Goal: Information Seeking & Learning: Learn about a topic

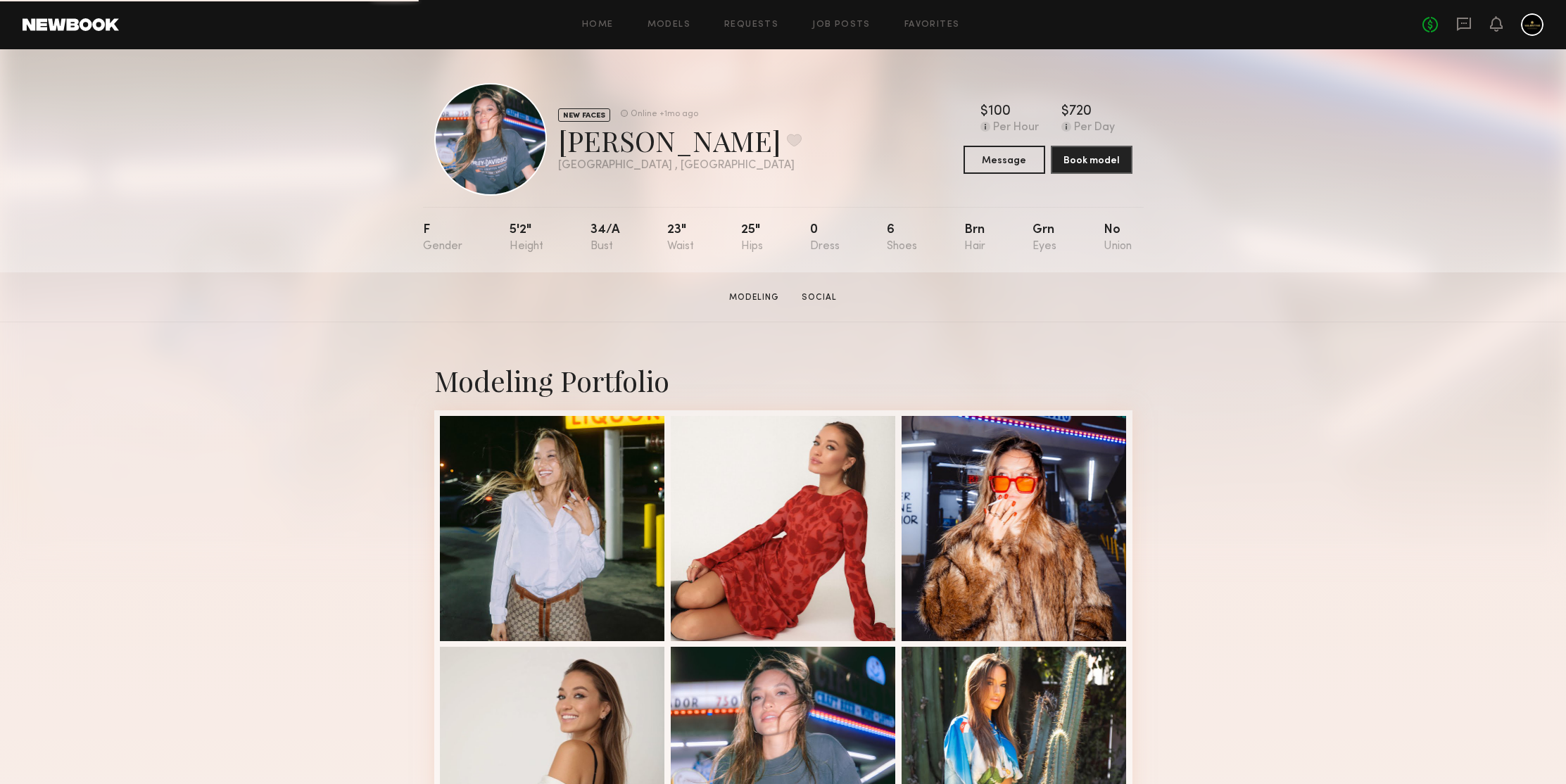
click at [65, 29] on link at bounding box center [70, 24] width 97 height 13
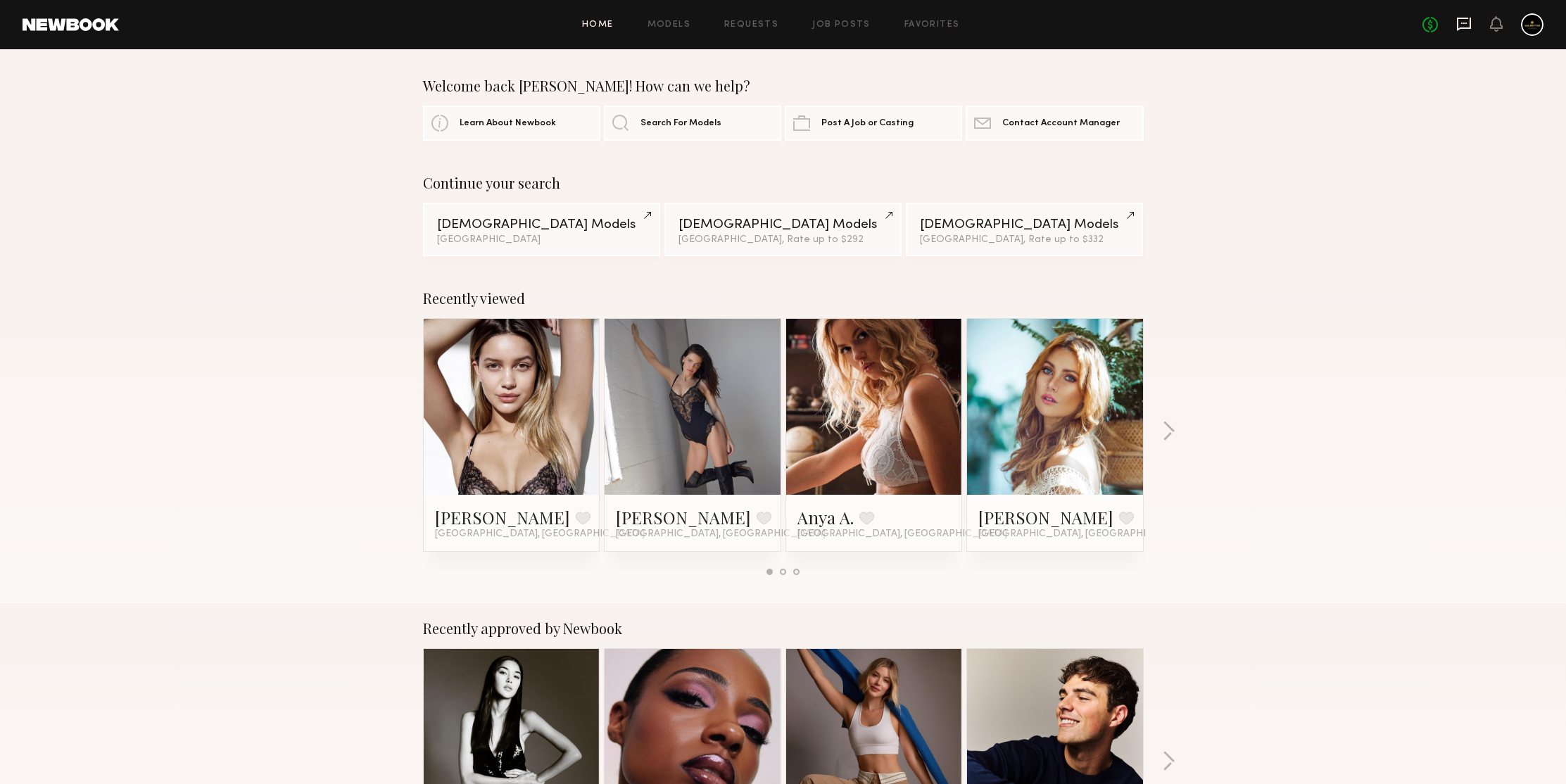
click at [1464, 24] on icon at bounding box center [1463, 23] width 6 height 2
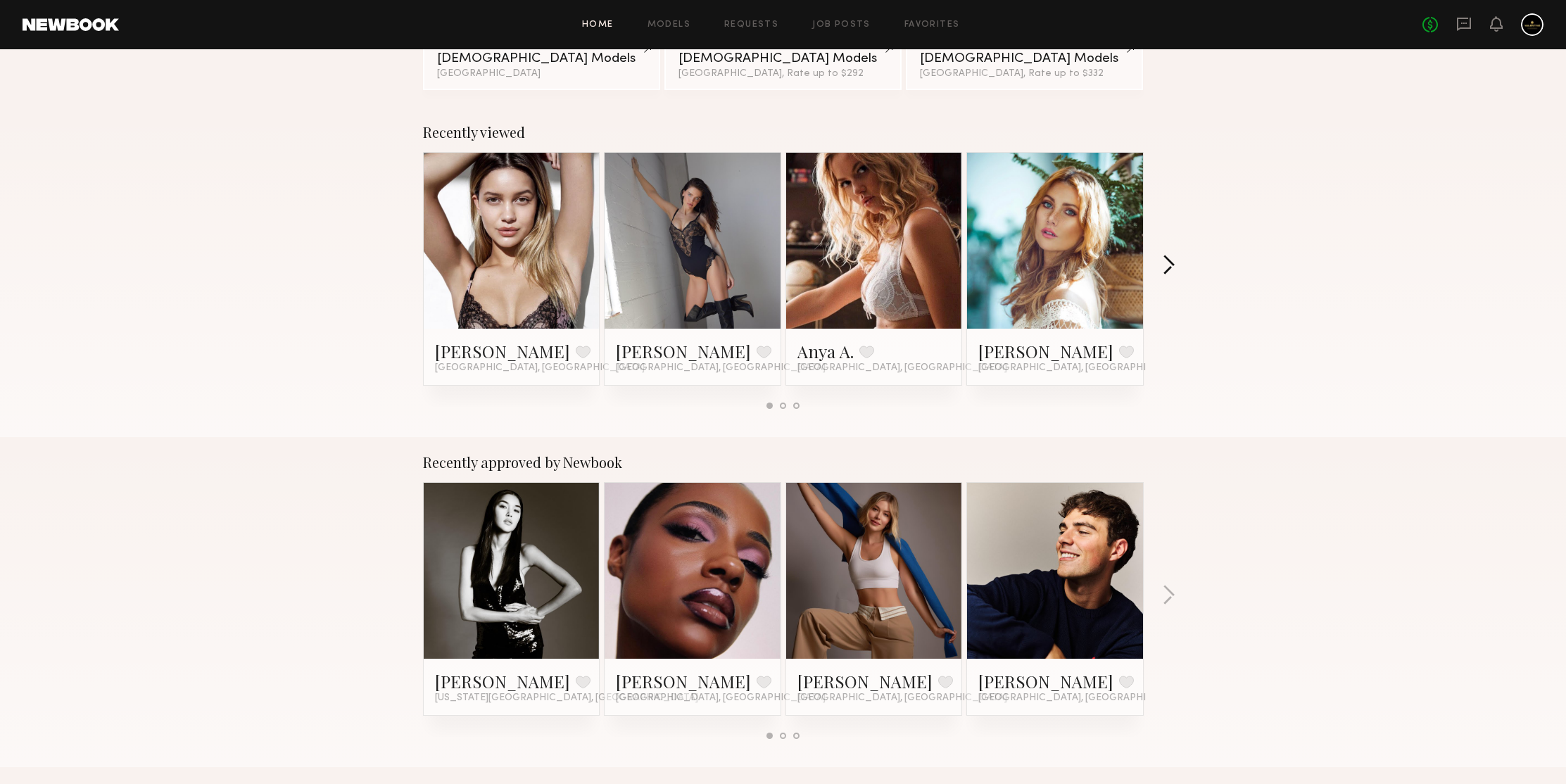
click at [1171, 256] on button "button" at bounding box center [1168, 266] width 14 height 23
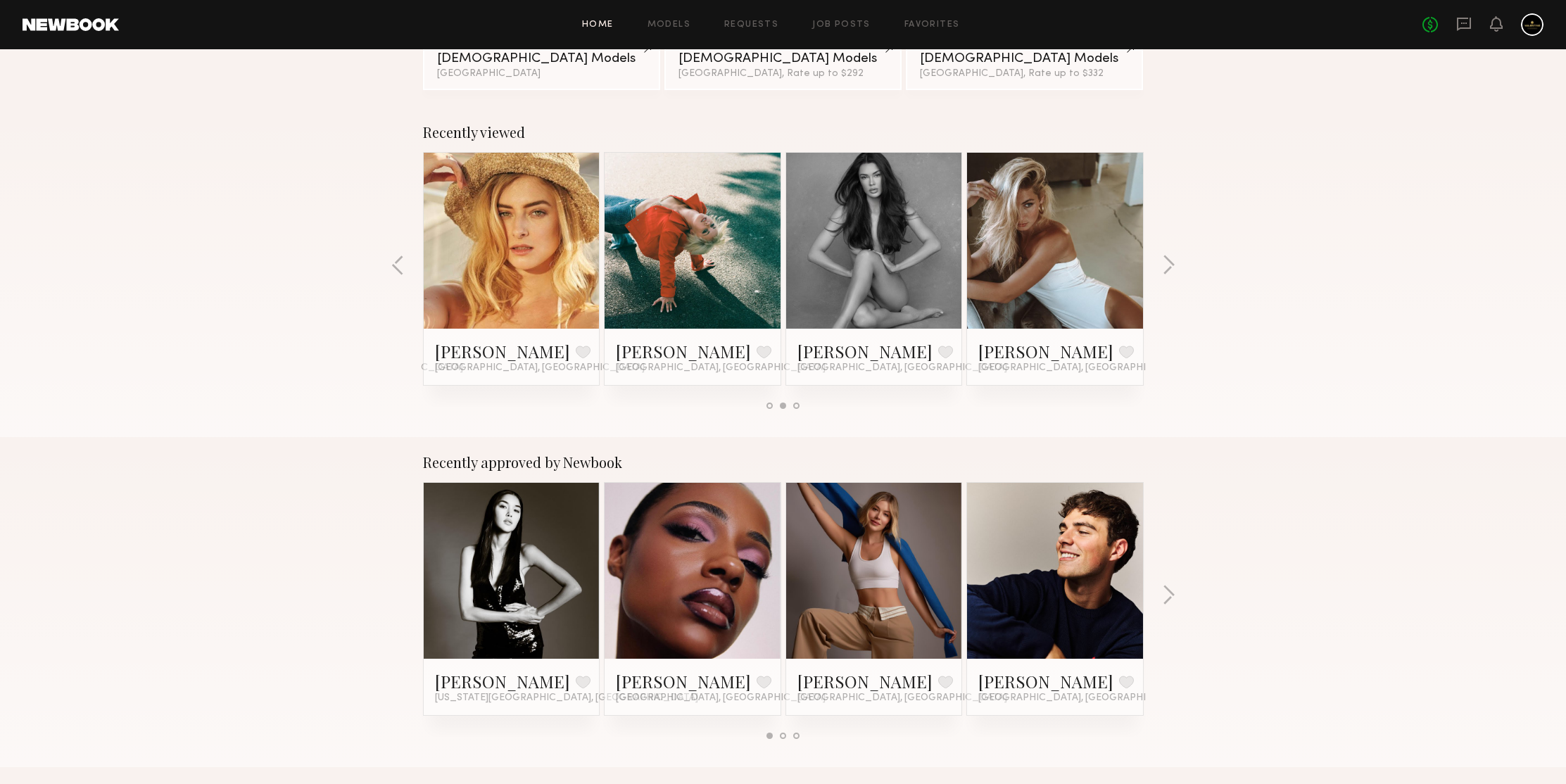
scroll to position [0, 0]
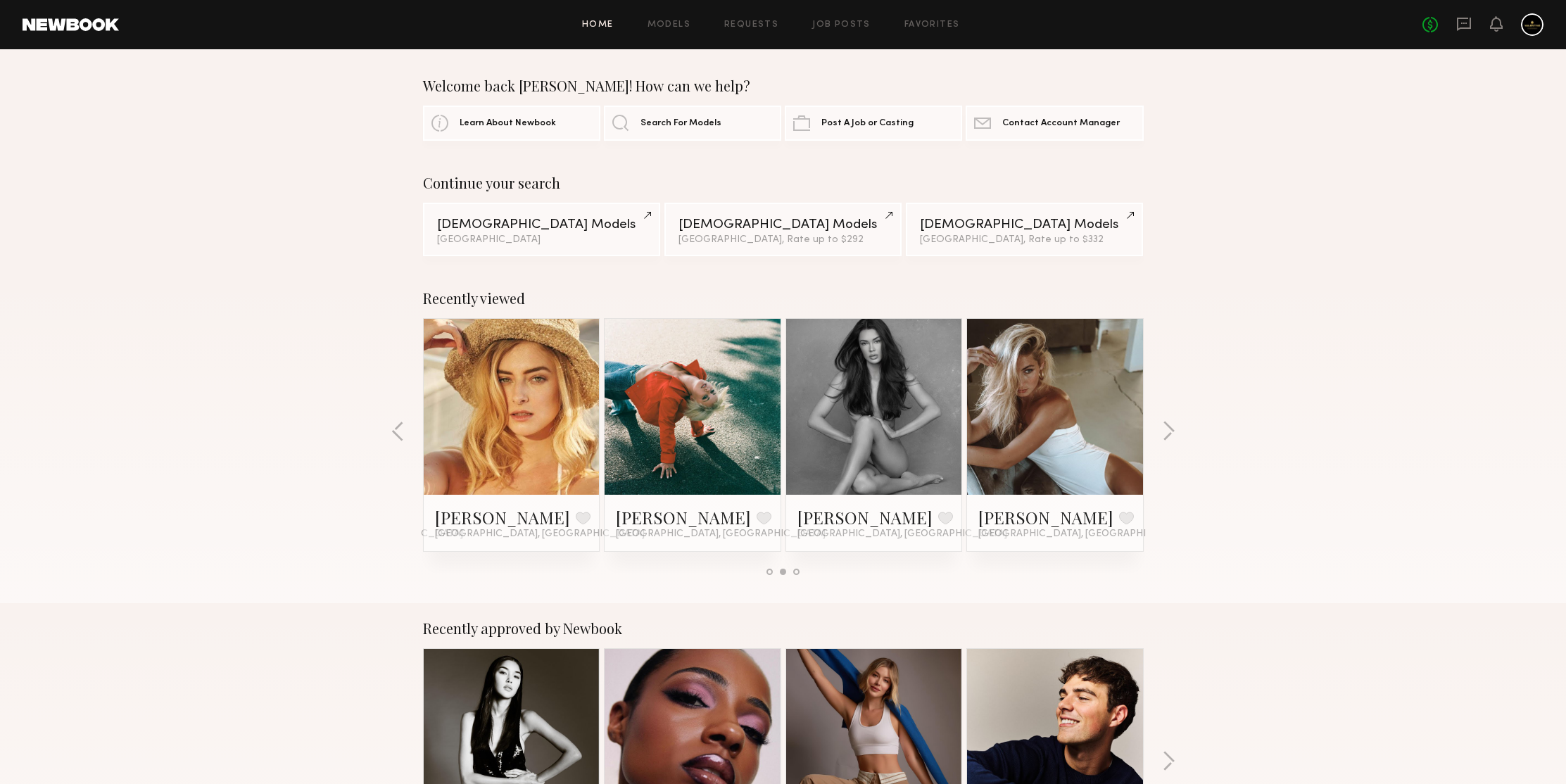
click at [1336, 315] on div "Recently viewed Jen A. Favorite Los Angeles, CA Carolyn S. Favorite Los Angeles…" at bounding box center [783, 438] width 1566 height 330
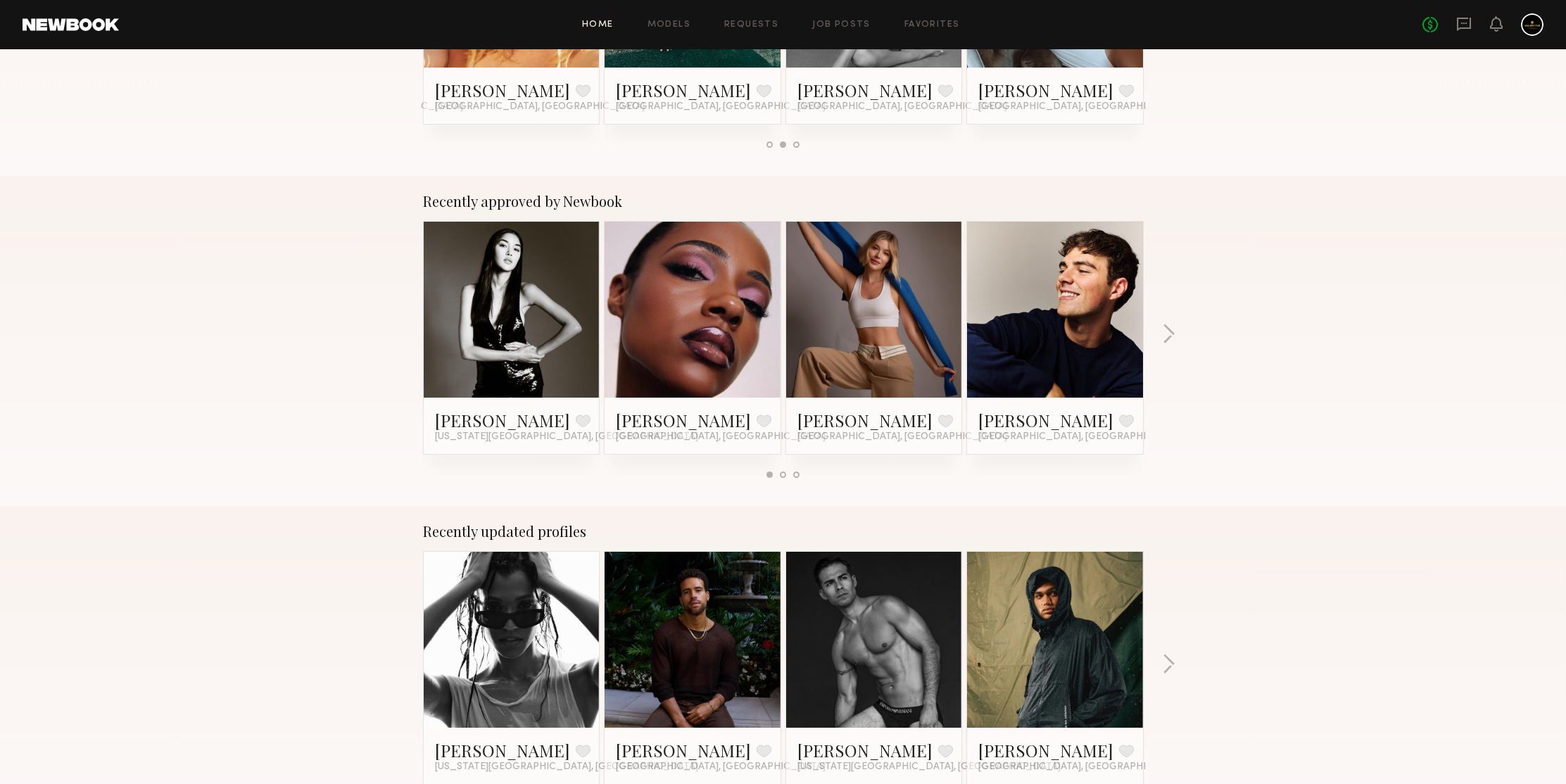
scroll to position [419, 0]
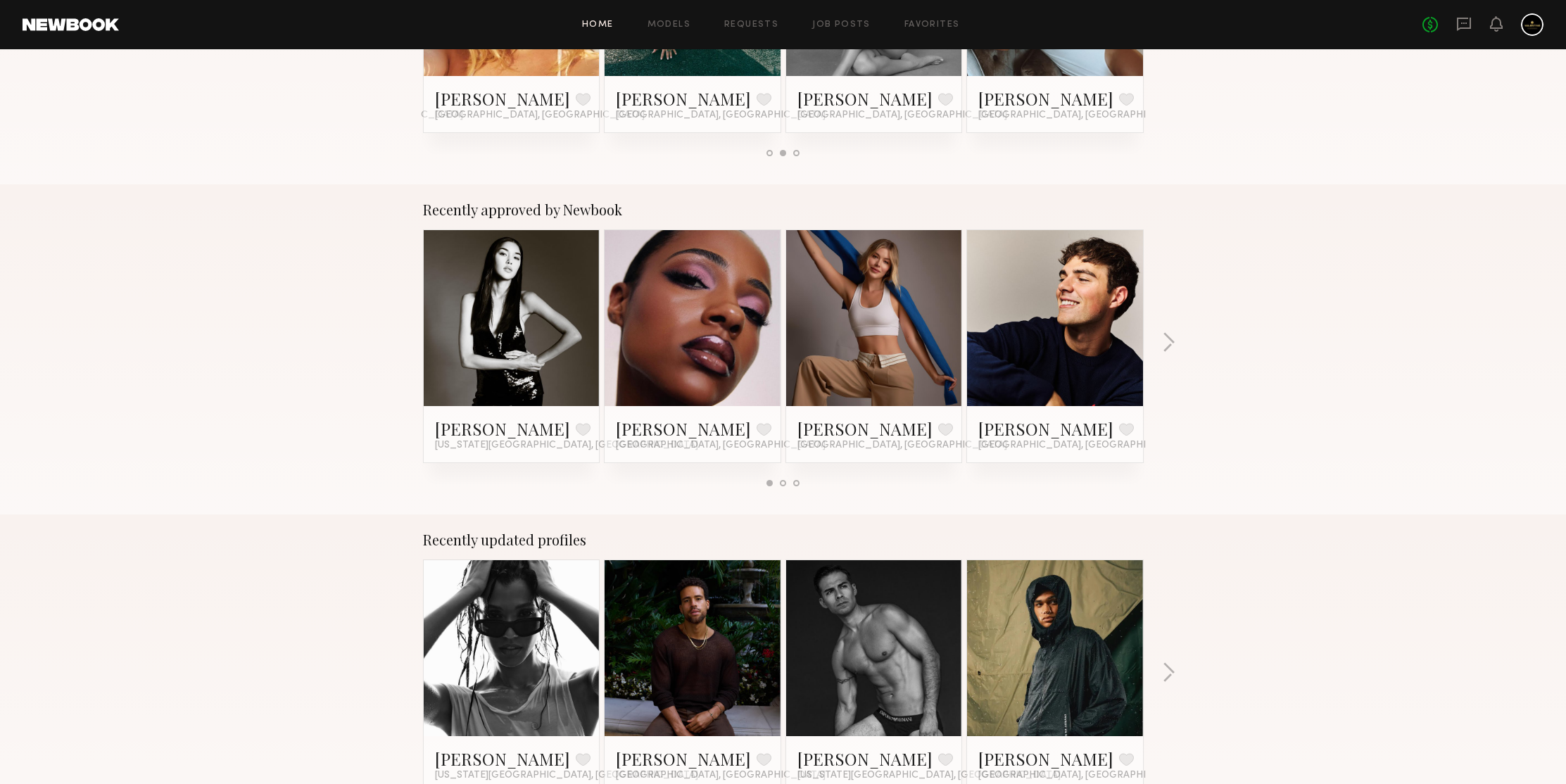
click at [1313, 312] on div "Recently approved by Newbook Kaili B. Favorite New York City, NY Sydney G. Favo…" at bounding box center [783, 350] width 1566 height 330
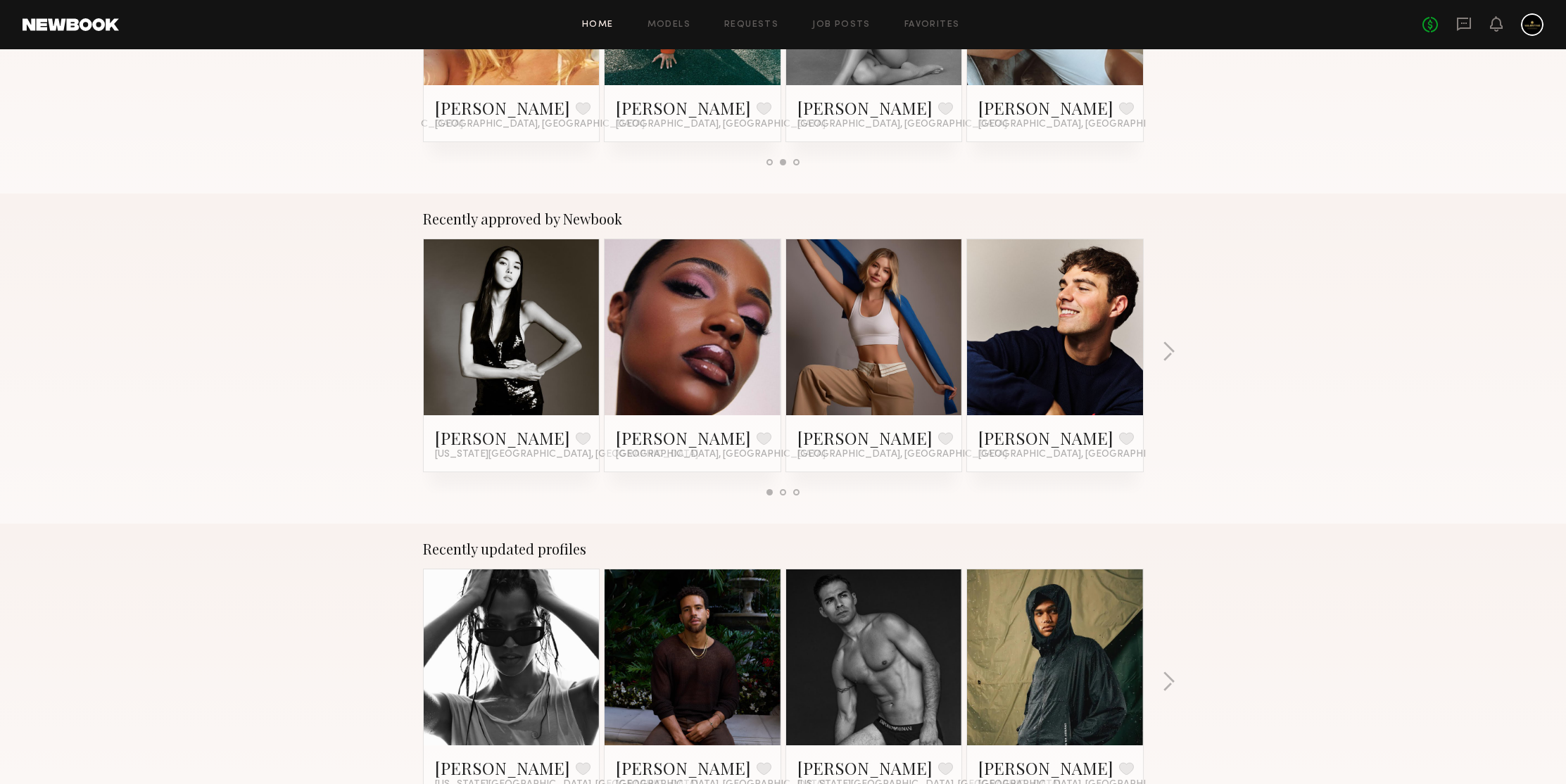
scroll to position [707, 0]
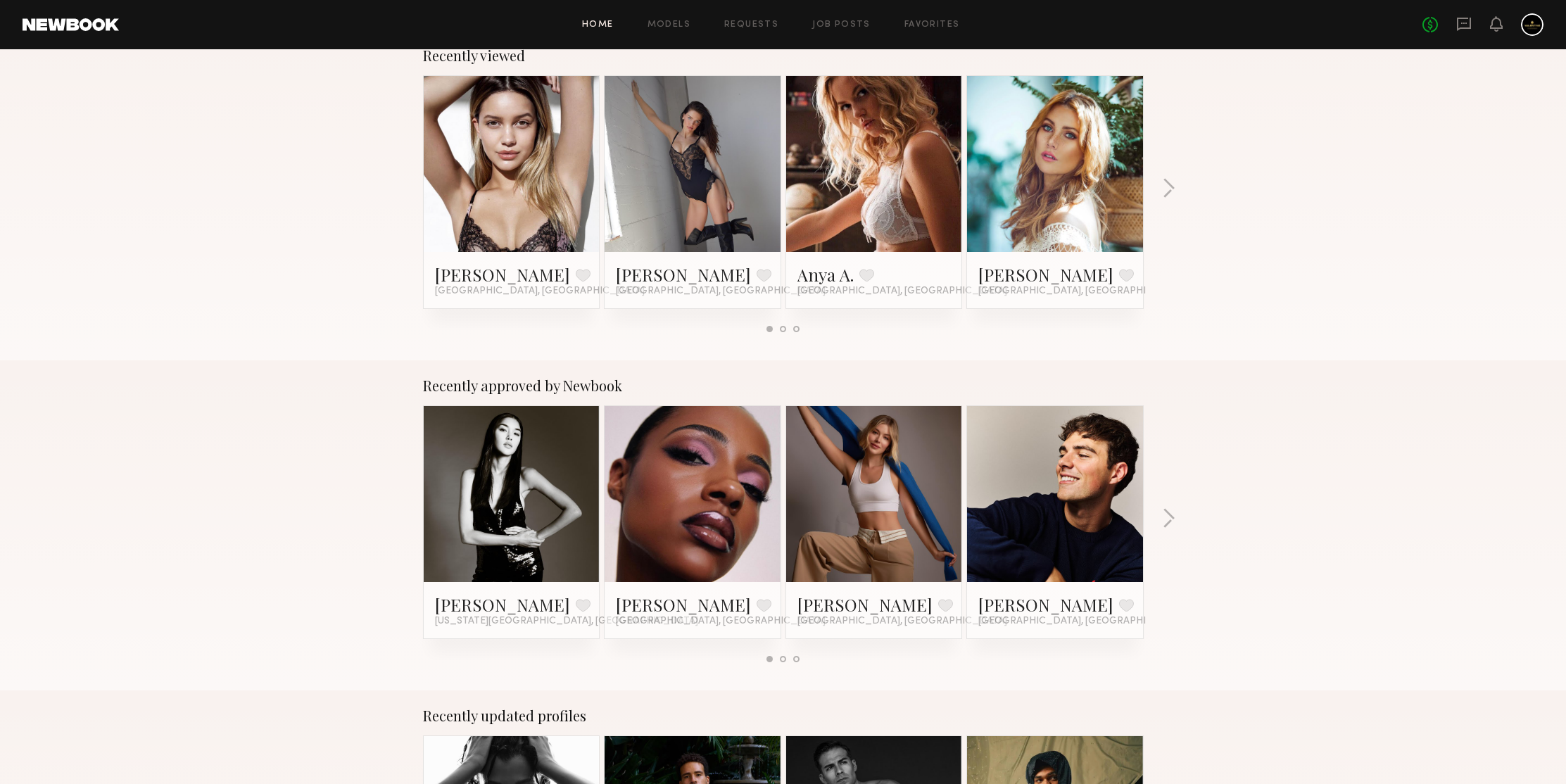
scroll to position [801, 0]
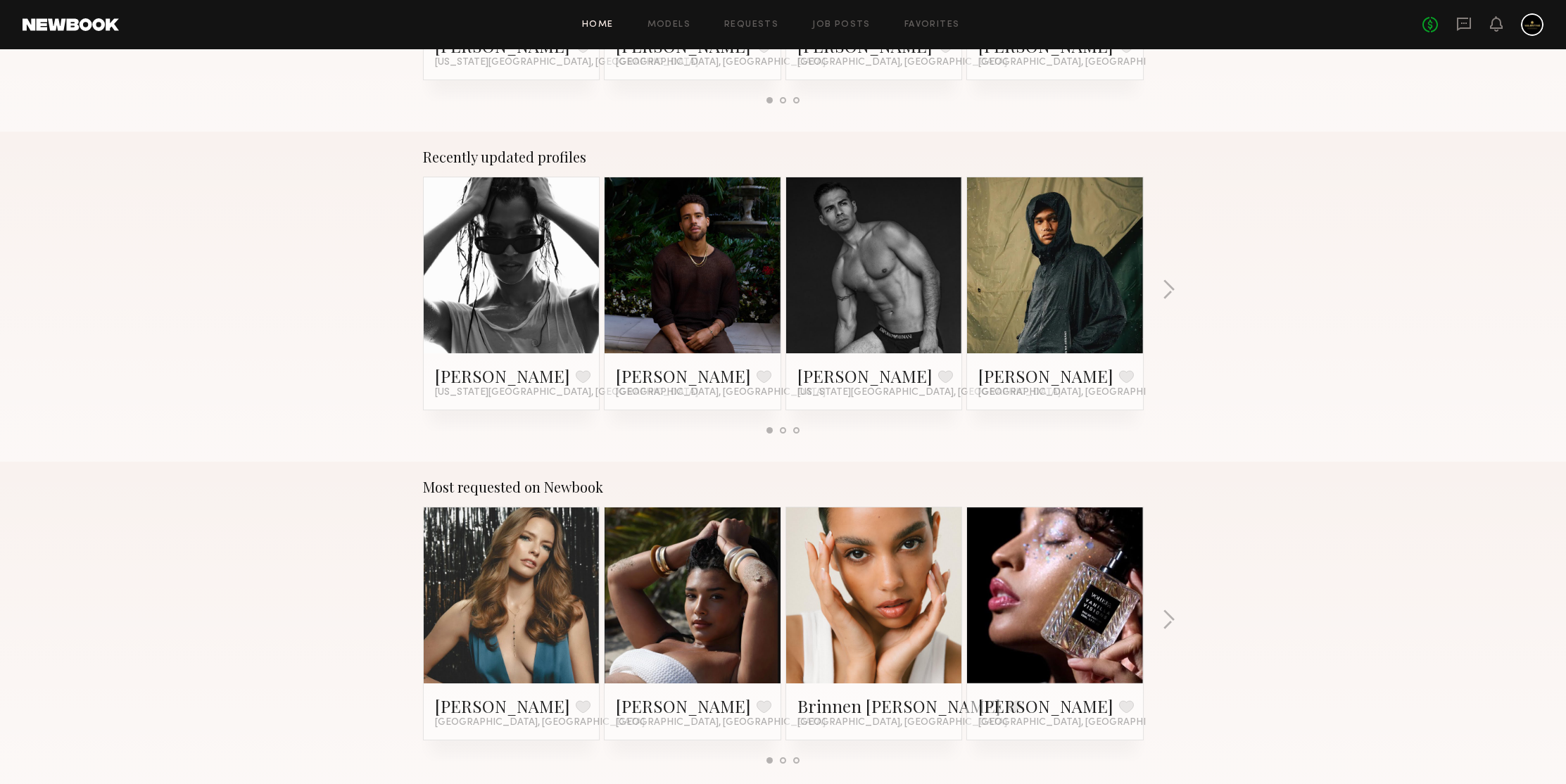
click at [375, 208] on div "Recently updated profiles Haianny P. Favorite New York City, NY Trae G. Favorit…" at bounding box center [783, 297] width 1566 height 330
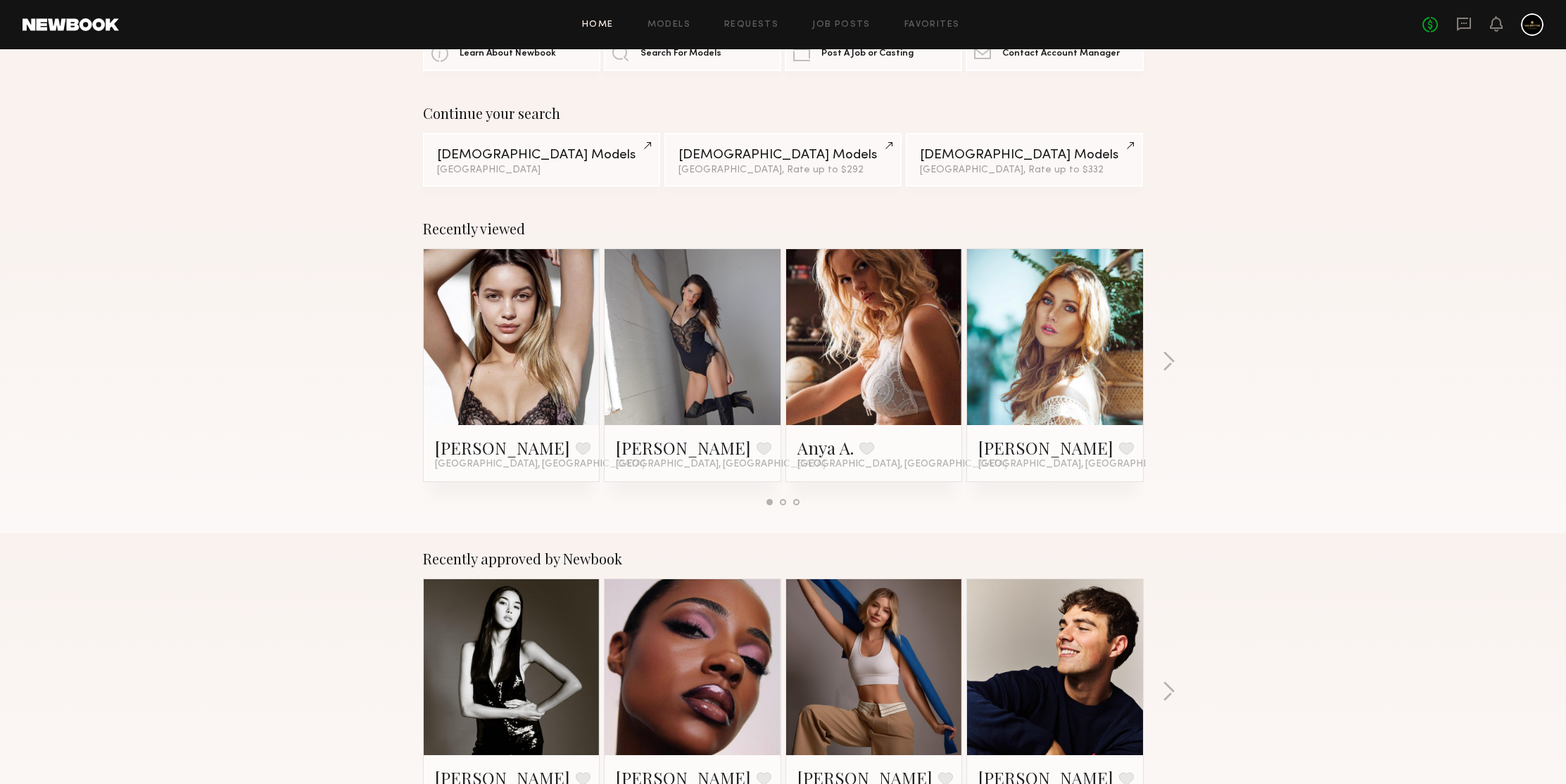
scroll to position [0, 0]
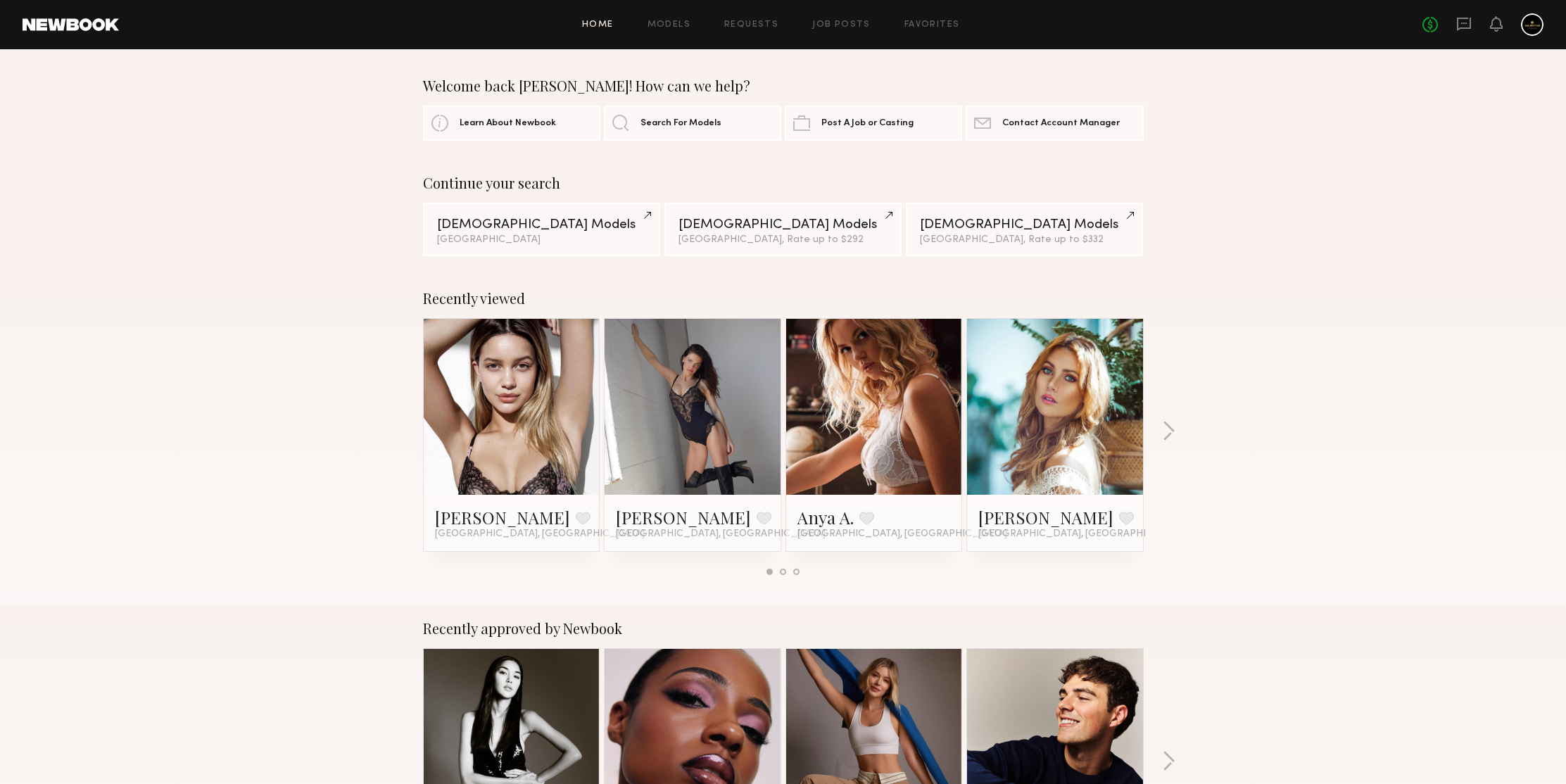
drag, startPoint x: 1361, startPoint y: 237, endPoint x: 1237, endPoint y: 203, distance: 128.6
click at [1360, 237] on div "Continue your search Female Models Los Angeles Female Models Los Angeles, Rate …" at bounding box center [783, 215] width 1566 height 81
click at [690, 31] on div "Home Models Requests Job Posts Favorites Sign Out No fees up to $5,000" at bounding box center [830, 25] width 1424 height 22
click at [539, 227] on div "Female Models" at bounding box center [541, 224] width 209 height 14
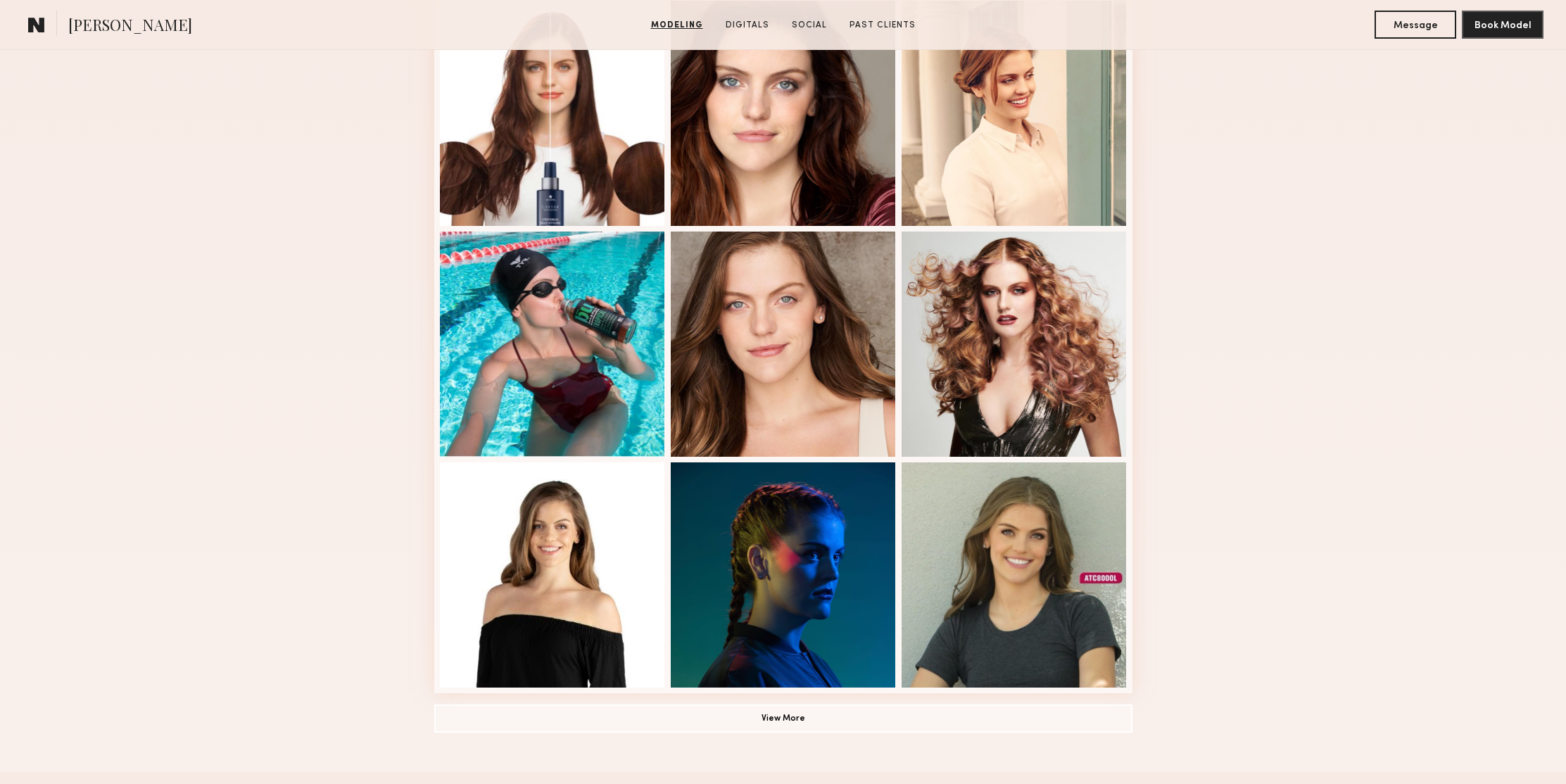
scroll to position [1217, 0]
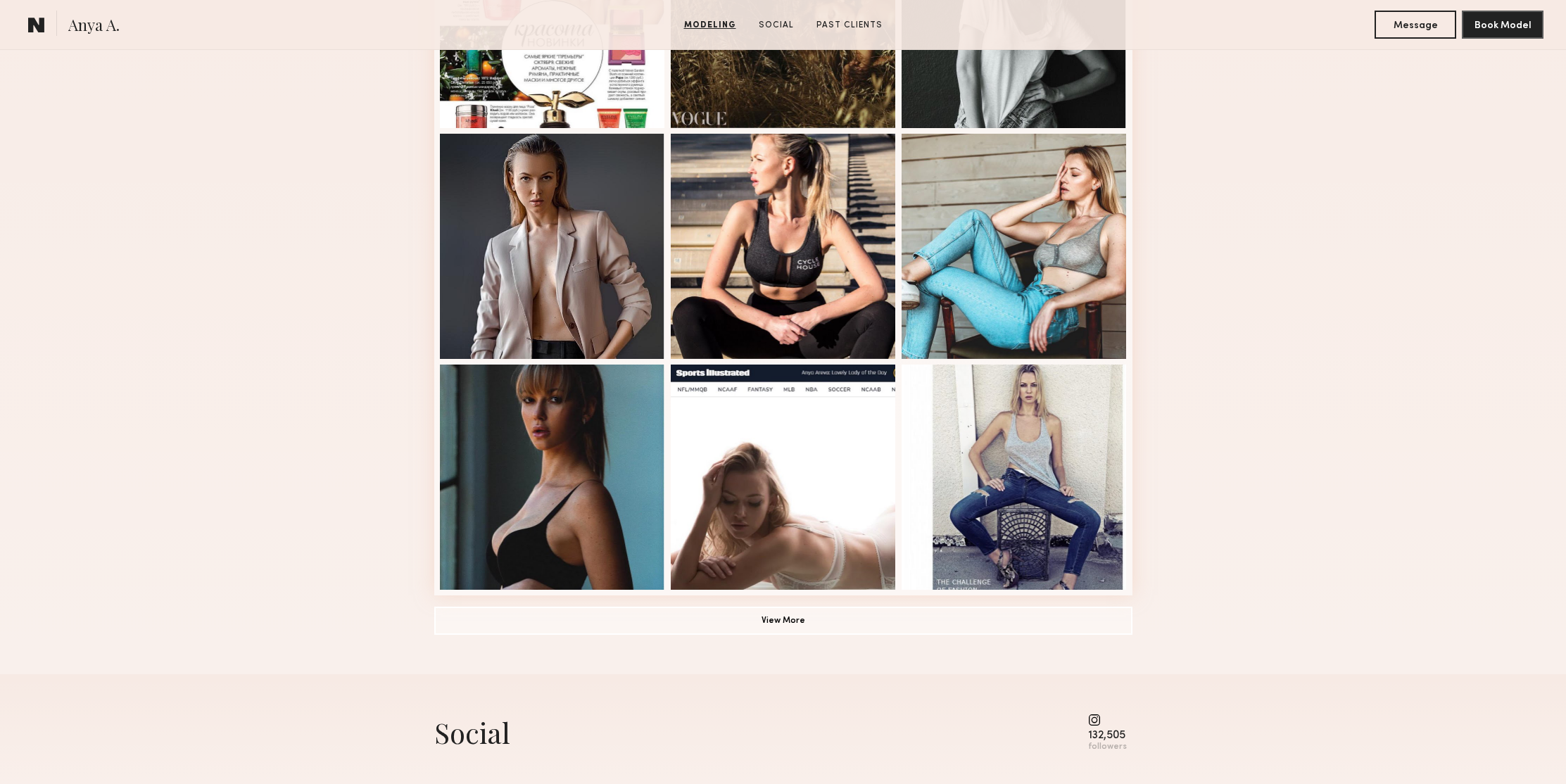
scroll to position [888, 0]
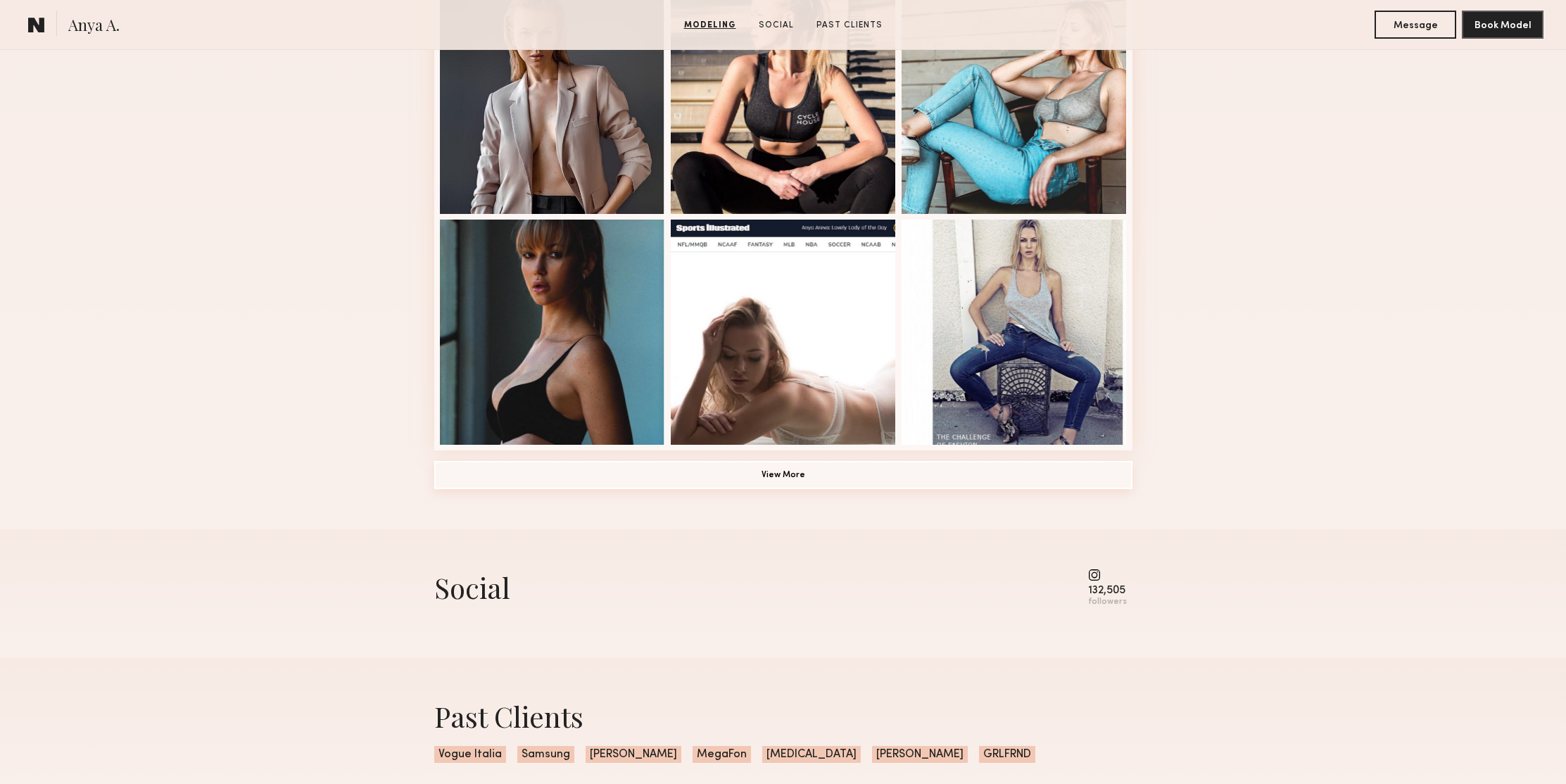
click at [860, 475] on button "View More" at bounding box center [783, 475] width 698 height 28
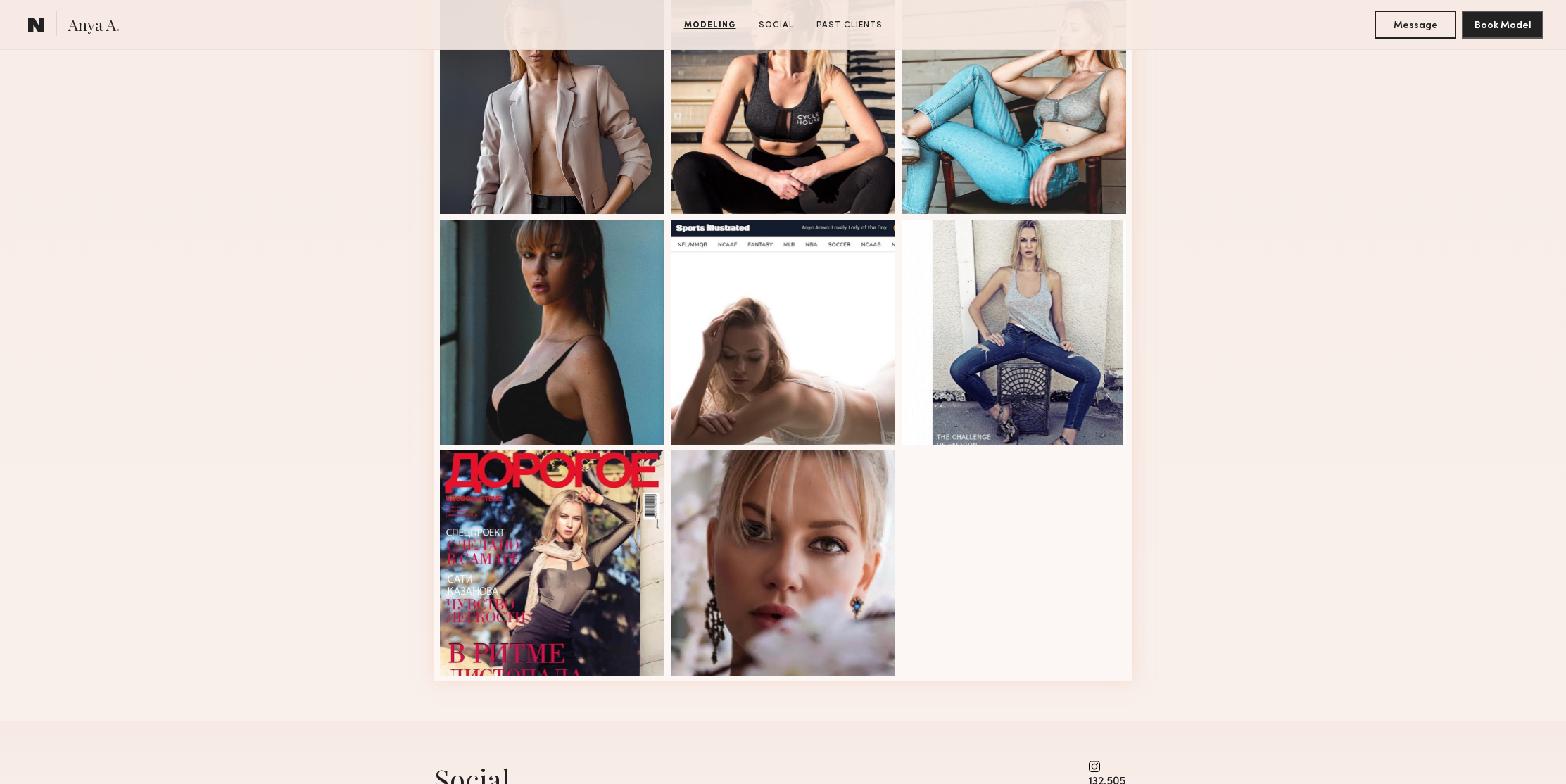
click at [1325, 254] on div "Modeling Portfolio" at bounding box center [783, 77] width 1566 height 1287
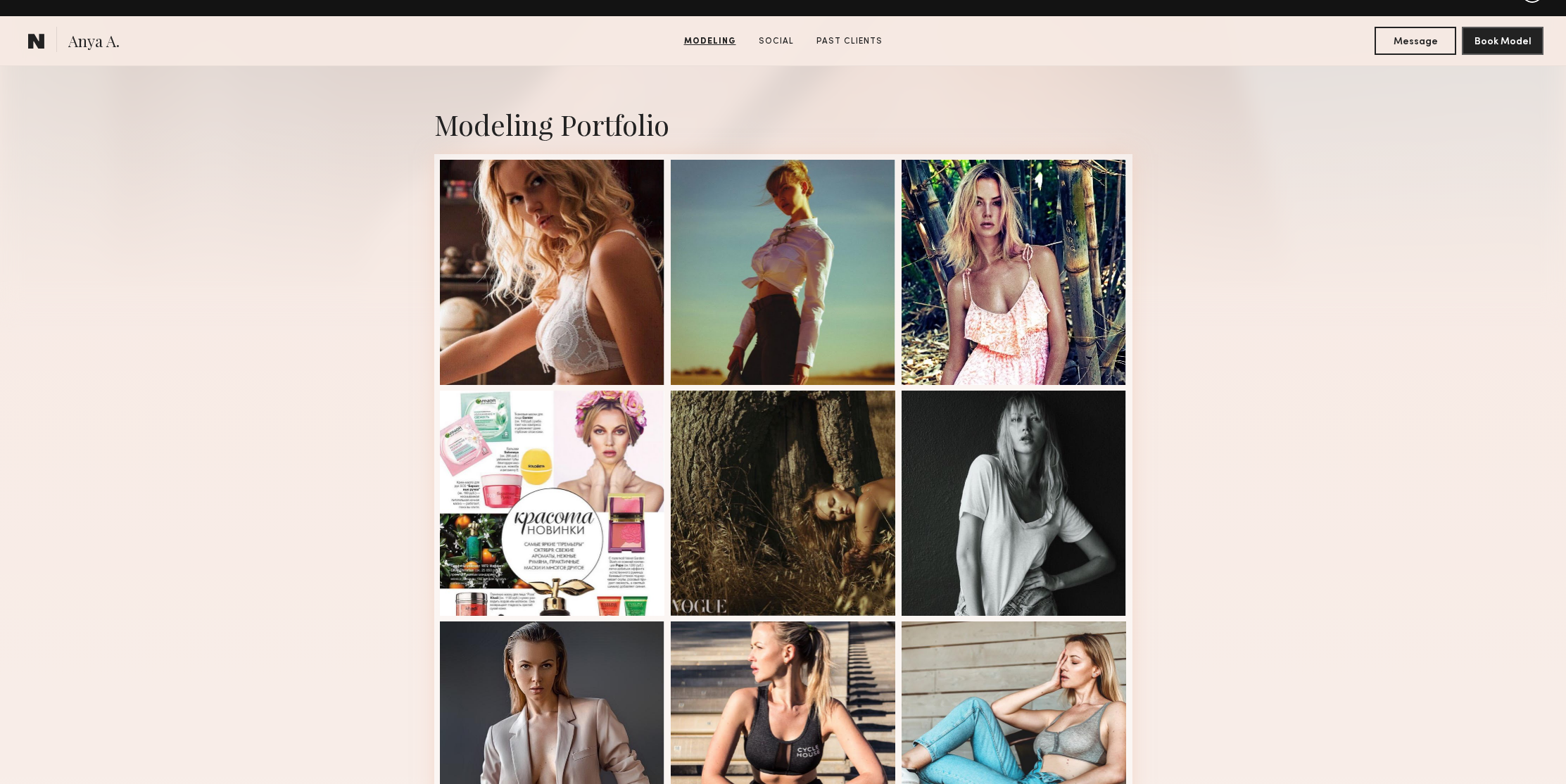
scroll to position [0, 0]
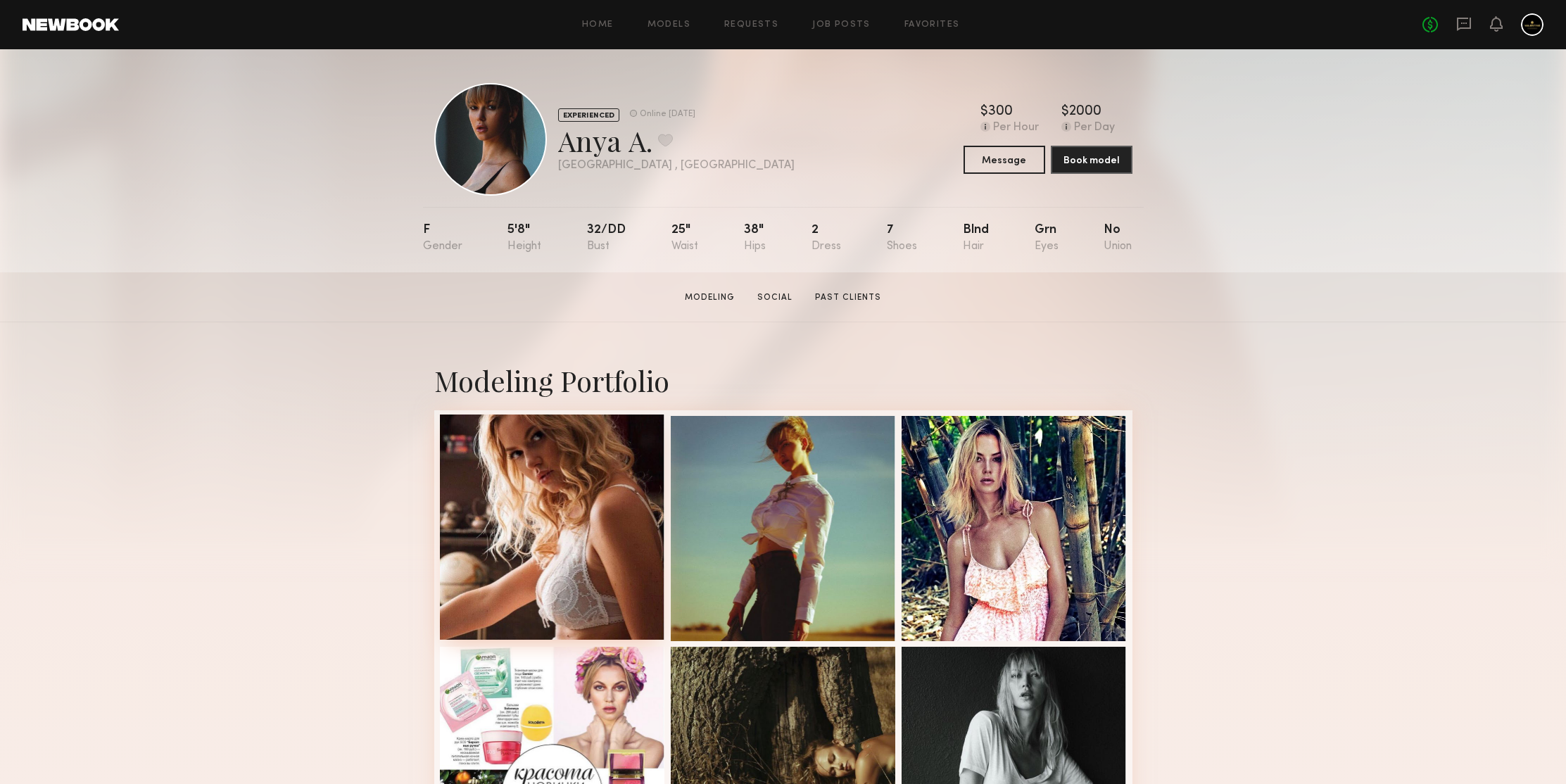
click at [581, 490] on div at bounding box center [552, 527] width 225 height 225
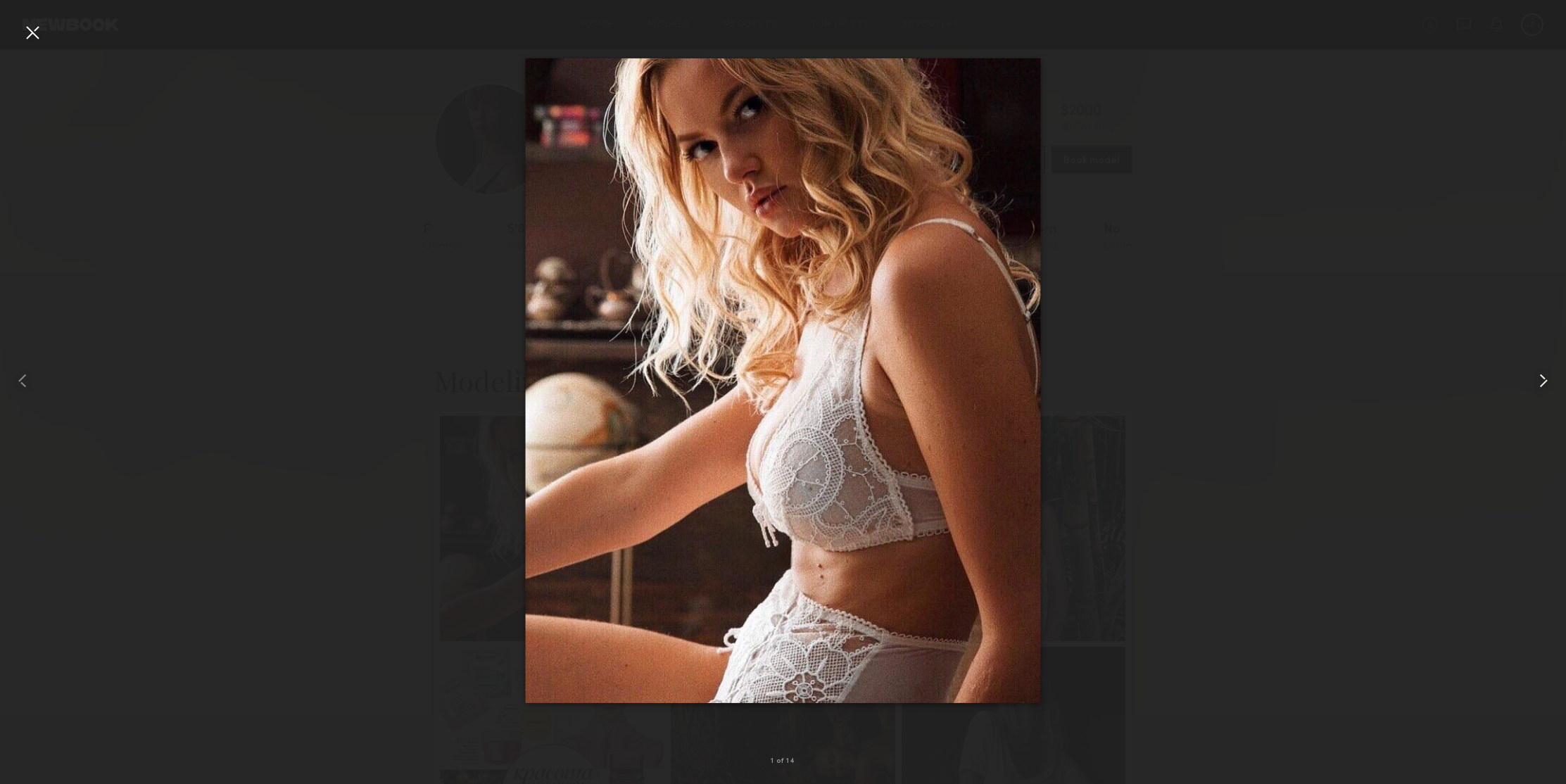
click at [1541, 378] on common-icon at bounding box center [1543, 380] width 22 height 22
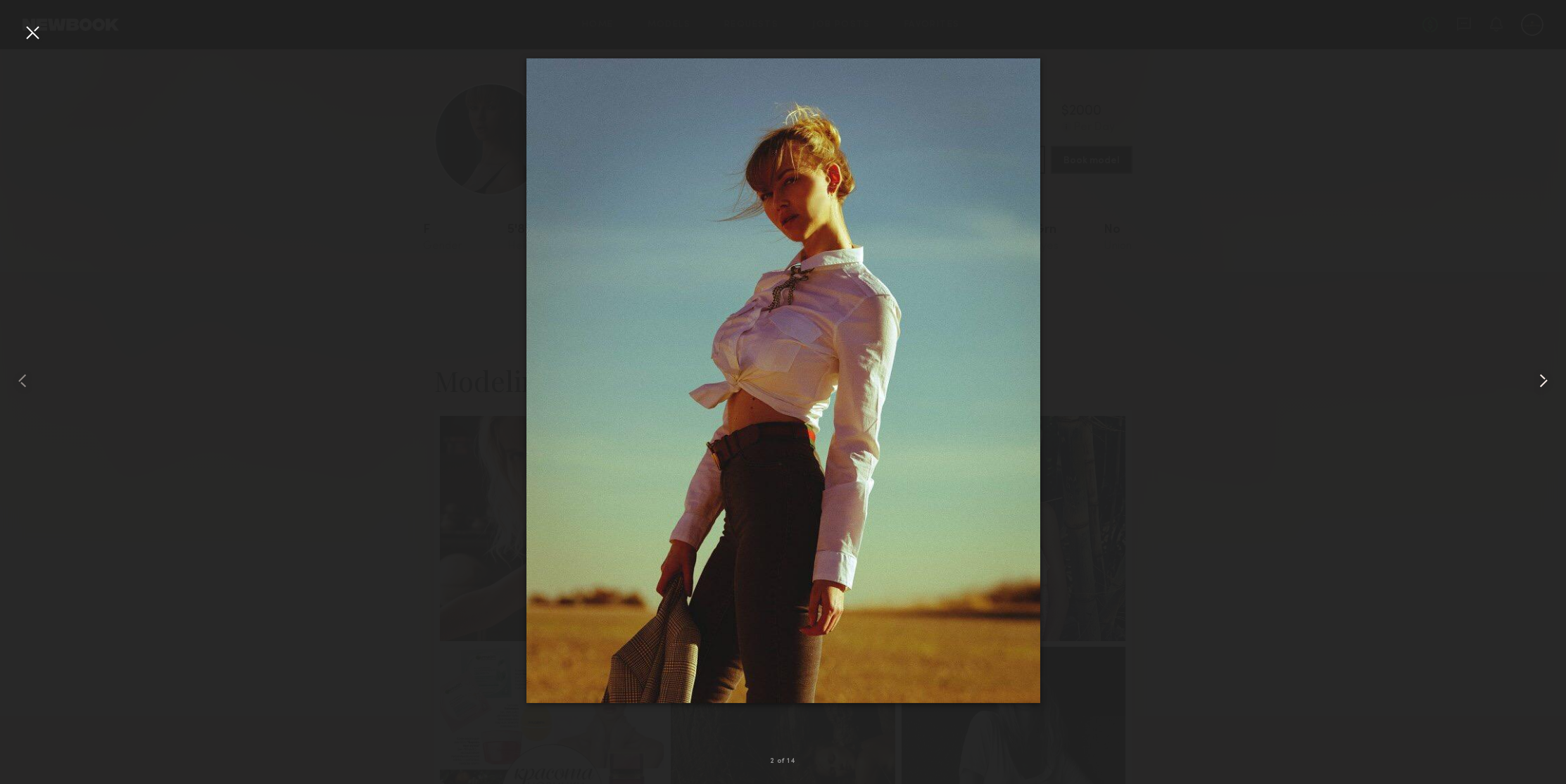
click at [1541, 378] on common-icon at bounding box center [1543, 380] width 22 height 22
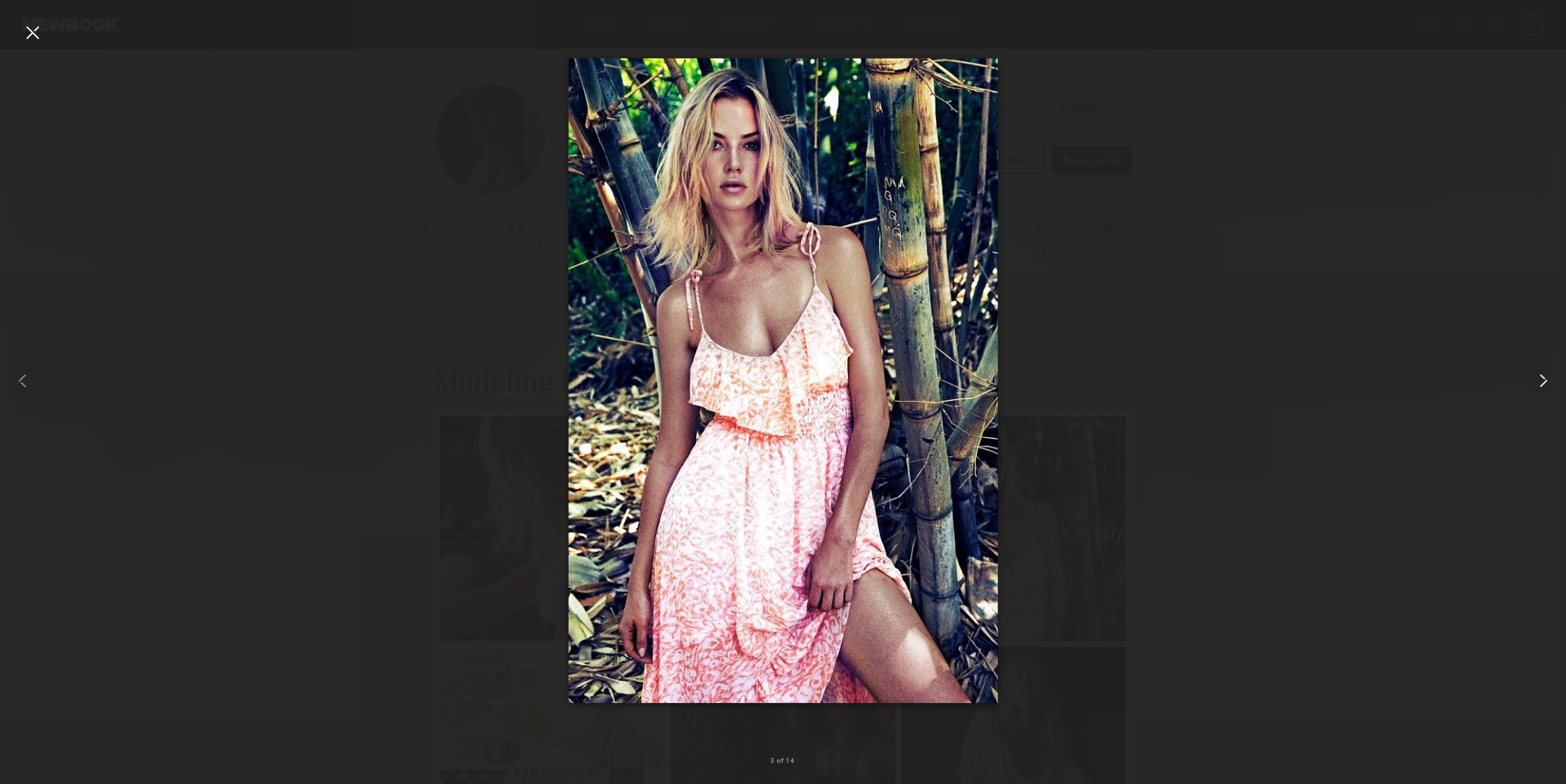
click at [1541, 378] on common-icon at bounding box center [1543, 380] width 22 height 22
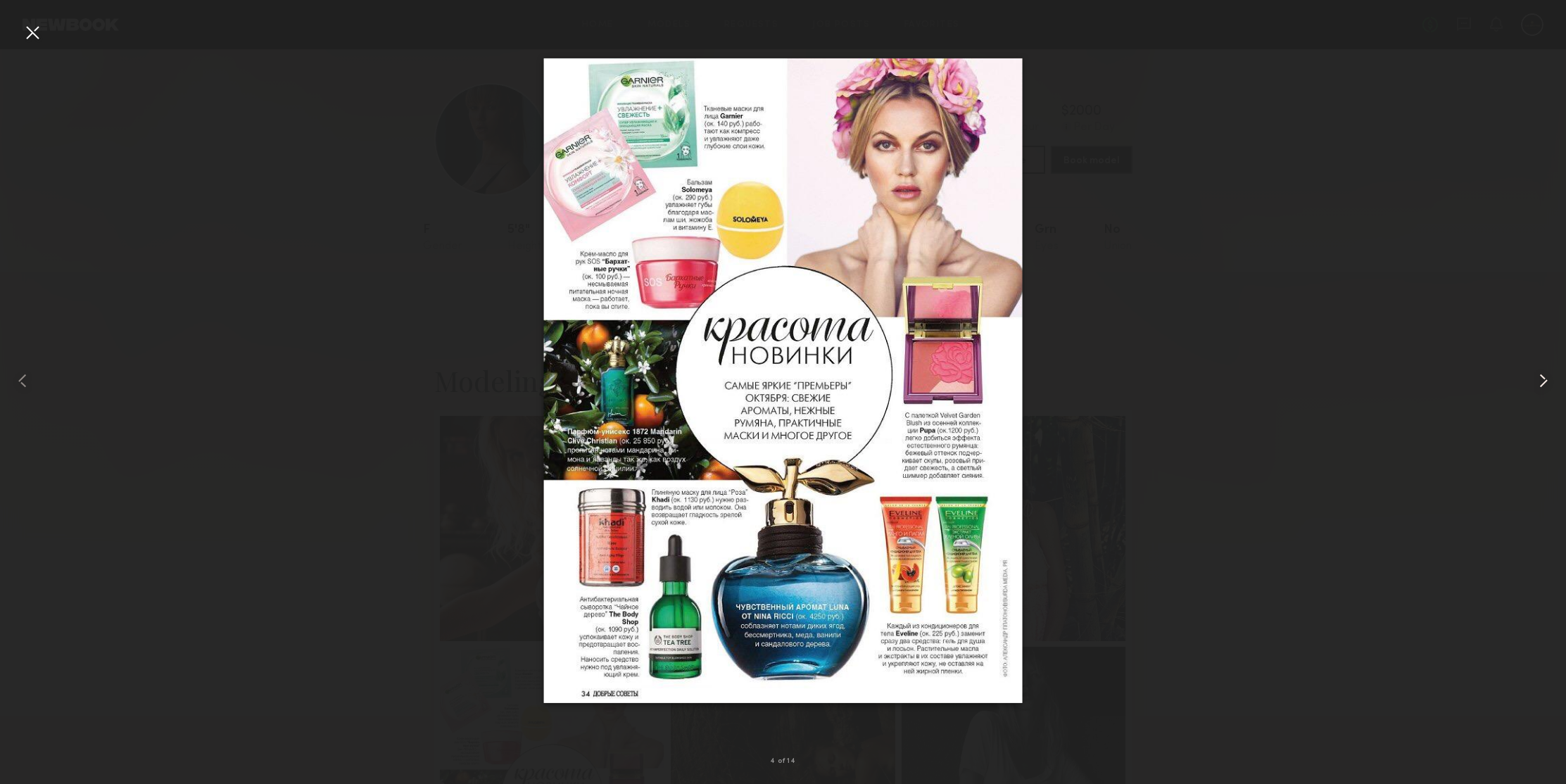
click at [1541, 378] on common-icon at bounding box center [1543, 380] width 22 height 22
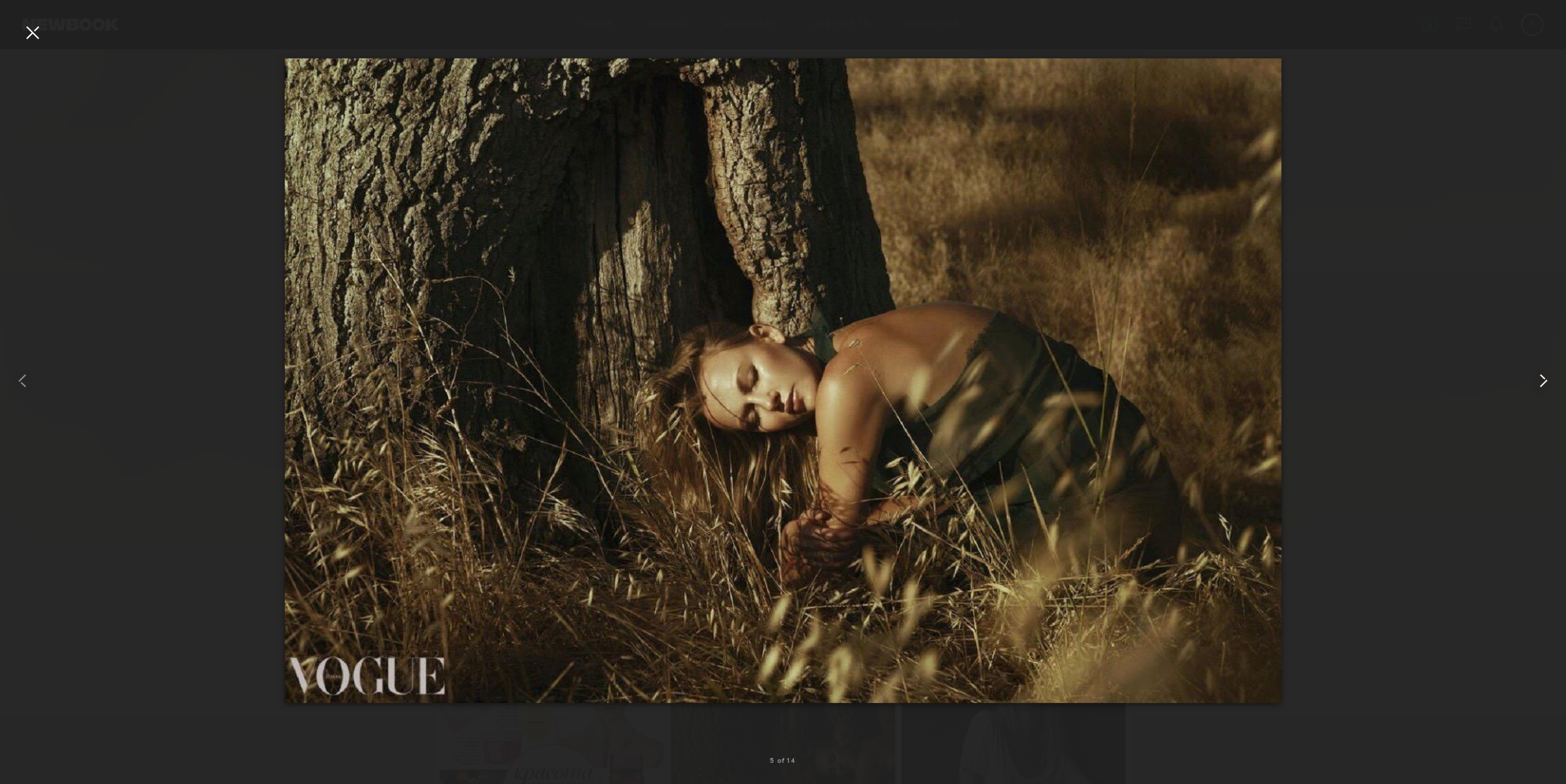
click at [1541, 378] on common-icon at bounding box center [1543, 380] width 22 height 22
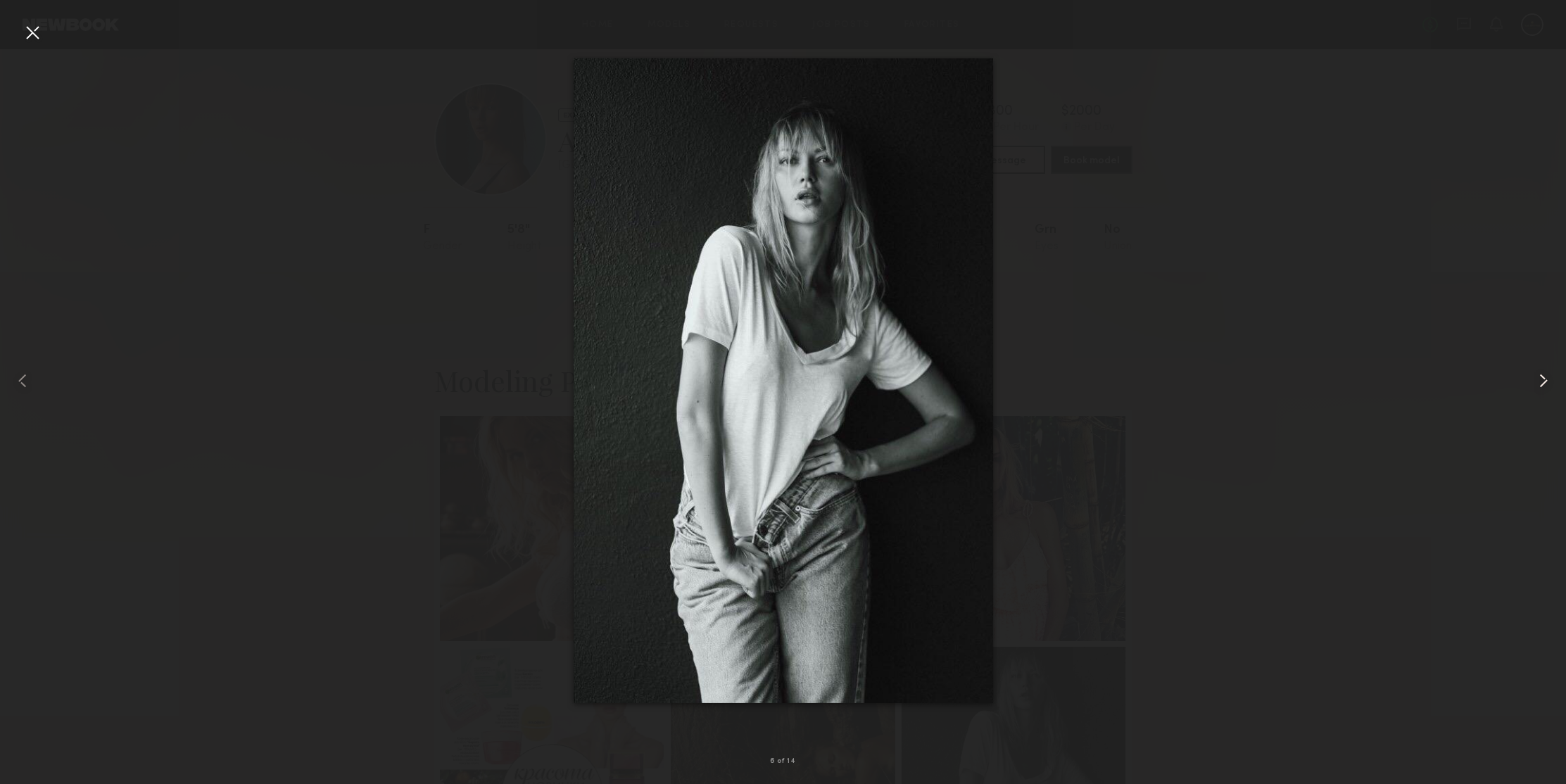
click at [1541, 378] on common-icon at bounding box center [1543, 380] width 22 height 22
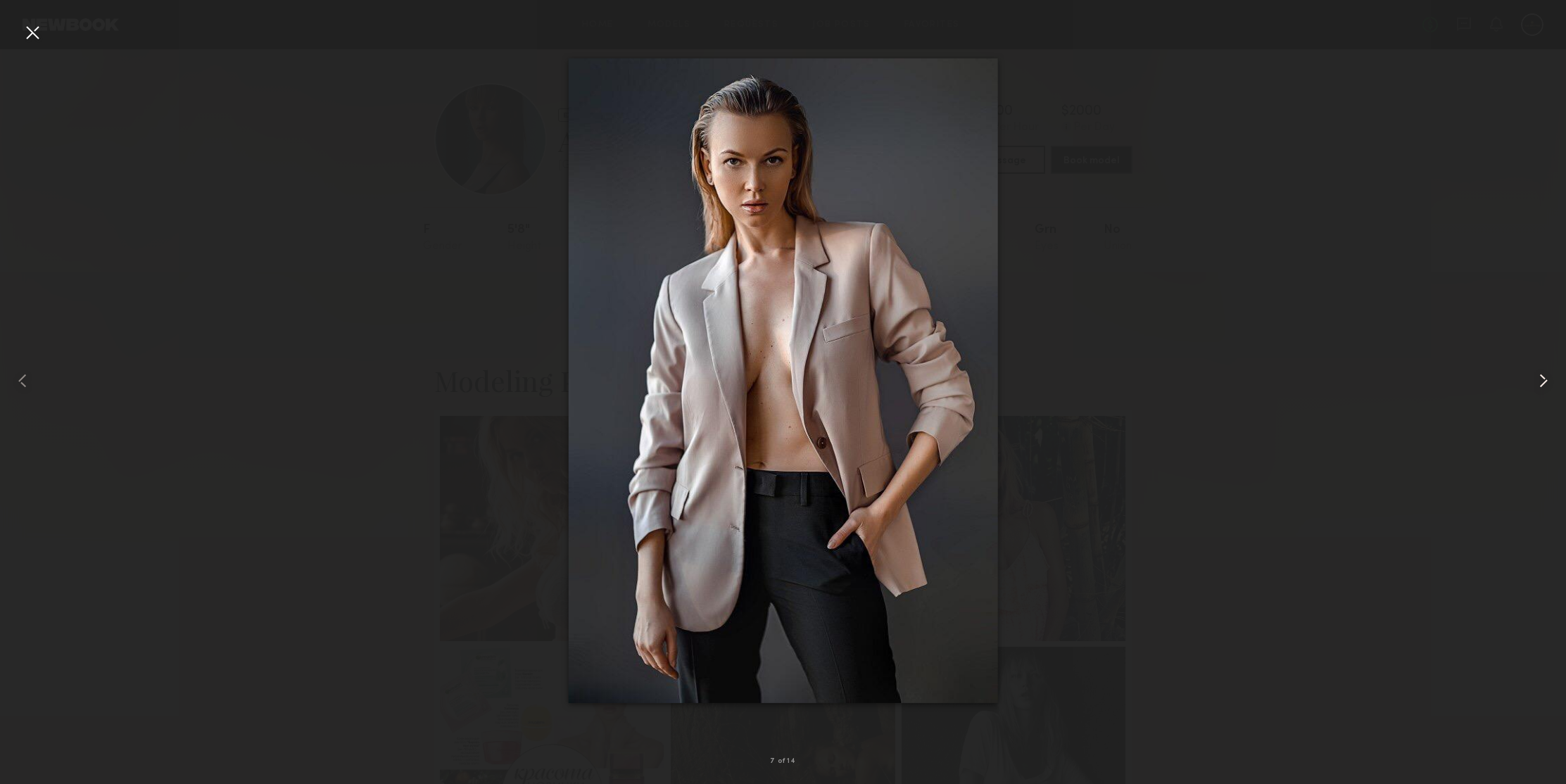
click at [1541, 378] on common-icon at bounding box center [1543, 380] width 22 height 22
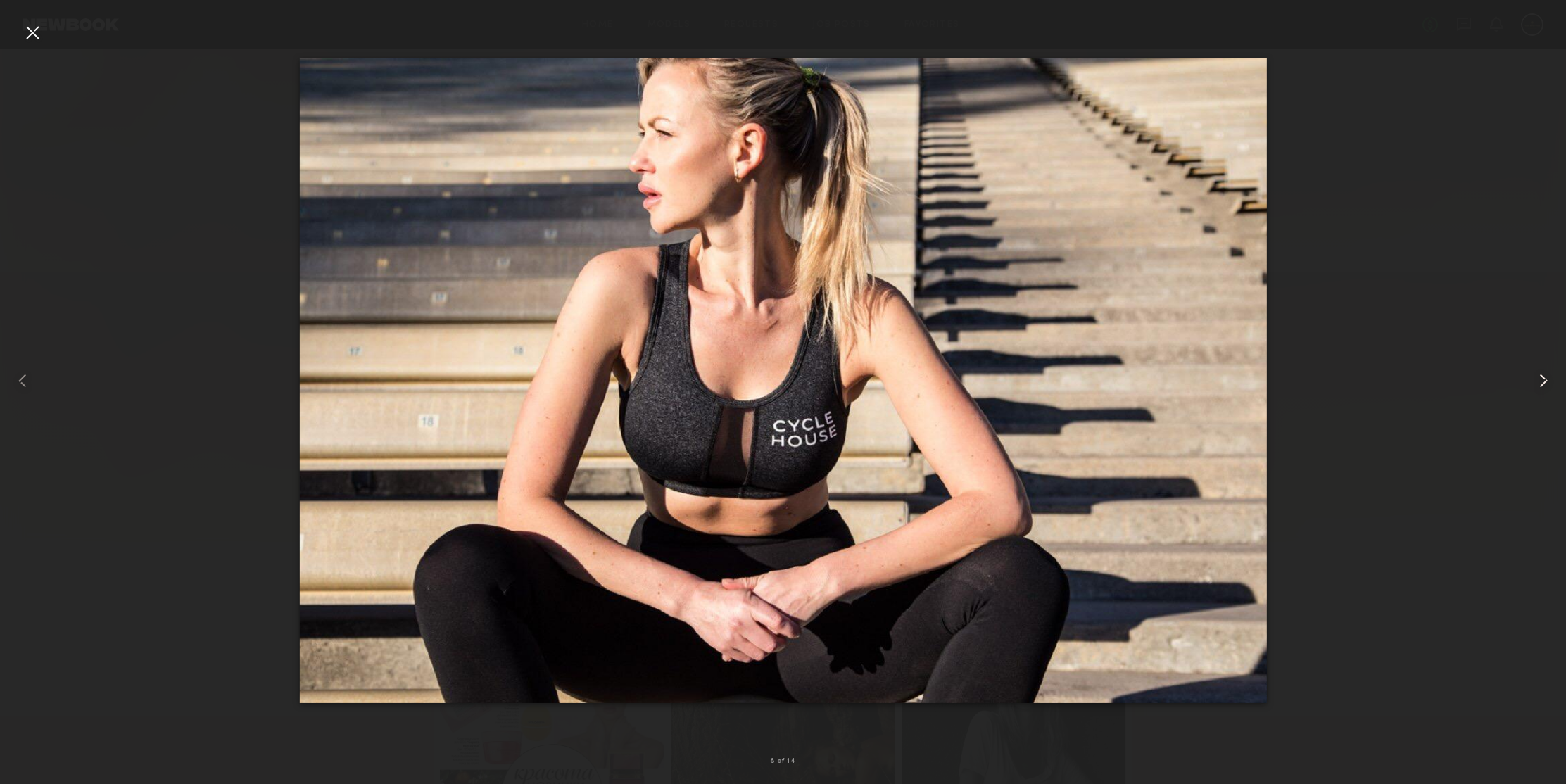
click at [1541, 378] on common-icon at bounding box center [1543, 380] width 22 height 22
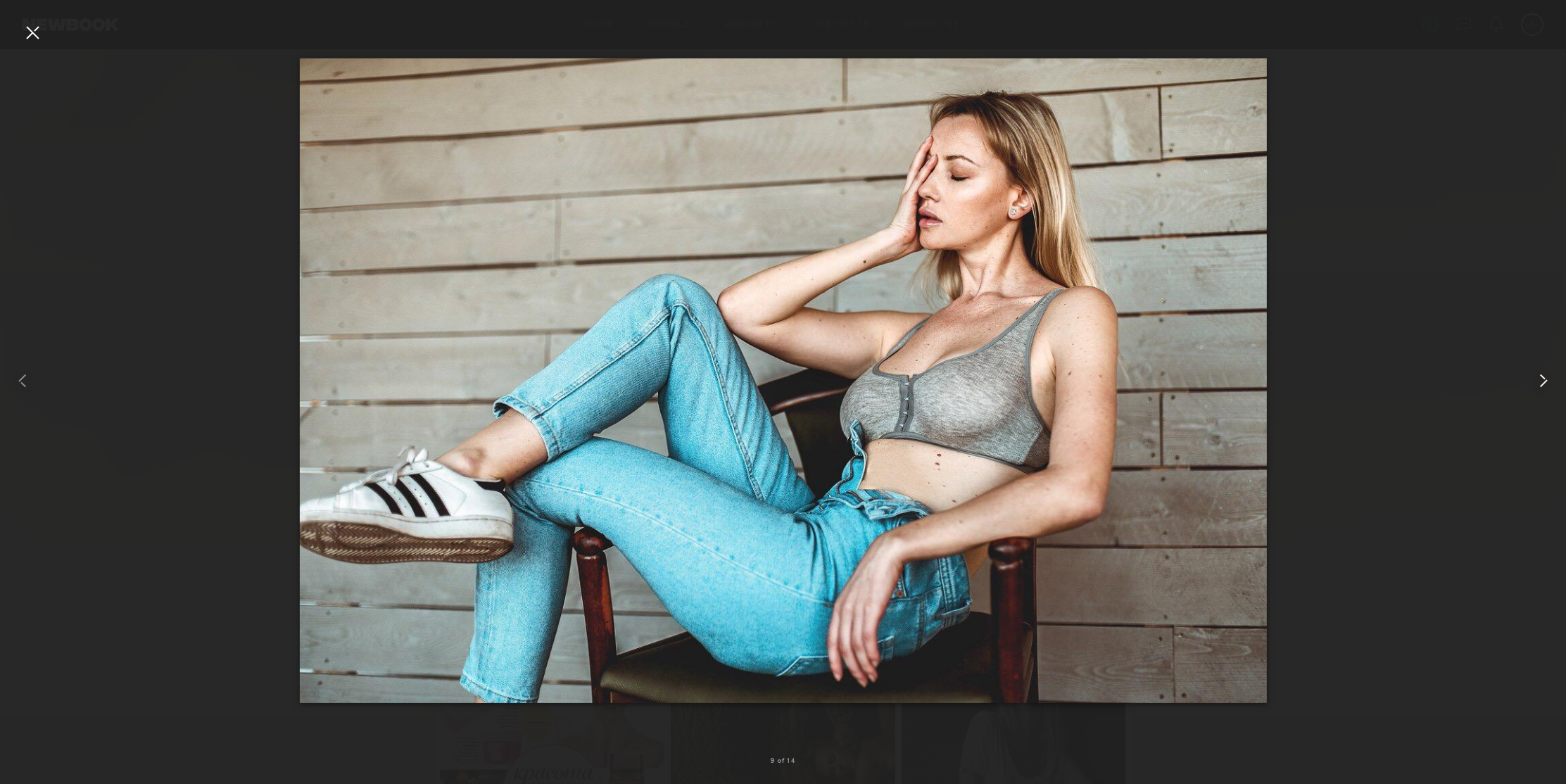
click at [1541, 378] on common-icon at bounding box center [1543, 380] width 22 height 22
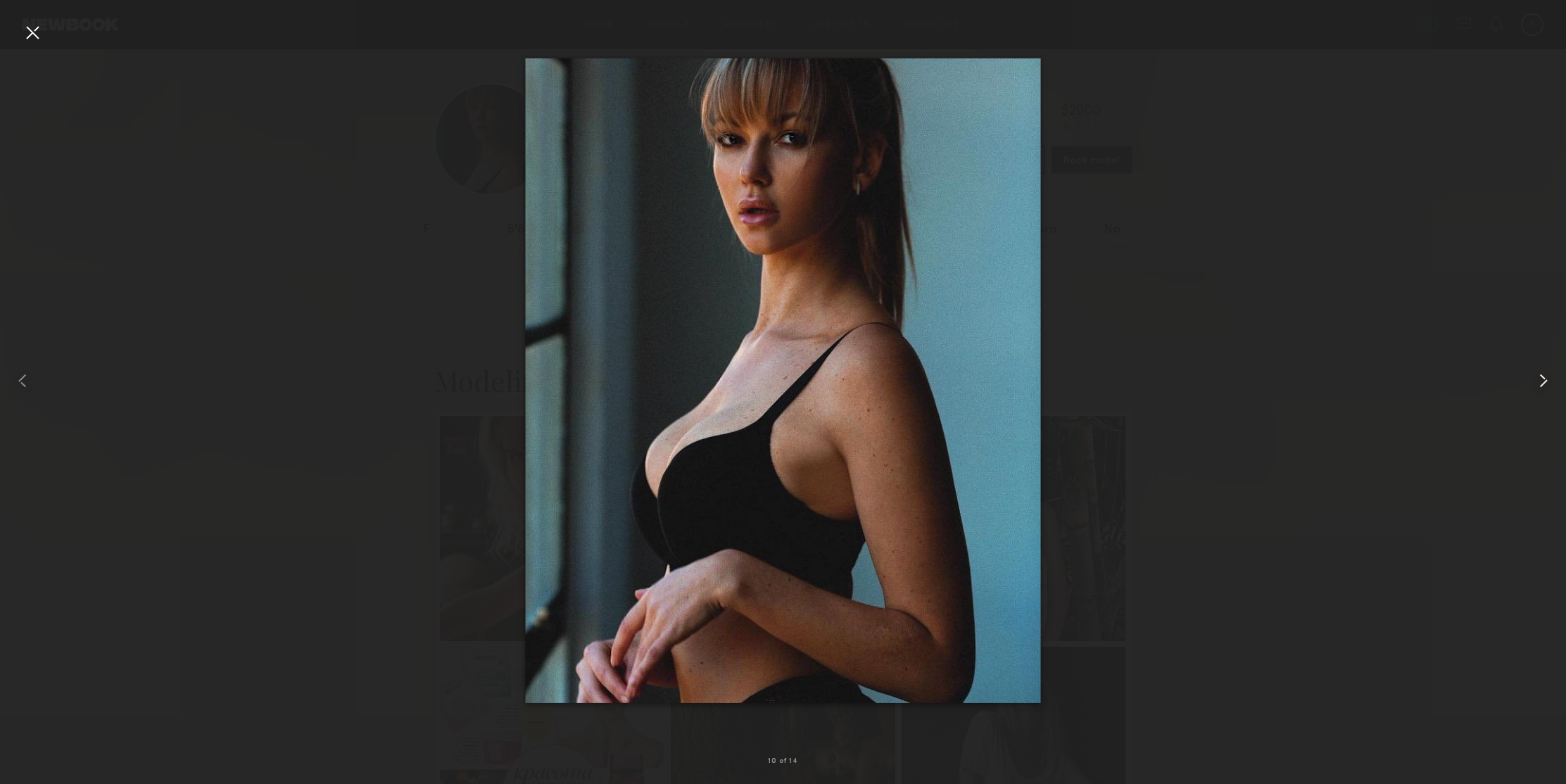
click at [1541, 378] on common-icon at bounding box center [1543, 380] width 22 height 22
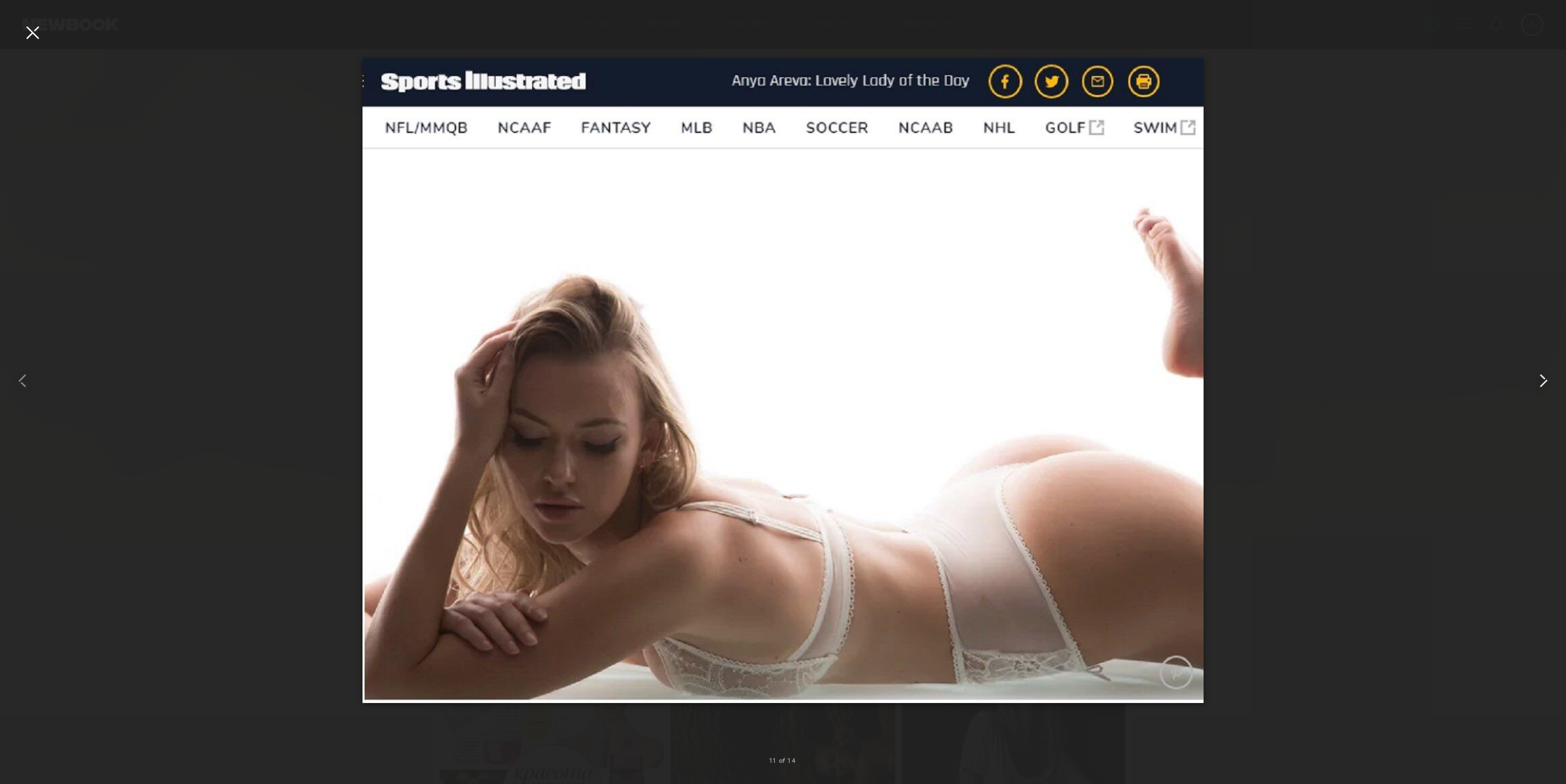
click at [1541, 378] on common-icon at bounding box center [1543, 380] width 22 height 22
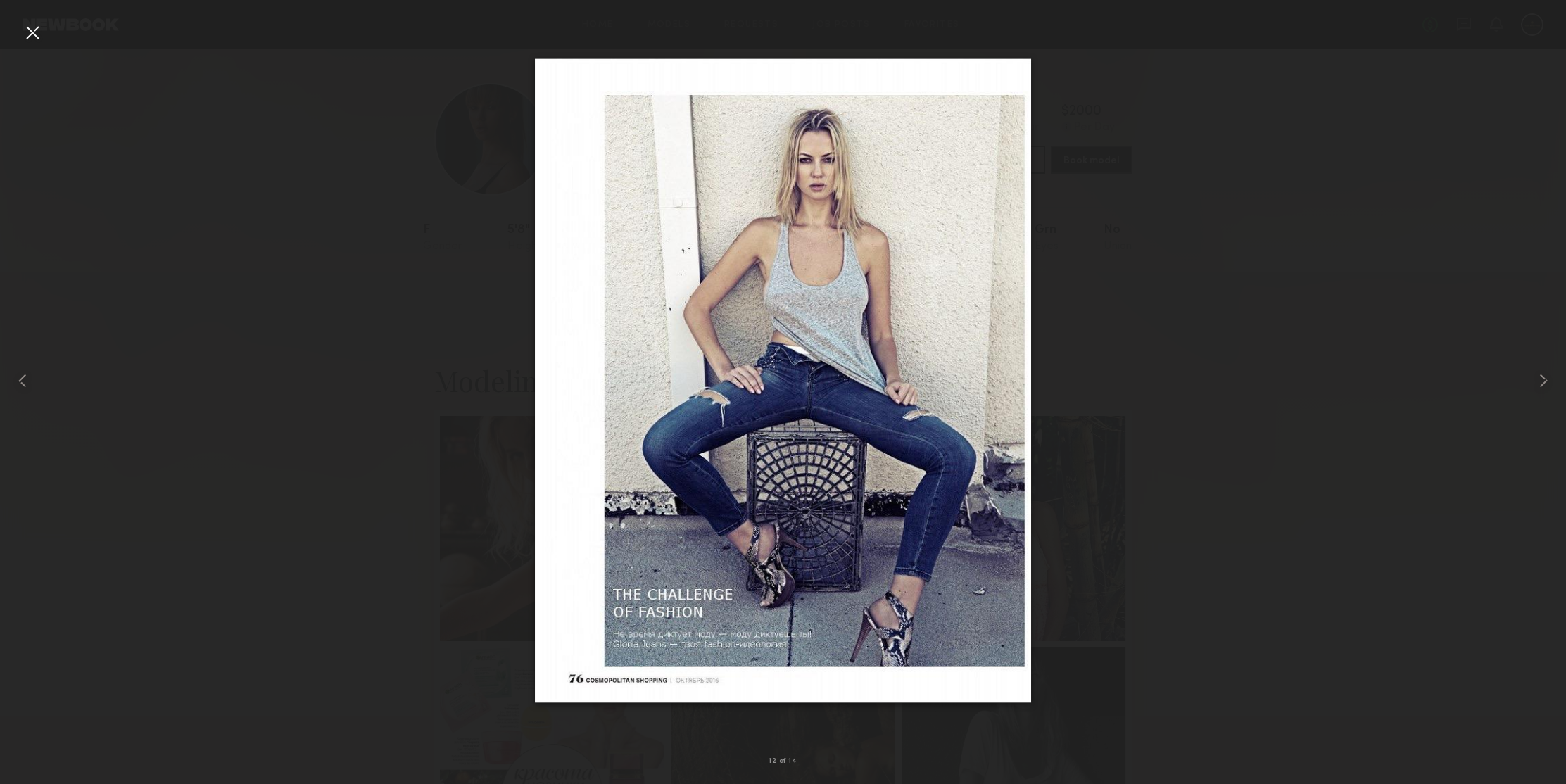
click at [36, 30] on div at bounding box center [33, 32] width 22 height 22
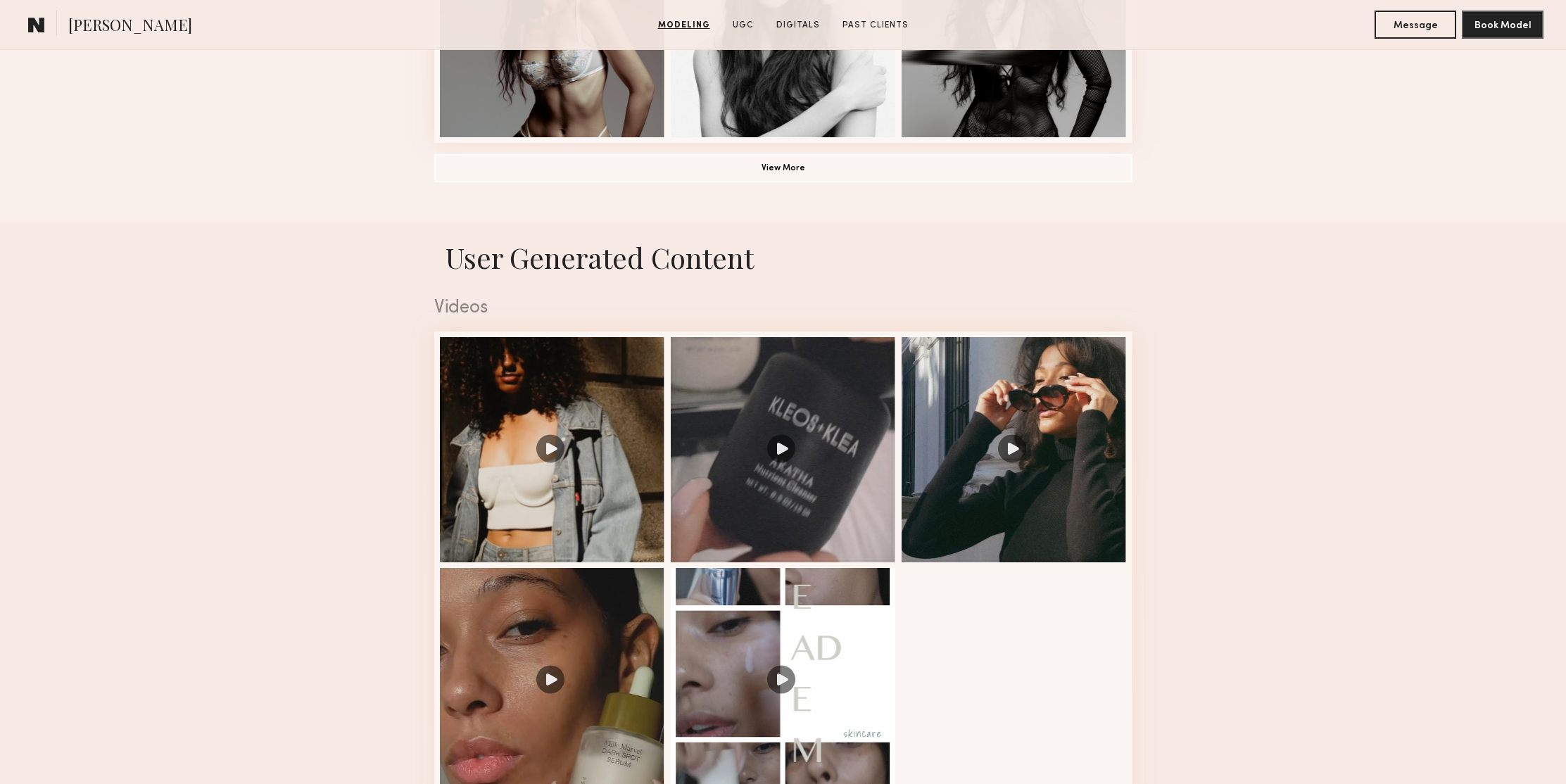
scroll to position [1268, 0]
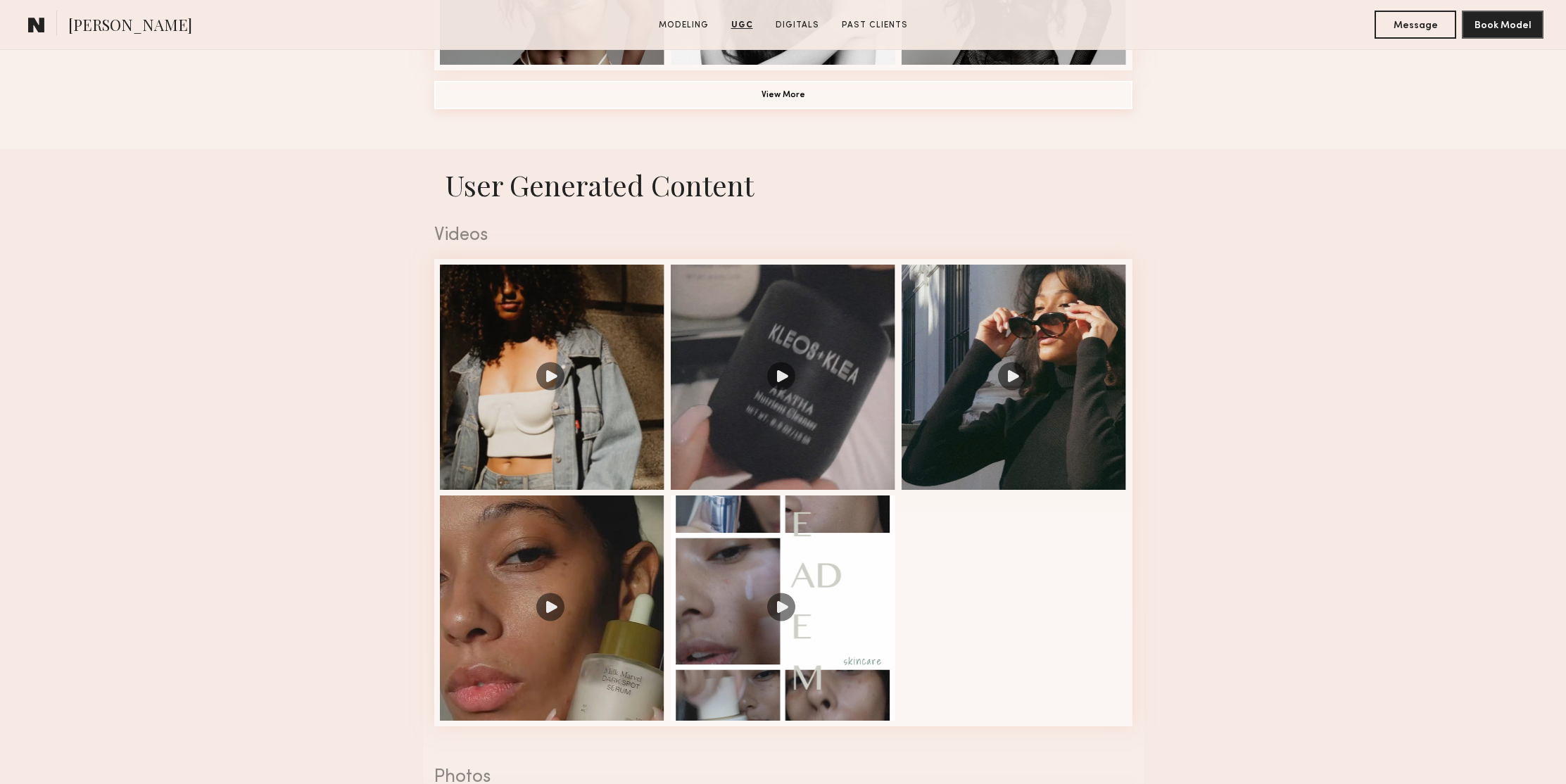
click at [804, 97] on button "View More" at bounding box center [783, 95] width 698 height 28
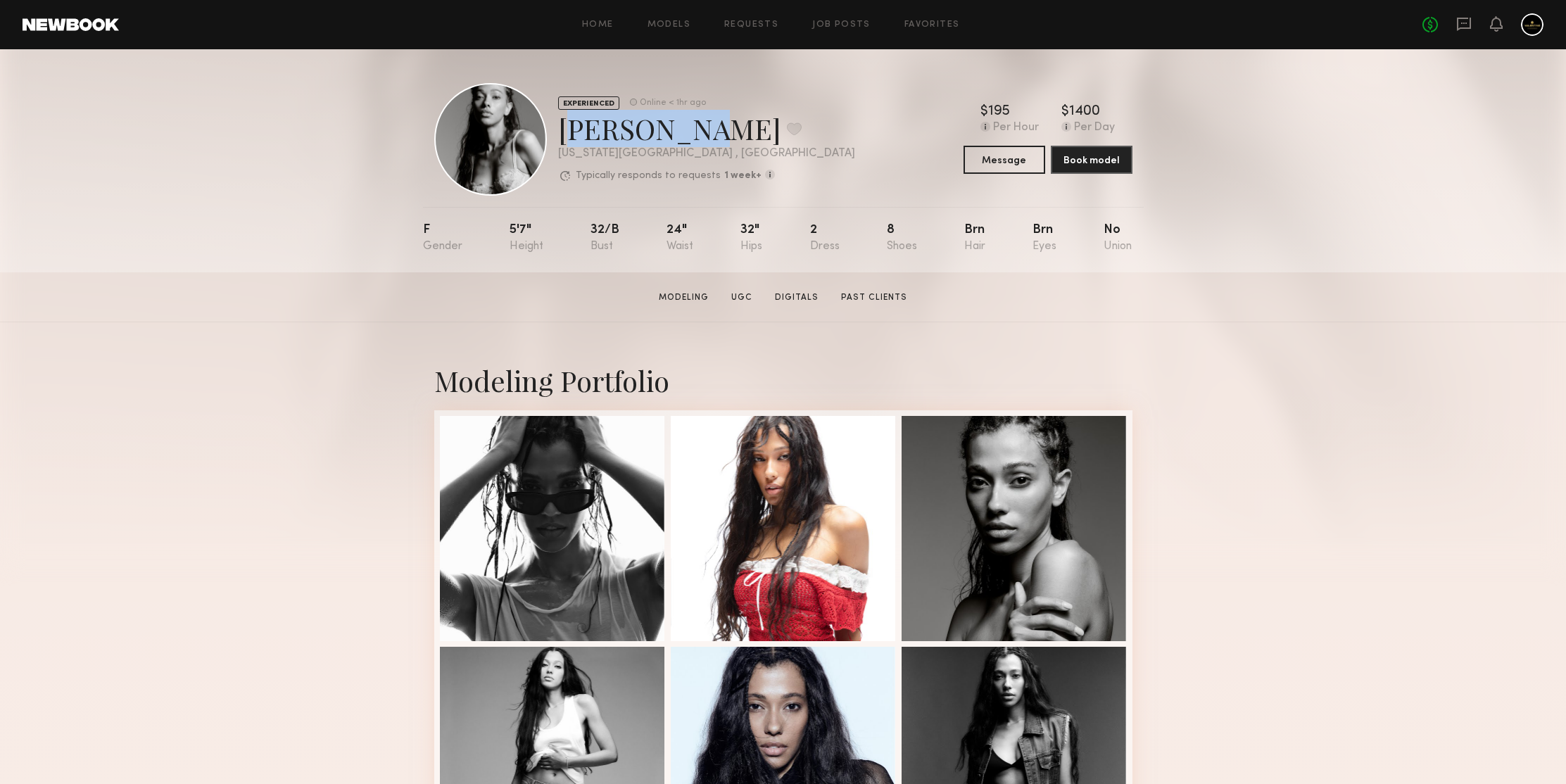
drag, startPoint x: 681, startPoint y: 129, endPoint x: 566, endPoint y: 135, distance: 115.2
click at [566, 135] on div "Haianny P. Favorite" at bounding box center [706, 128] width 297 height 38
copy div "Haianny P"
click at [352, 218] on div "EXPERIENCED Online < 1hr ago Haianny P. Favorite New York City , NY Typically r…" at bounding box center [783, 161] width 1566 height 223
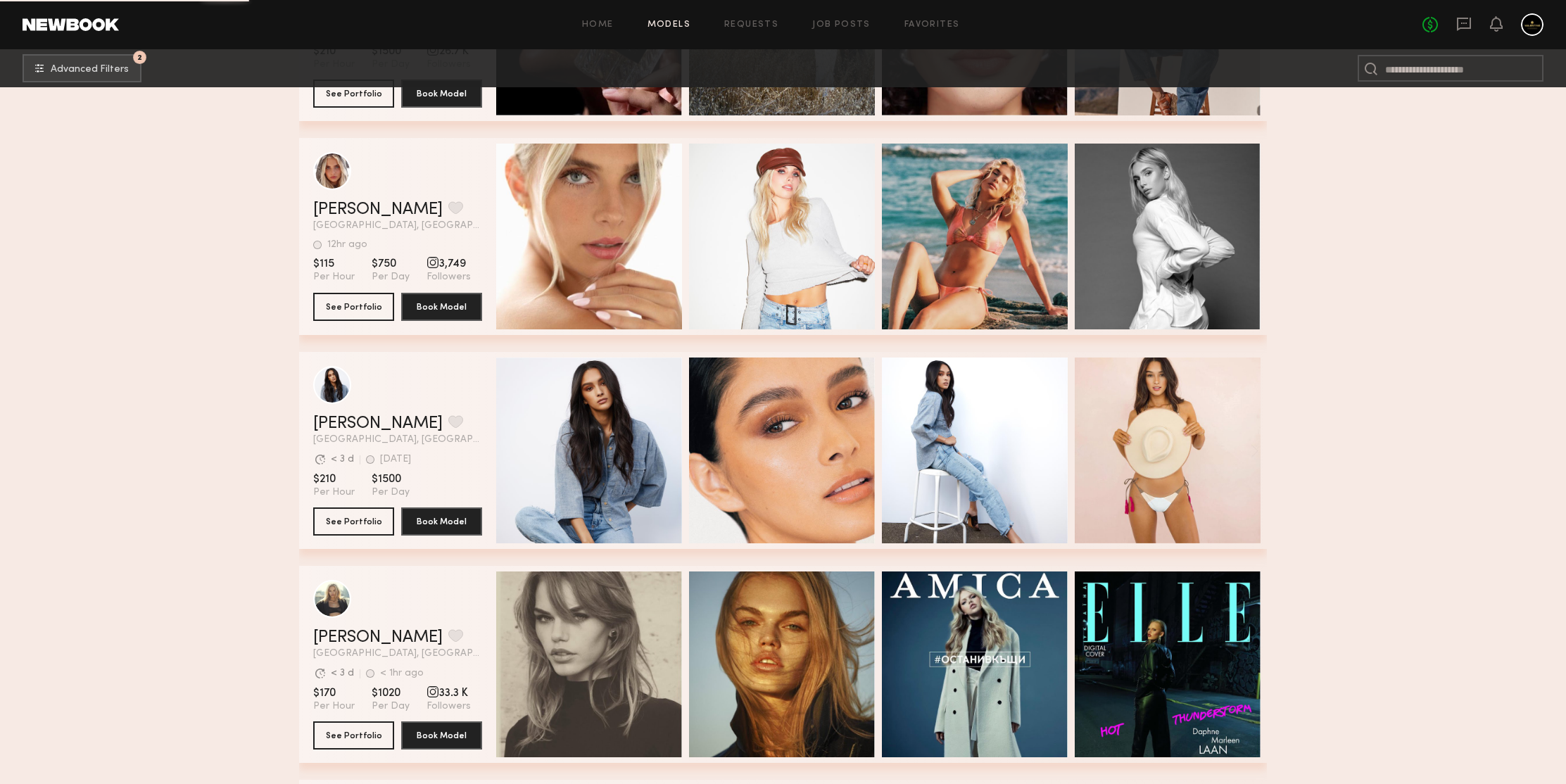
scroll to position [2005, 0]
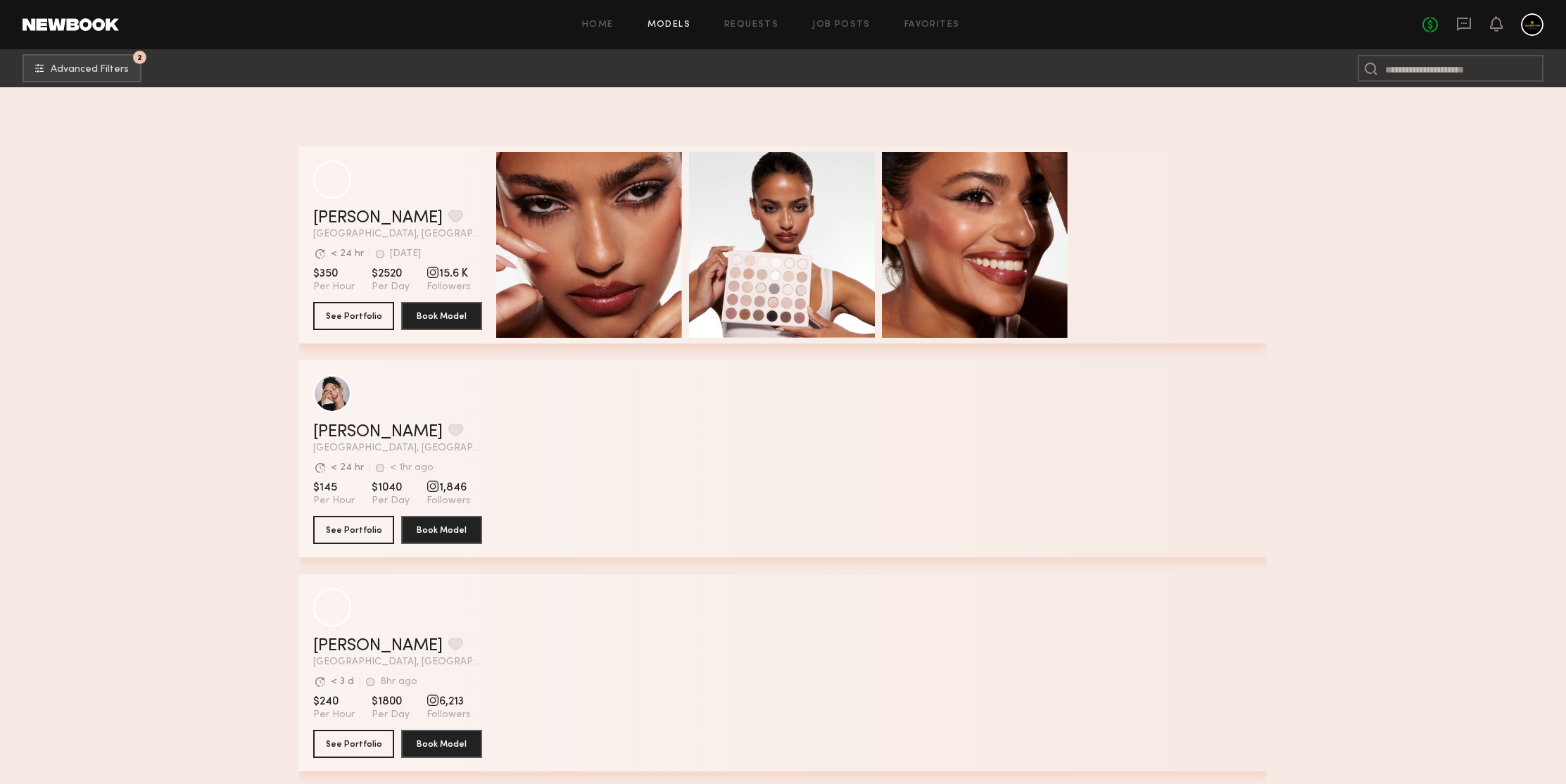
scroll to position [5464, 0]
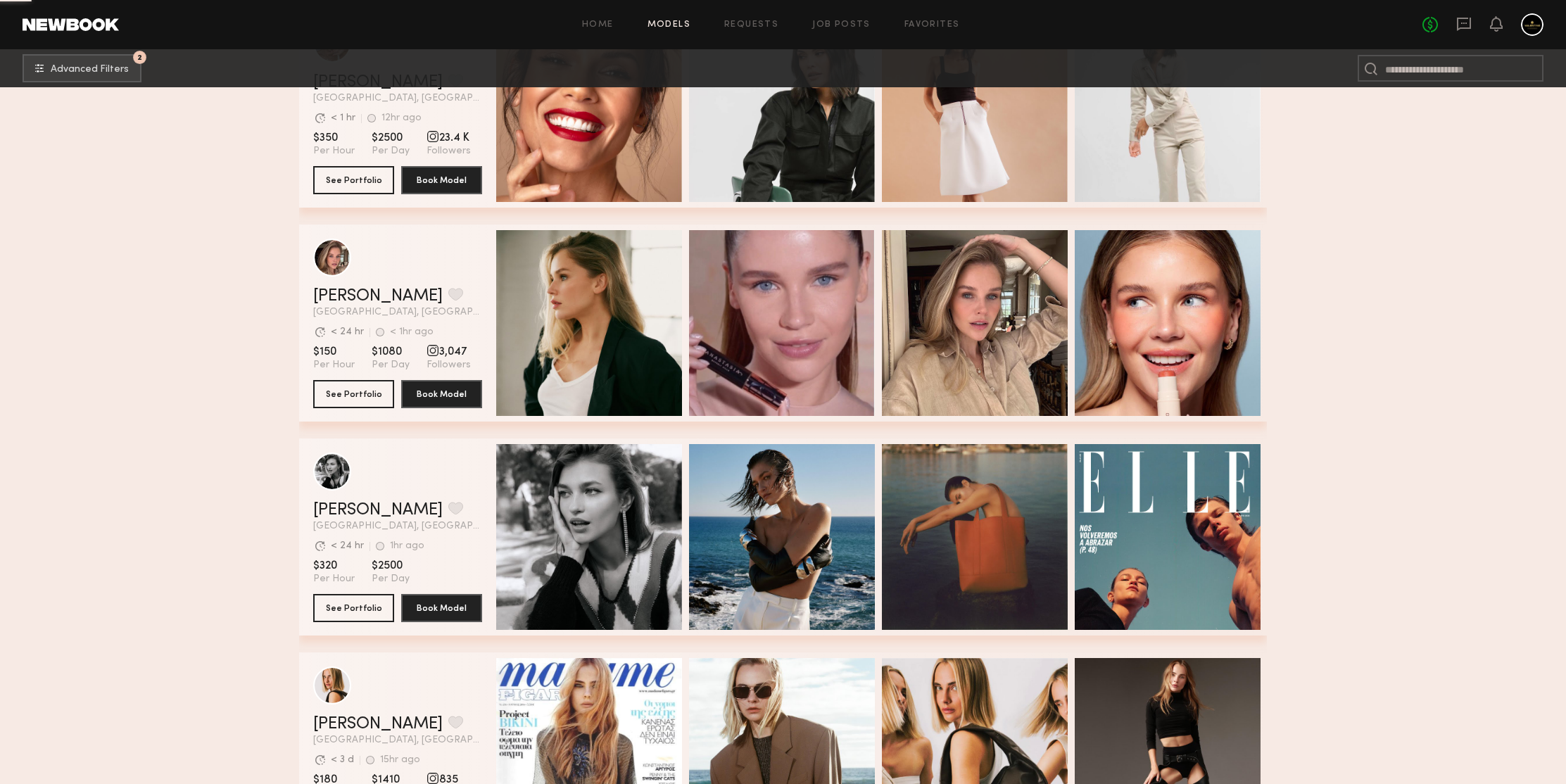
scroll to position [6701, 0]
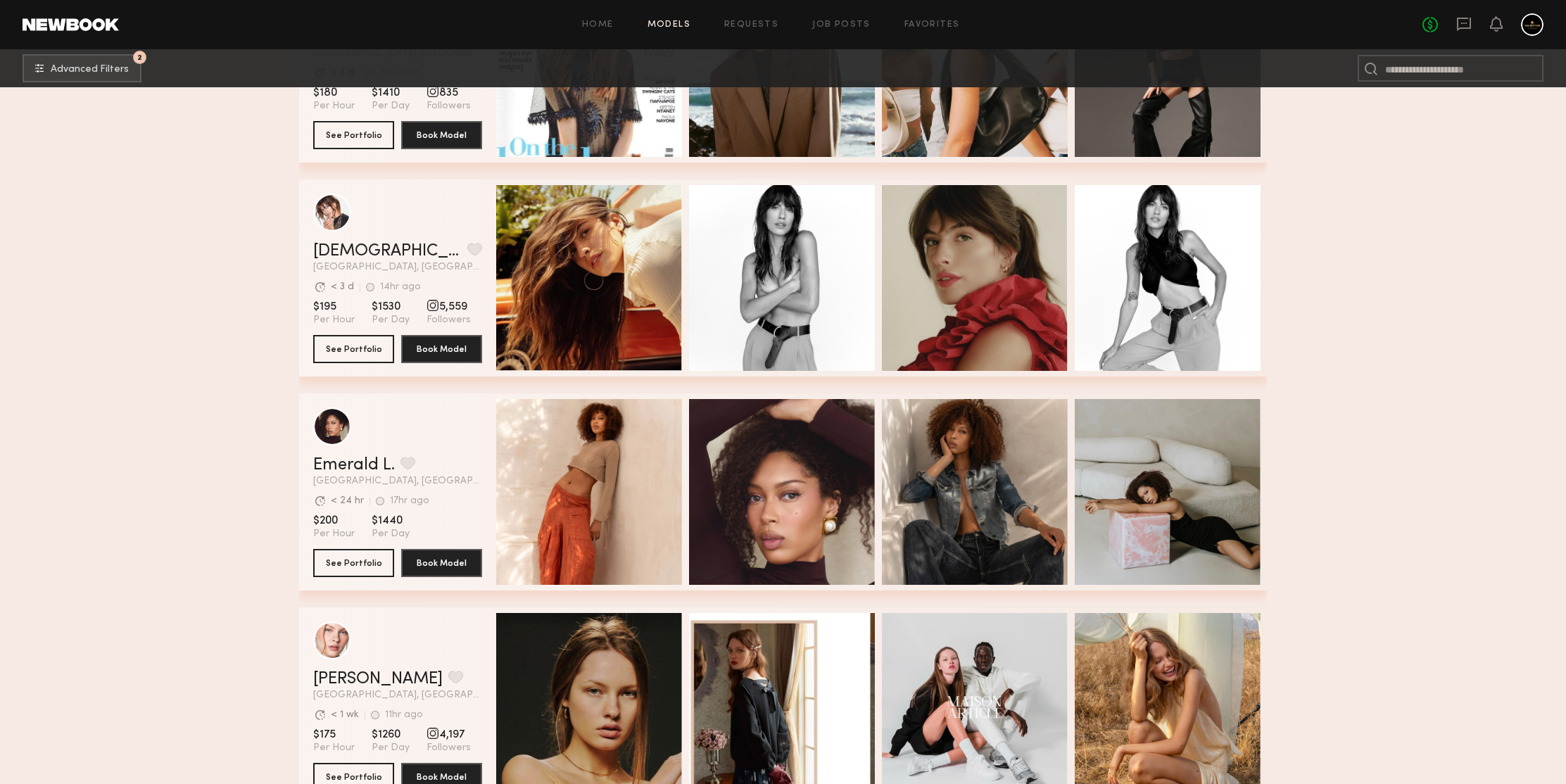
scroll to position [7065, 0]
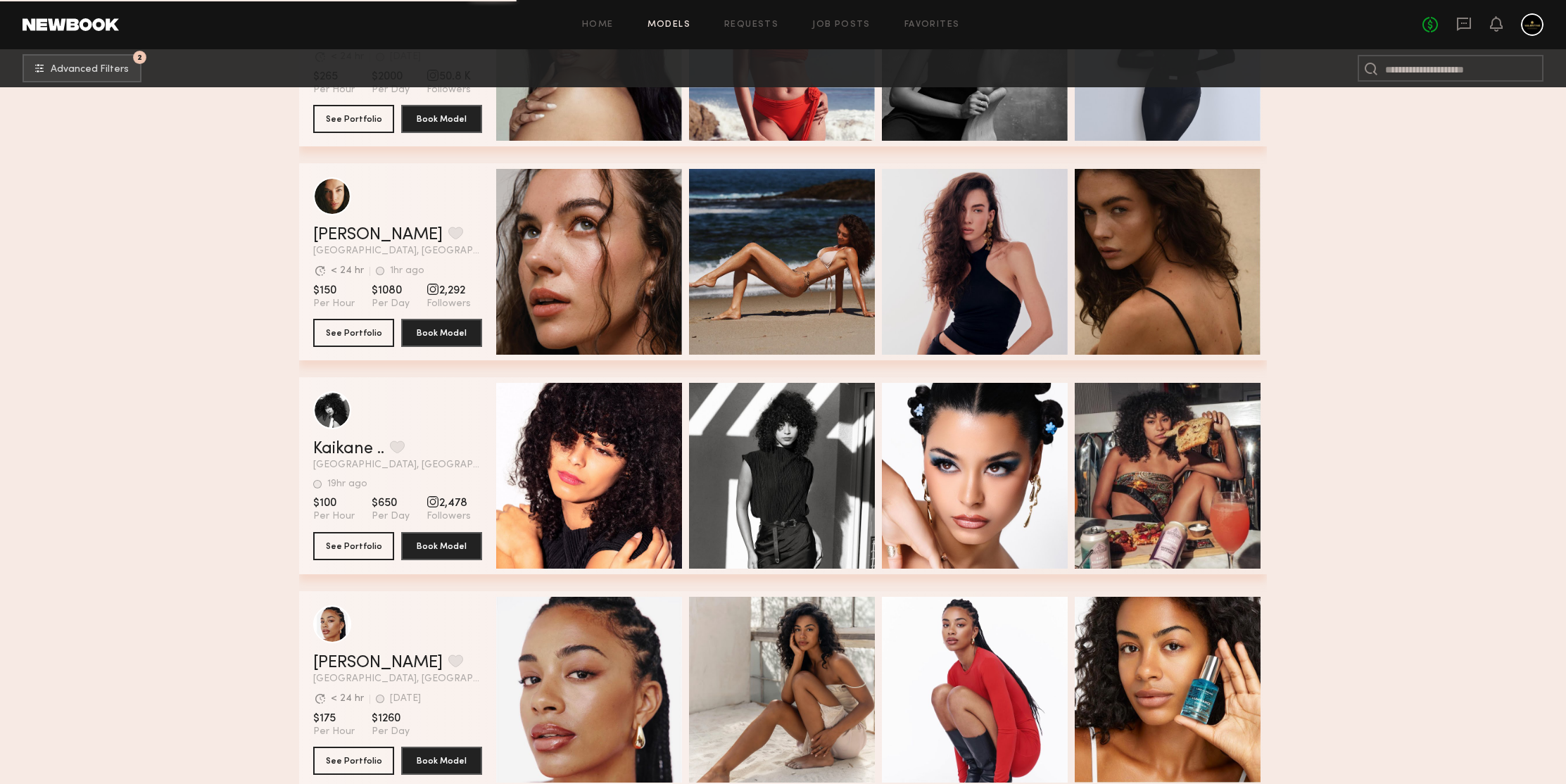
scroll to position [9576, 0]
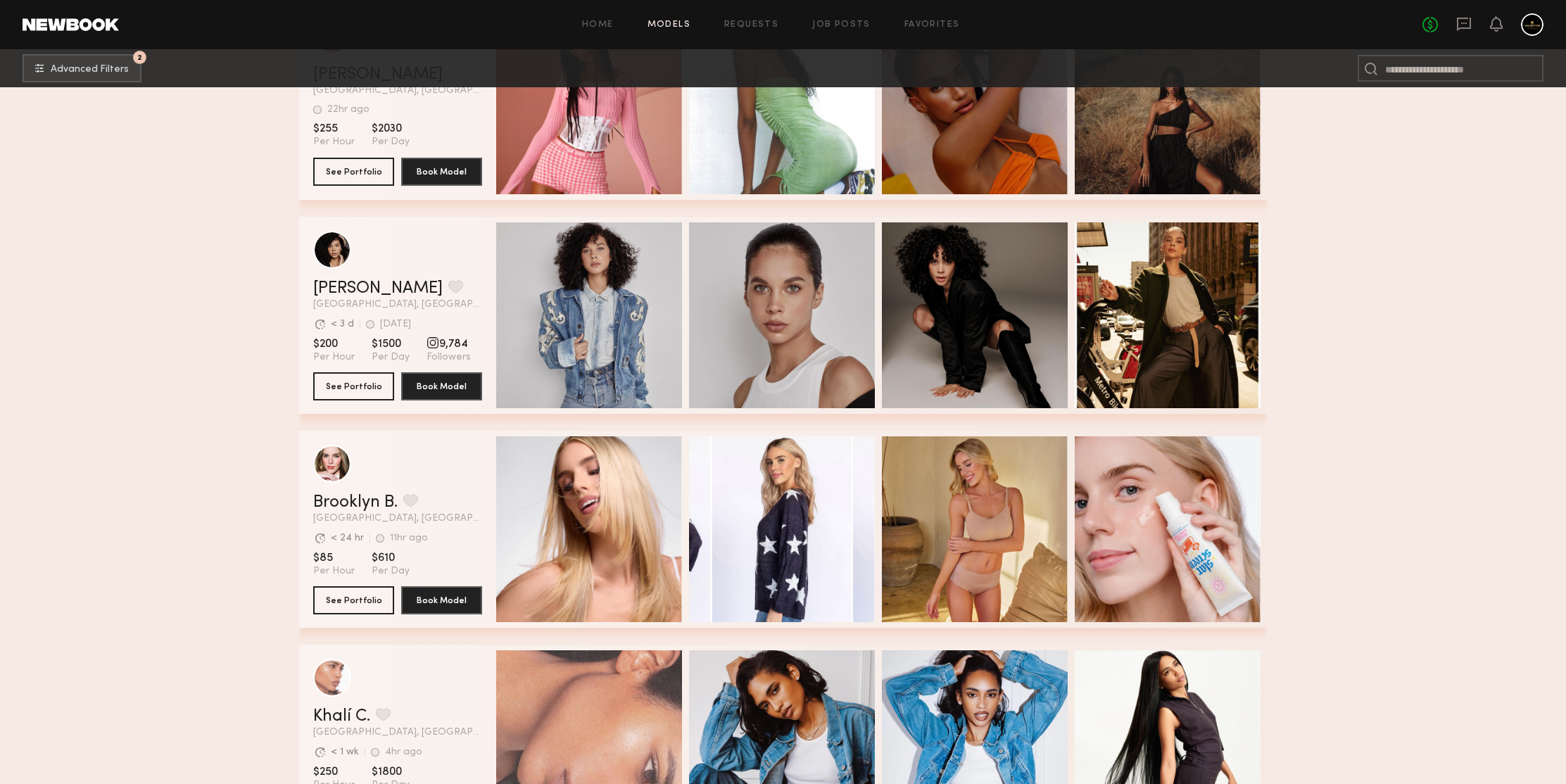
scroll to position [11176, 0]
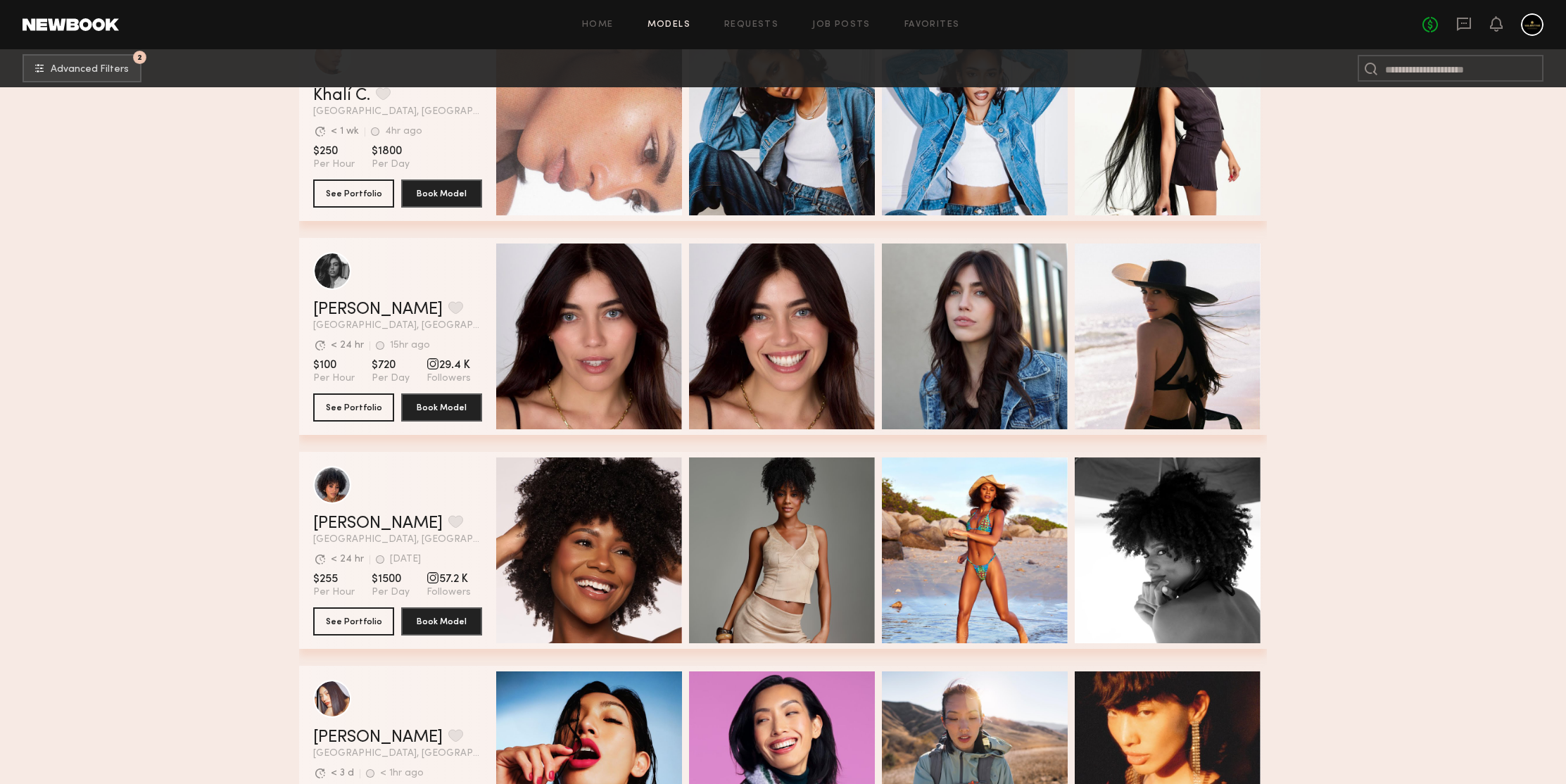
scroll to position [11711, 0]
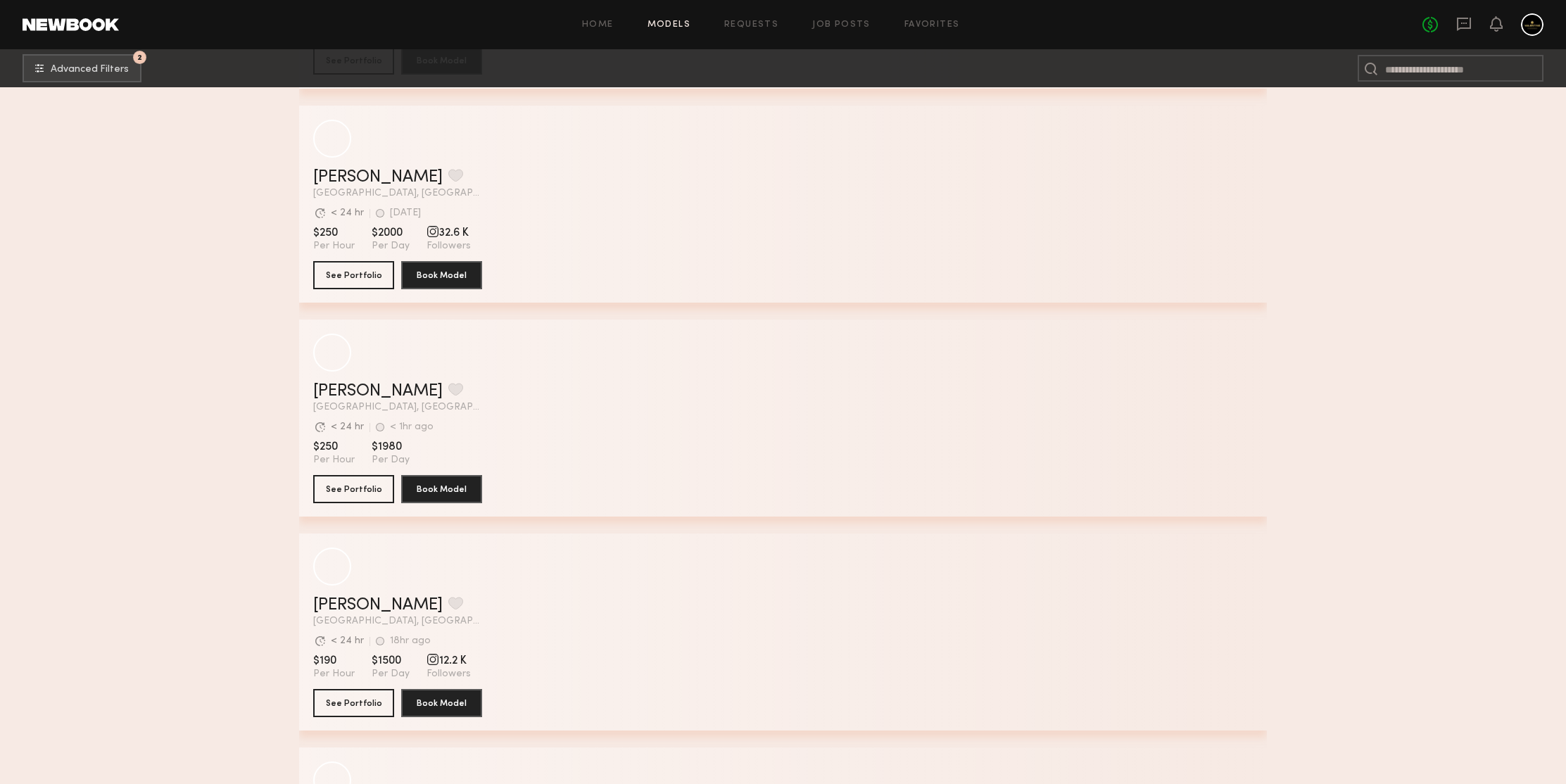
scroll to position [13839, 0]
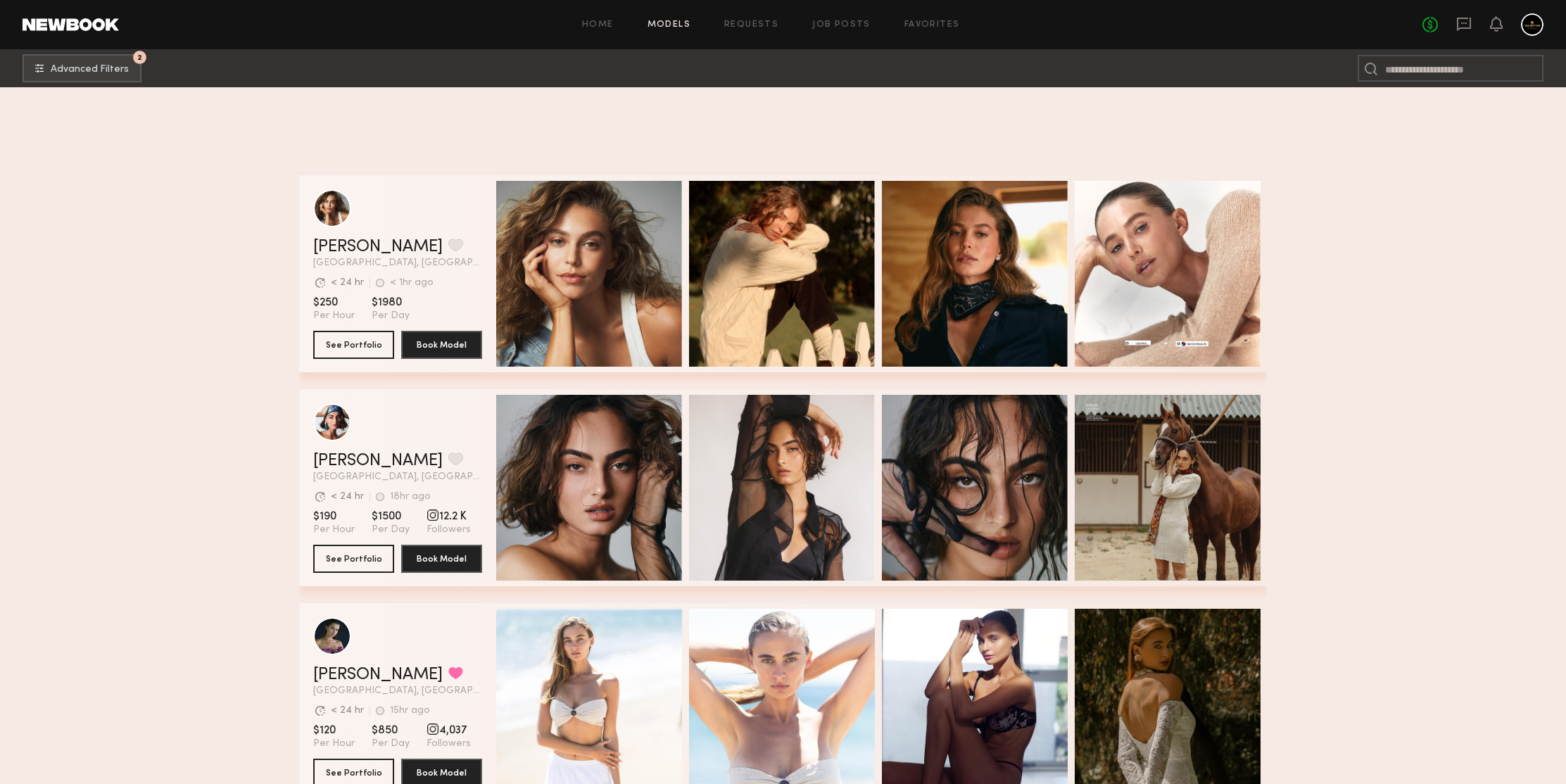
scroll to position [14225, 0]
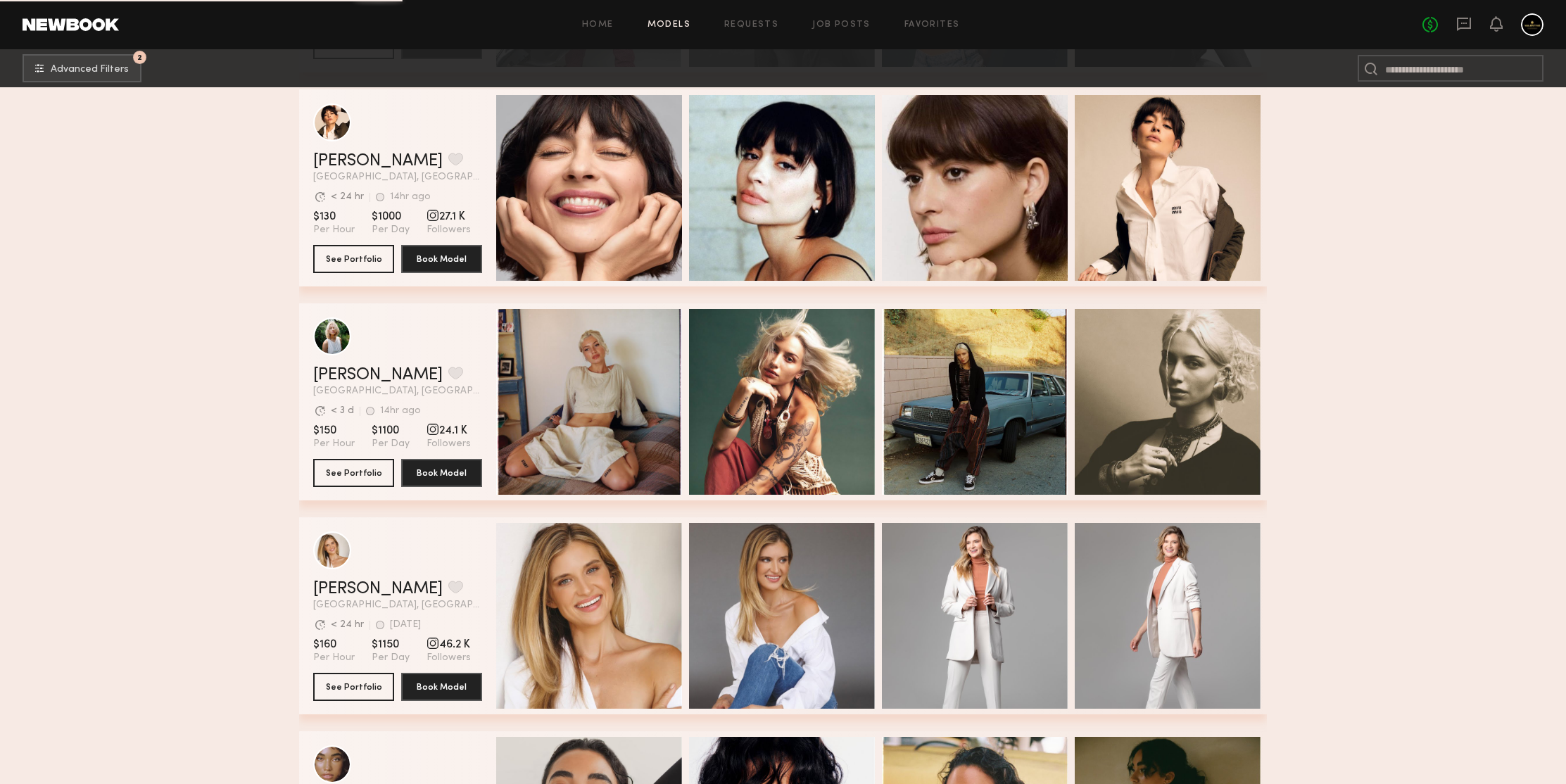
scroll to position [14899, 0]
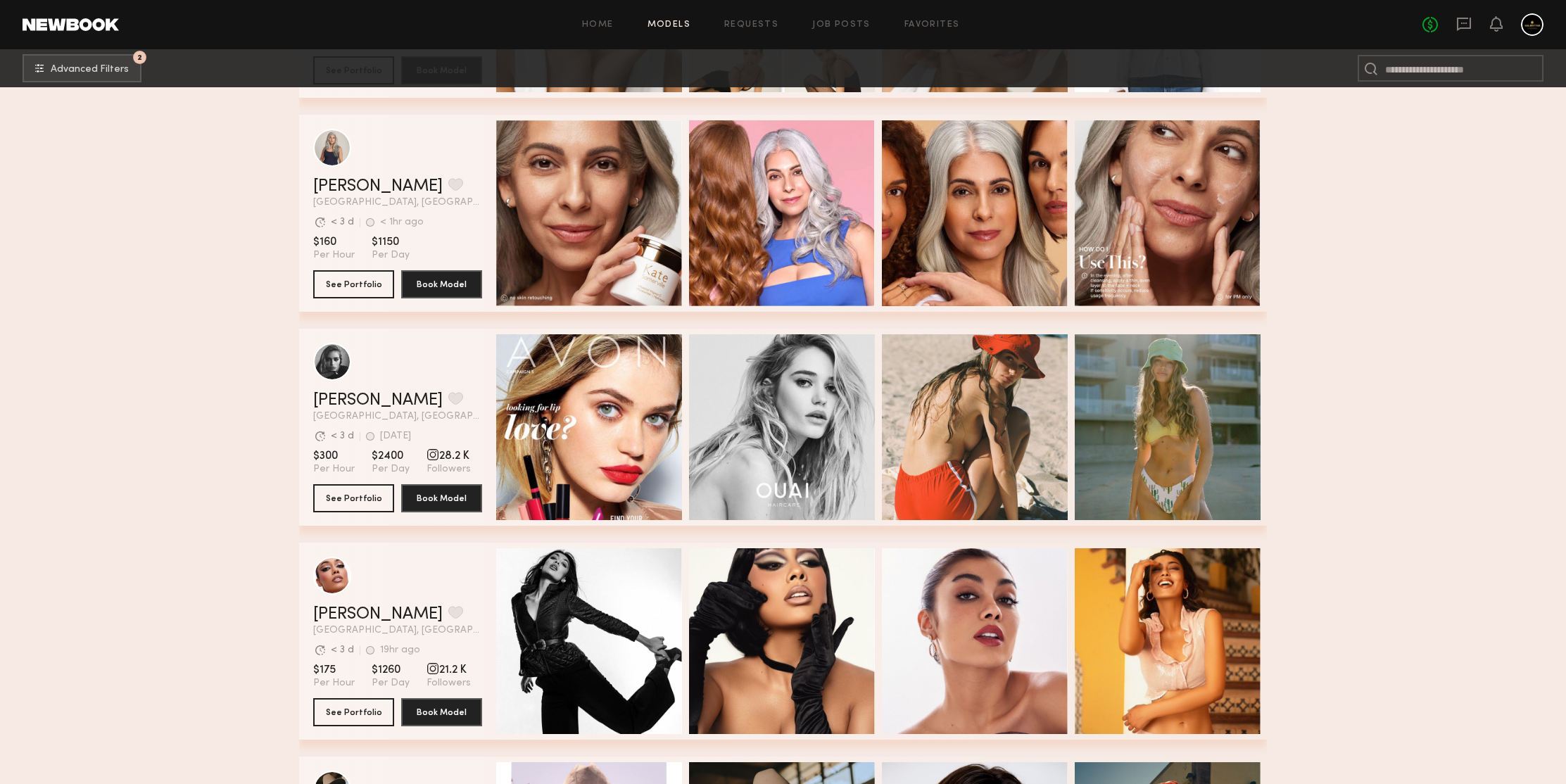
scroll to position [16111, 0]
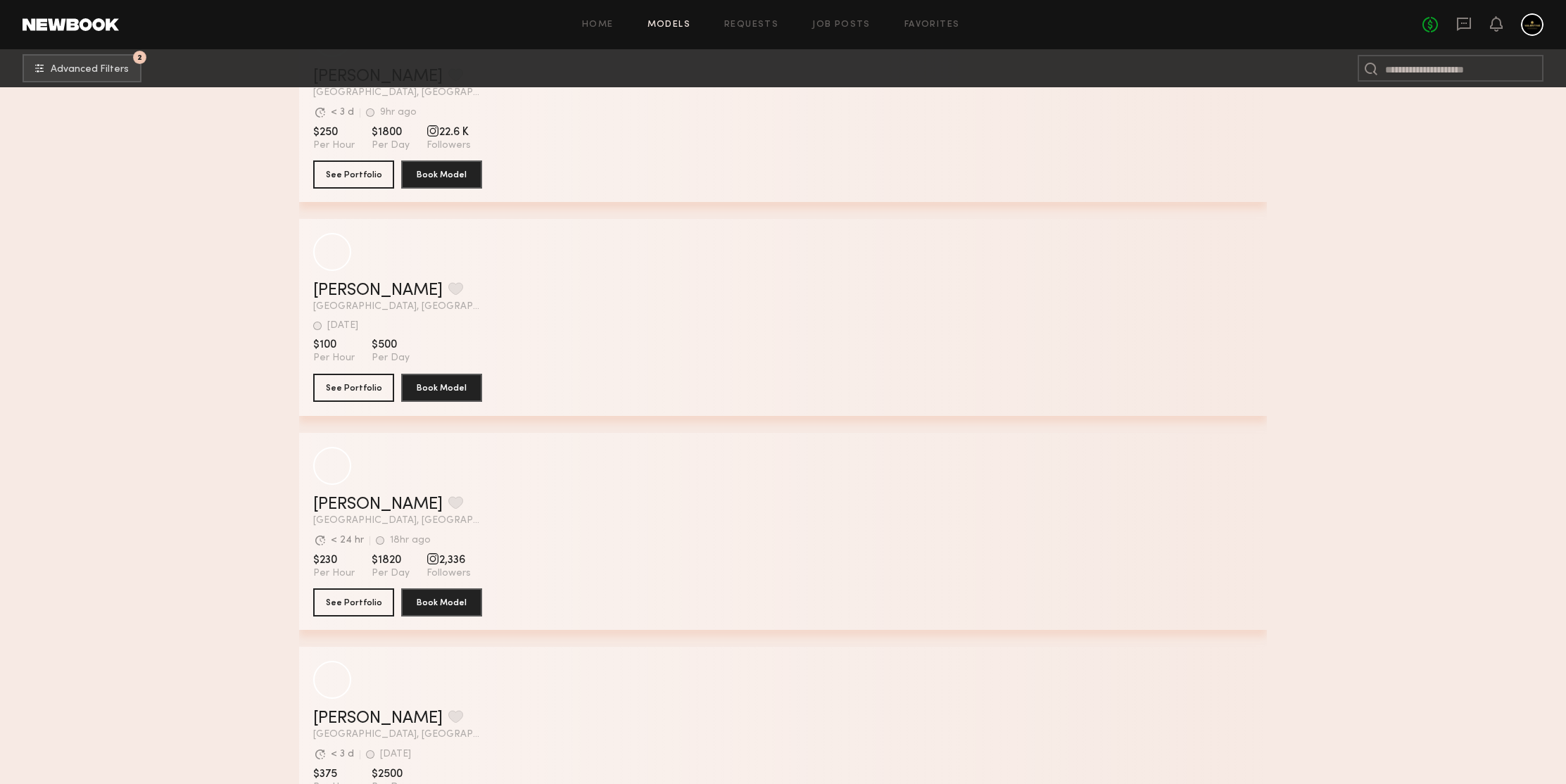
scroll to position [18510, 0]
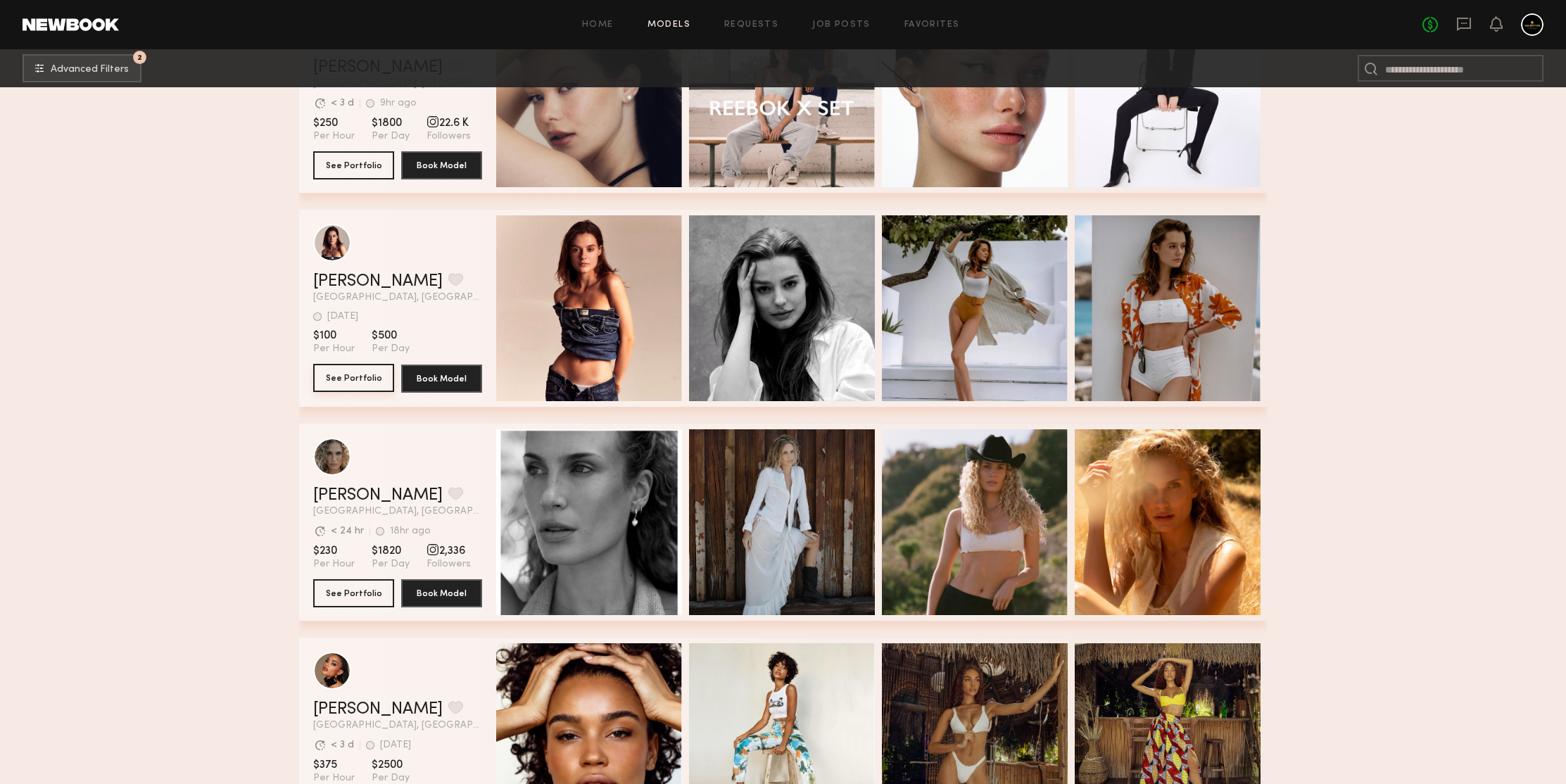
drag, startPoint x: 372, startPoint y: 384, endPoint x: 226, endPoint y: 296, distance: 170.5
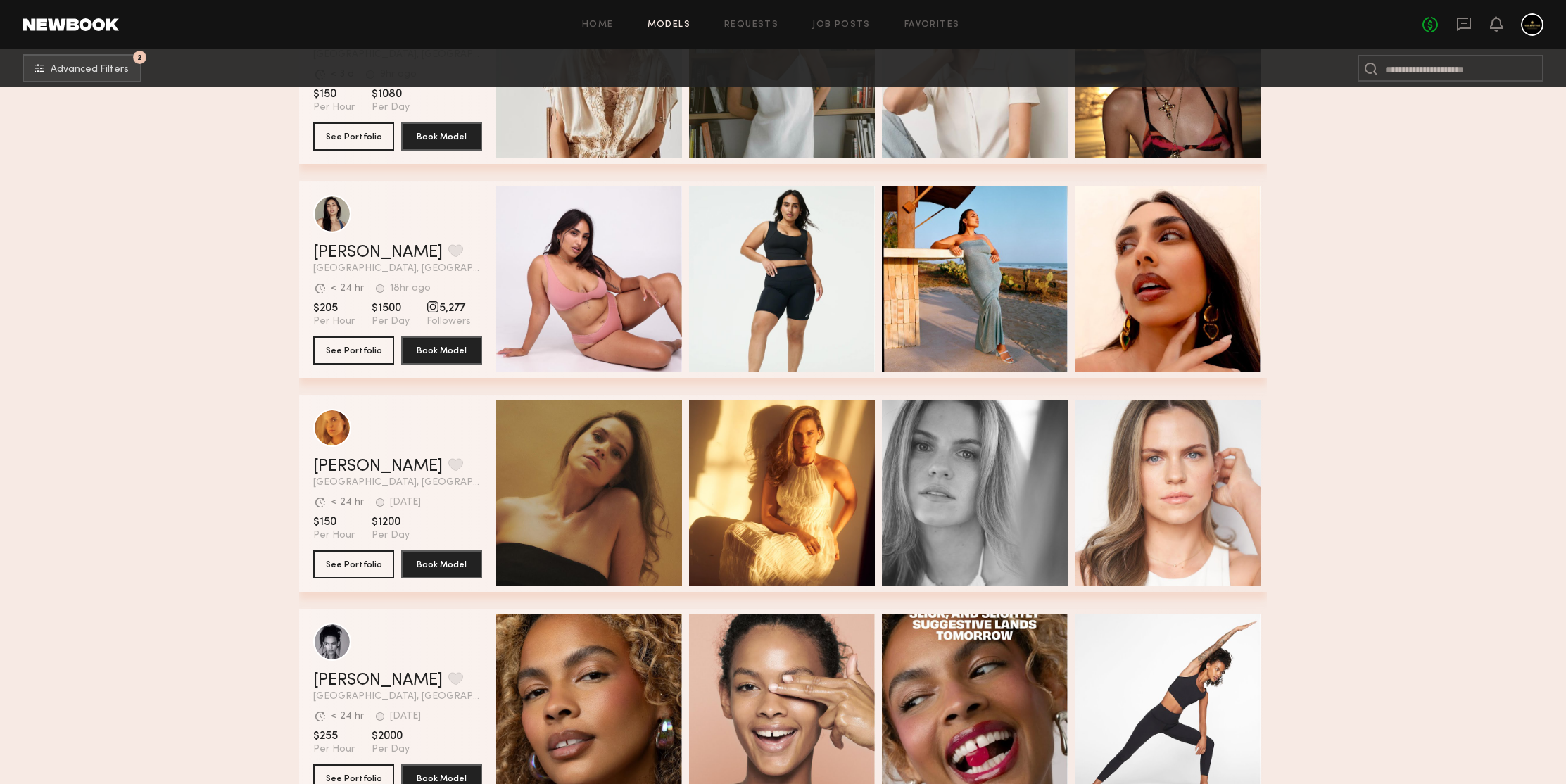
scroll to position [24699, 0]
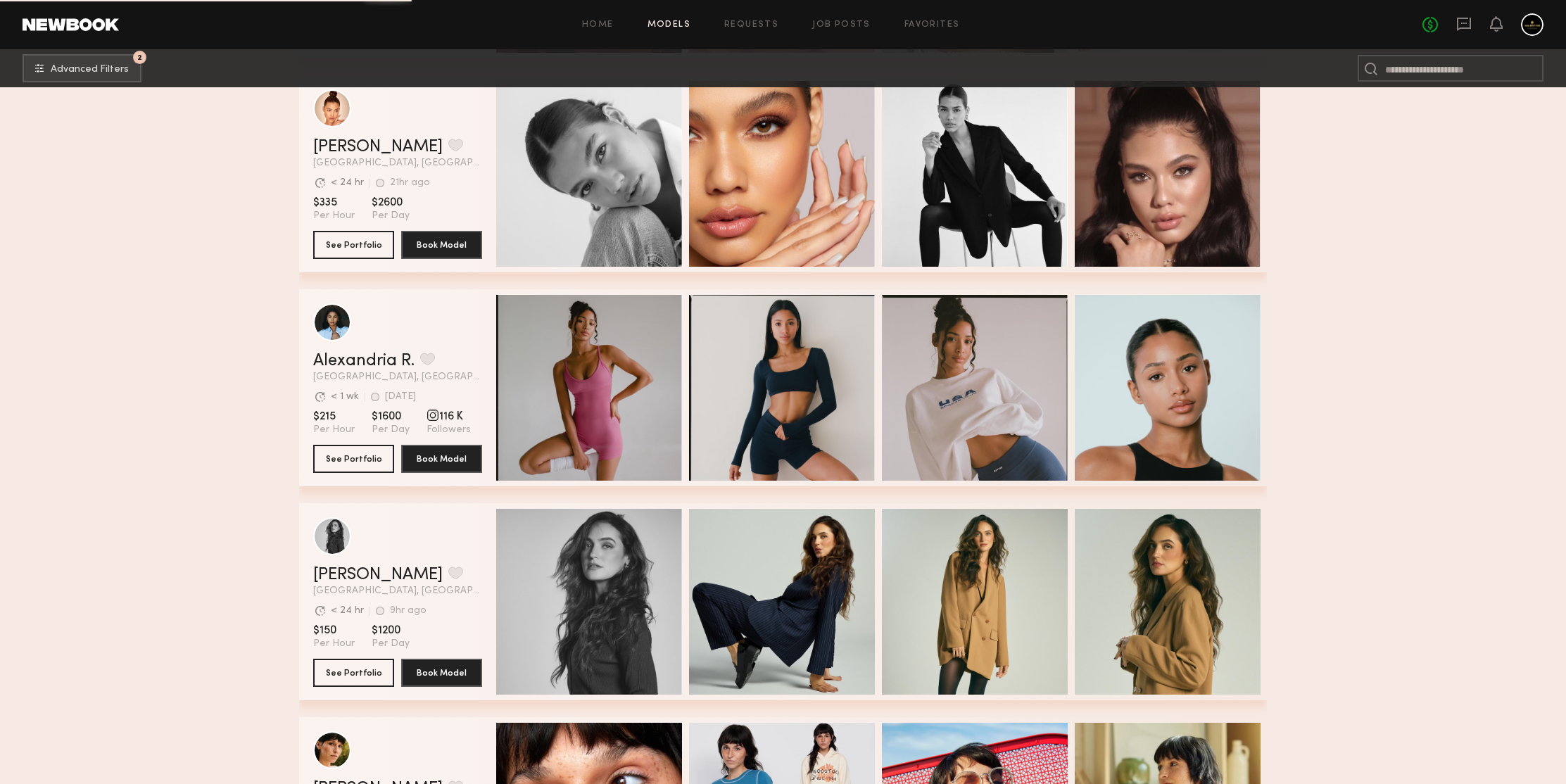
scroll to position [25243, 0]
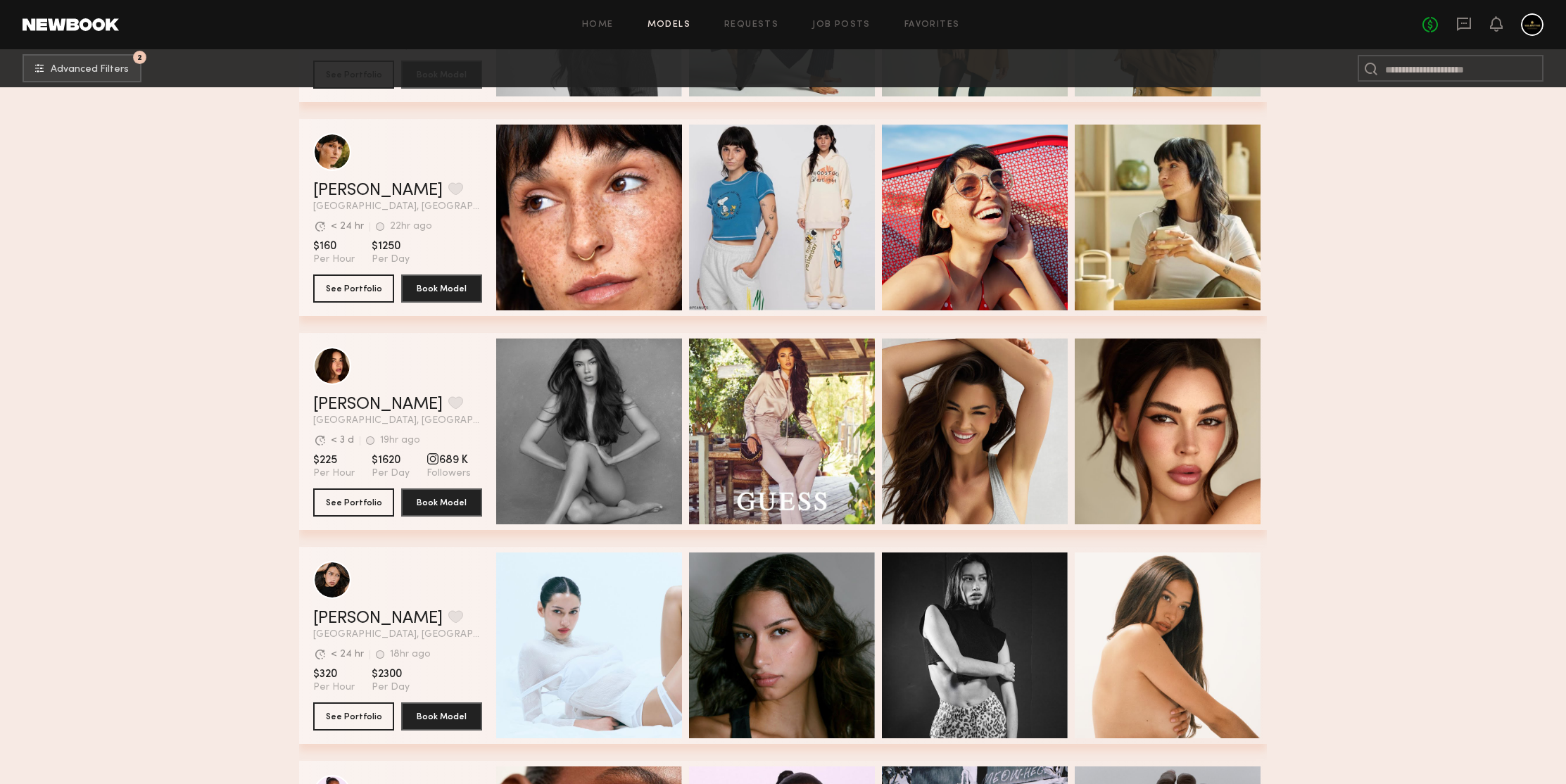
scroll to position [25821, 0]
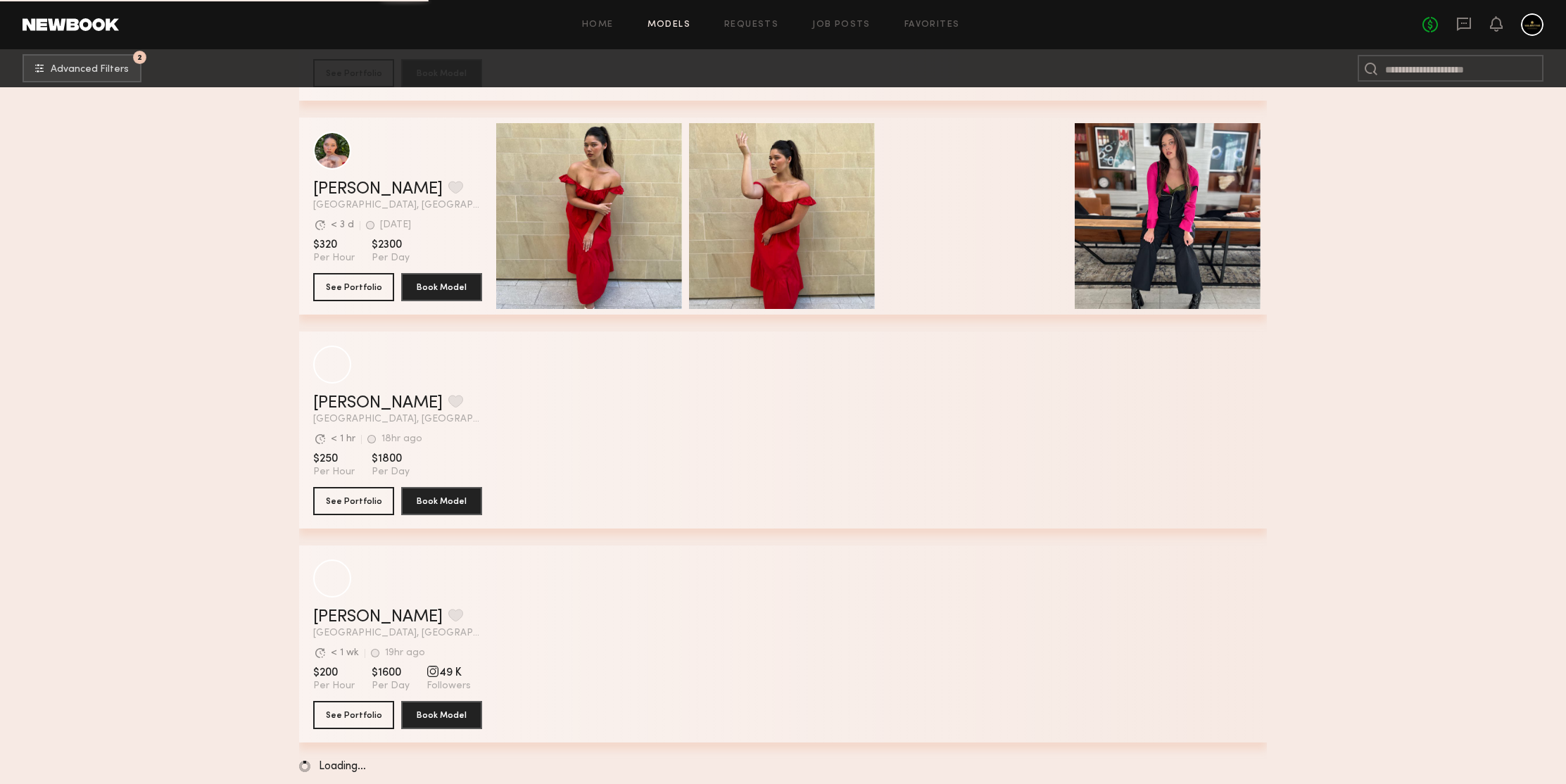
scroll to position [30375, 0]
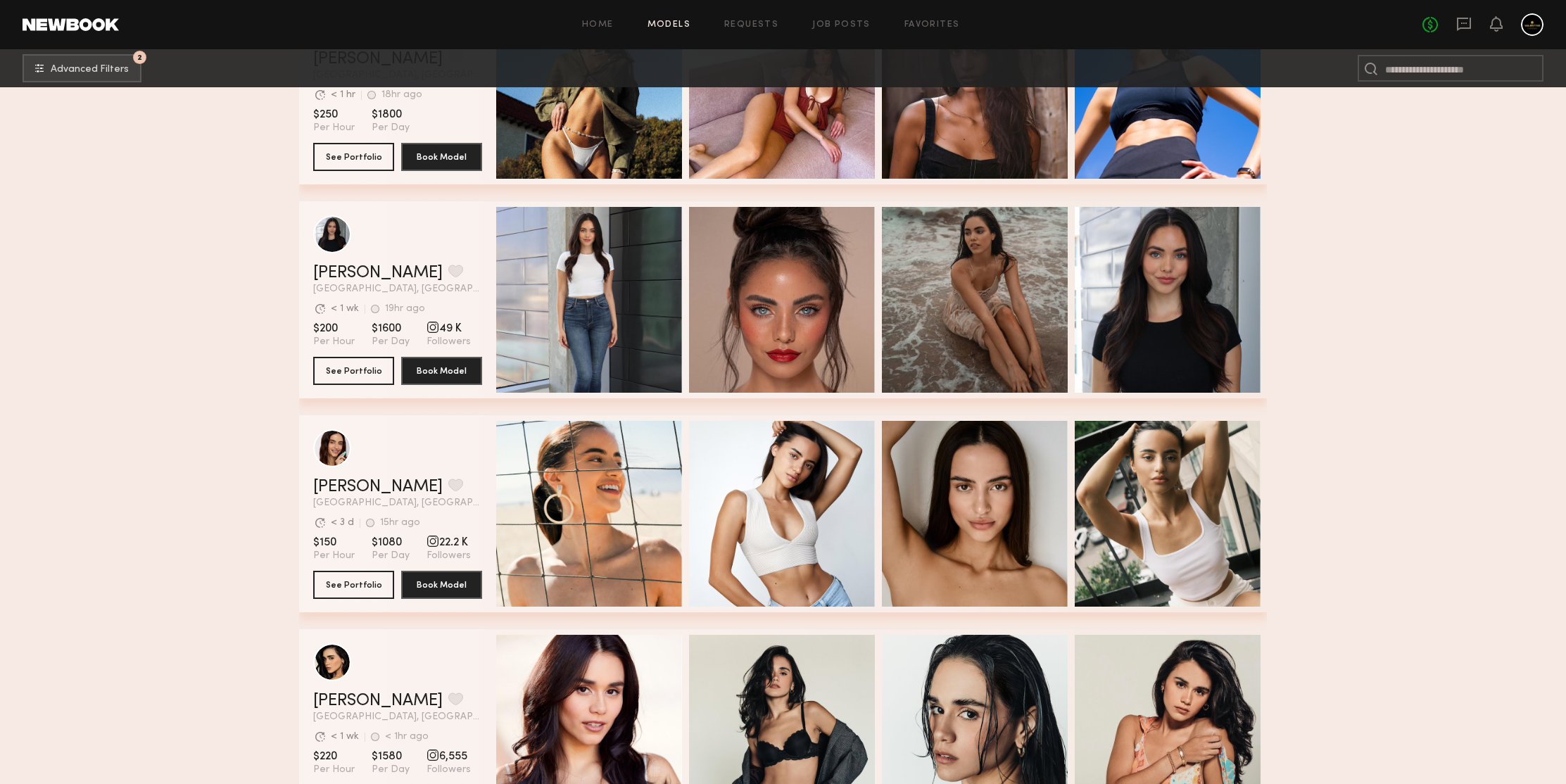
scroll to position [31095, 0]
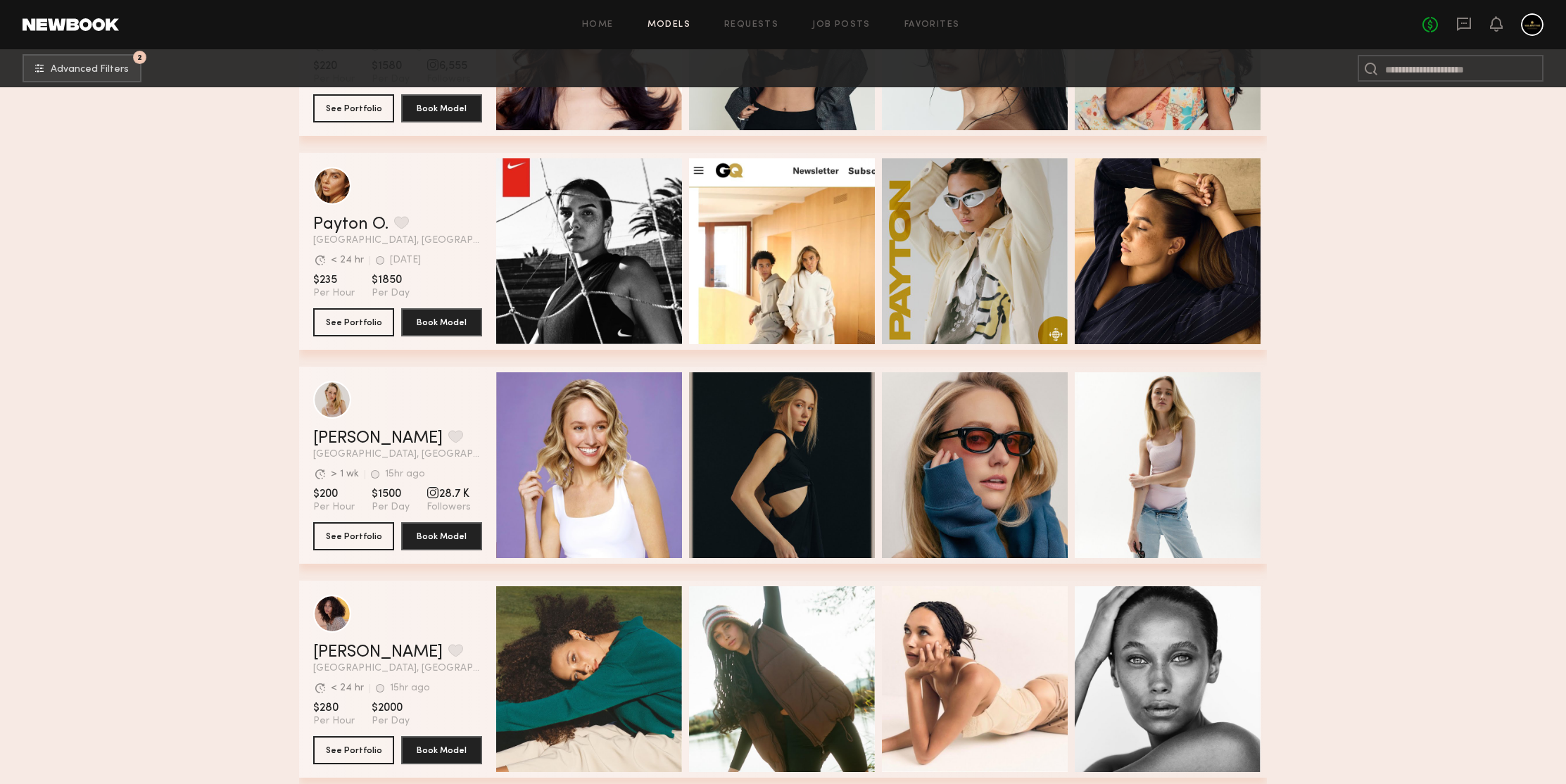
scroll to position [31622, 0]
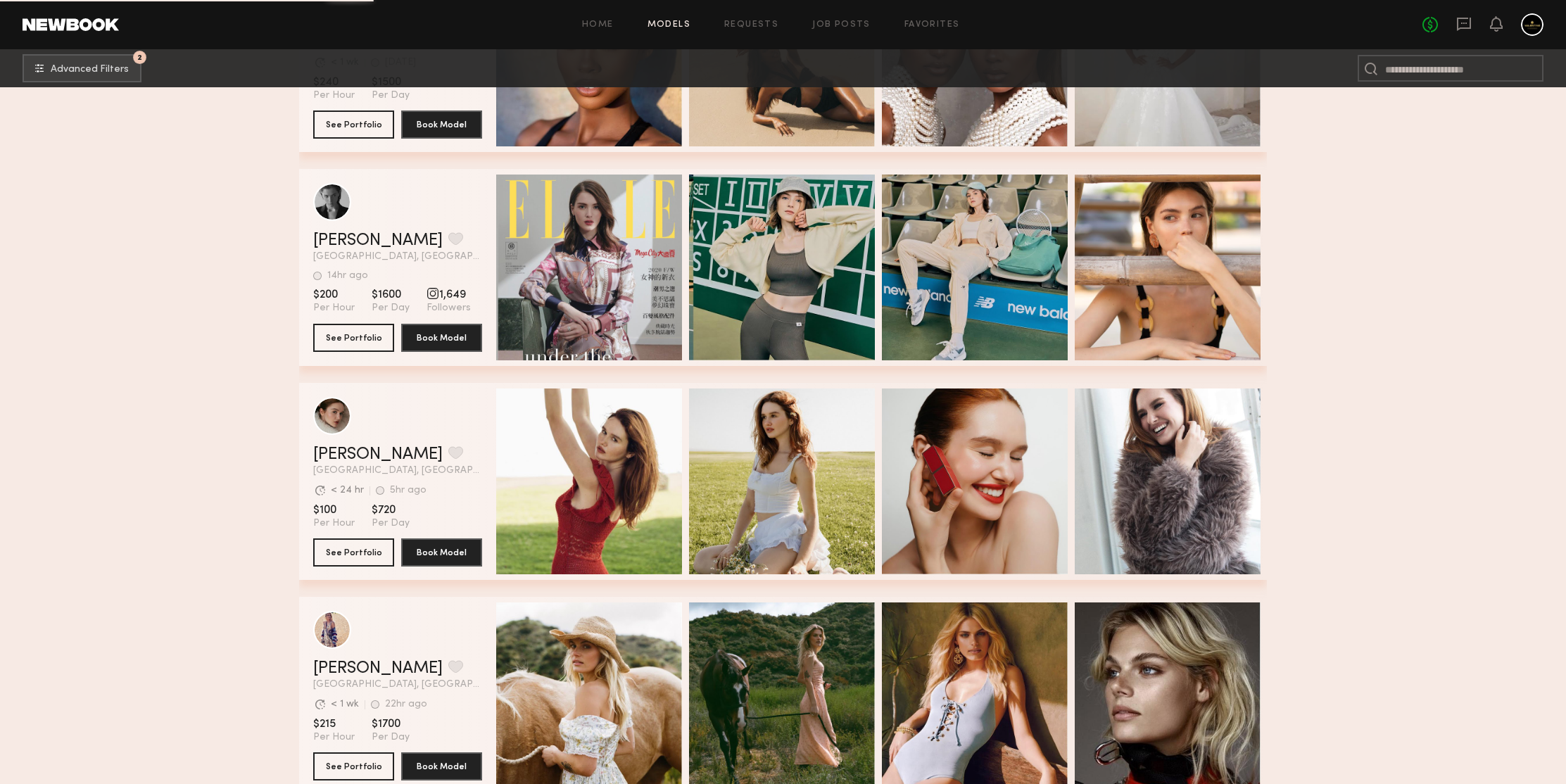
scroll to position [32941, 0]
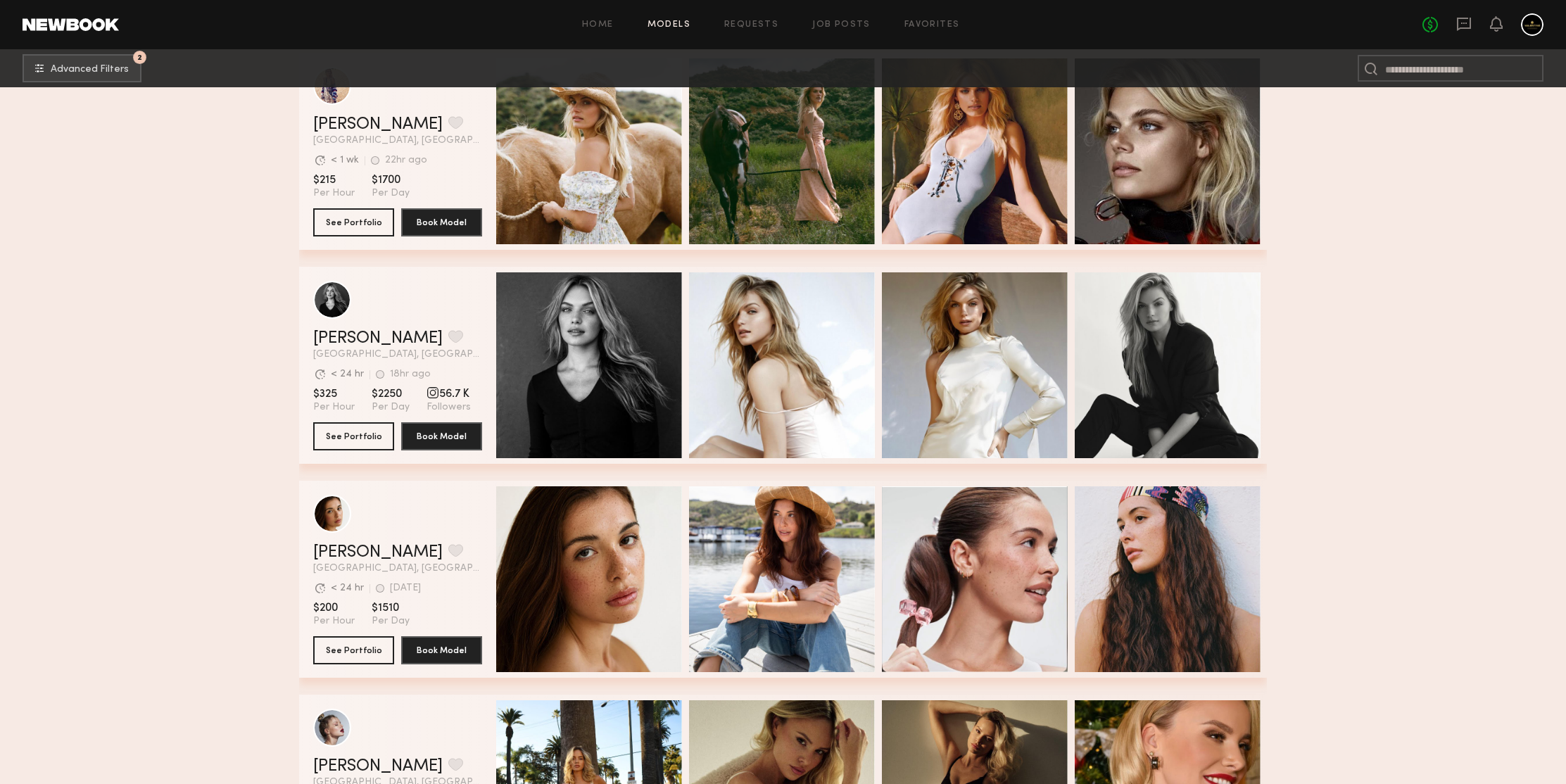
scroll to position [33635, 0]
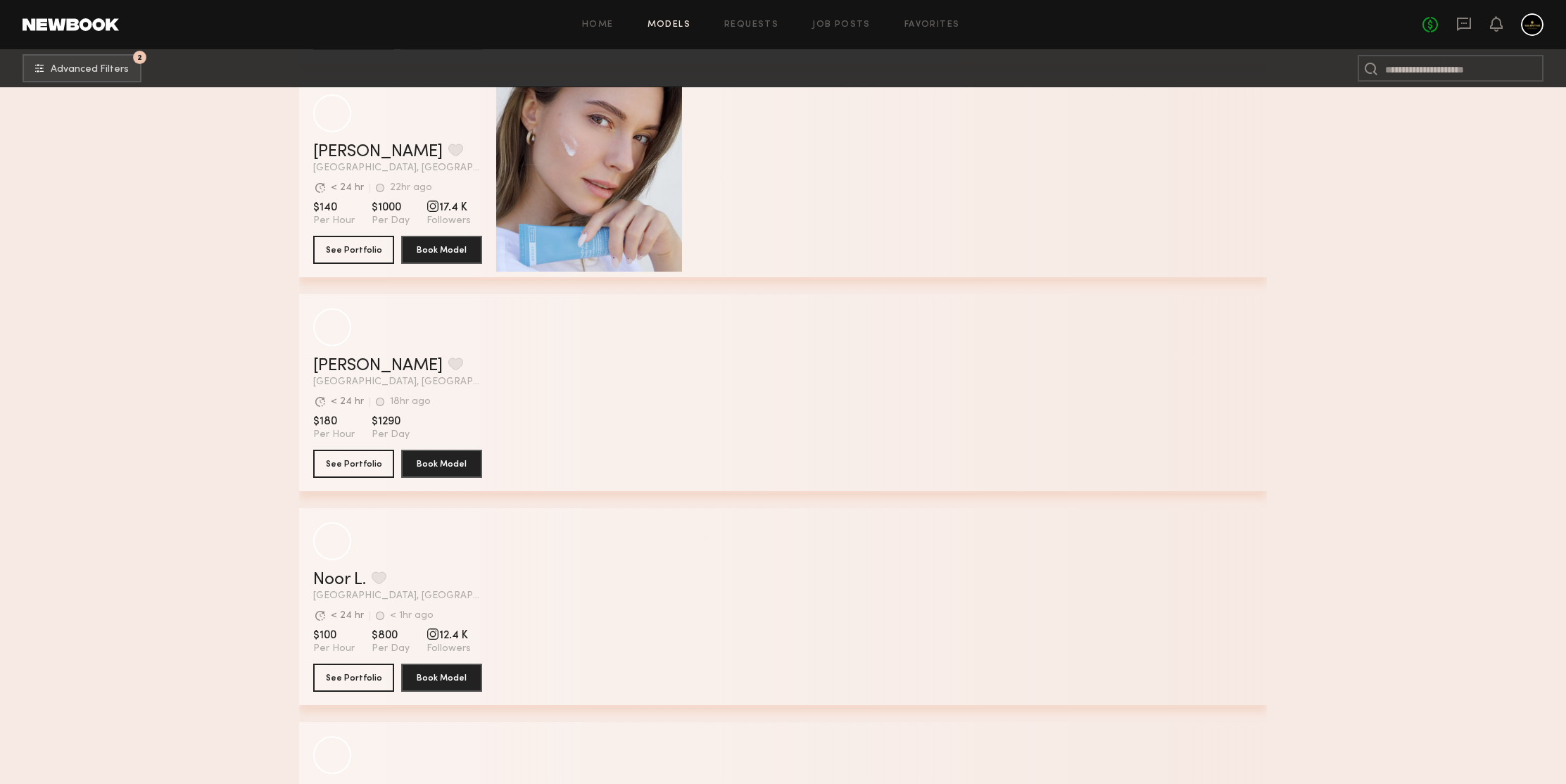
scroll to position [37317, 0]
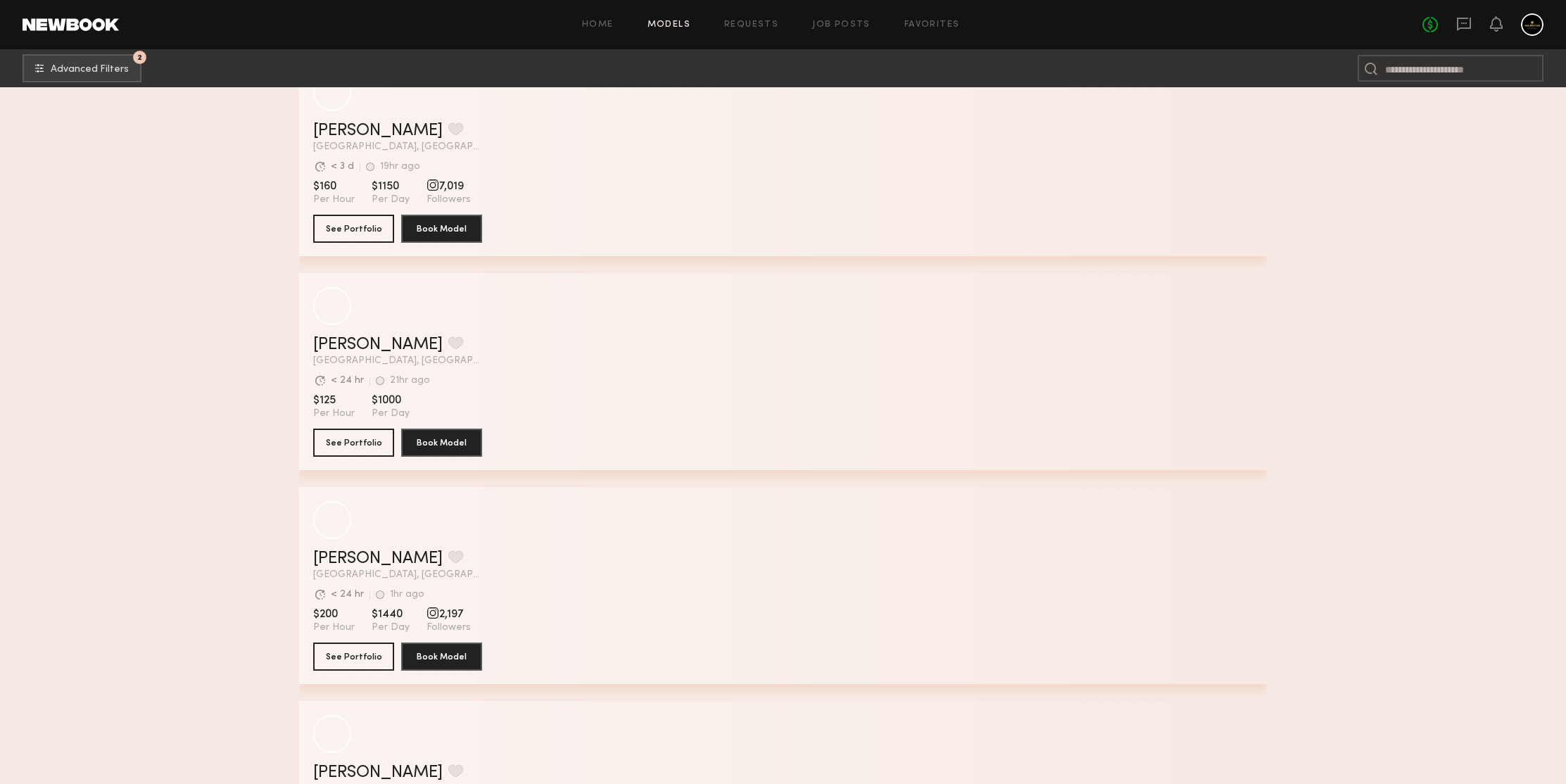
scroll to position [44181, 0]
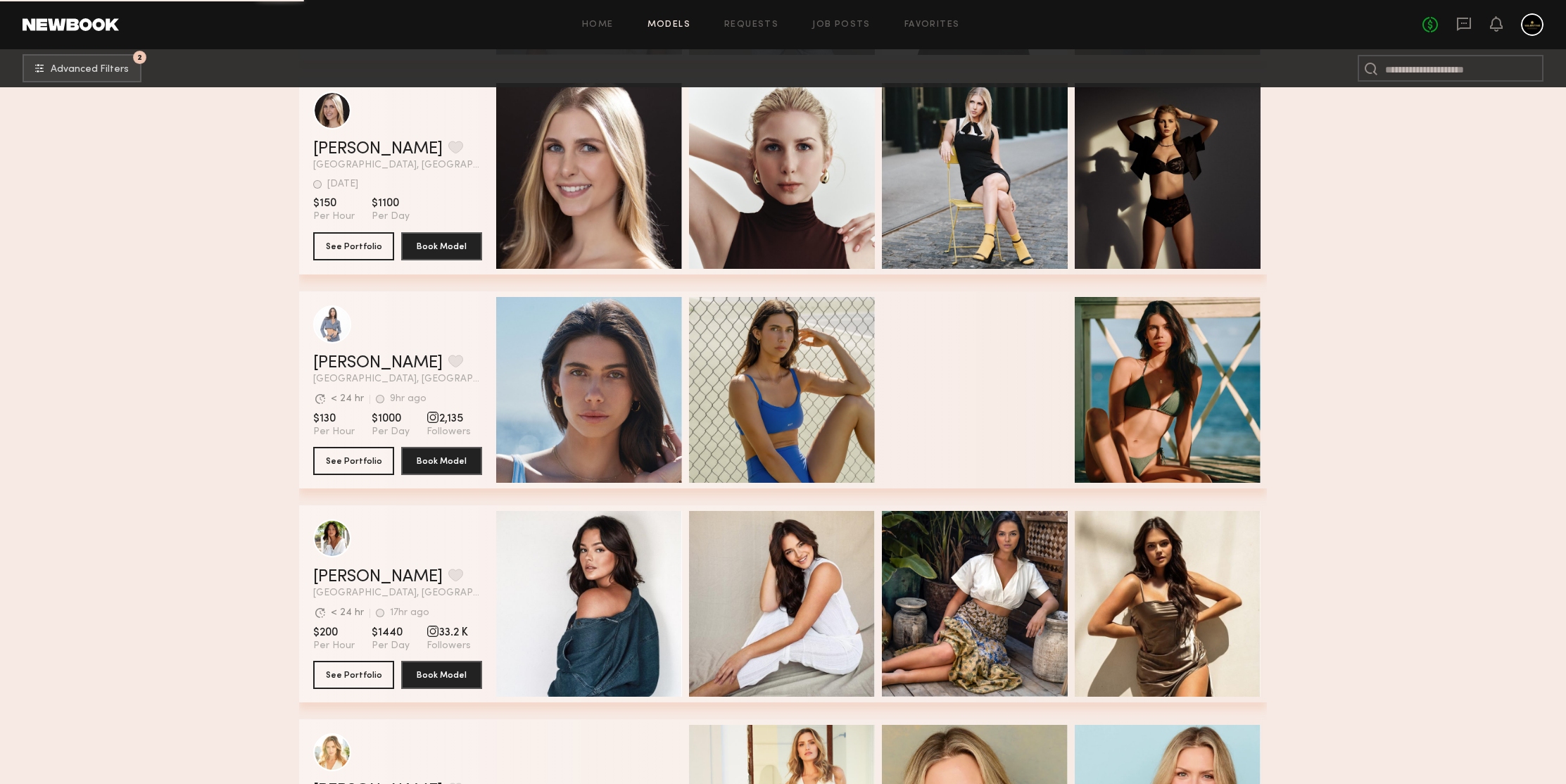
scroll to position [48299, 0]
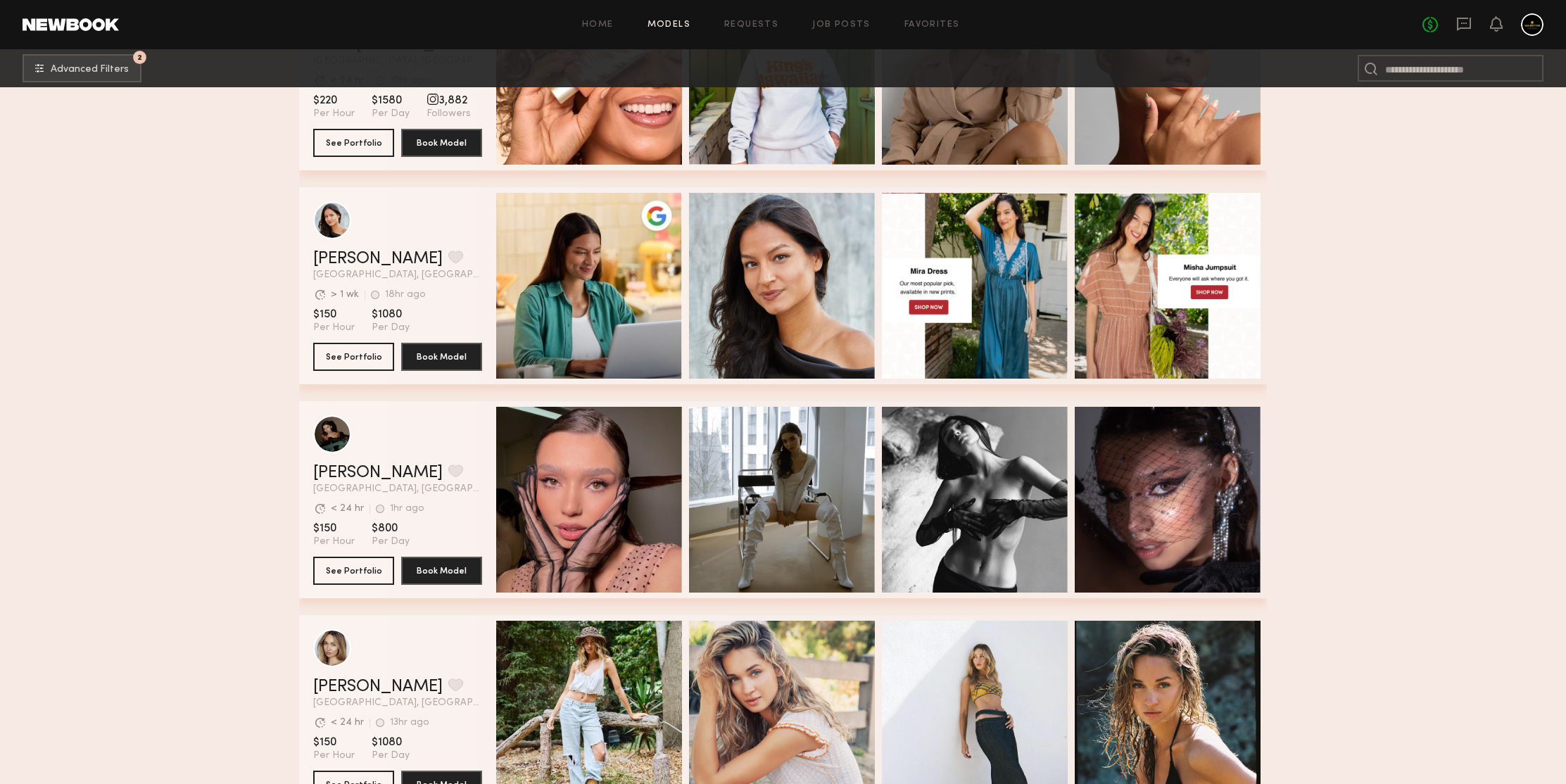
scroll to position [50168, 0]
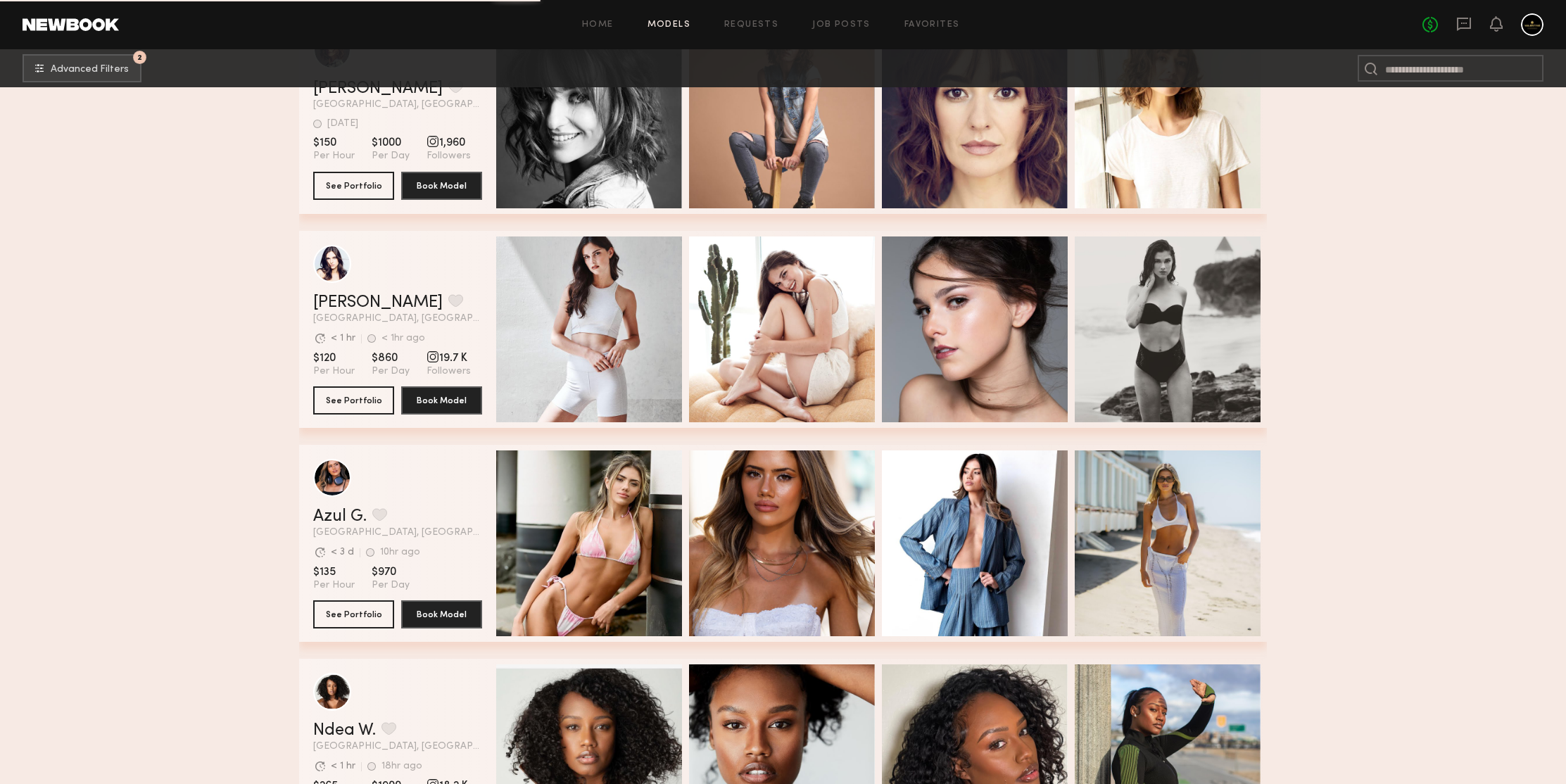
scroll to position [50904, 0]
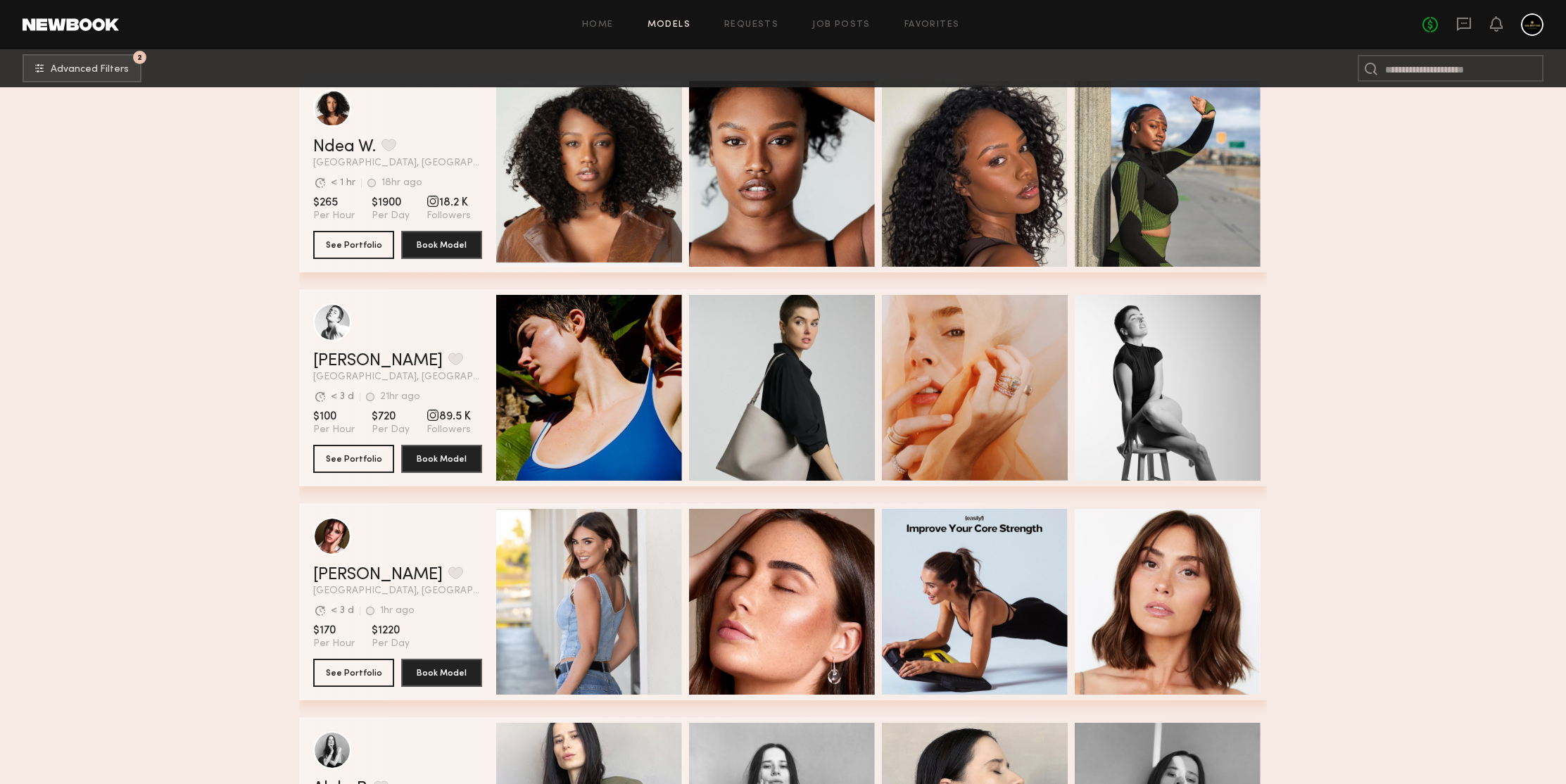
scroll to position [51778, 0]
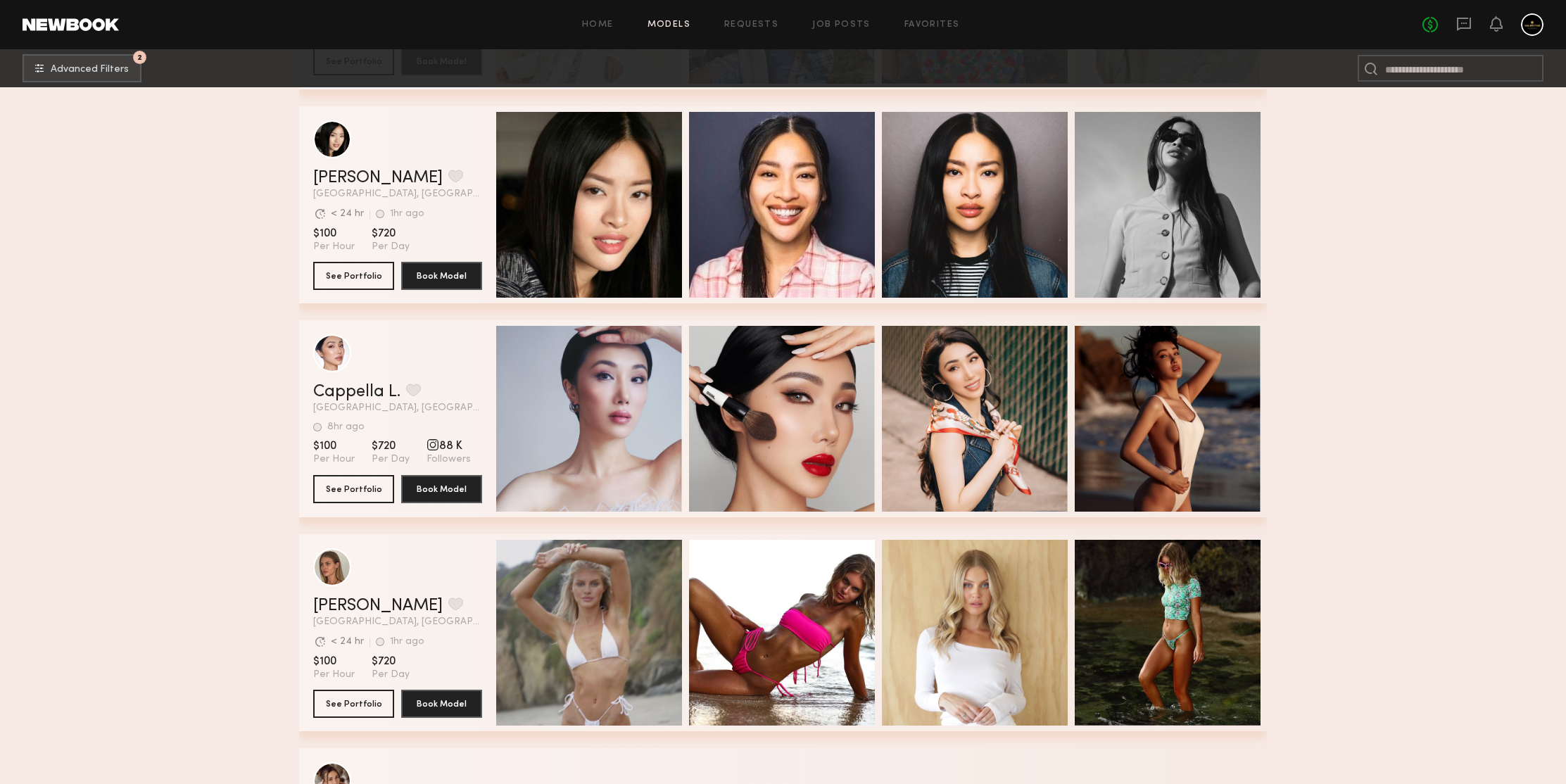
scroll to position [53785, 0]
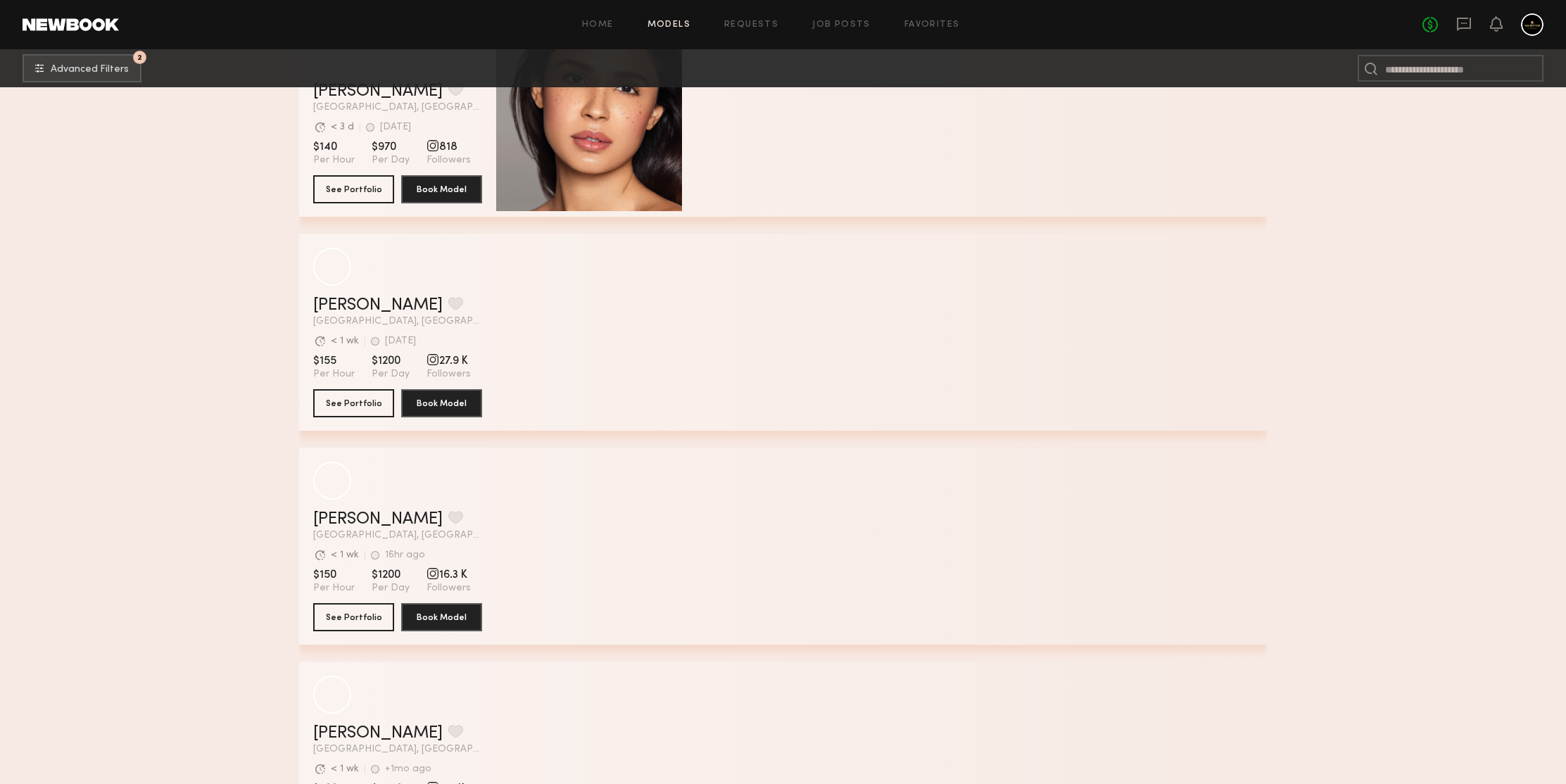
scroll to position [57265, 0]
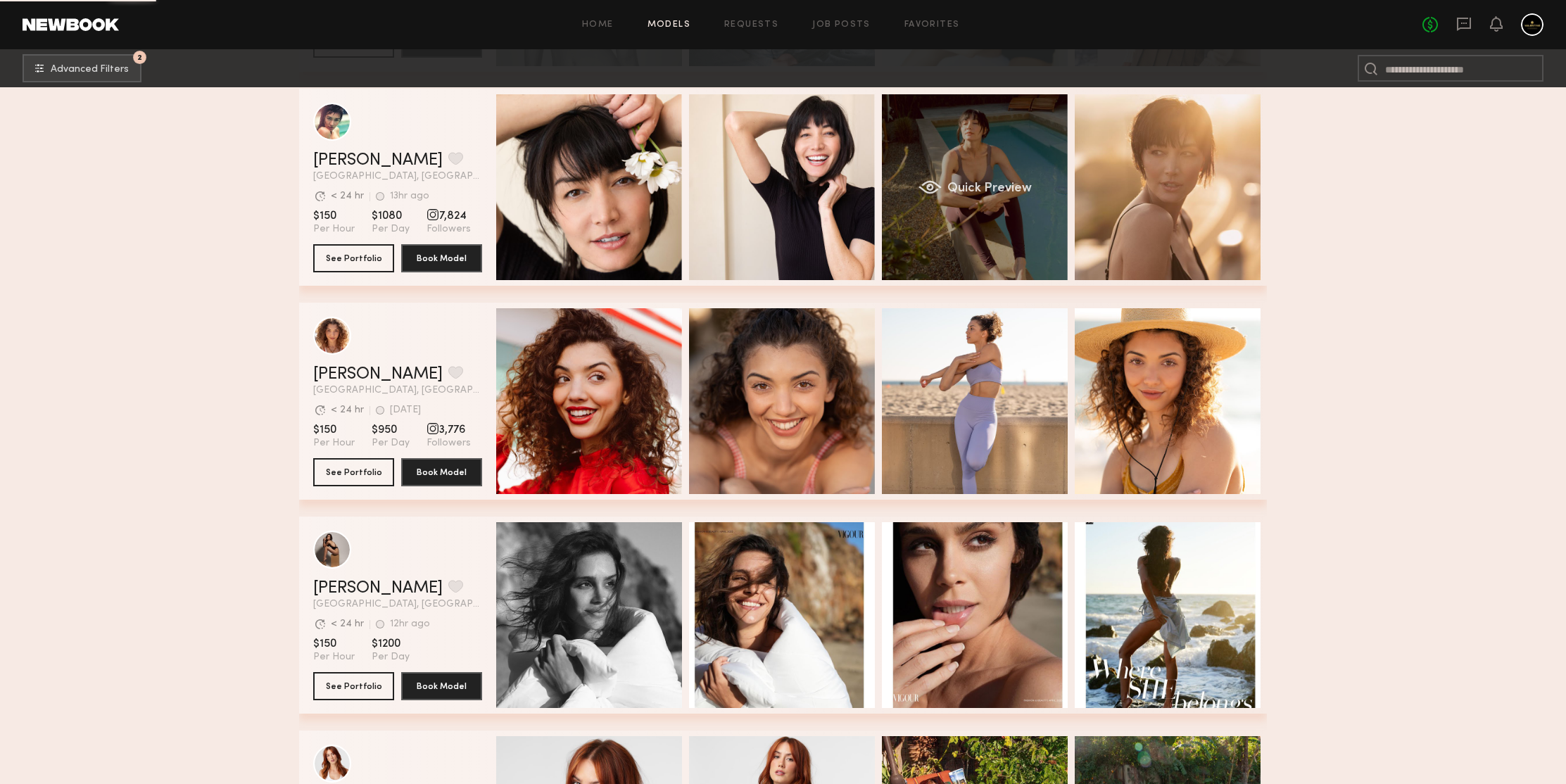
scroll to position [58603, 0]
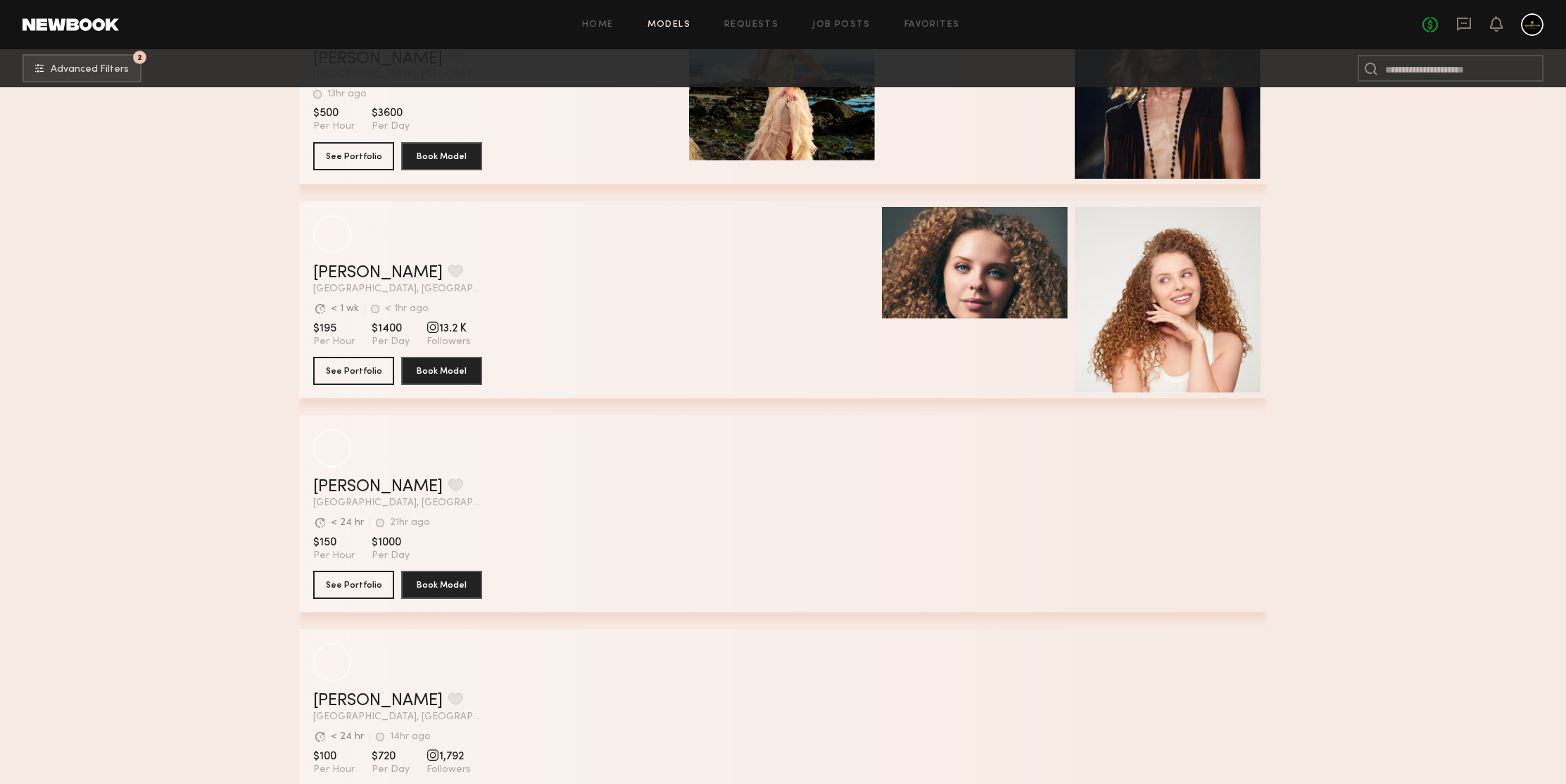
scroll to position [60207, 0]
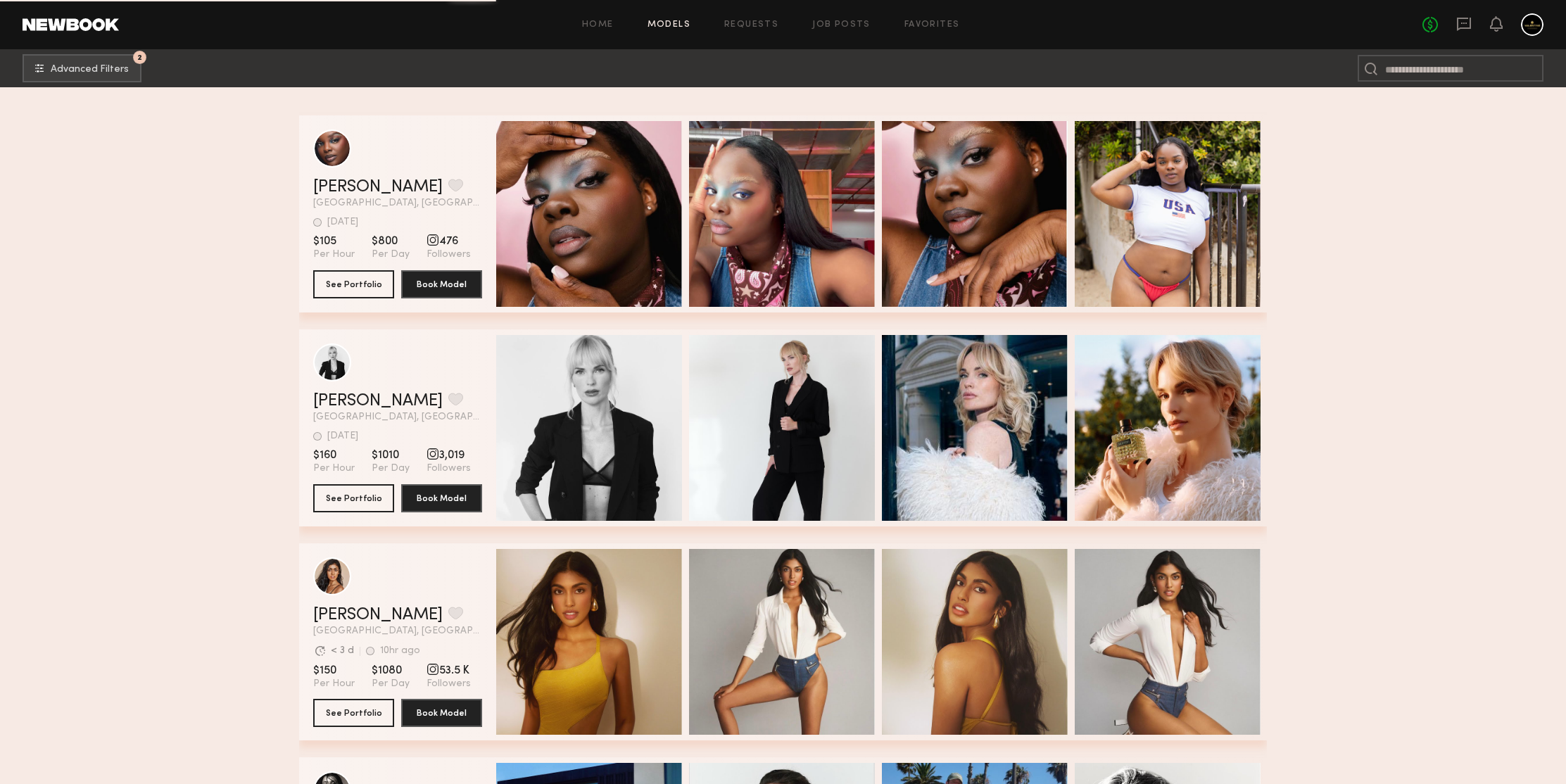
scroll to position [61169, 0]
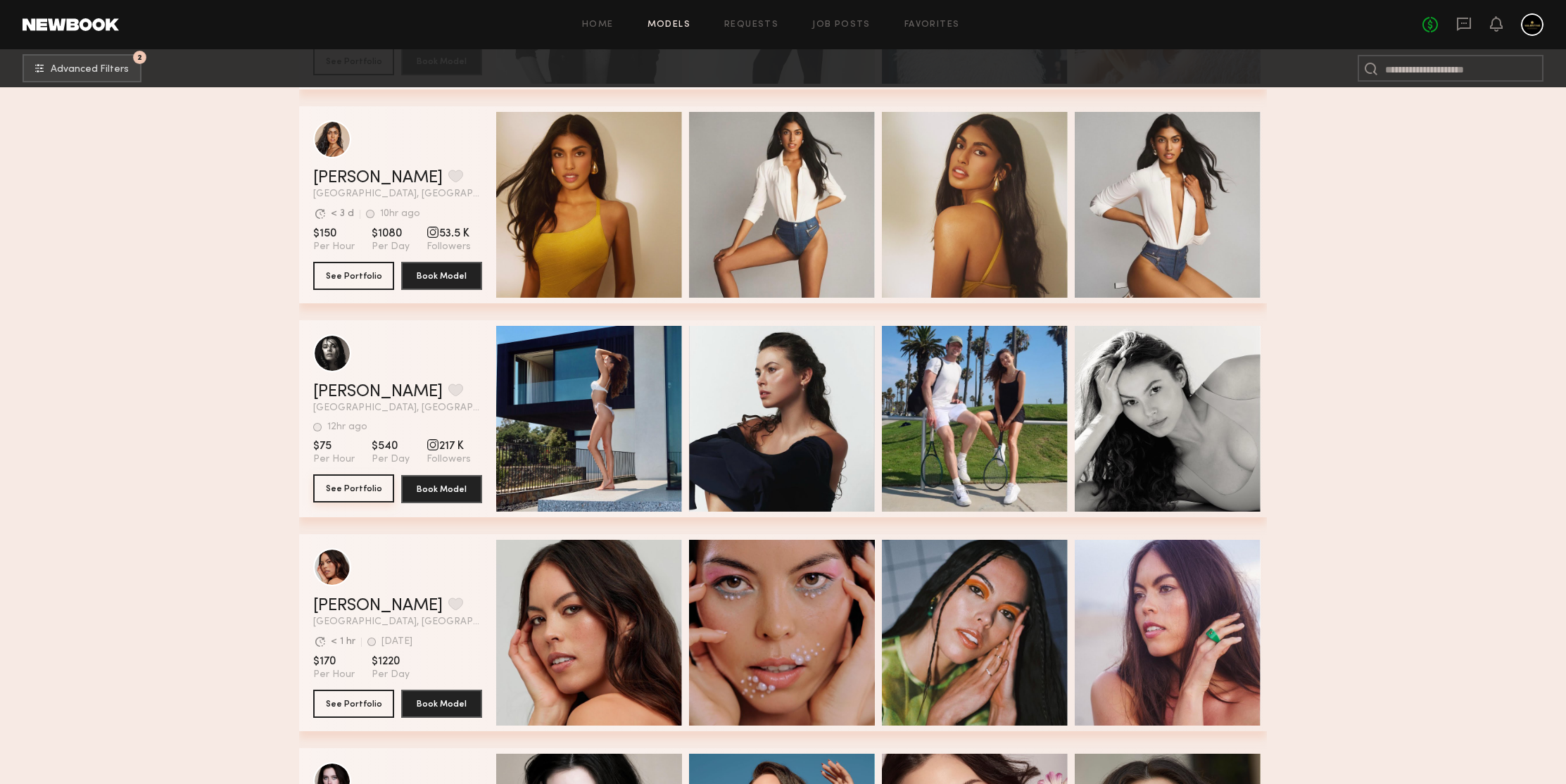
drag, startPoint x: 369, startPoint y: 494, endPoint x: 198, endPoint y: 356, distance: 219.7
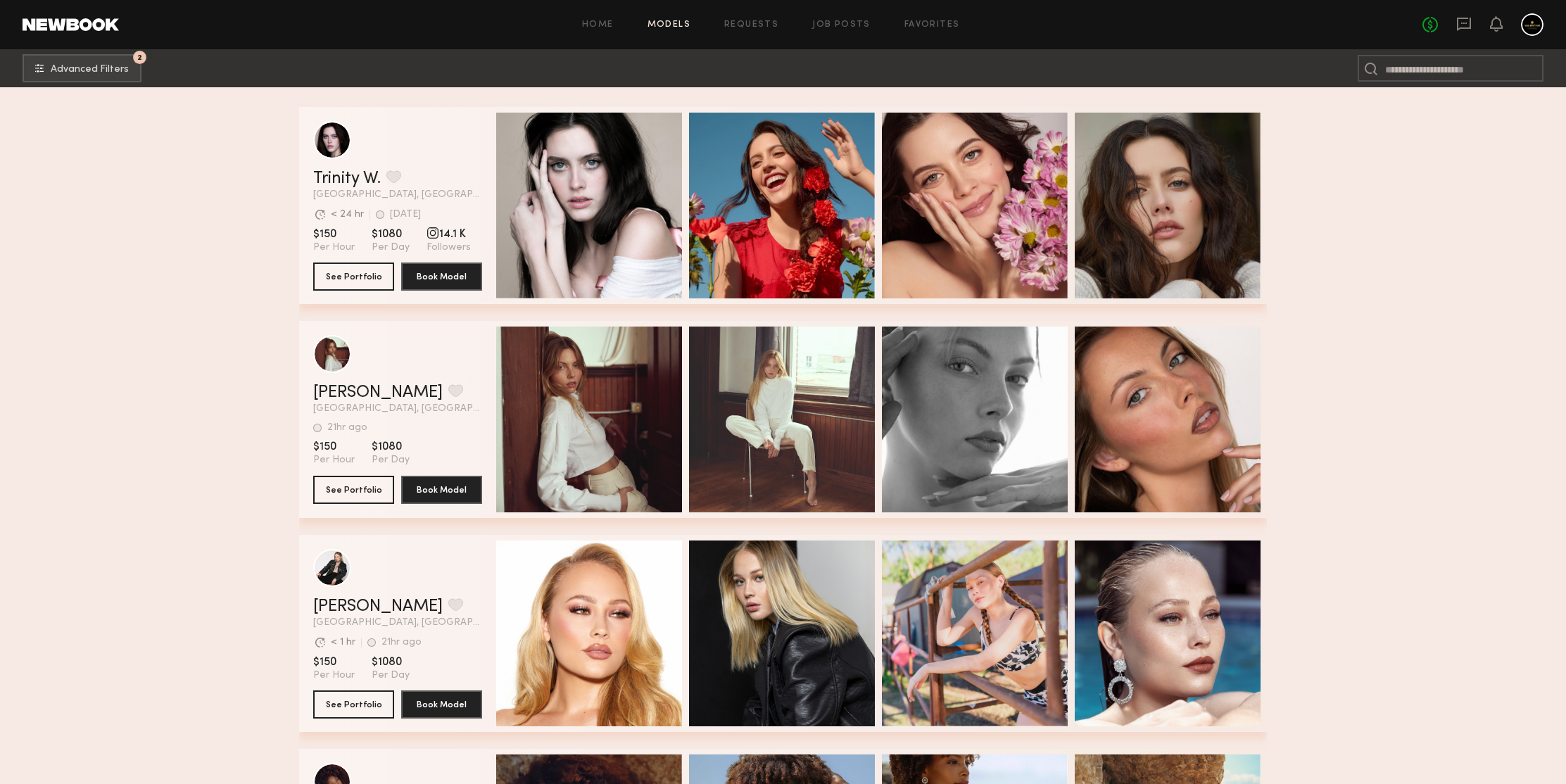
scroll to position [62225, 0]
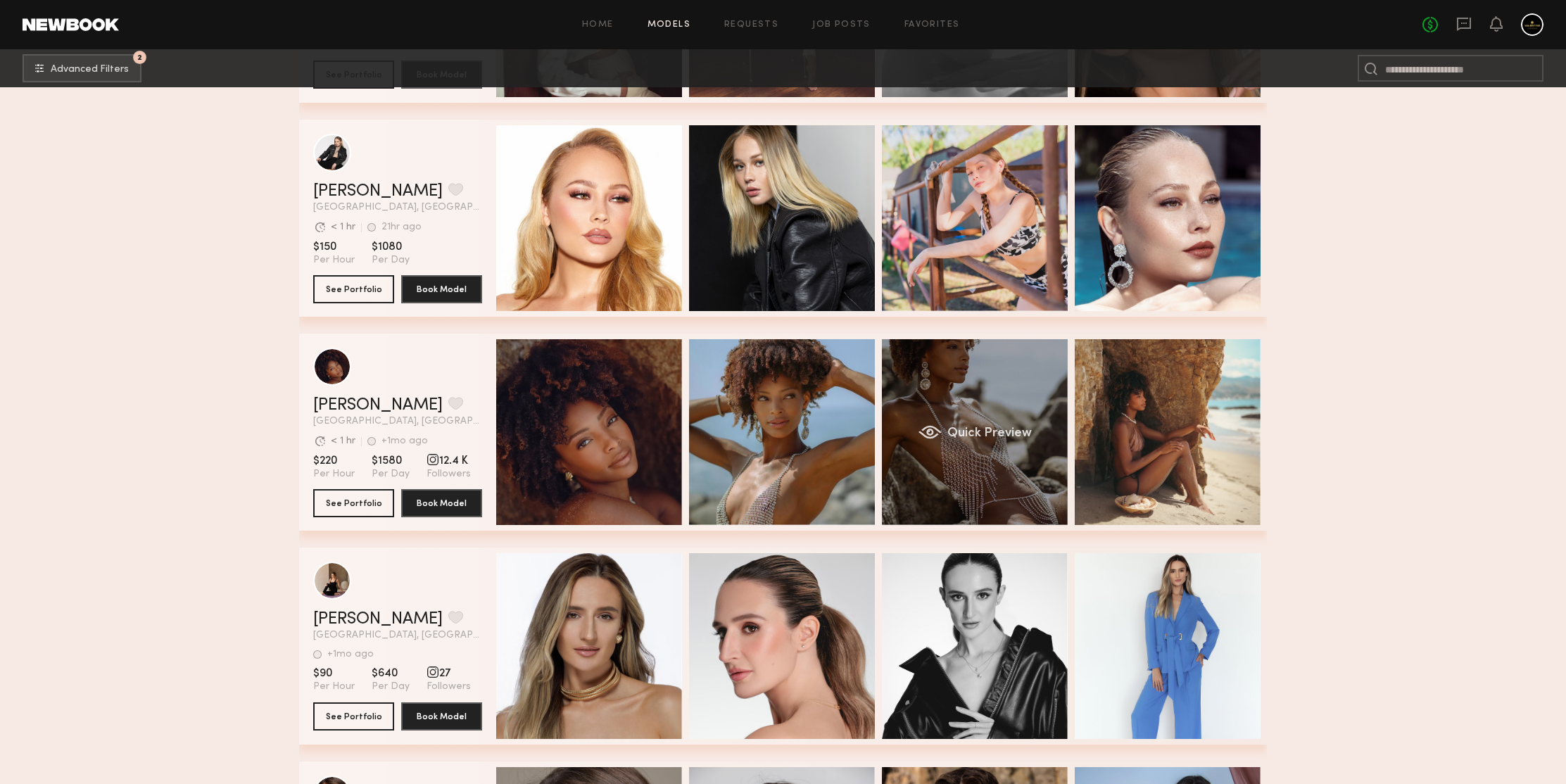
click at [970, 391] on div "Quick Preview" at bounding box center [974, 432] width 186 height 186
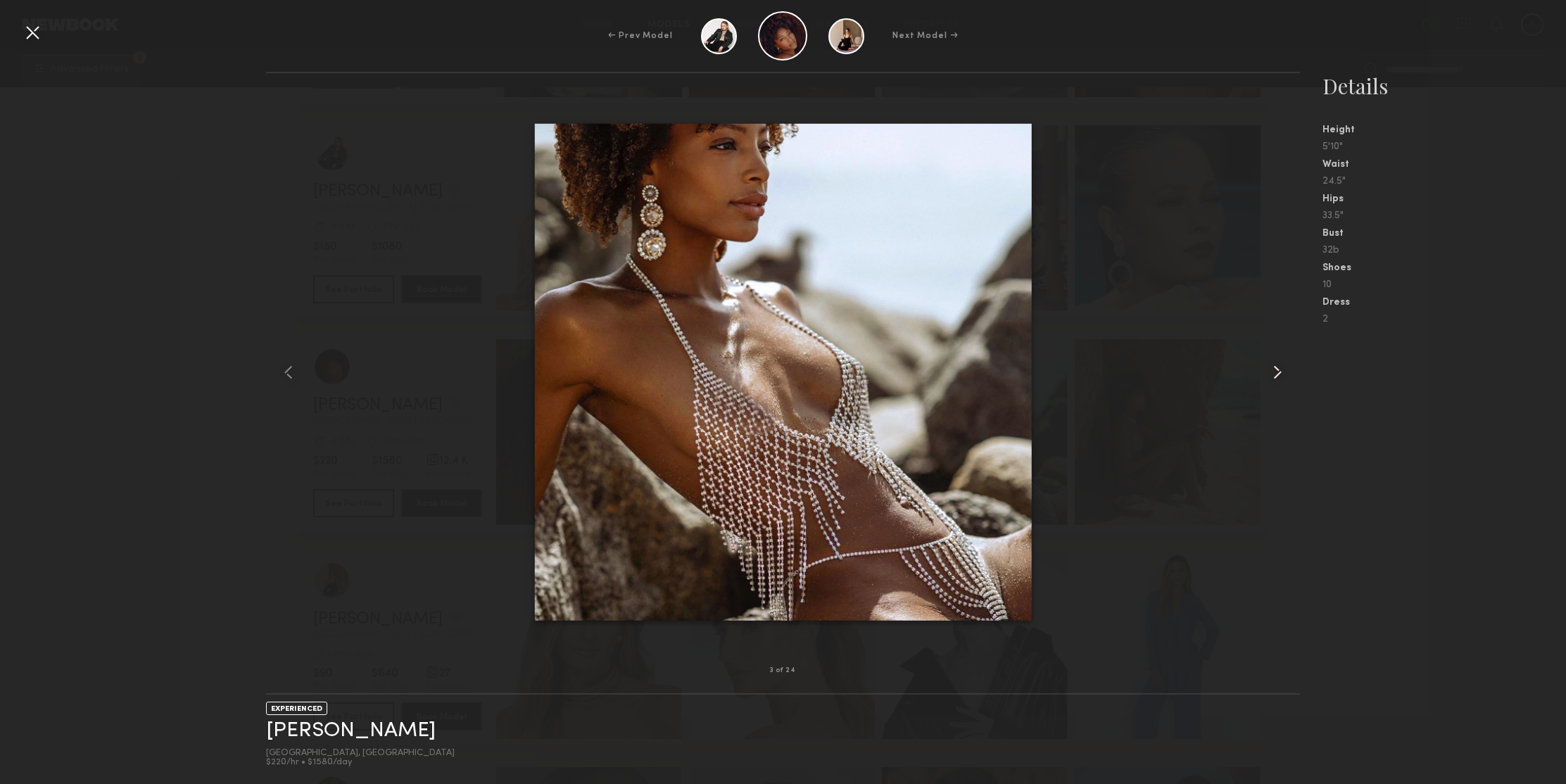
click at [1279, 373] on common-icon at bounding box center [1277, 372] width 22 height 22
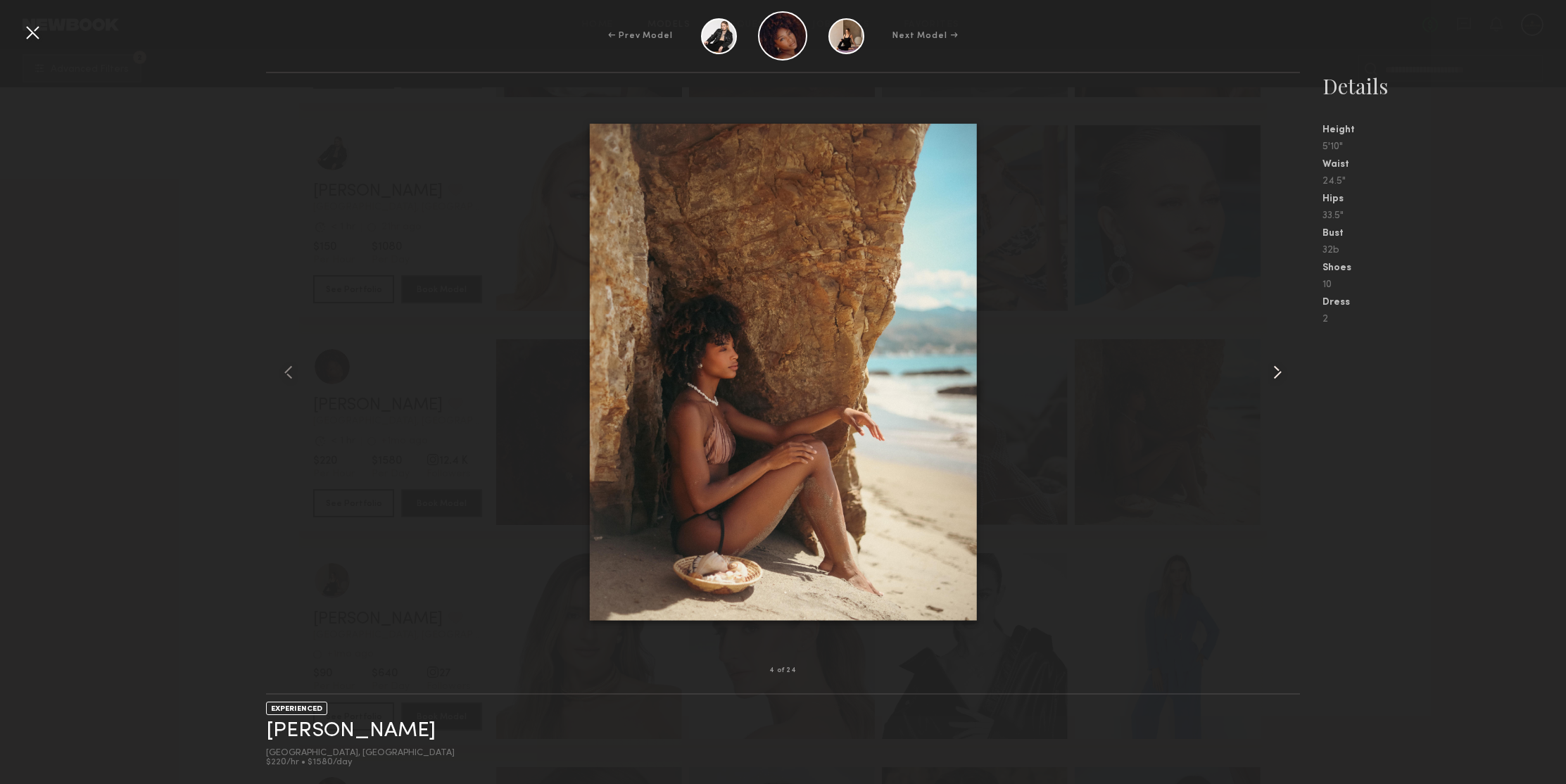
click at [1279, 373] on common-icon at bounding box center [1277, 372] width 22 height 22
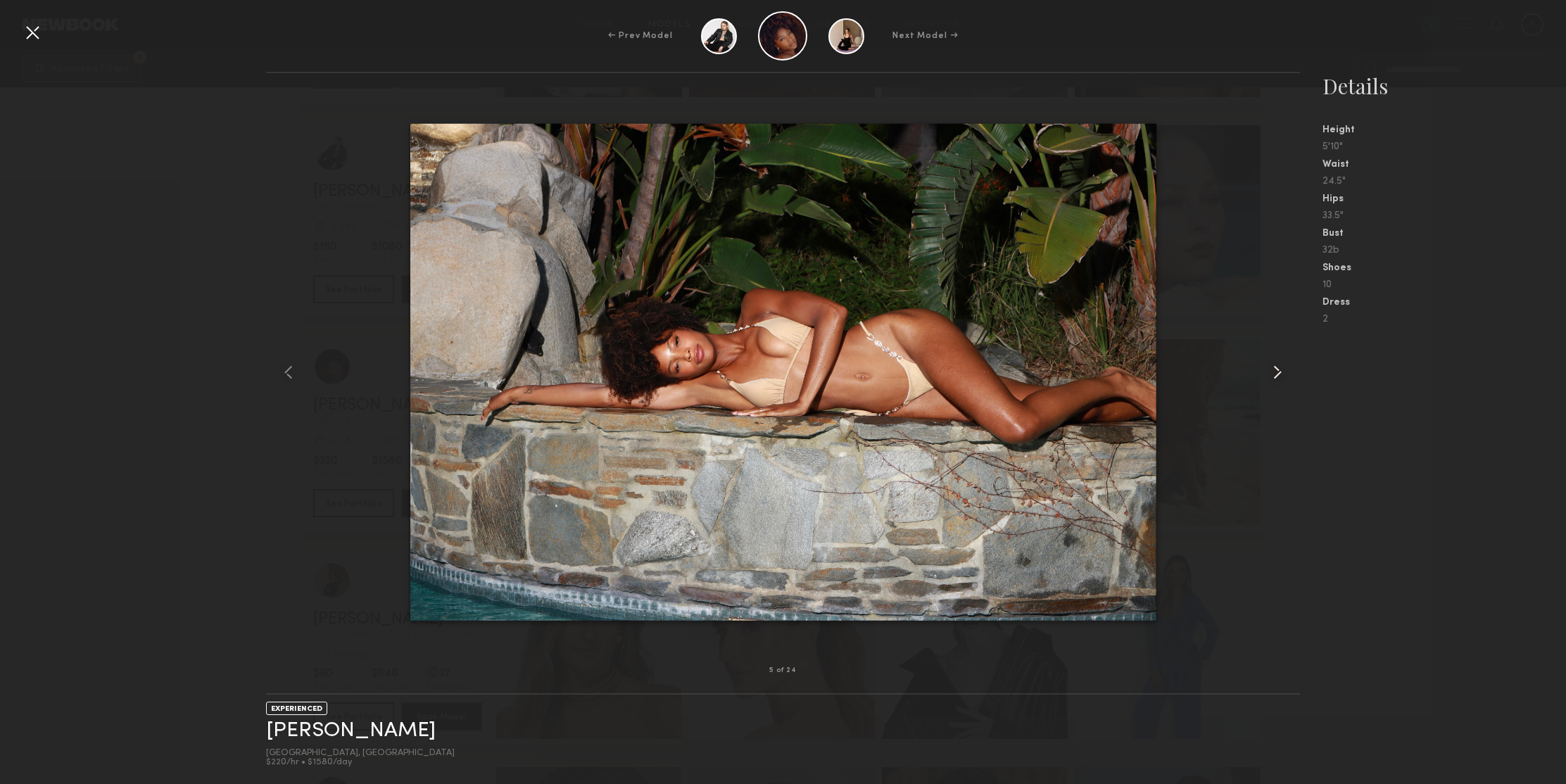
click at [1279, 373] on common-icon at bounding box center [1277, 372] width 22 height 22
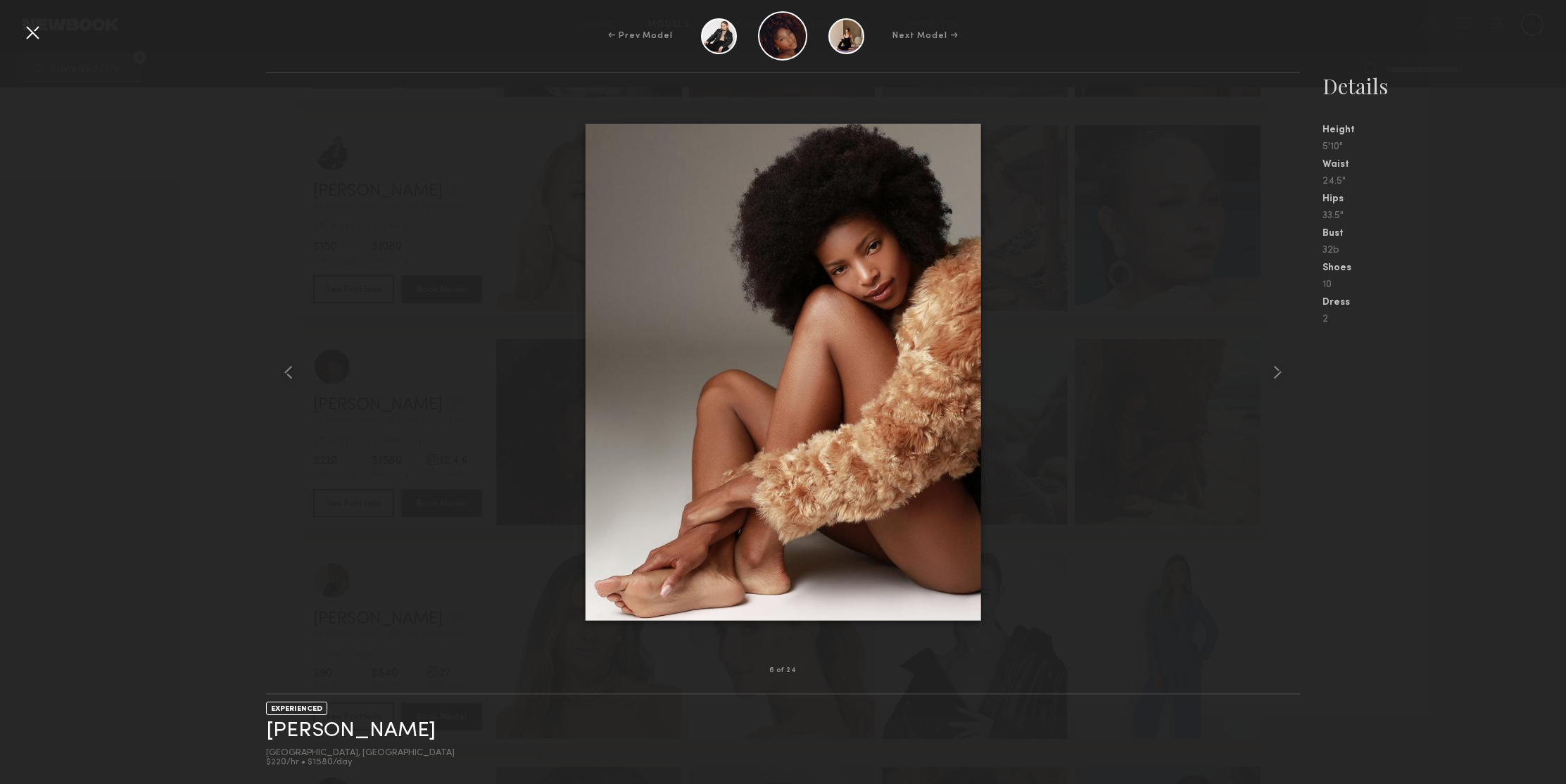
click at [34, 22] on div at bounding box center [33, 32] width 22 height 22
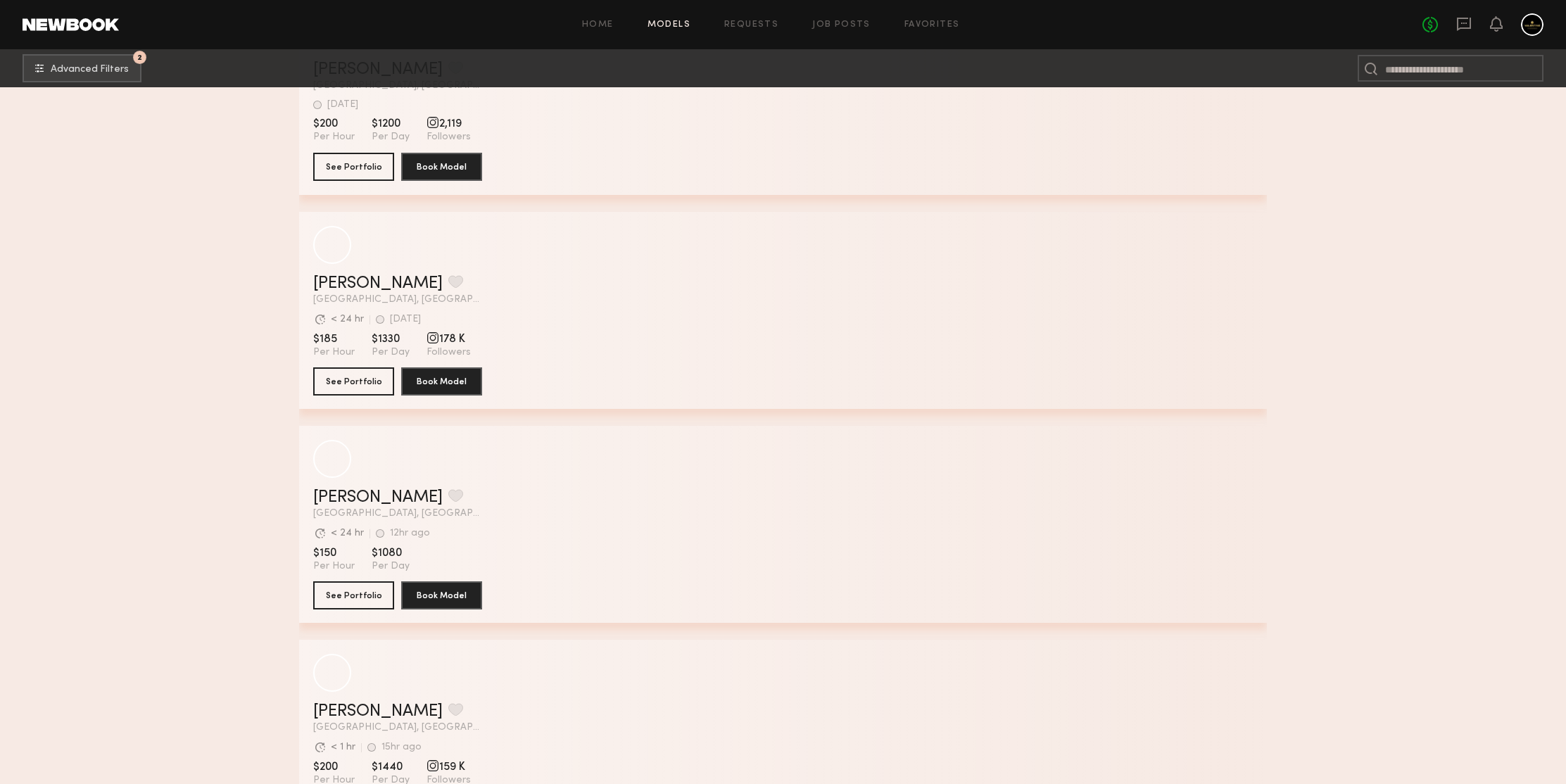
scroll to position [65771, 0]
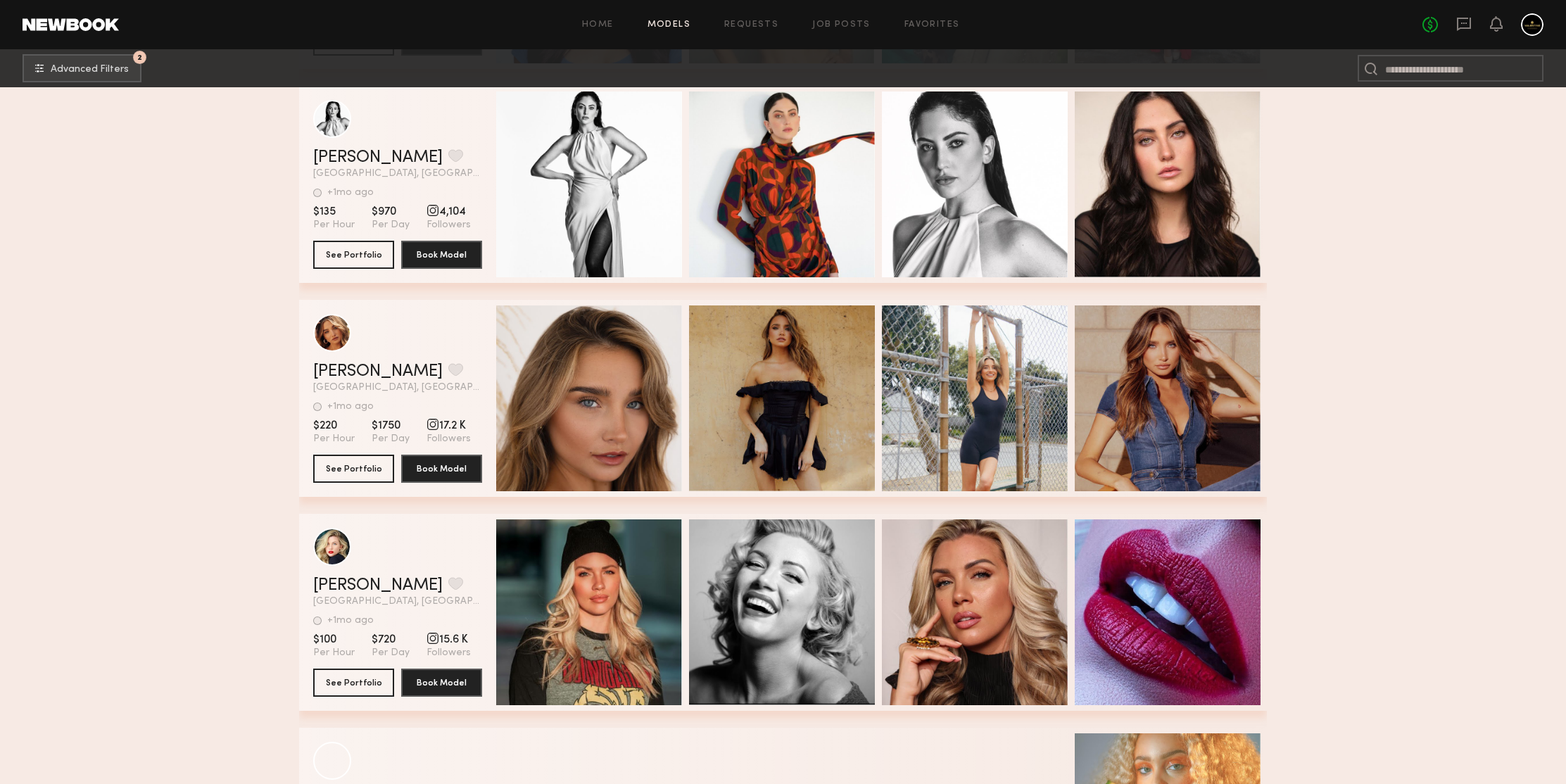
scroll to position [66395, 0]
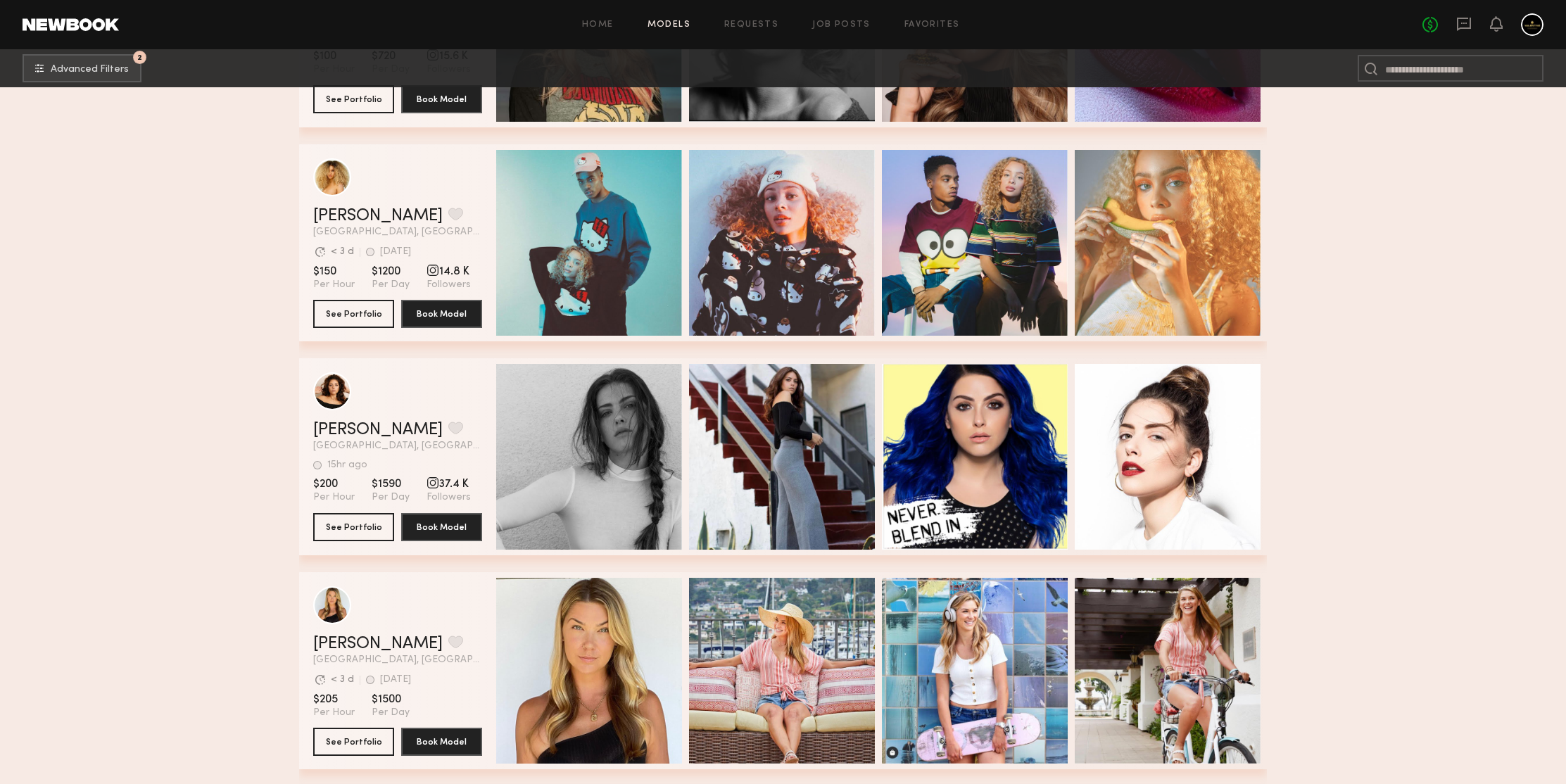
scroll to position [67285, 0]
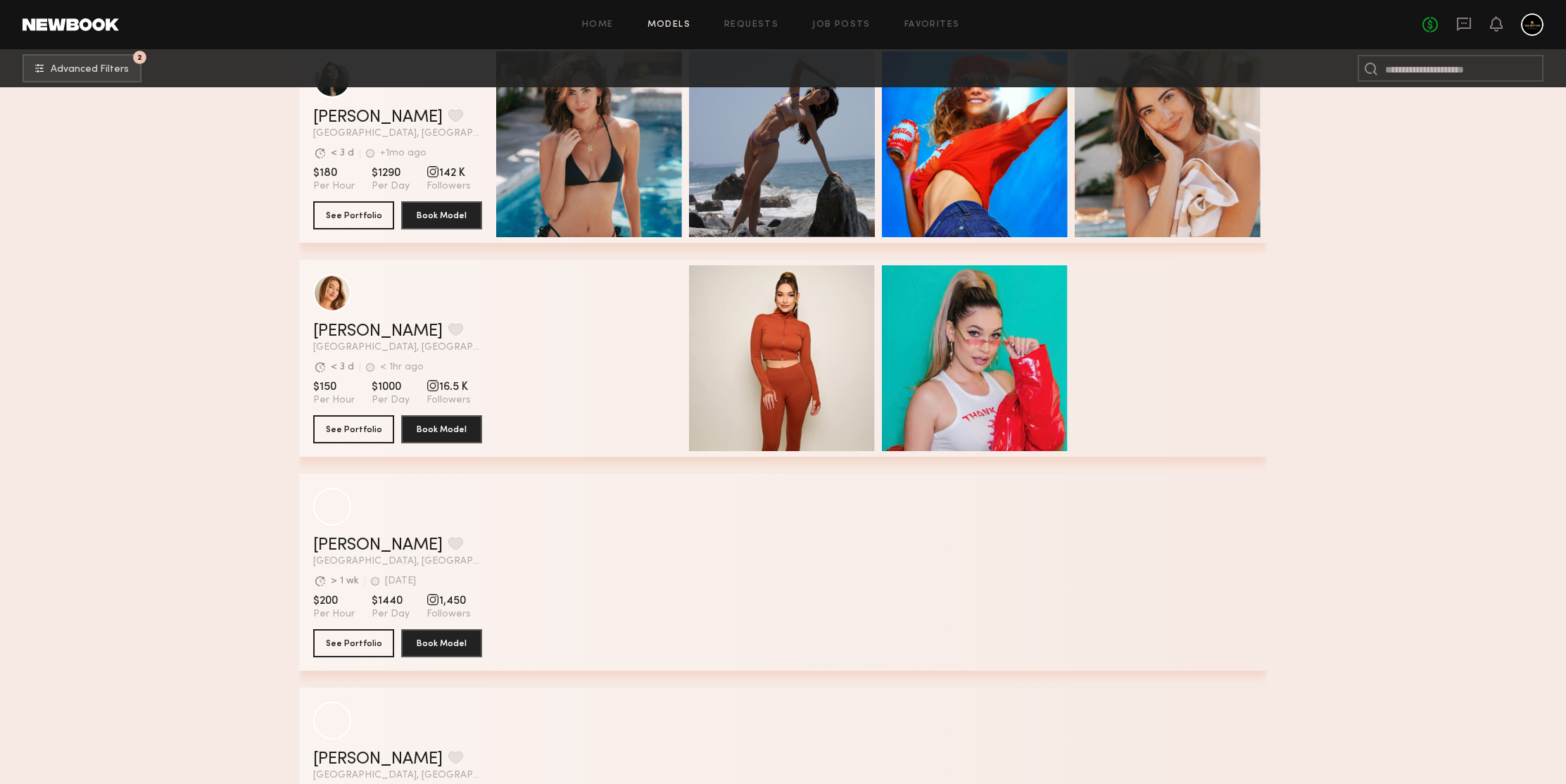
scroll to position [69814, 0]
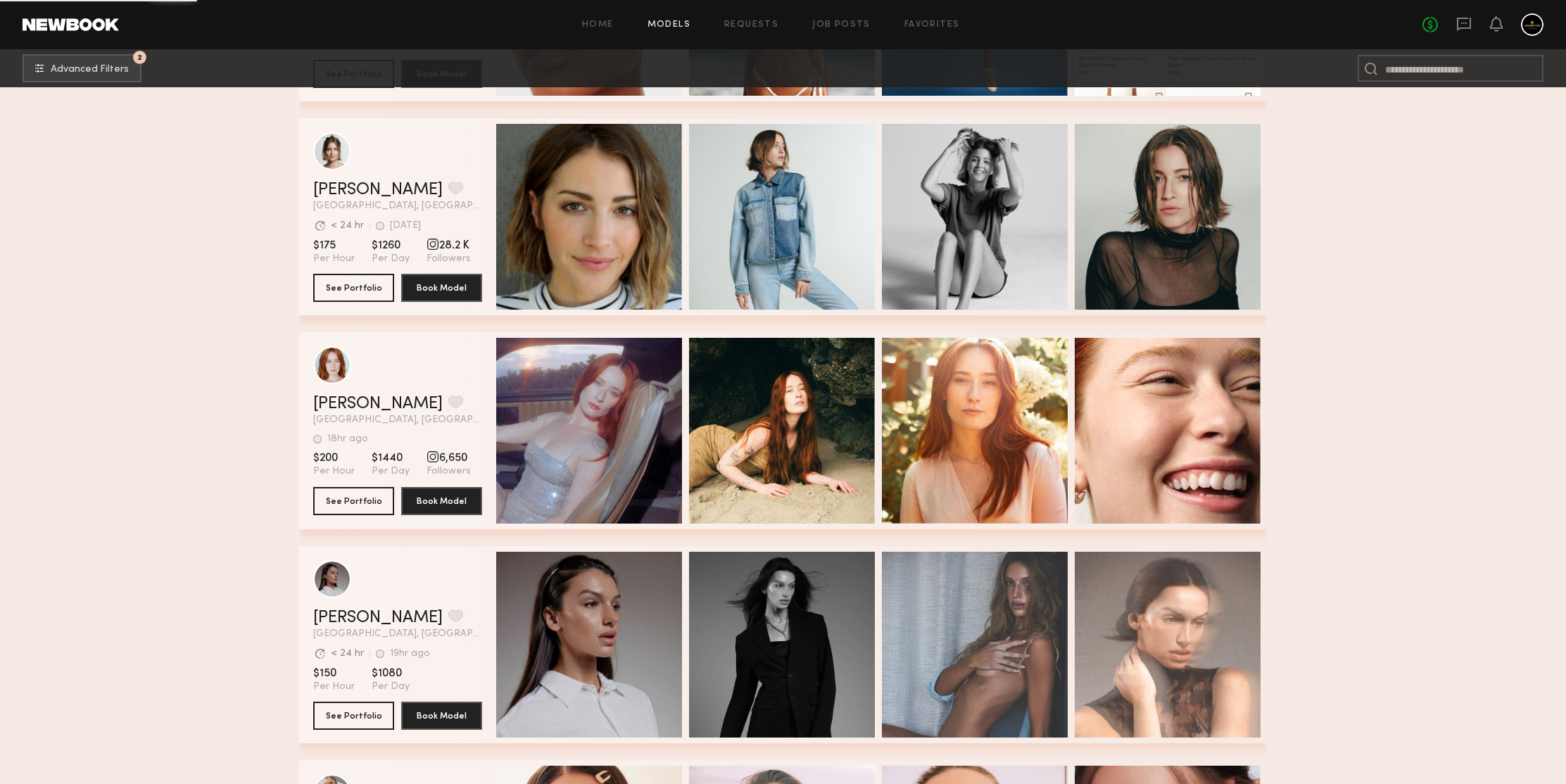
scroll to position [71122, 0]
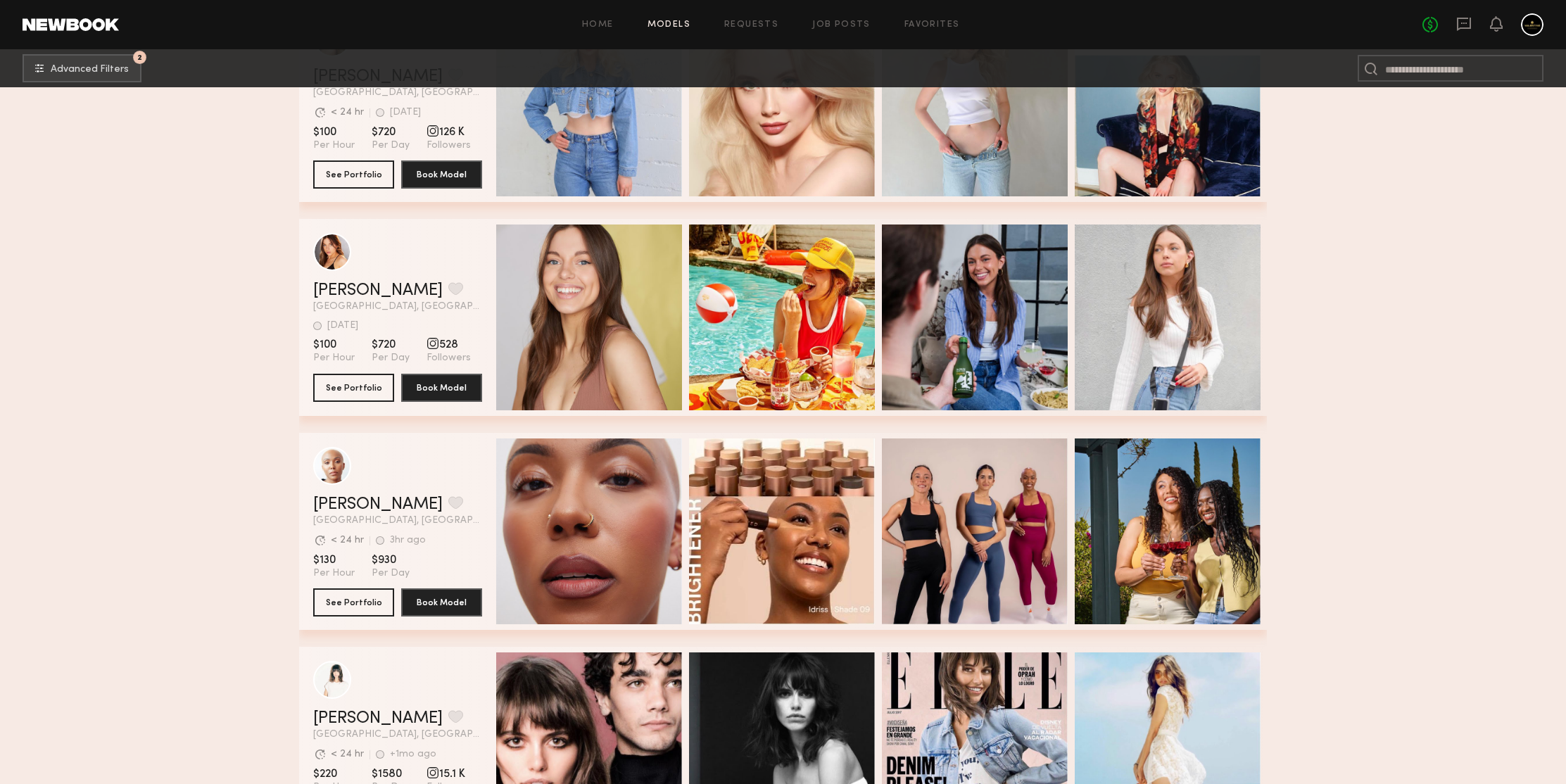
scroll to position [72560, 0]
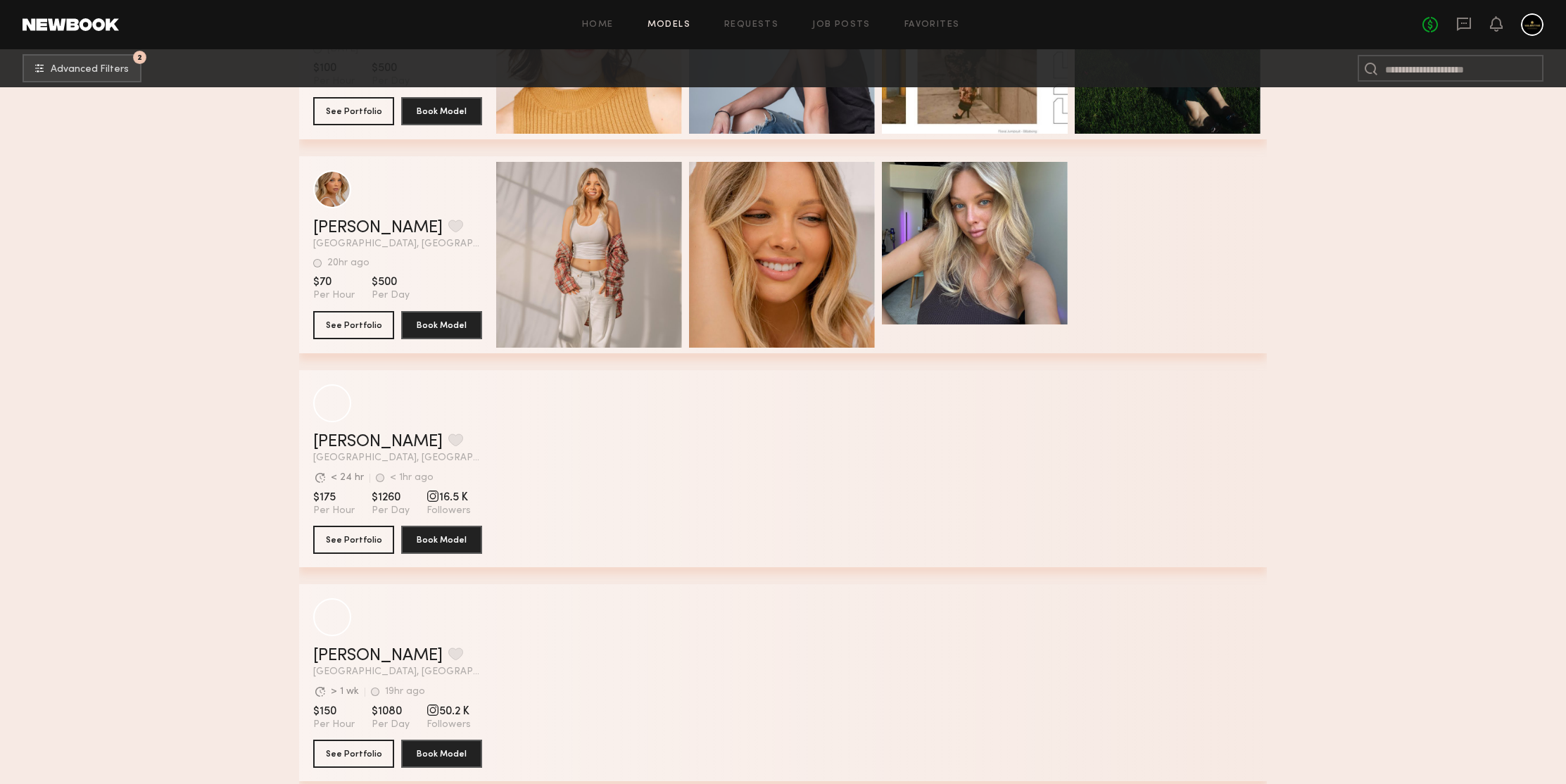
scroll to position [74664, 0]
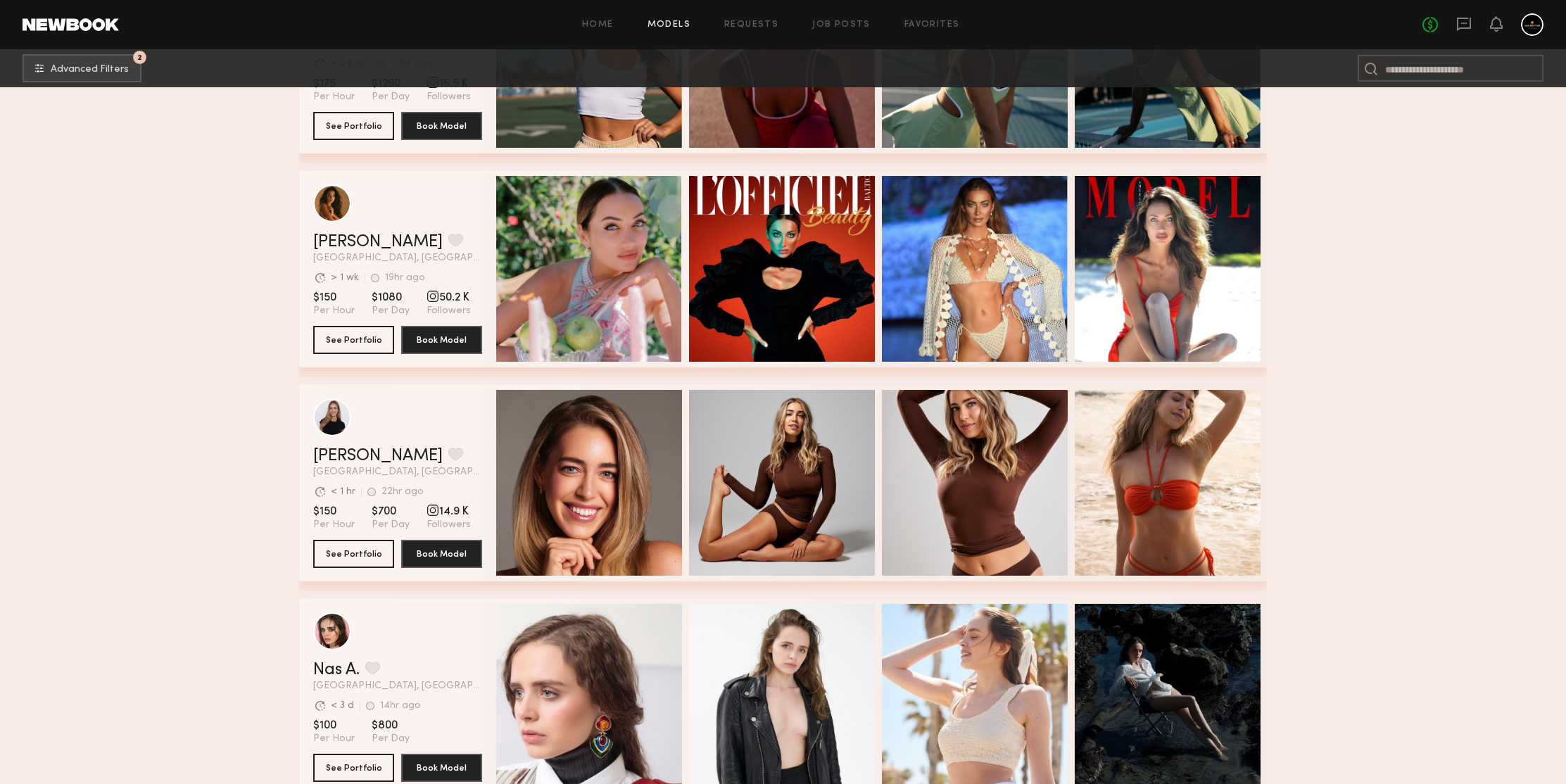
scroll to position [75320, 0]
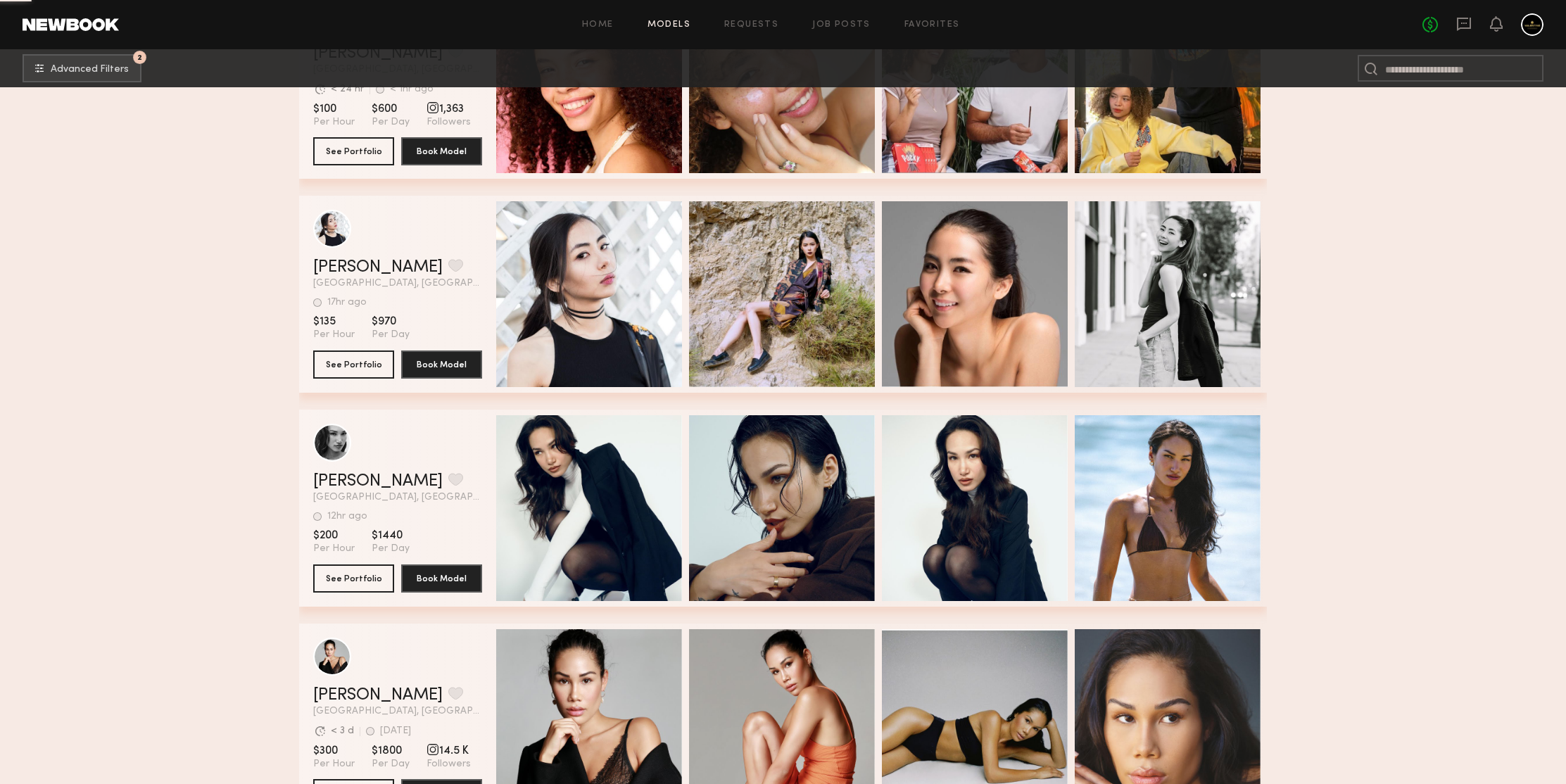
scroll to position [75908, 0]
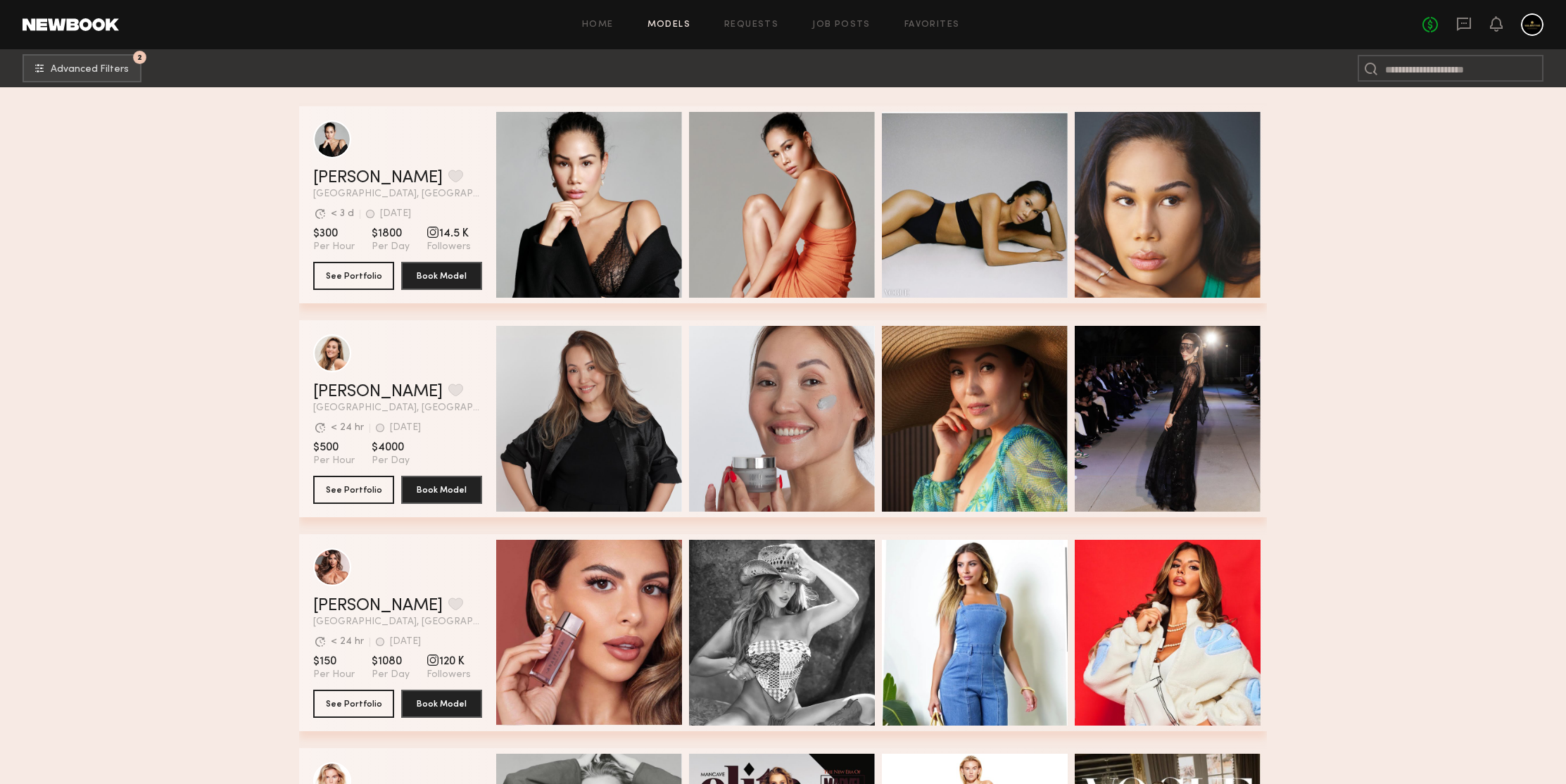
scroll to position [76739, 0]
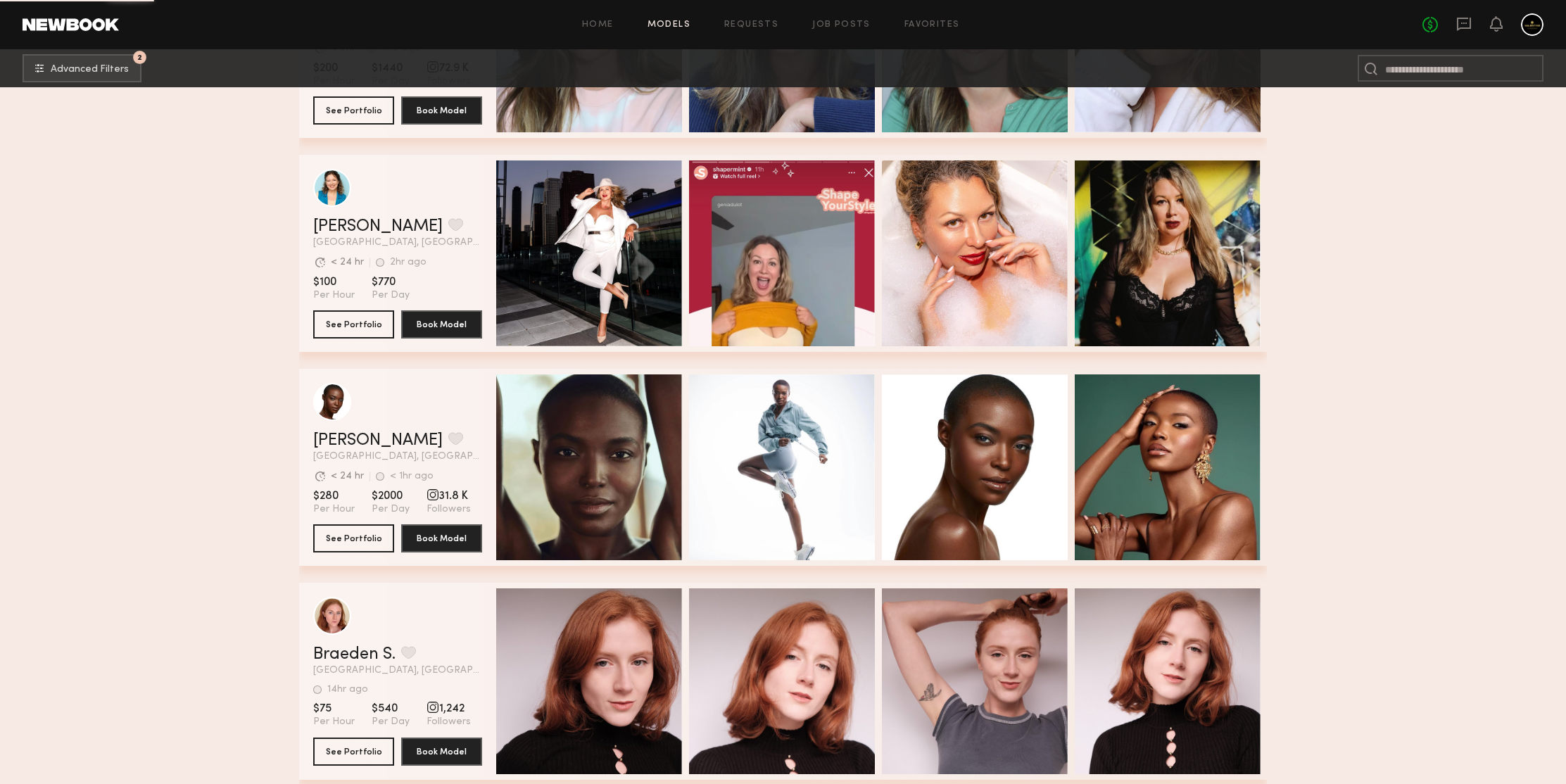
scroll to position [79133, 0]
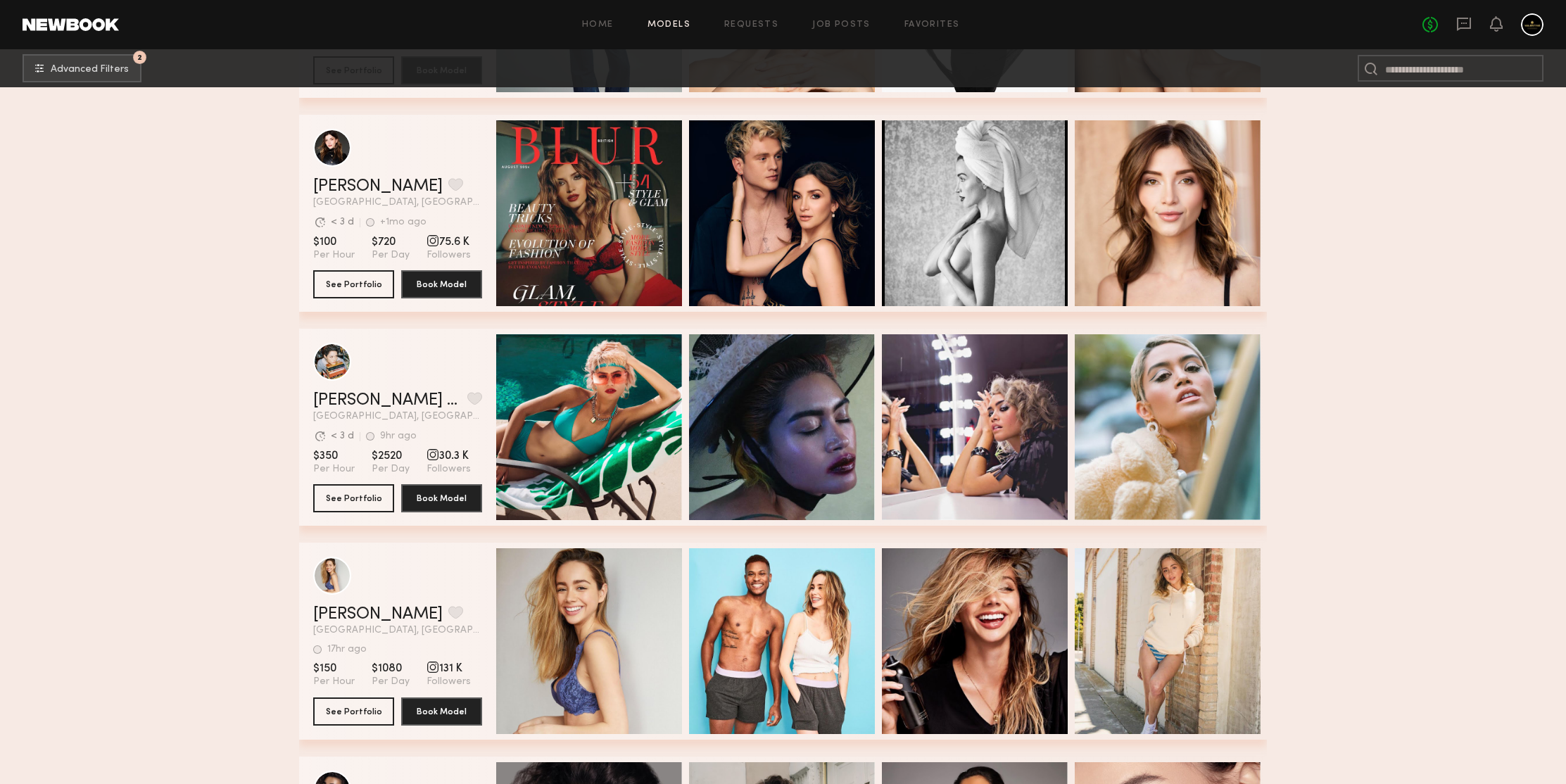
drag, startPoint x: 1403, startPoint y: 340, endPoint x: 1401, endPoint y: 333, distance: 7.3
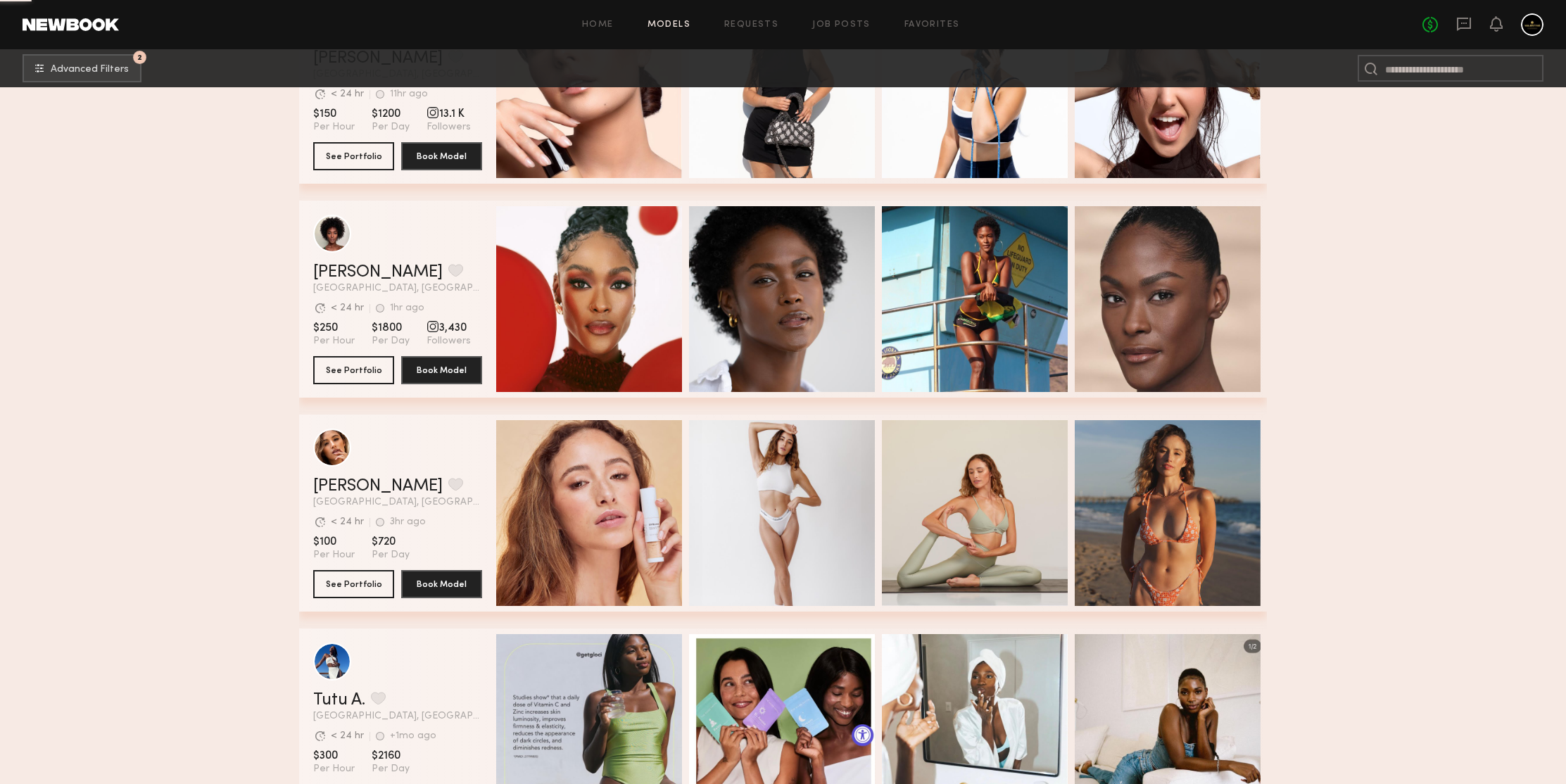
scroll to position [81035, 0]
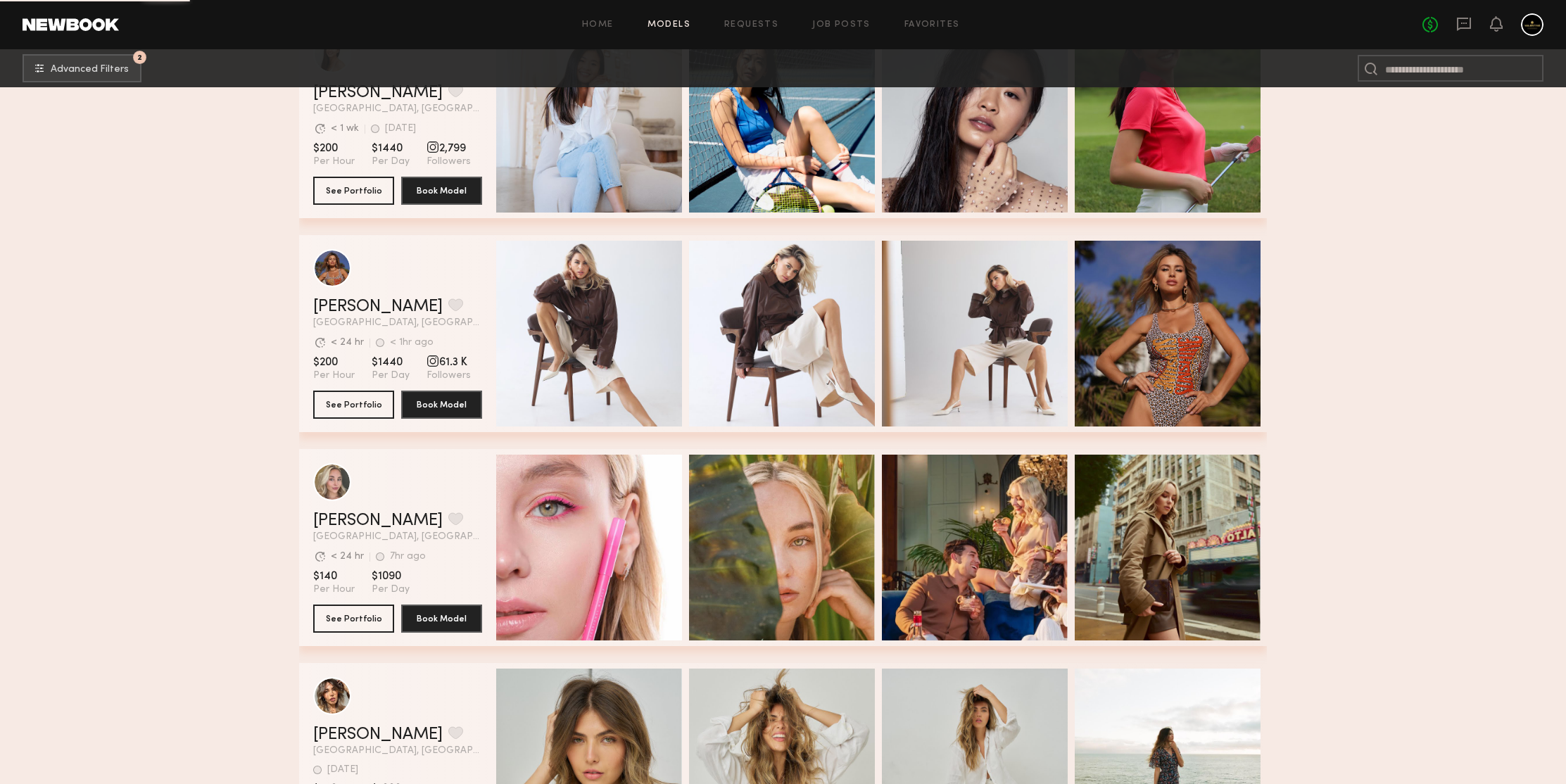
scroll to position [84123, 0]
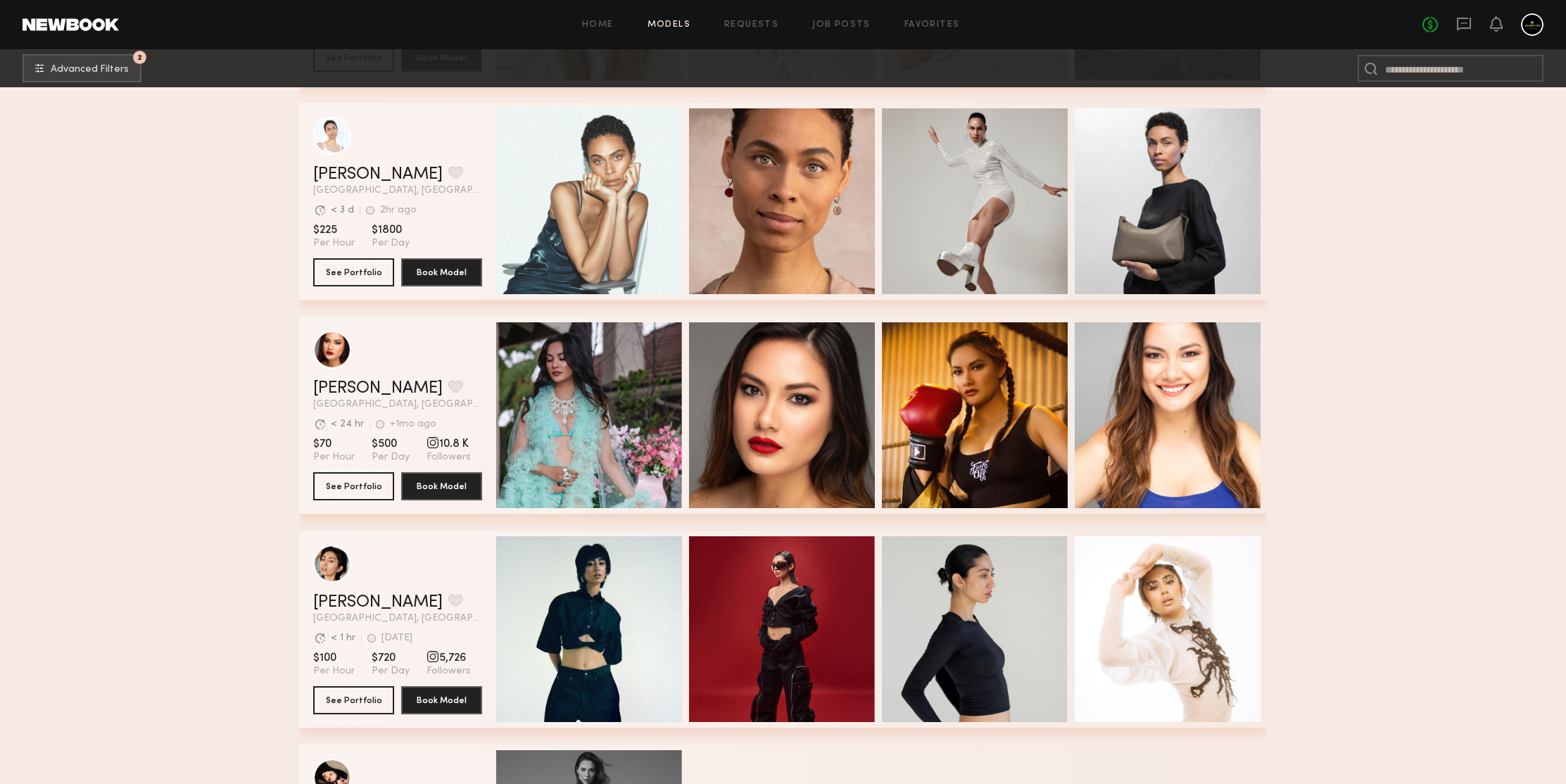
scroll to position [84911, 0]
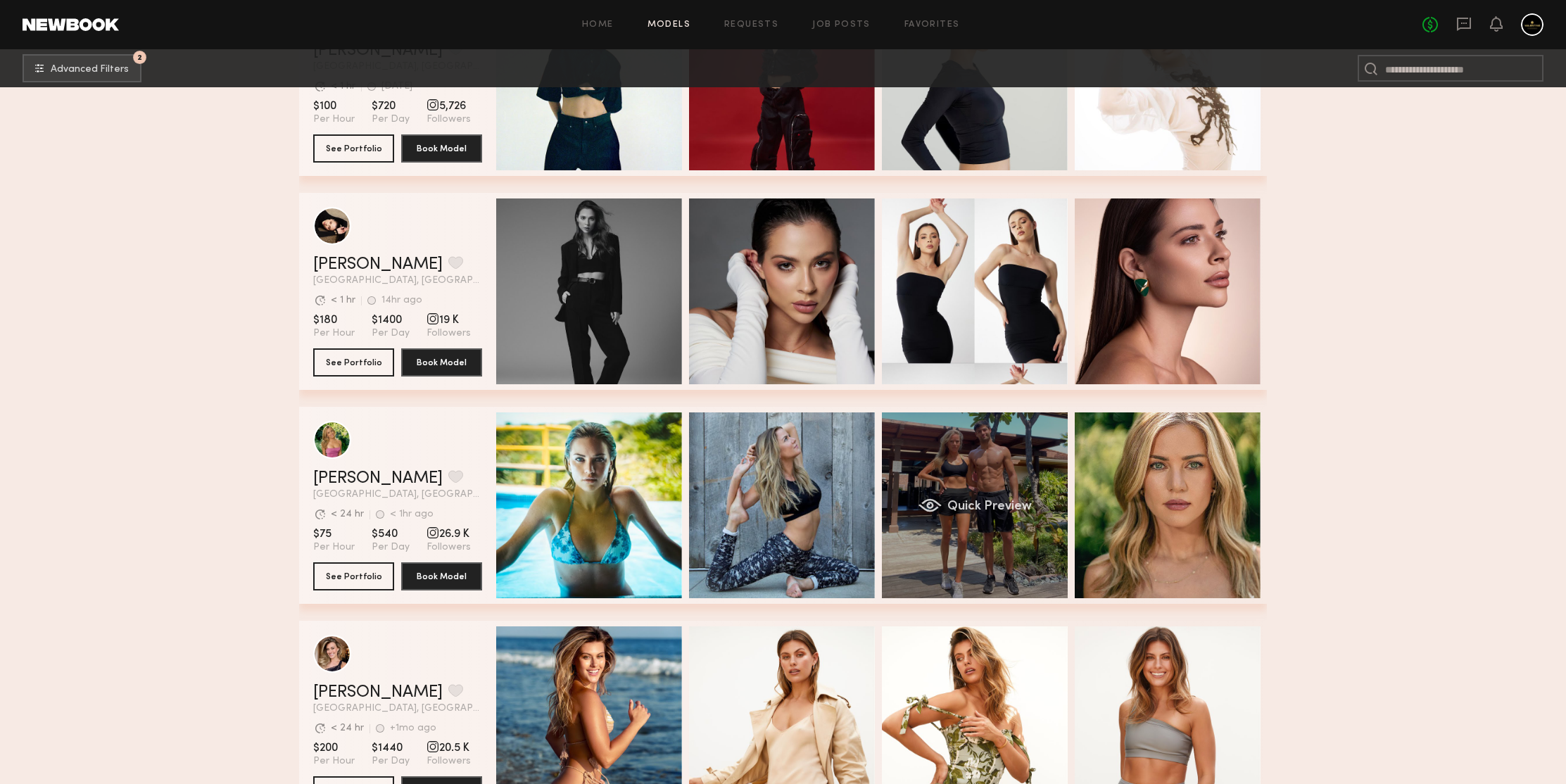
click at [1013, 421] on div "Quick Preview" at bounding box center [974, 504] width 186 height 186
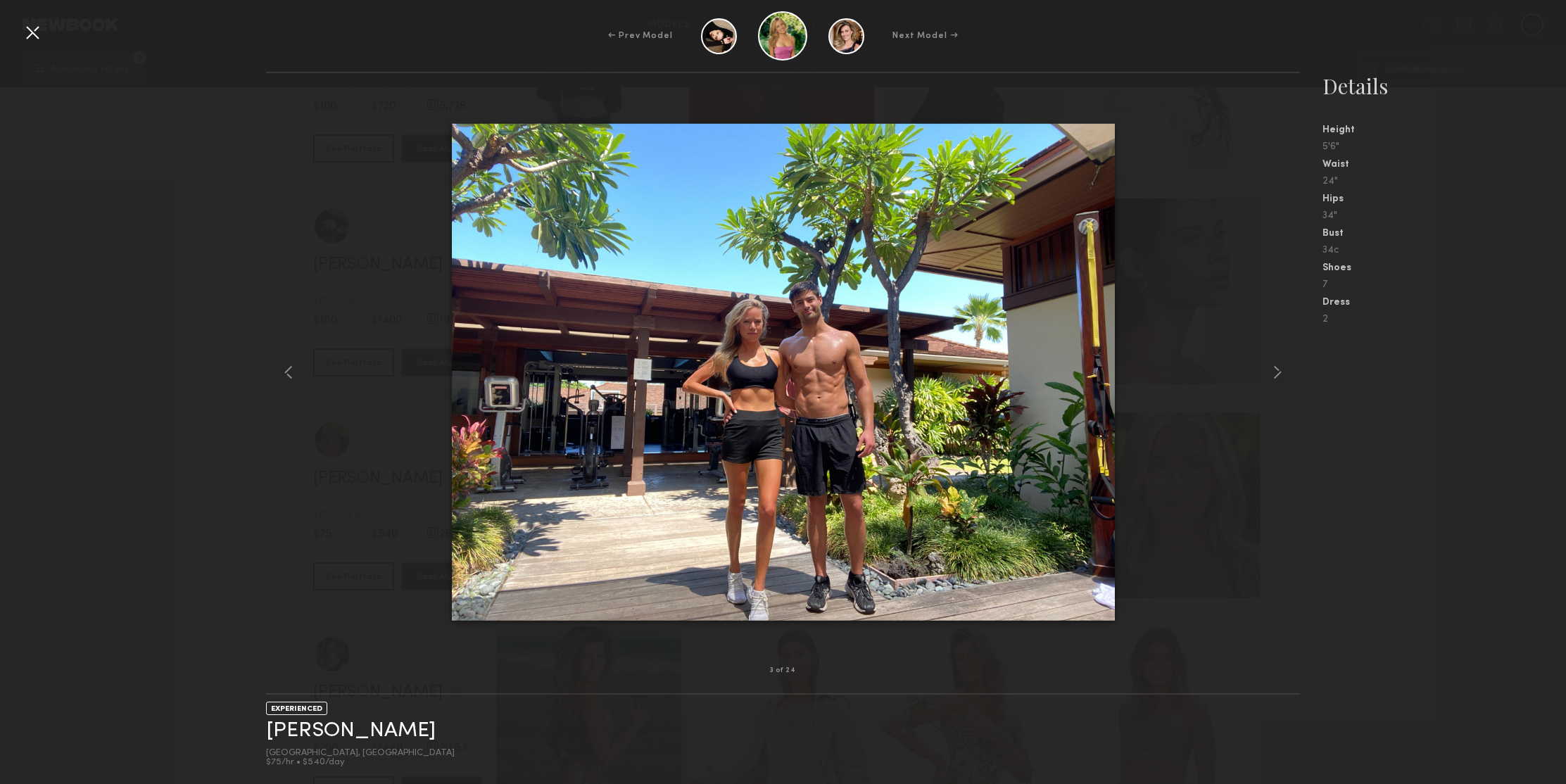
click at [20, 32] on div "← Prev Model Next Model →" at bounding box center [783, 36] width 1566 height 50
click at [26, 32] on div at bounding box center [33, 32] width 22 height 22
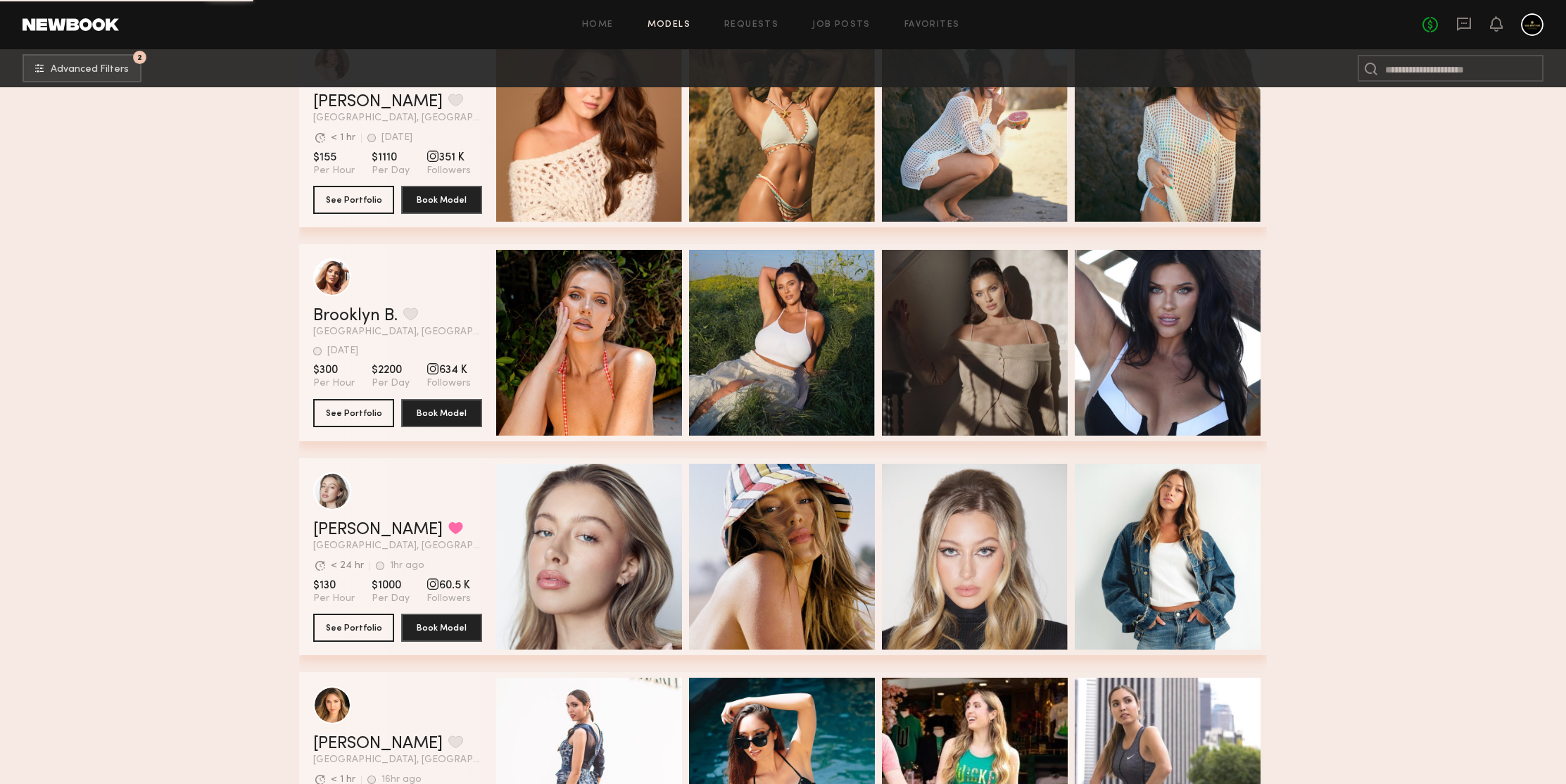
scroll to position [86381, 0]
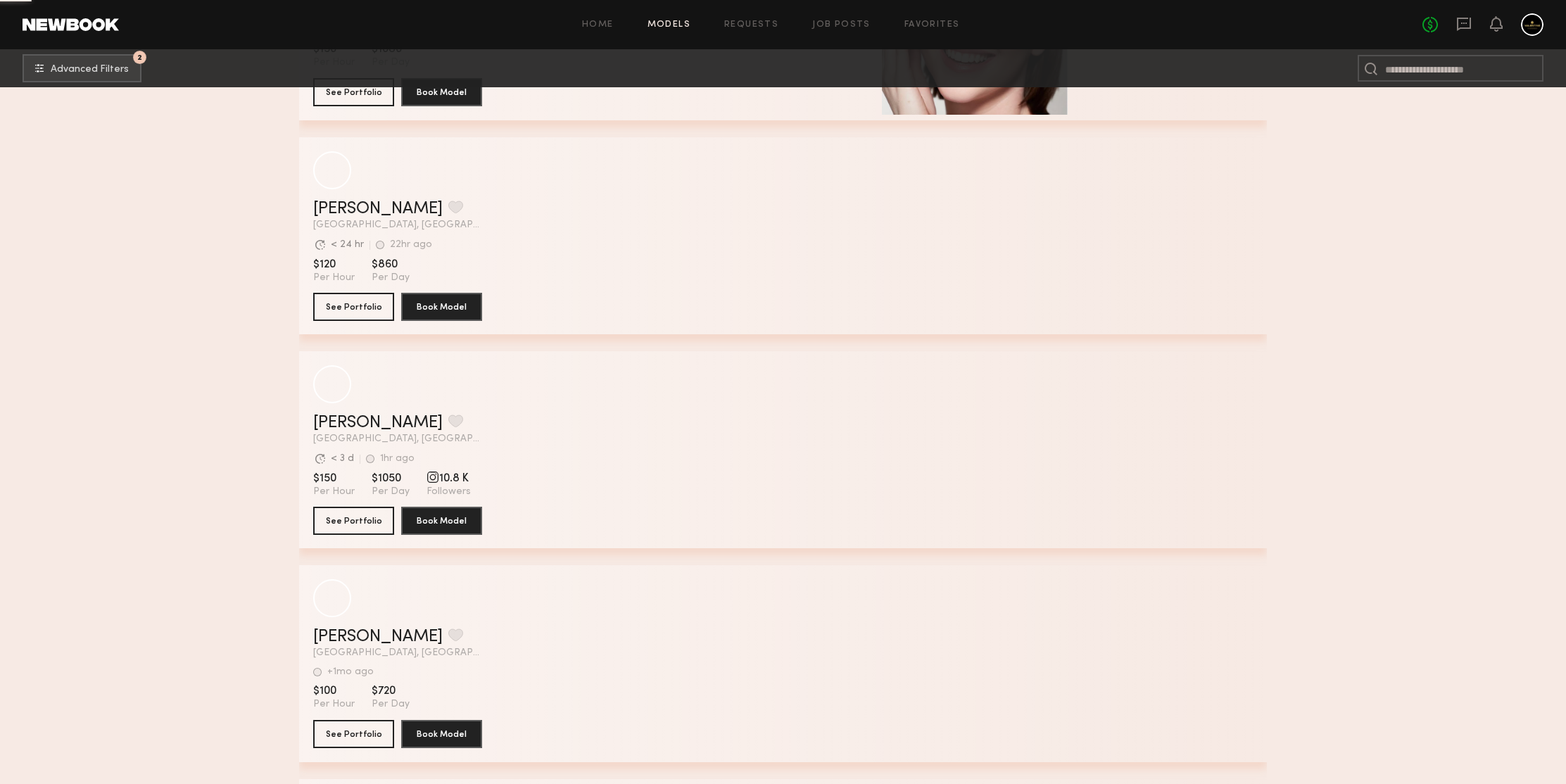
scroll to position [89011, 0]
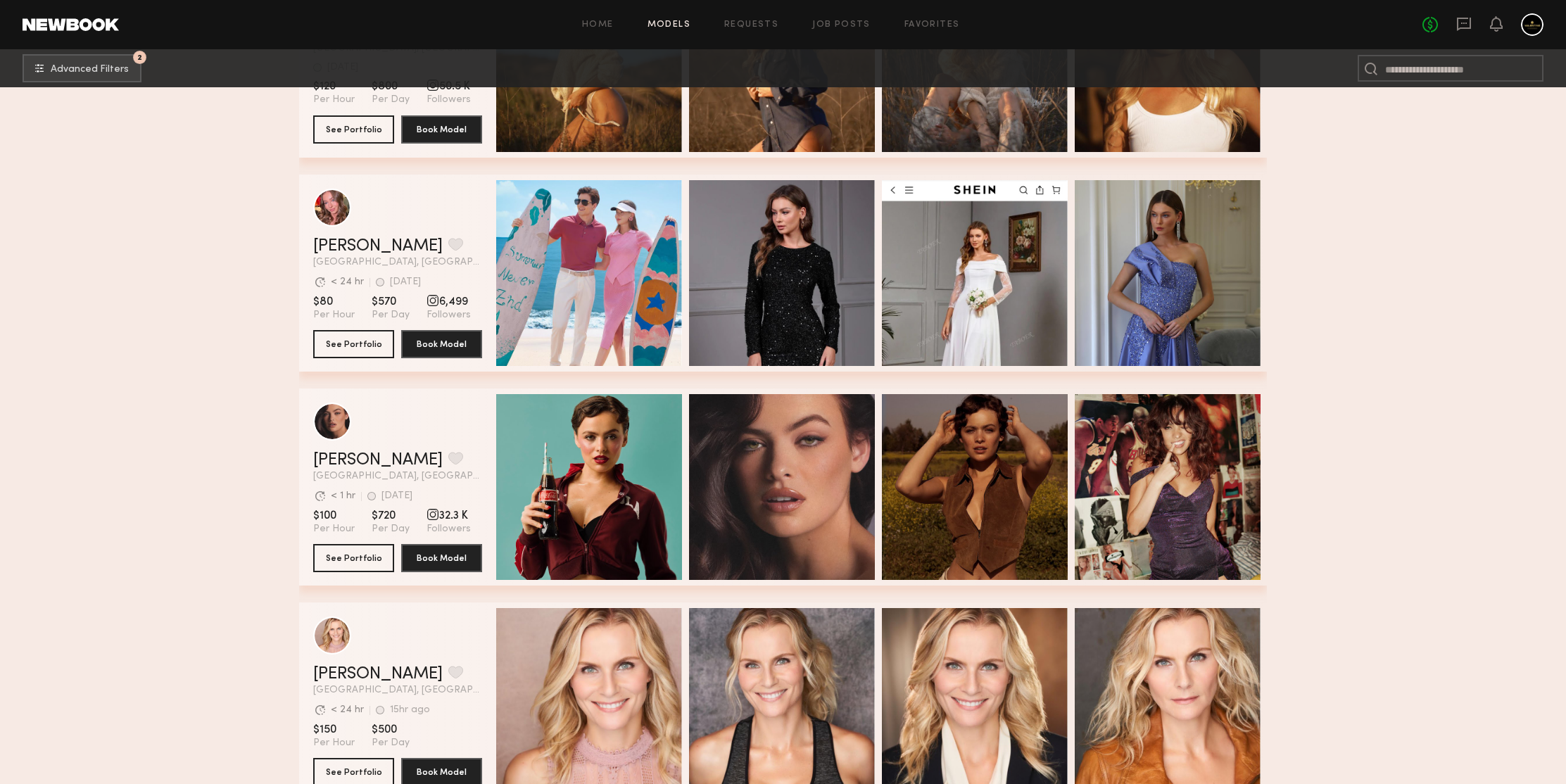
scroll to position [90890, 0]
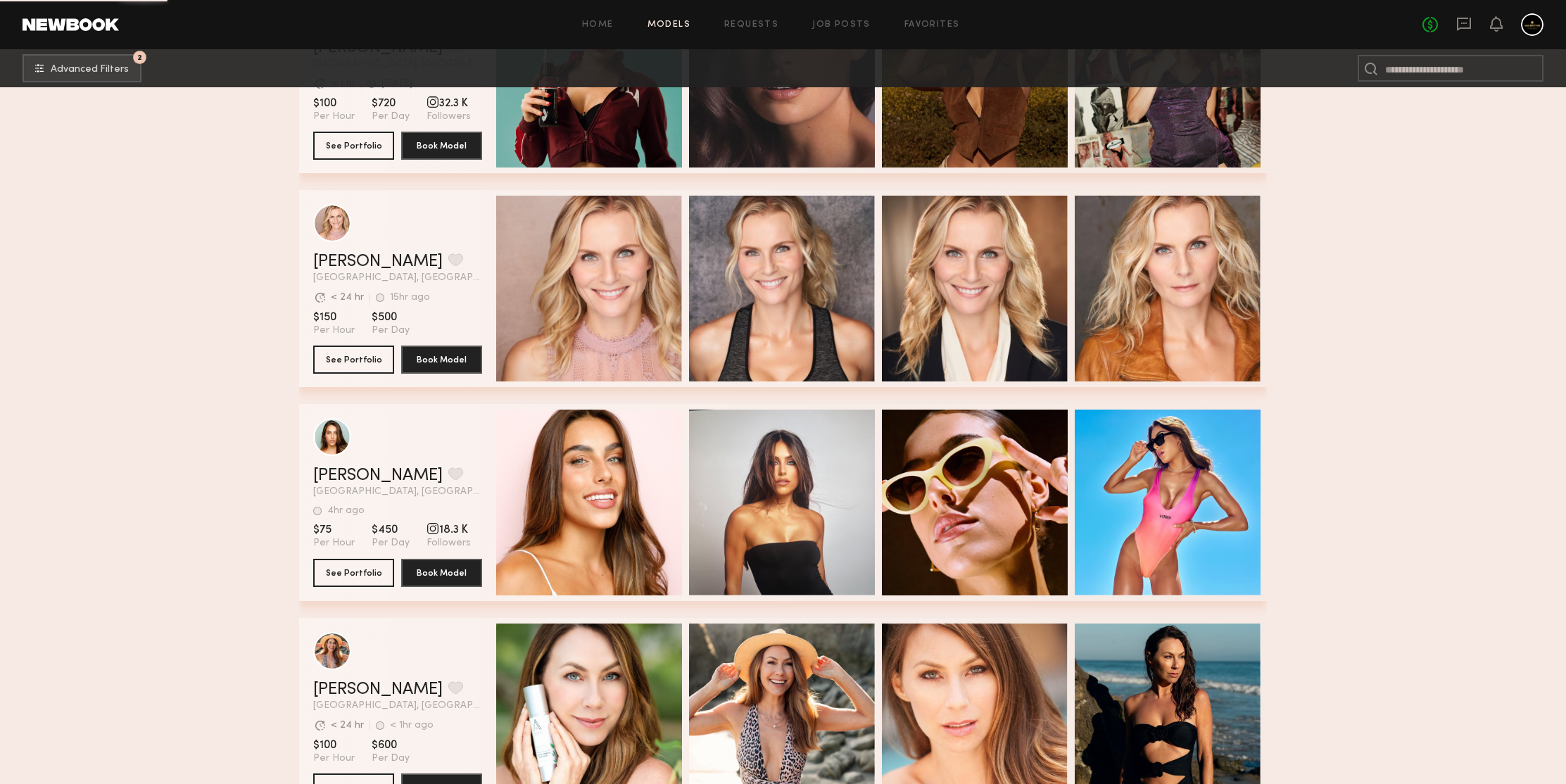
scroll to position [91480, 0]
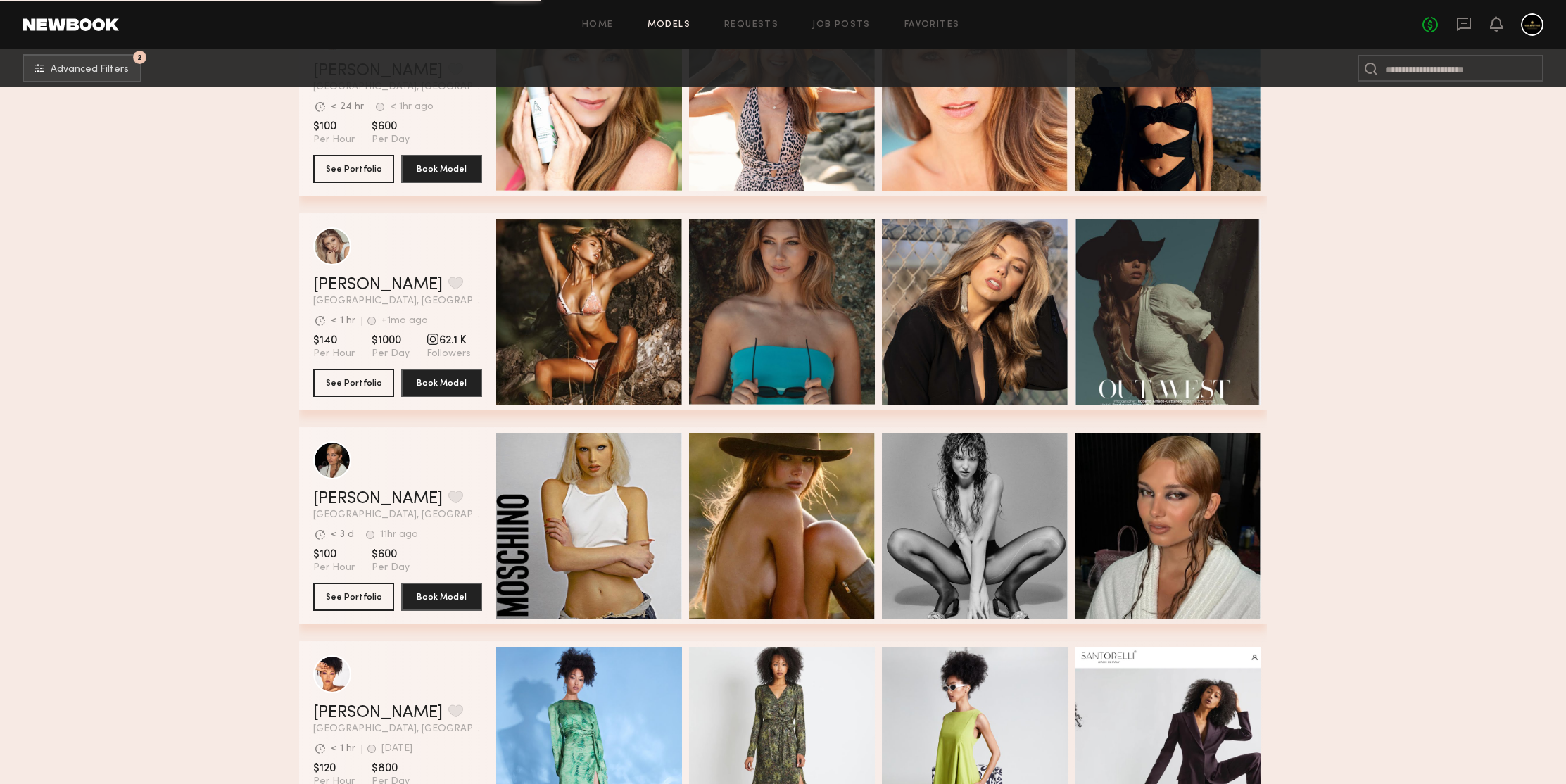
scroll to position [91963, 0]
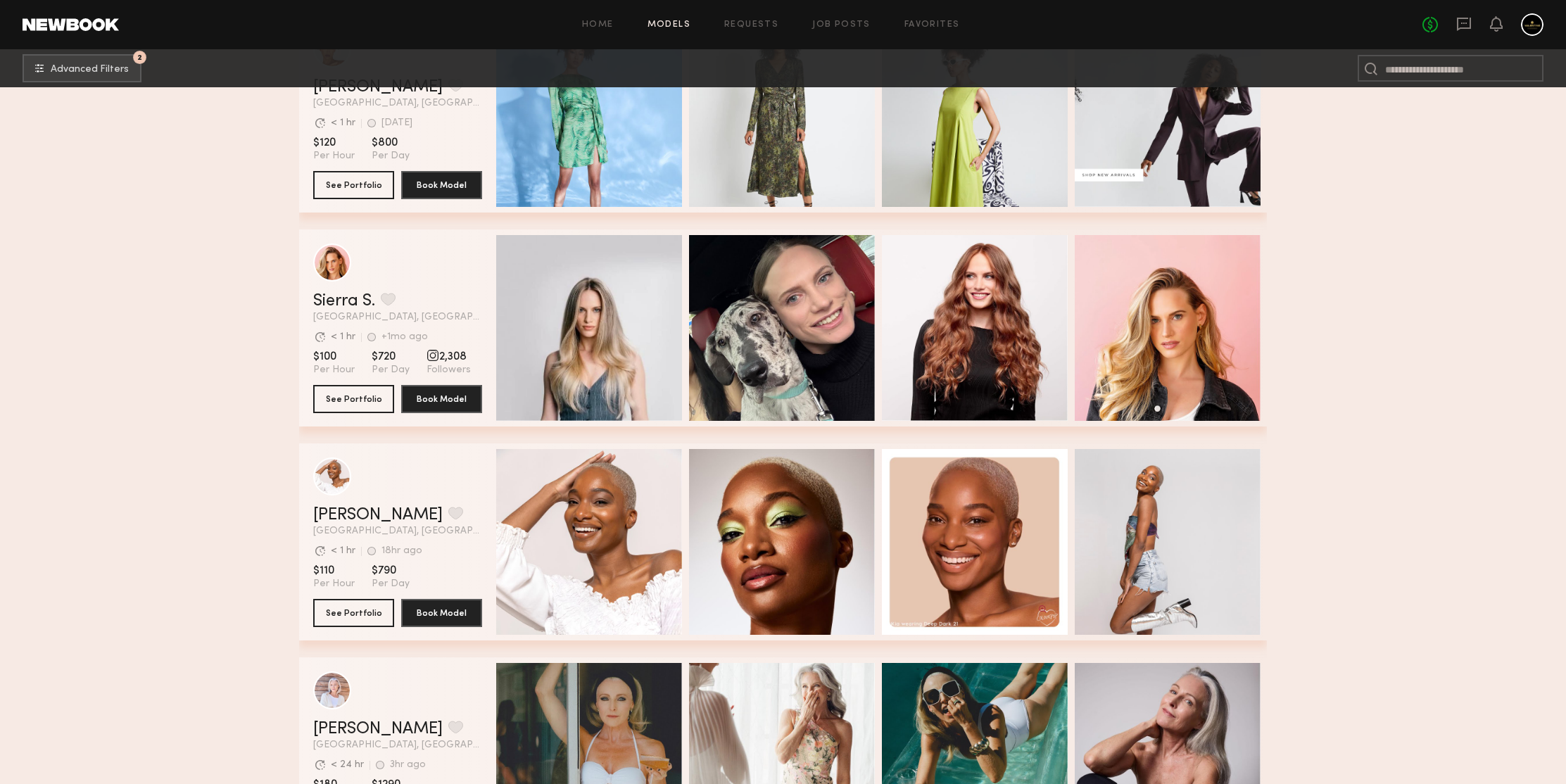
scroll to position [92797, 0]
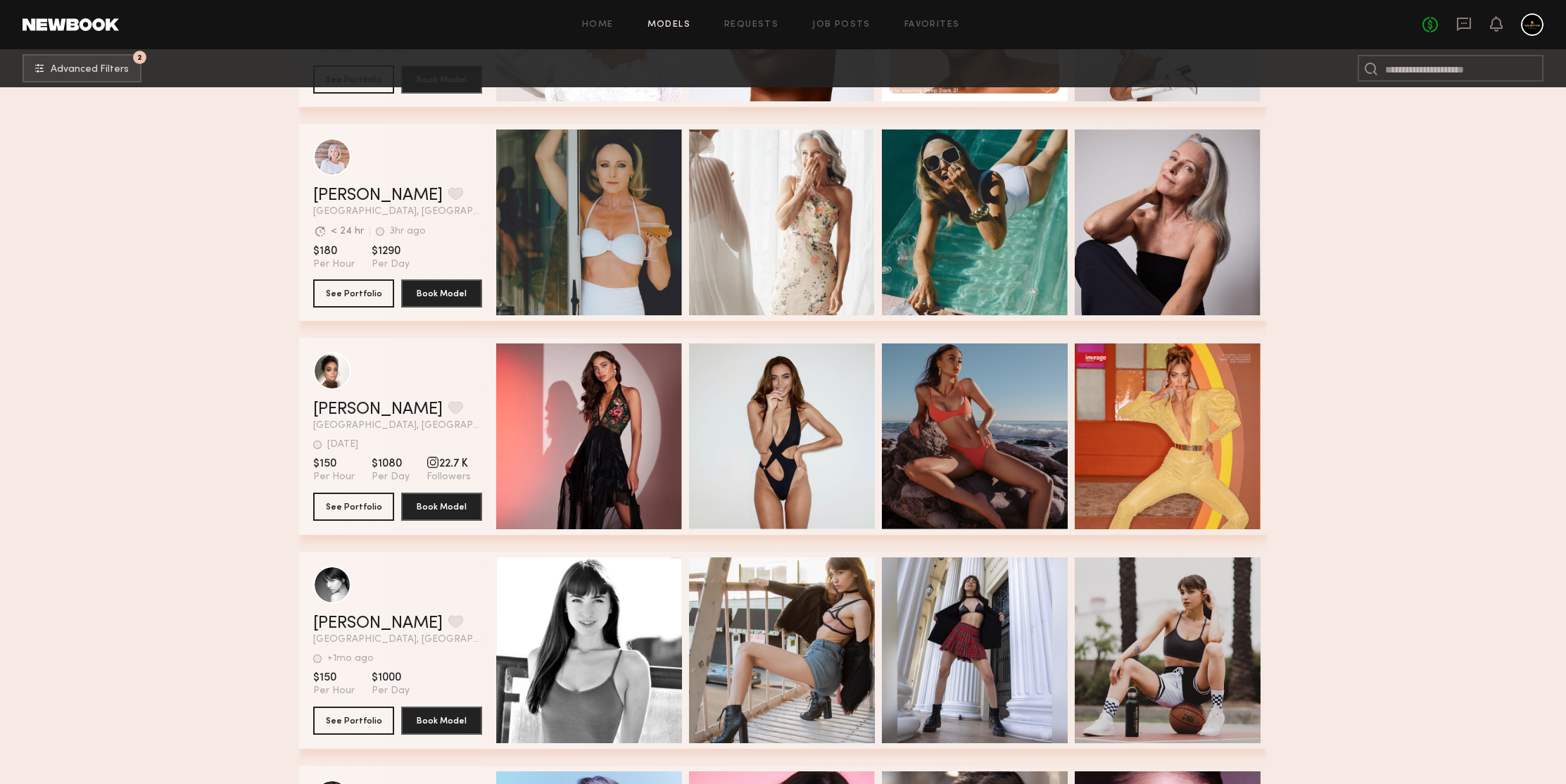
scroll to position [93159, 0]
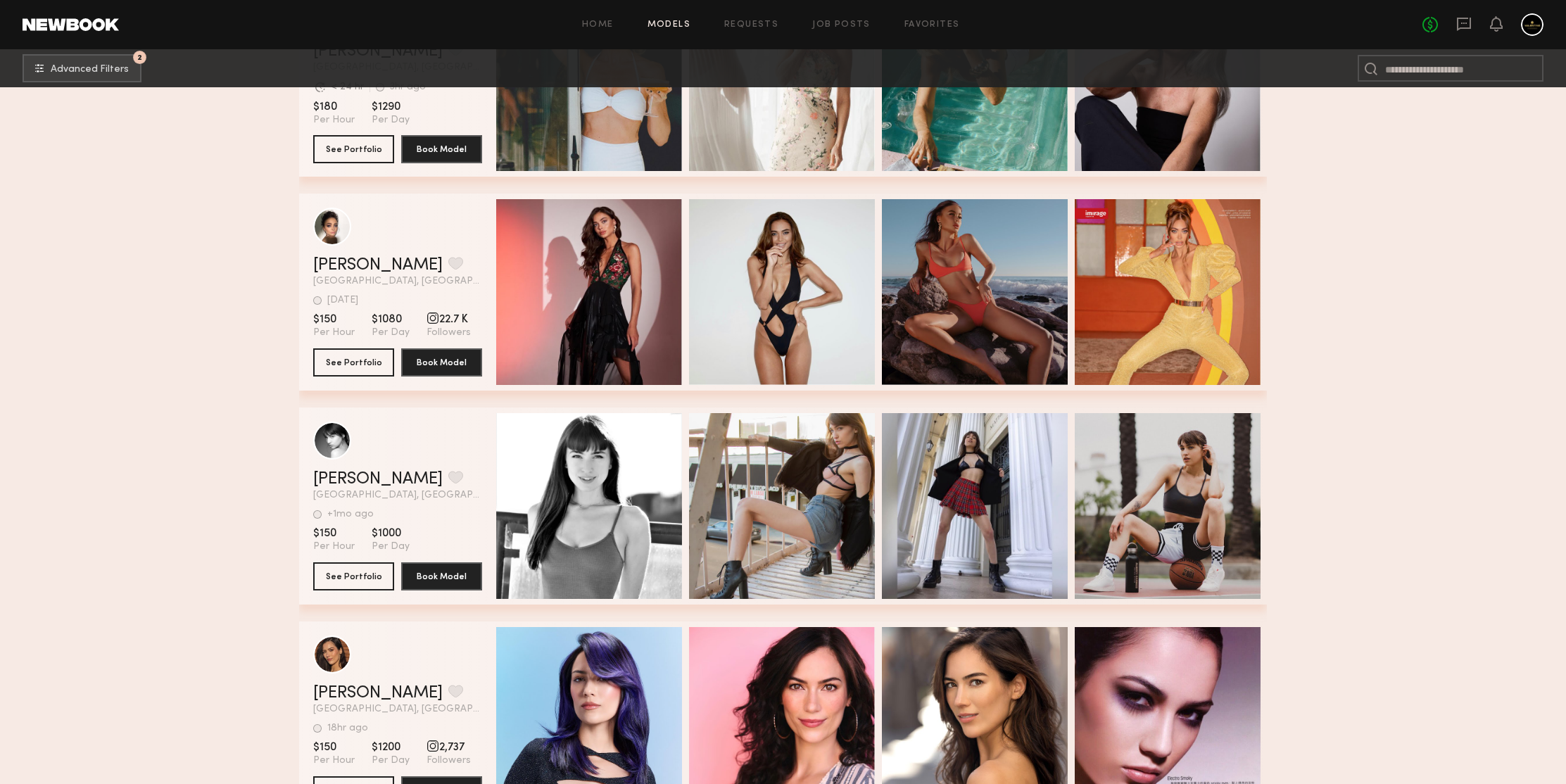
click at [328, 368] on button "See Portfolio" at bounding box center [353, 361] width 81 height 28
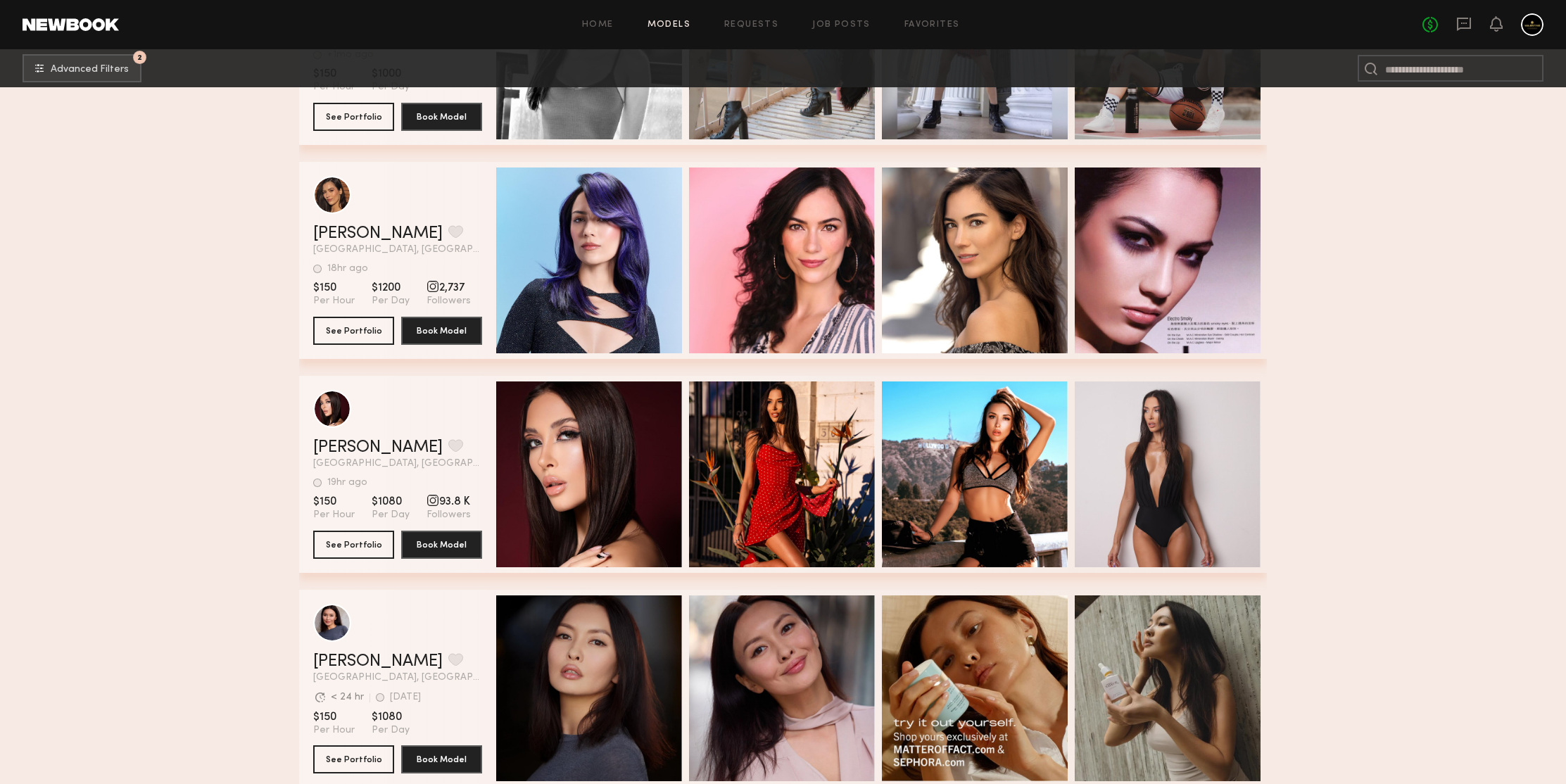
scroll to position [93835, 0]
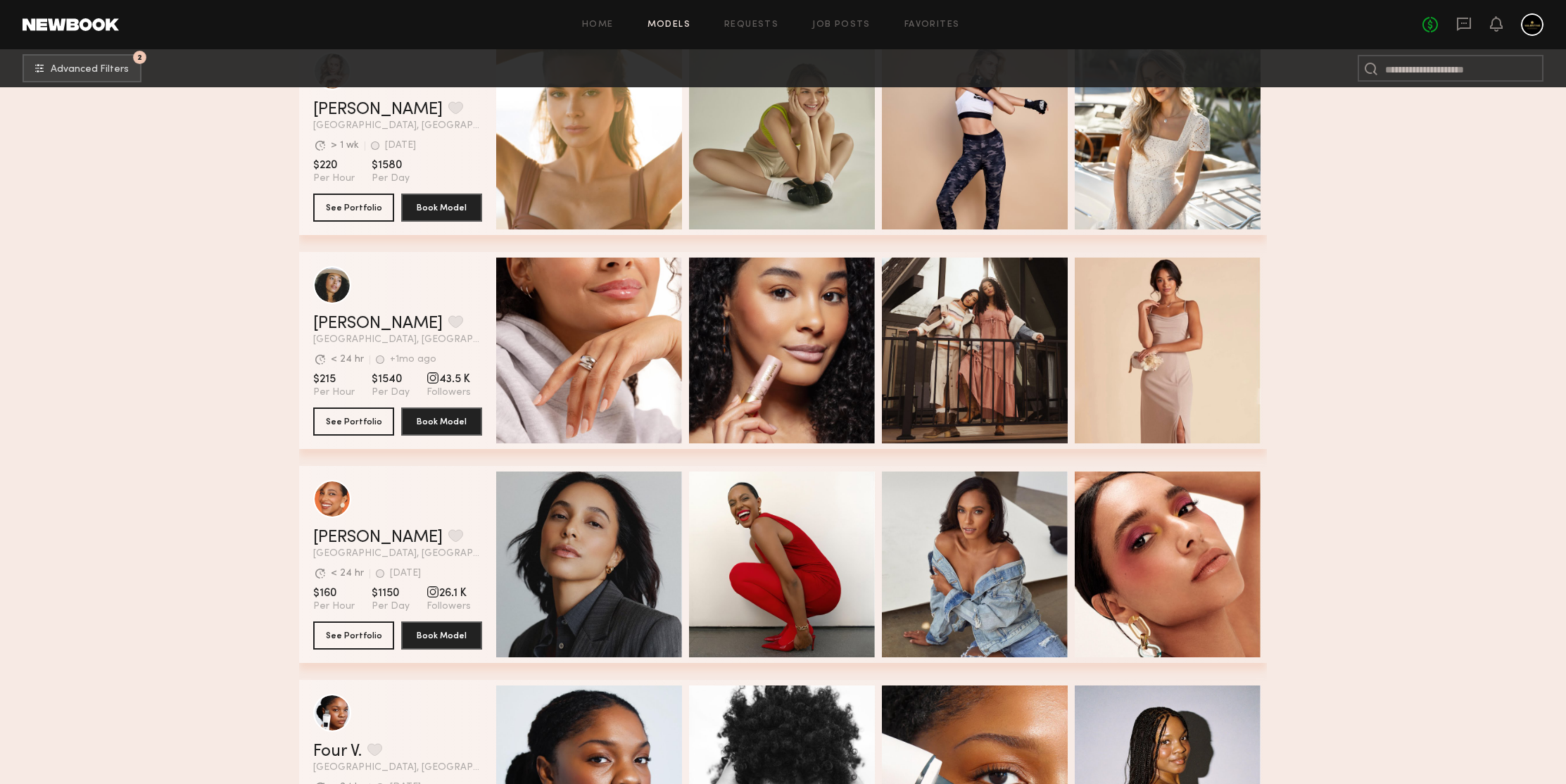
scroll to position [95383, 0]
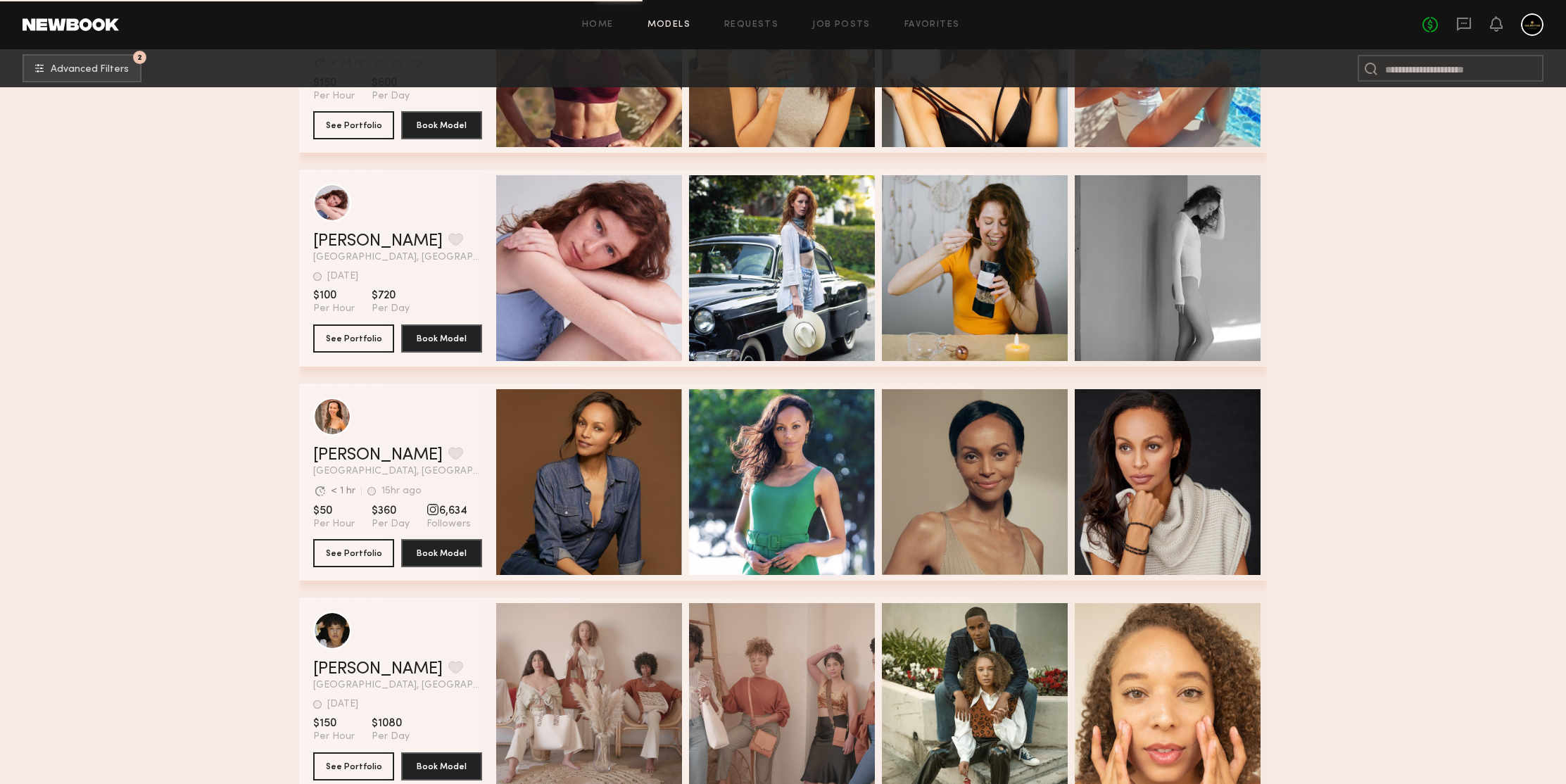
scroll to position [96971, 0]
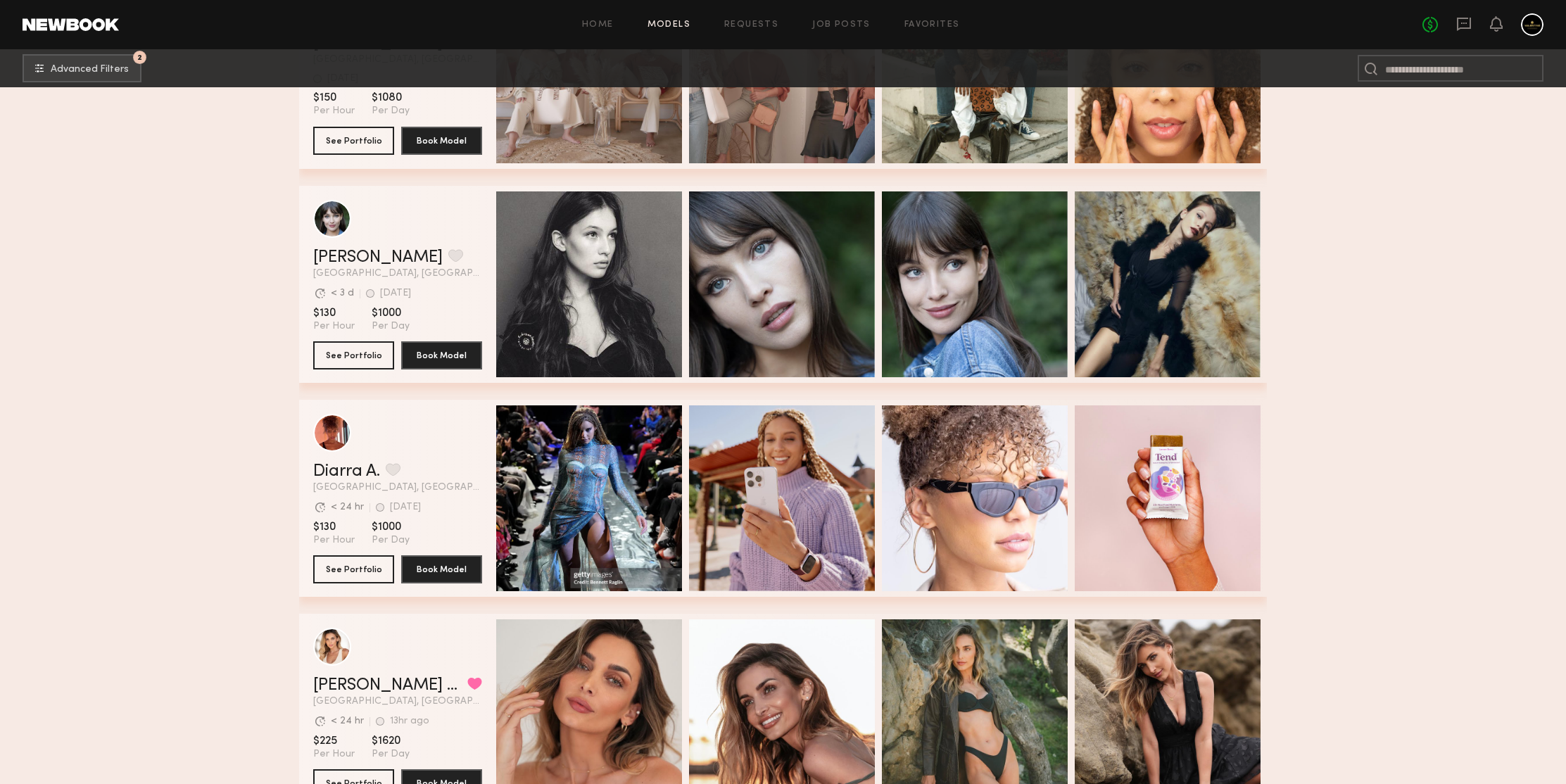
scroll to position [97786, 0]
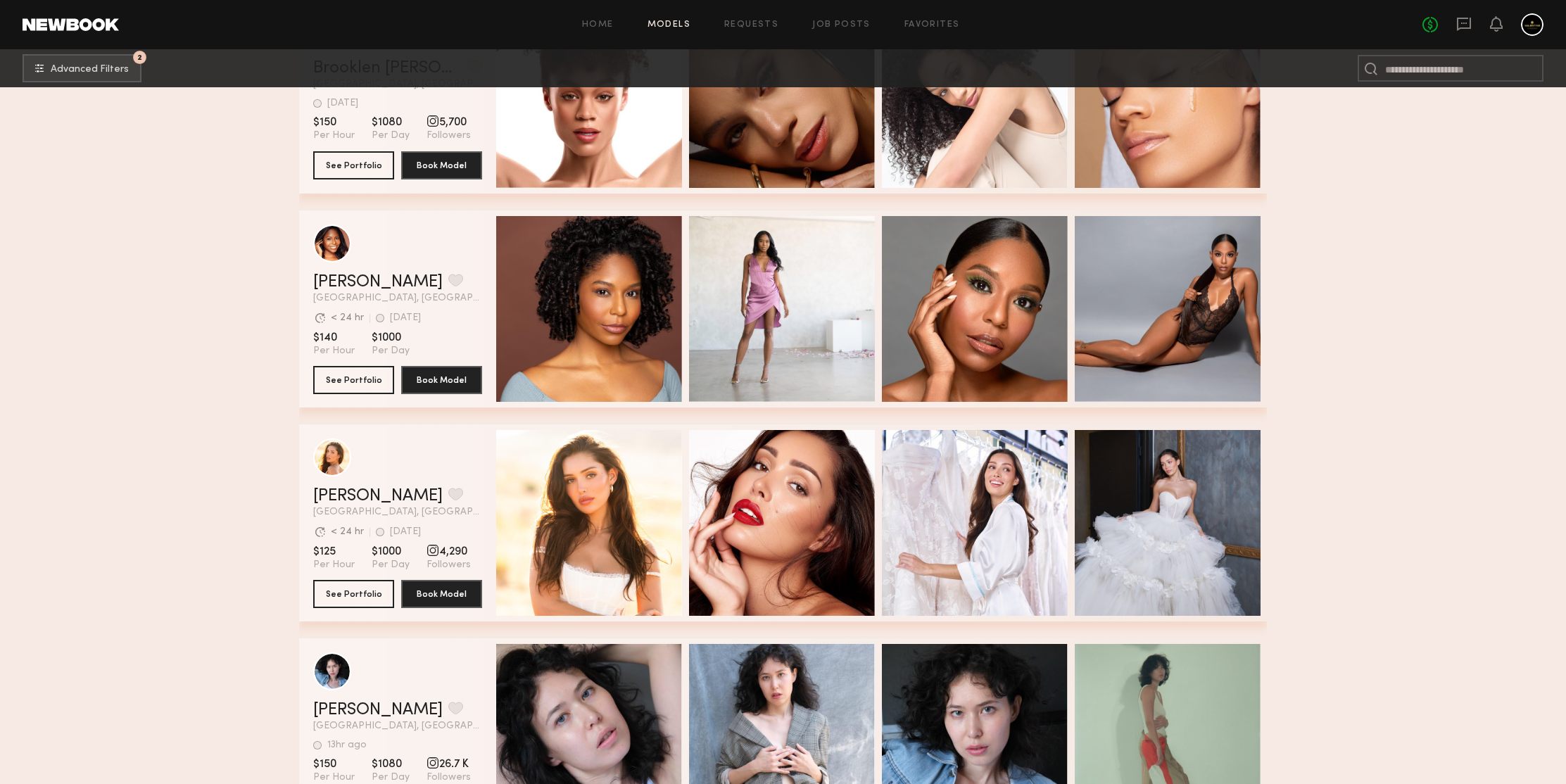
scroll to position [98497, 0]
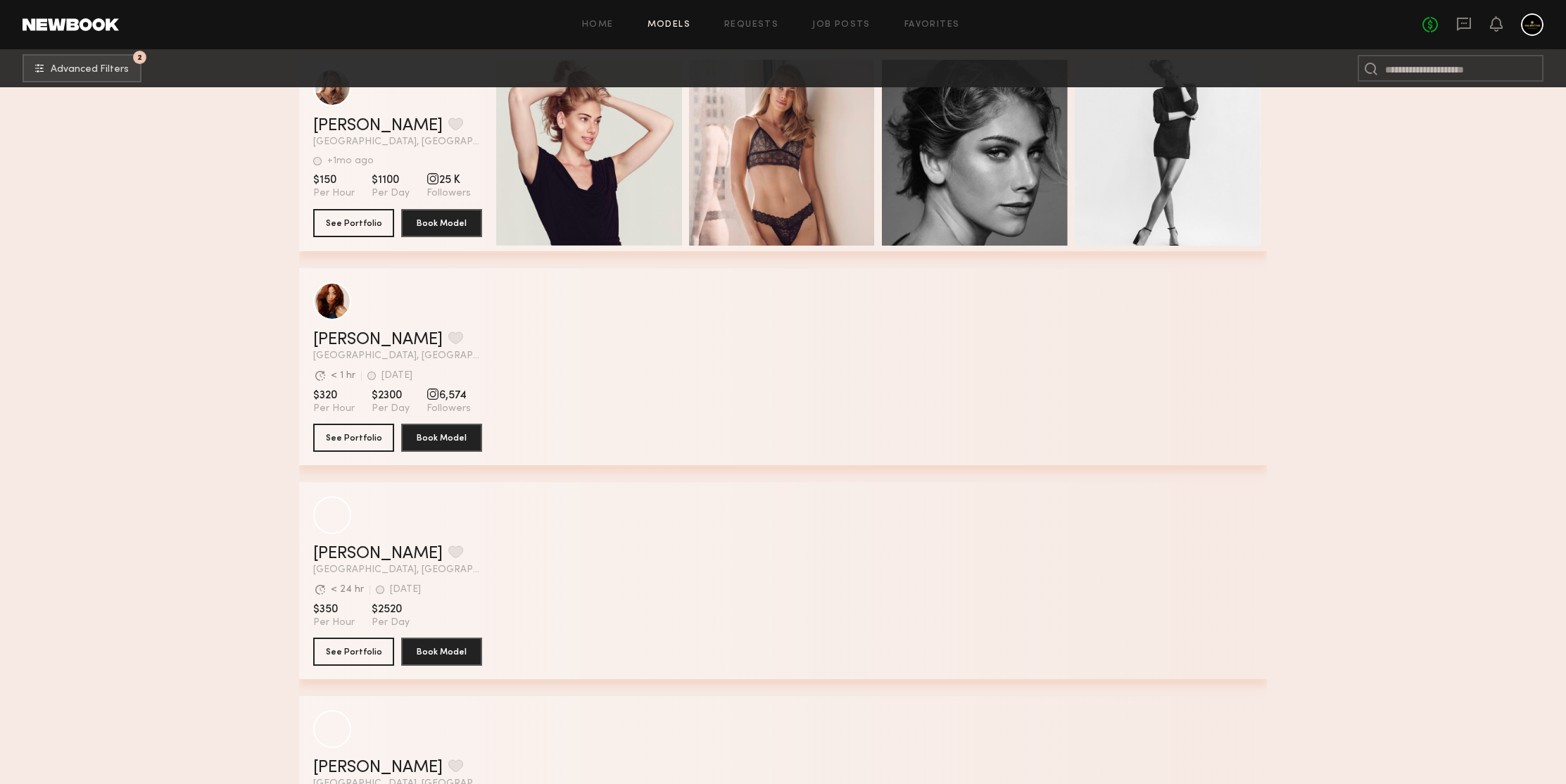
scroll to position [100739, 0]
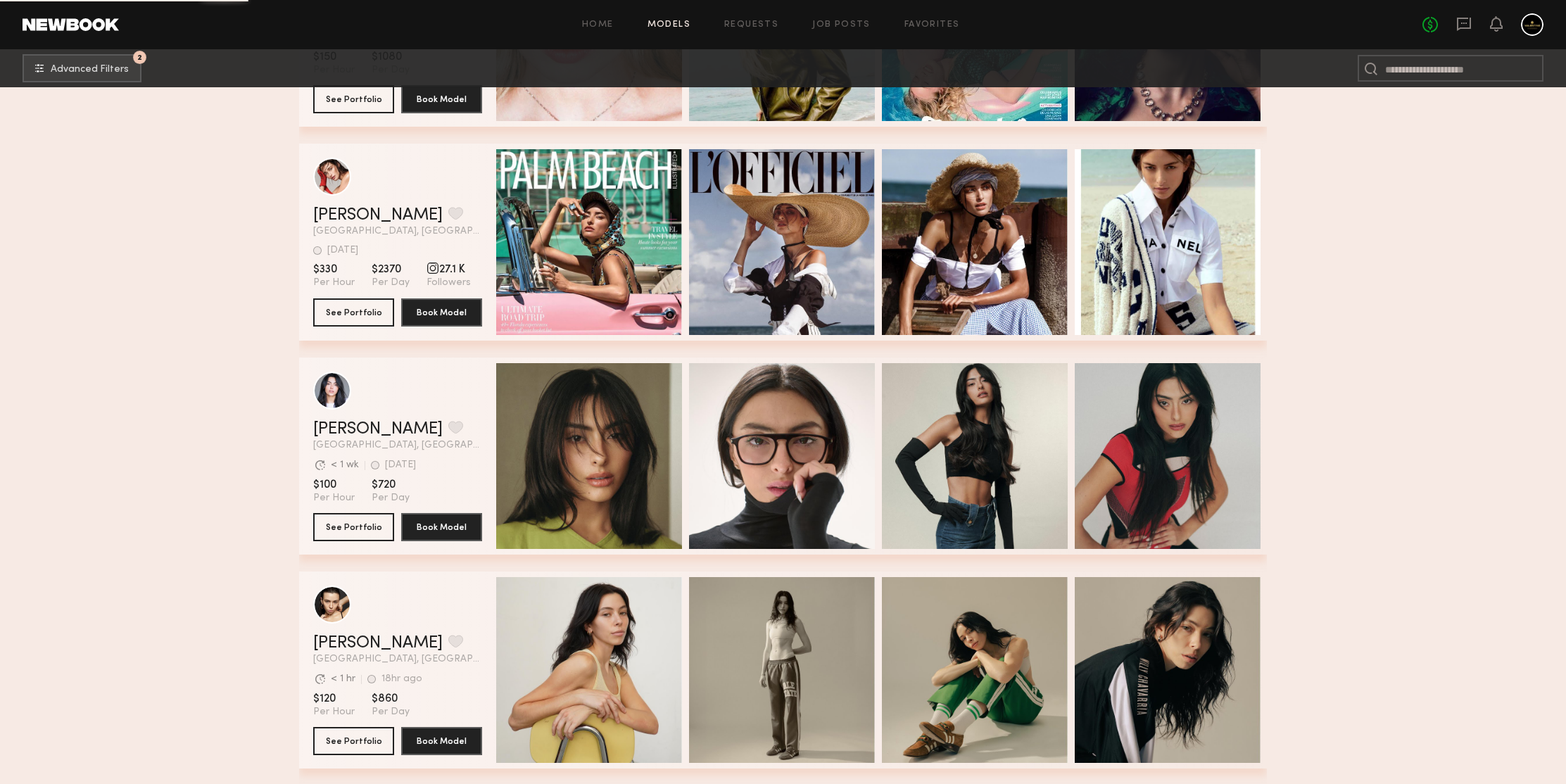
scroll to position [102223, 0]
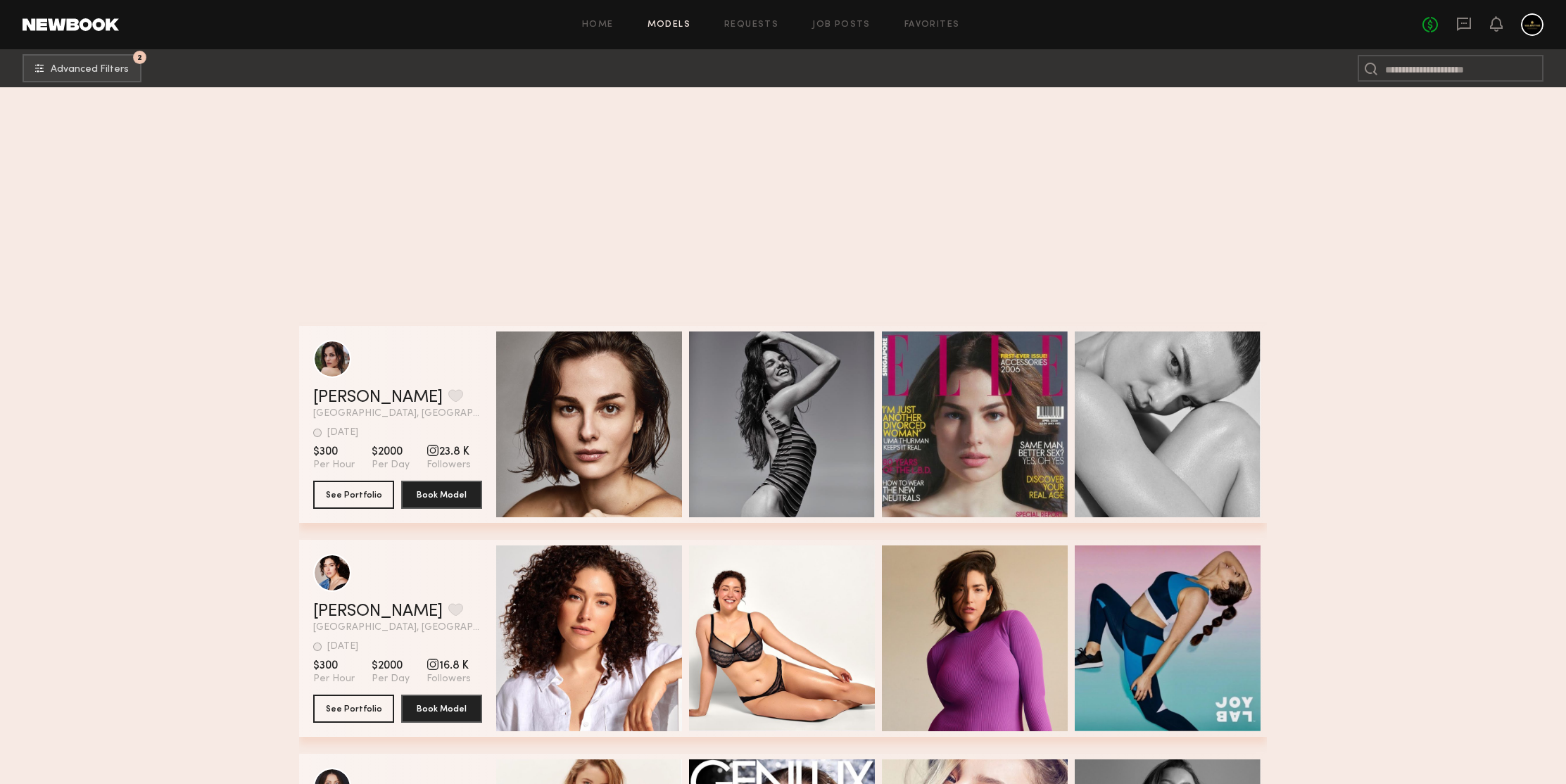
scroll to position [102854, 0]
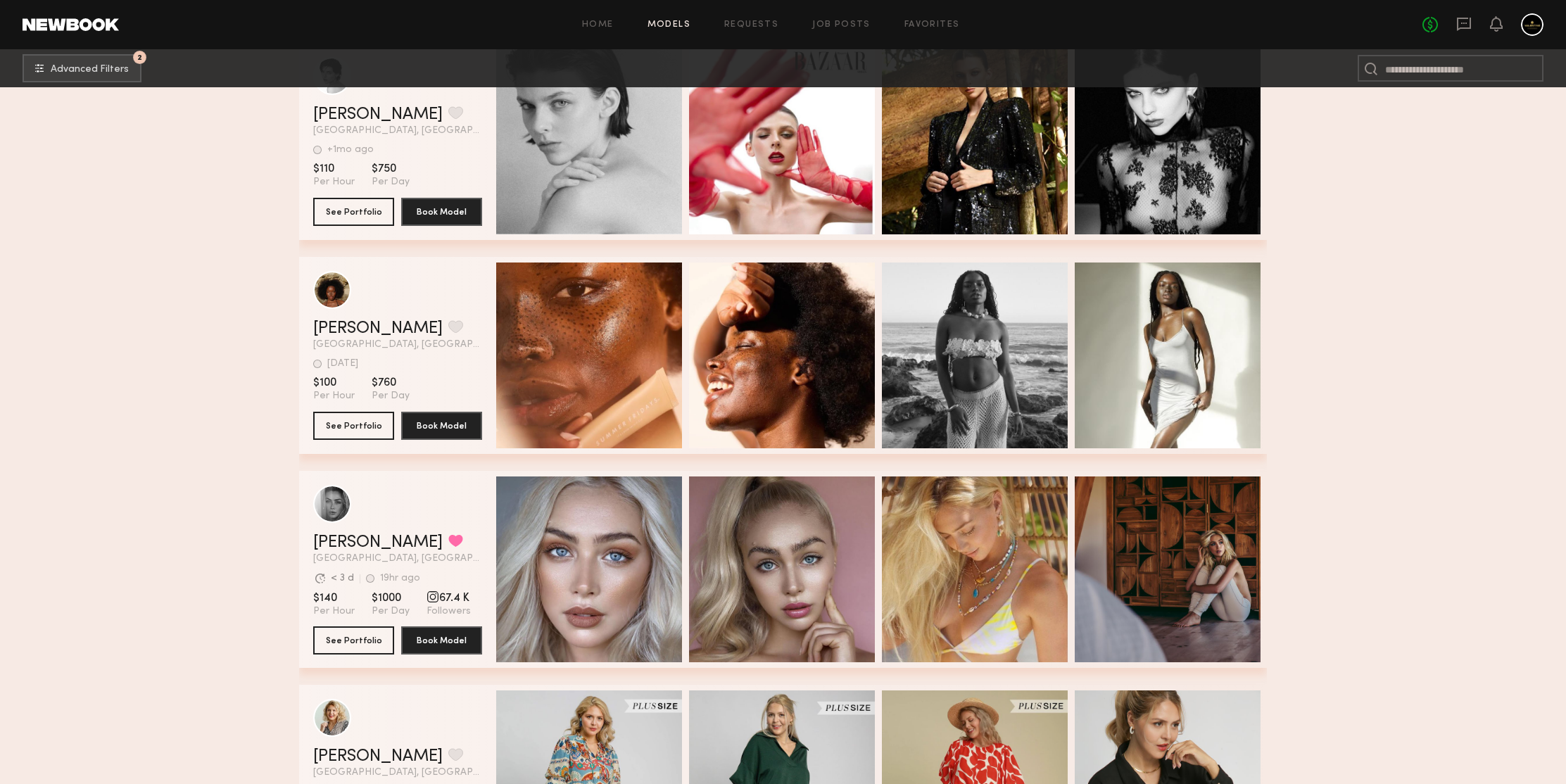
scroll to position [103433, 0]
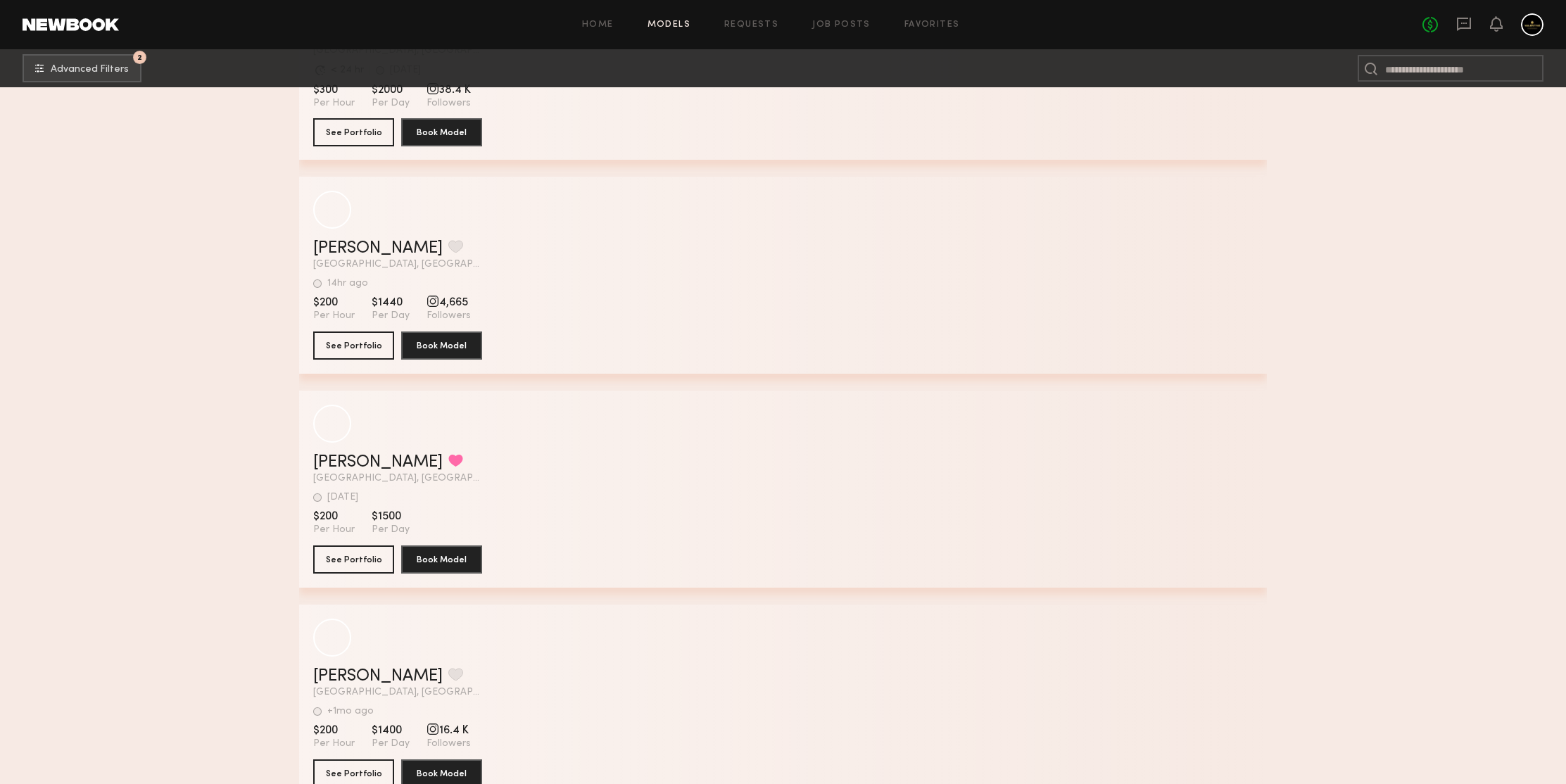
scroll to position [108788, 0]
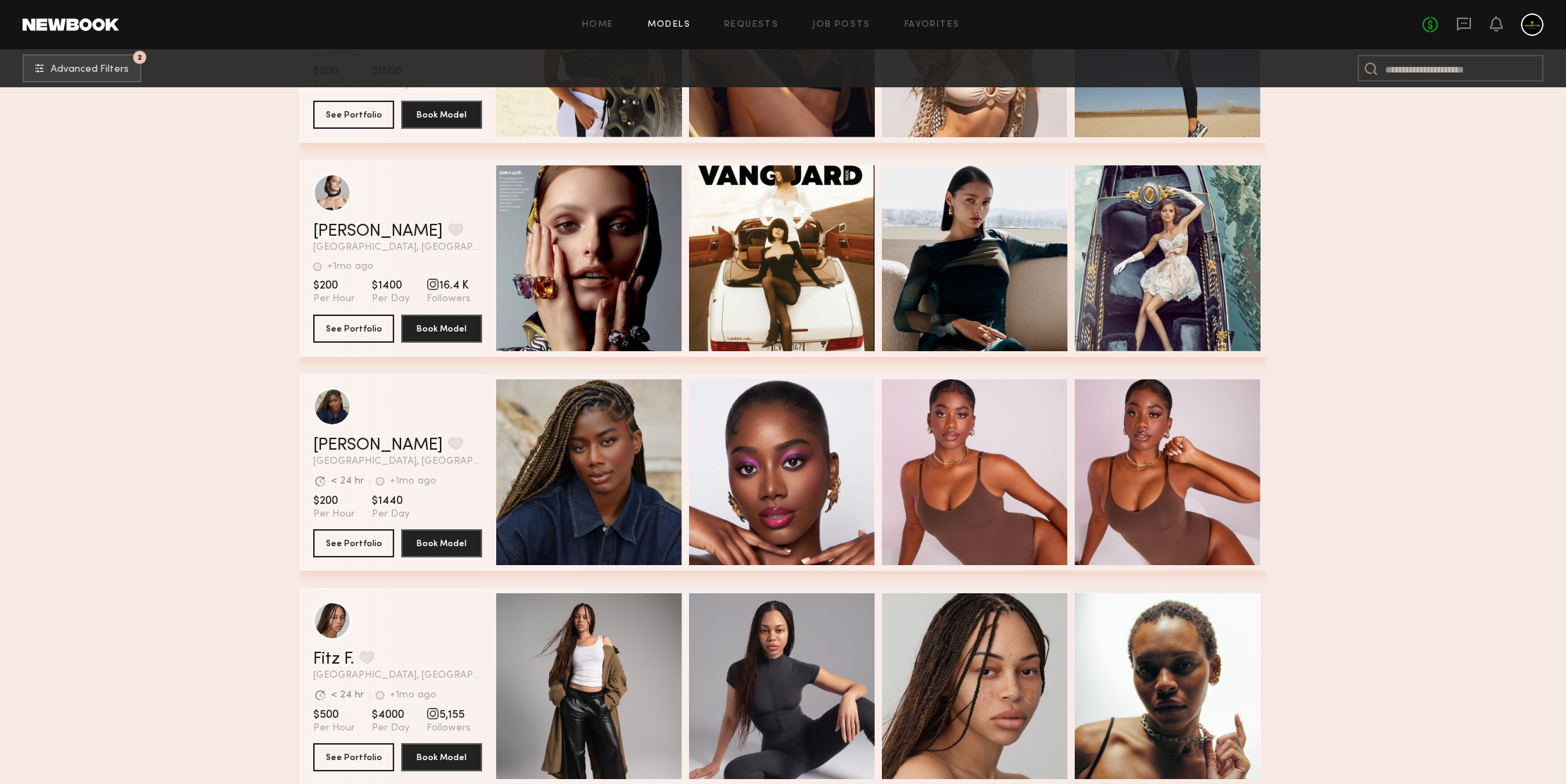
scroll to position [109091, 0]
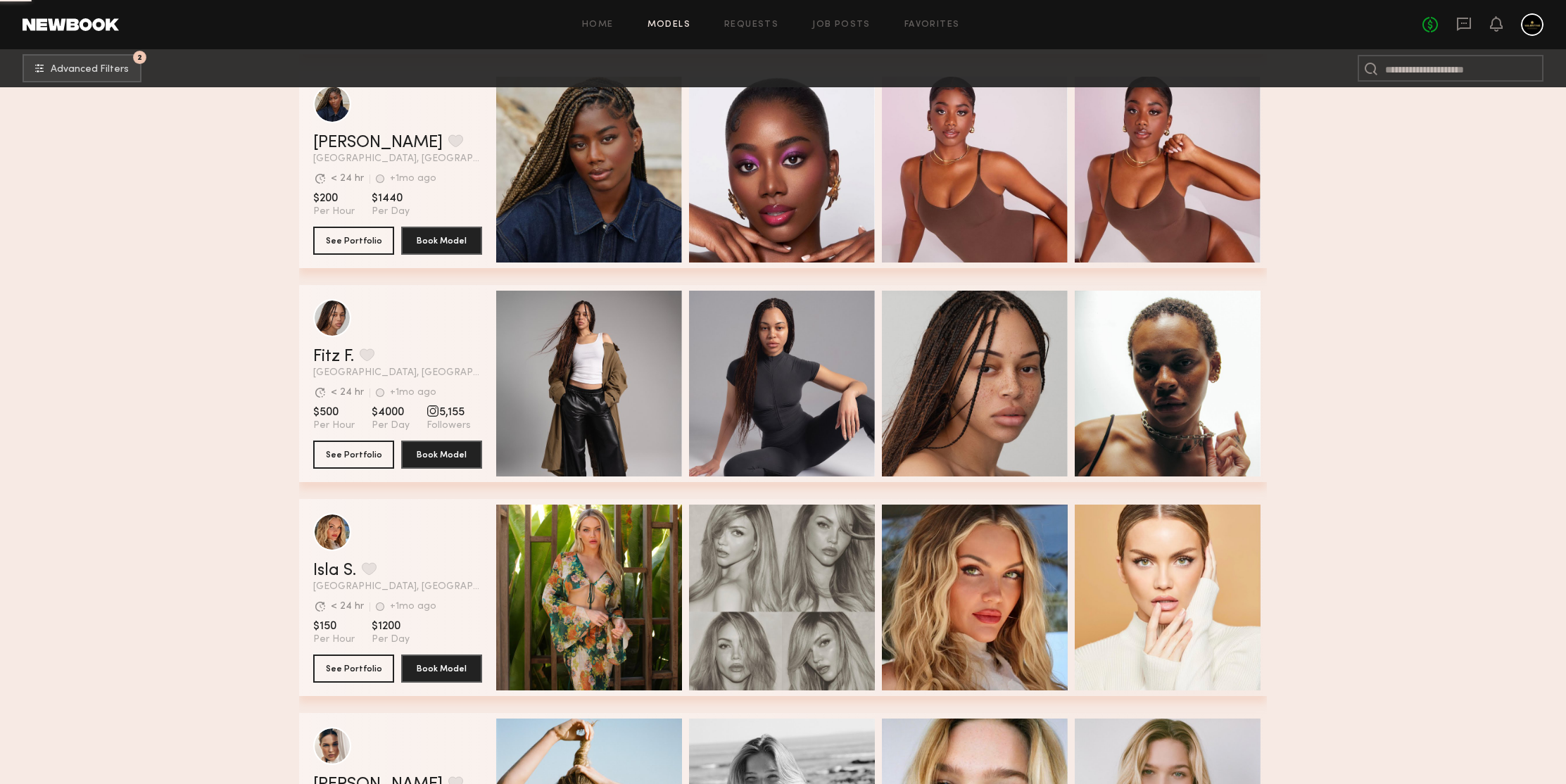
scroll to position [109465, 0]
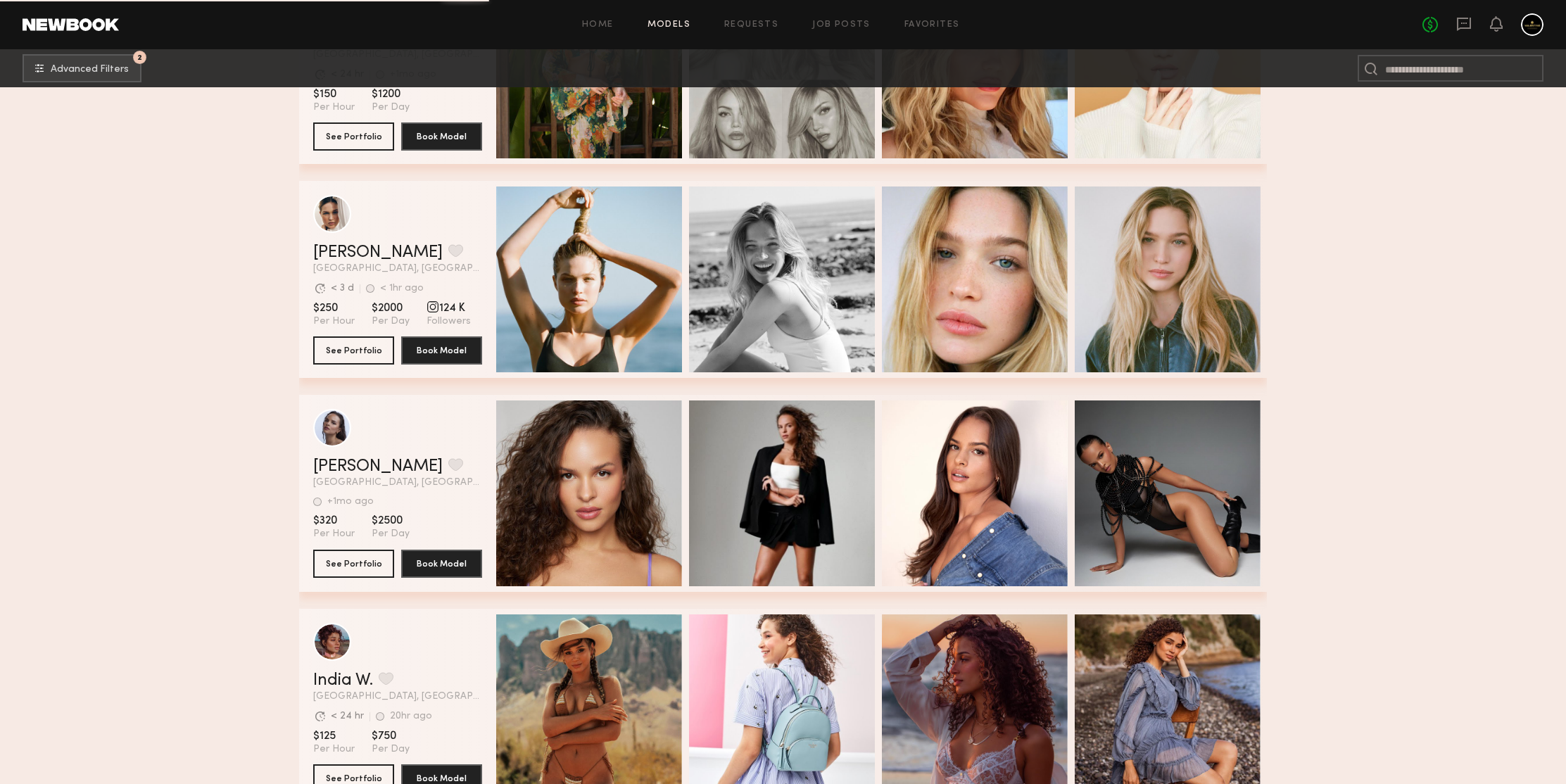
scroll to position [109927, 0]
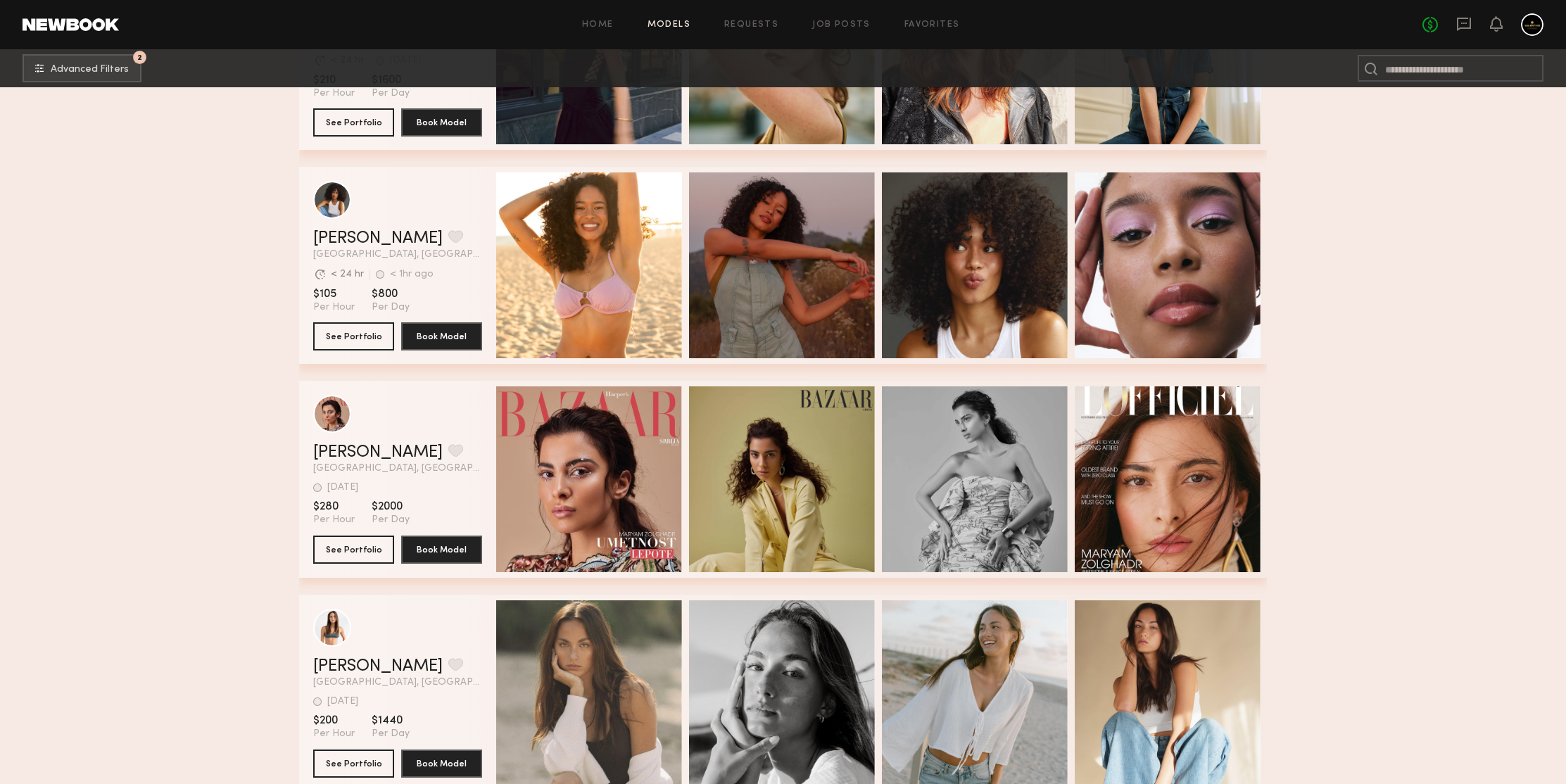
scroll to position [111222, 0]
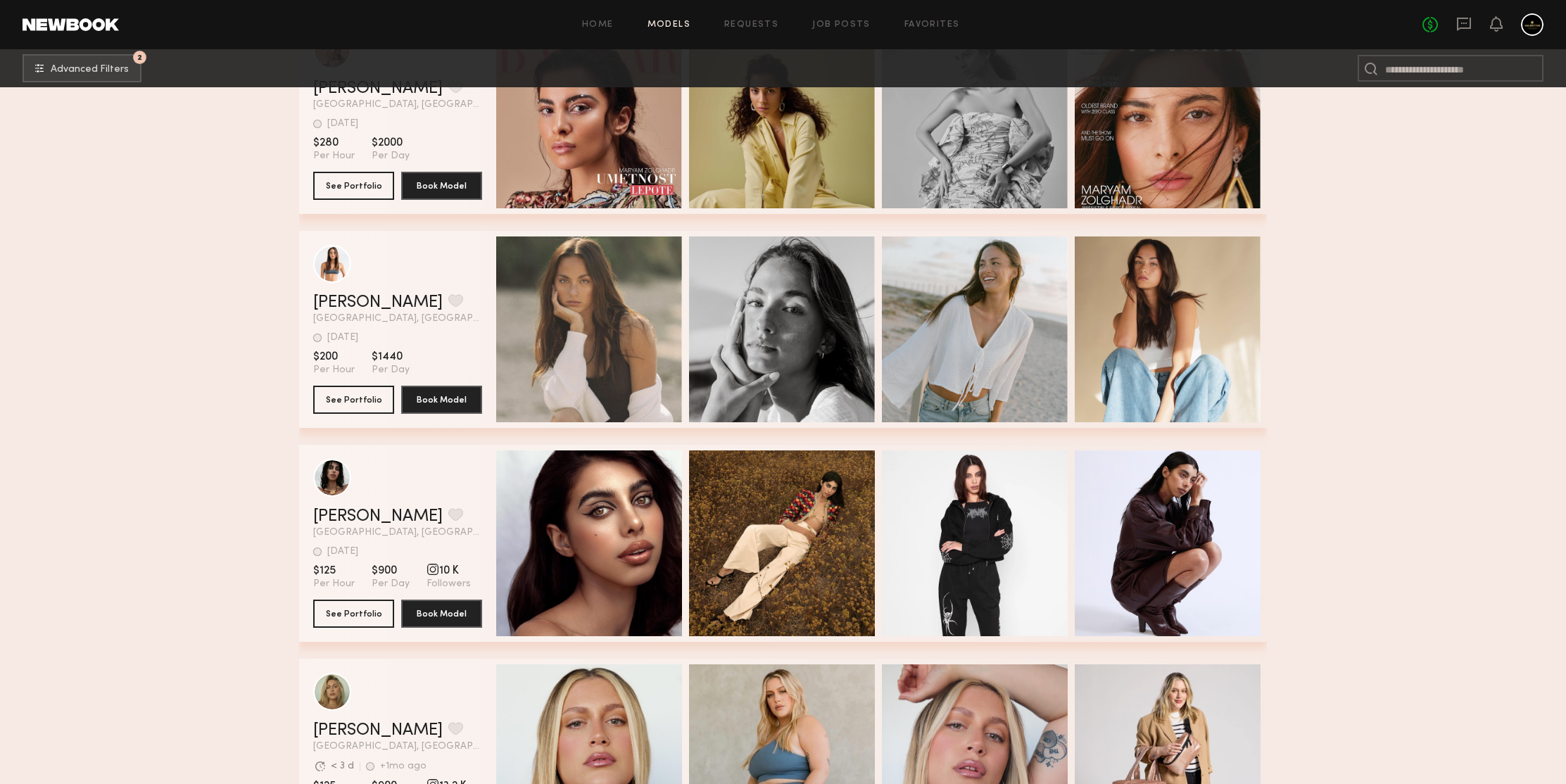
scroll to position [111832, 0]
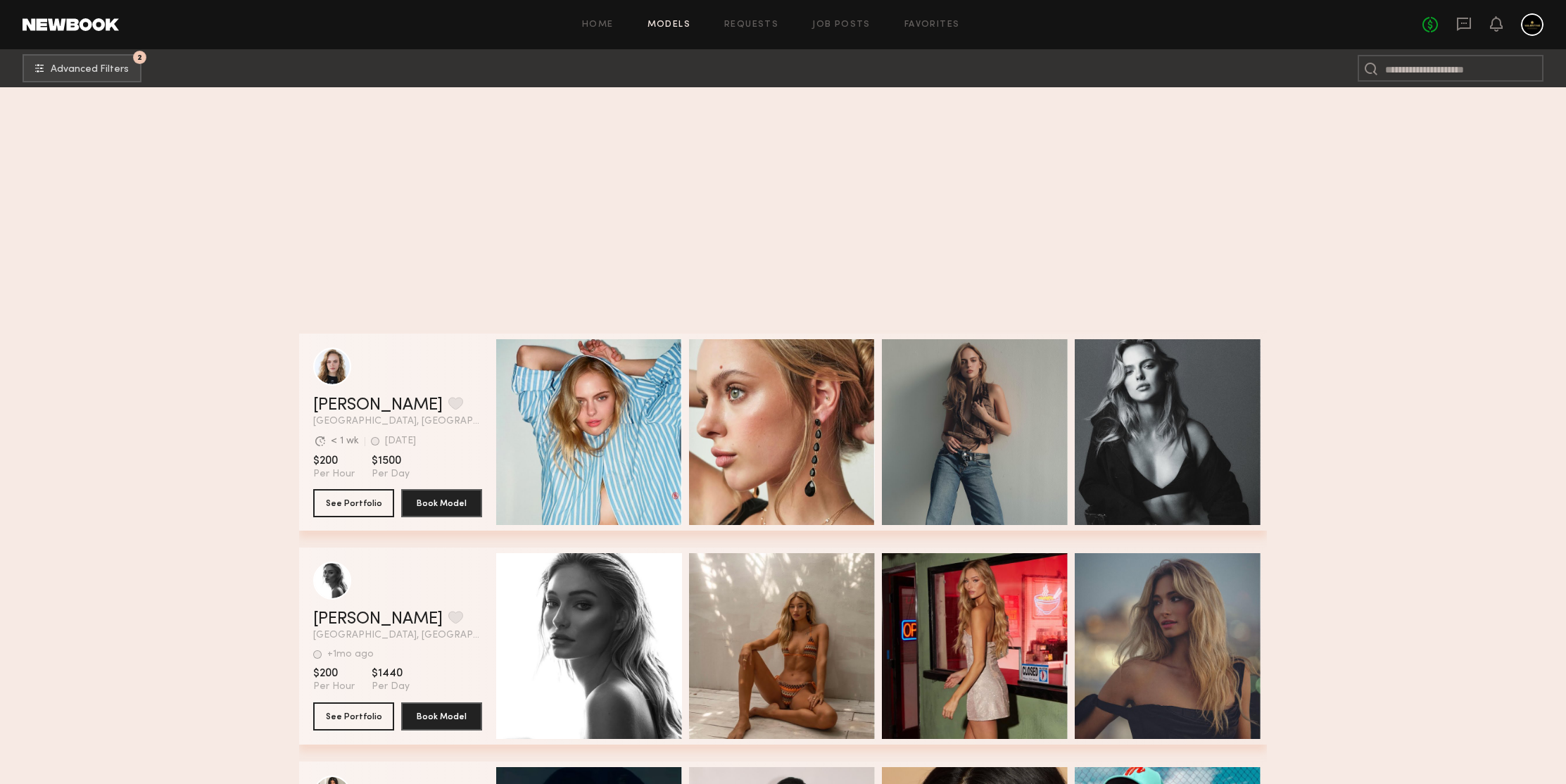
scroll to position [112998, 0]
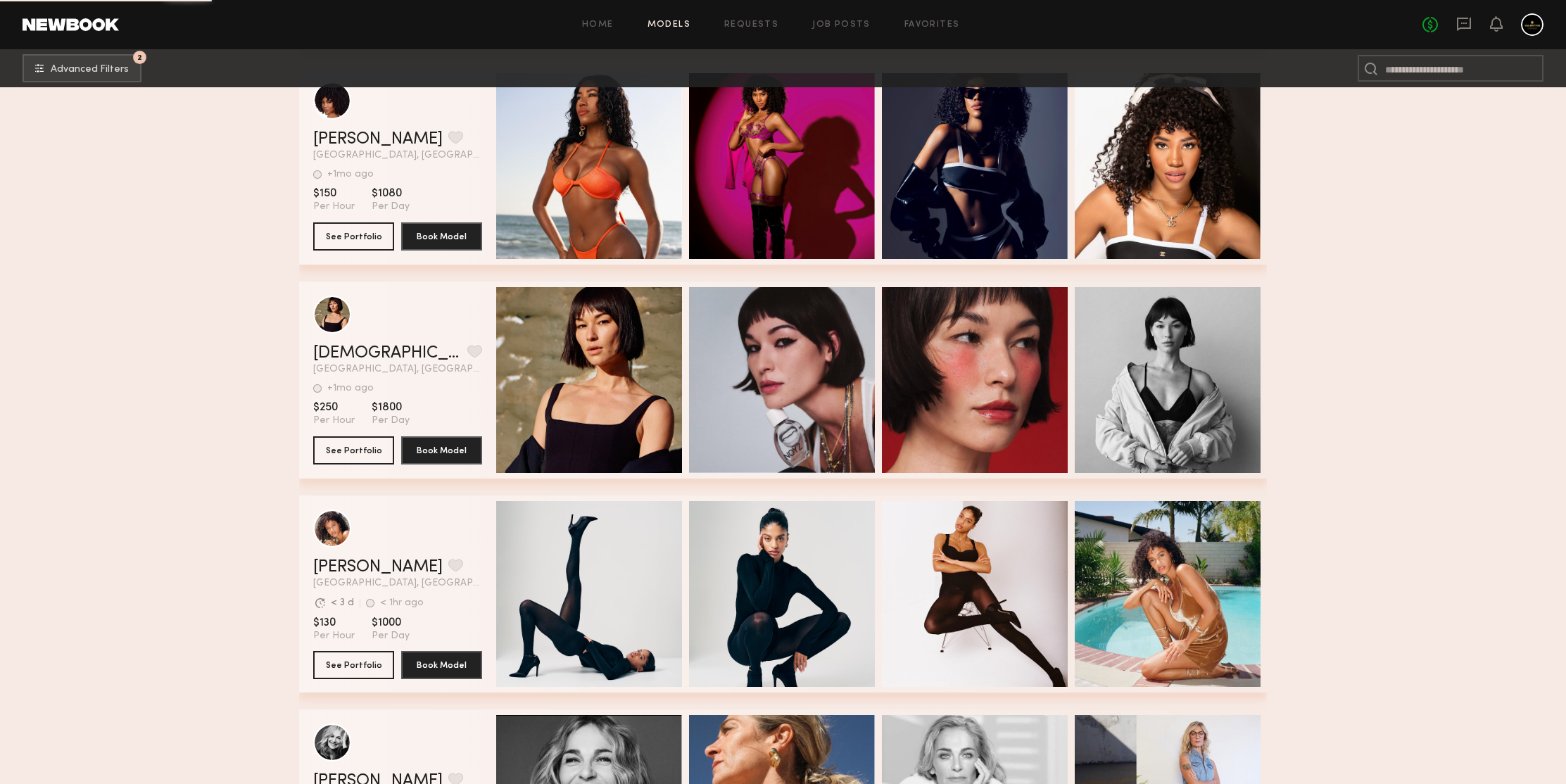
scroll to position [114768, 0]
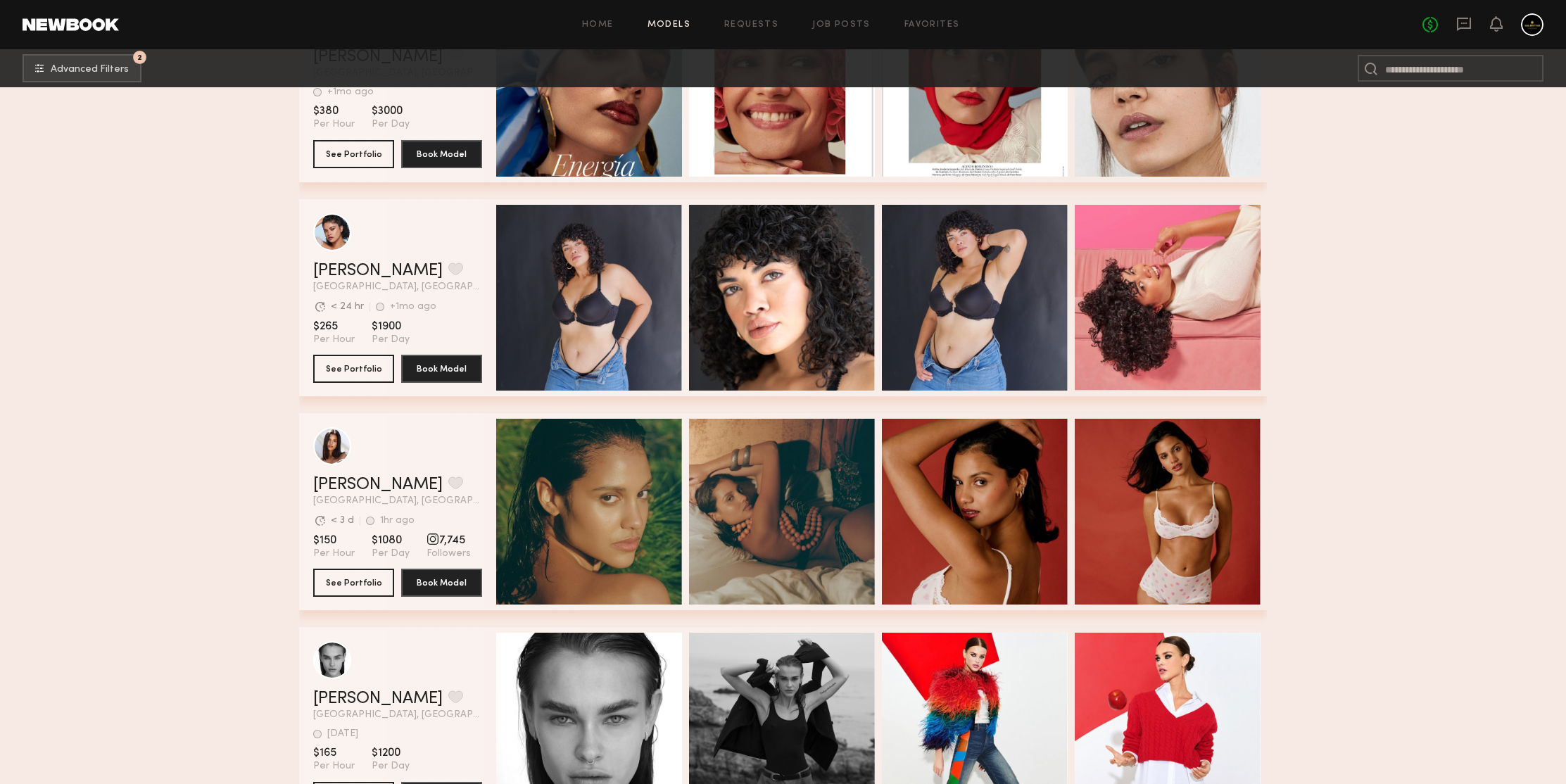
scroll to position [115752, 0]
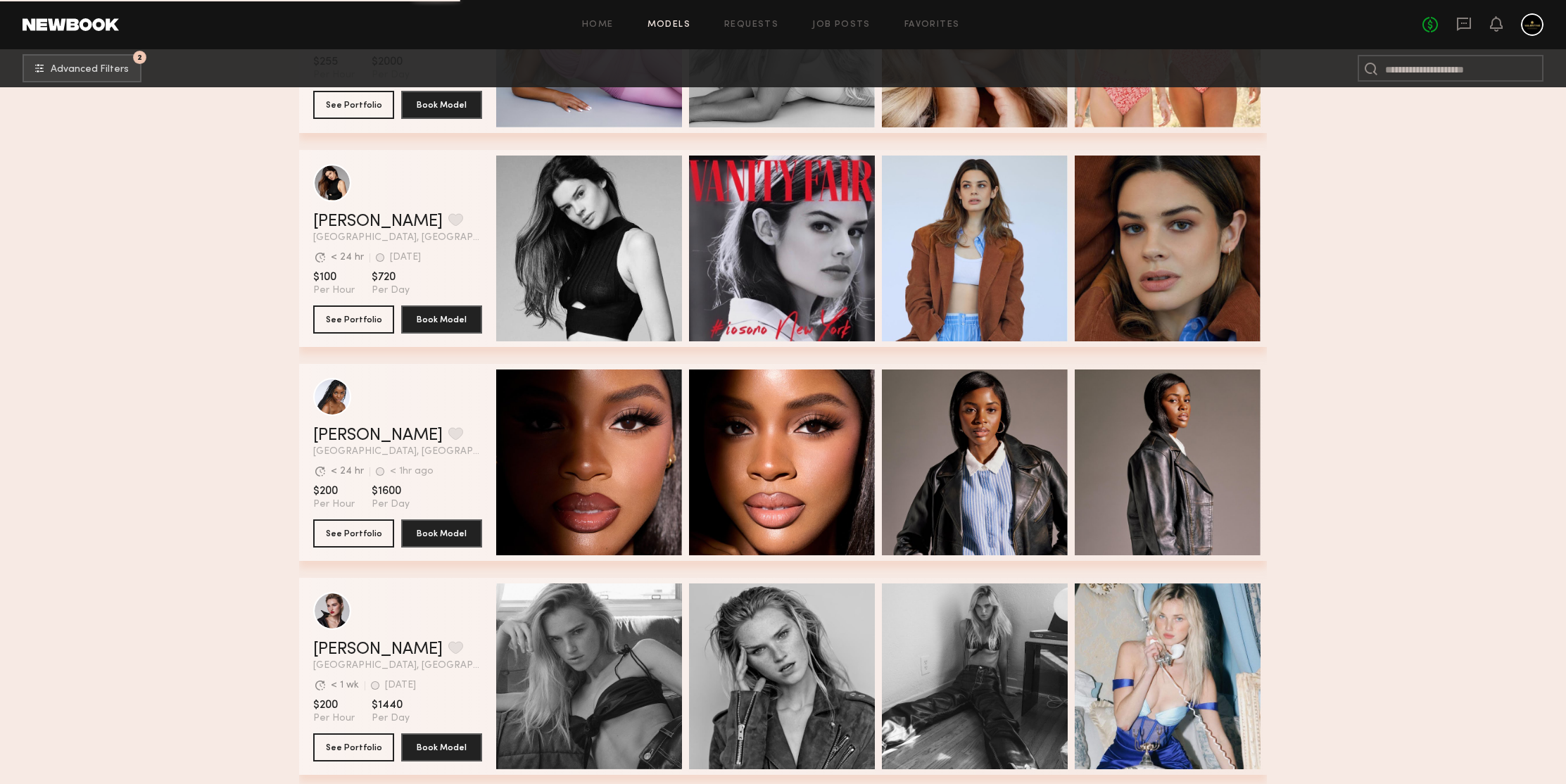
scroll to position [117626, 0]
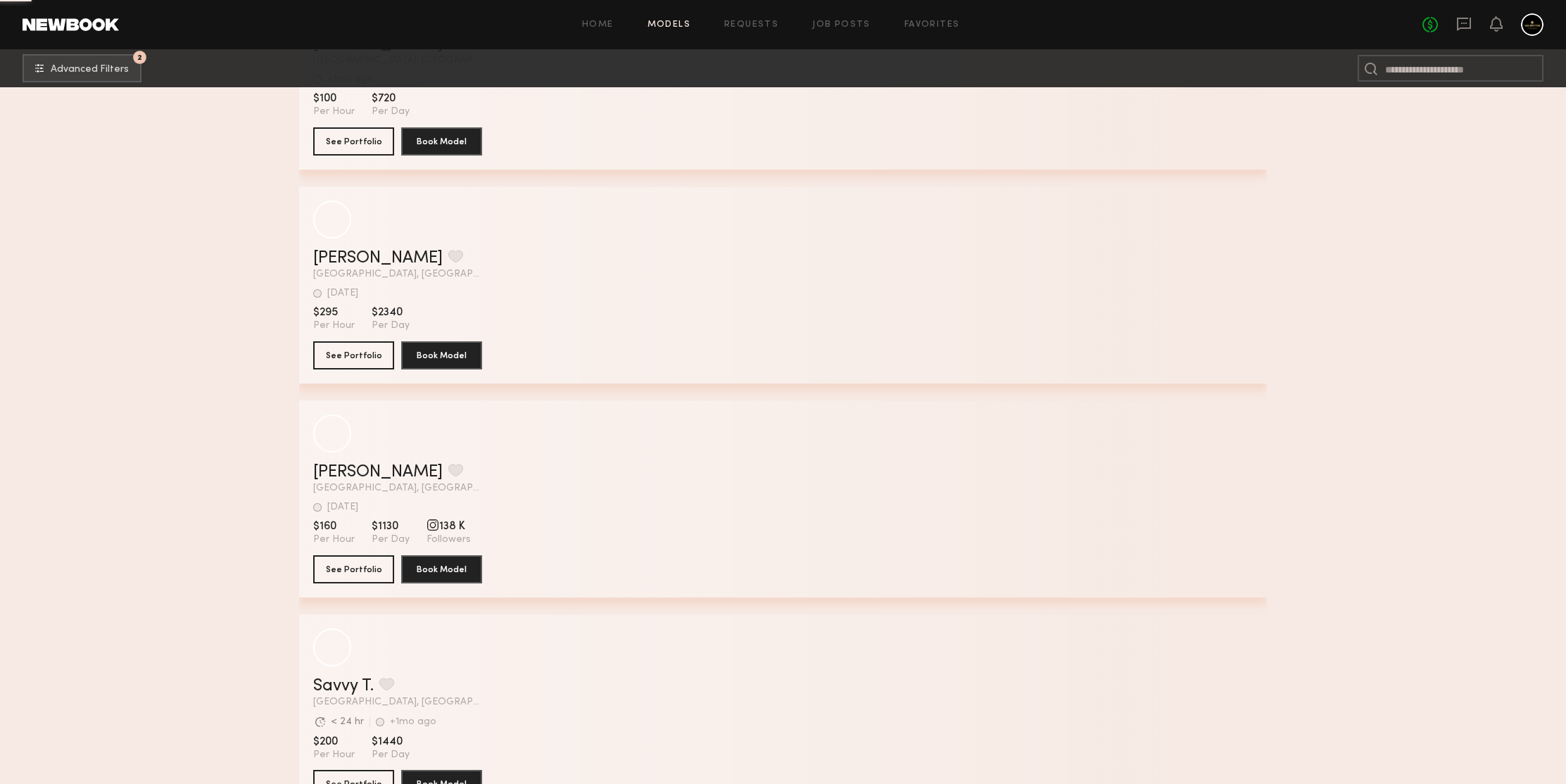
scroll to position [119755, 0]
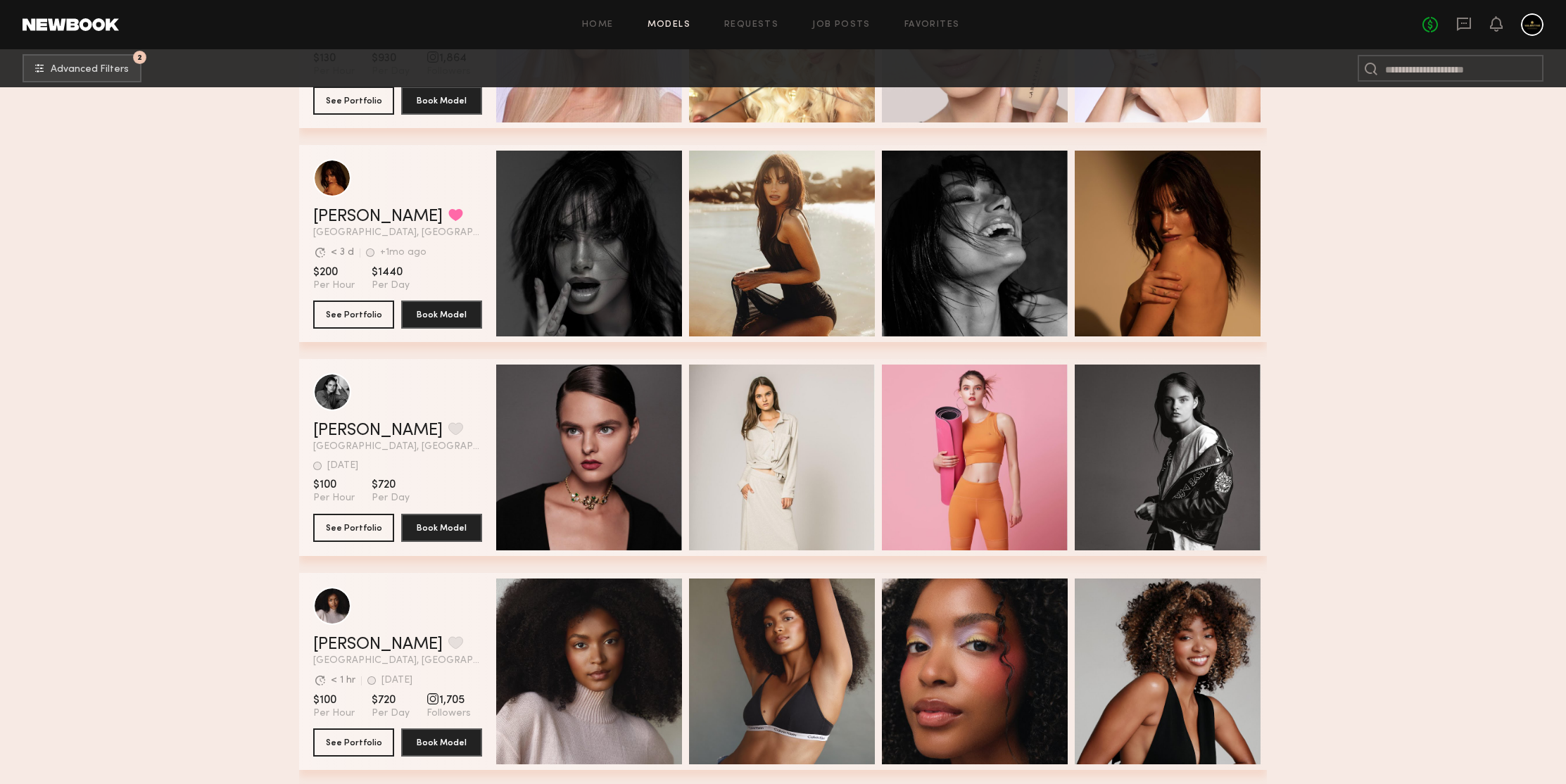
scroll to position [122005, 0]
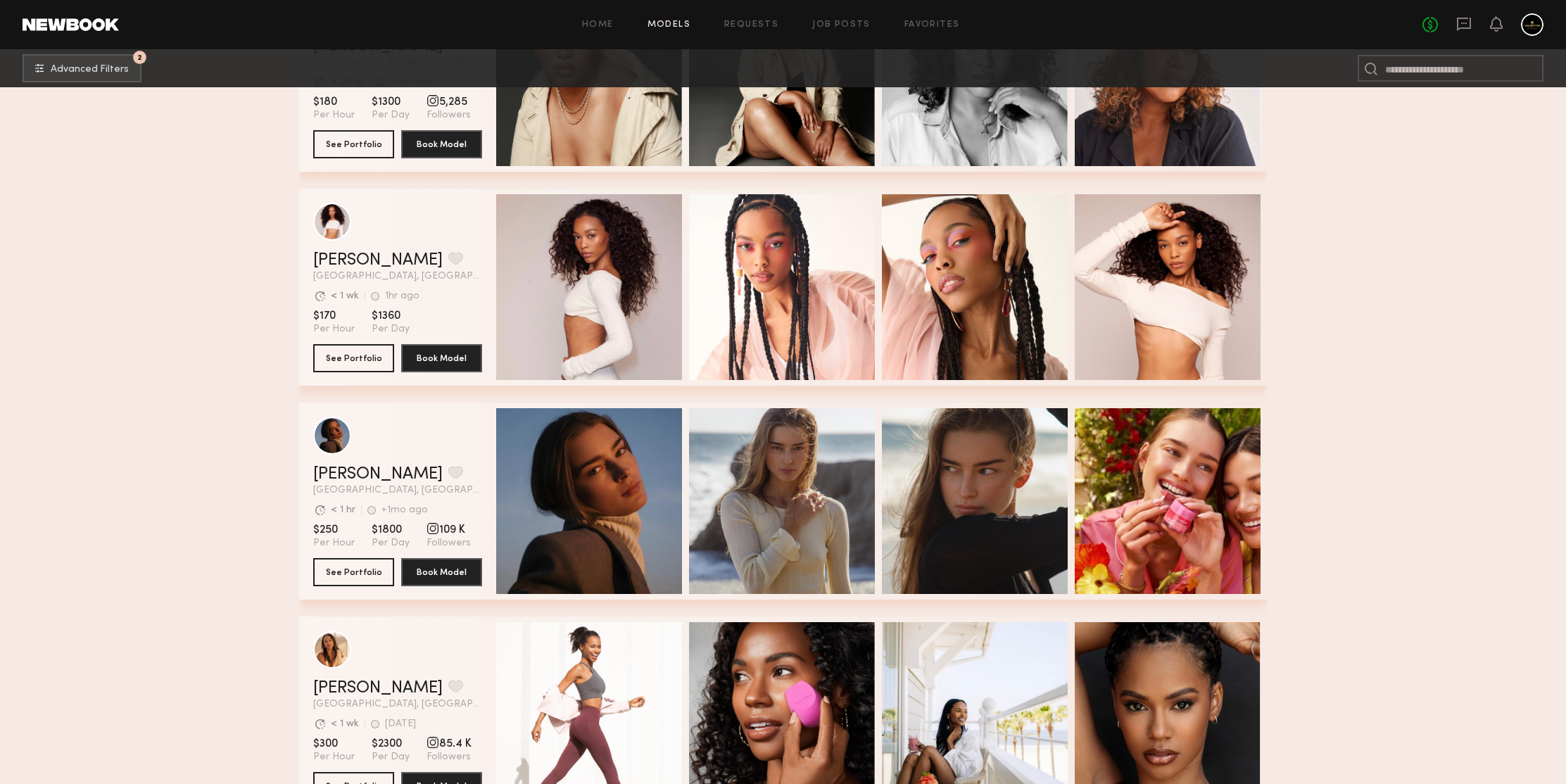
scroll to position [123540, 0]
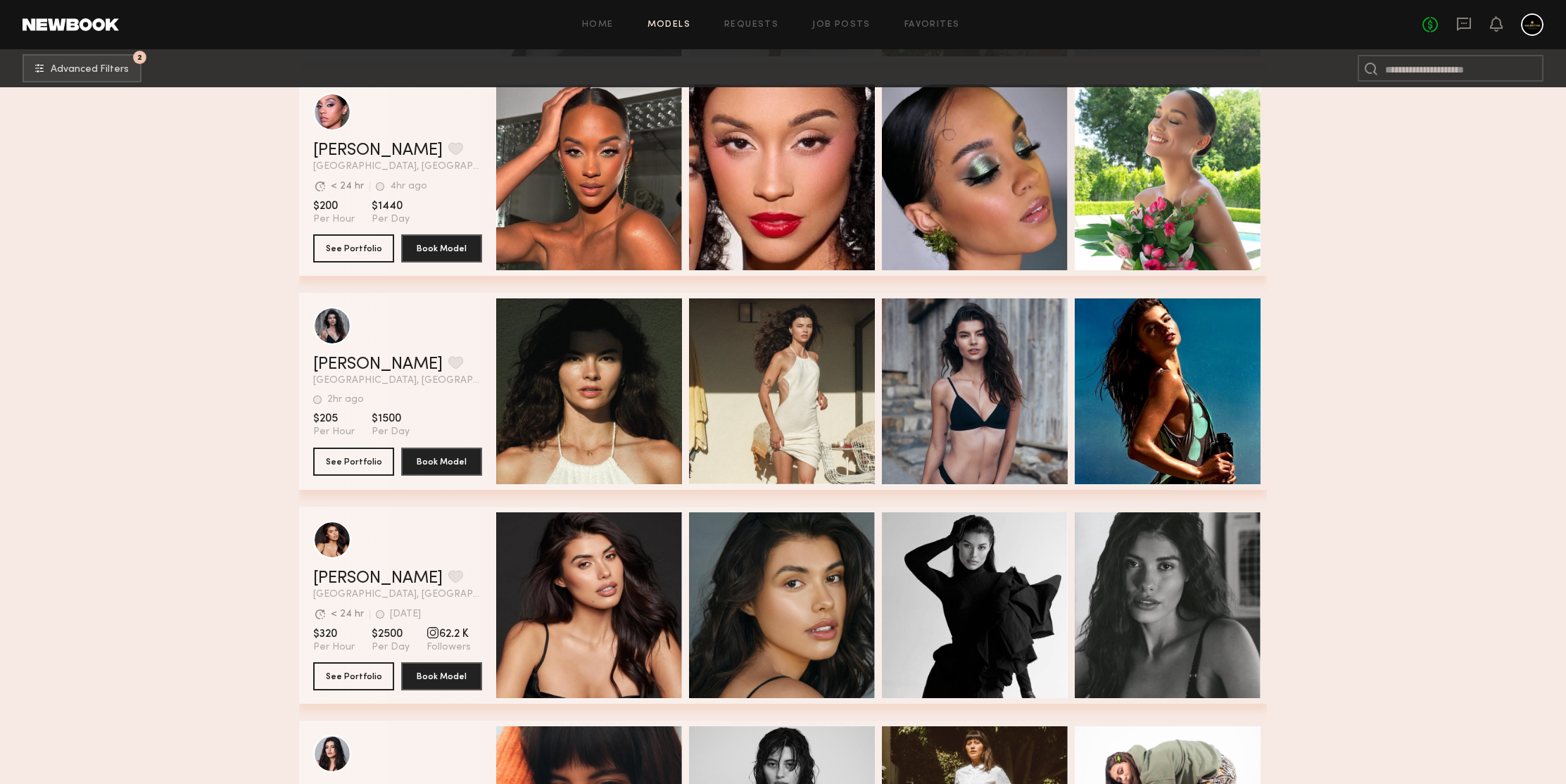
scroll to position [124568, 0]
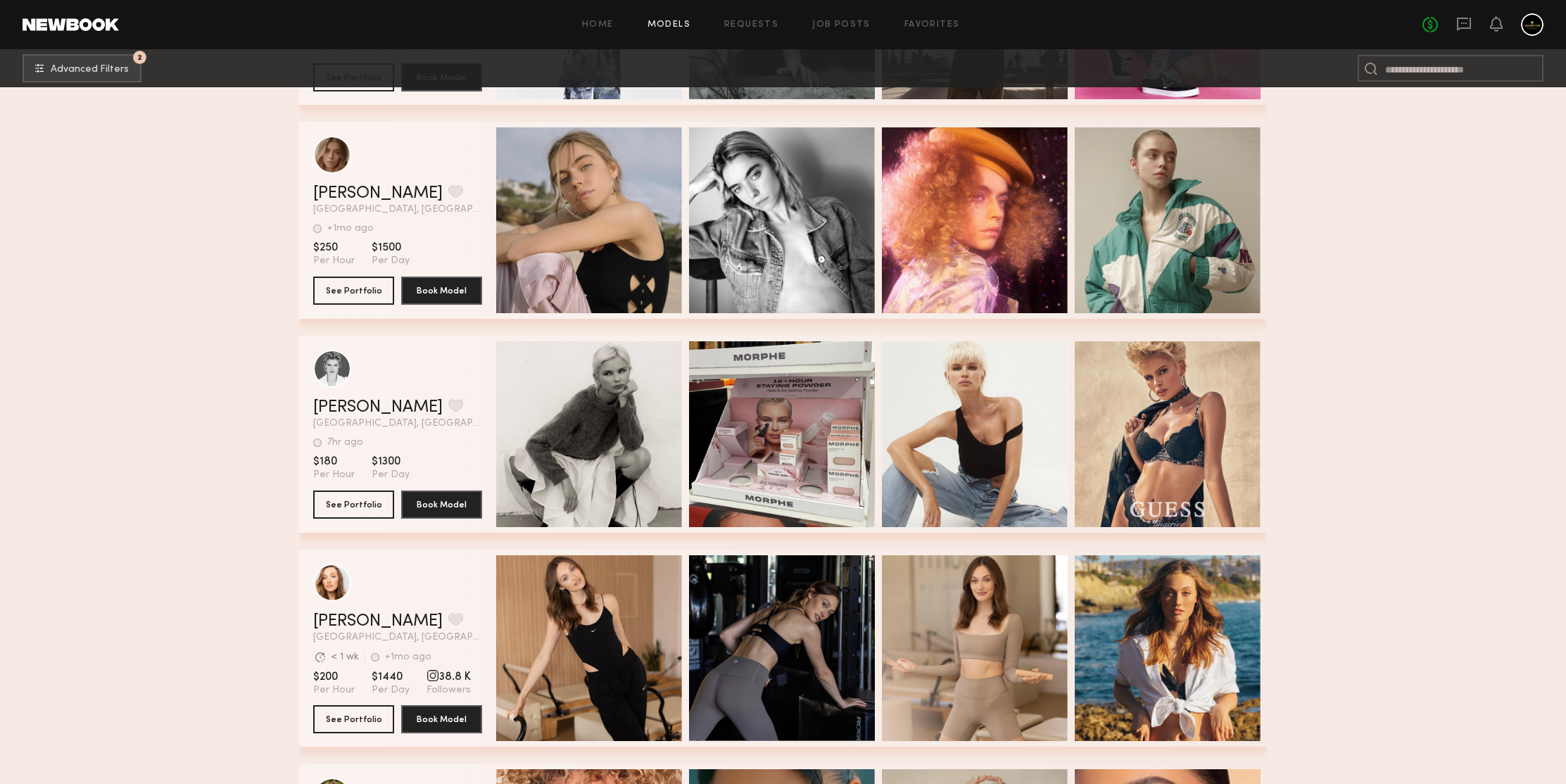
scroll to position [126669, 0]
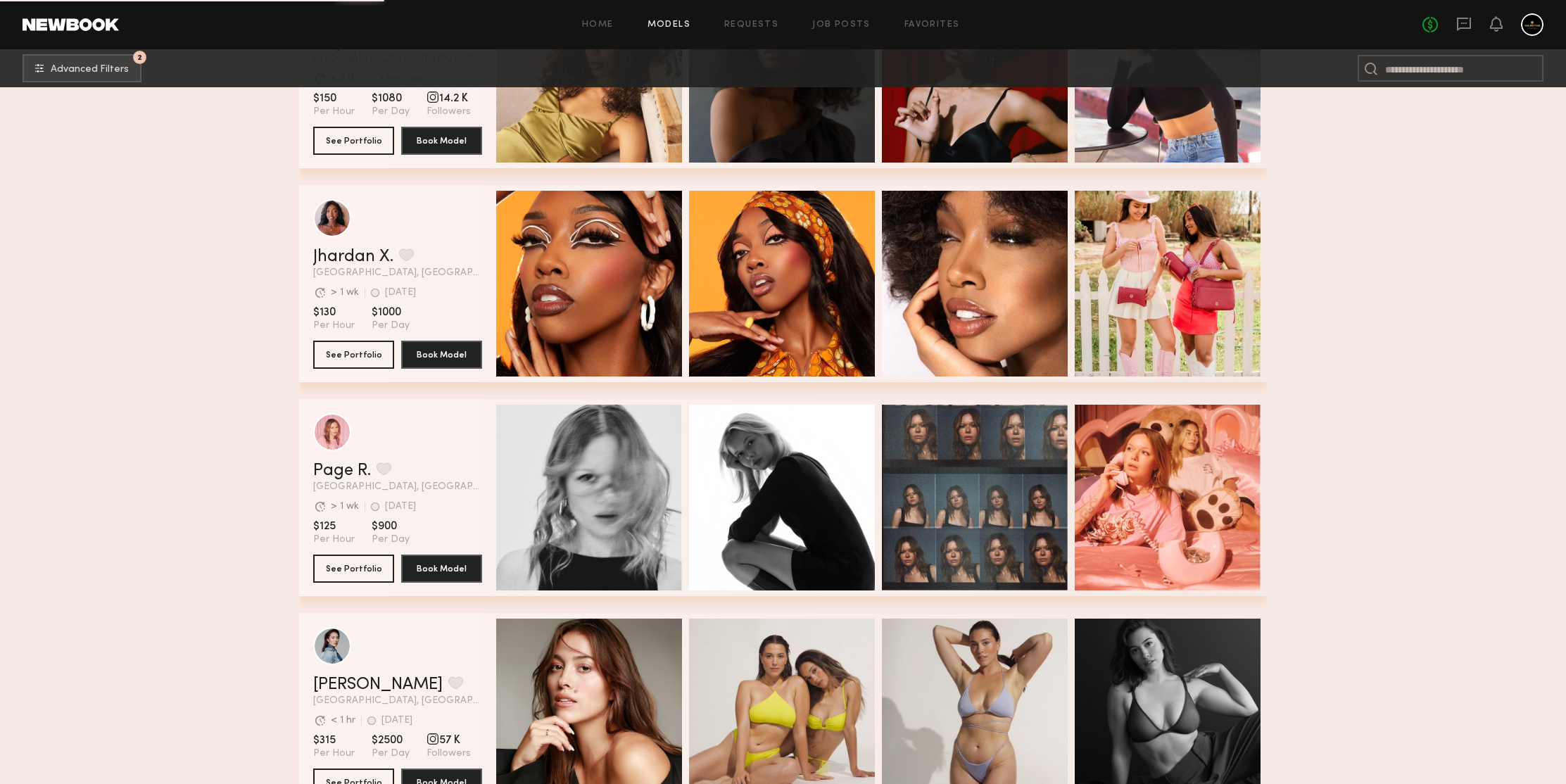
scroll to position [127675, 0]
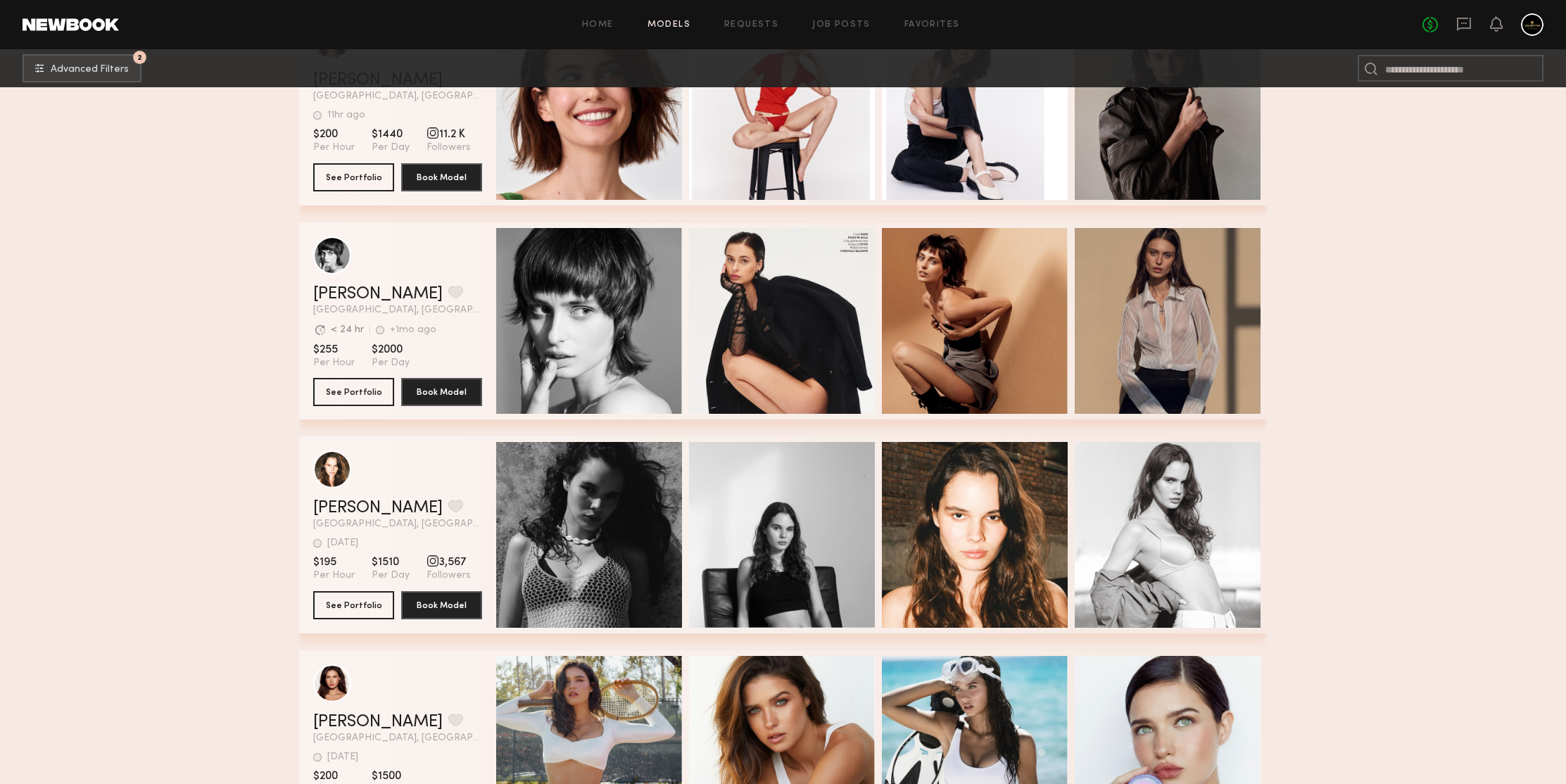
scroll to position [128419, 0]
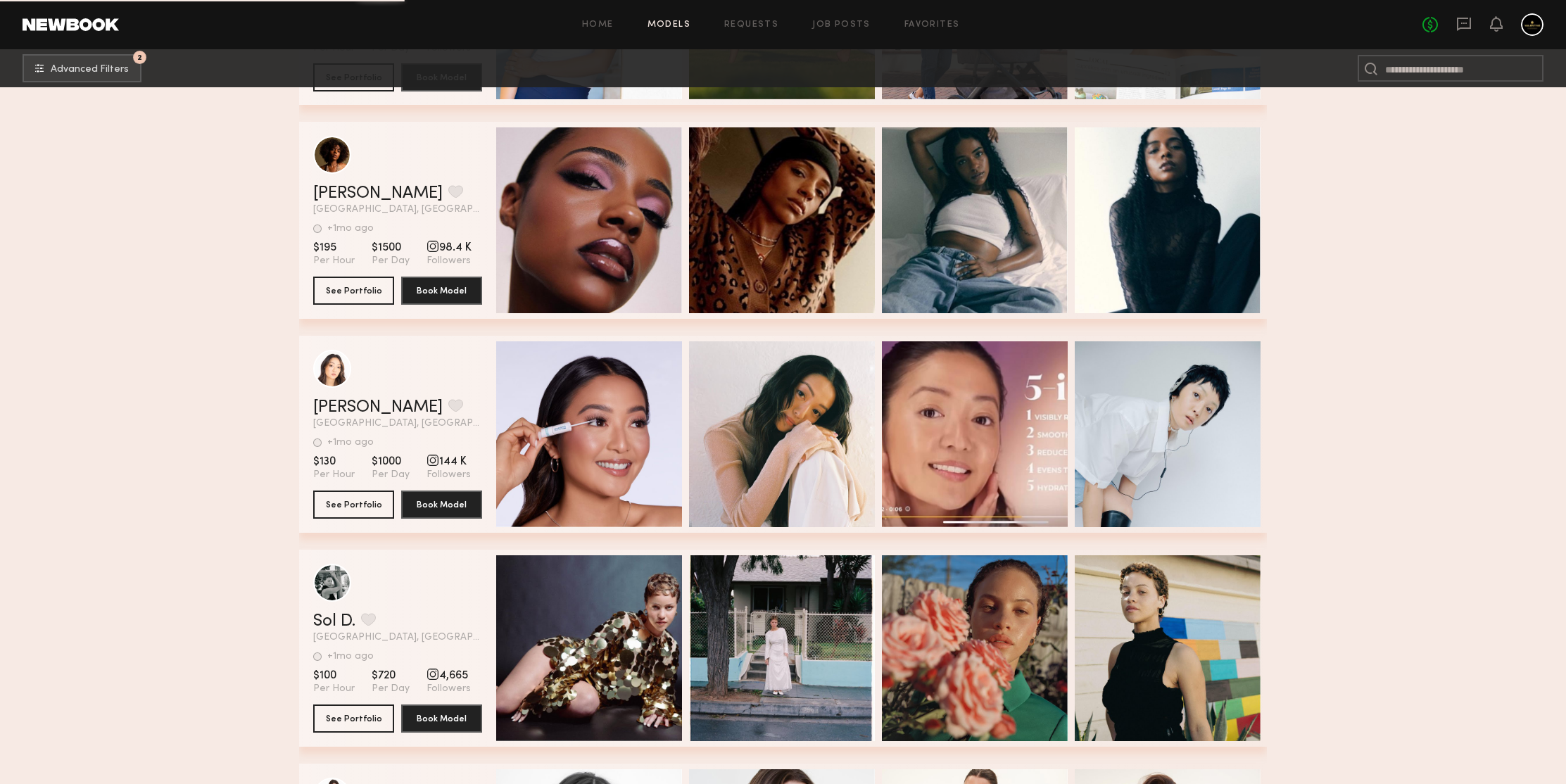
scroll to position [130456, 0]
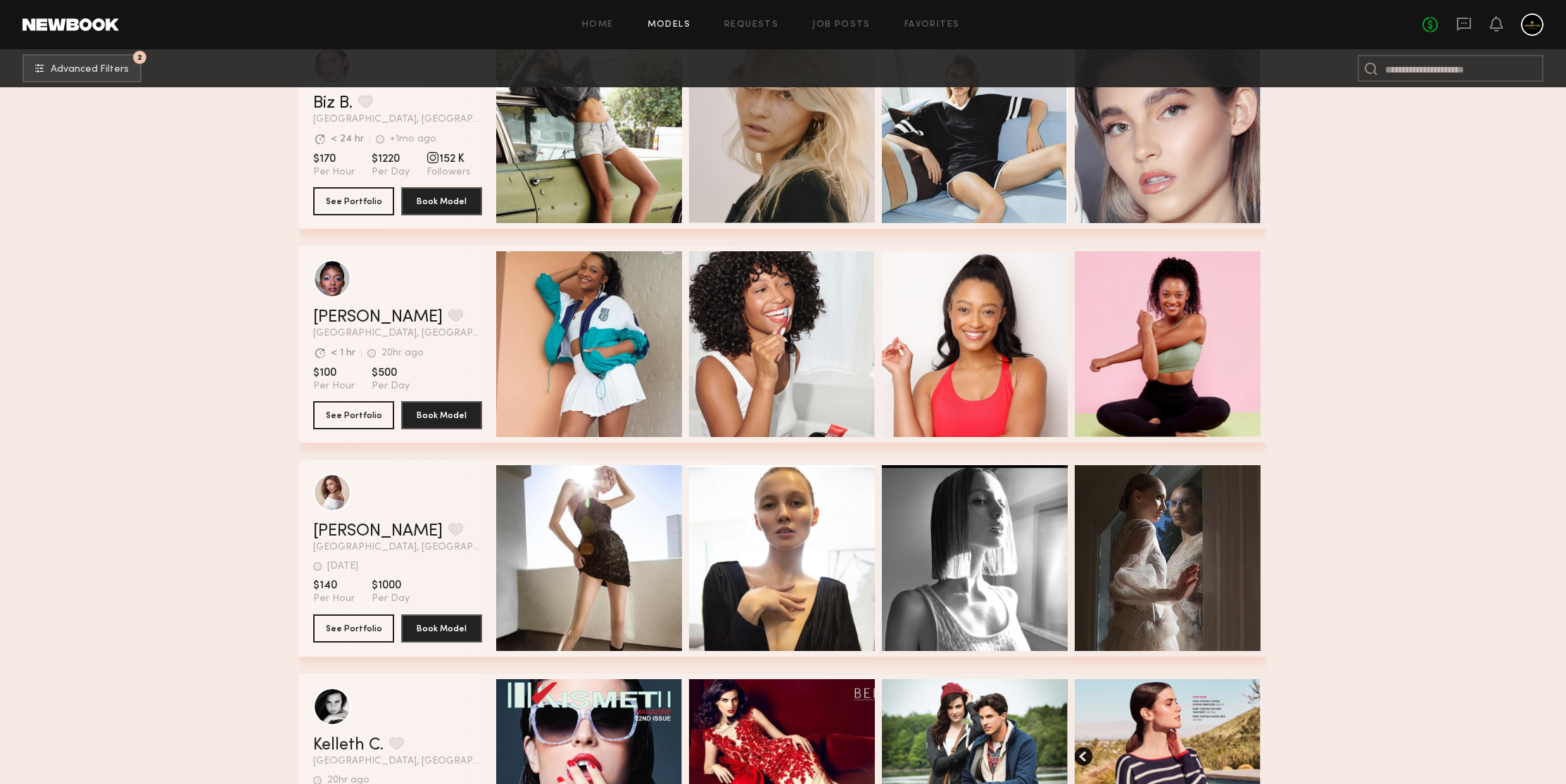
scroll to position [132169, 0]
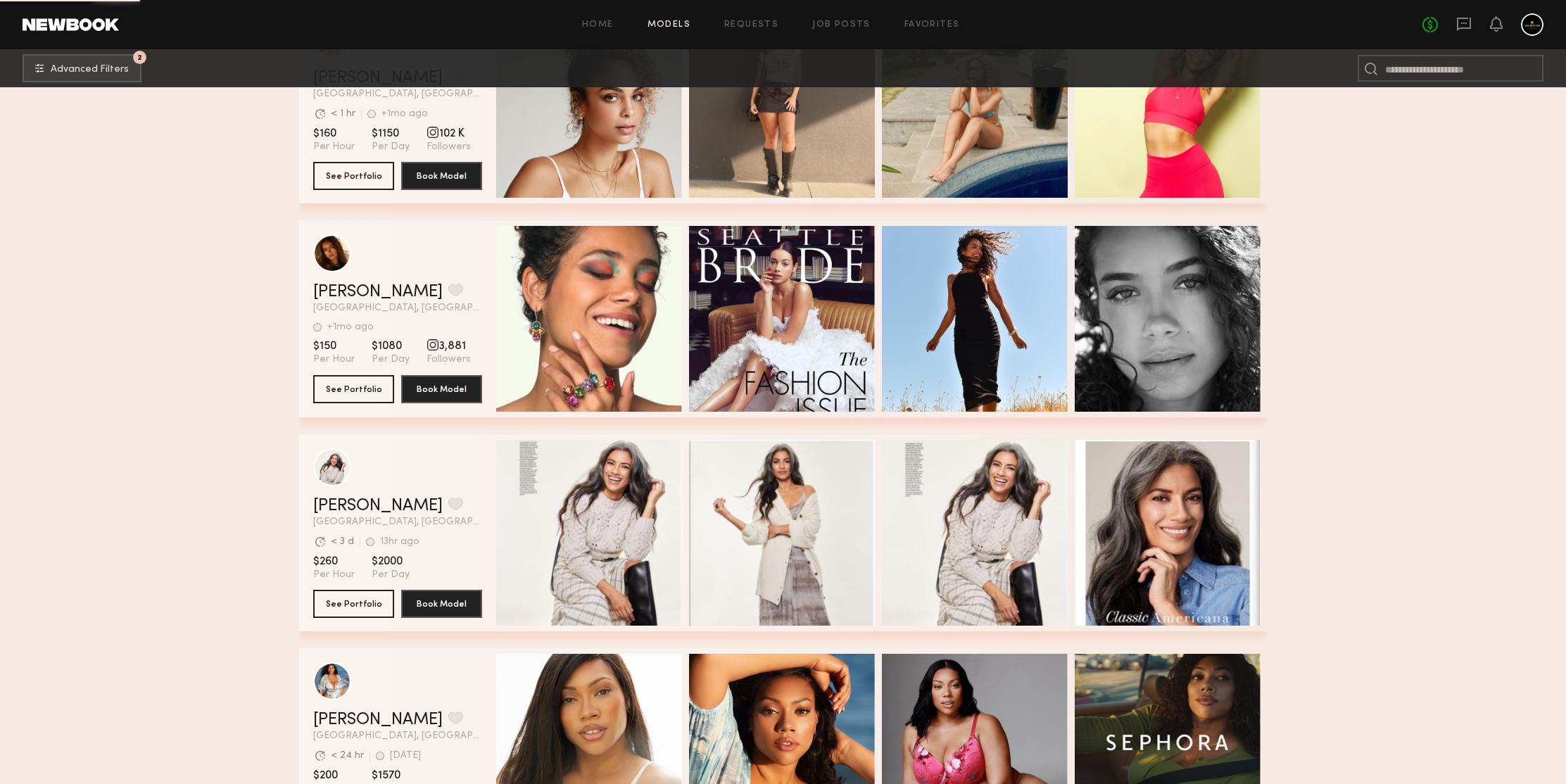
scroll to position [133023, 0]
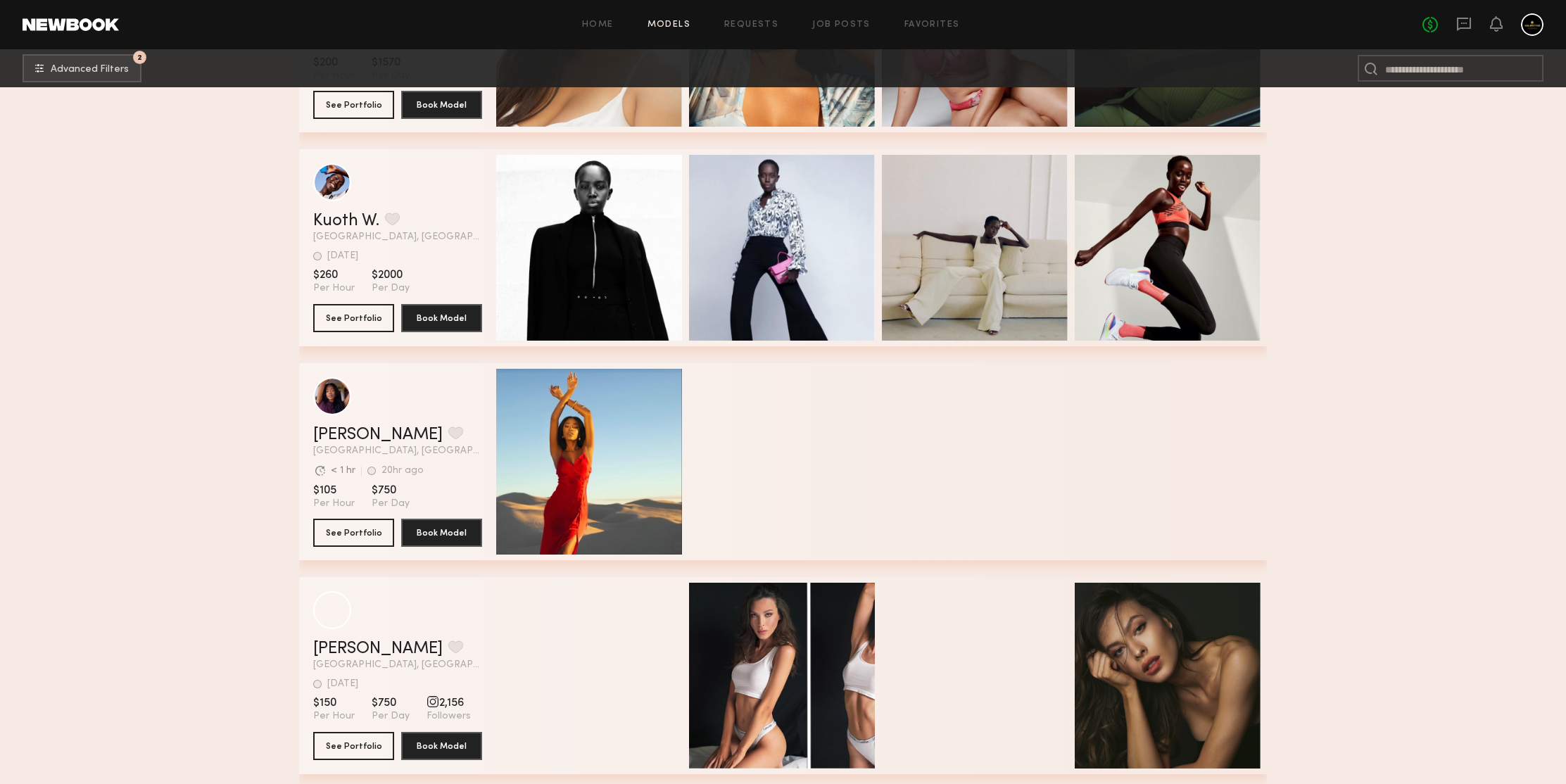
scroll to position [133649, 0]
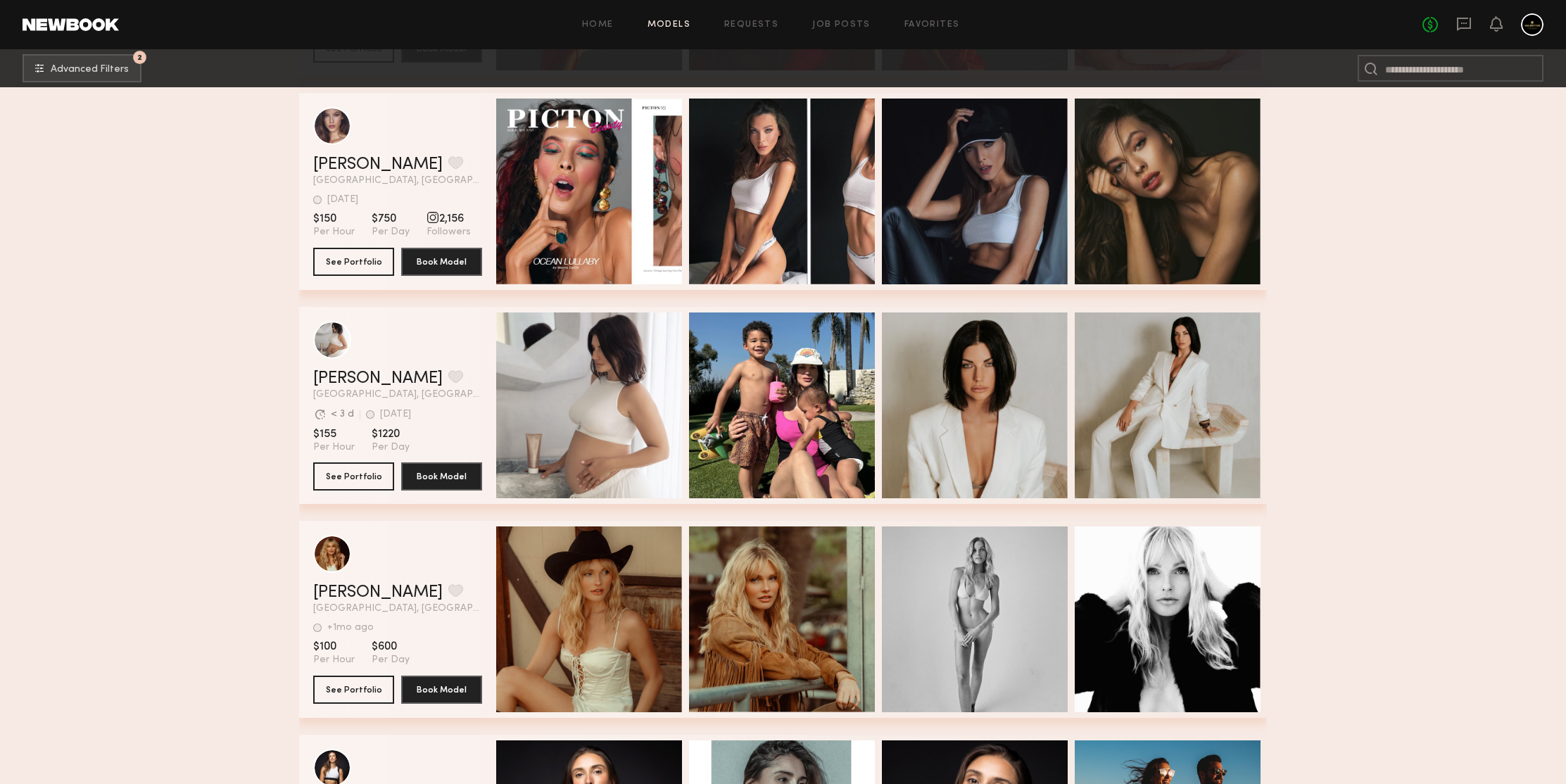
scroll to position [134131, 0]
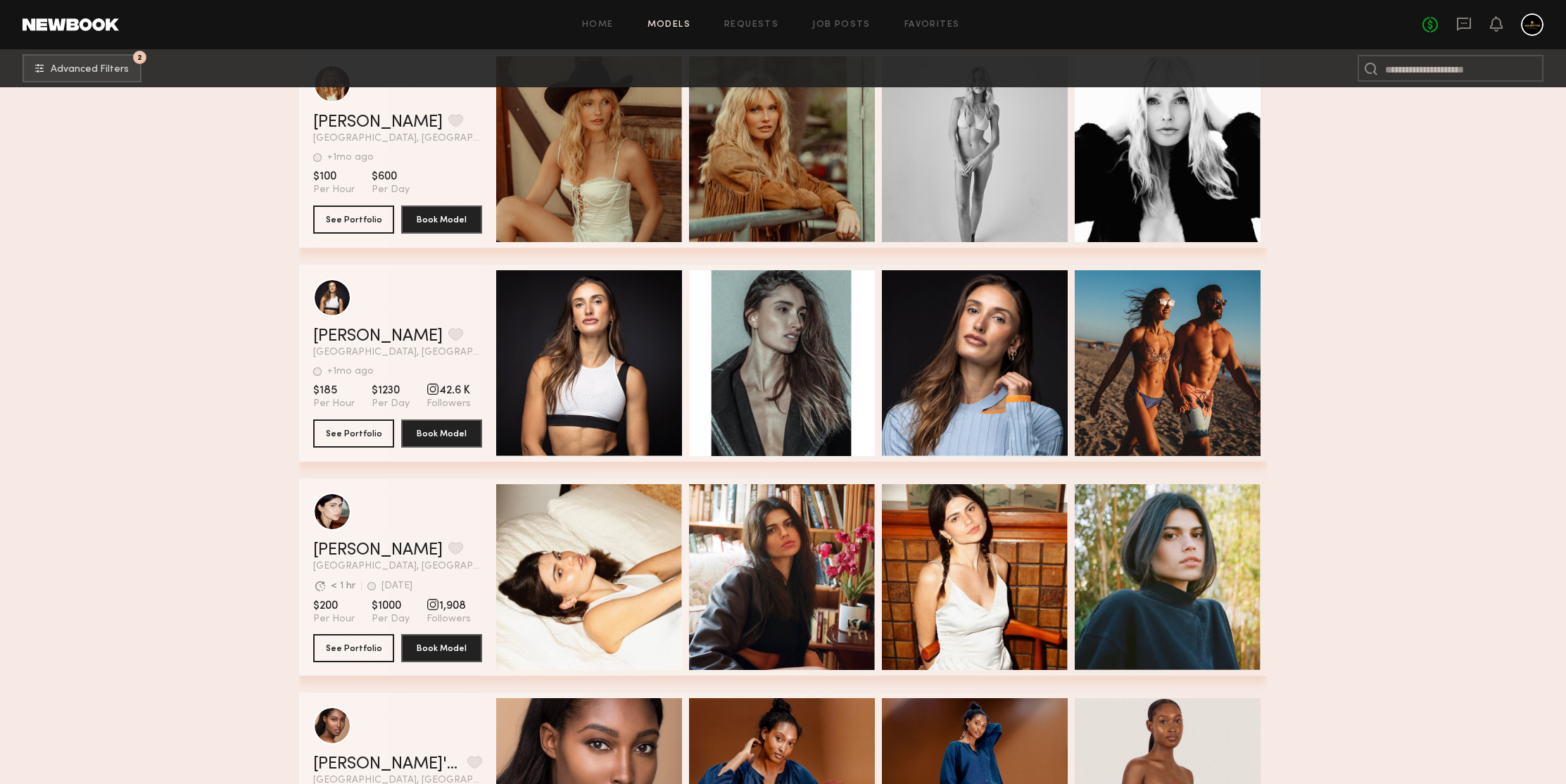
scroll to position [134571, 0]
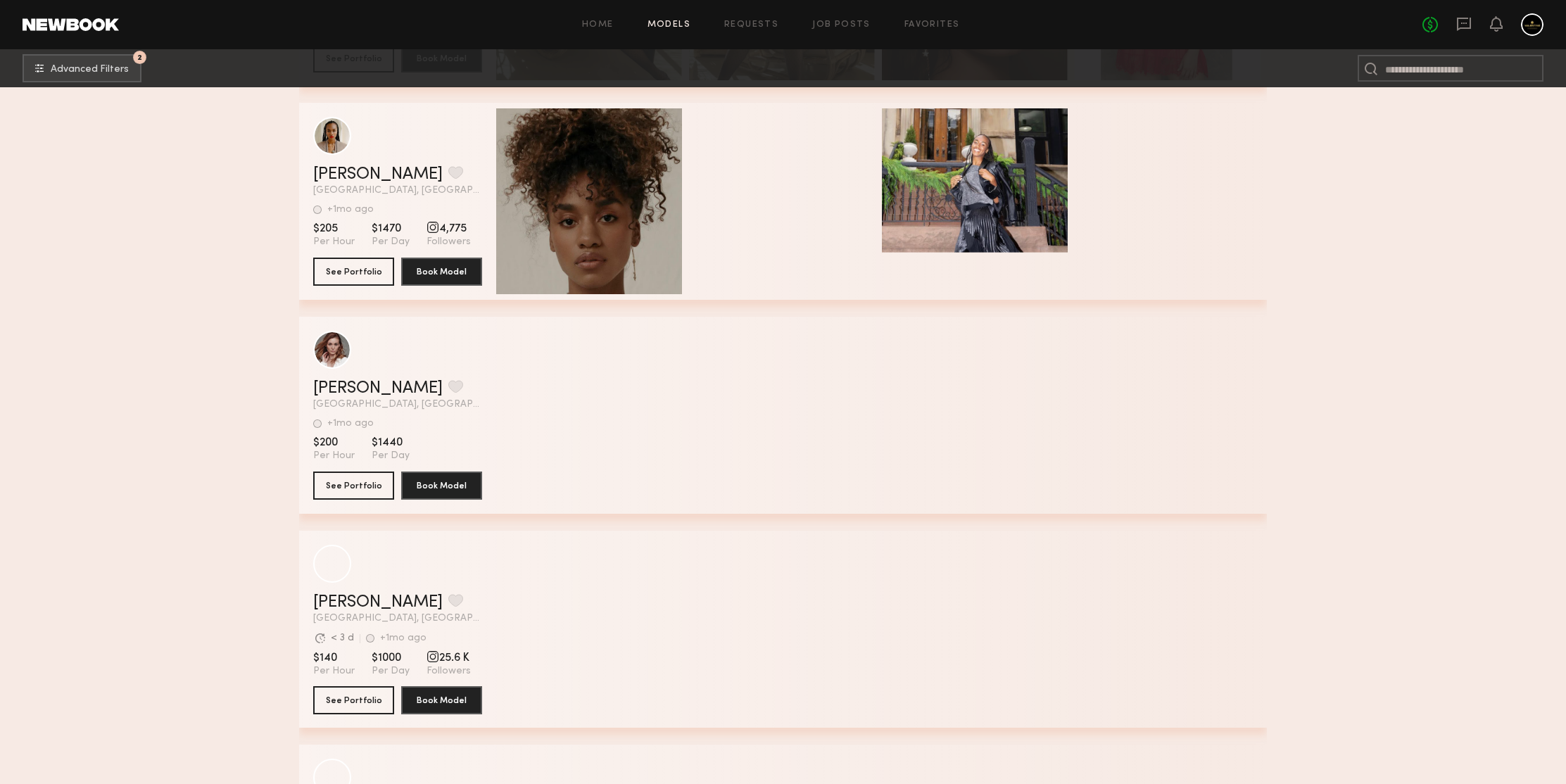
scroll to position [136532, 0]
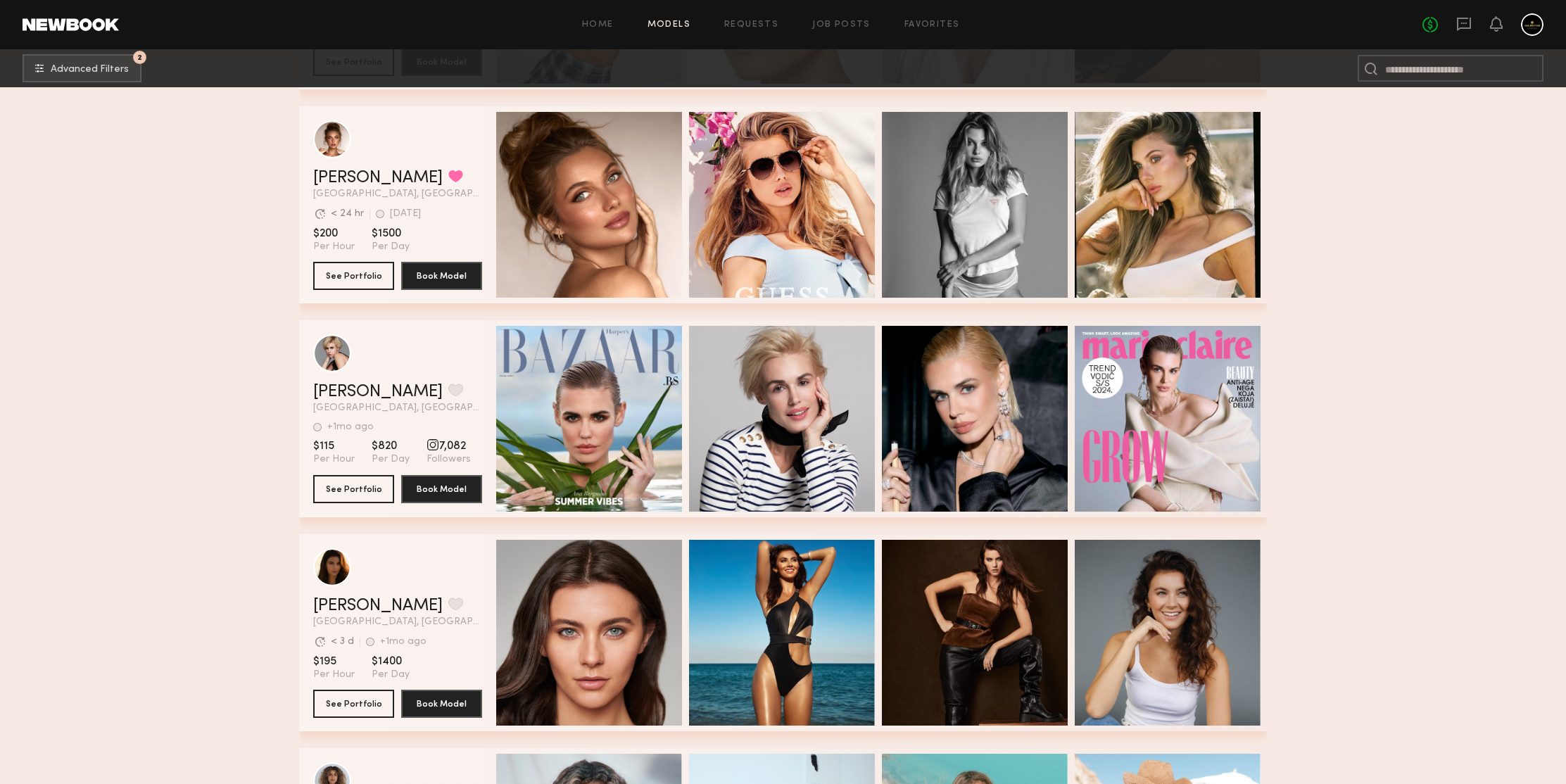
scroll to position [138541, 0]
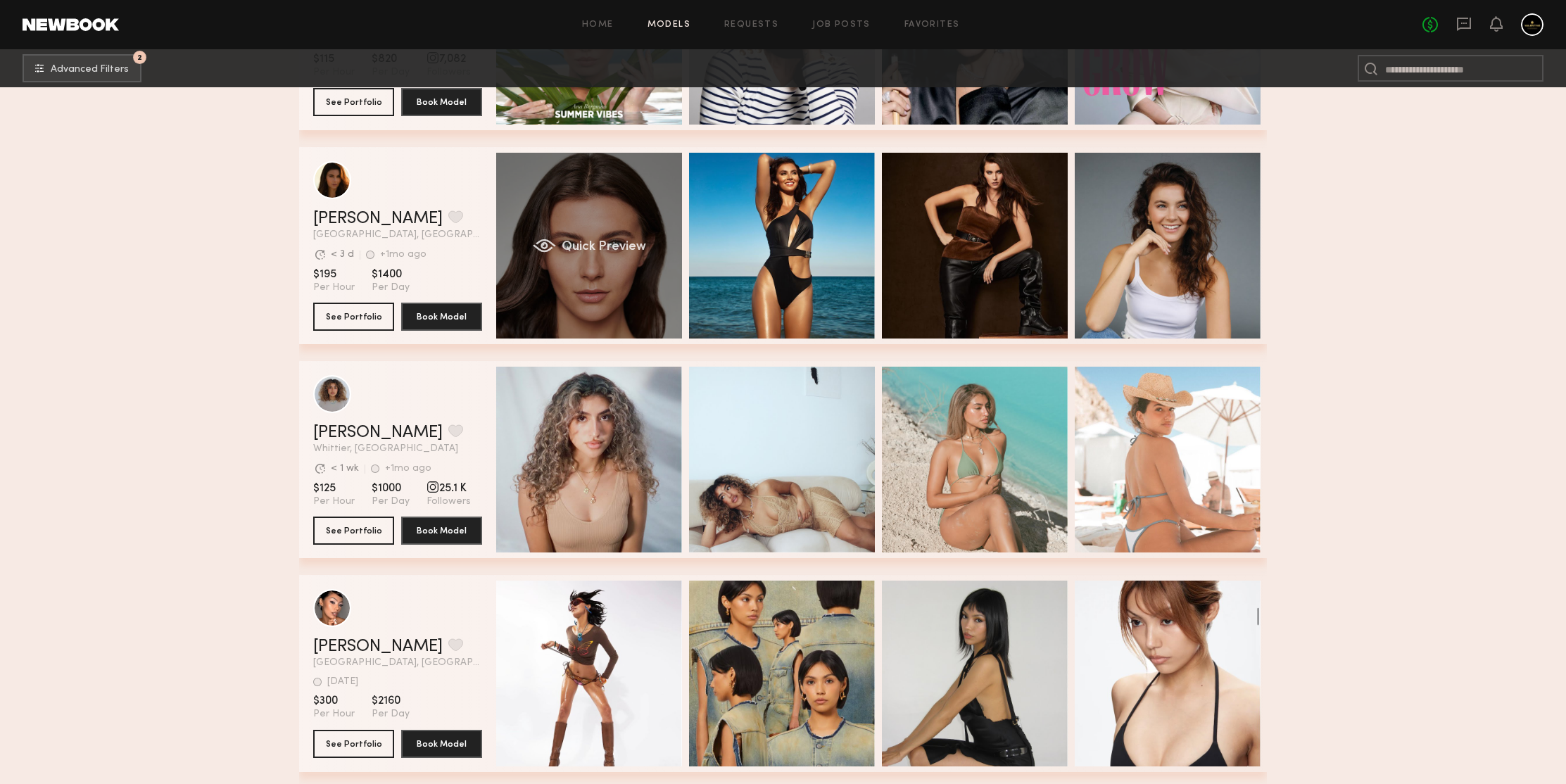
click at [563, 208] on div "Quick Preview" at bounding box center [588, 245] width 186 height 186
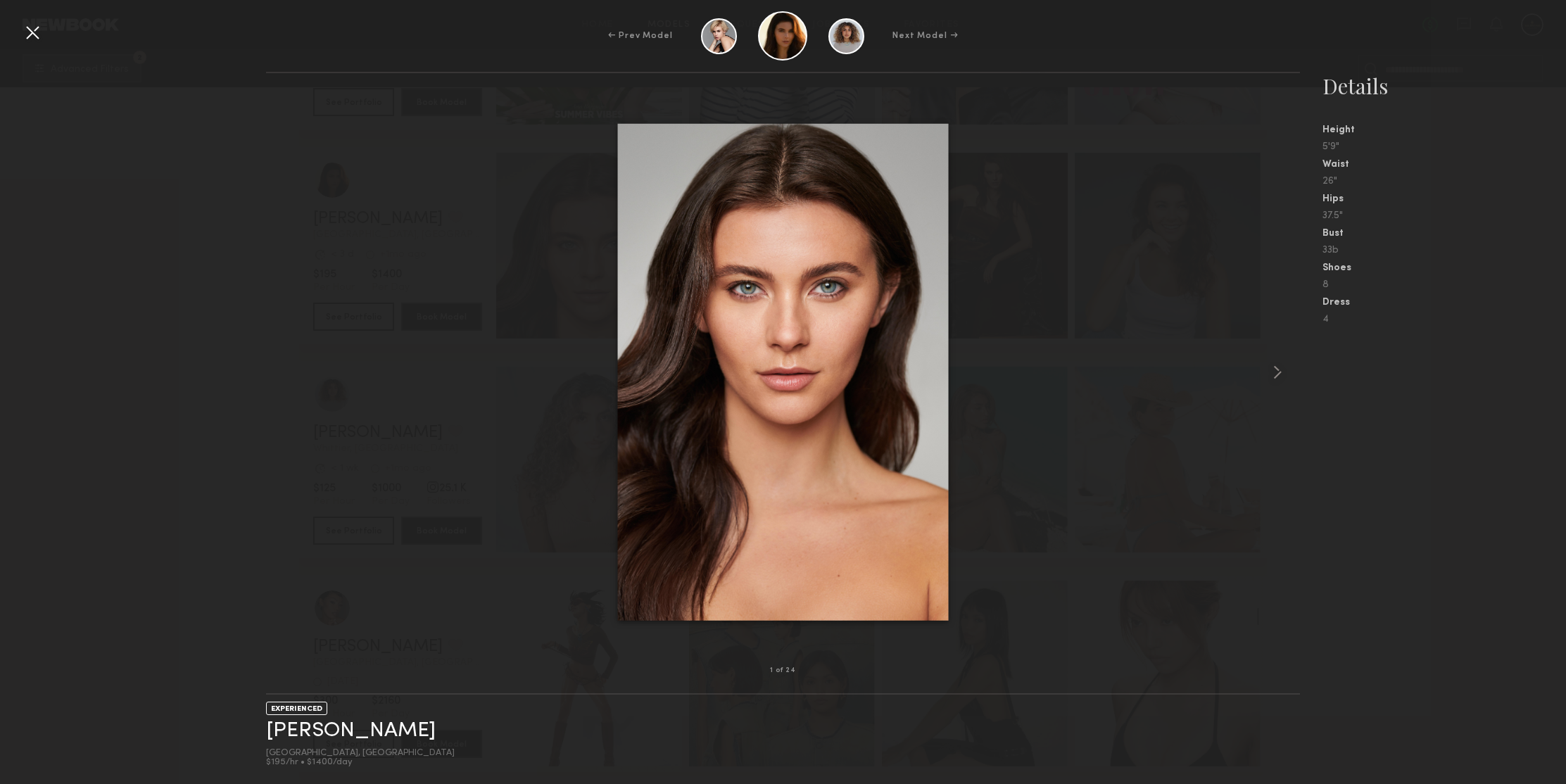
click at [1051, 262] on div at bounding box center [783, 372] width 1034 height 552
click at [1274, 379] on common-icon at bounding box center [1277, 372] width 22 height 22
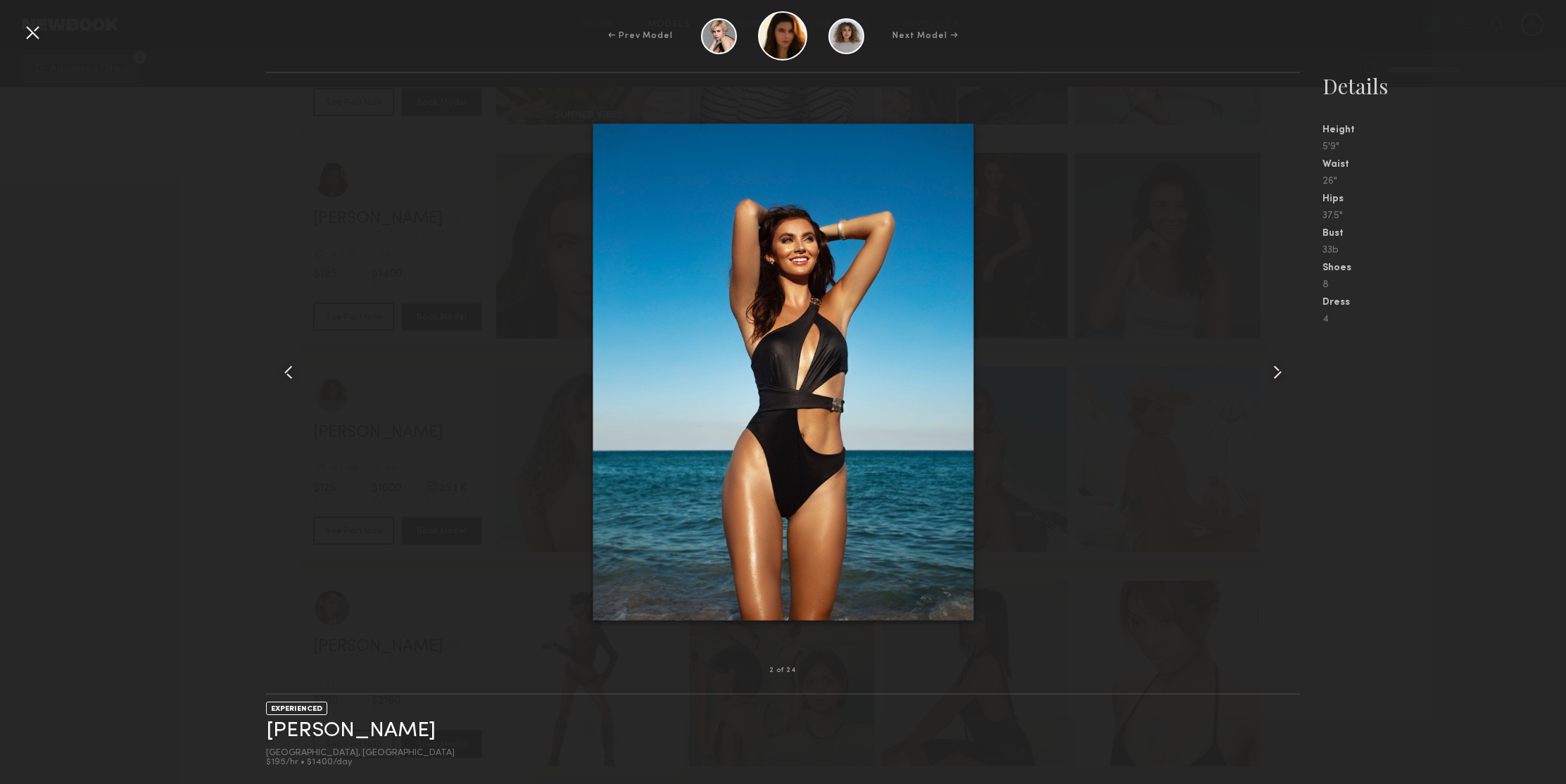
click at [1274, 379] on common-icon at bounding box center [1277, 372] width 22 height 22
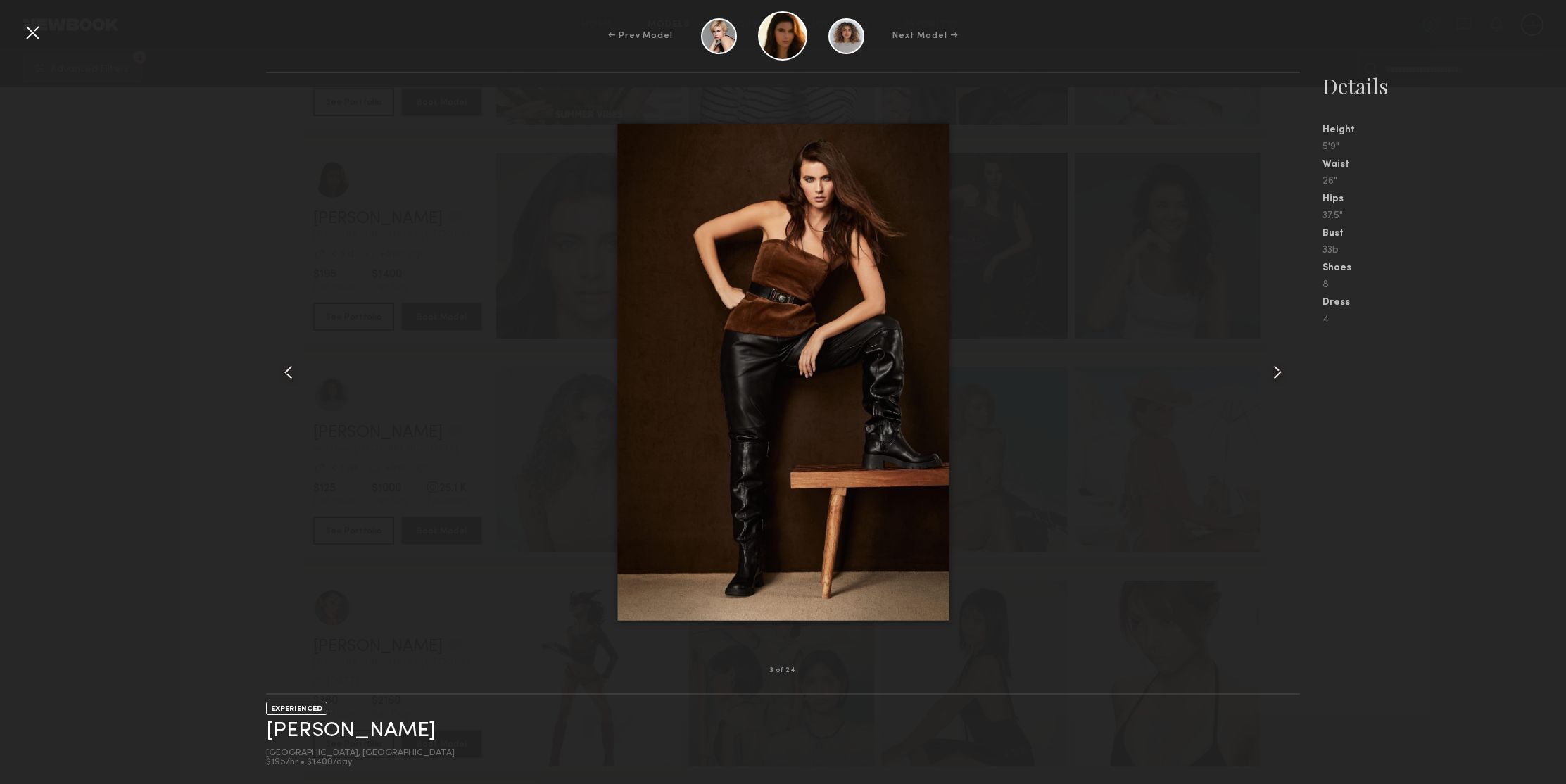
click at [1274, 379] on common-icon at bounding box center [1277, 372] width 22 height 22
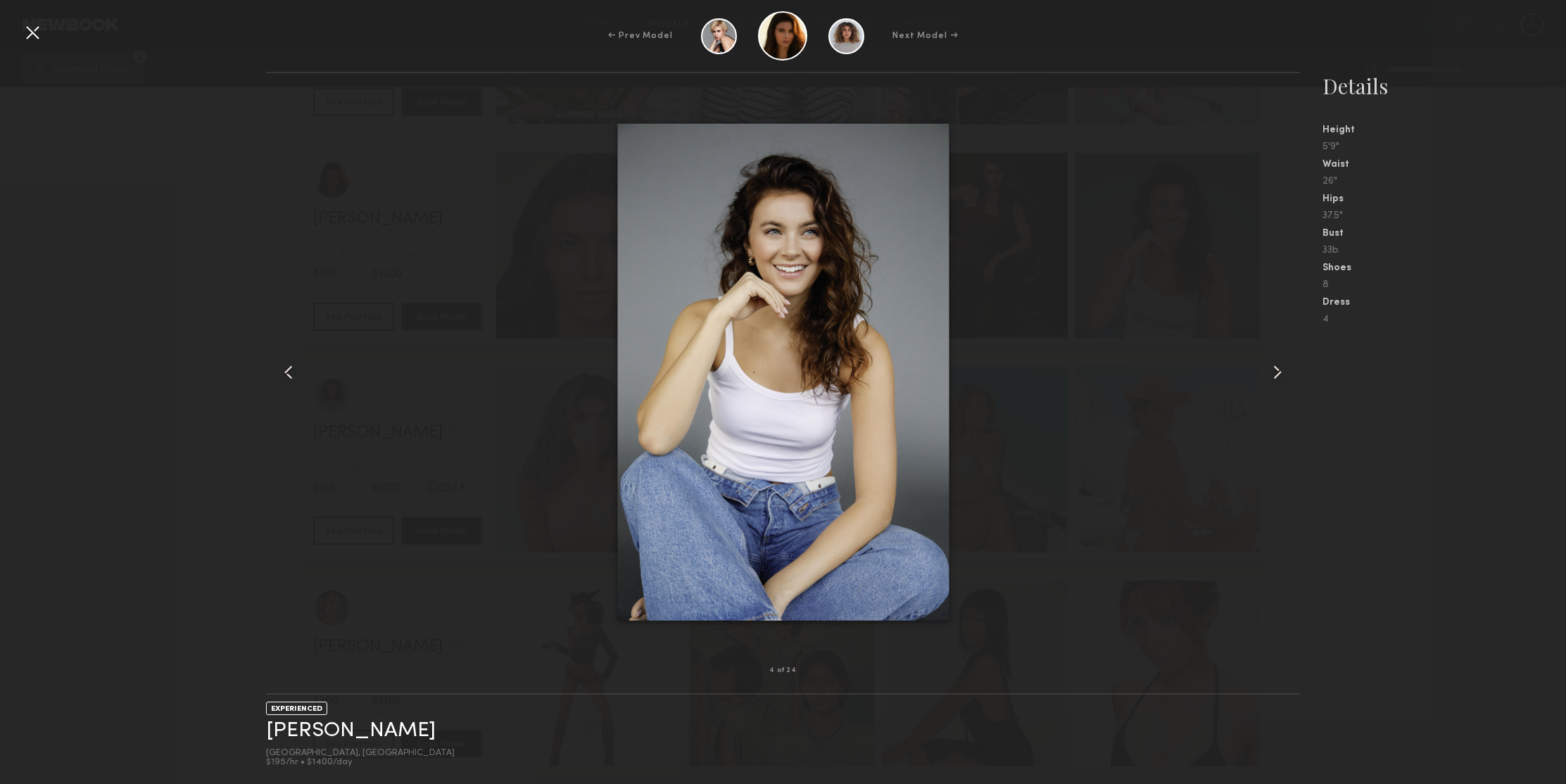
click at [1274, 379] on common-icon at bounding box center [1277, 372] width 22 height 22
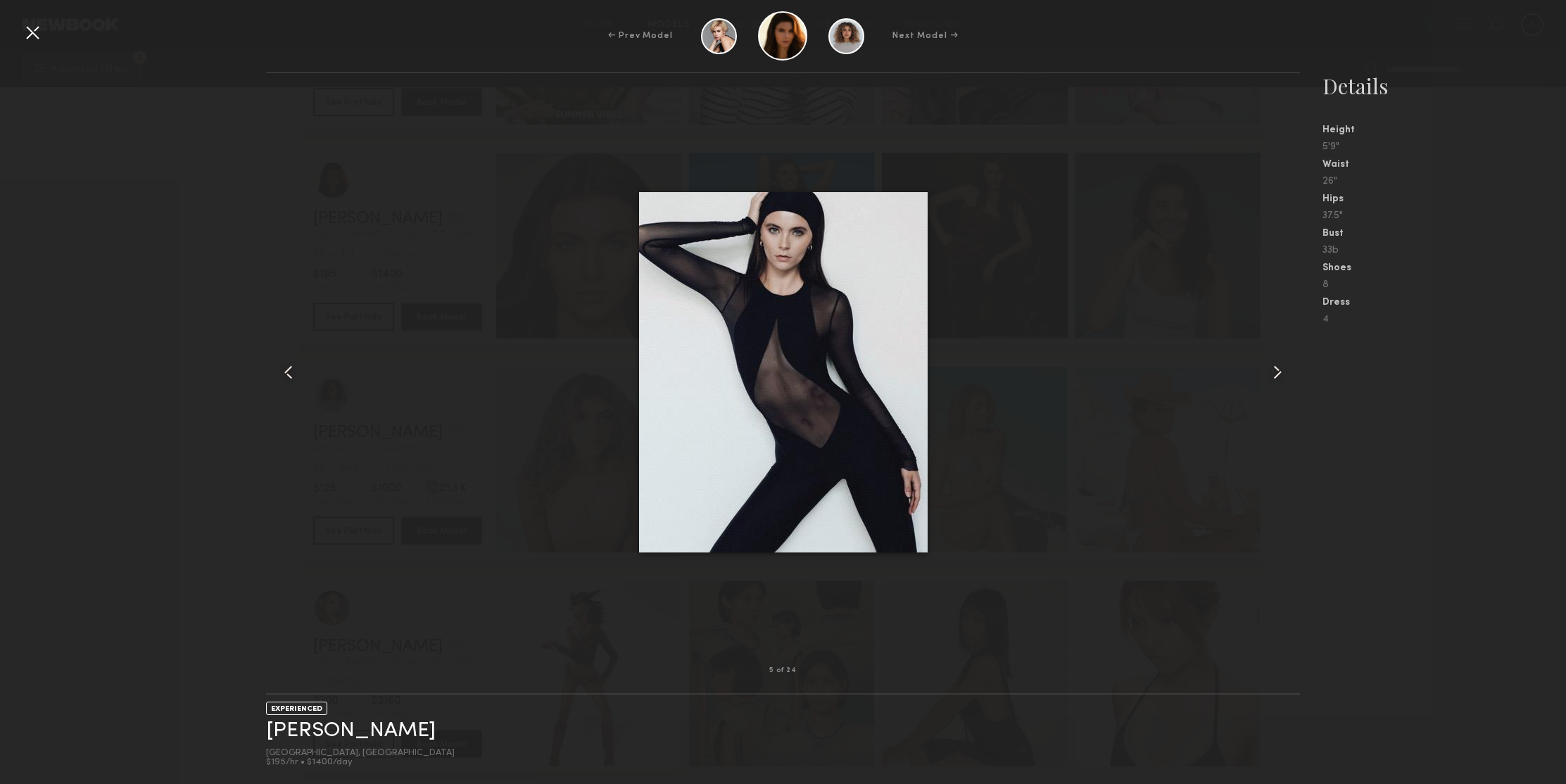
click at [1274, 379] on common-icon at bounding box center [1277, 372] width 22 height 22
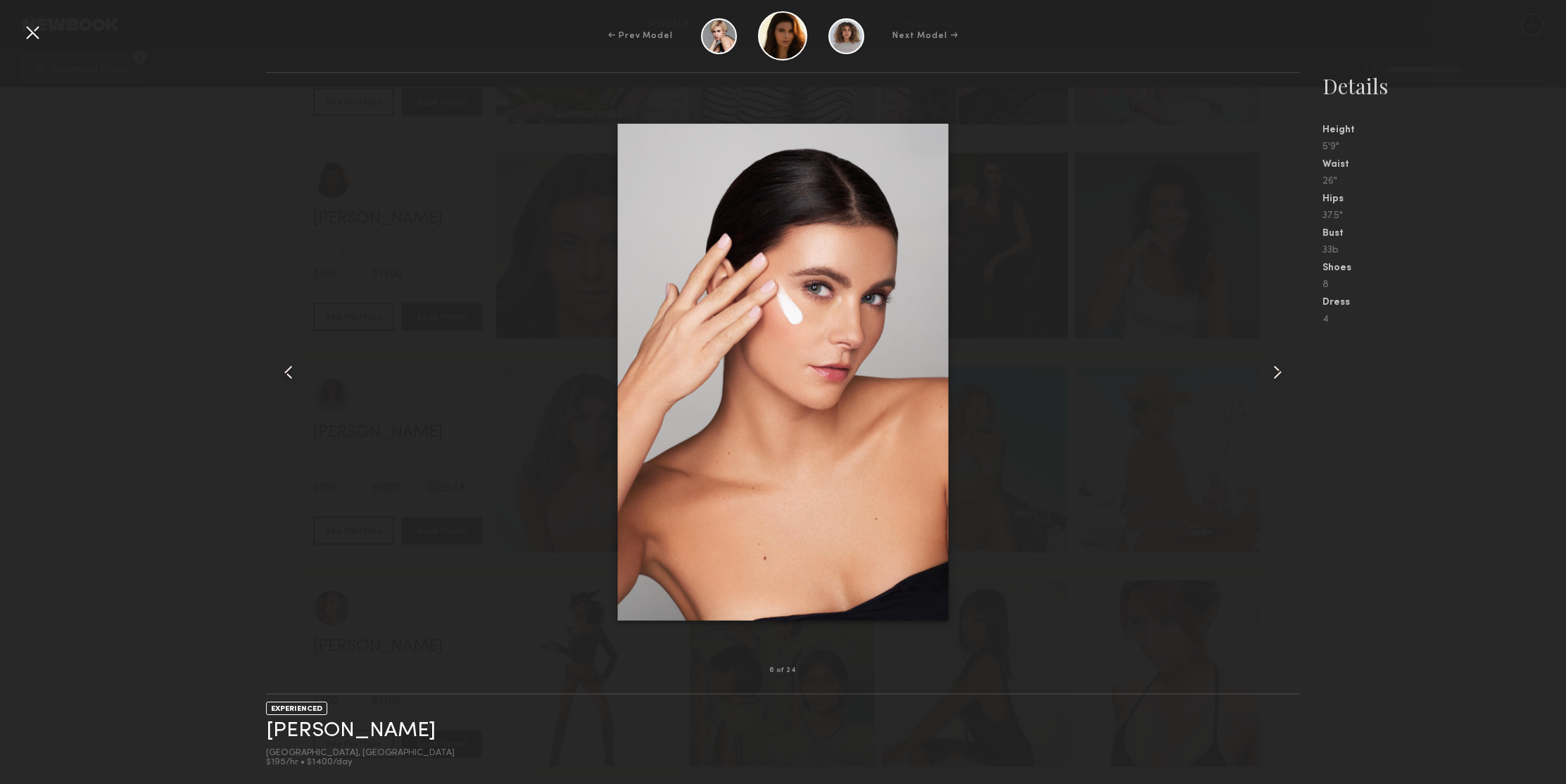
click at [1274, 379] on common-icon at bounding box center [1277, 372] width 22 height 22
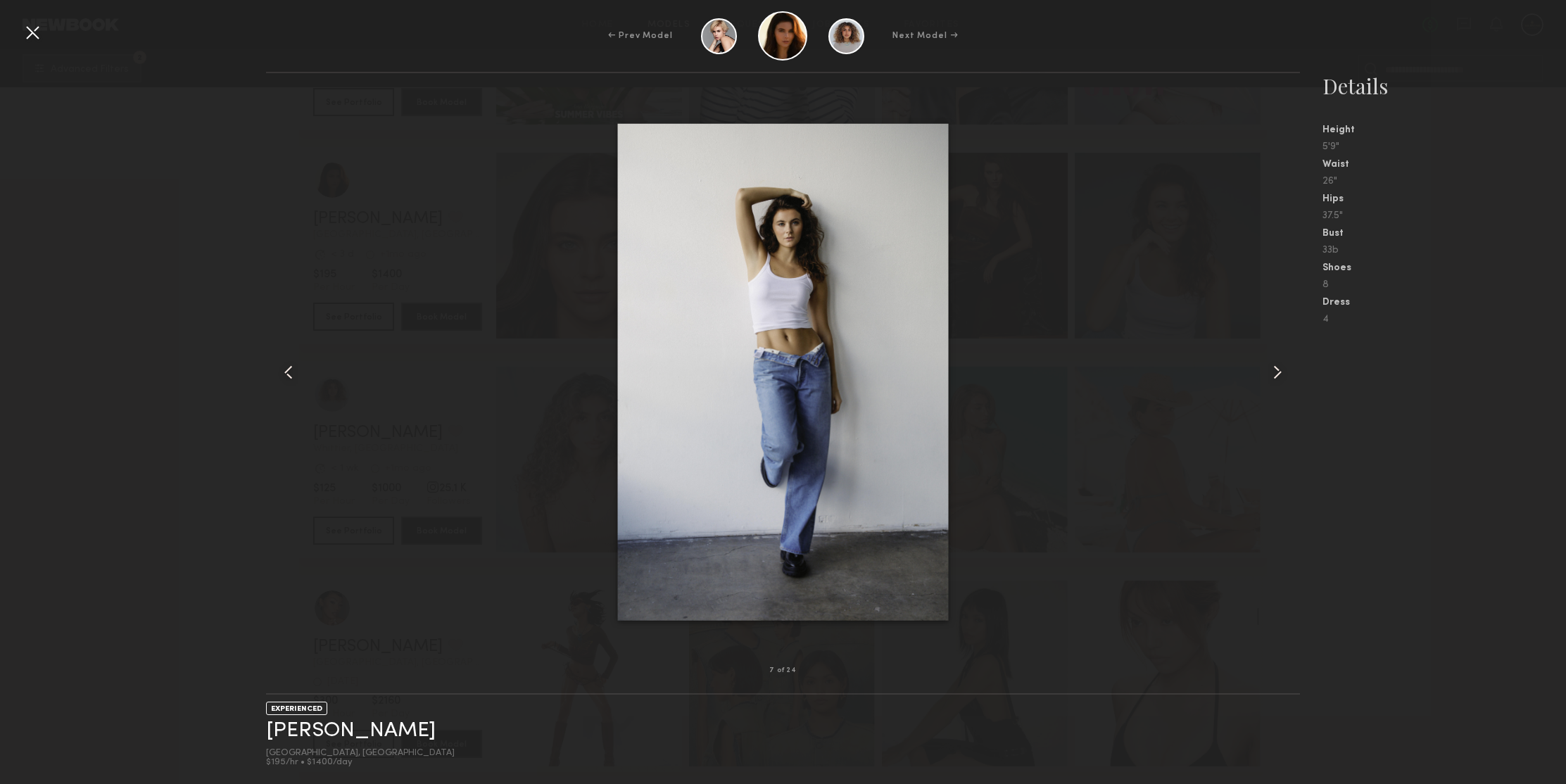
click at [1274, 379] on common-icon at bounding box center [1277, 372] width 22 height 22
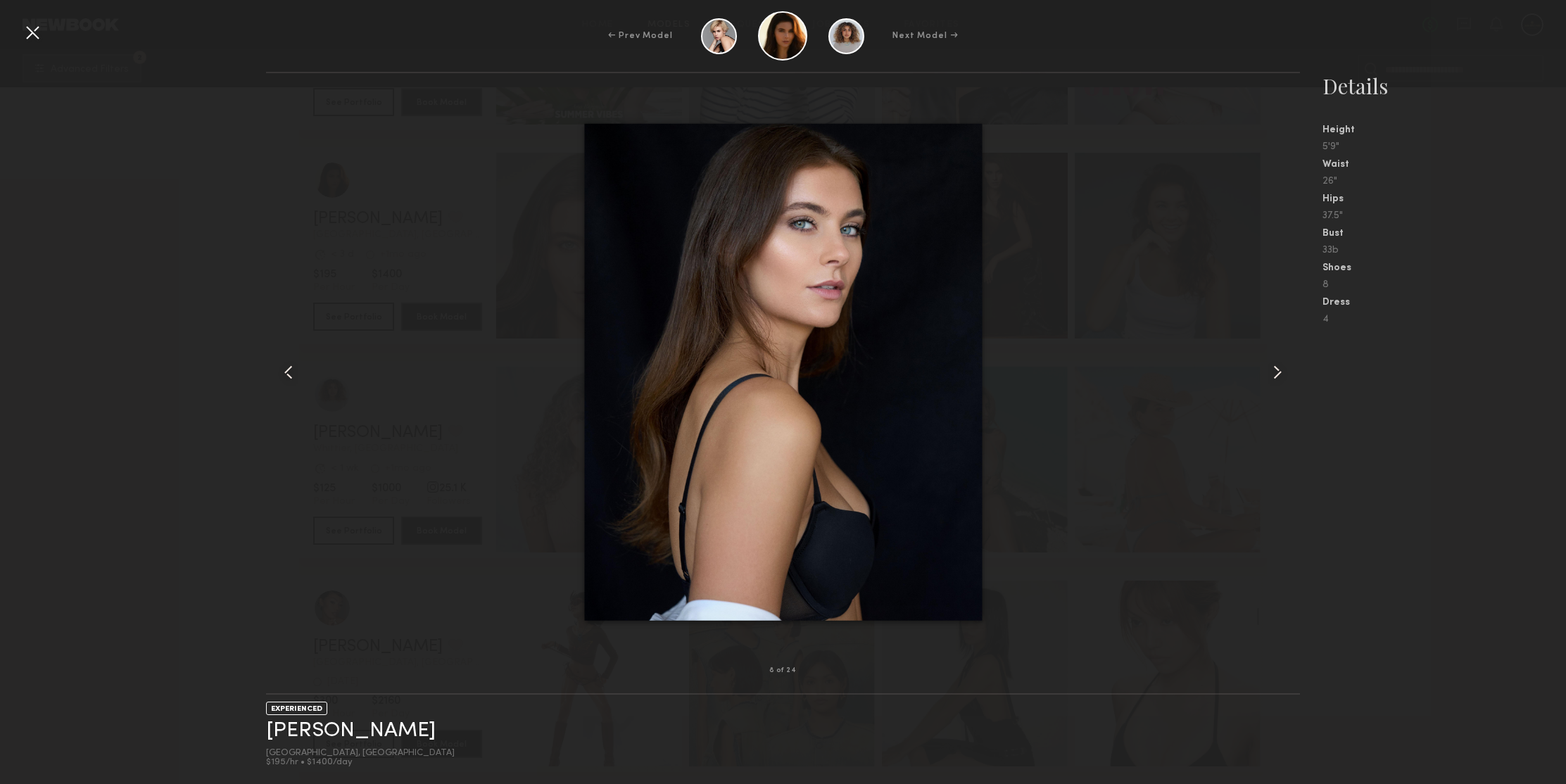
click at [1274, 379] on common-icon at bounding box center [1277, 372] width 22 height 22
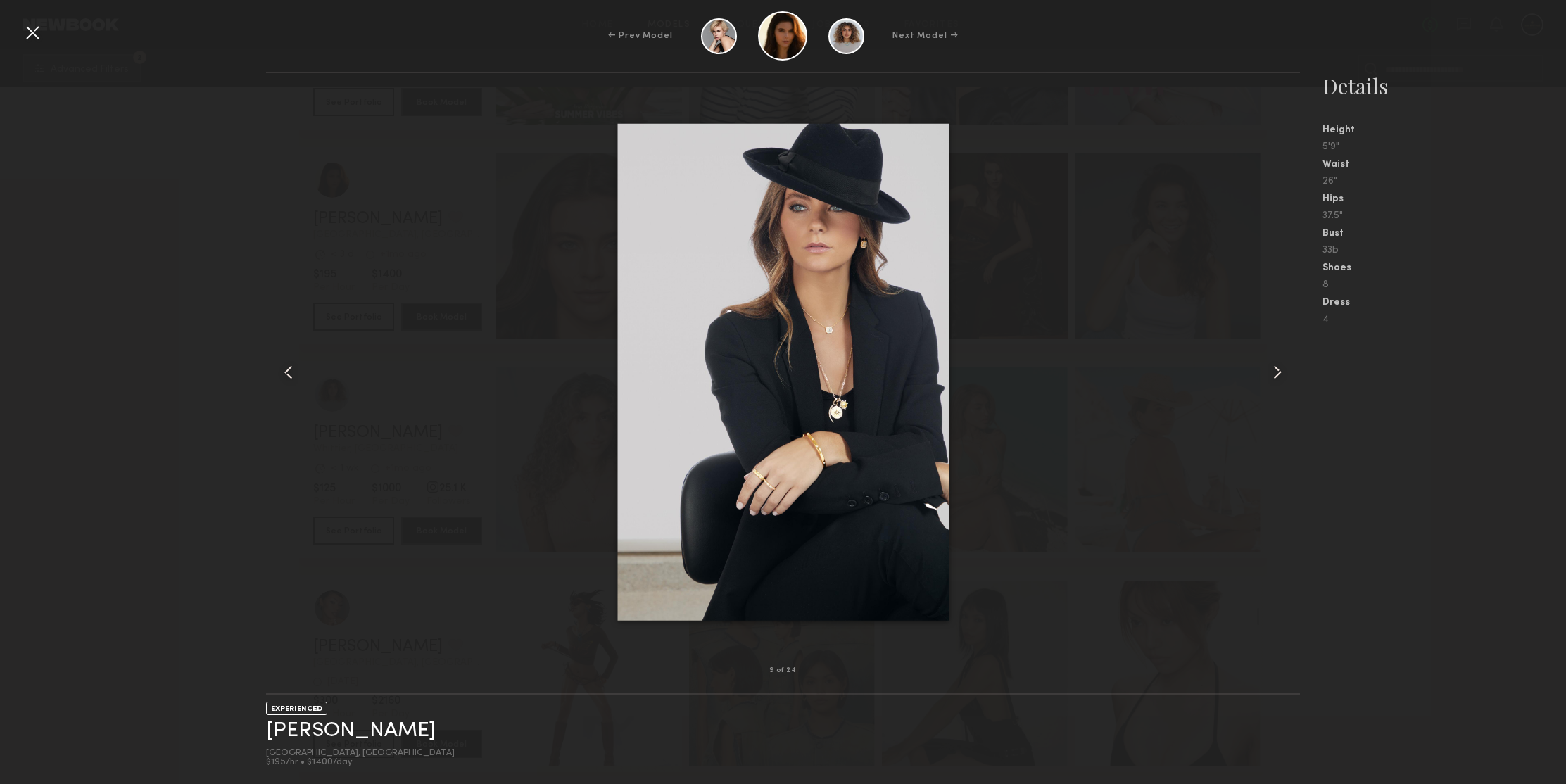
click at [1274, 379] on common-icon at bounding box center [1277, 372] width 22 height 22
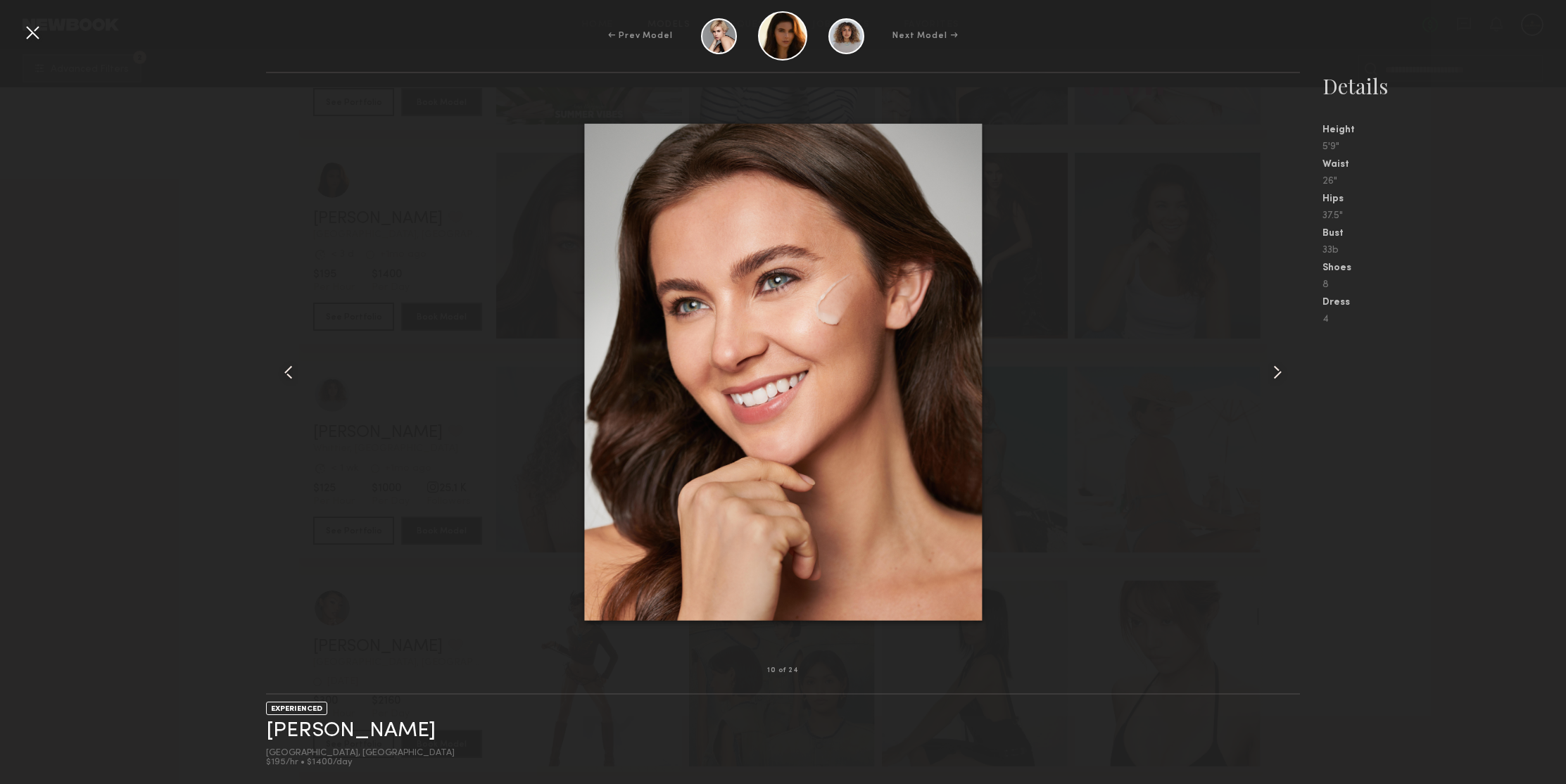
click at [33, 33] on div at bounding box center [33, 32] width 22 height 22
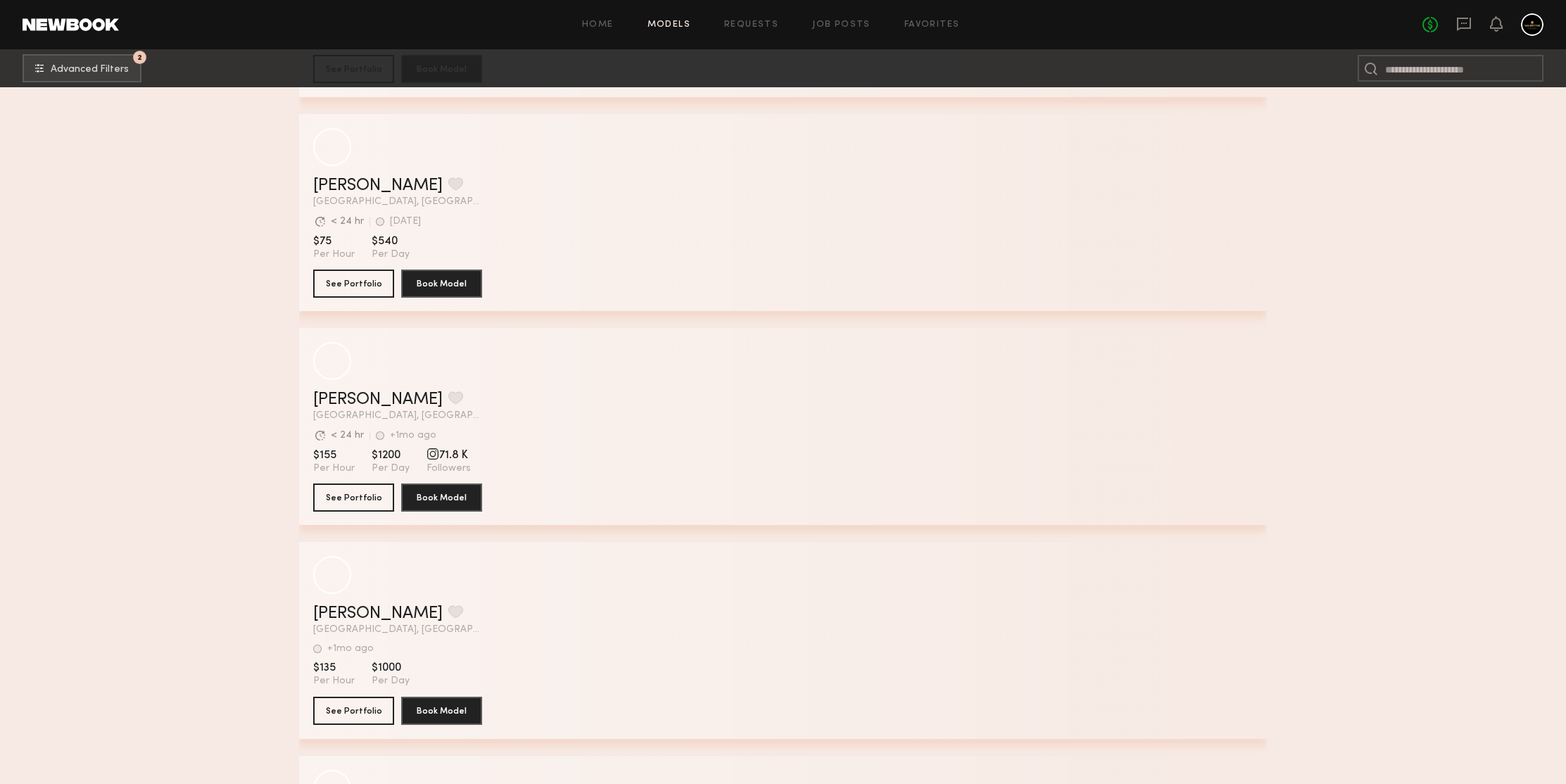
scroll to position [142600, 0]
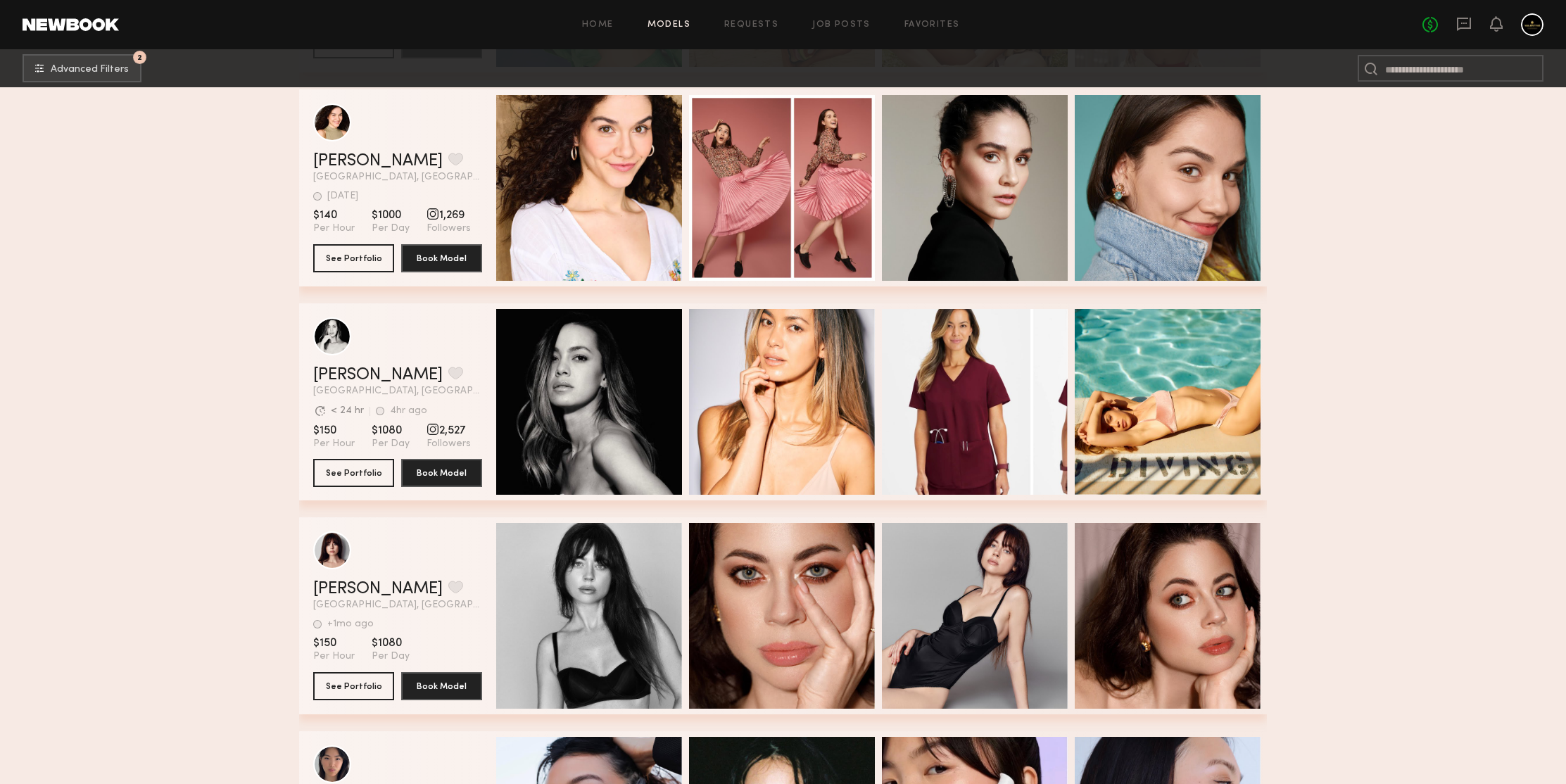
scroll to position [147440, 0]
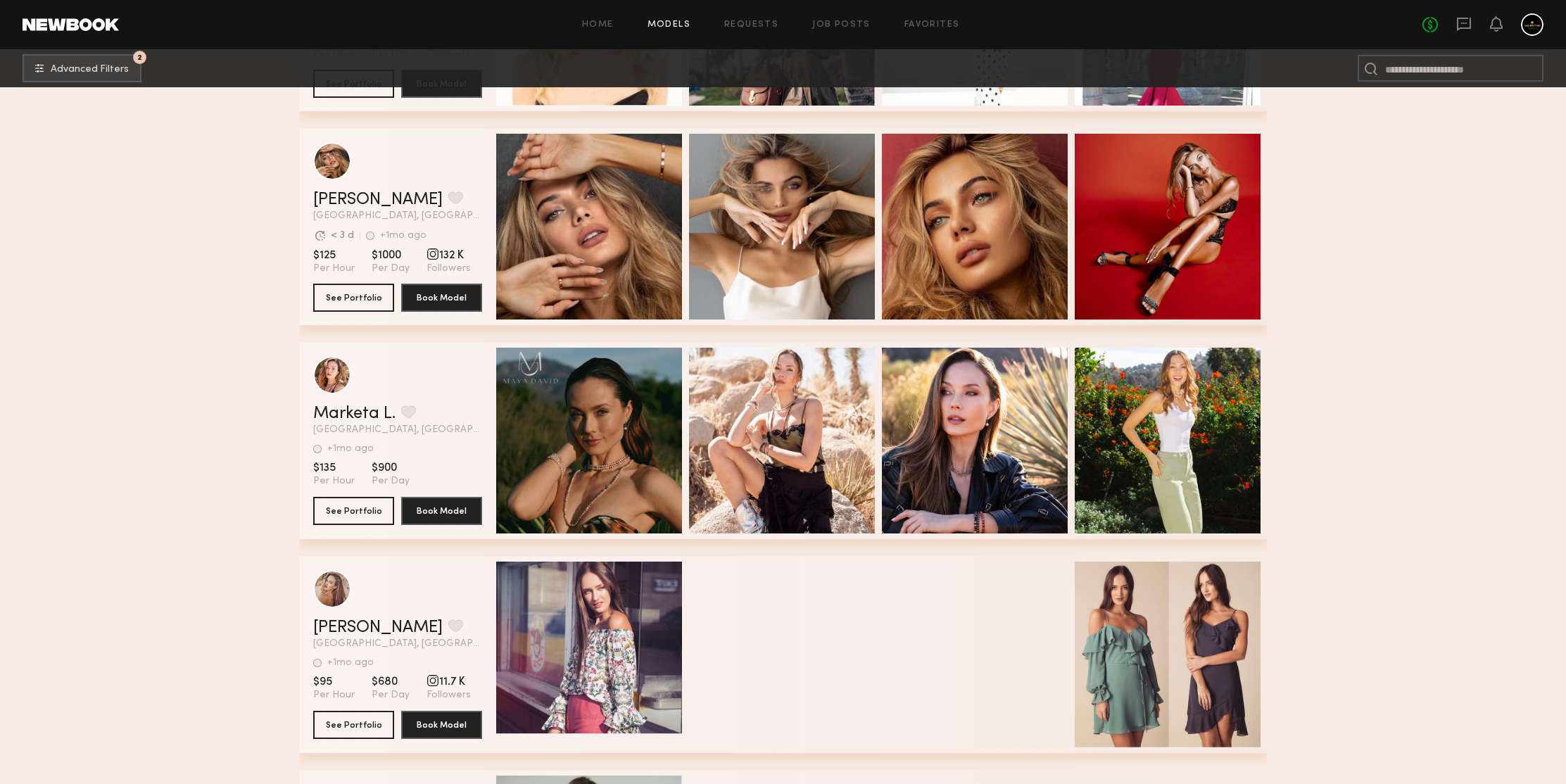
scroll to position [148999, 0]
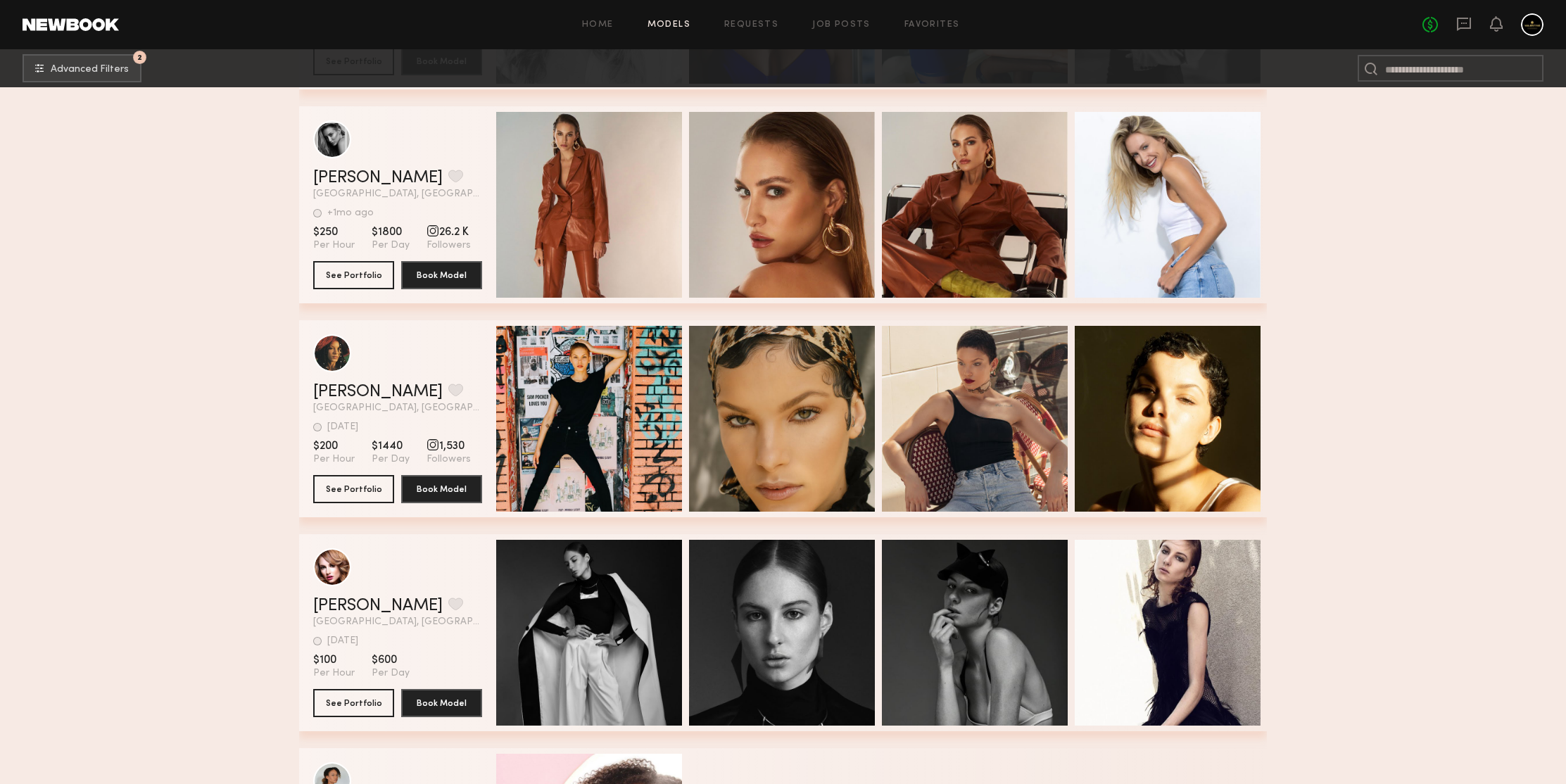
scroll to position [151227, 0]
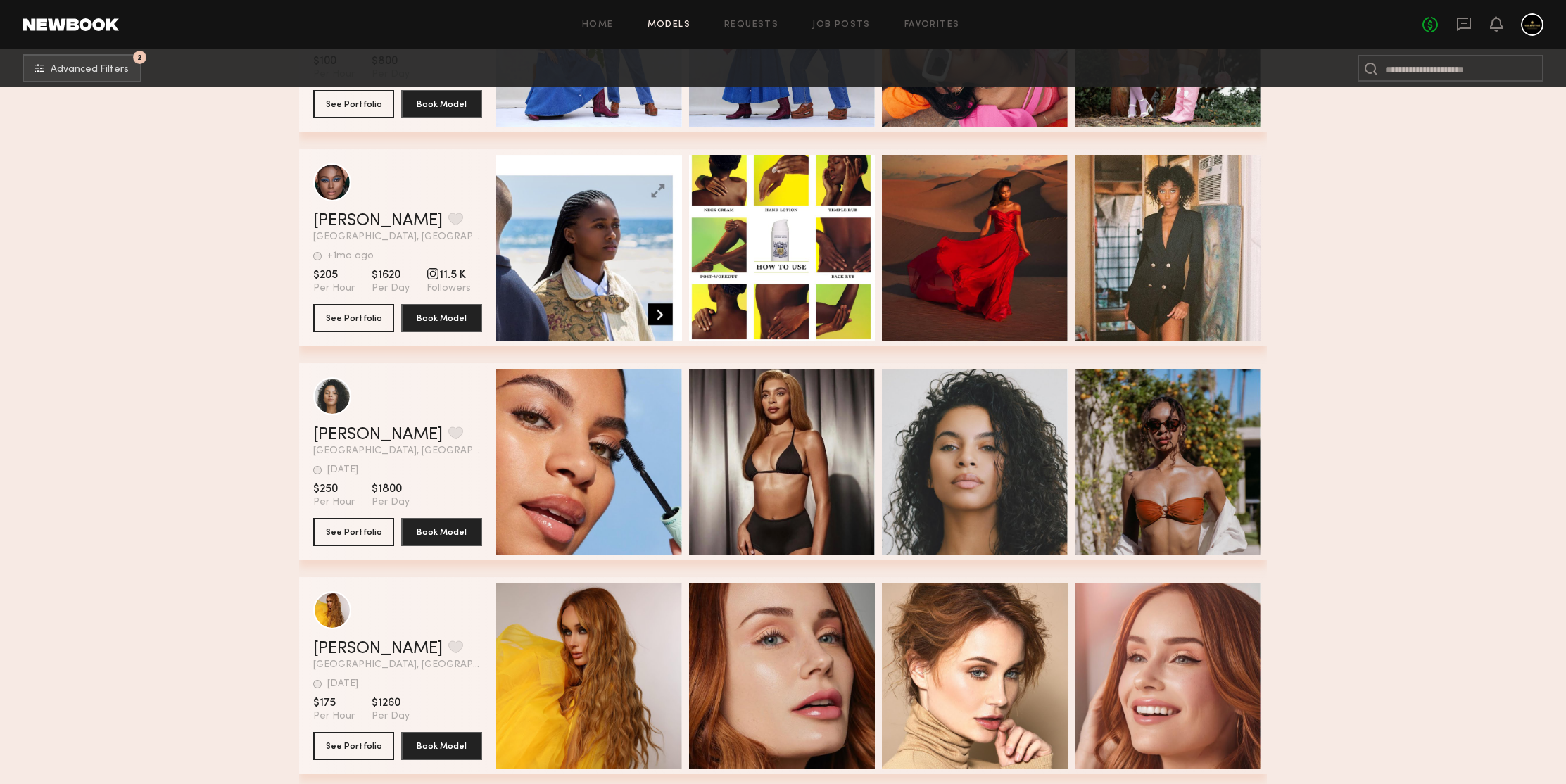
scroll to position [152254, 0]
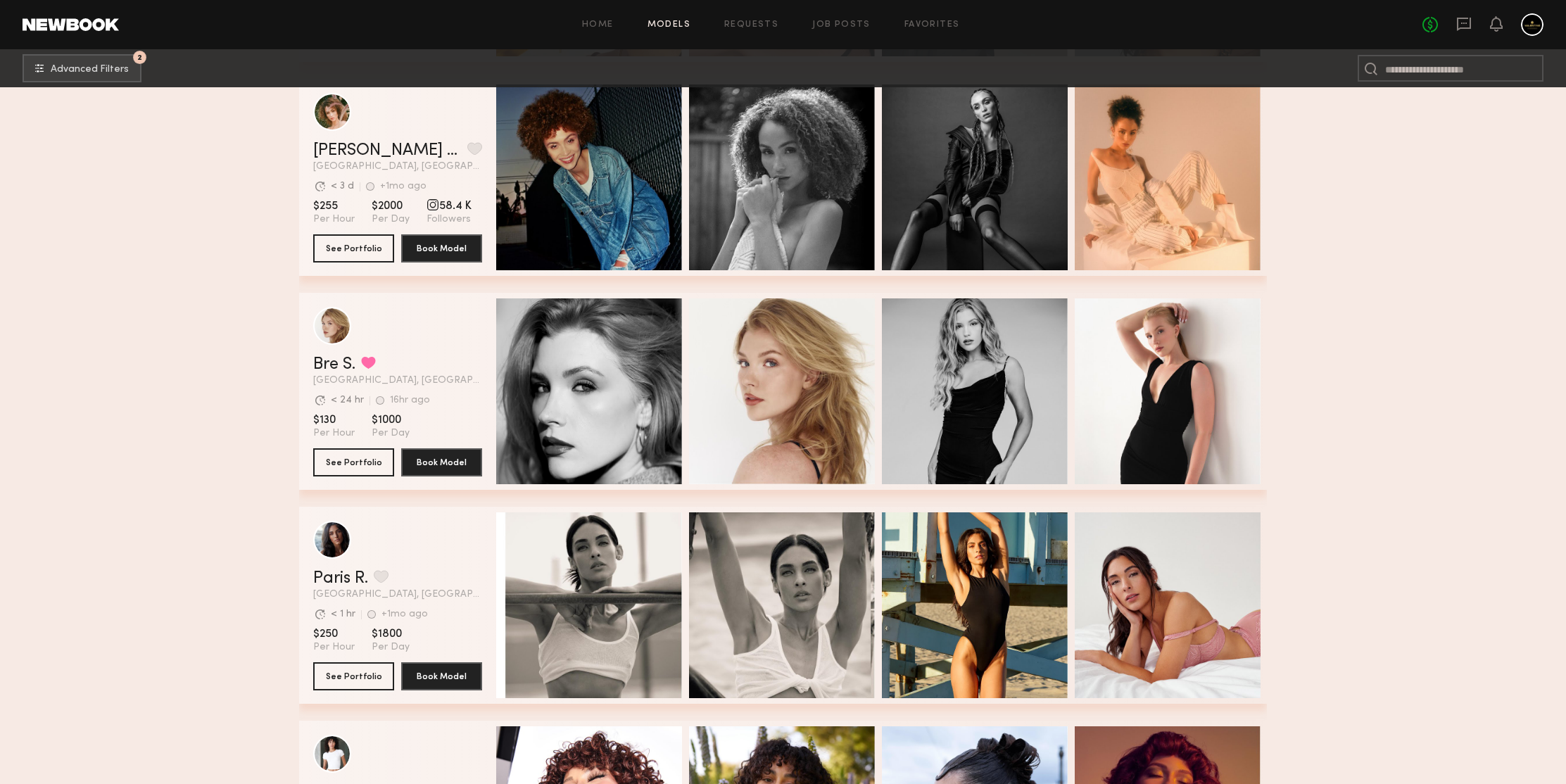
scroll to position [153589, 0]
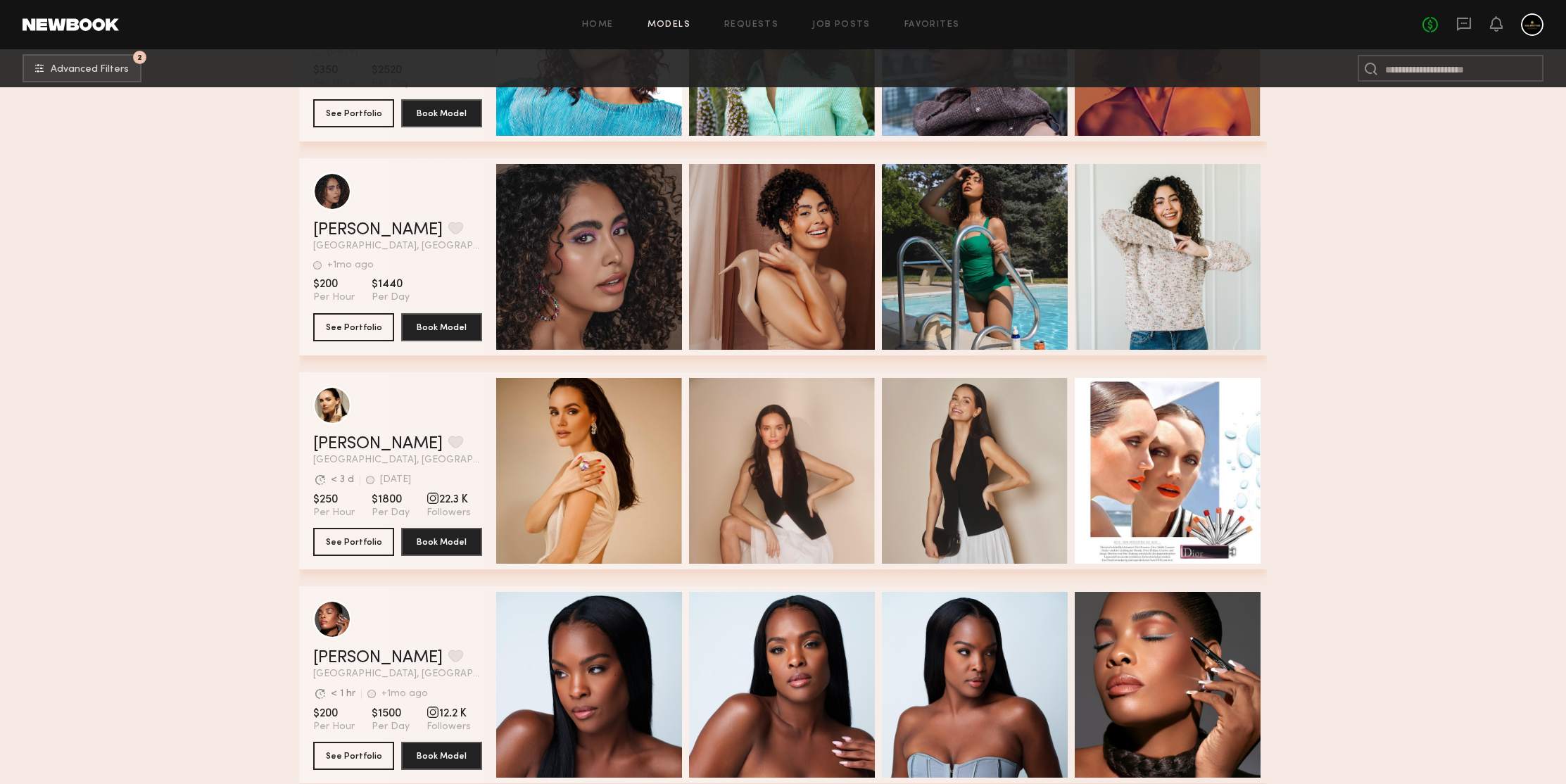
scroll to position [154427, 0]
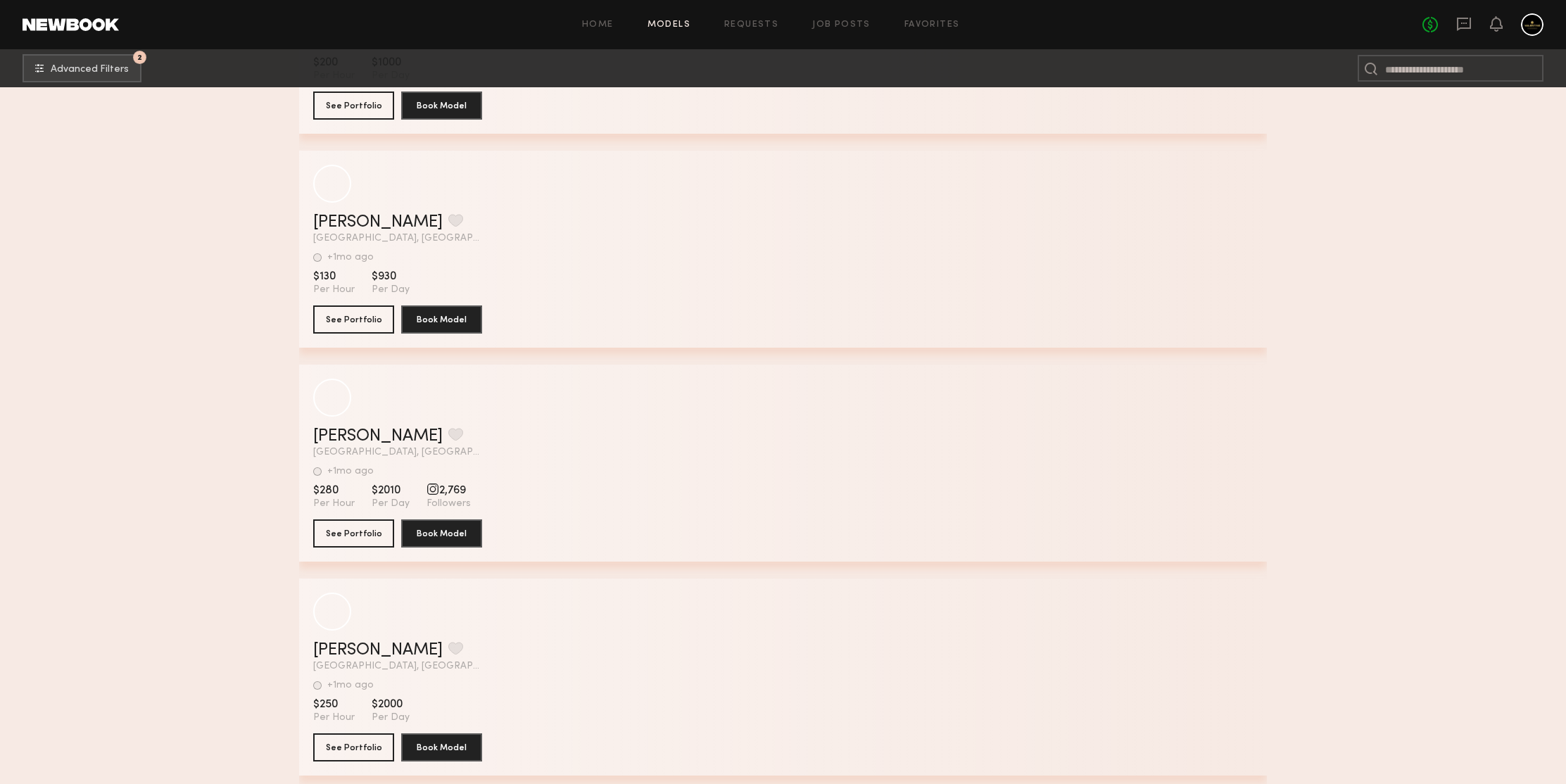
scroll to position [159928, 0]
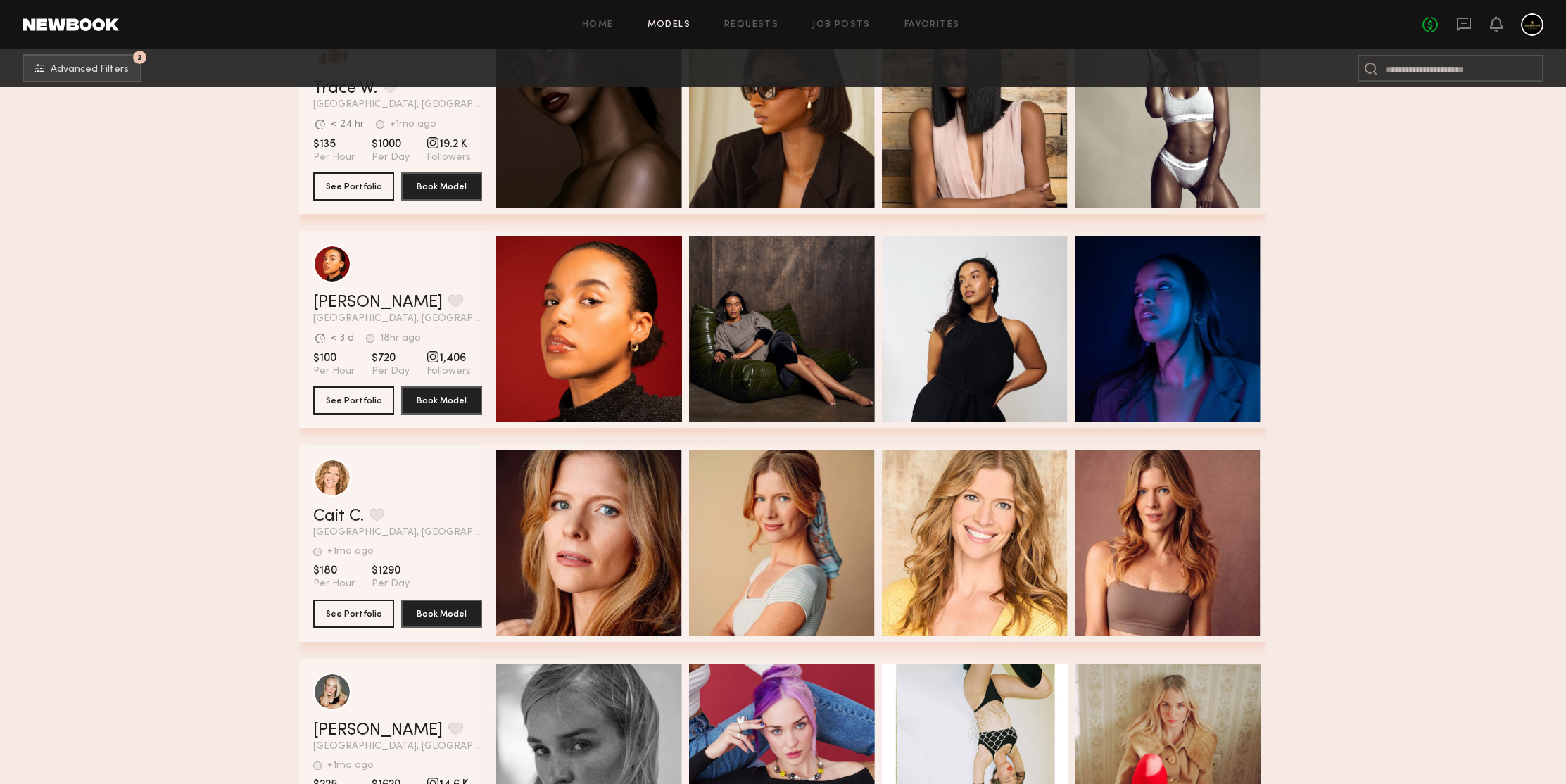
scroll to position [161012, 0]
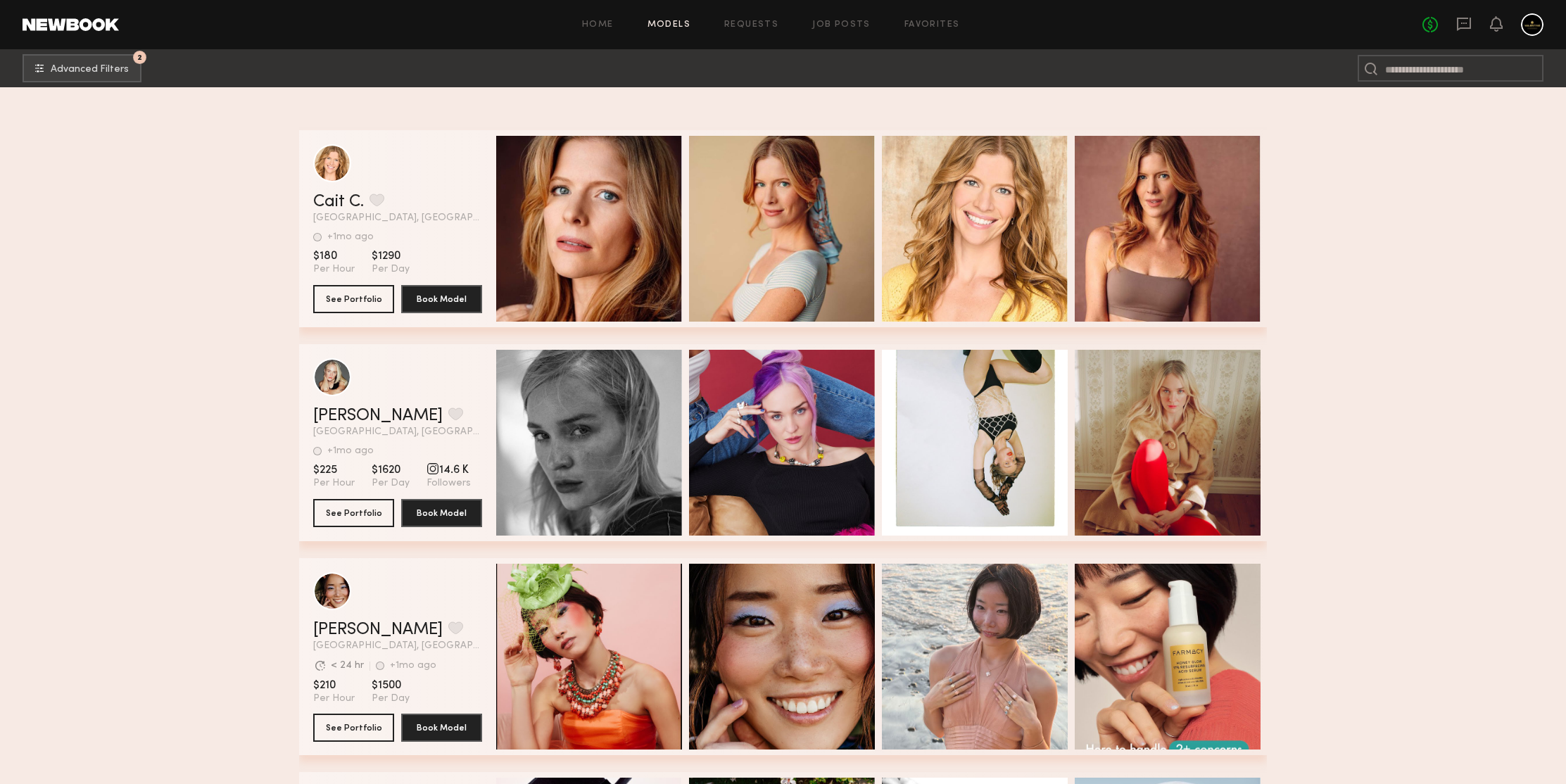
scroll to position [161544, 0]
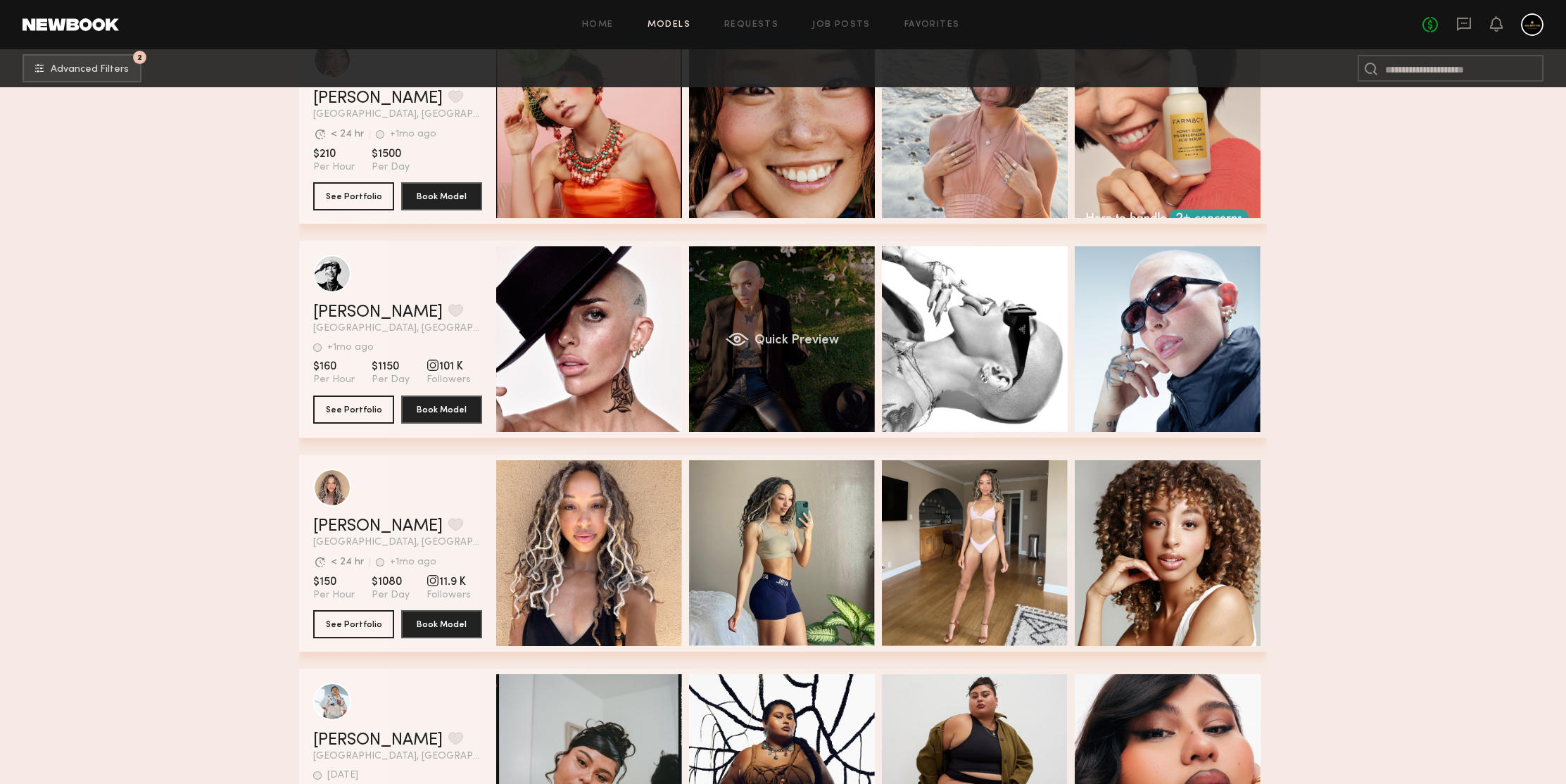
click at [746, 273] on div "Quick Preview" at bounding box center [782, 339] width 186 height 186
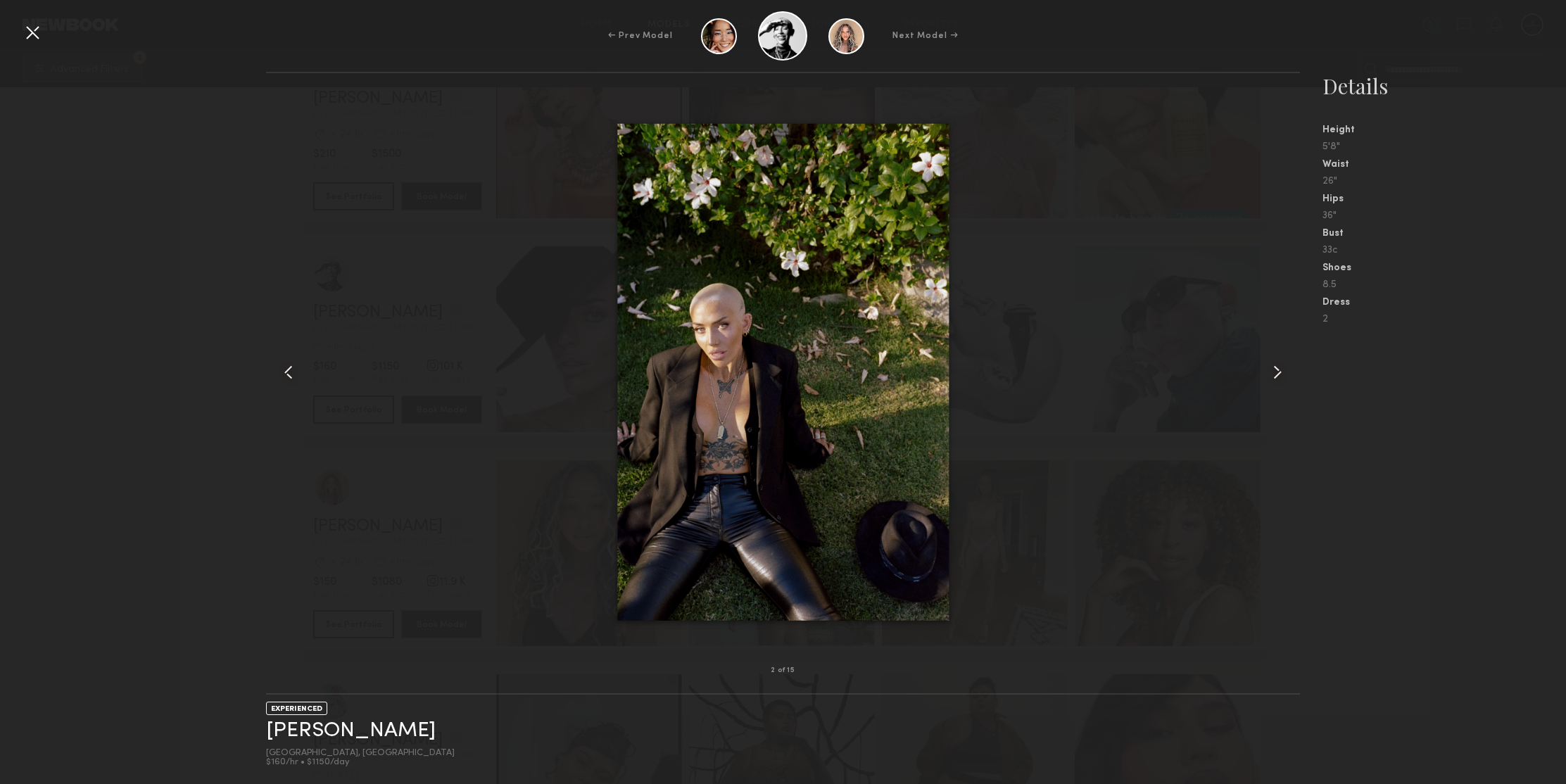
click at [1280, 371] on common-icon at bounding box center [1277, 372] width 22 height 22
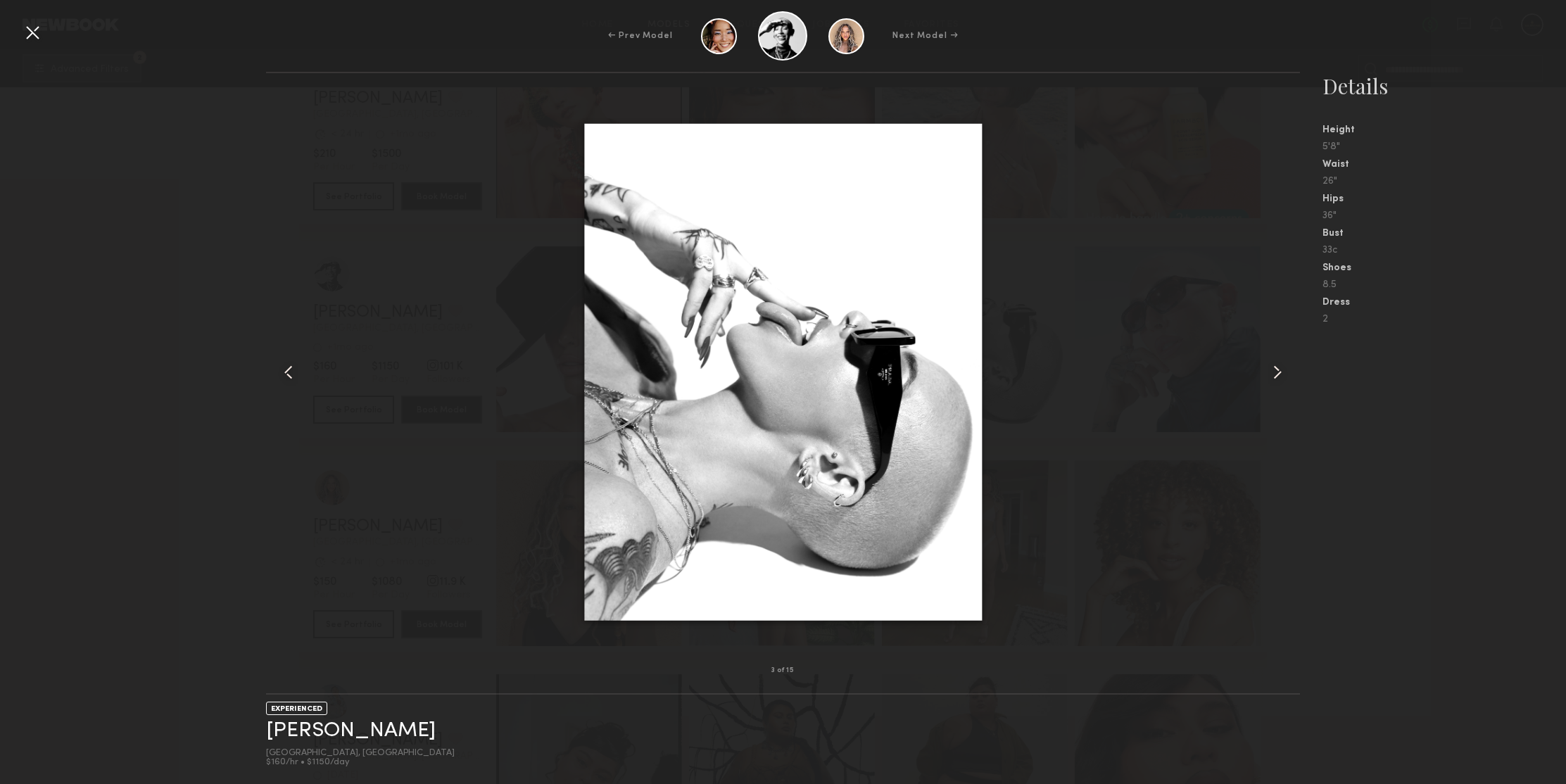
click at [1280, 371] on common-icon at bounding box center [1277, 372] width 22 height 22
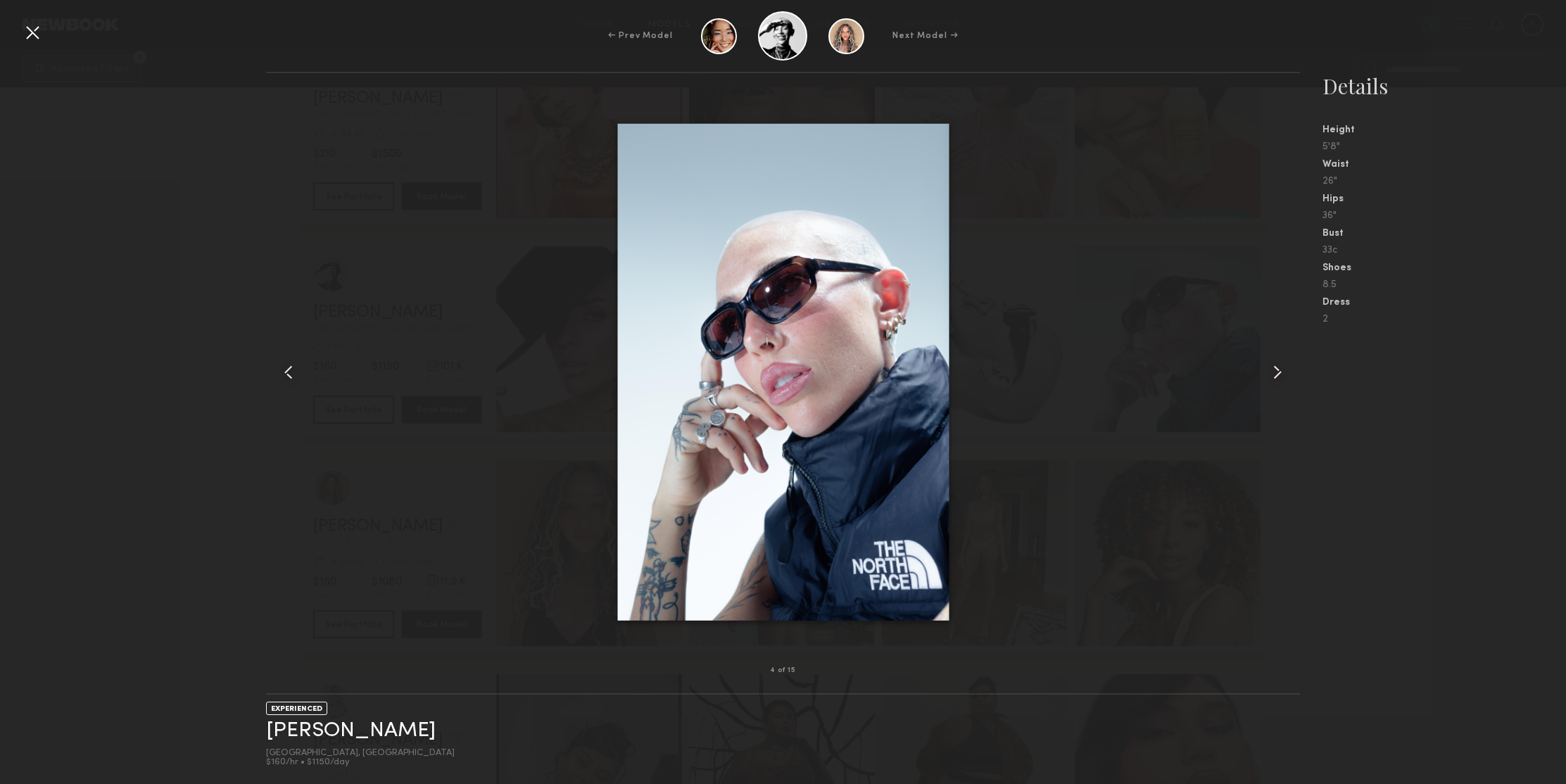
click at [1280, 371] on common-icon at bounding box center [1277, 372] width 22 height 22
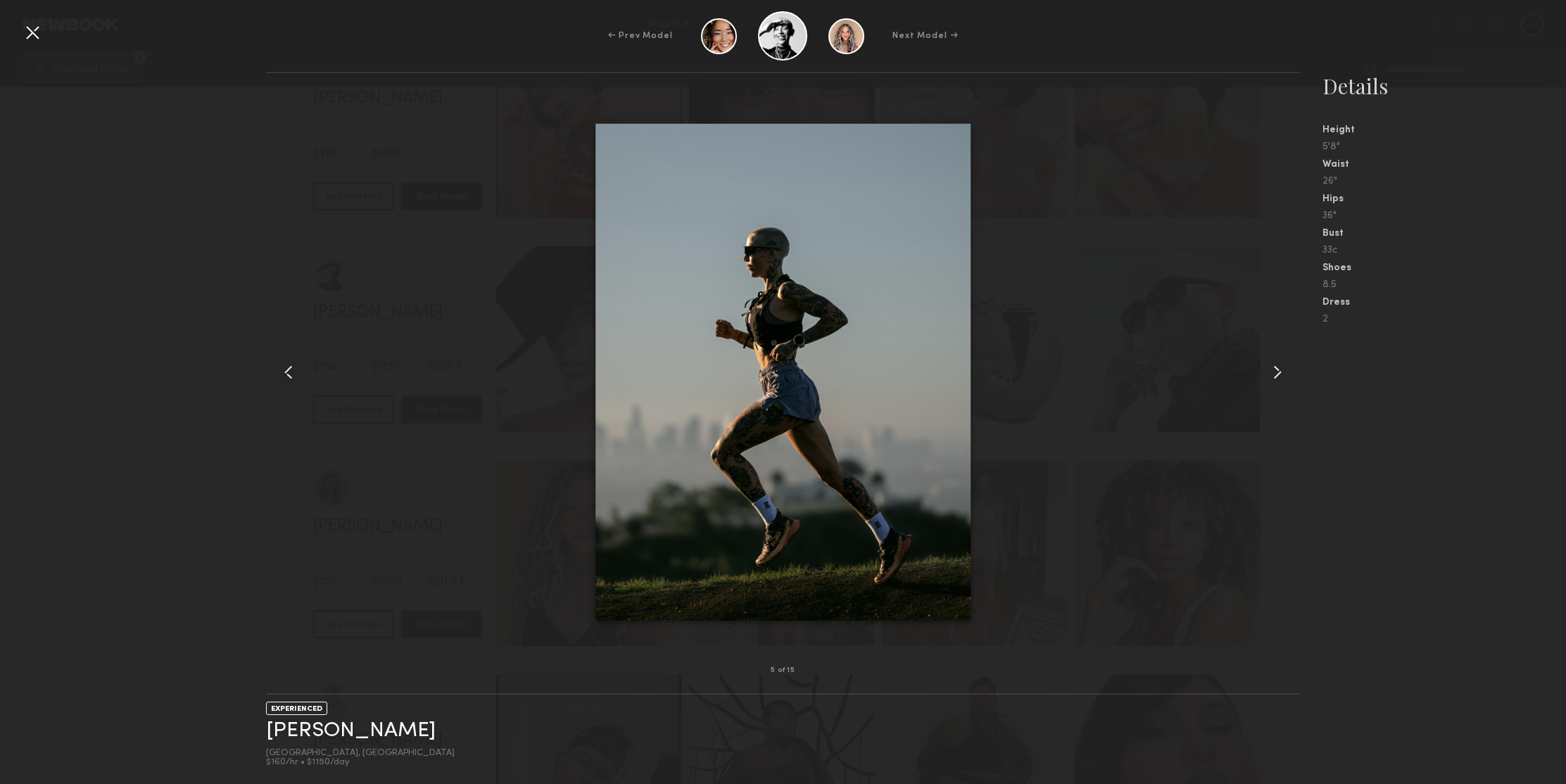
click at [1280, 371] on common-icon at bounding box center [1277, 372] width 22 height 22
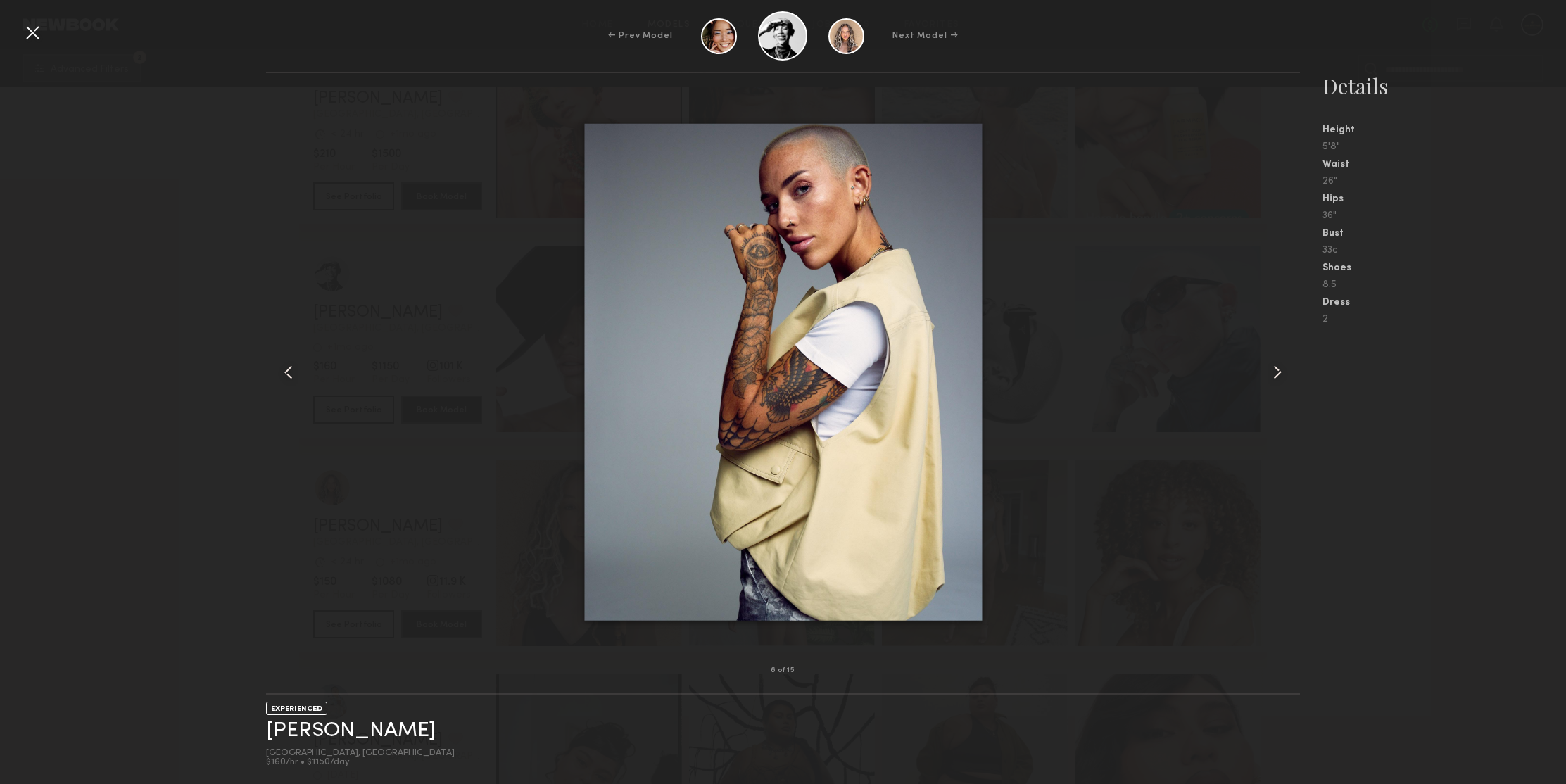
click at [1280, 371] on common-icon at bounding box center [1277, 372] width 22 height 22
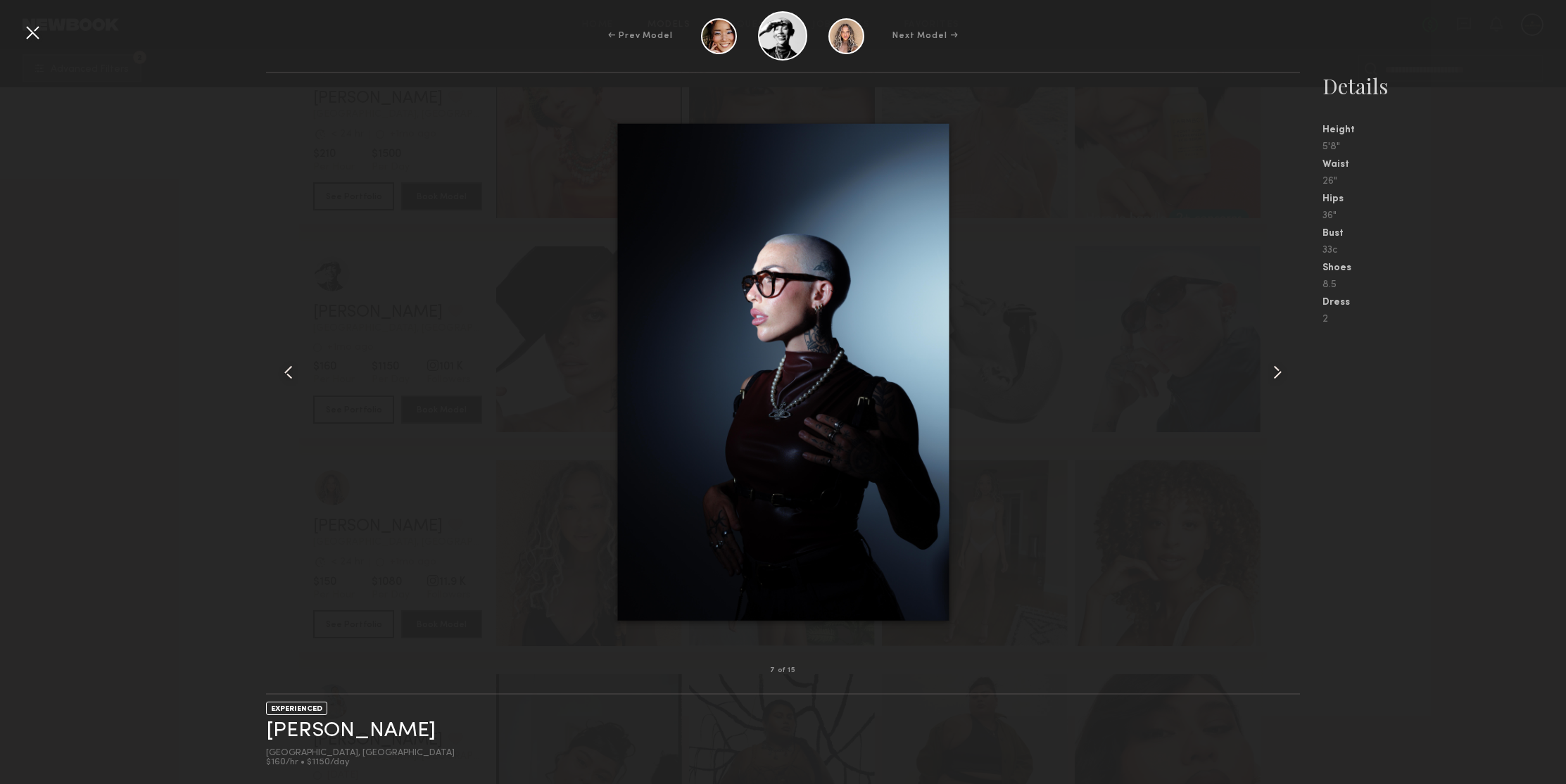
click at [1280, 371] on common-icon at bounding box center [1277, 372] width 22 height 22
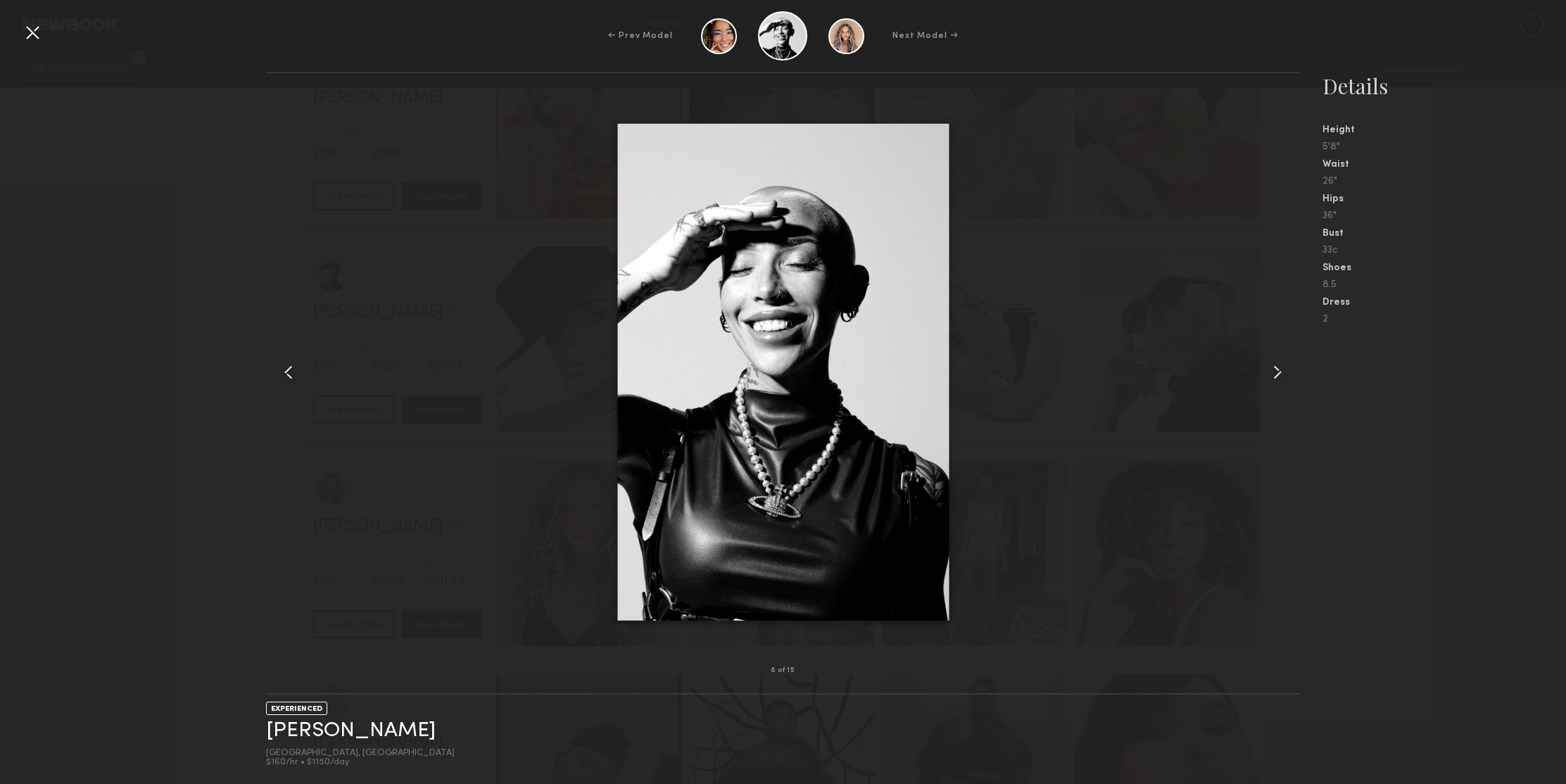
click at [1280, 371] on common-icon at bounding box center [1277, 372] width 22 height 22
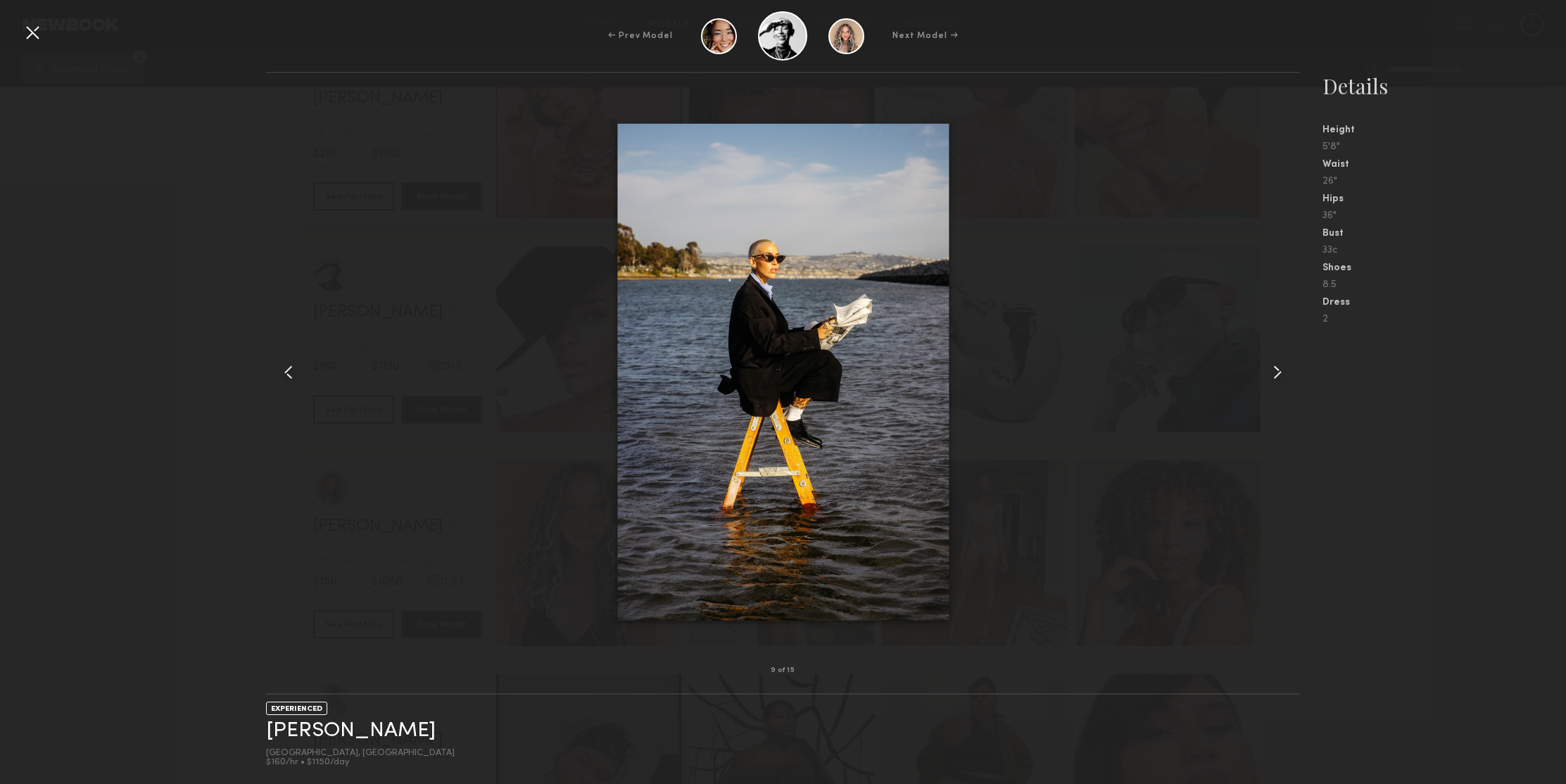
click at [1280, 371] on common-icon at bounding box center [1277, 372] width 22 height 22
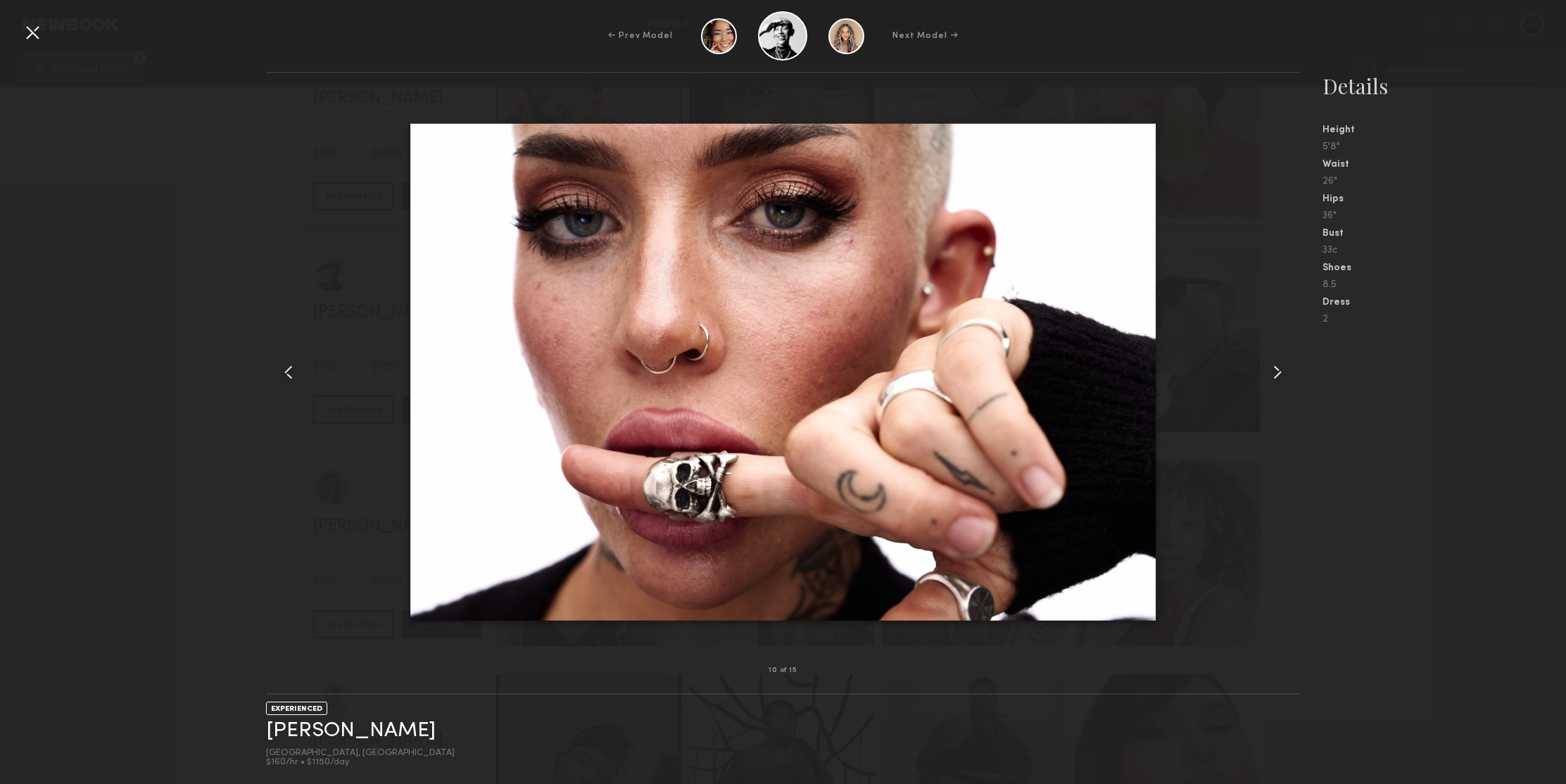
click at [1280, 371] on common-icon at bounding box center [1277, 372] width 22 height 22
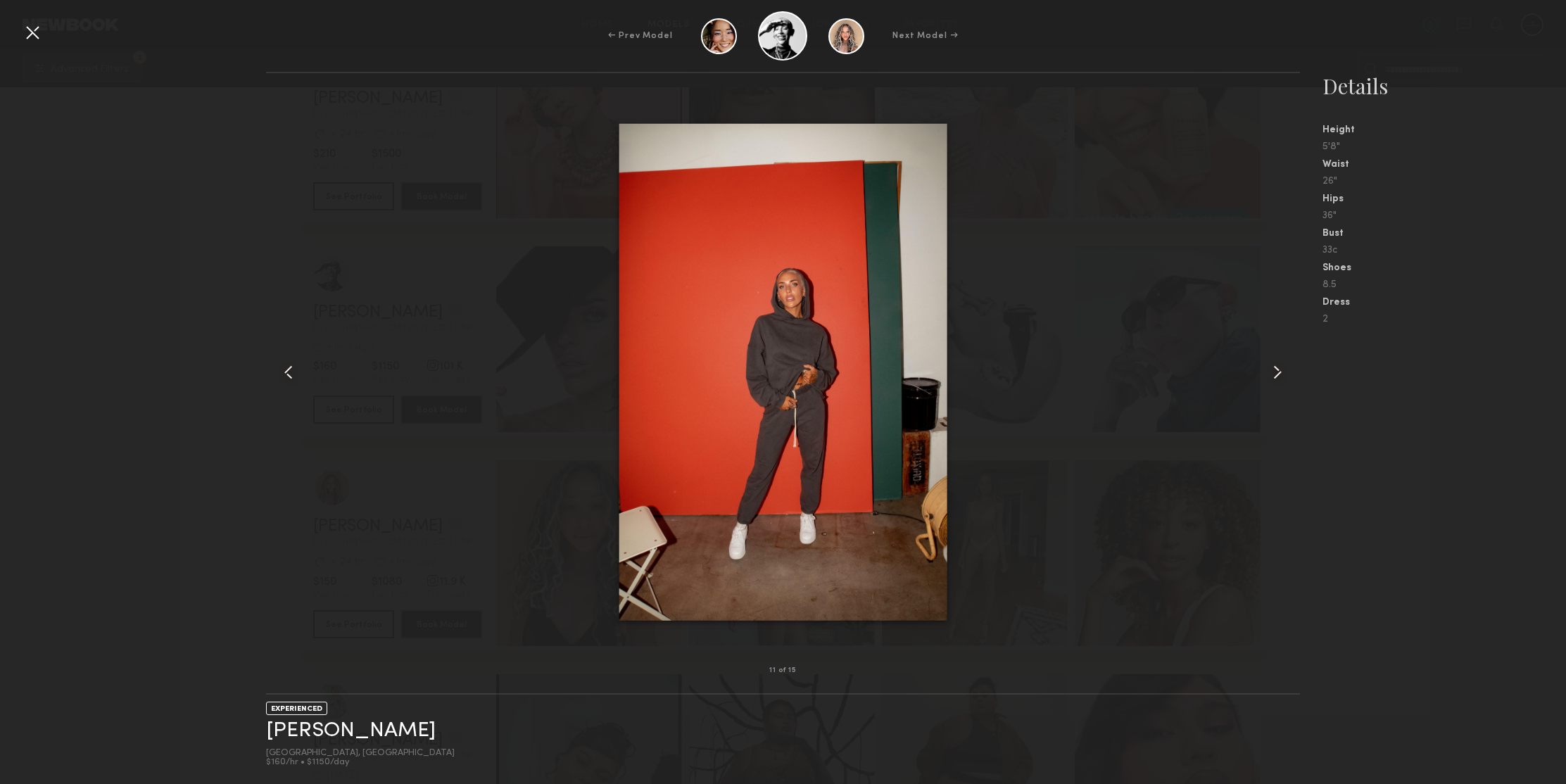
click at [1280, 371] on common-icon at bounding box center [1277, 372] width 22 height 22
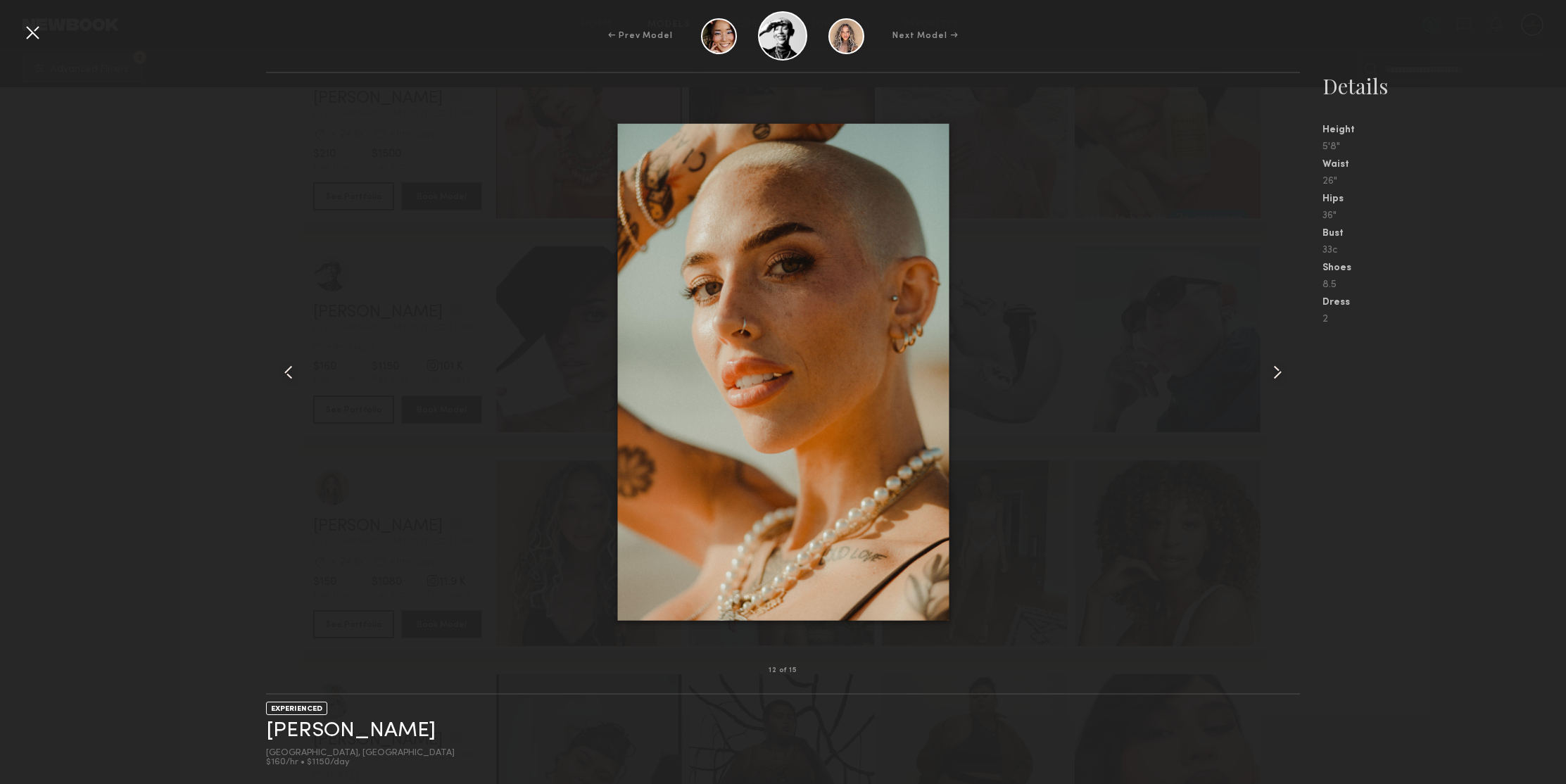
click at [1280, 371] on common-icon at bounding box center [1277, 372] width 22 height 22
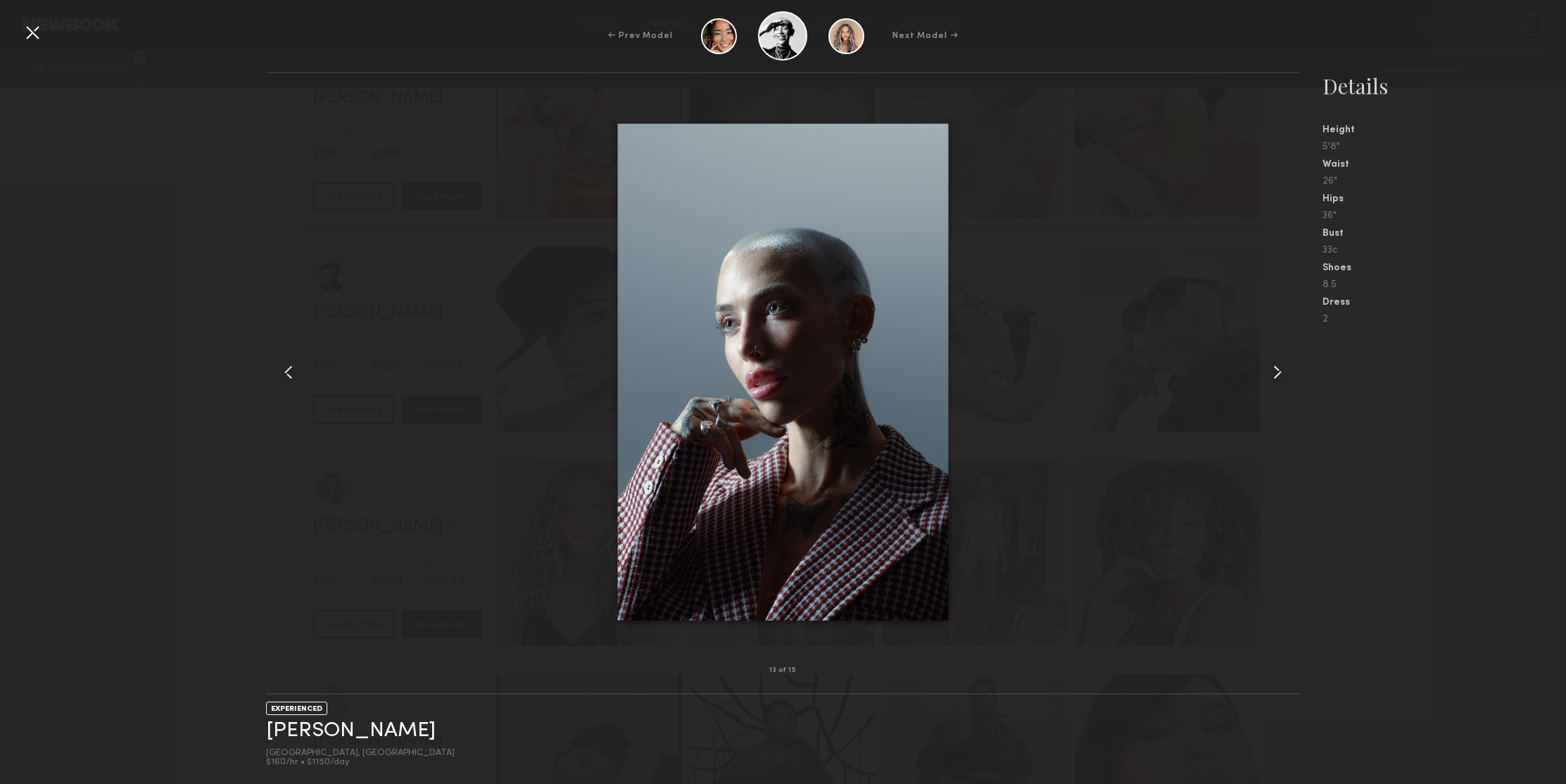
click at [1280, 371] on common-icon at bounding box center [1277, 372] width 22 height 22
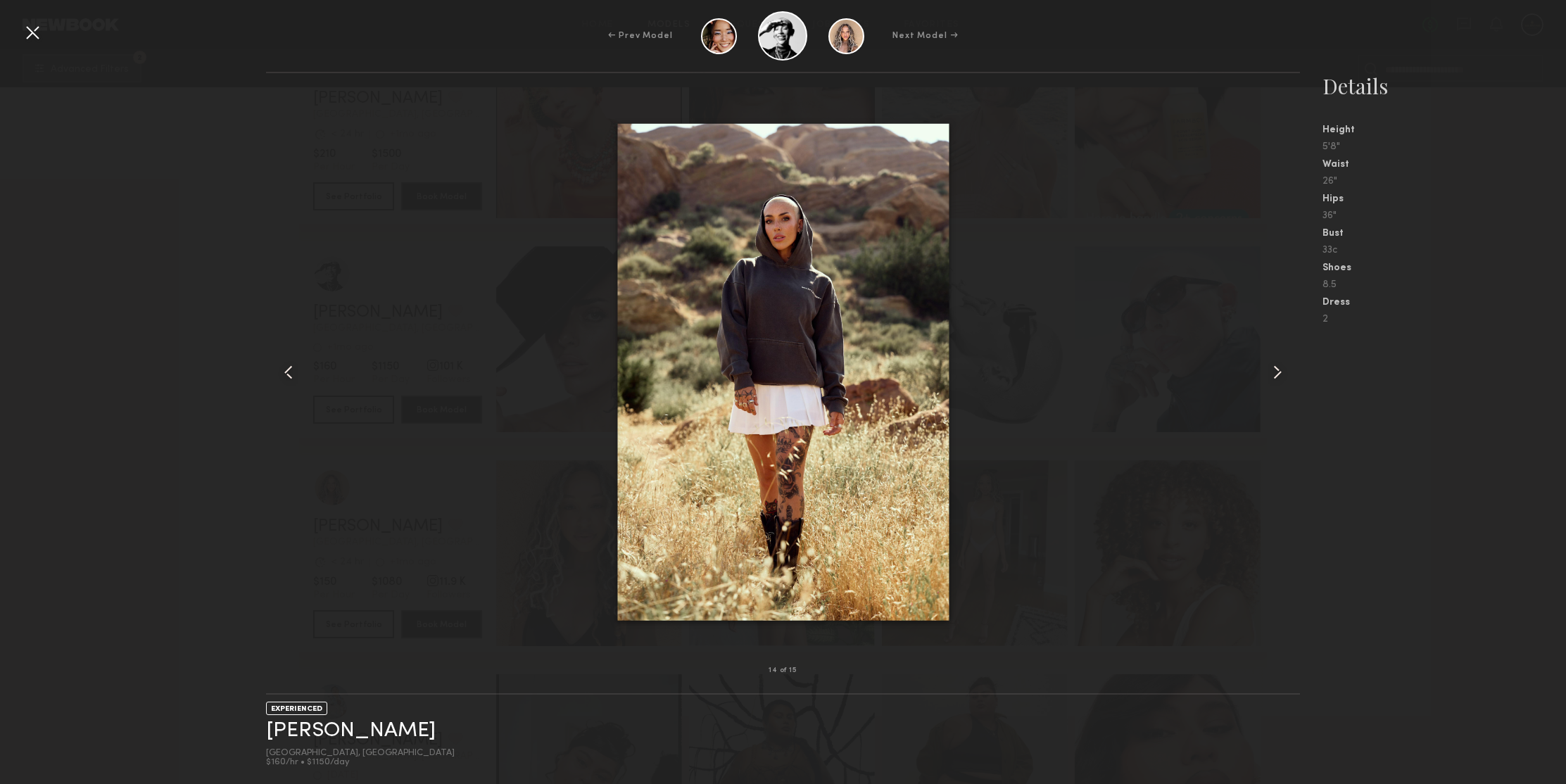
click at [1280, 371] on common-icon at bounding box center [1277, 372] width 22 height 22
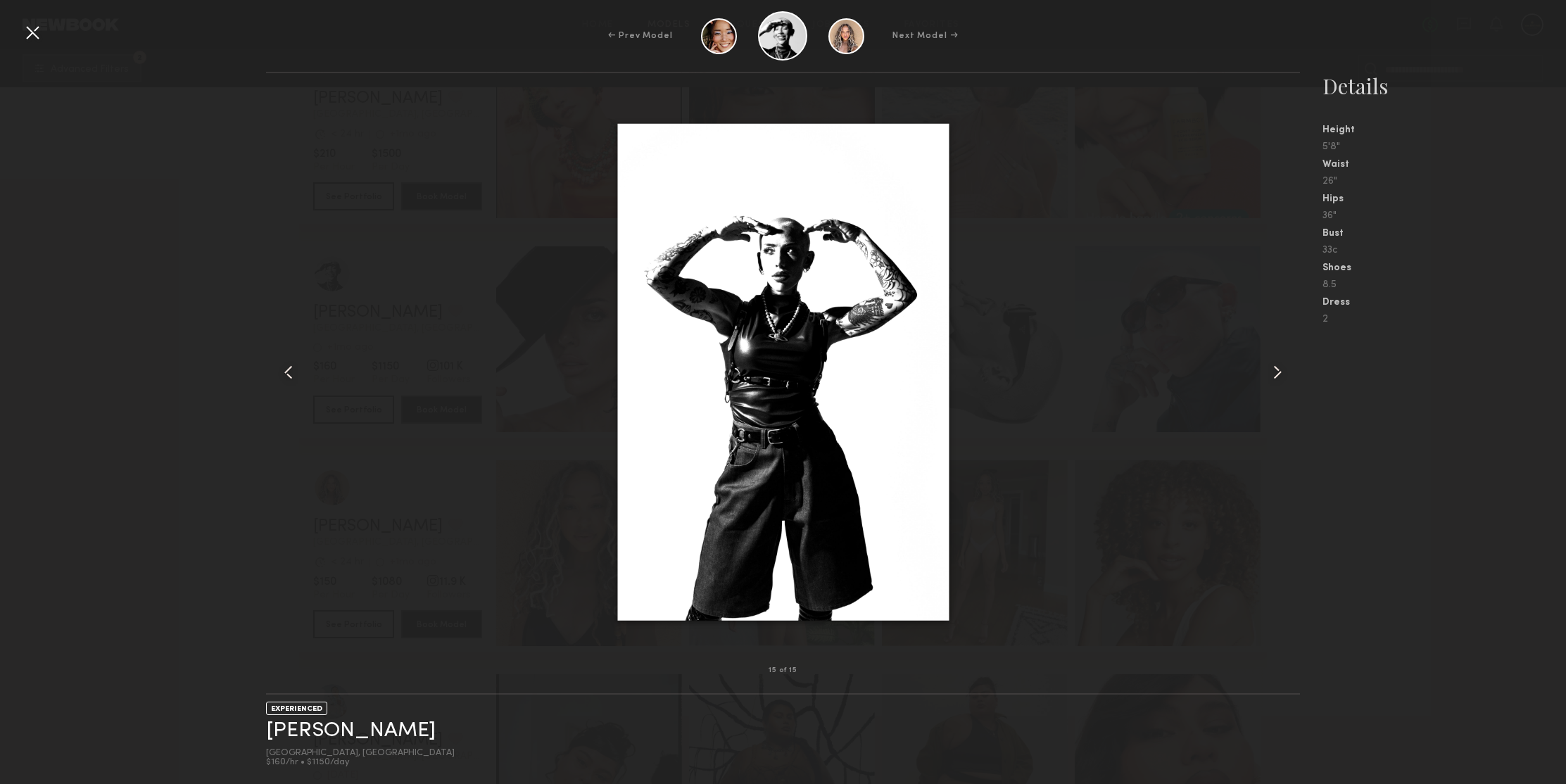
click at [1280, 371] on common-icon at bounding box center [1277, 372] width 22 height 22
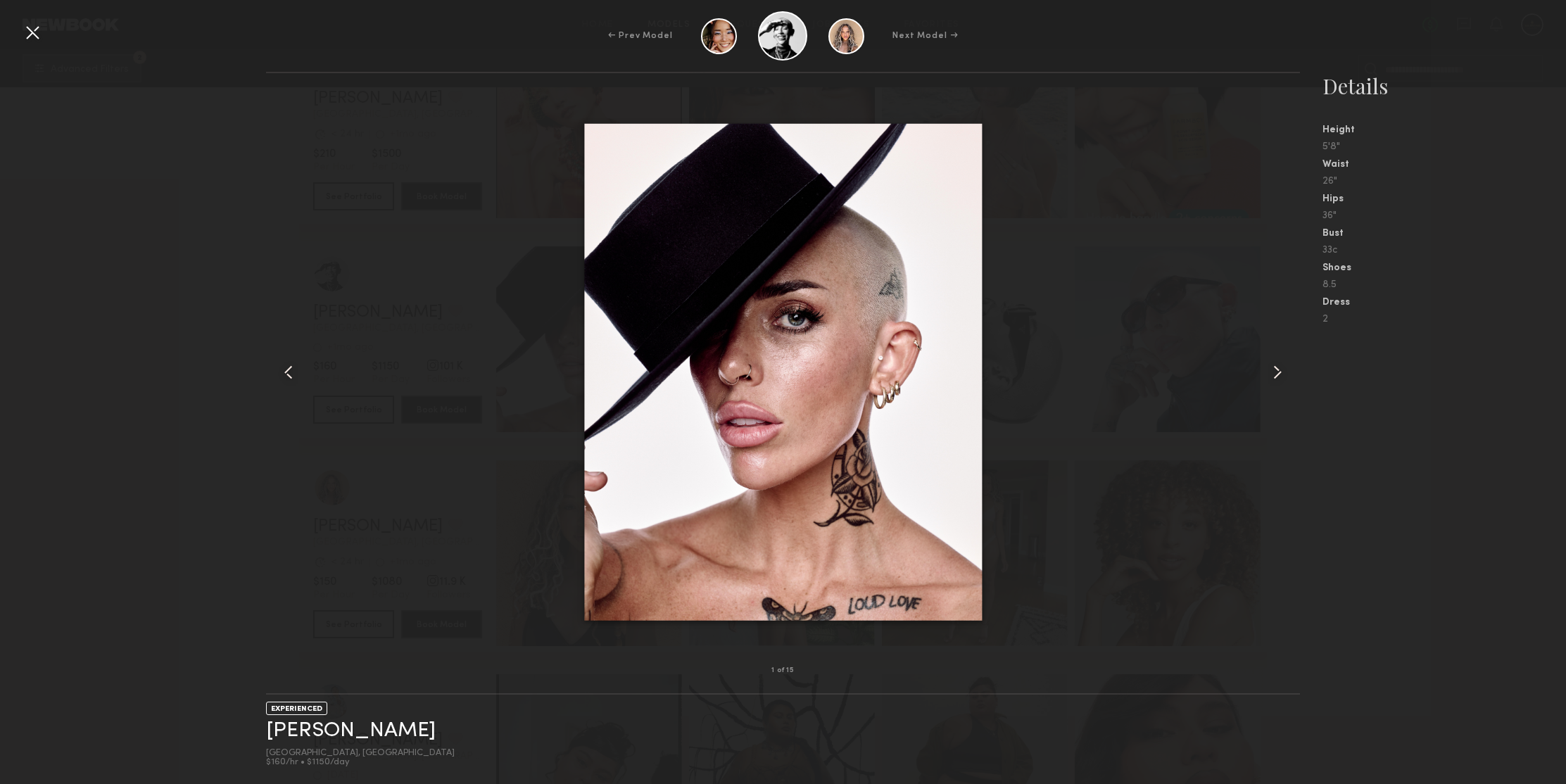
click at [1280, 371] on common-icon at bounding box center [1277, 372] width 22 height 22
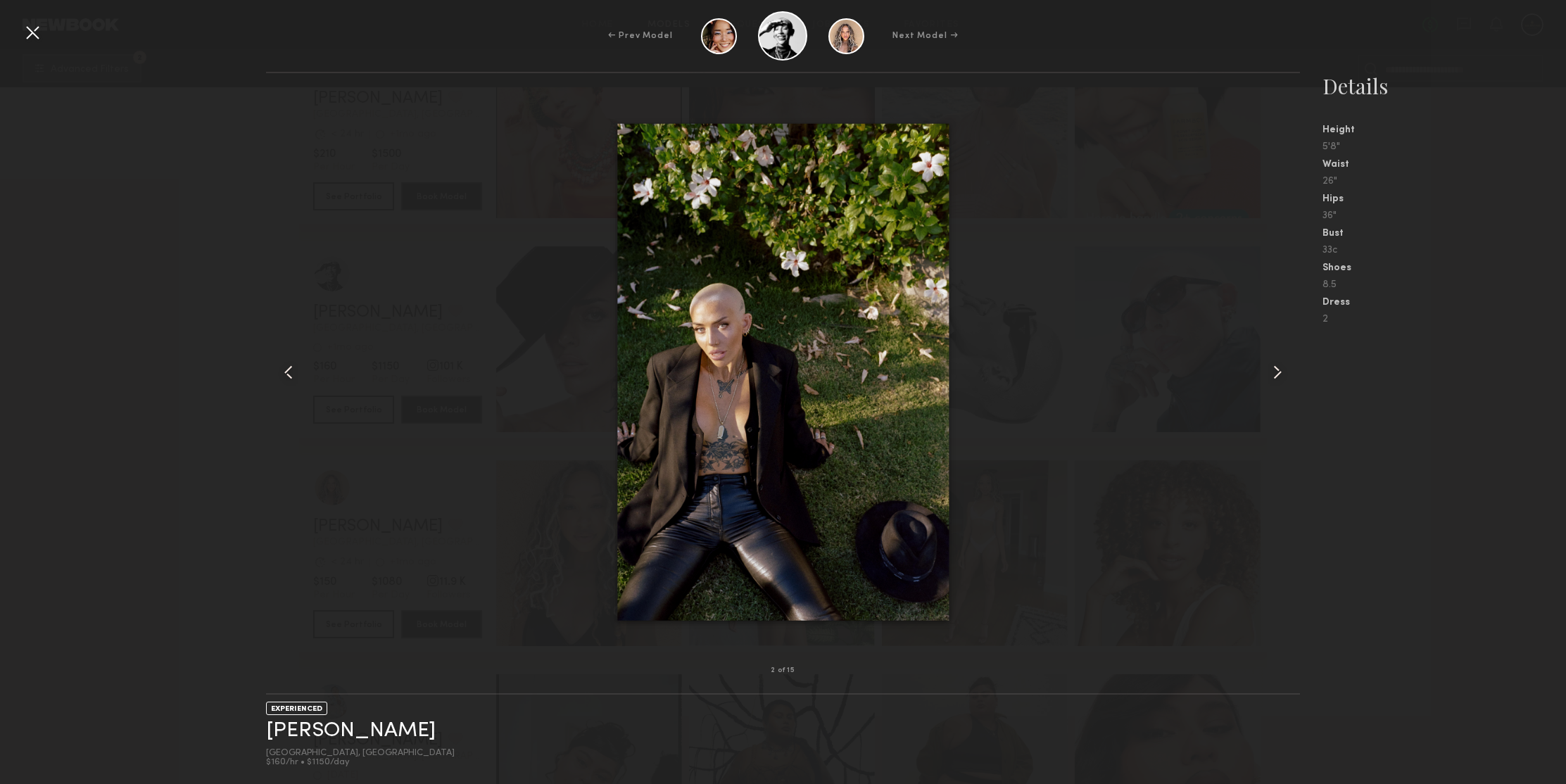
click at [1280, 371] on common-icon at bounding box center [1277, 372] width 22 height 22
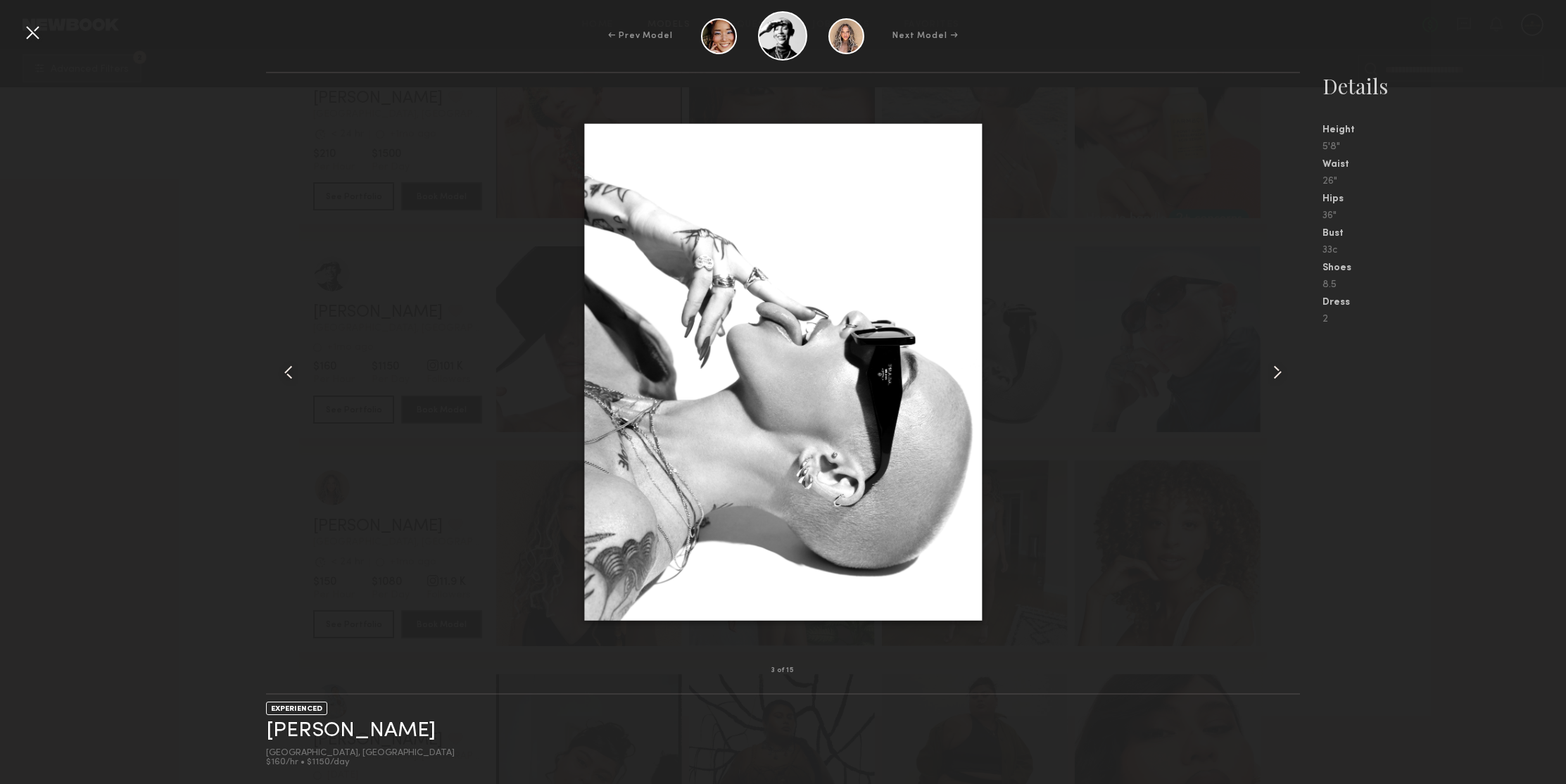
click at [32, 36] on div at bounding box center [33, 32] width 22 height 22
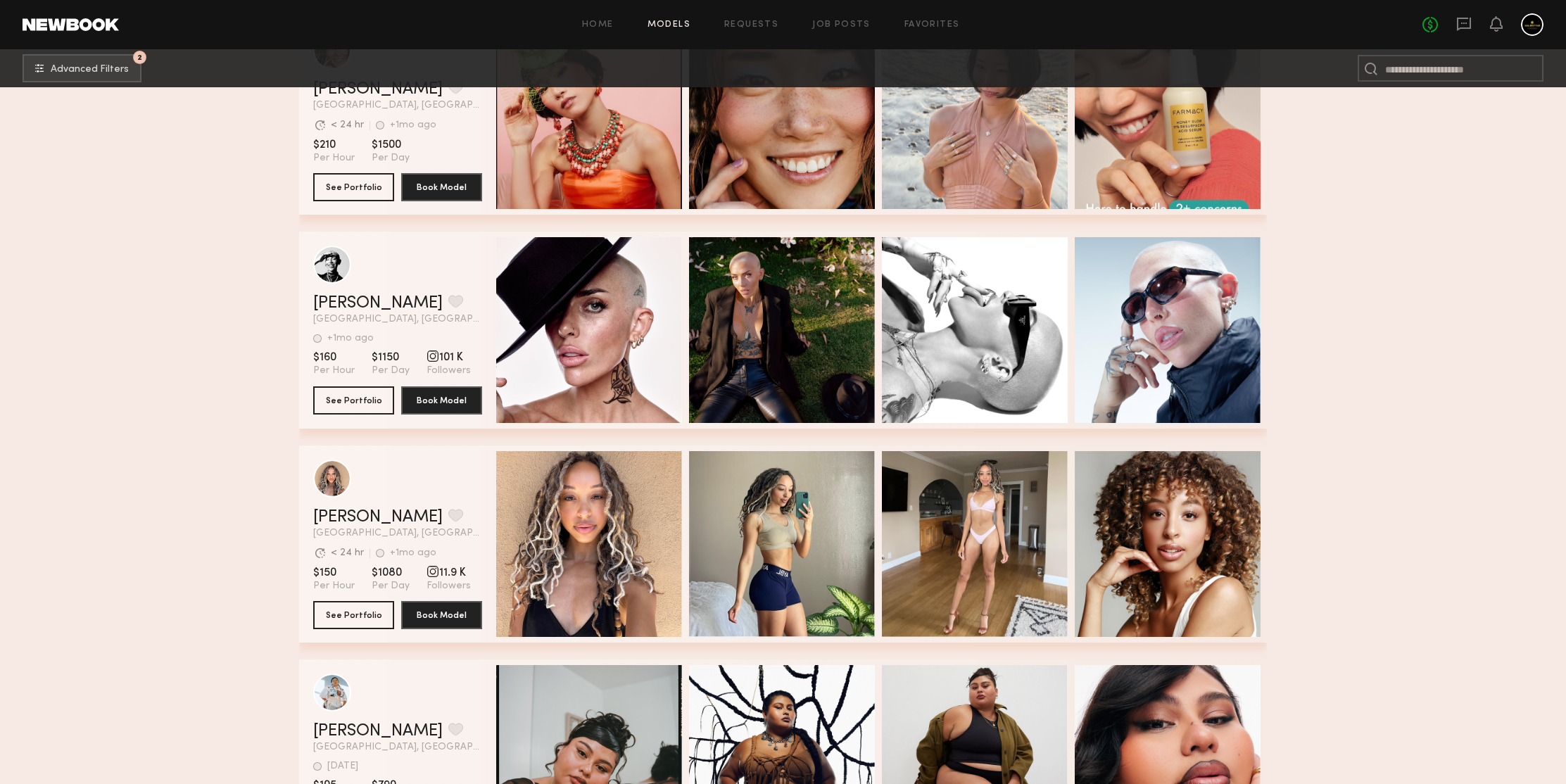
scroll to position [161842, 0]
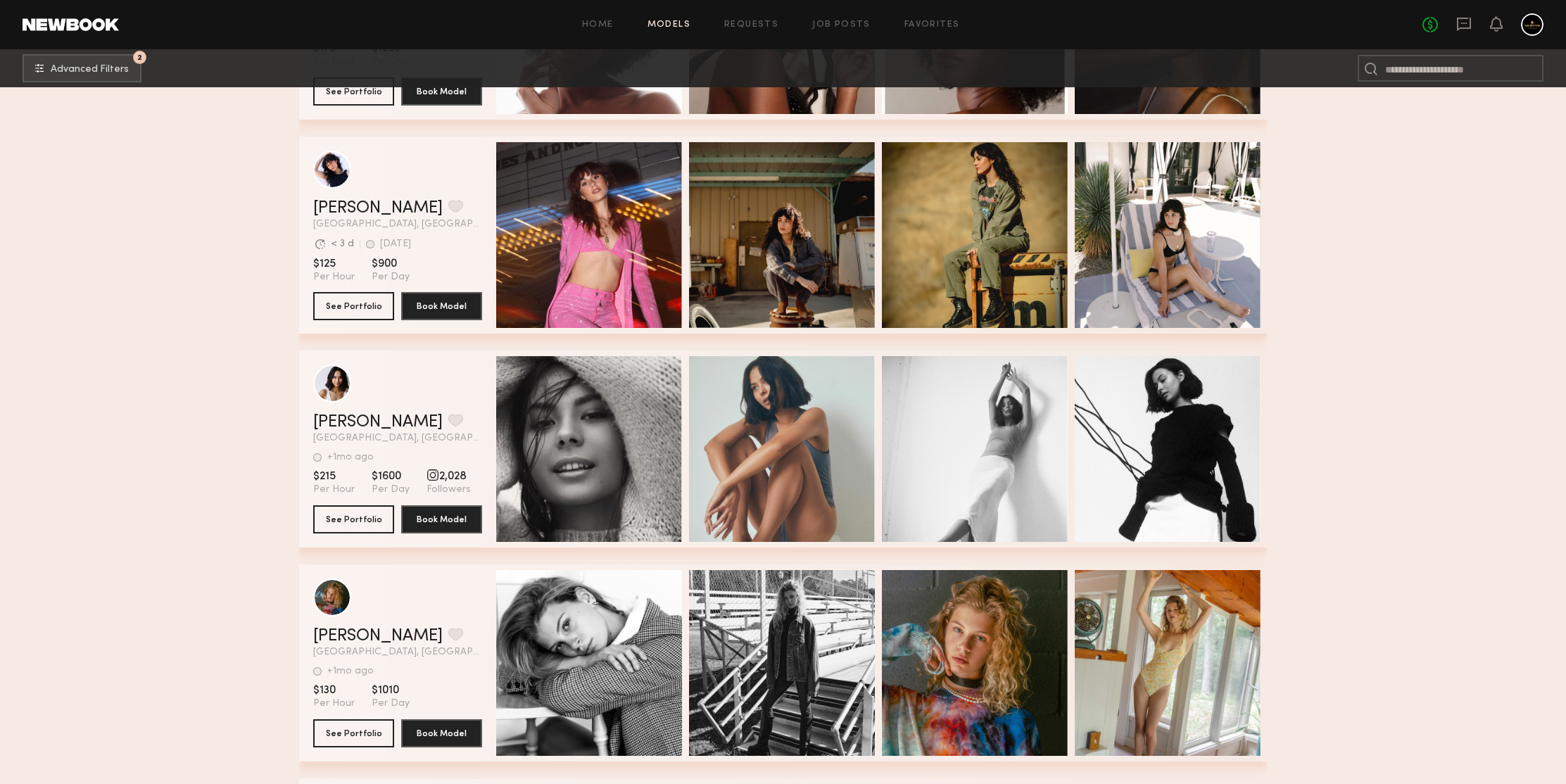
scroll to position [163359, 0]
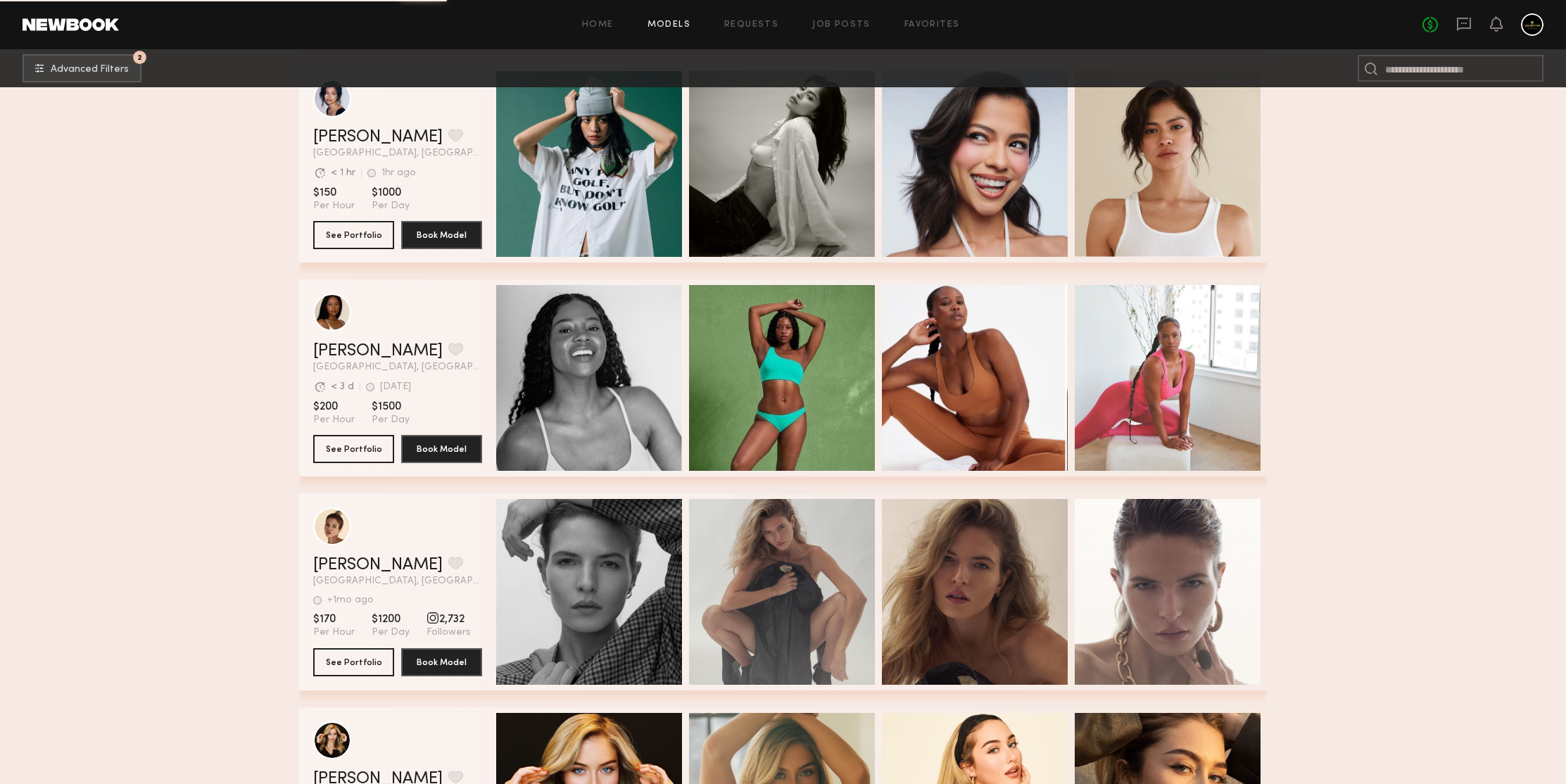
scroll to position [163817, 0]
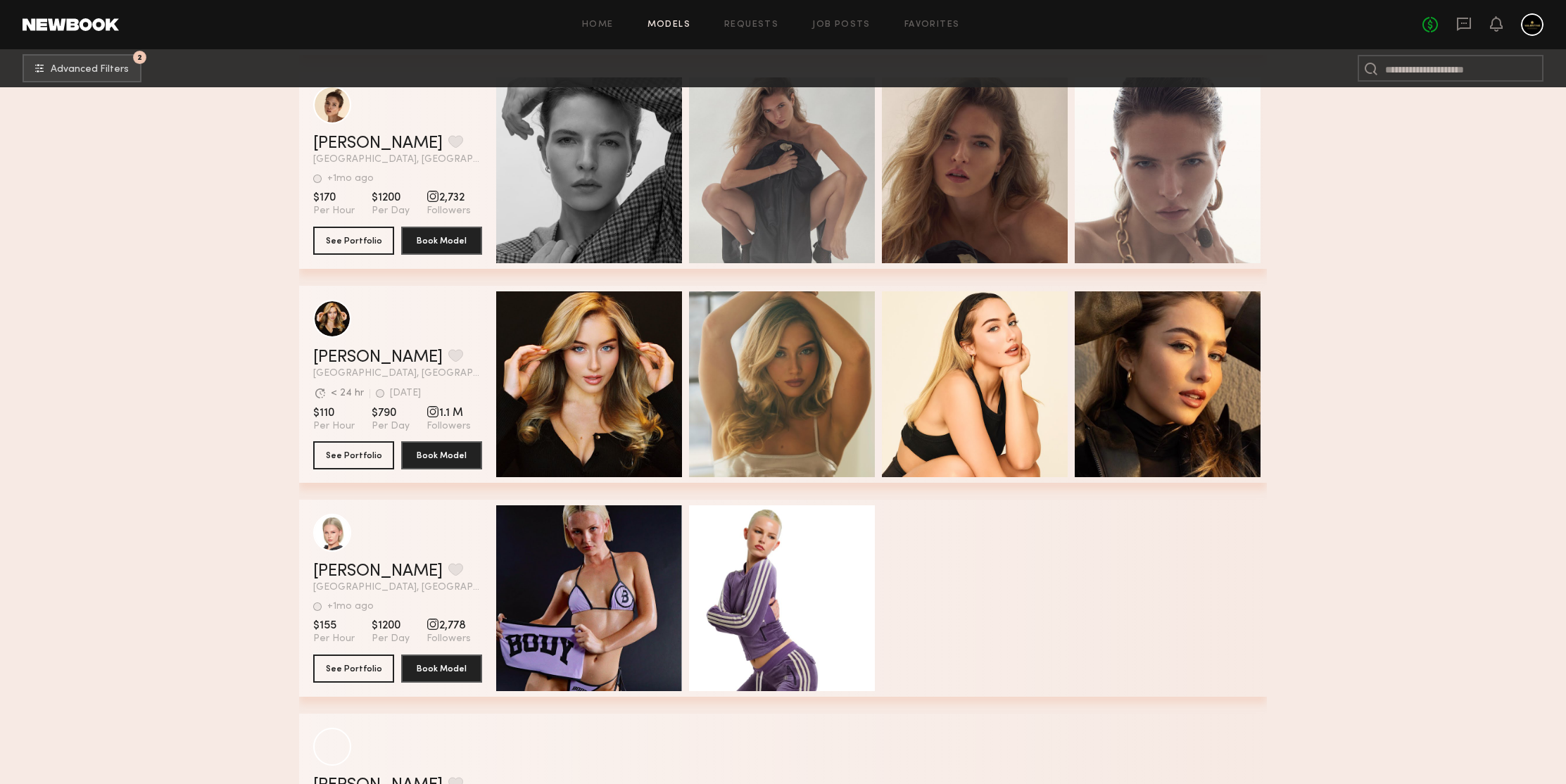
scroll to position [164348, 0]
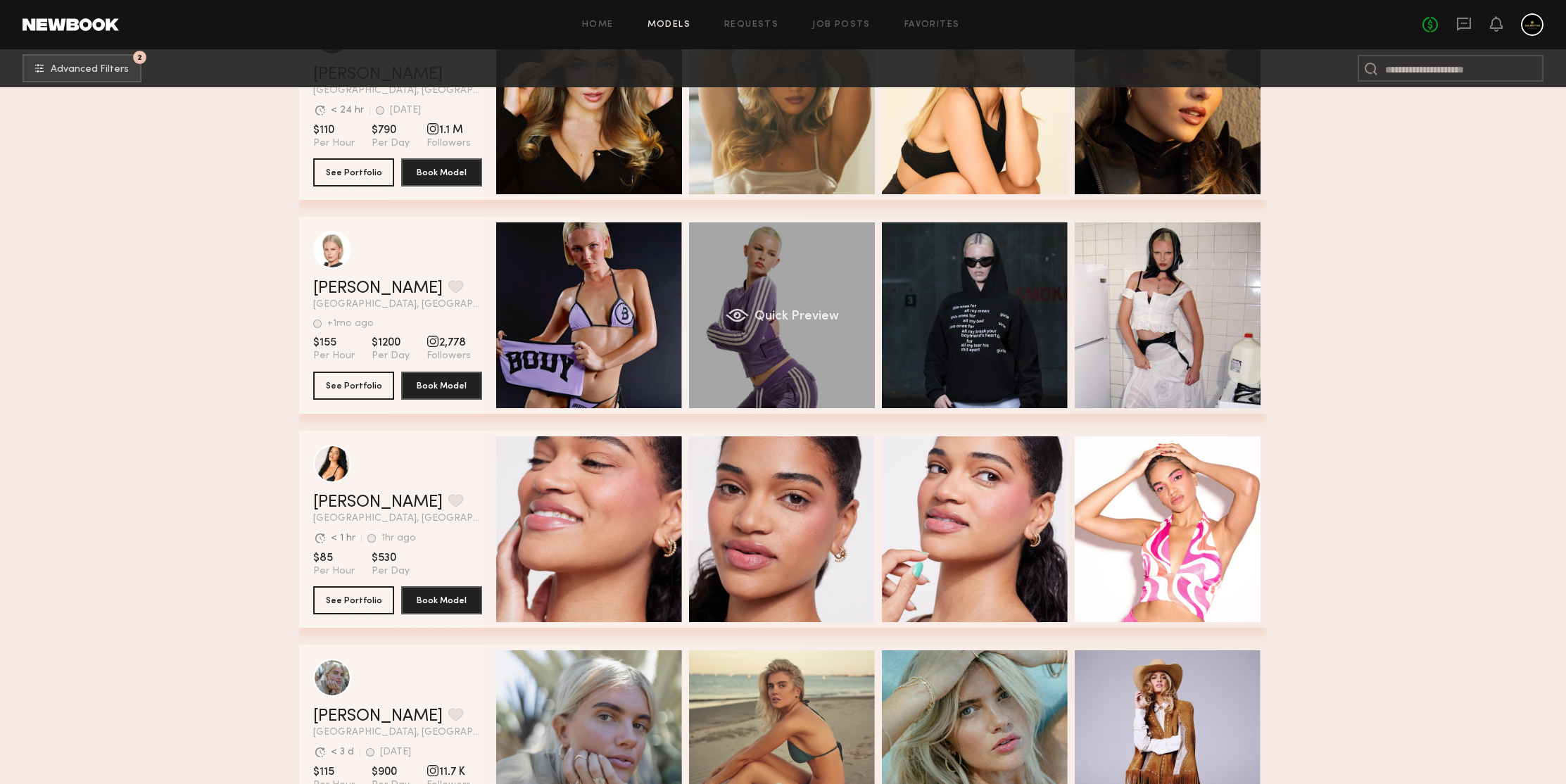
click at [805, 250] on div "Quick Preview" at bounding box center [782, 315] width 186 height 186
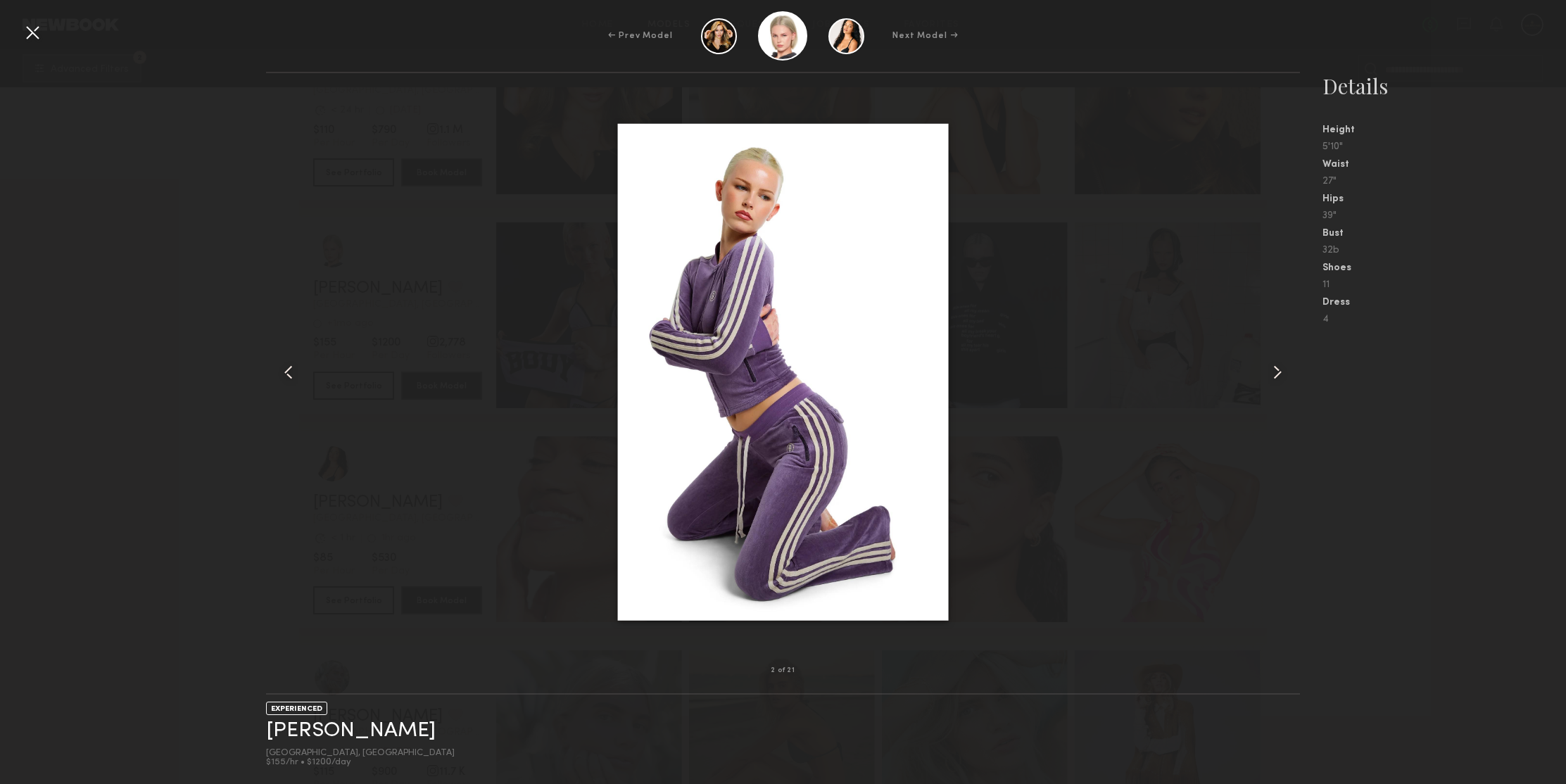
click at [1273, 374] on common-icon at bounding box center [1277, 372] width 22 height 22
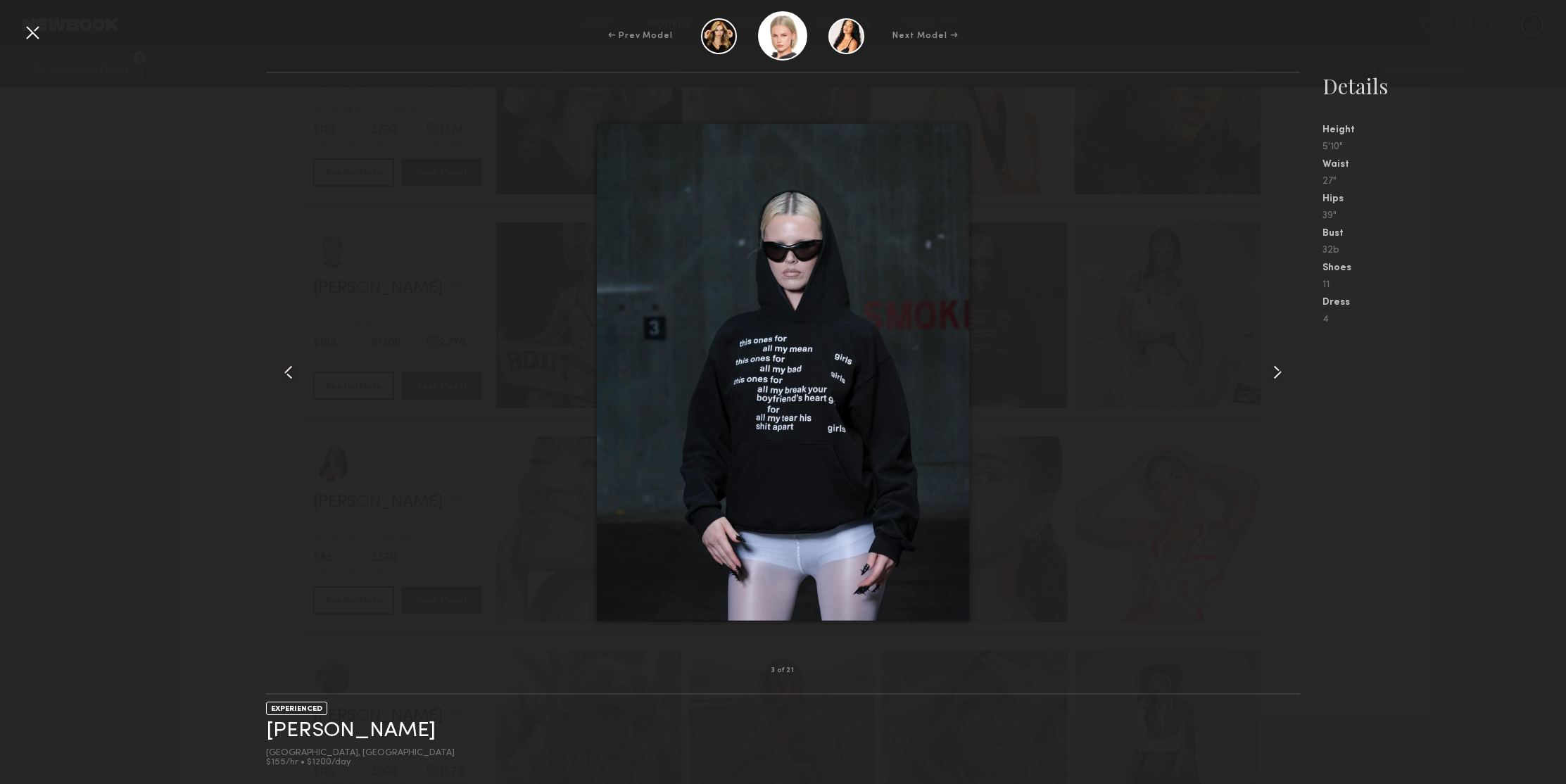
click at [1273, 374] on common-icon at bounding box center [1277, 372] width 22 height 22
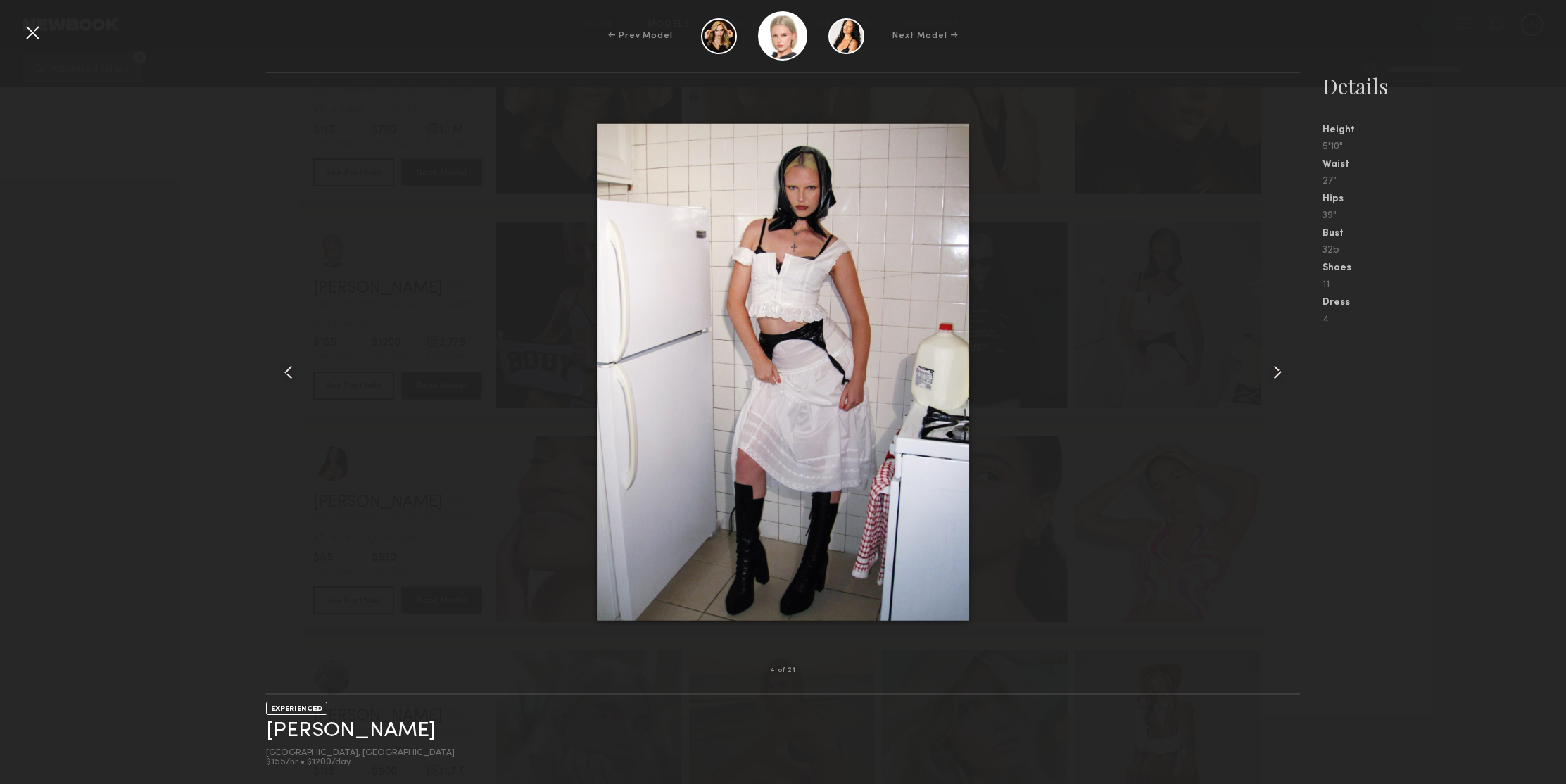
click at [1273, 374] on common-icon at bounding box center [1277, 372] width 22 height 22
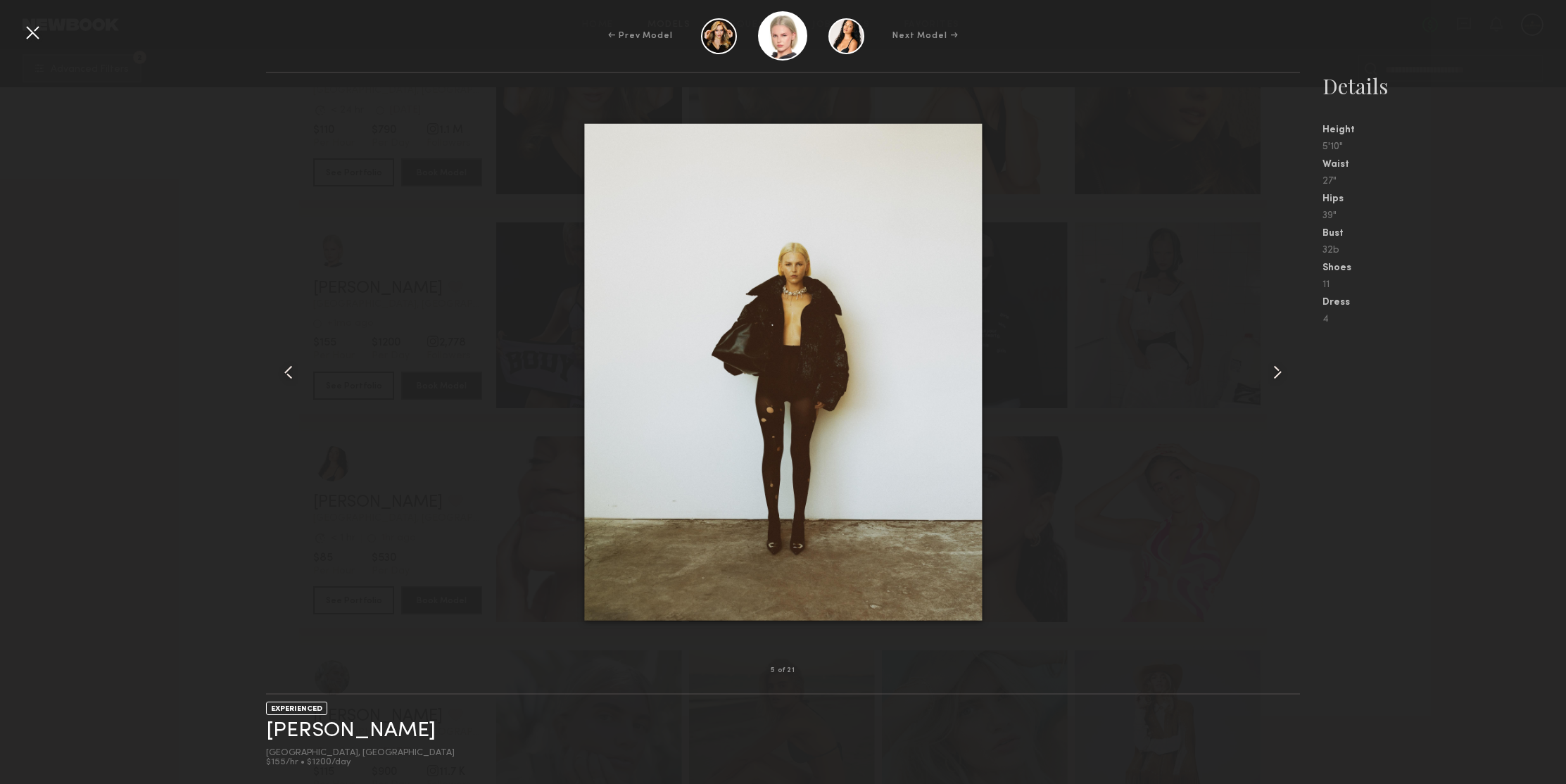
click at [1273, 374] on common-icon at bounding box center [1277, 372] width 22 height 22
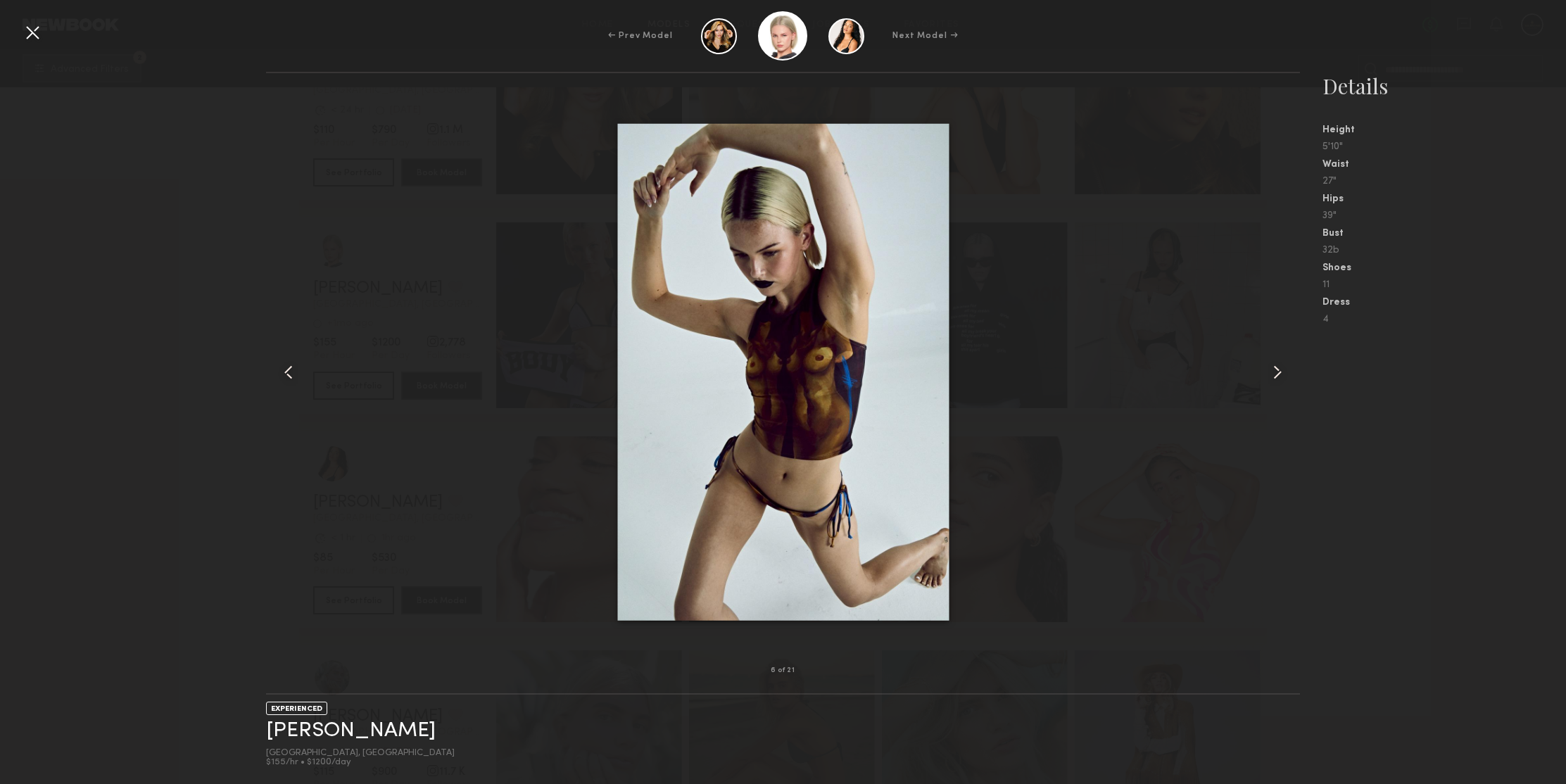
click at [1273, 374] on common-icon at bounding box center [1277, 372] width 22 height 22
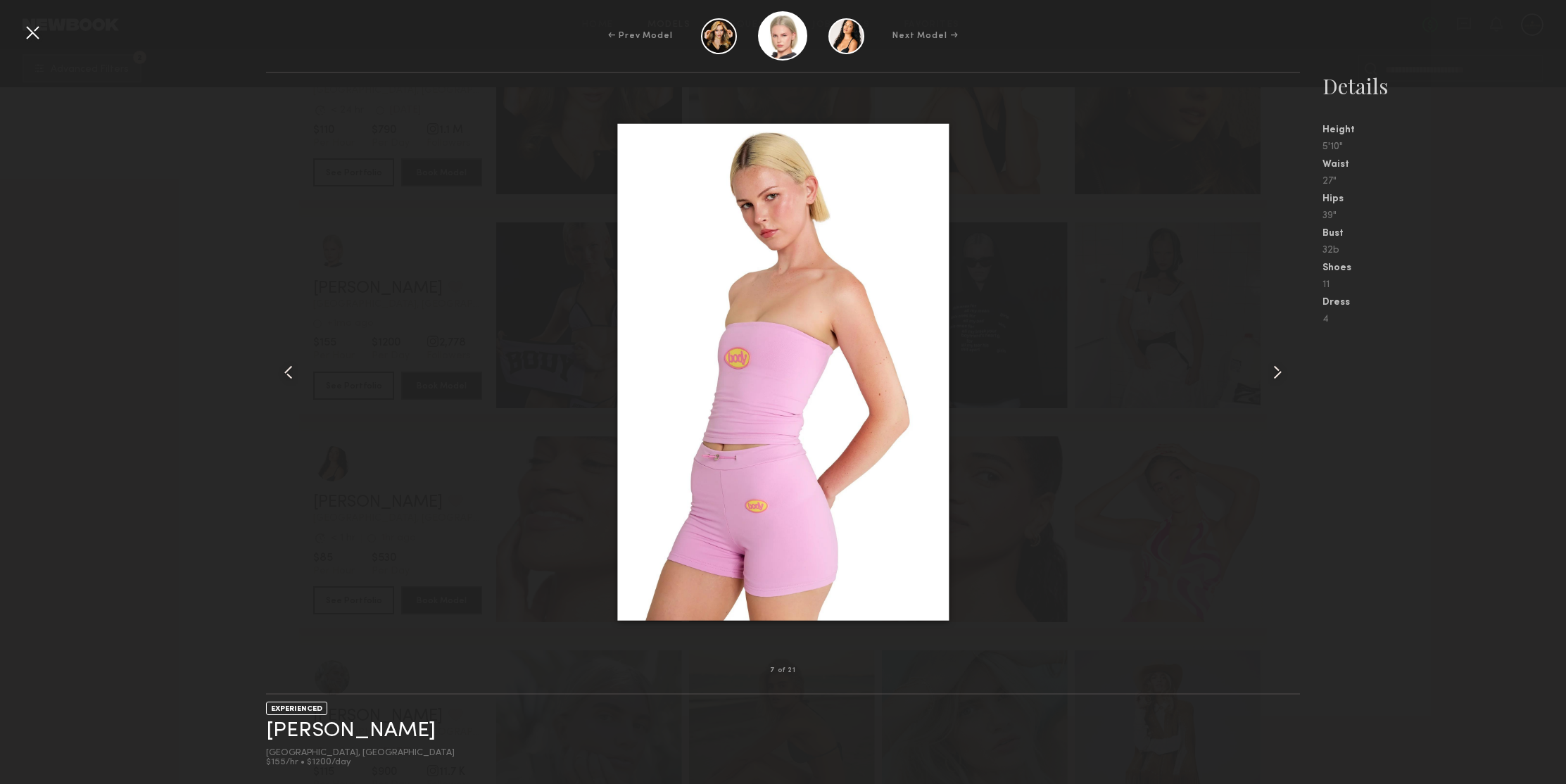
click at [1273, 374] on common-icon at bounding box center [1277, 372] width 22 height 22
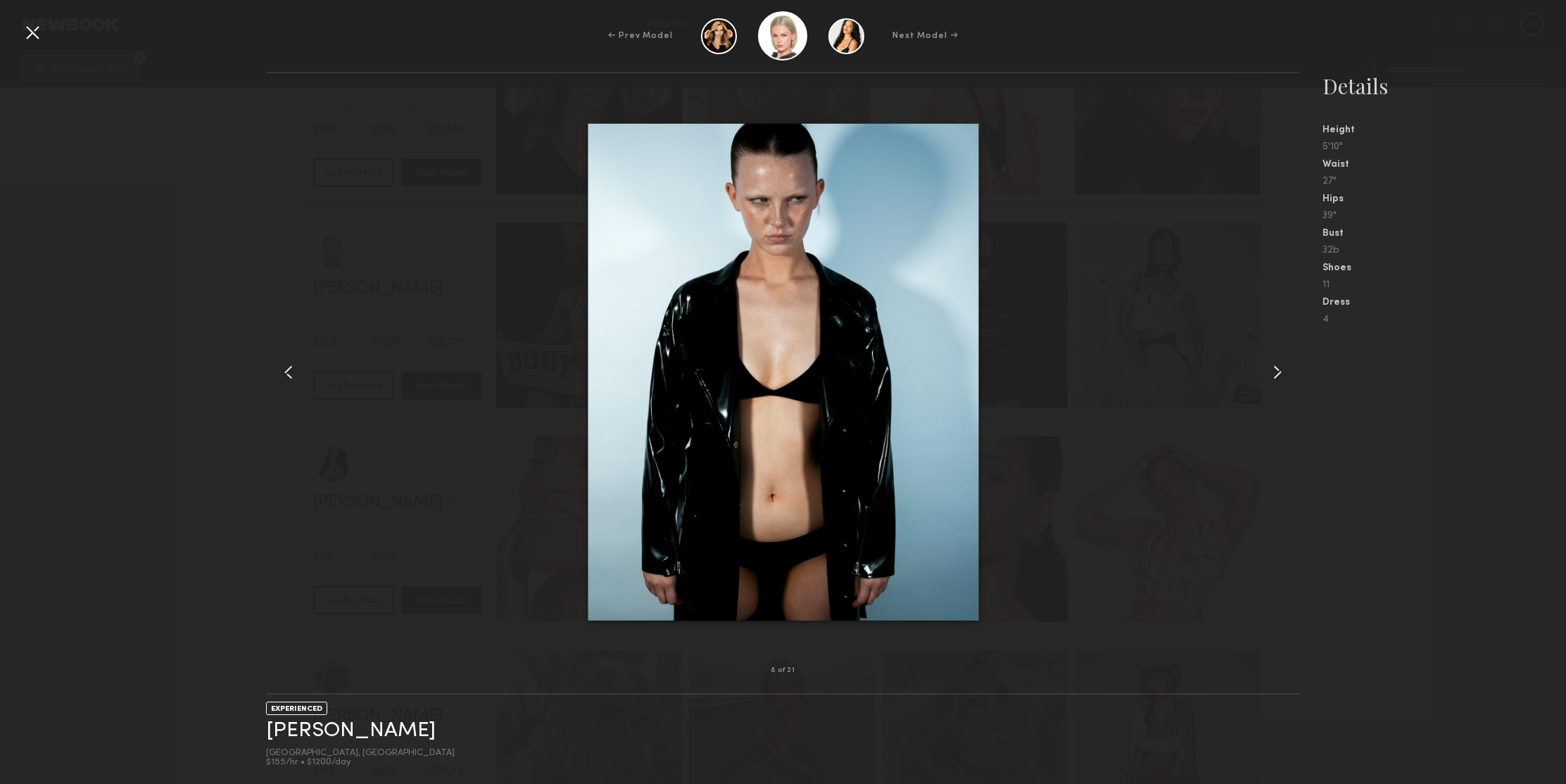
click at [1273, 374] on common-icon at bounding box center [1277, 372] width 22 height 22
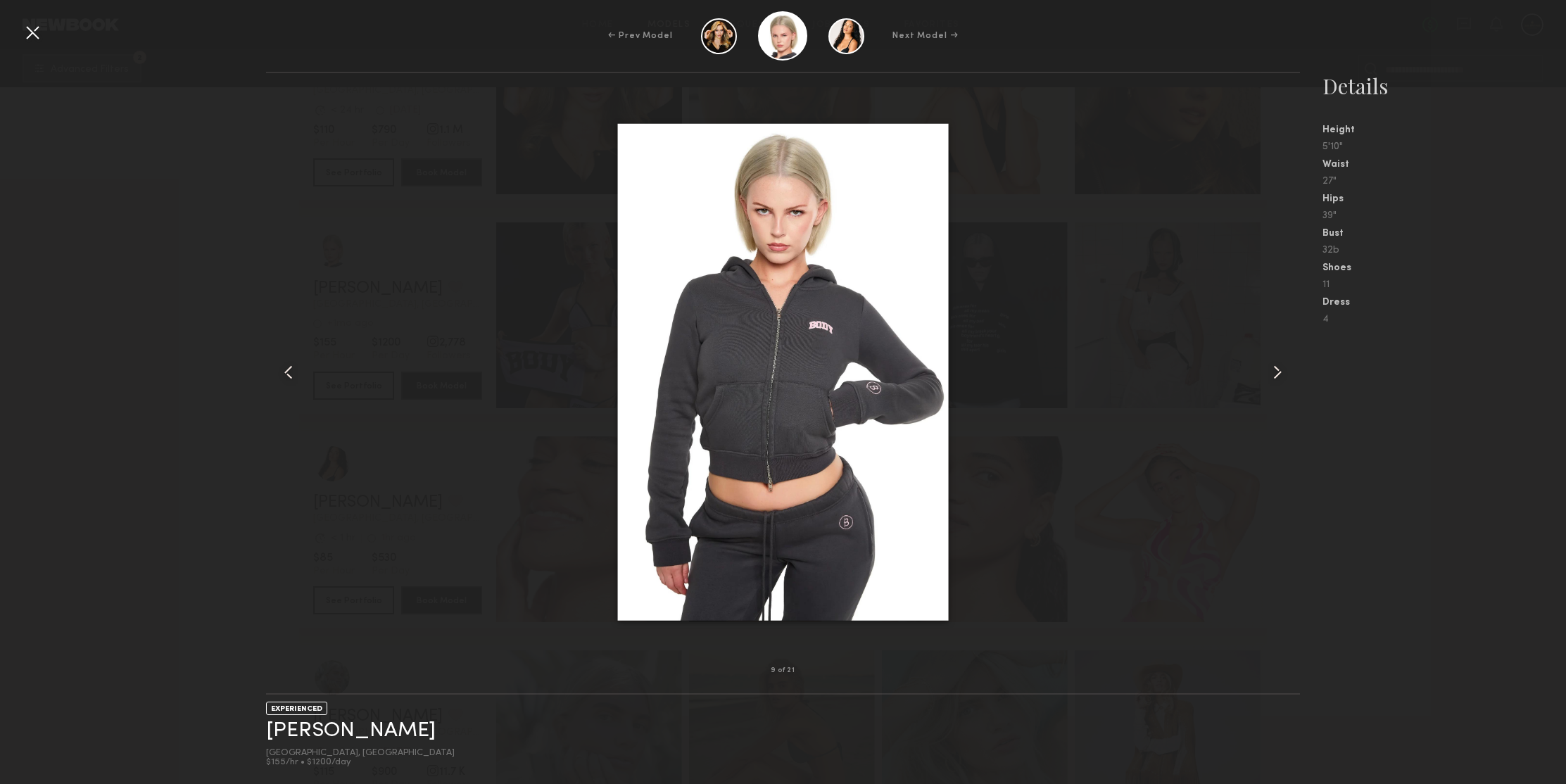
click at [1273, 374] on common-icon at bounding box center [1277, 372] width 22 height 22
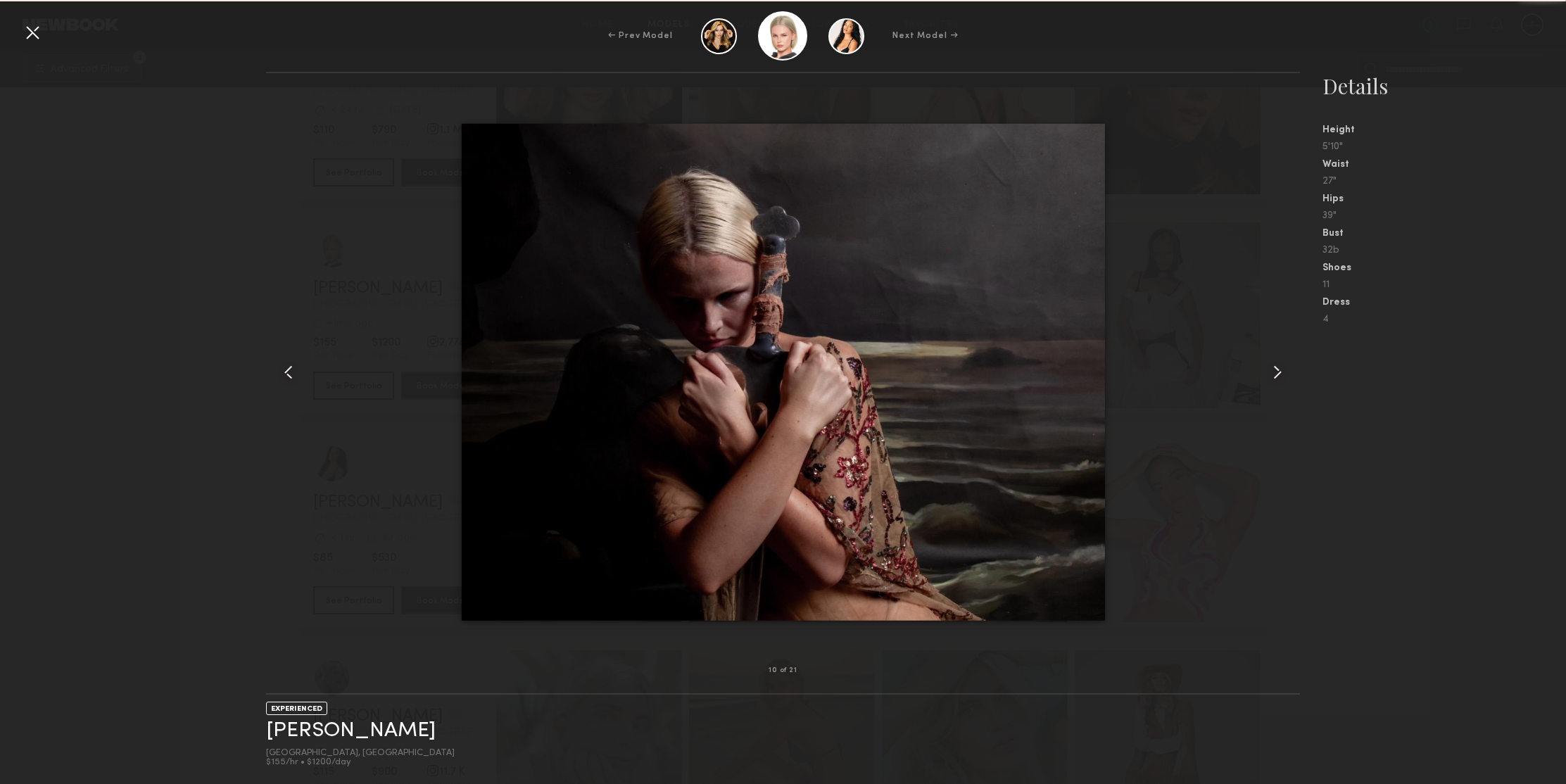
click at [1273, 374] on common-icon at bounding box center [1277, 372] width 22 height 22
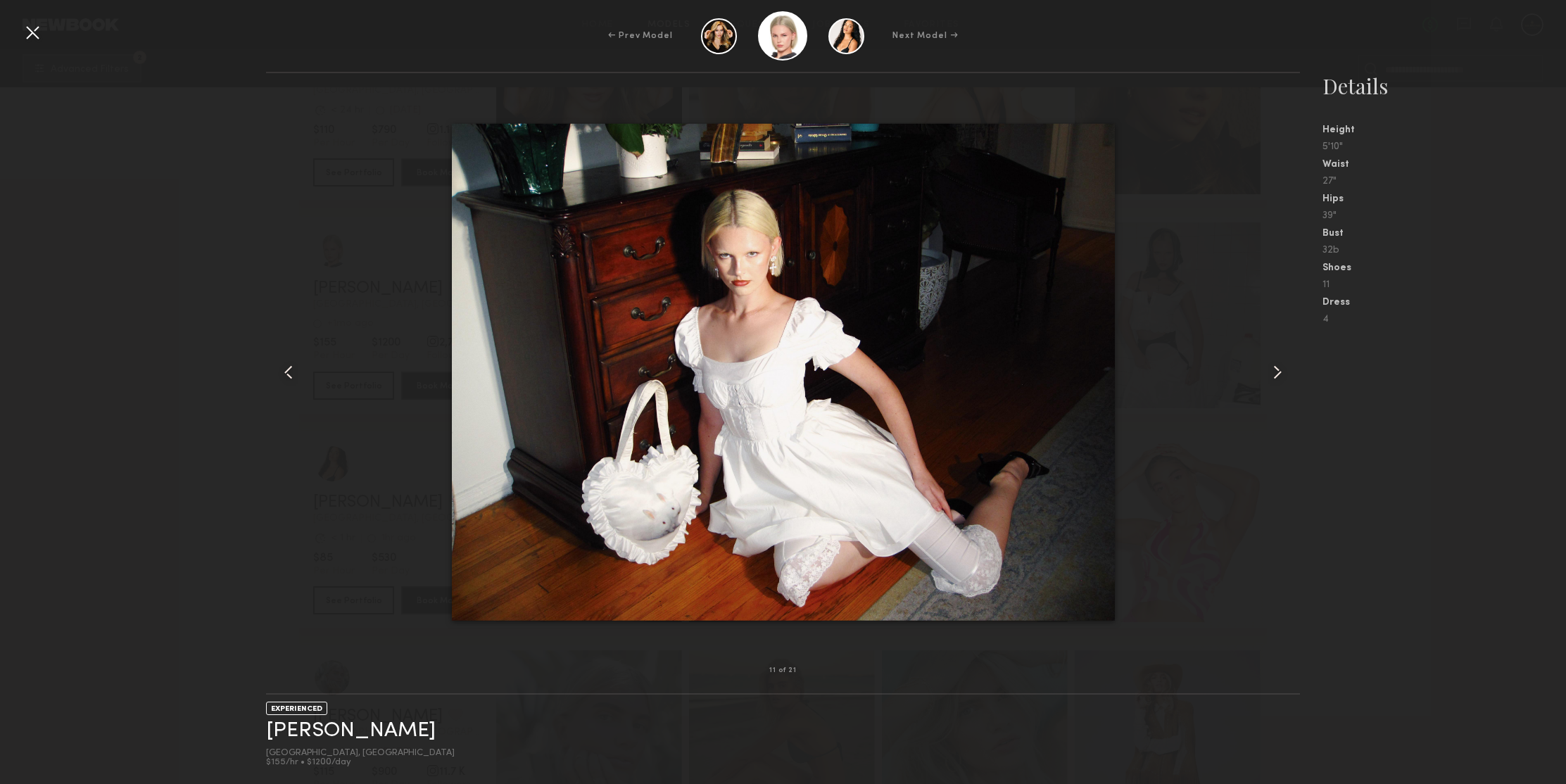
click at [33, 36] on div at bounding box center [33, 32] width 22 height 22
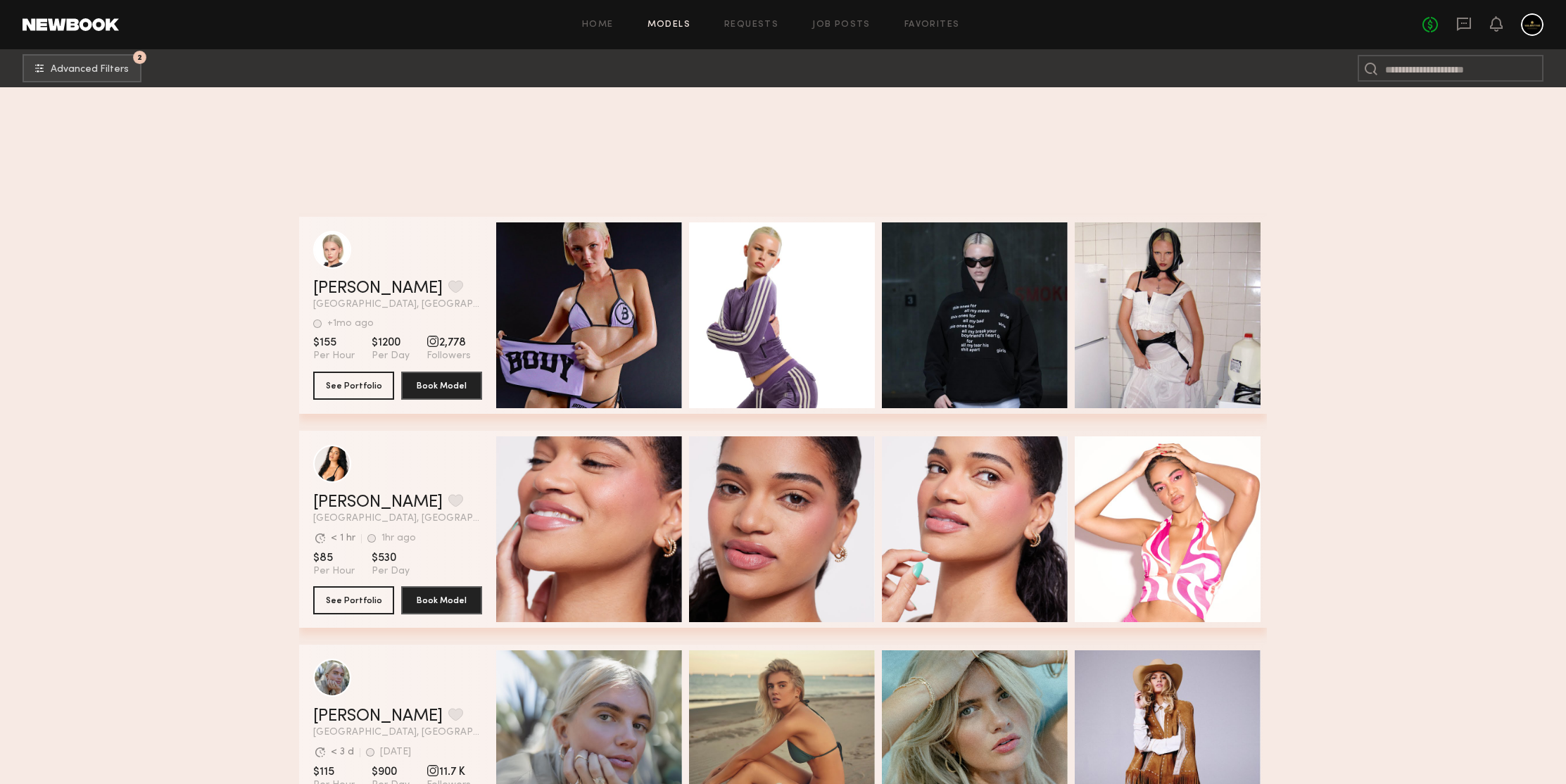
scroll to position [164980, 0]
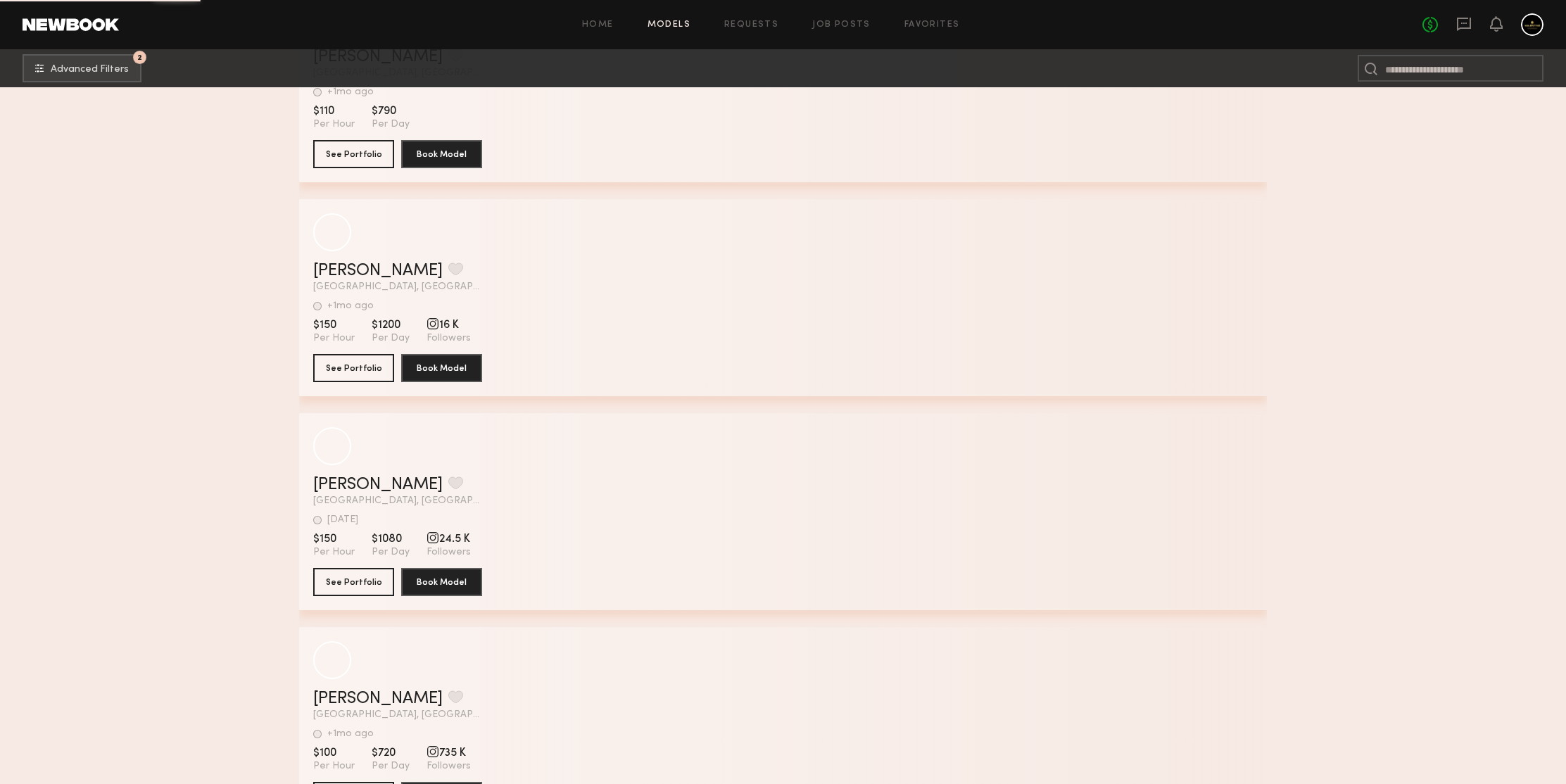
scroll to position [168949, 0]
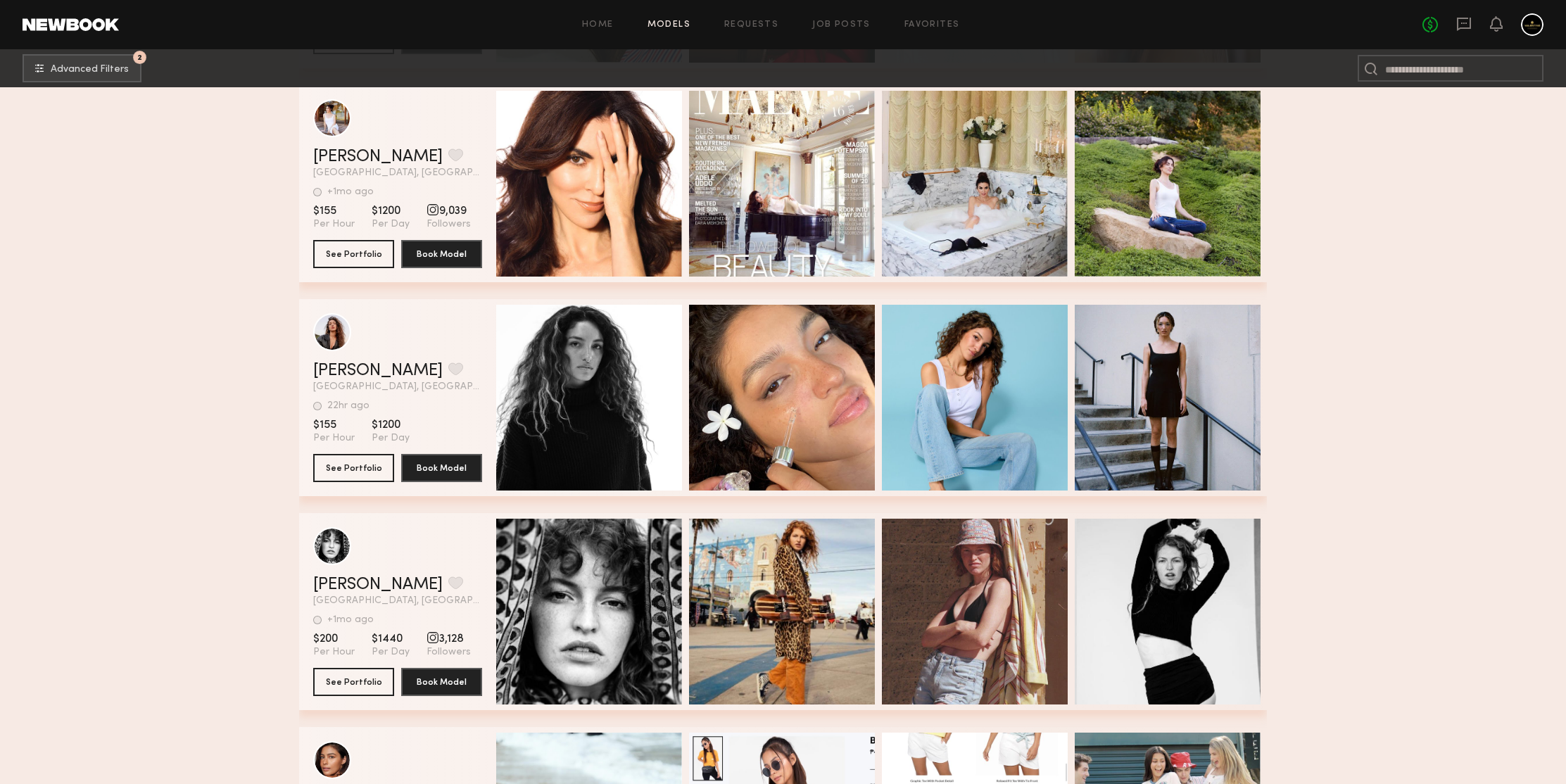
scroll to position [170487, 0]
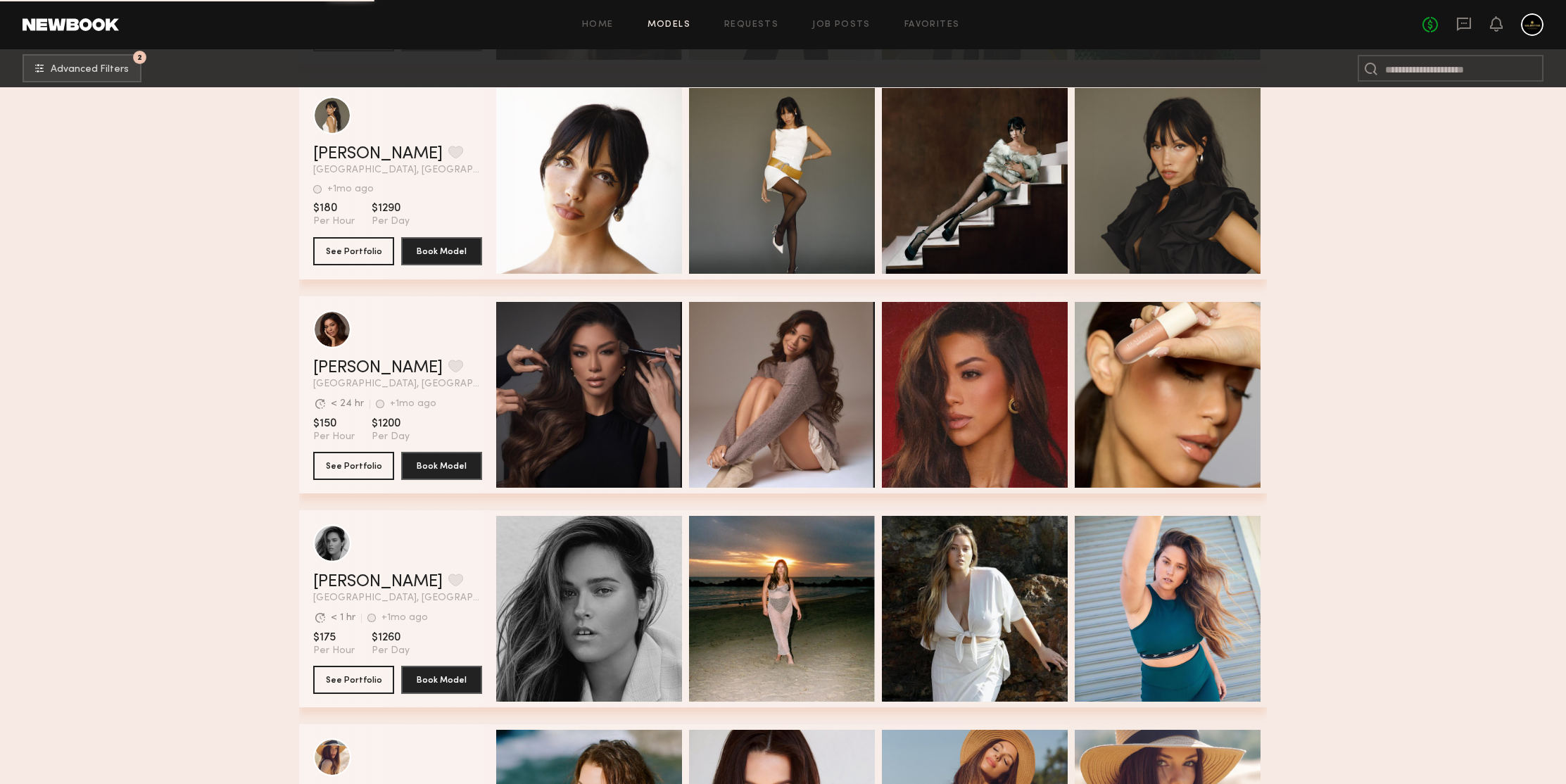
scroll to position [171516, 0]
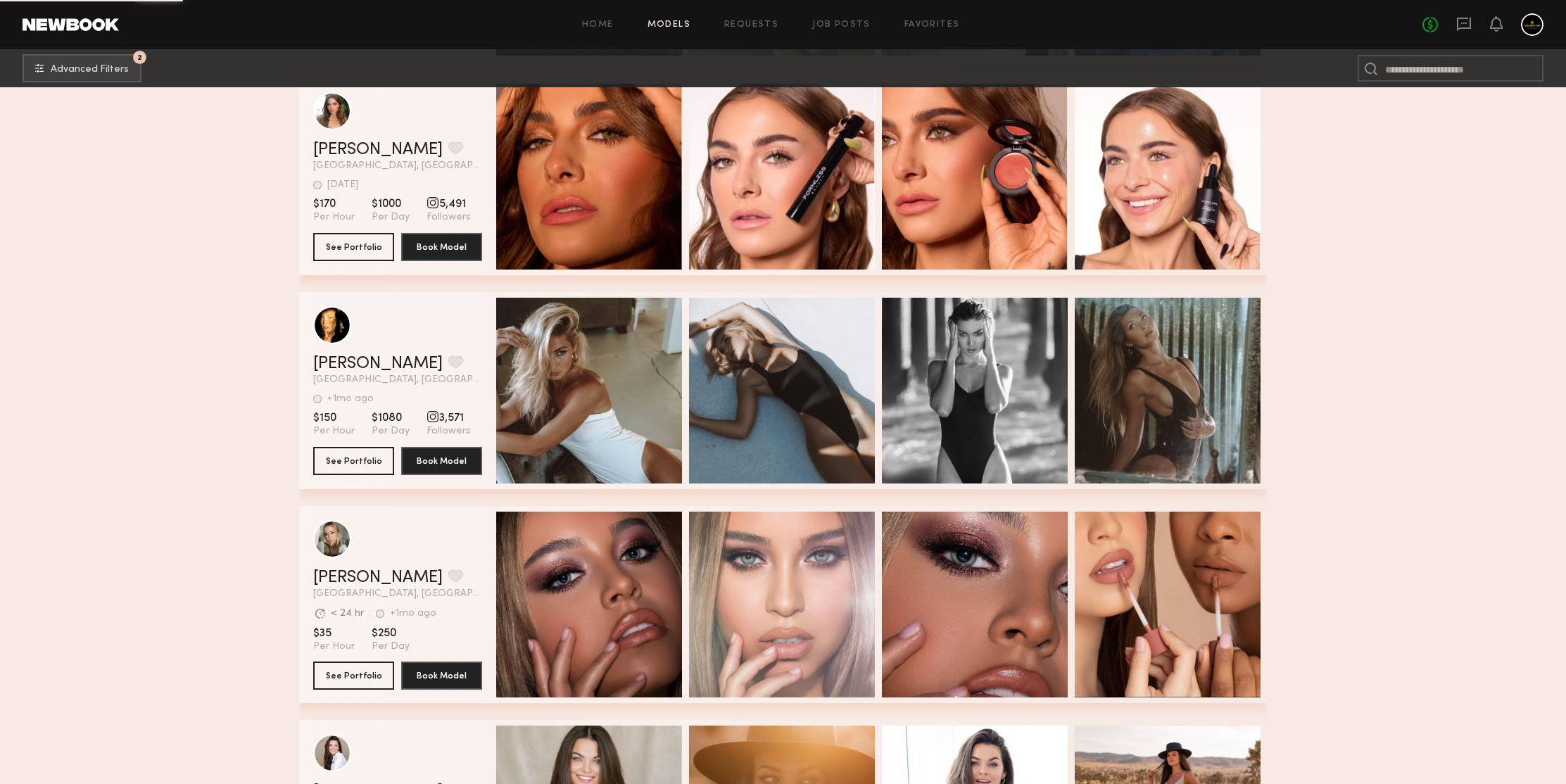
scroll to position [174081, 0]
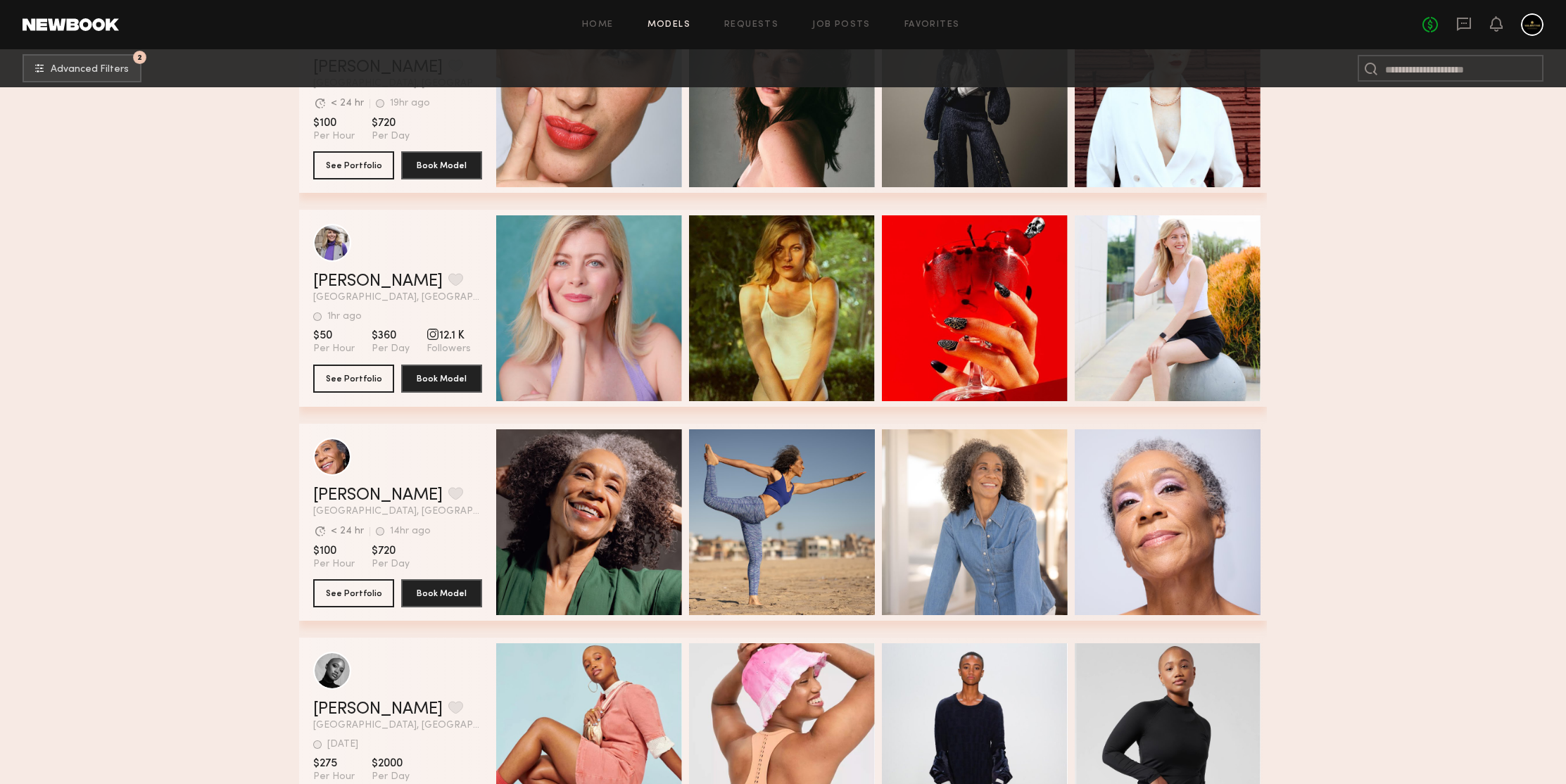
scroll to position [174849, 0]
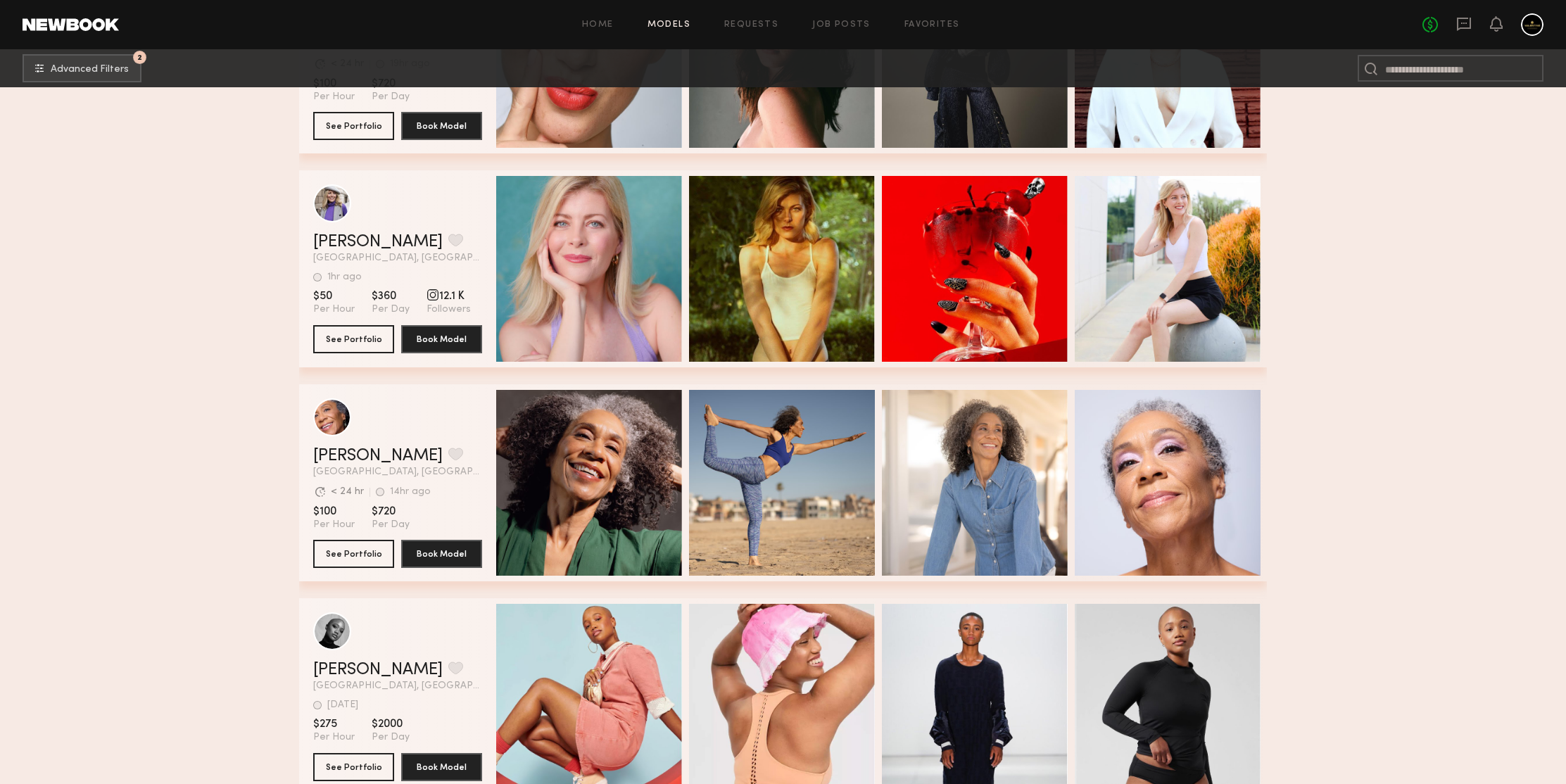
scroll to position [175159, 0]
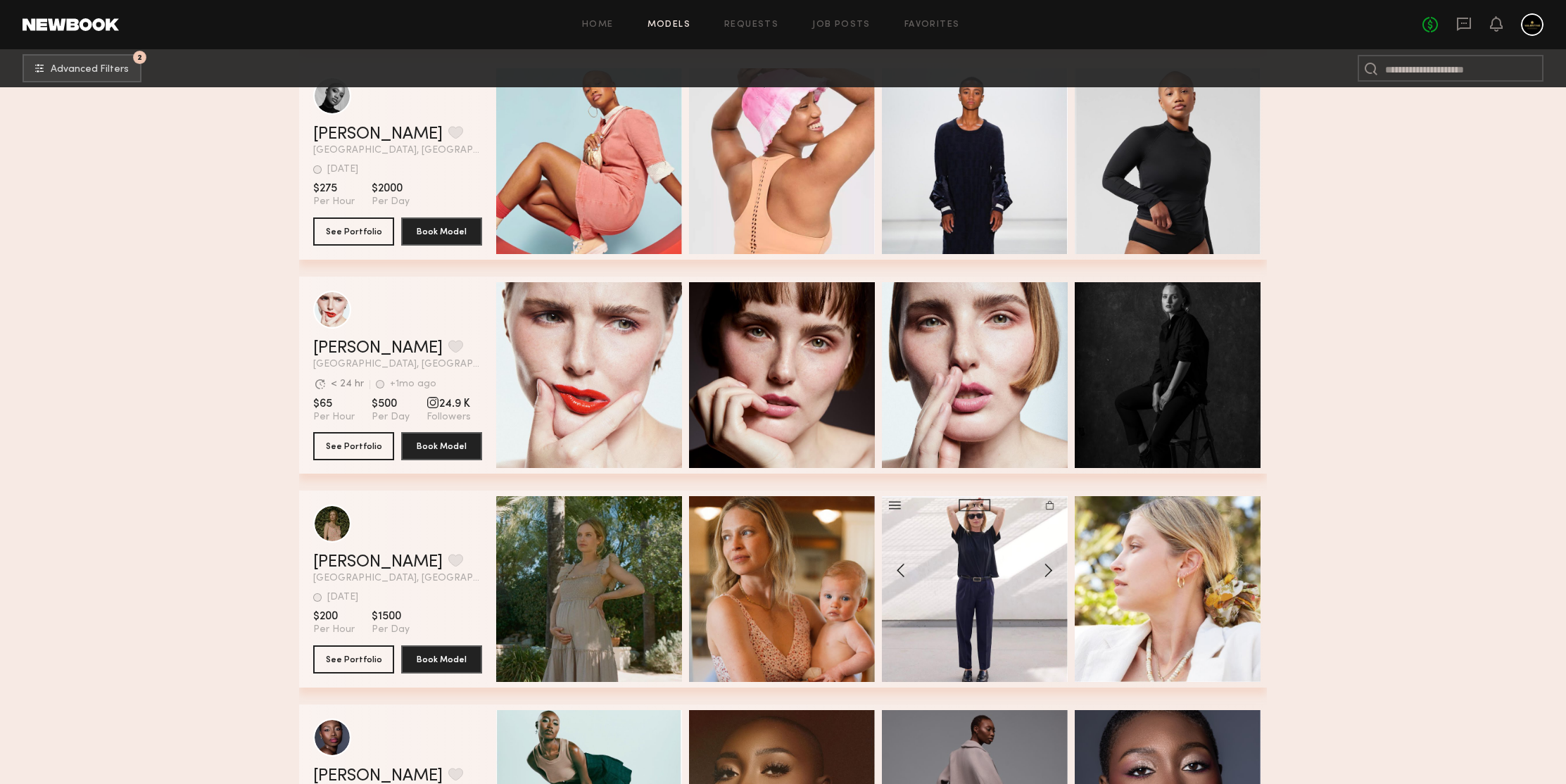
scroll to position [175830, 0]
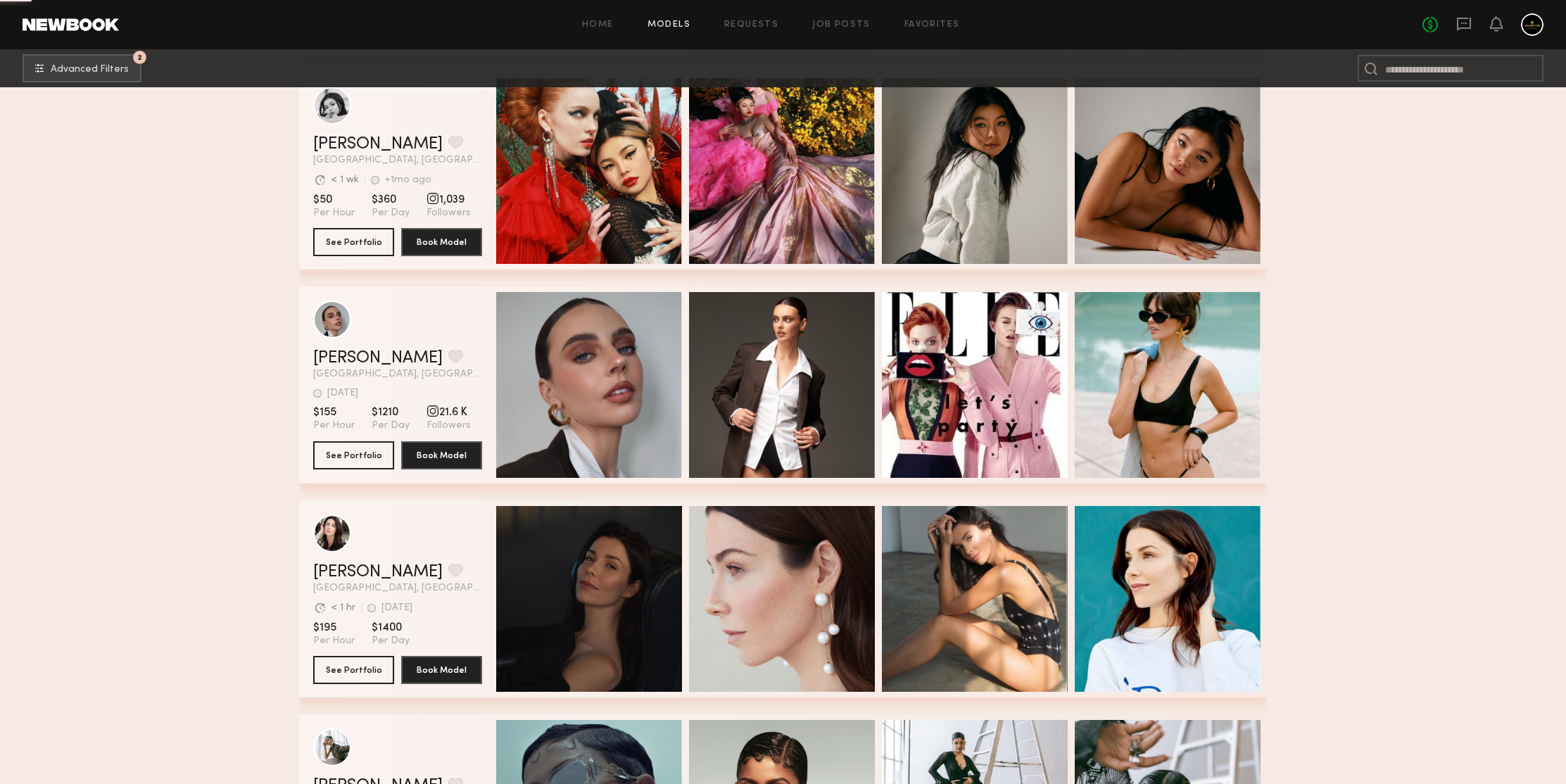
scroll to position [176648, 0]
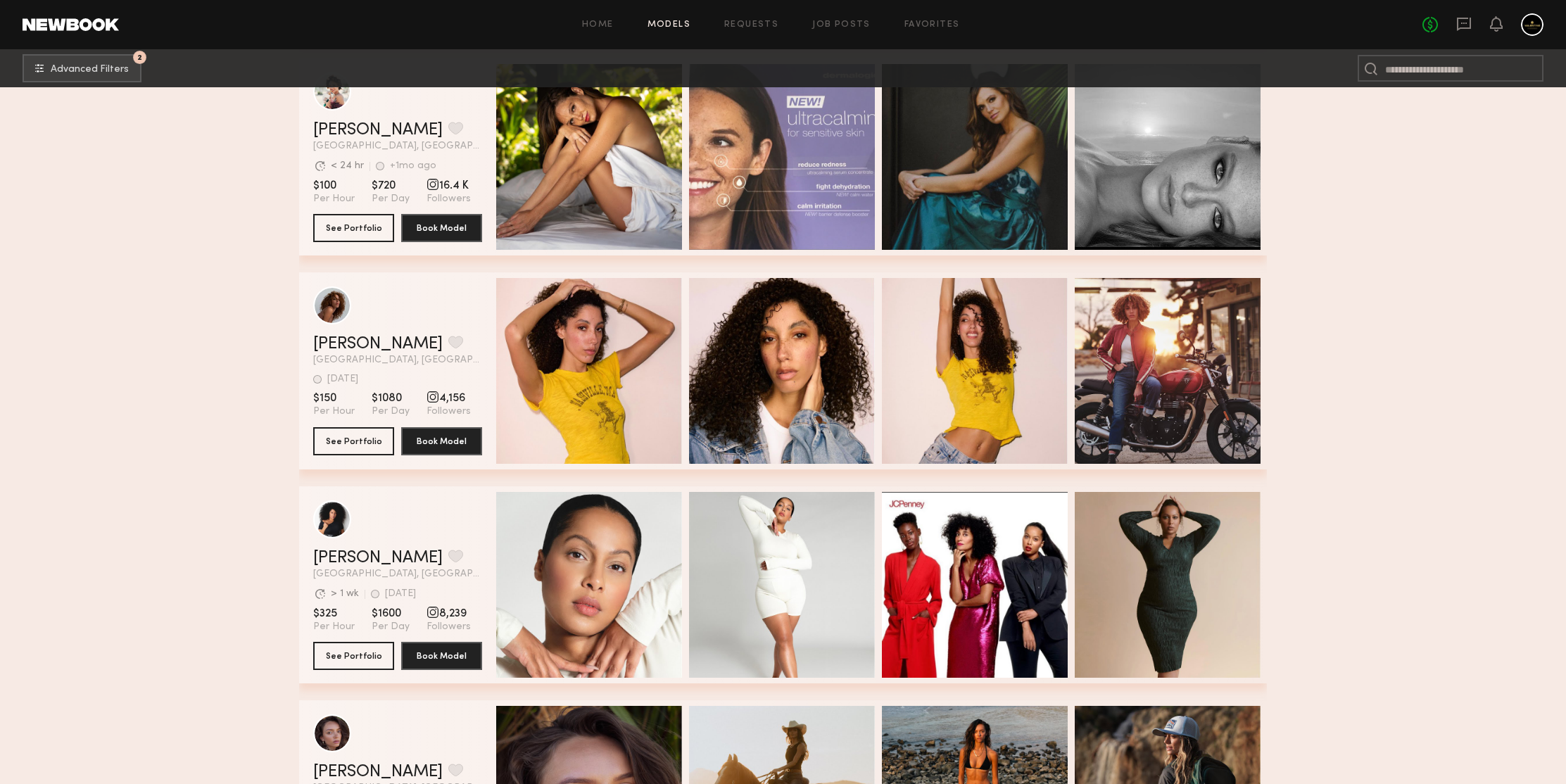
scroll to position [178578, 0]
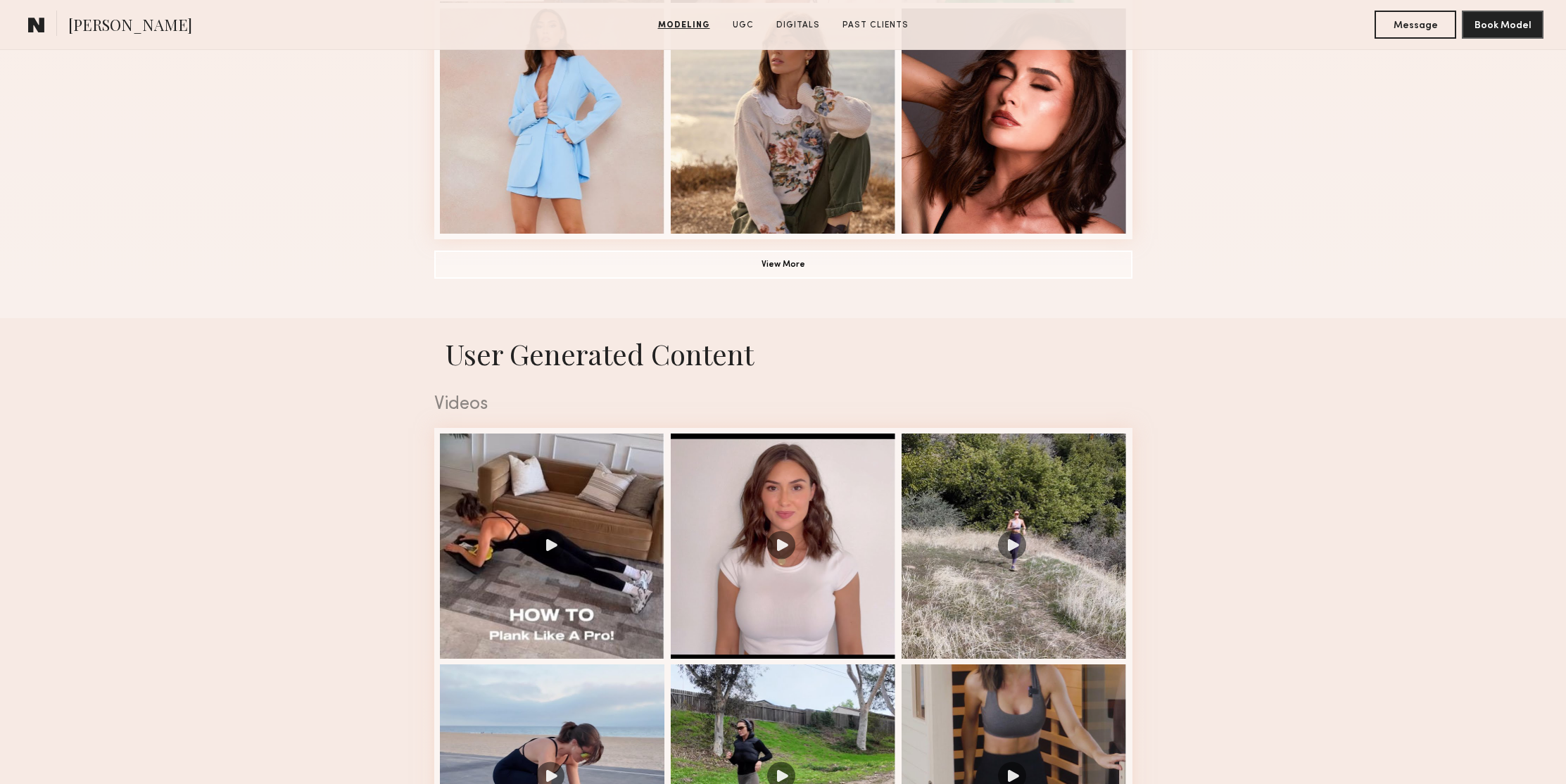
scroll to position [1172, 0]
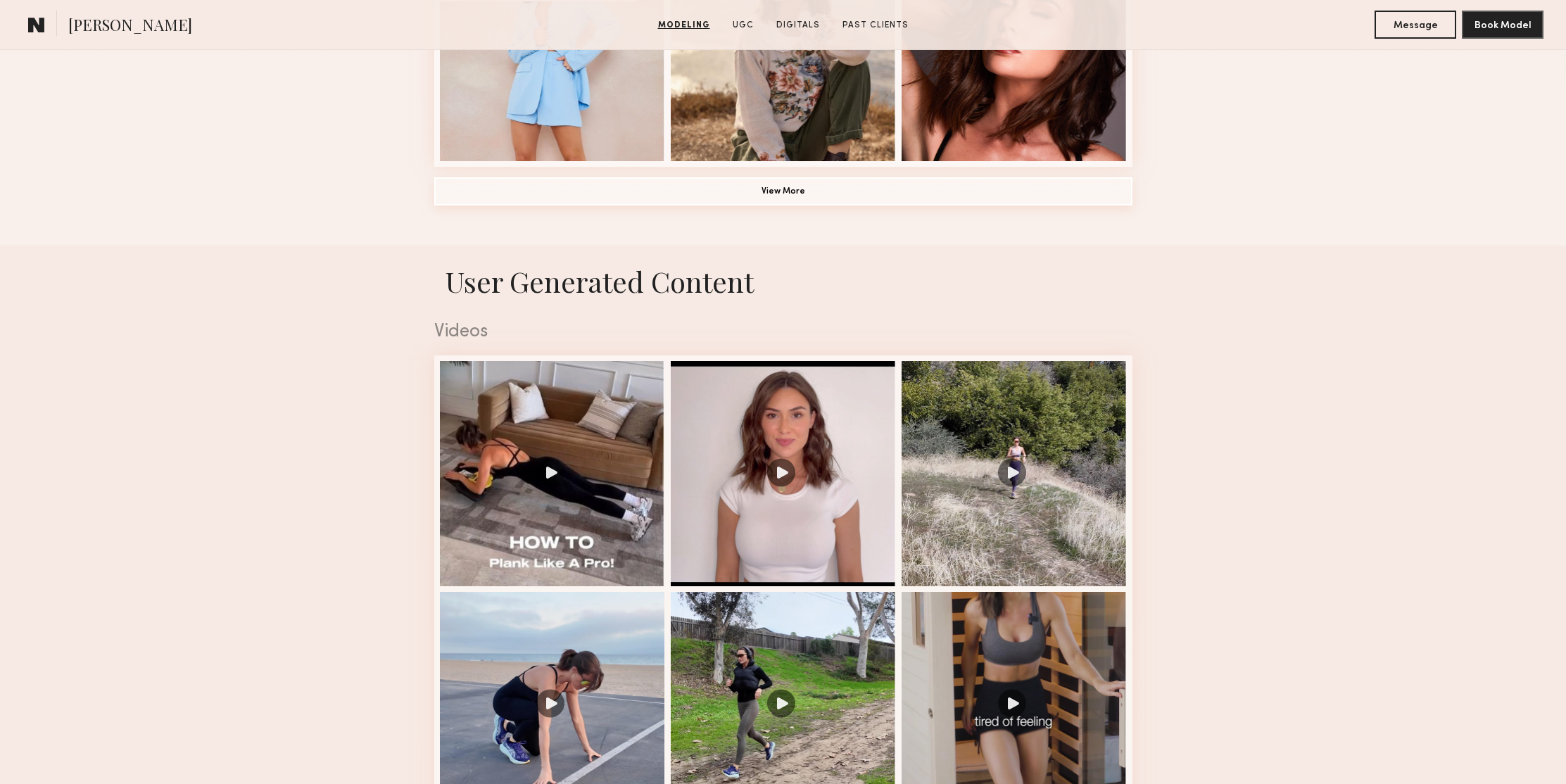
click button "View More"
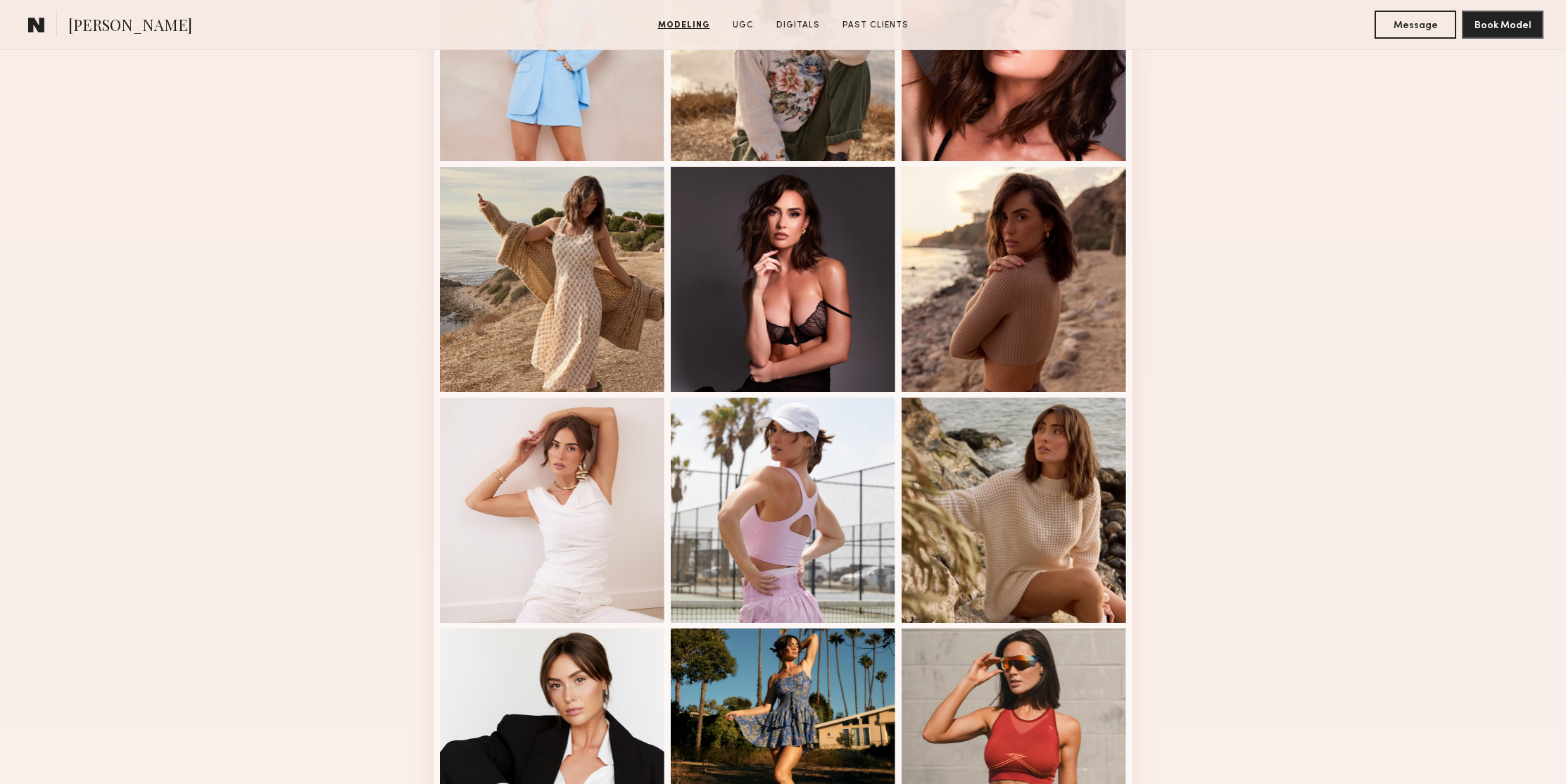
click div "Modeling Portfolio"
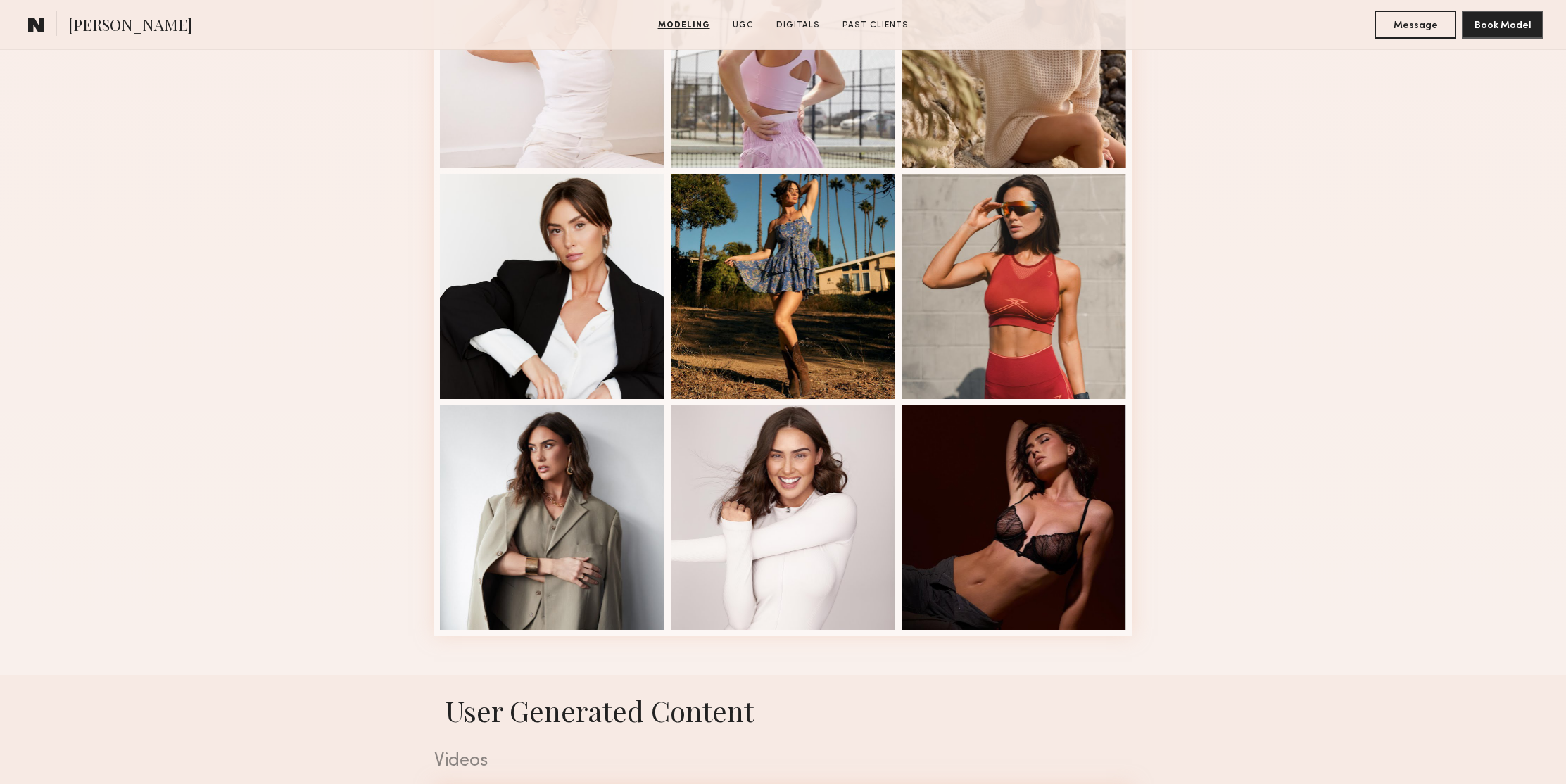
scroll to position [1554, 0]
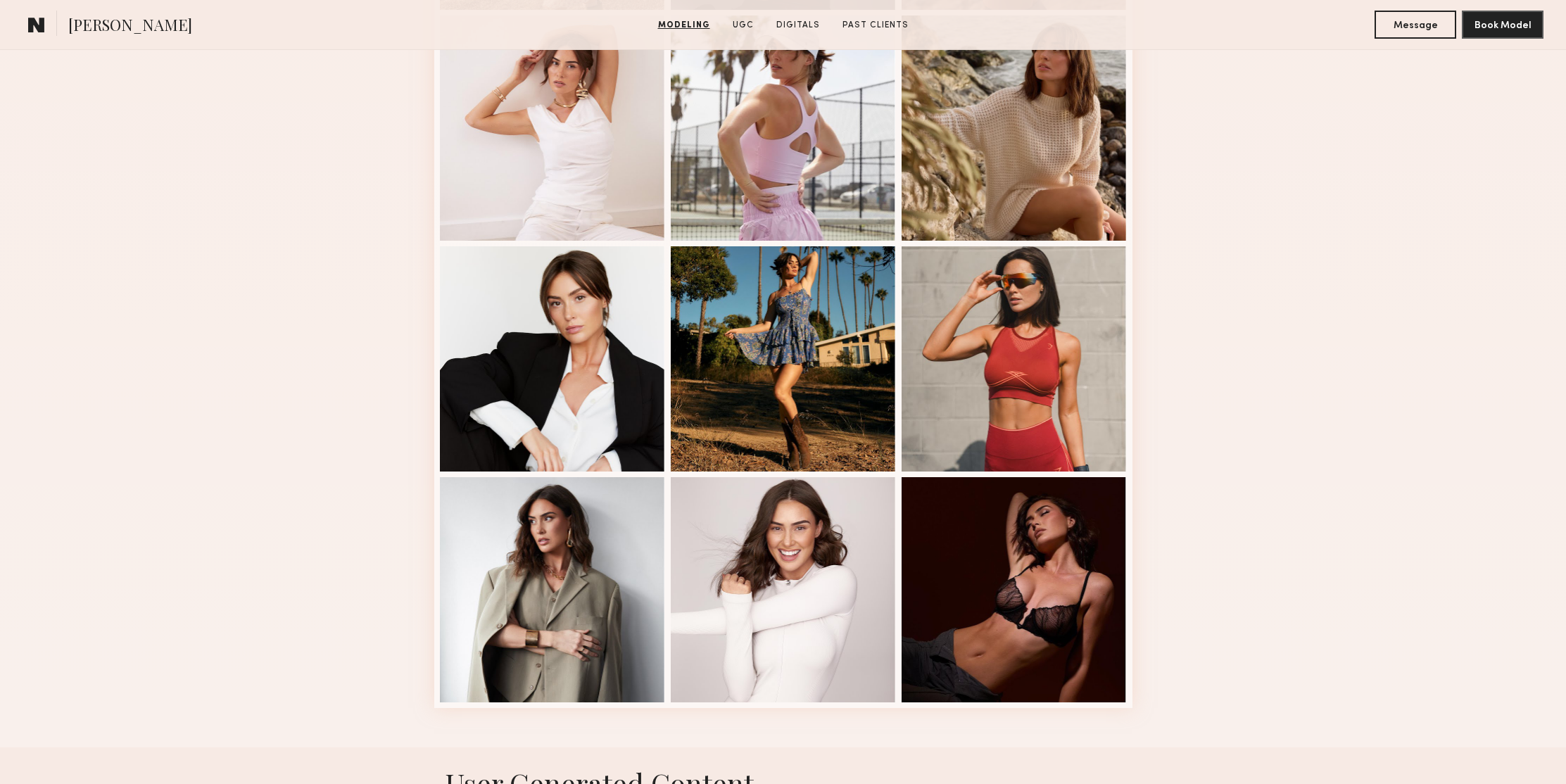
click div "Modeling Portfolio"
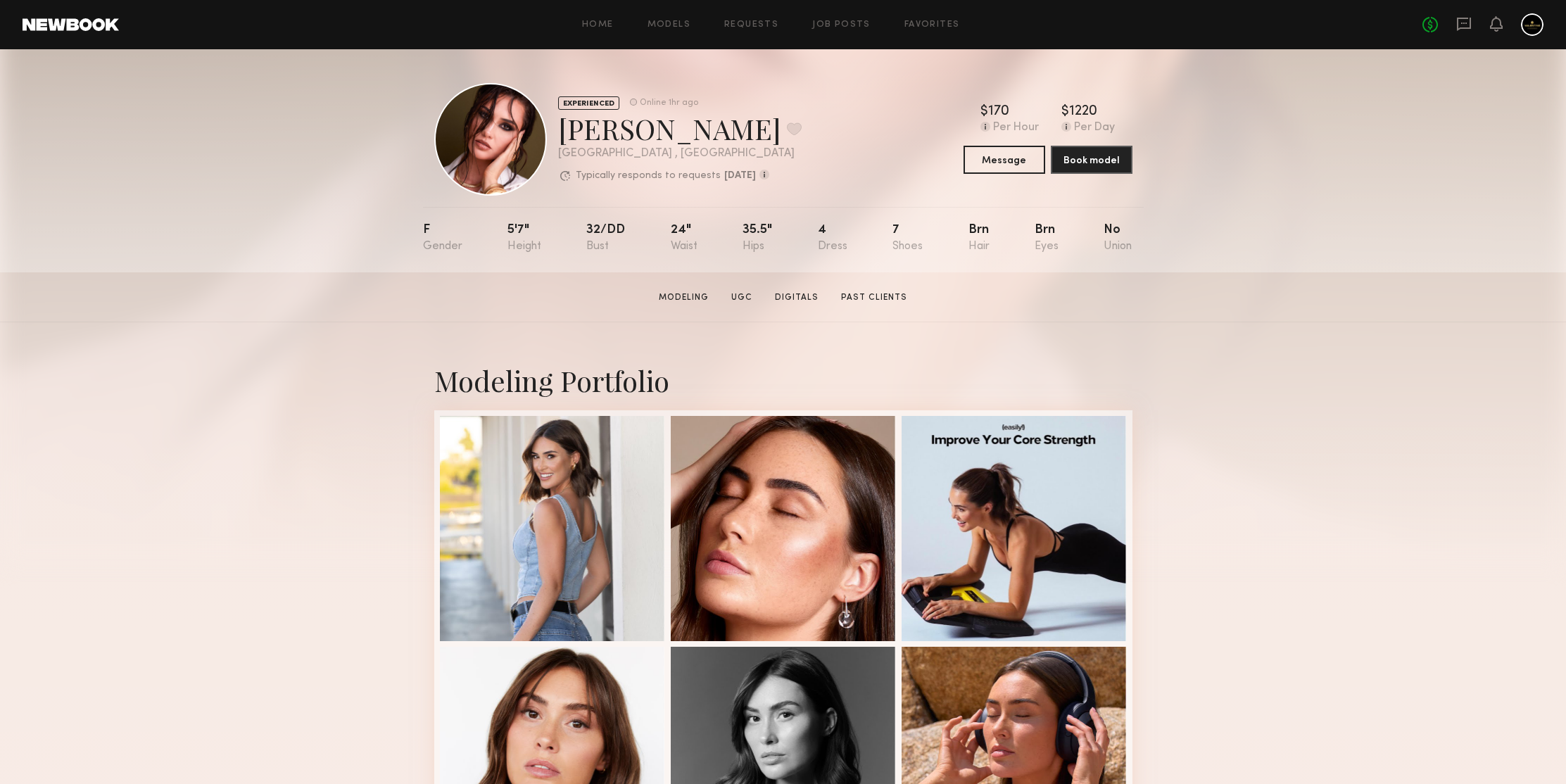
scroll to position [241, 0]
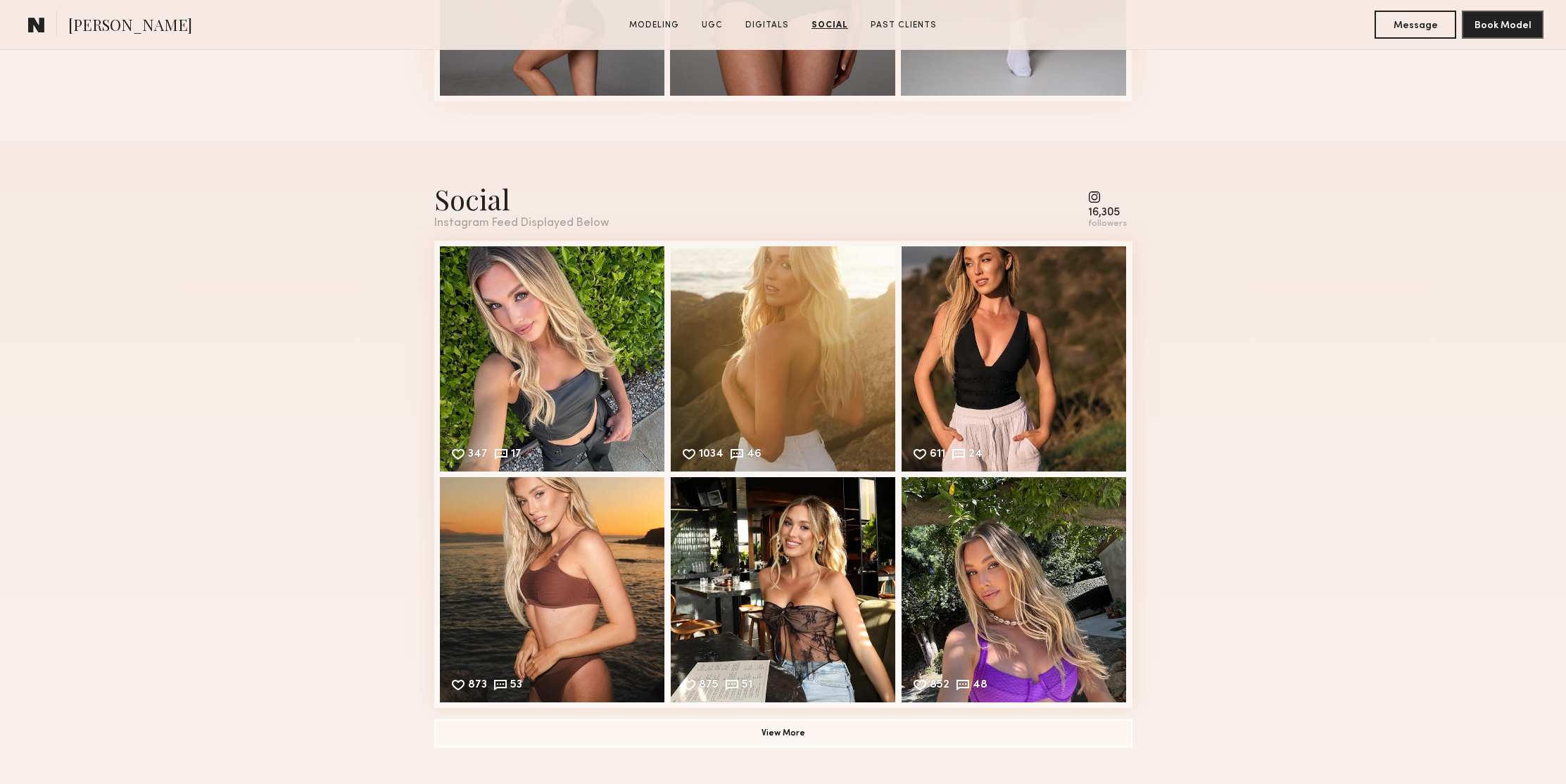
scroll to position [2962, 0]
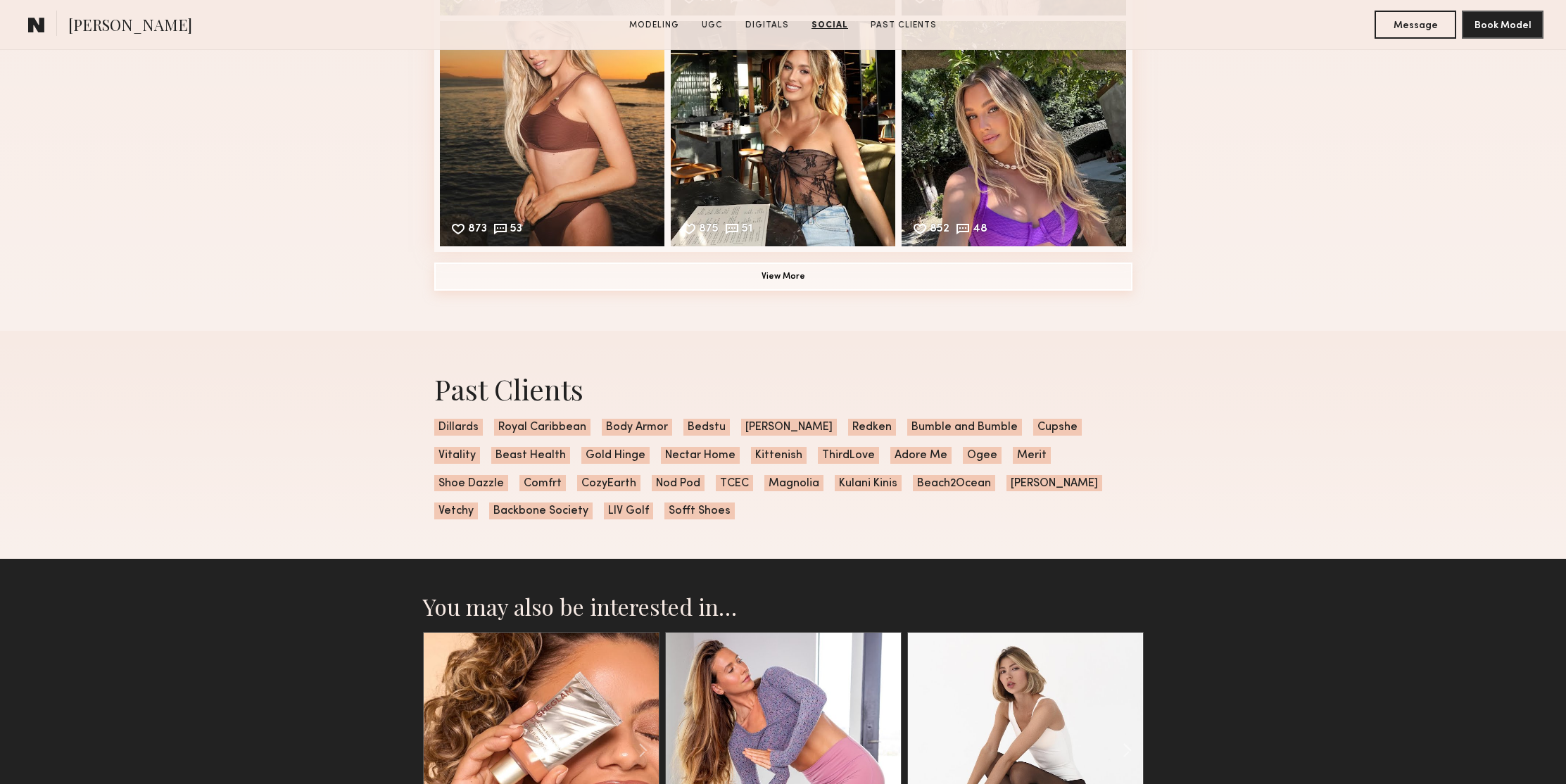
click at [954, 273] on button "View More" at bounding box center [783, 276] width 698 height 28
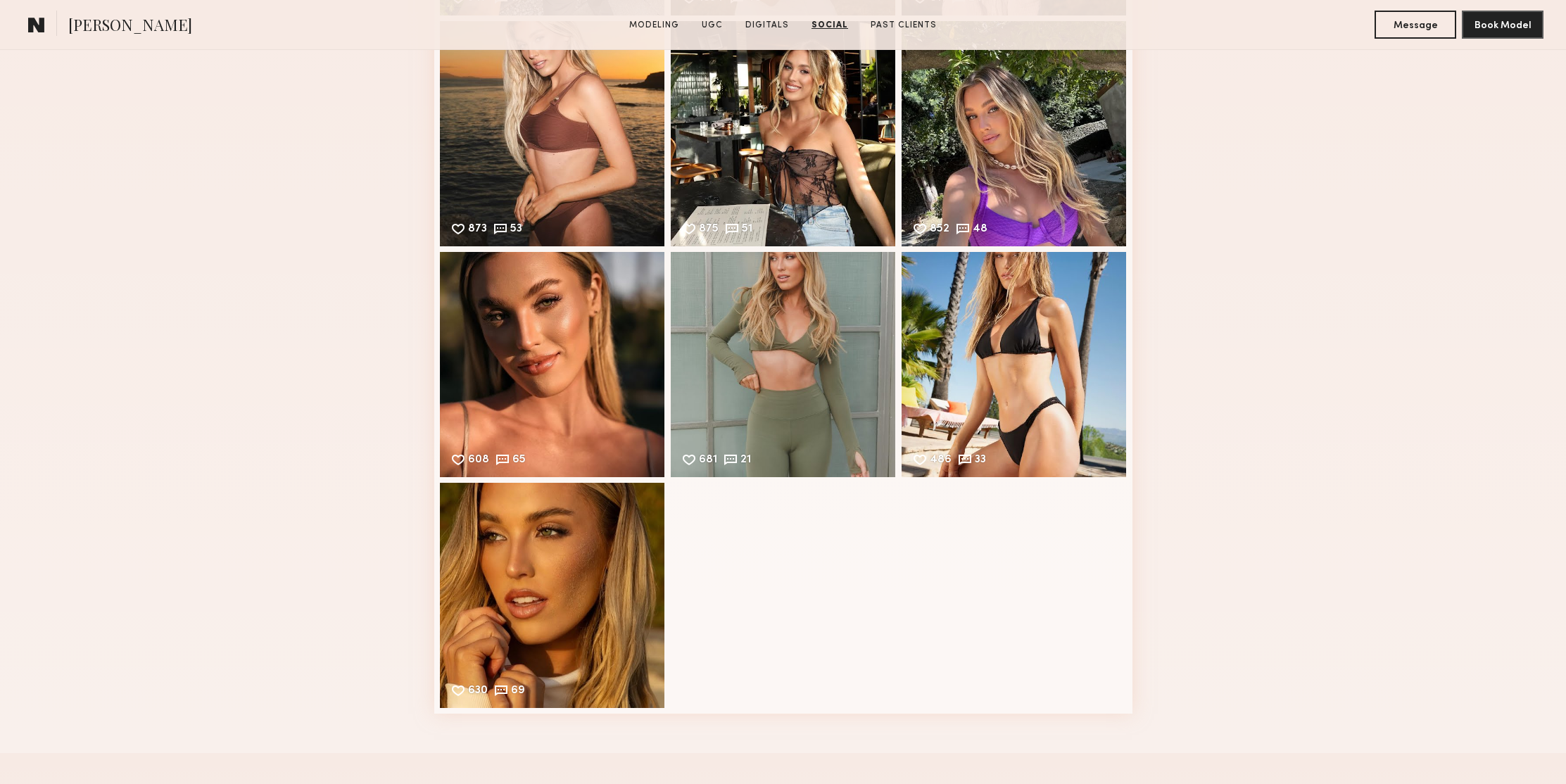
click at [1259, 174] on div "Social Instagram Feed Displayed Below 16,305 followers 347 17 Likes & comments …" at bounding box center [783, 218] width 1566 height 1068
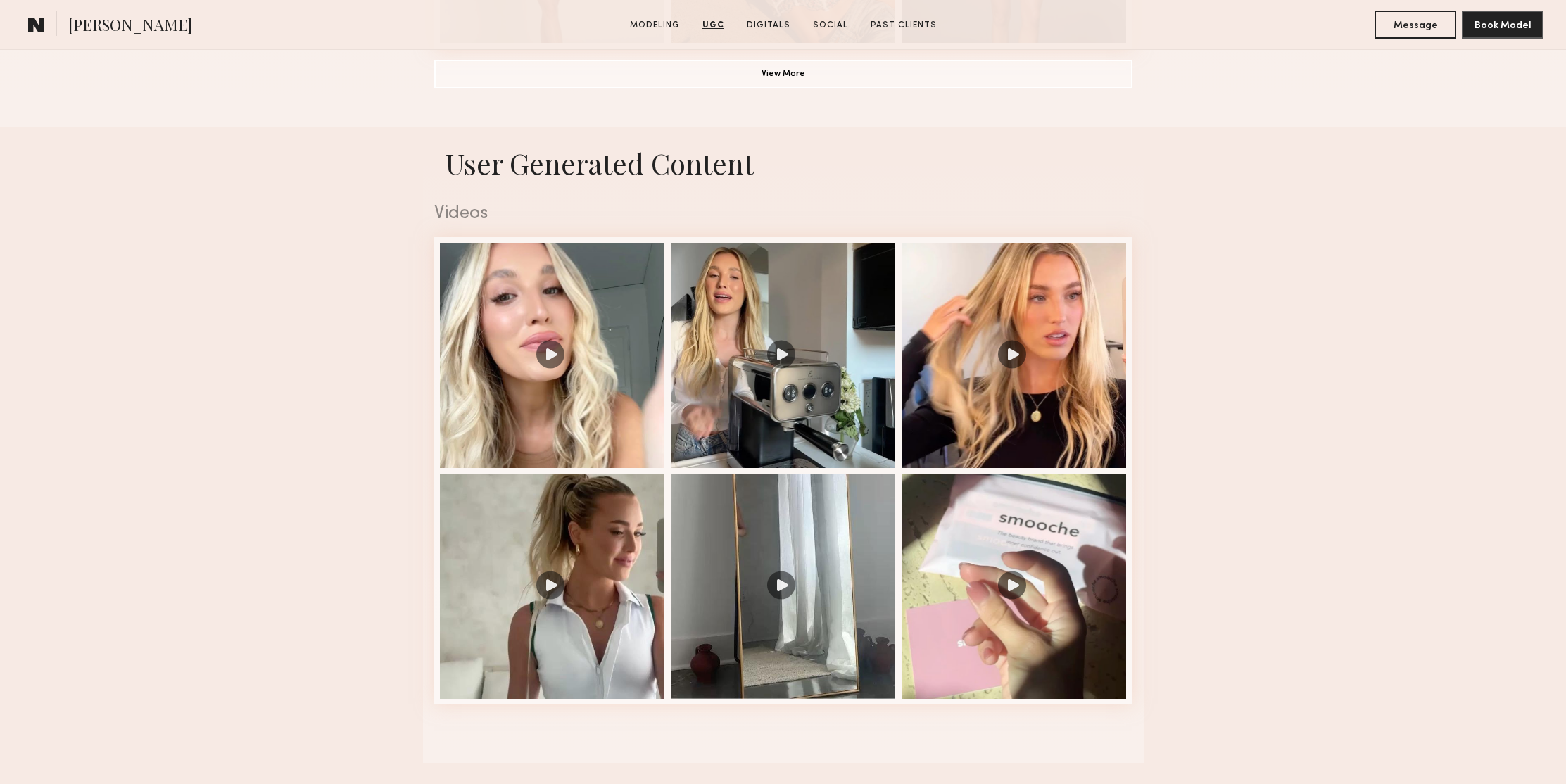
scroll to position [691, 0]
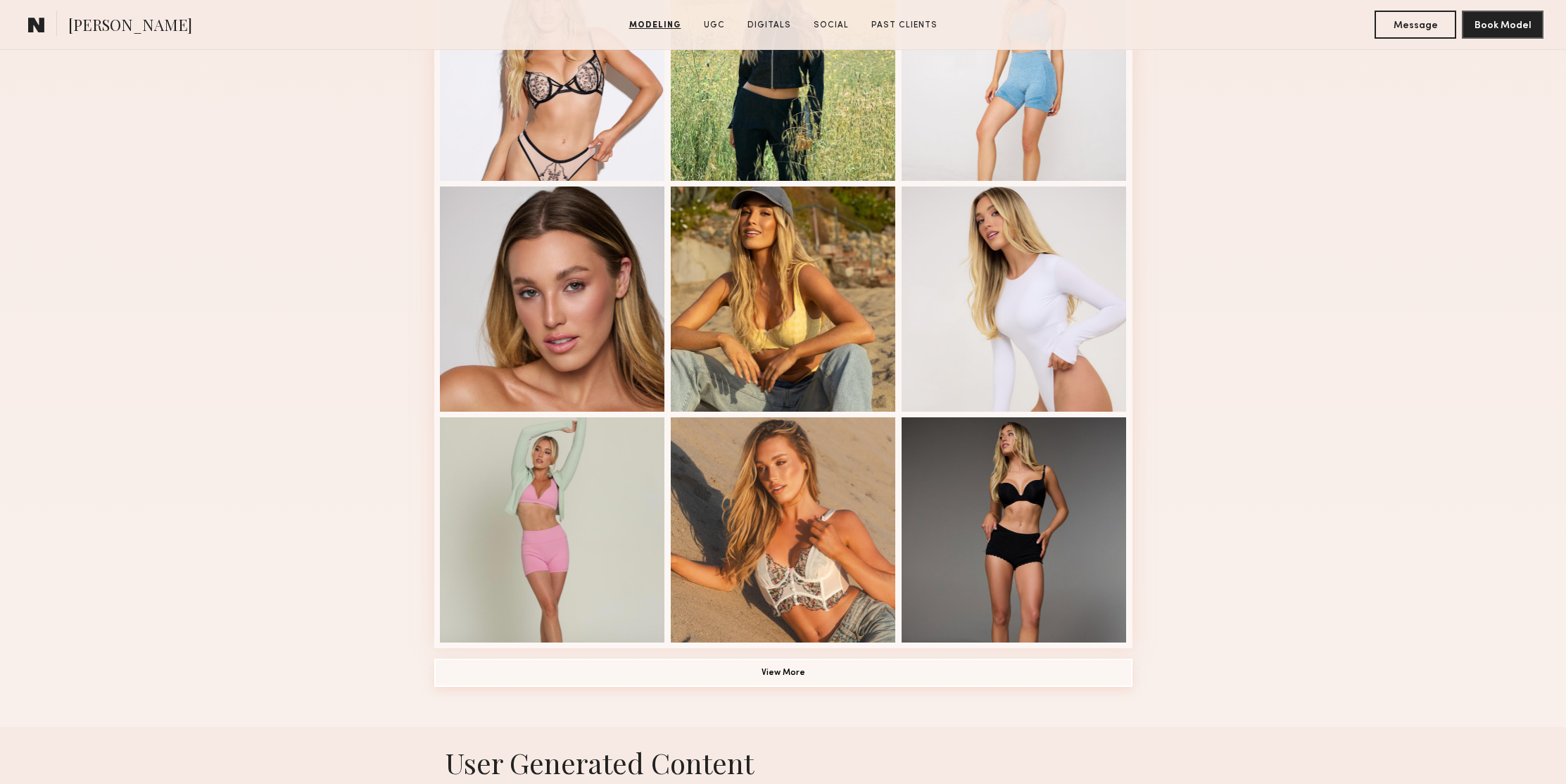
click at [824, 673] on button "View More" at bounding box center [783, 672] width 698 height 28
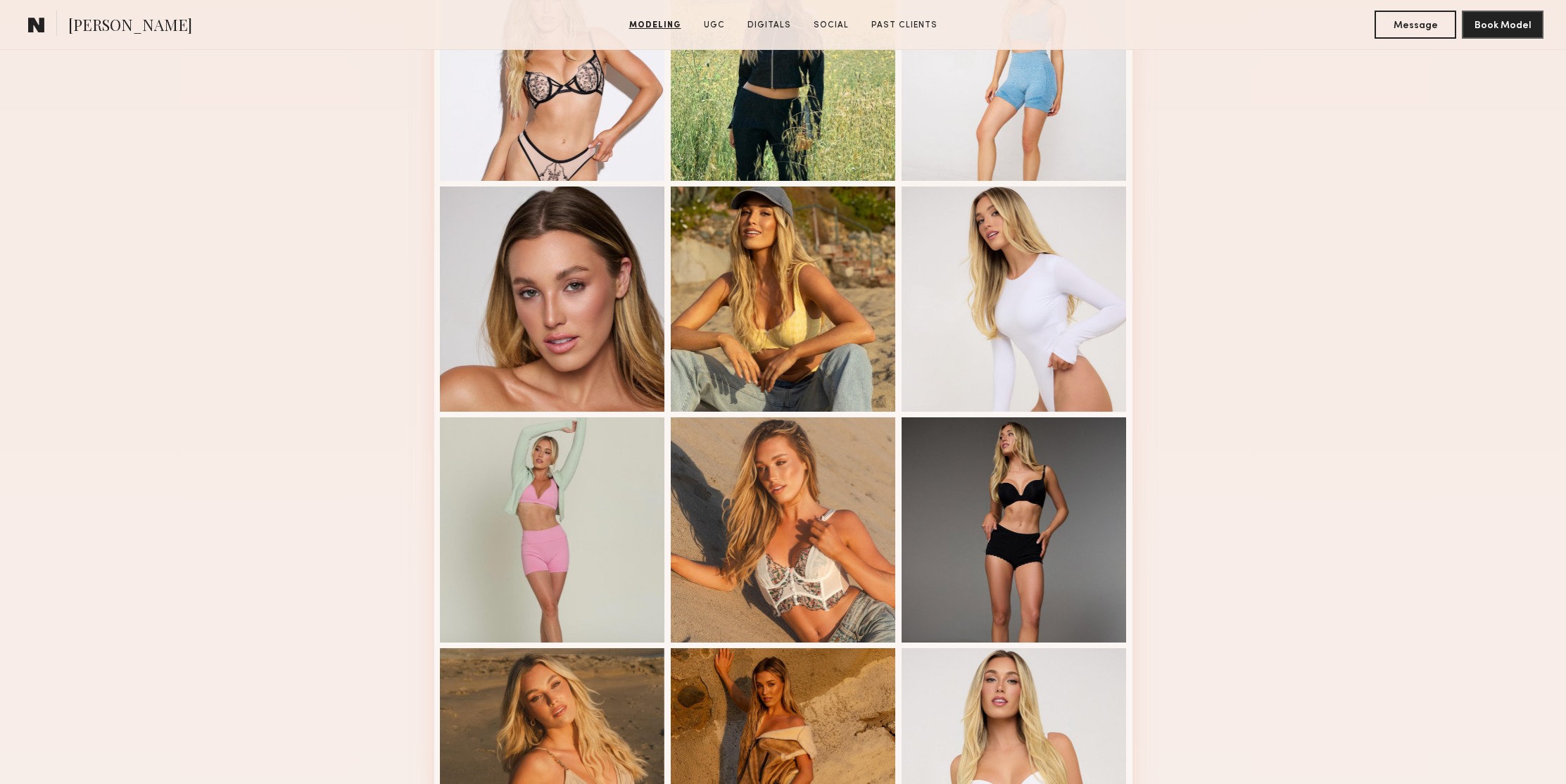
click at [1280, 286] on div "Modeling Portfolio View More" at bounding box center [783, 640] width 1566 height 2019
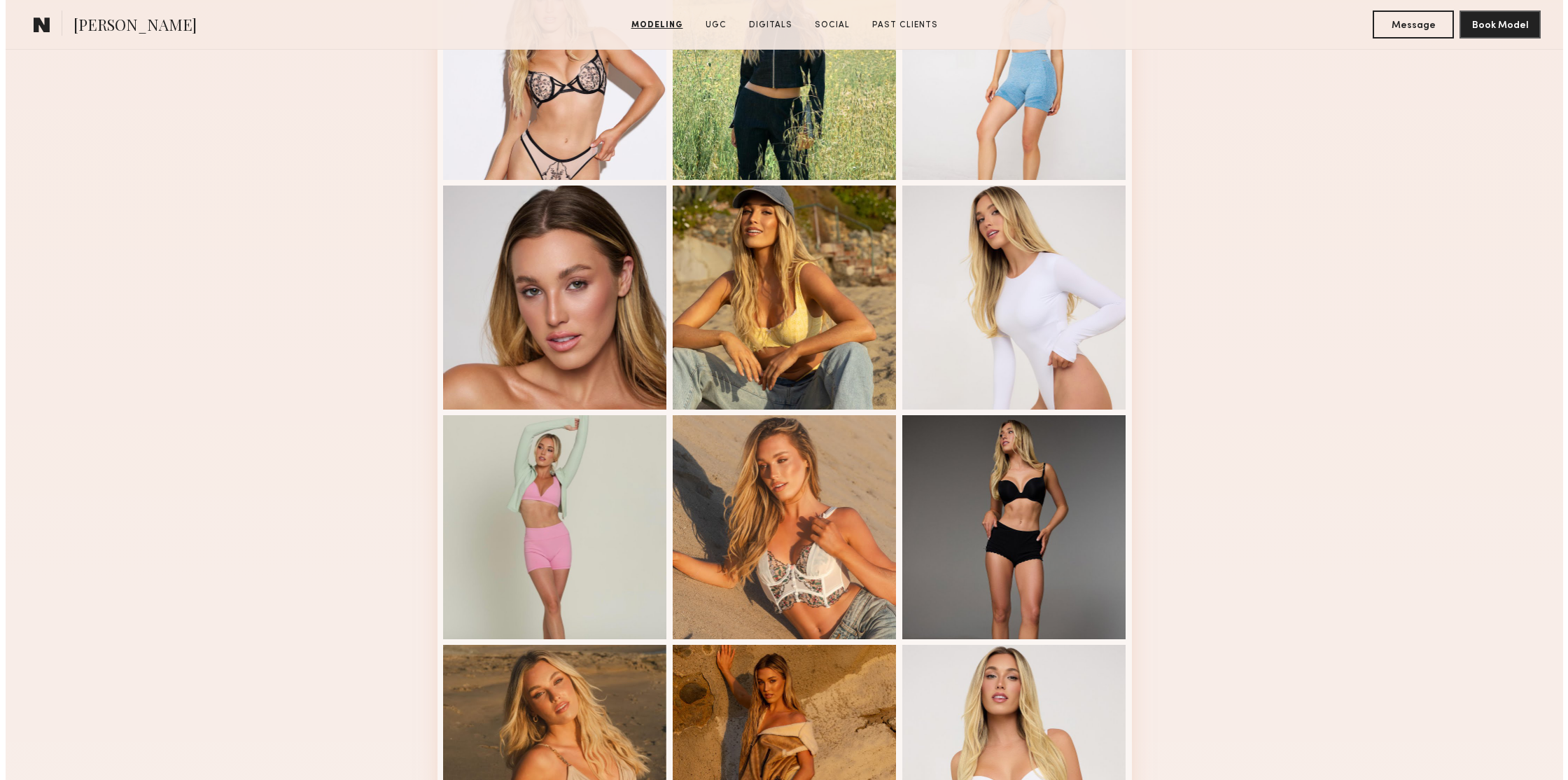
scroll to position [0, 0]
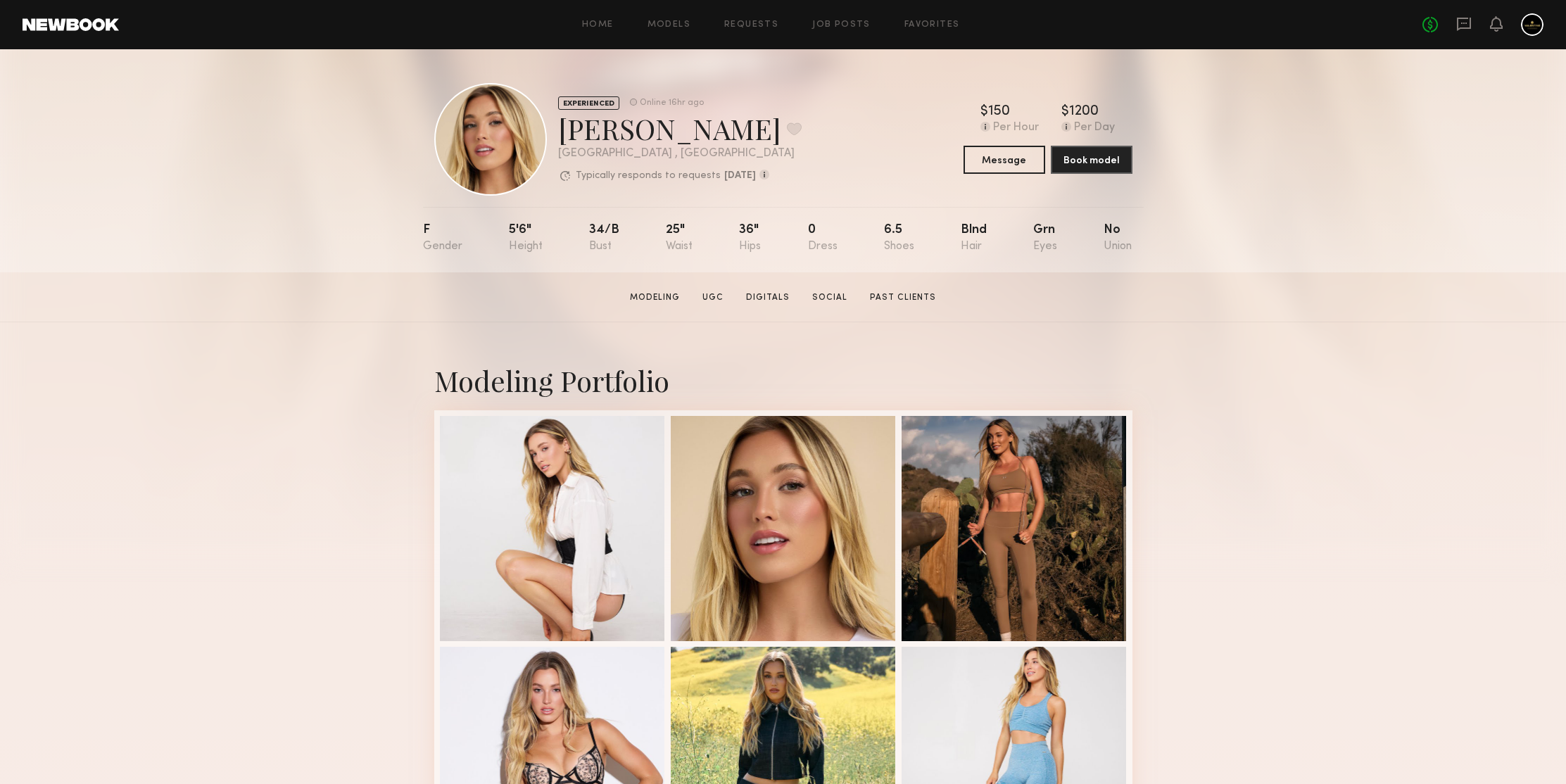
click at [1326, 200] on div "EXPERIENCED Online 16hr ago [PERSON_NAME] Favorite [GEOGRAPHIC_DATA] , [GEOGRAP…" at bounding box center [783, 161] width 1566 height 223
click at [1010, 164] on button "Message" at bounding box center [1003, 158] width 81 height 28
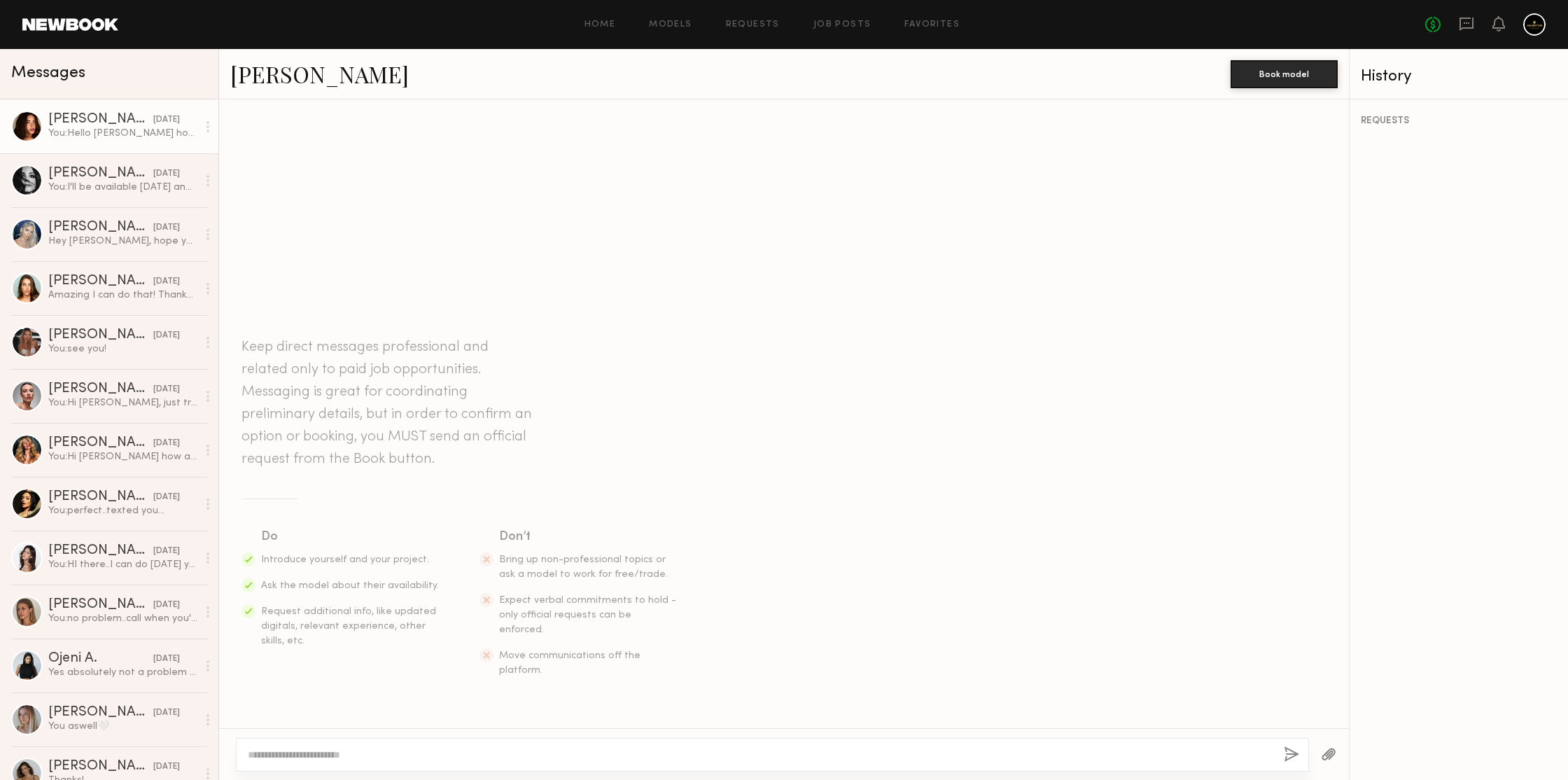
click at [105, 133] on div "You: Hello Jessica how are you? My name is Natan and I work for a company calle…" at bounding box center [123, 134] width 149 height 14
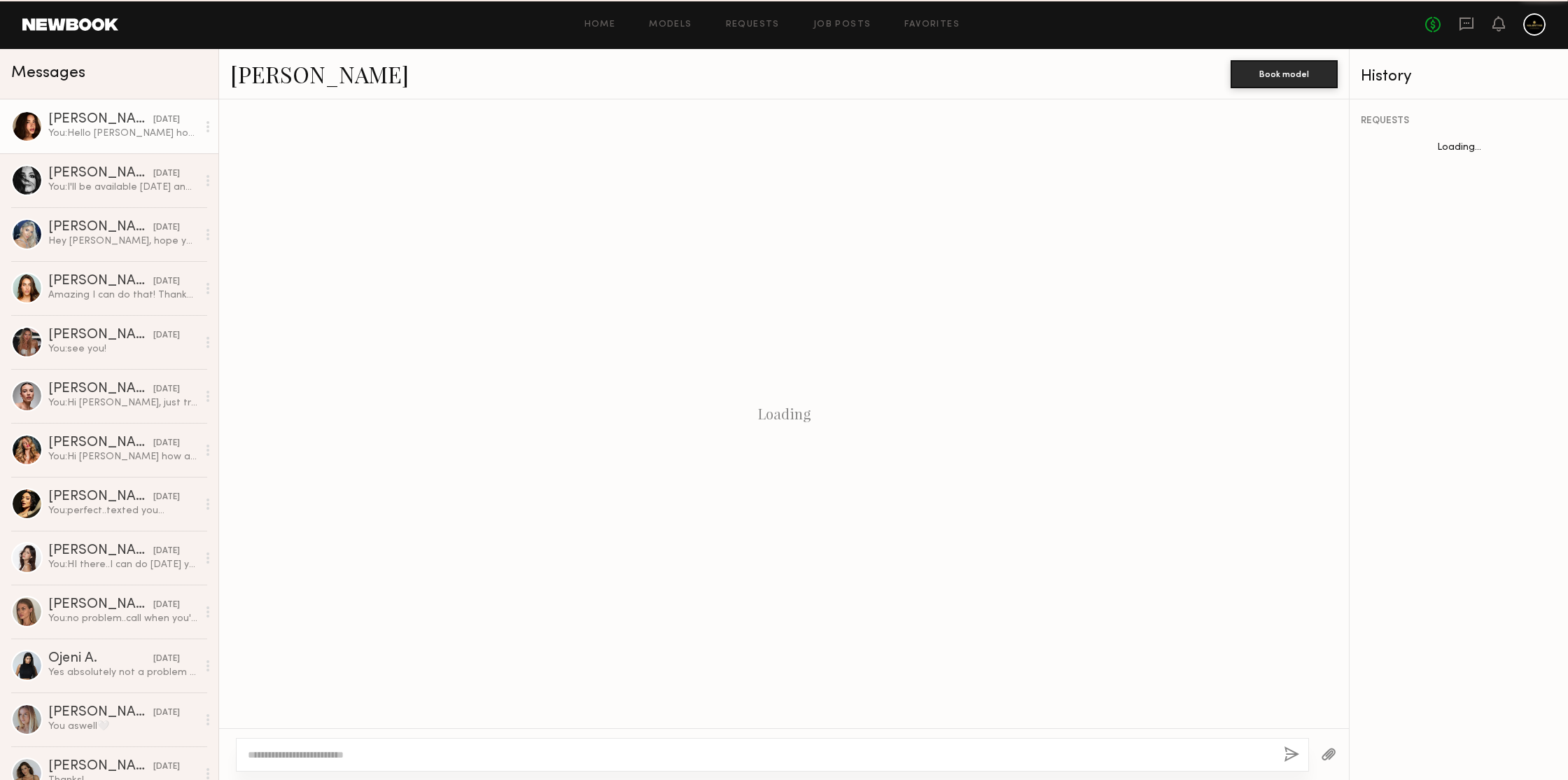
scroll to position [72, 0]
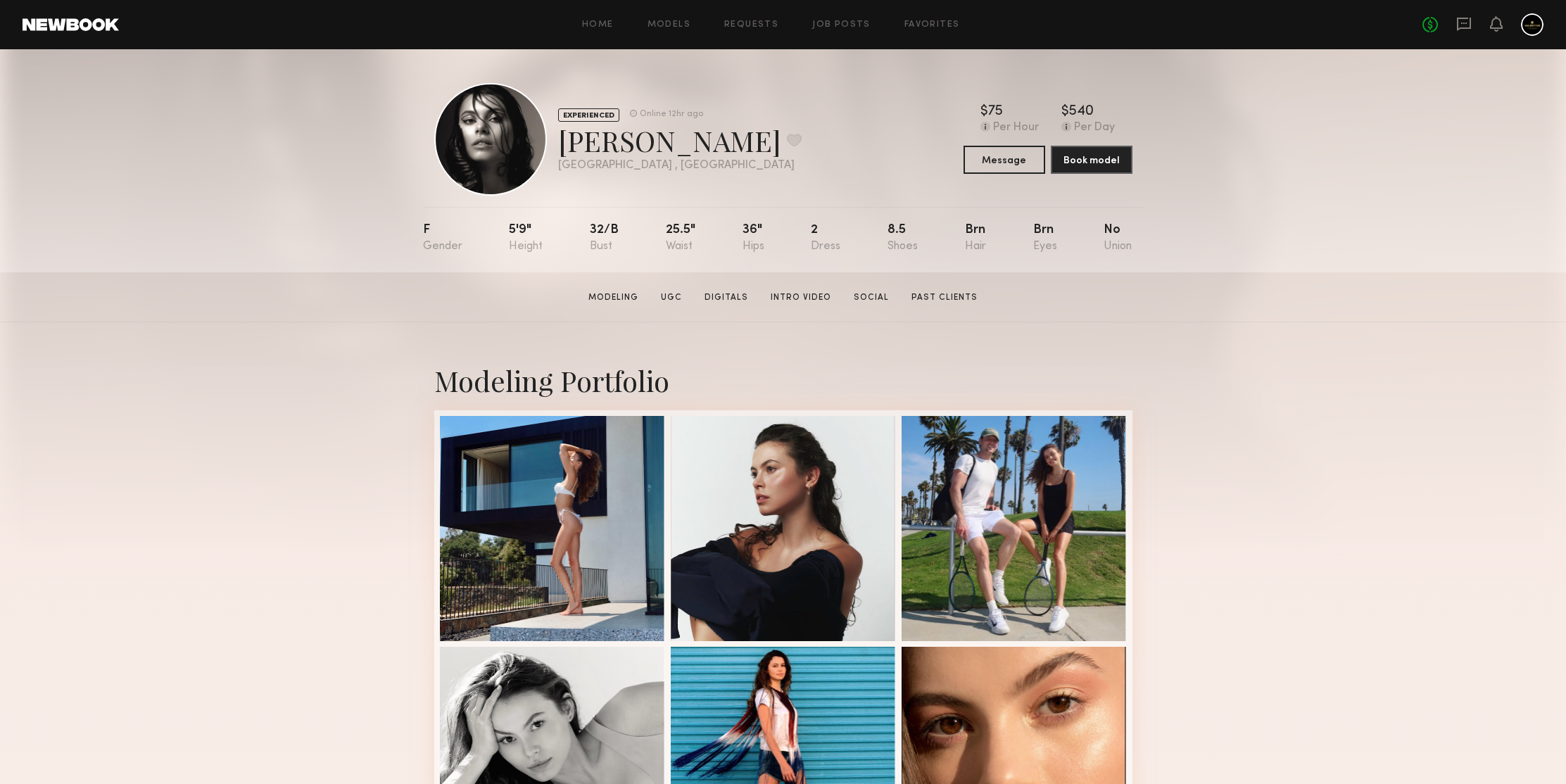
click at [1333, 210] on div "EXPERIENCED Online 12hr ago [PERSON_NAME] Favorite [GEOGRAPHIC_DATA] , [GEOGRAP…" at bounding box center [783, 161] width 1566 height 223
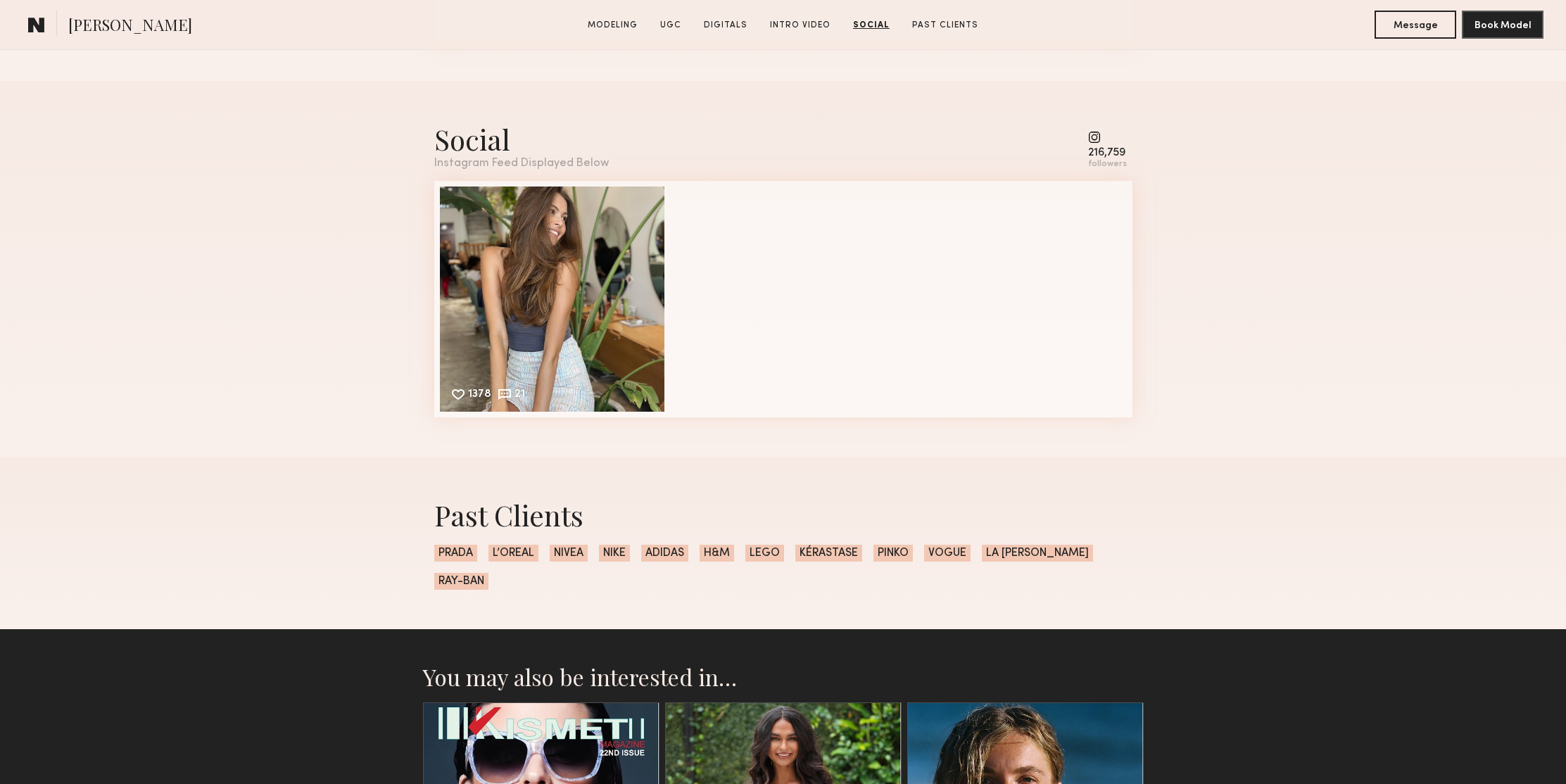
scroll to position [3478, 0]
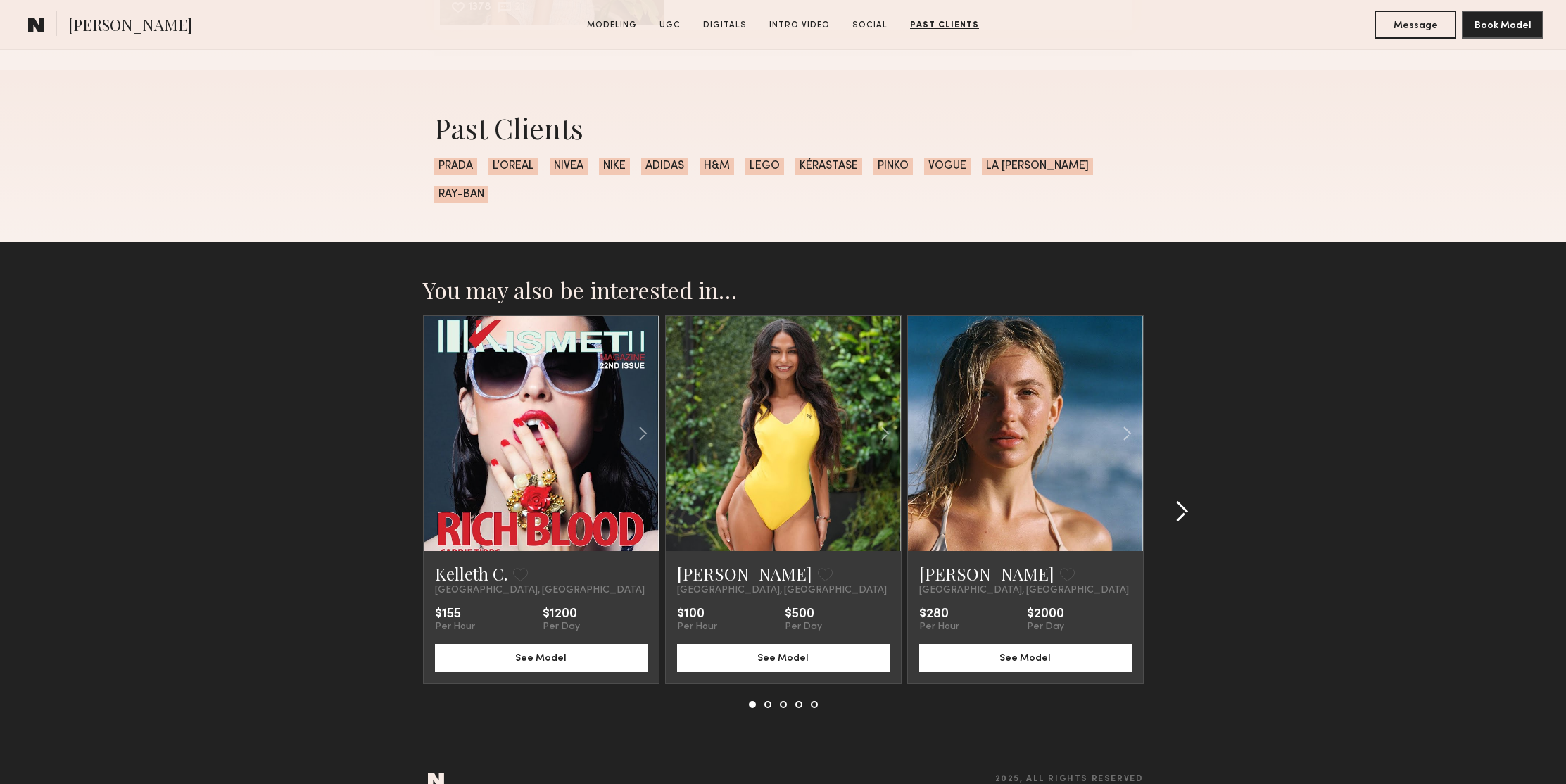
click at [1181, 500] on common-icon at bounding box center [1181, 511] width 14 height 22
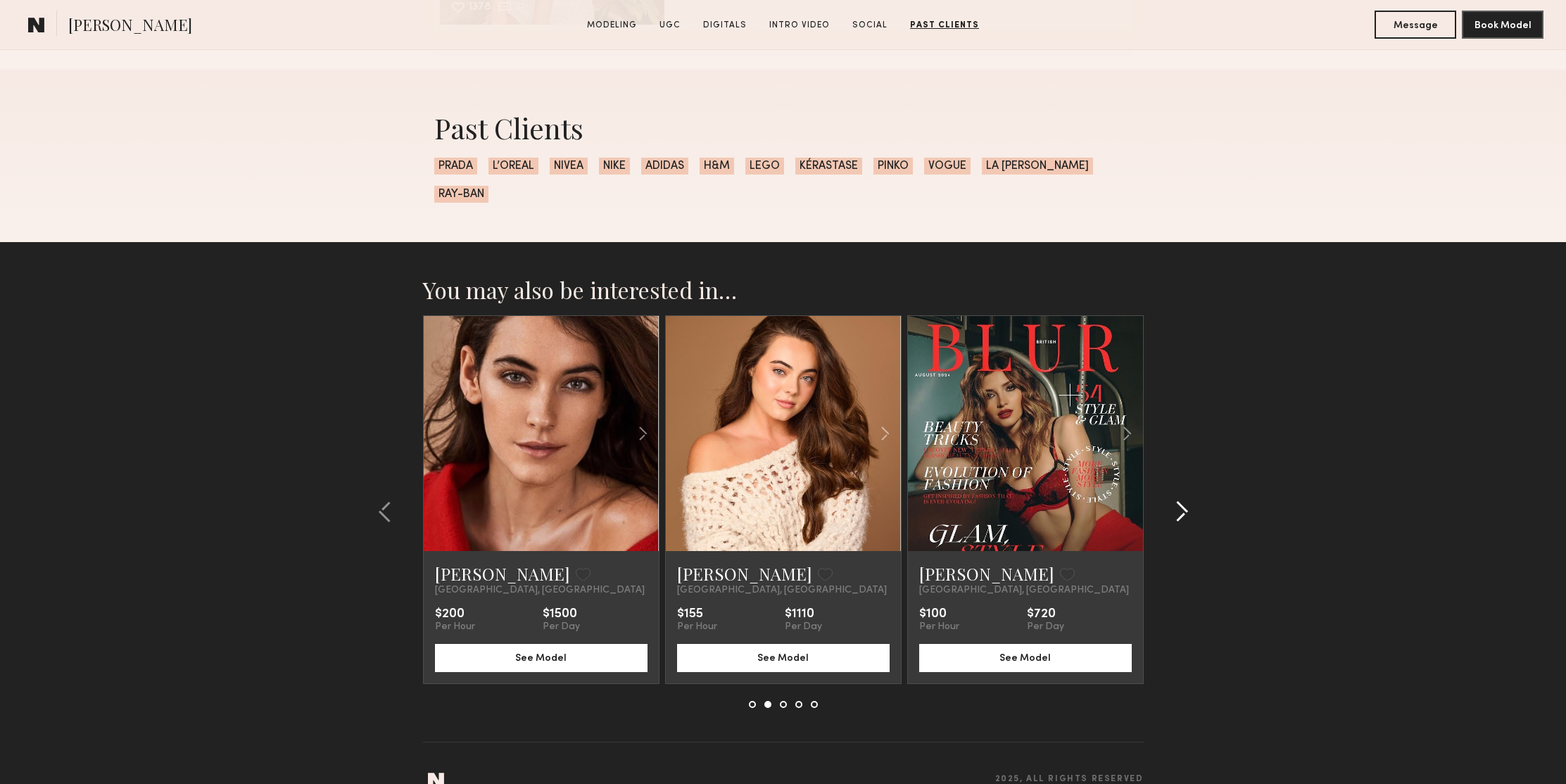
click at [1181, 500] on common-icon at bounding box center [1181, 511] width 14 height 22
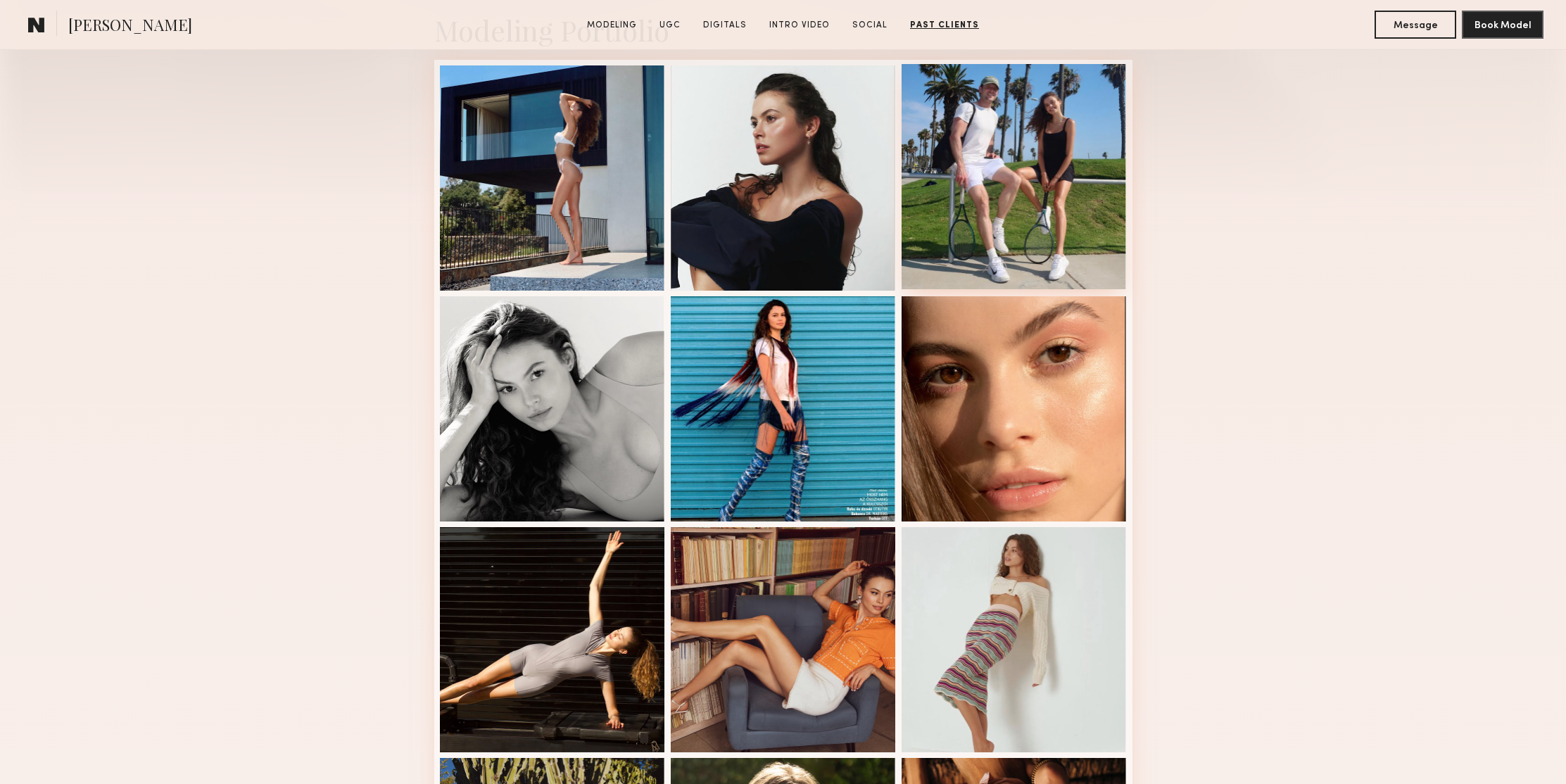
scroll to position [0, 0]
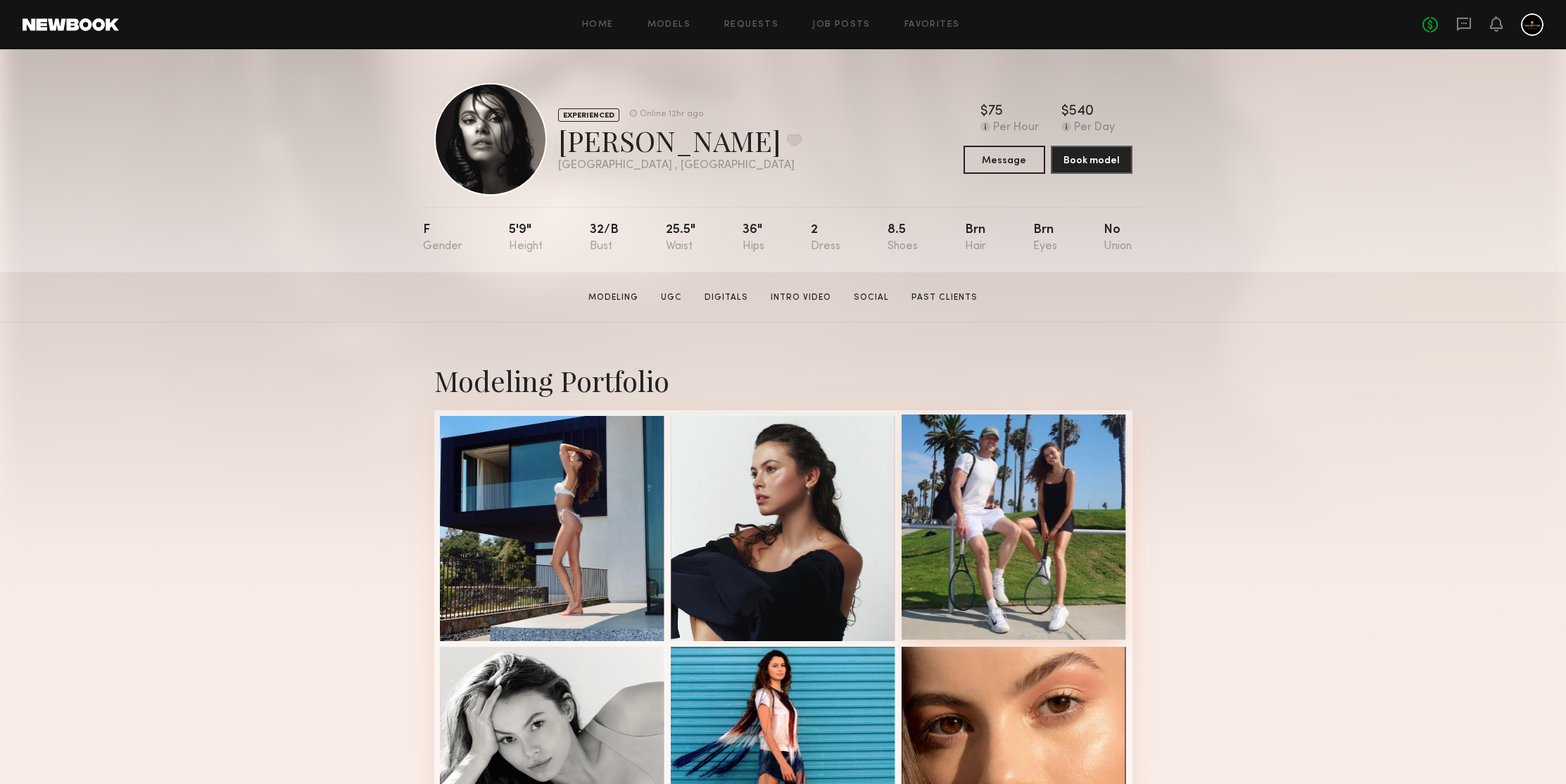
click at [1045, 487] on div at bounding box center [1013, 527] width 225 height 225
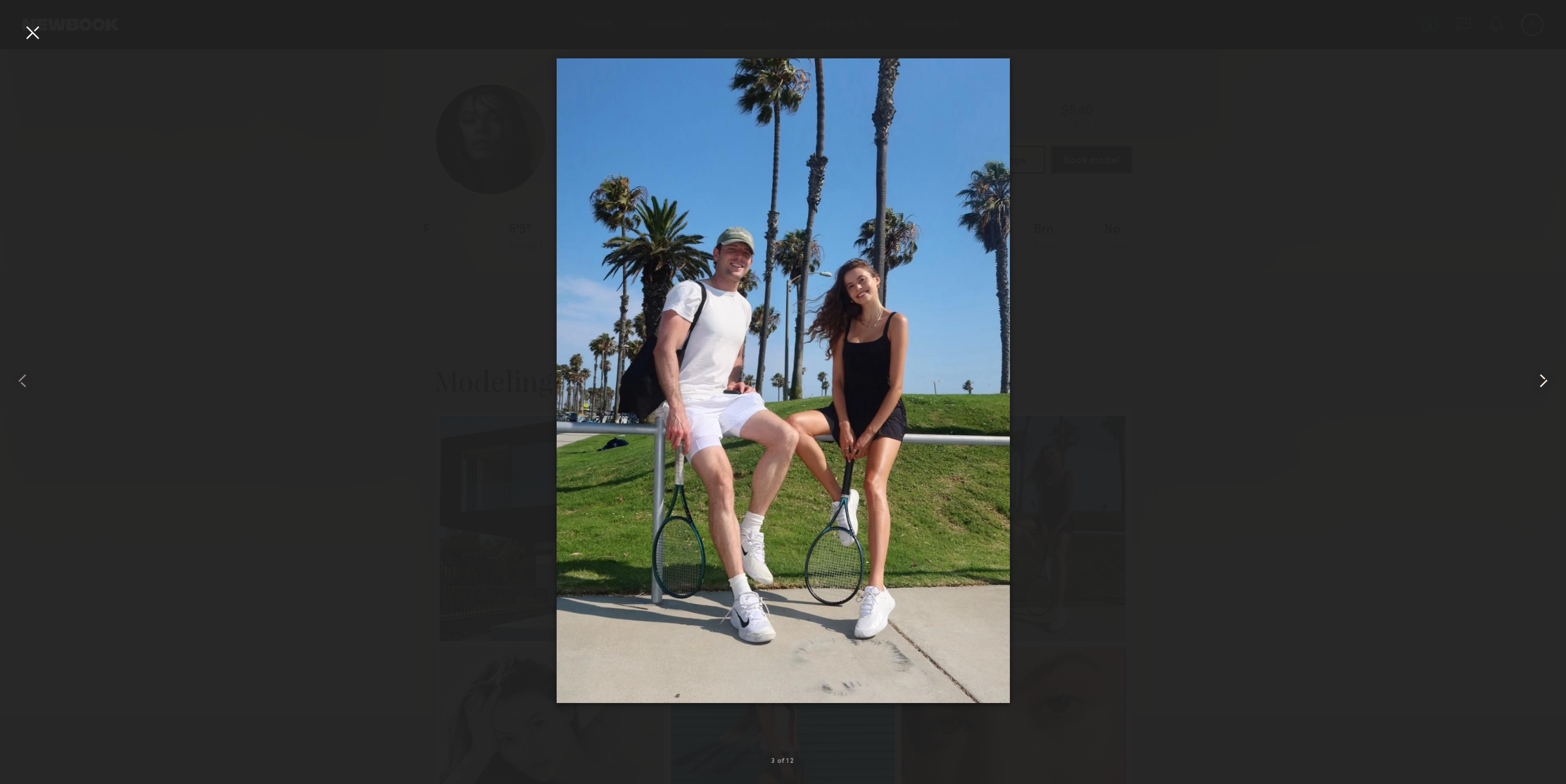
click at [1546, 383] on common-icon at bounding box center [1543, 380] width 22 height 22
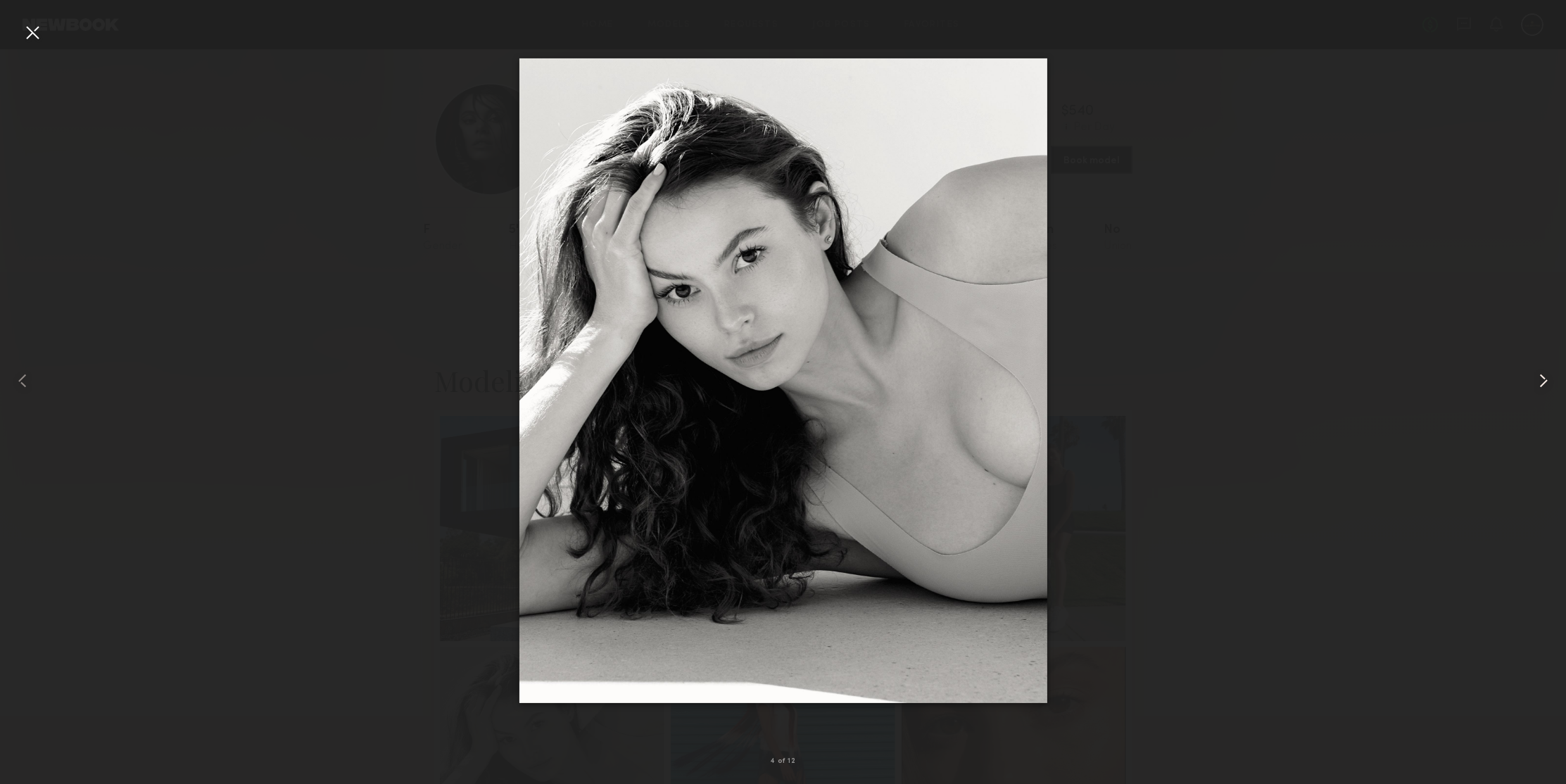
click at [1546, 383] on common-icon at bounding box center [1543, 380] width 22 height 22
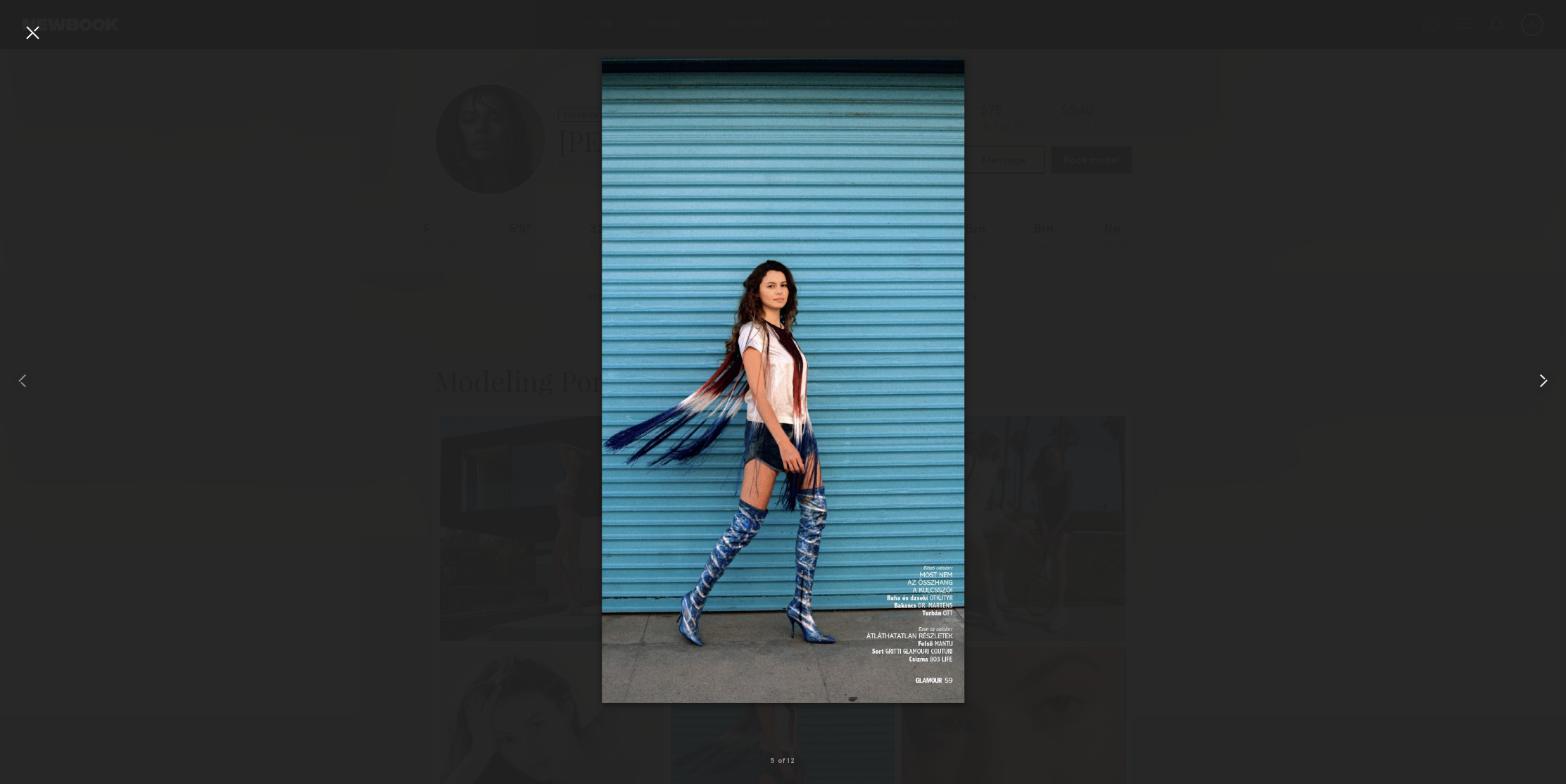
click at [1546, 383] on common-icon at bounding box center [1543, 380] width 22 height 22
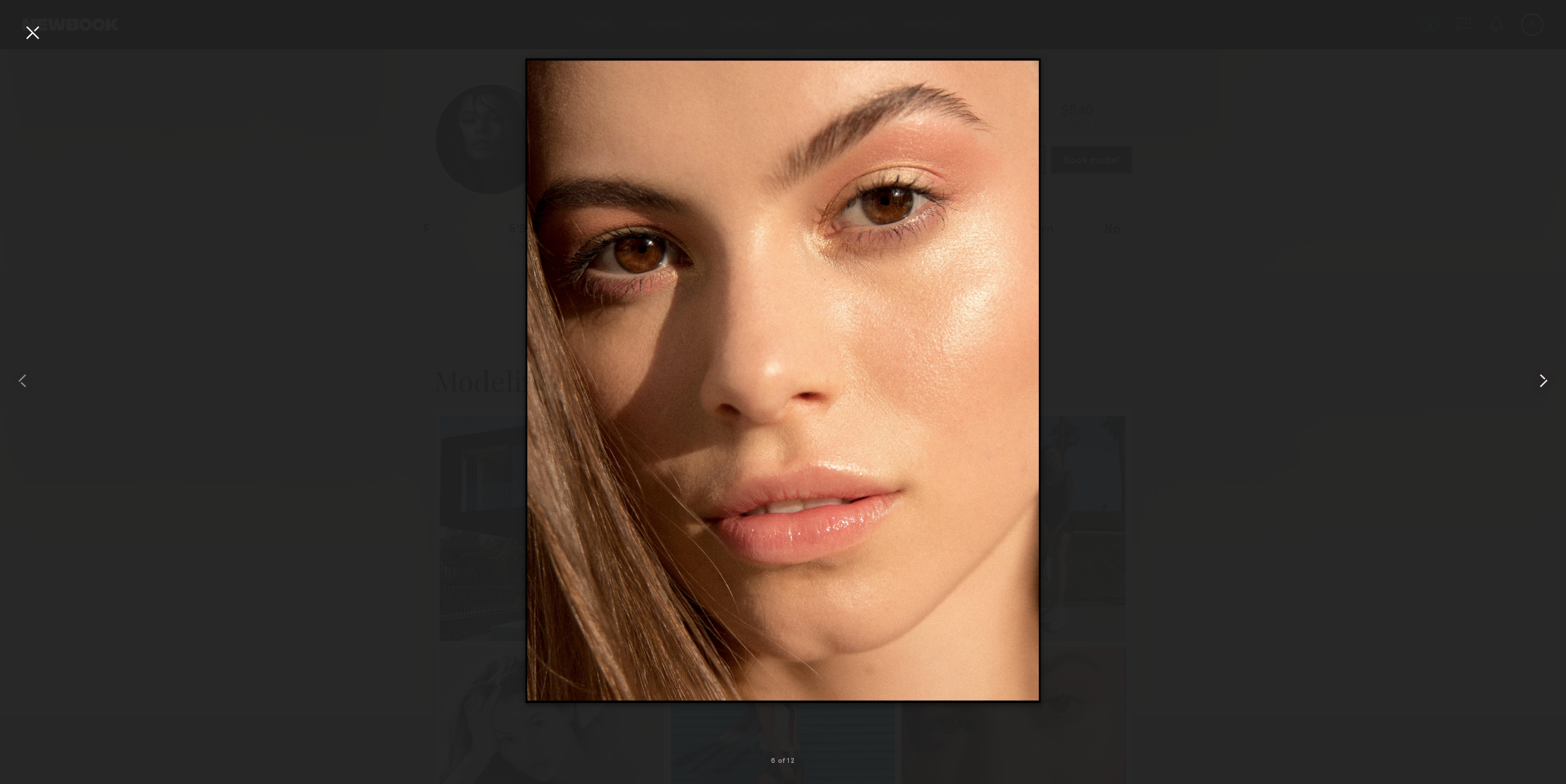
click at [1546, 383] on common-icon at bounding box center [1543, 380] width 22 height 22
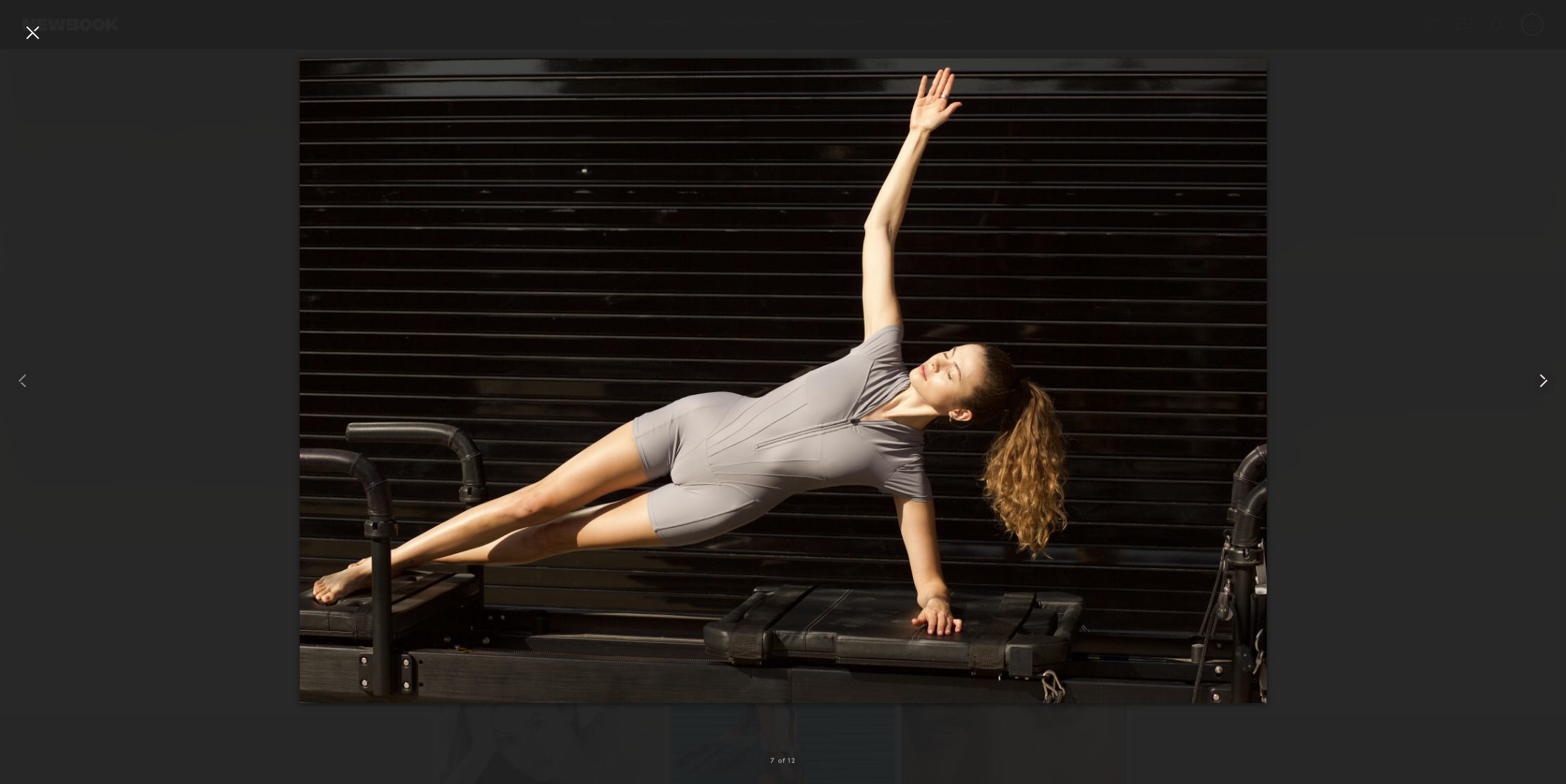
click at [1546, 383] on common-icon at bounding box center [1543, 380] width 22 height 22
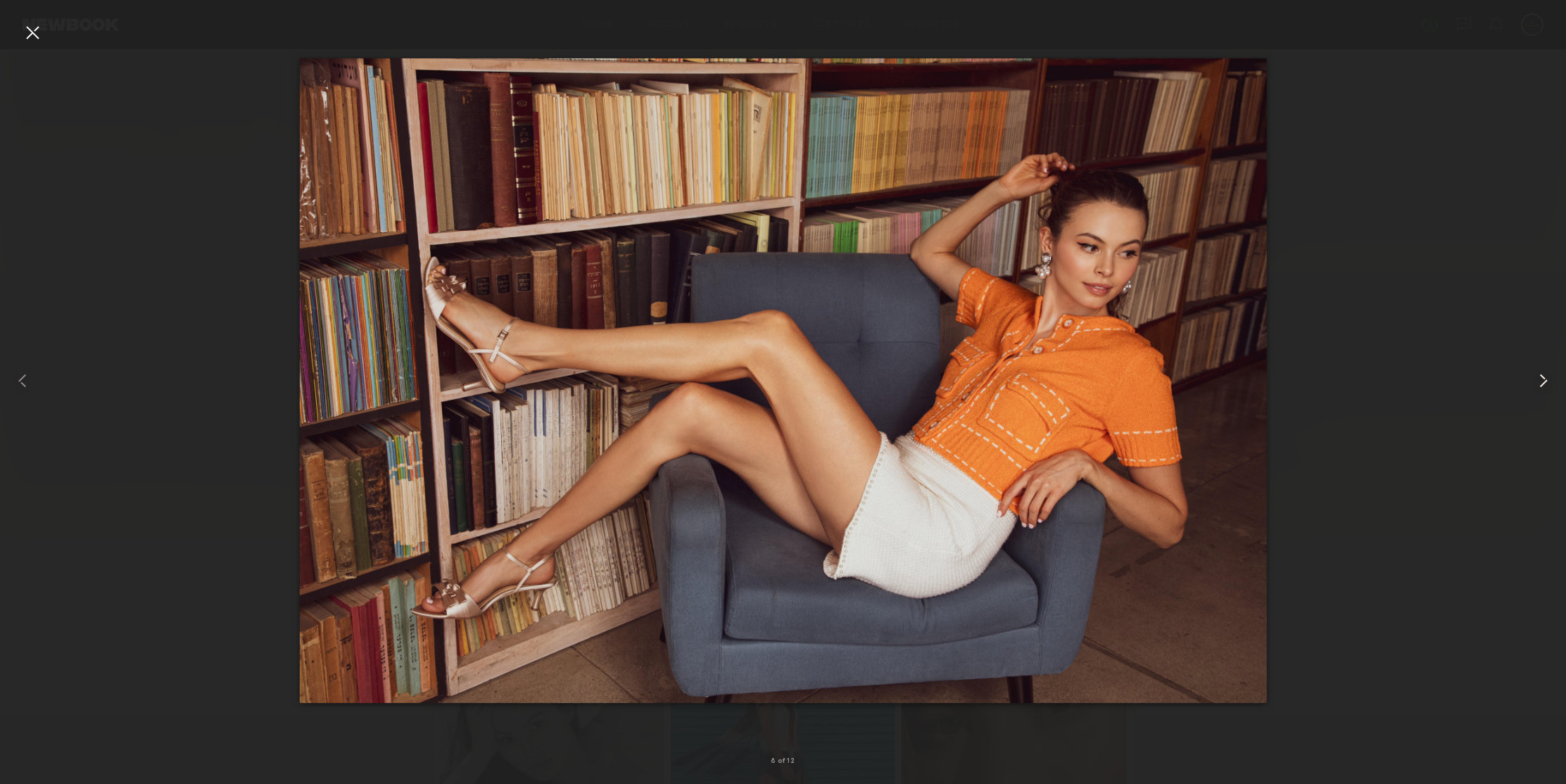
click at [1546, 383] on common-icon at bounding box center [1543, 380] width 22 height 22
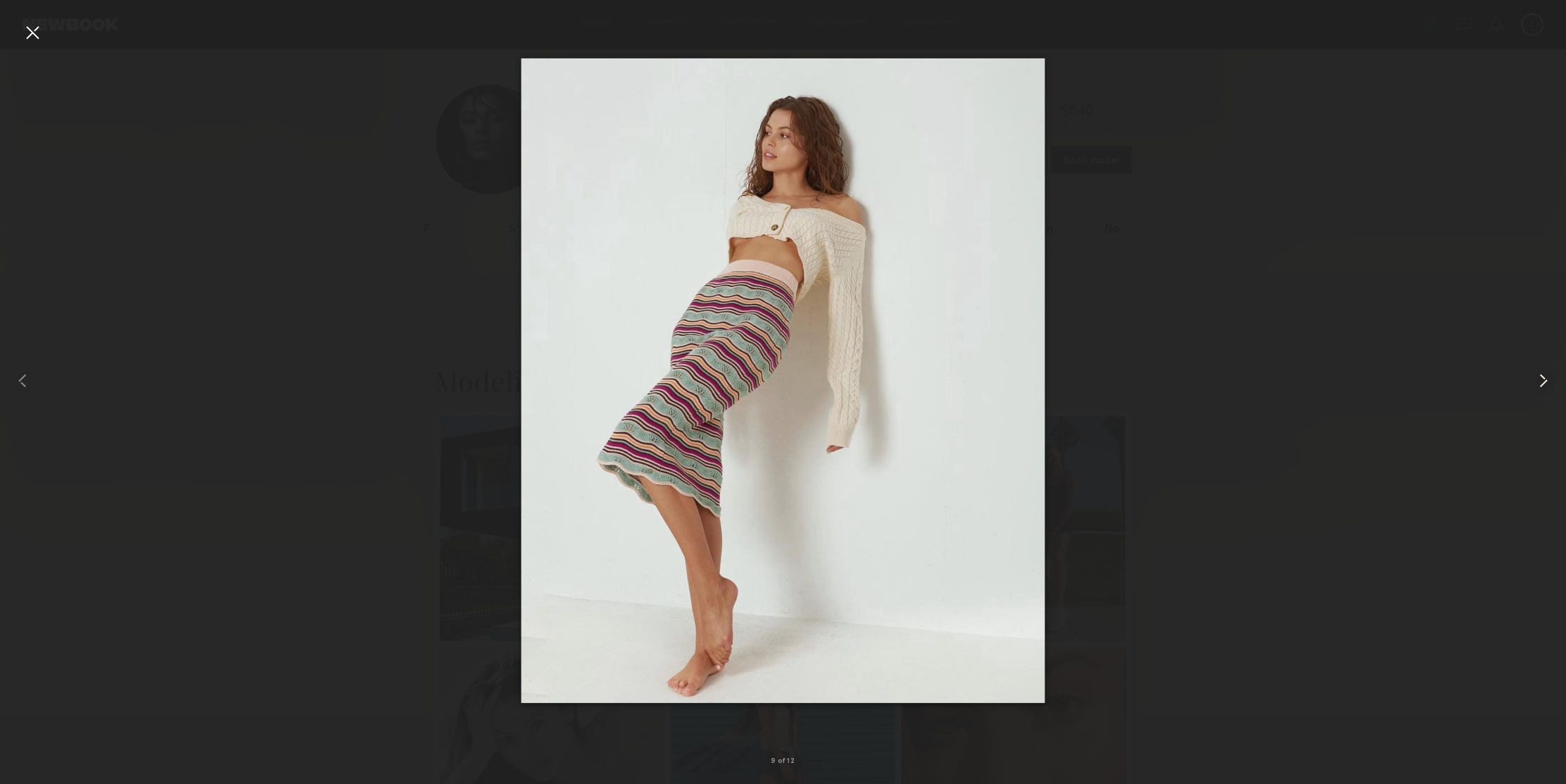
click at [1546, 383] on common-icon at bounding box center [1543, 380] width 22 height 22
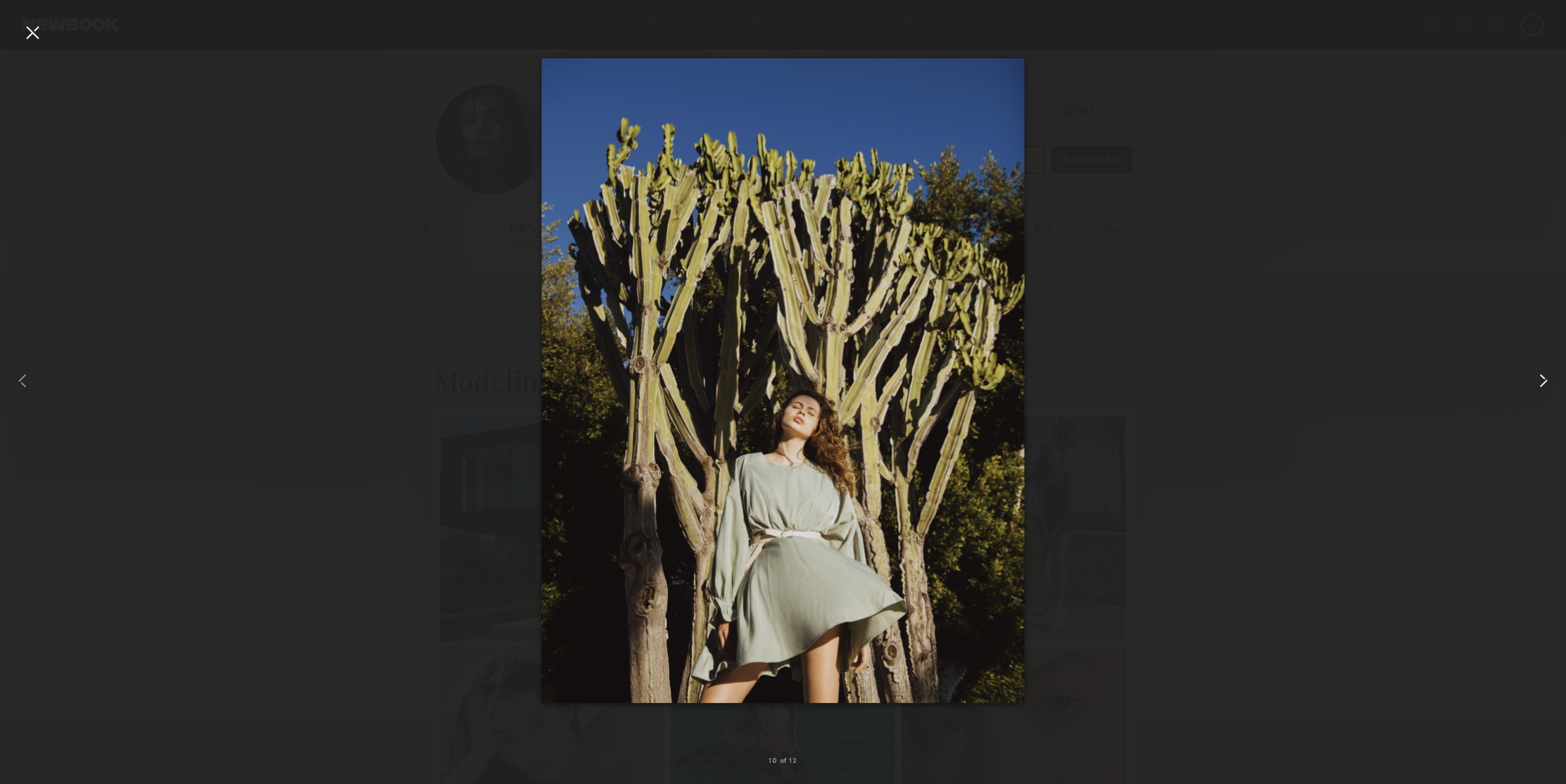
click at [1546, 383] on common-icon at bounding box center [1543, 380] width 22 height 22
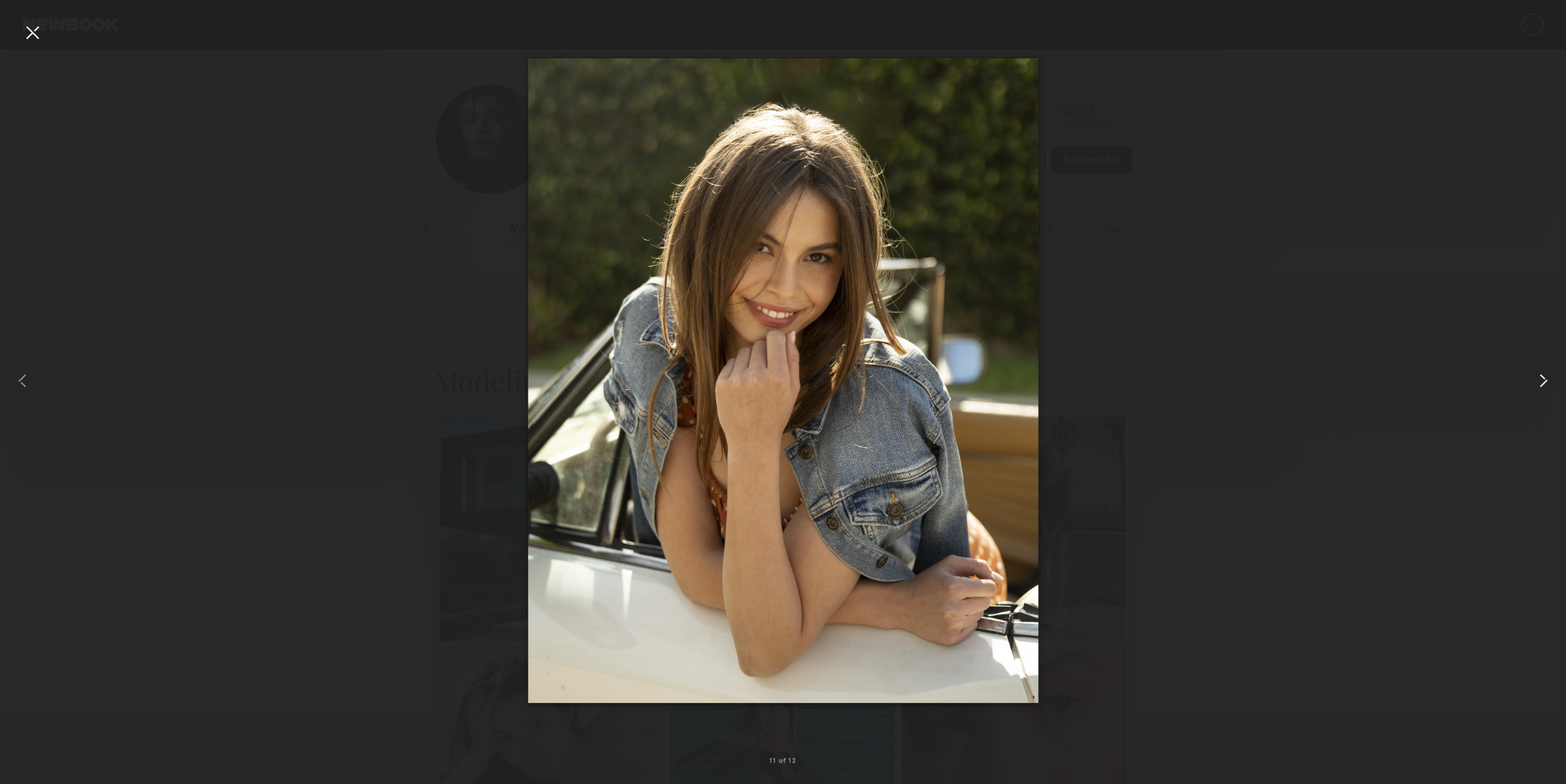
click at [1546, 383] on common-icon at bounding box center [1543, 380] width 22 height 22
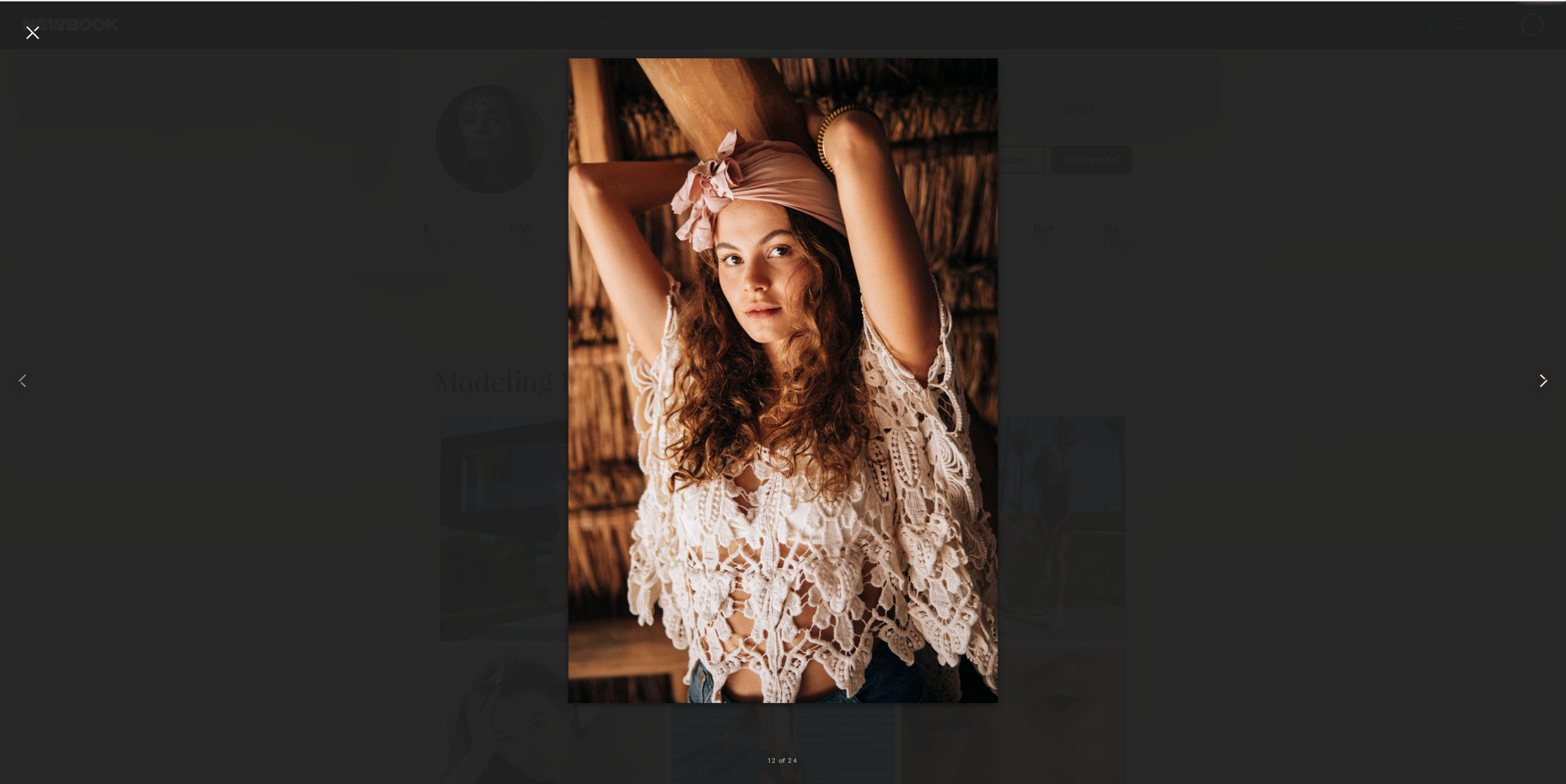
click at [1546, 383] on common-icon at bounding box center [1543, 380] width 22 height 22
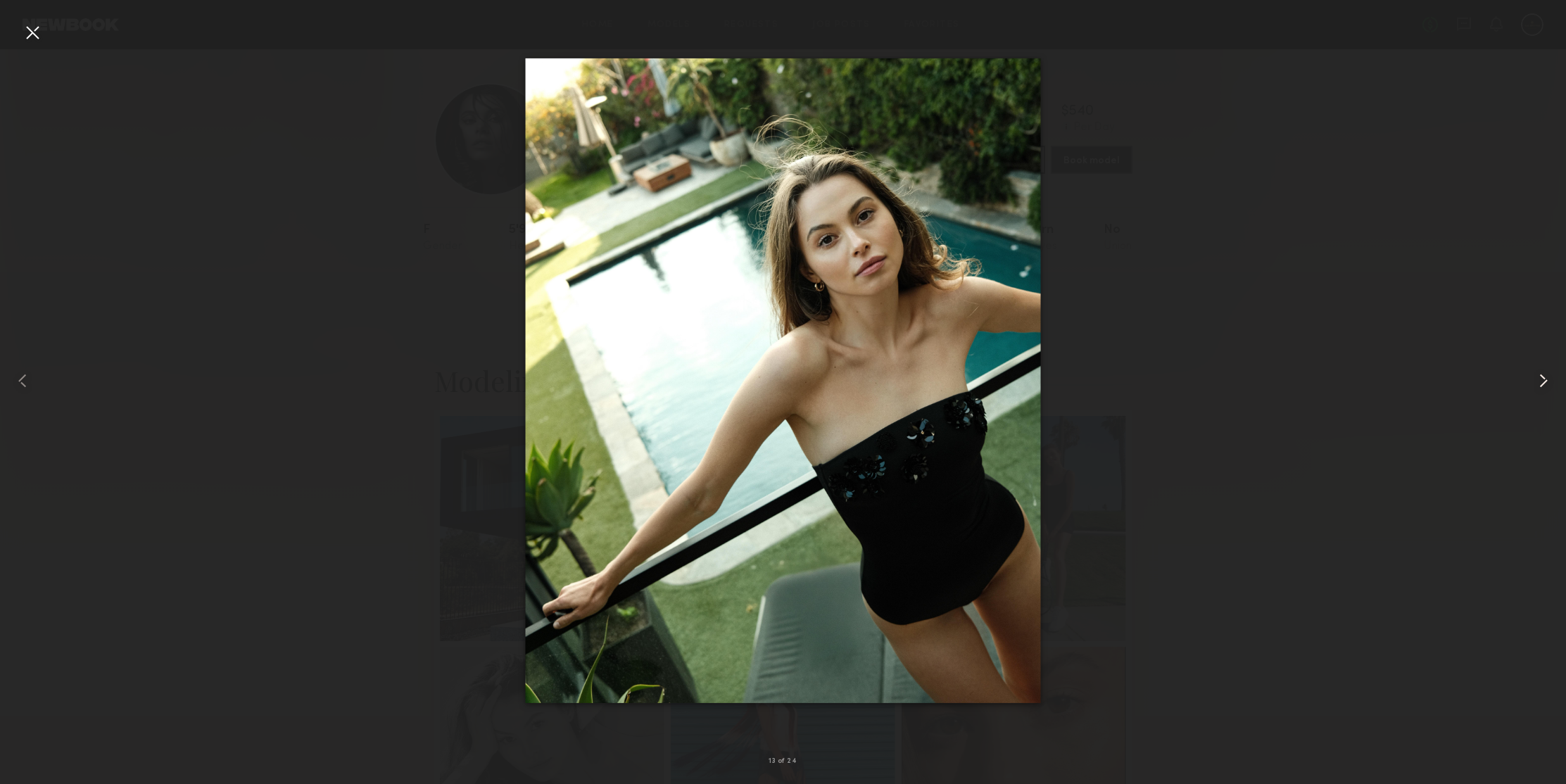
click at [1546, 383] on common-icon at bounding box center [1543, 380] width 22 height 22
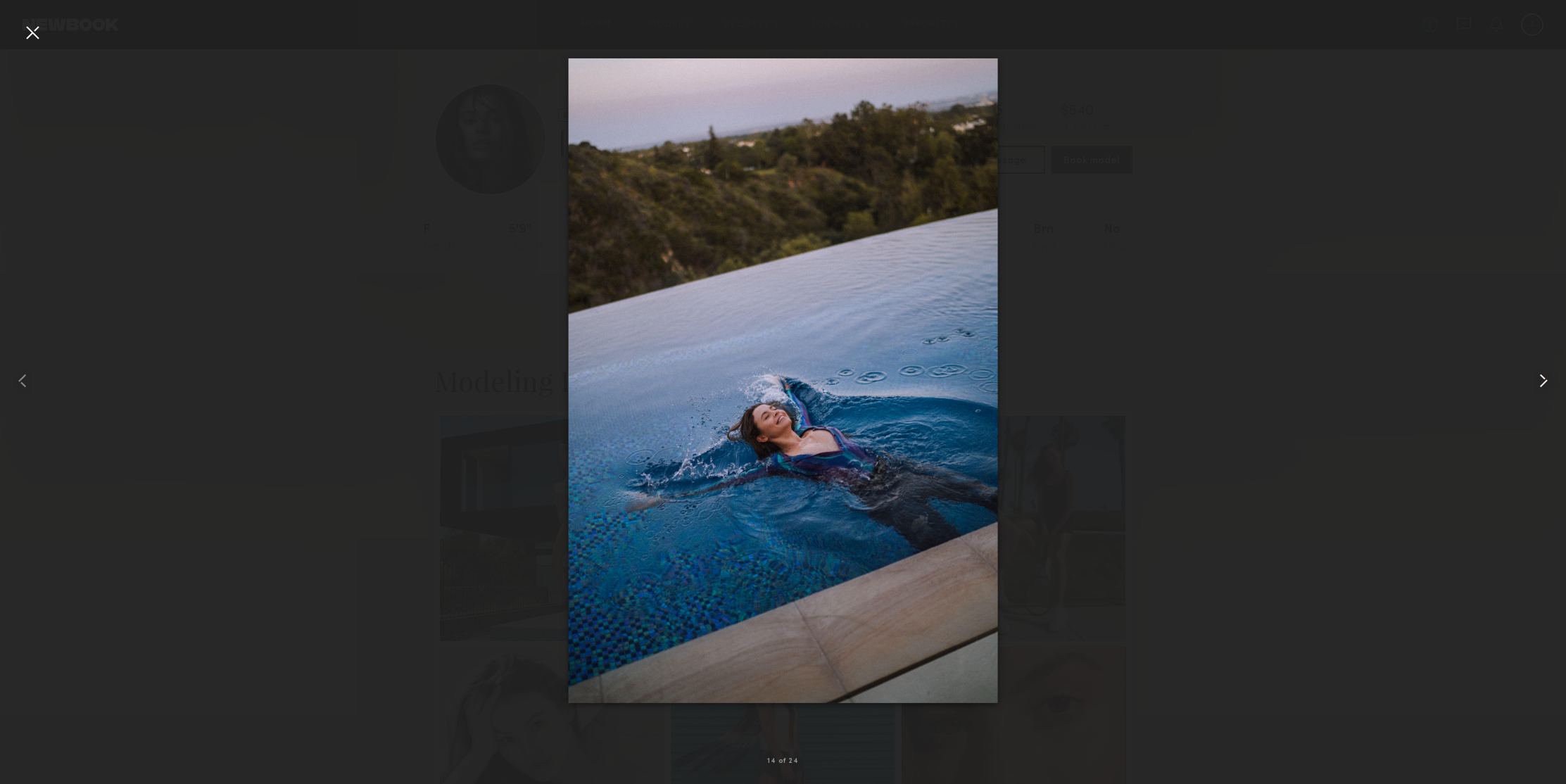
click at [1546, 383] on common-icon at bounding box center [1543, 380] width 22 height 22
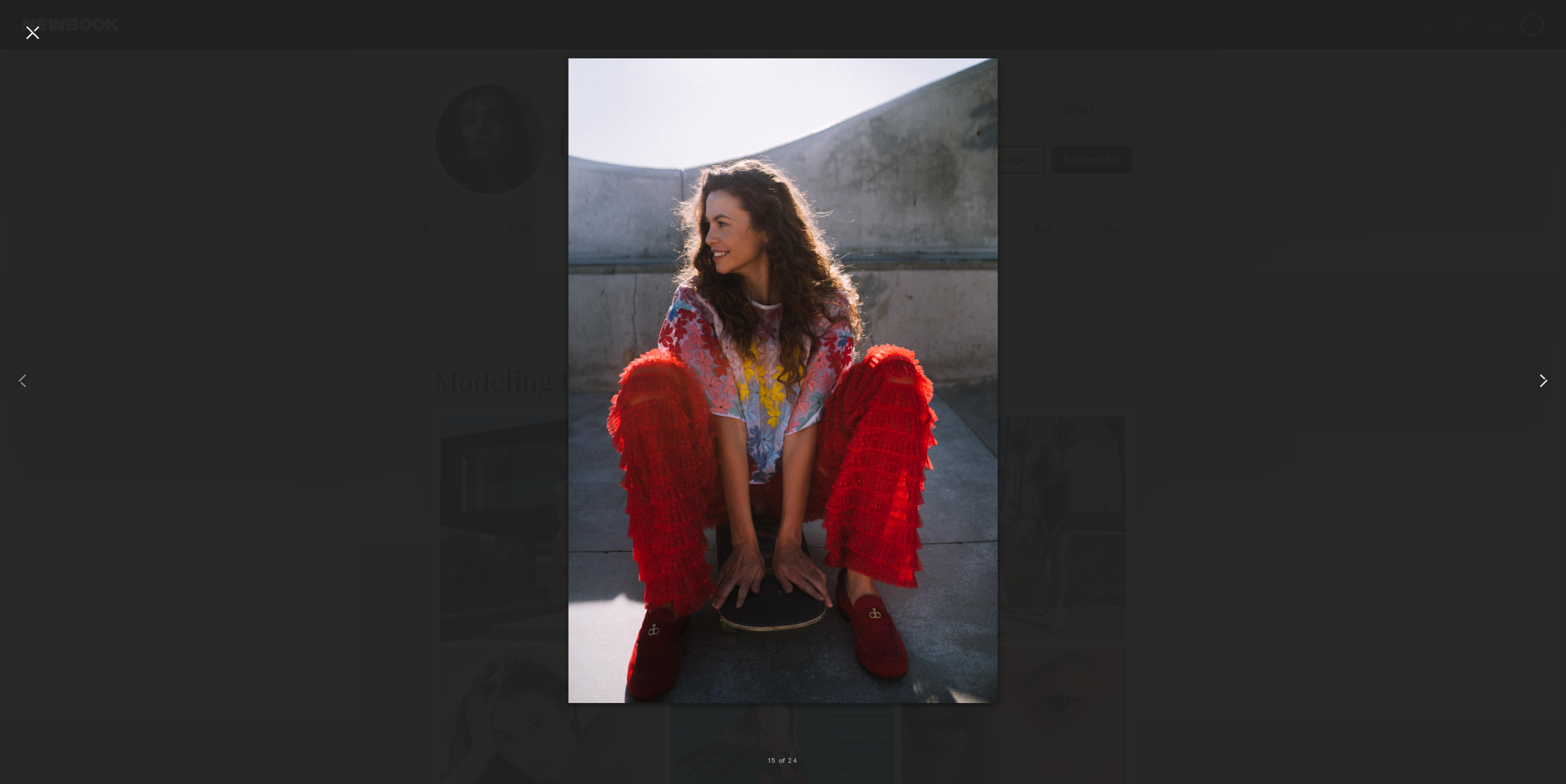
click at [1546, 383] on common-icon at bounding box center [1543, 380] width 22 height 22
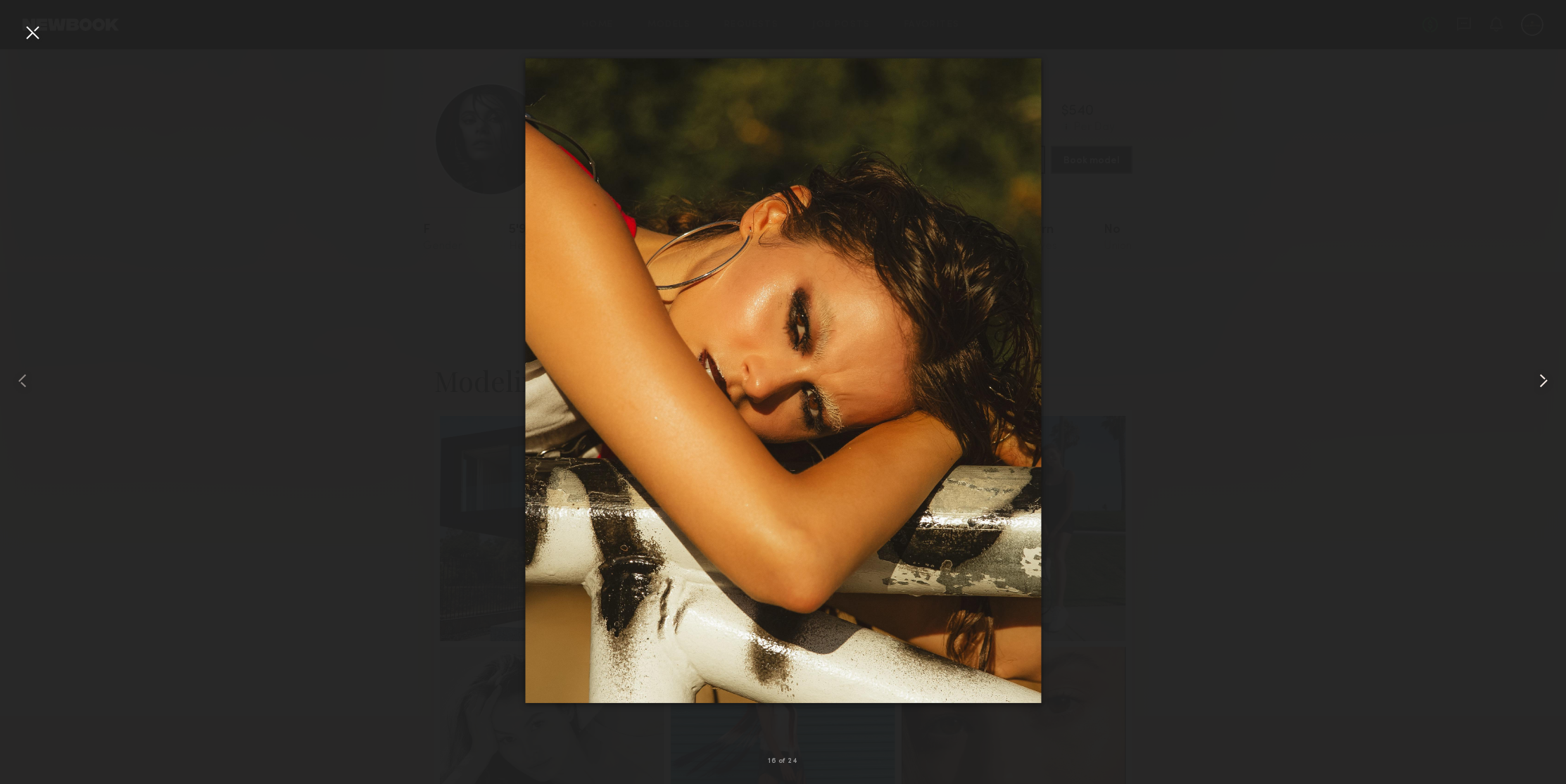
click at [1546, 383] on common-icon at bounding box center [1543, 380] width 22 height 22
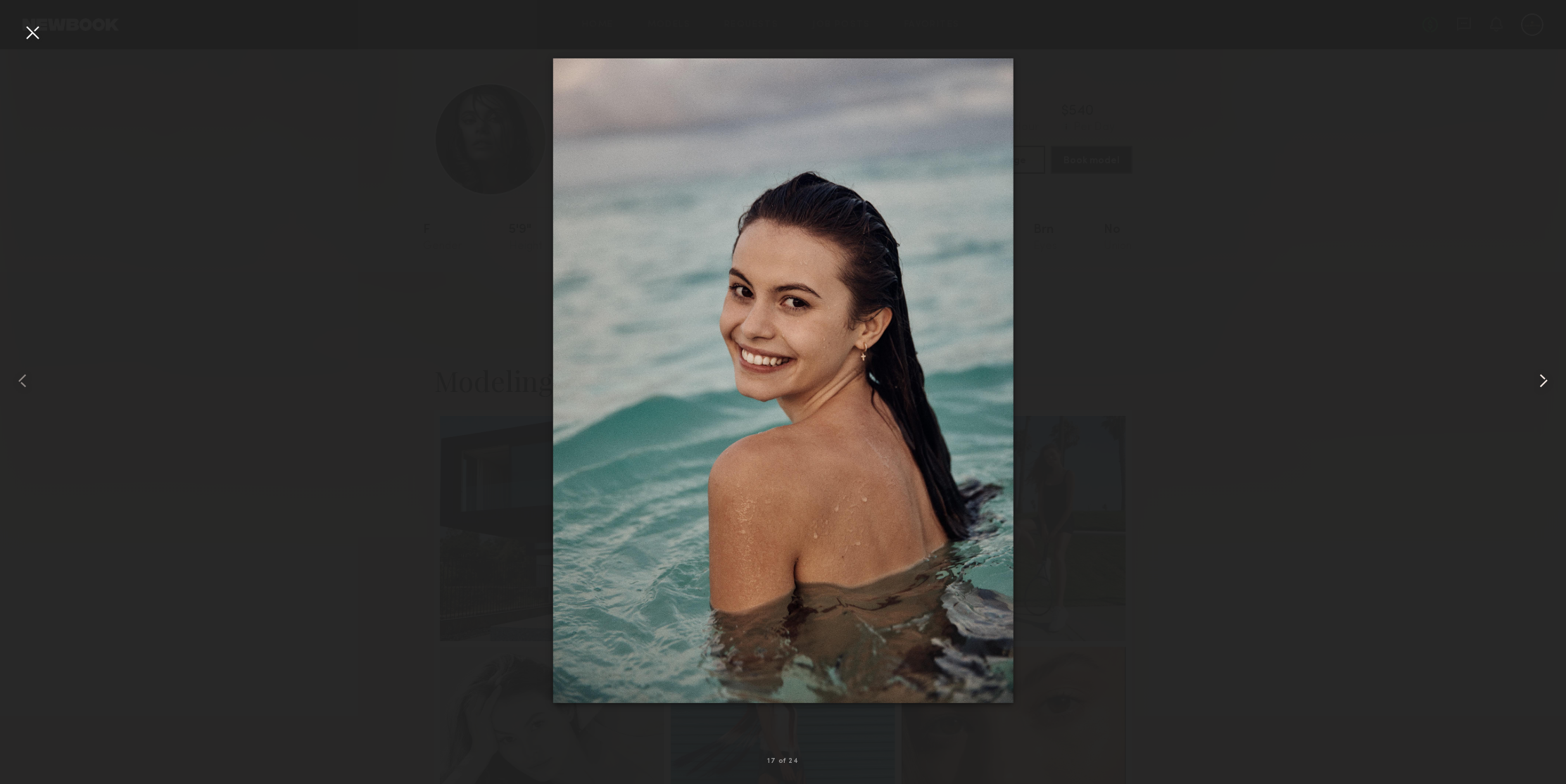
click at [1546, 383] on common-icon at bounding box center [1543, 380] width 22 height 22
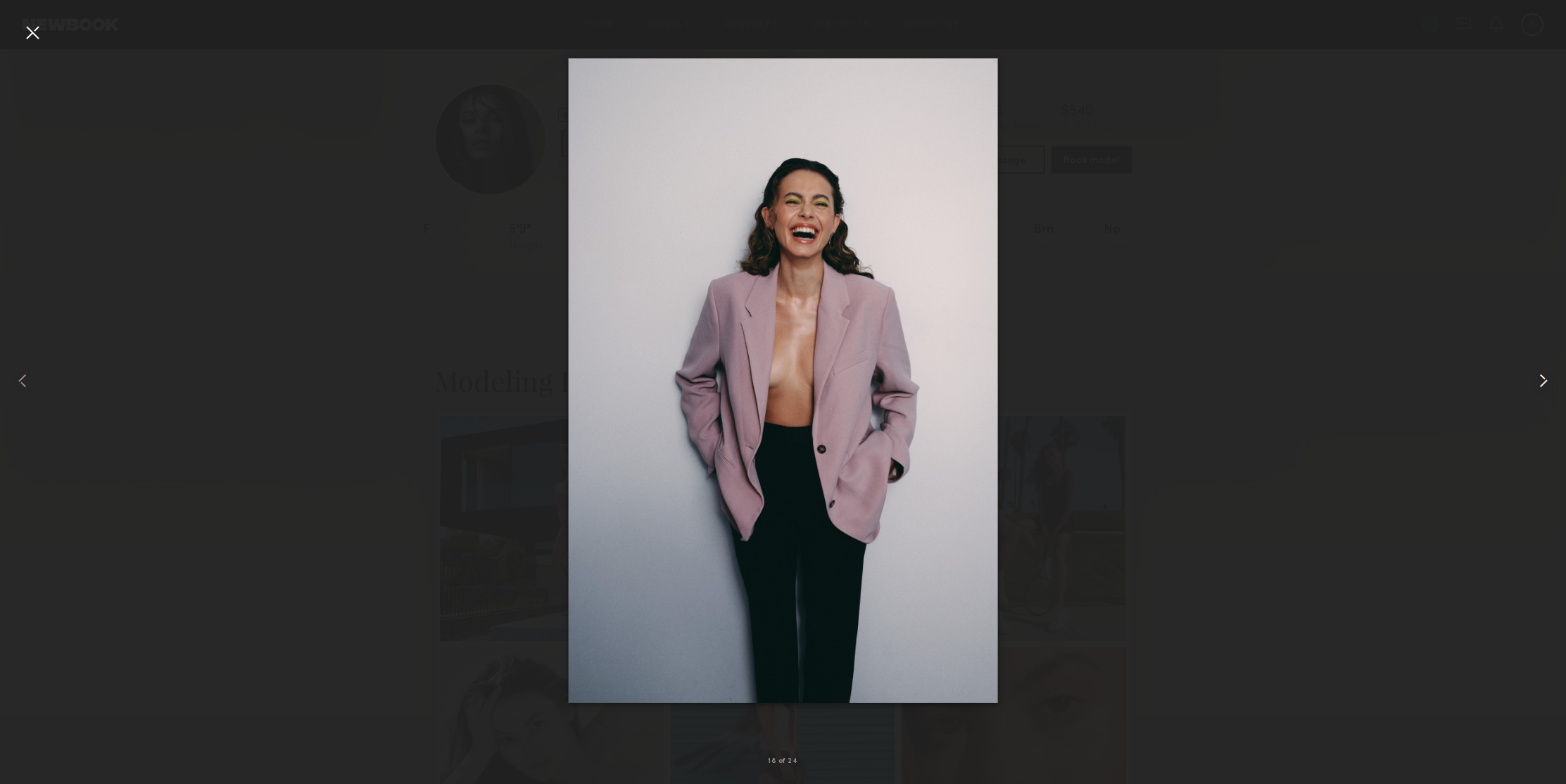
click at [1546, 383] on common-icon at bounding box center [1543, 380] width 22 height 22
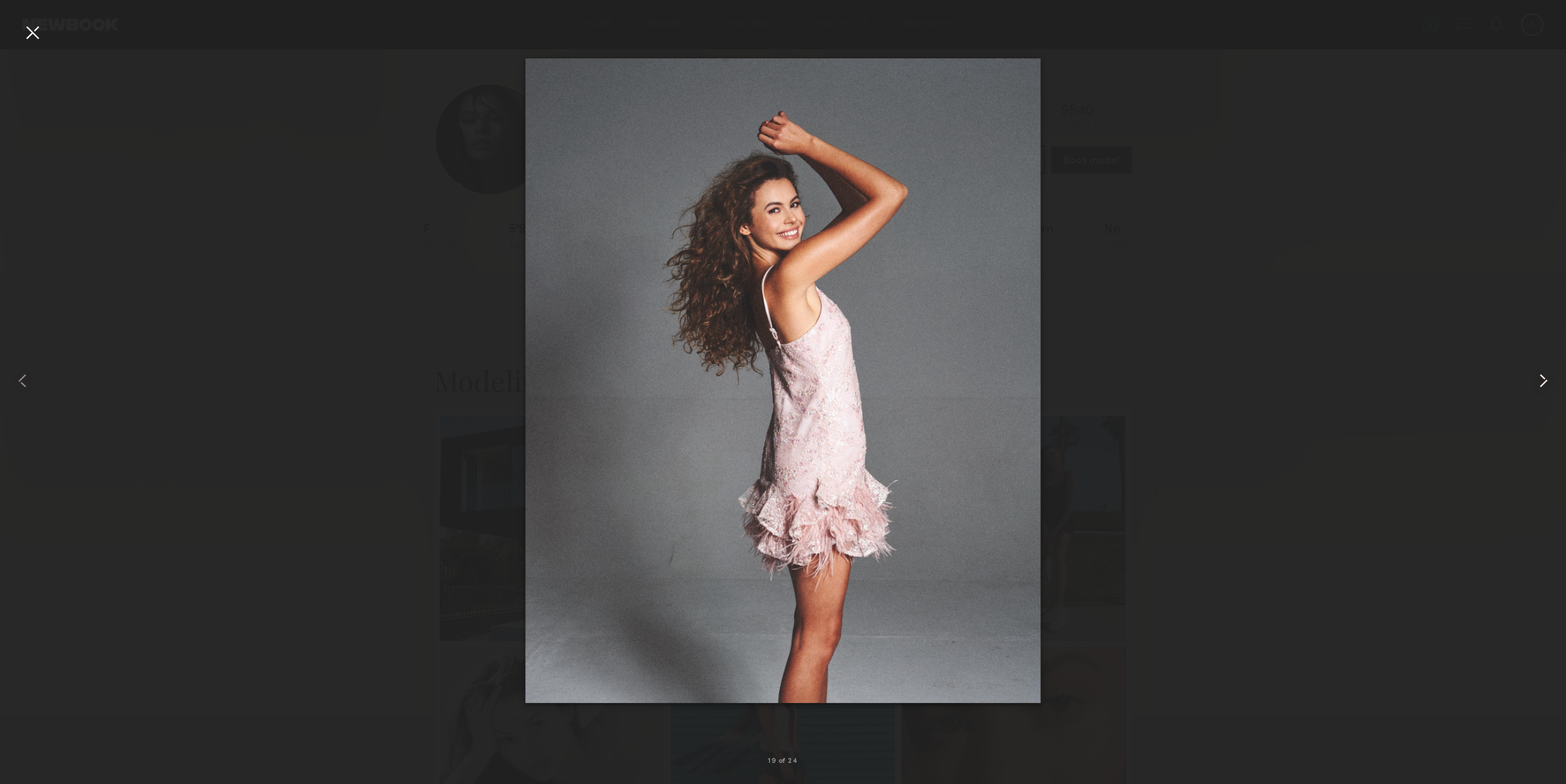
click at [1546, 383] on common-icon at bounding box center [1543, 380] width 22 height 22
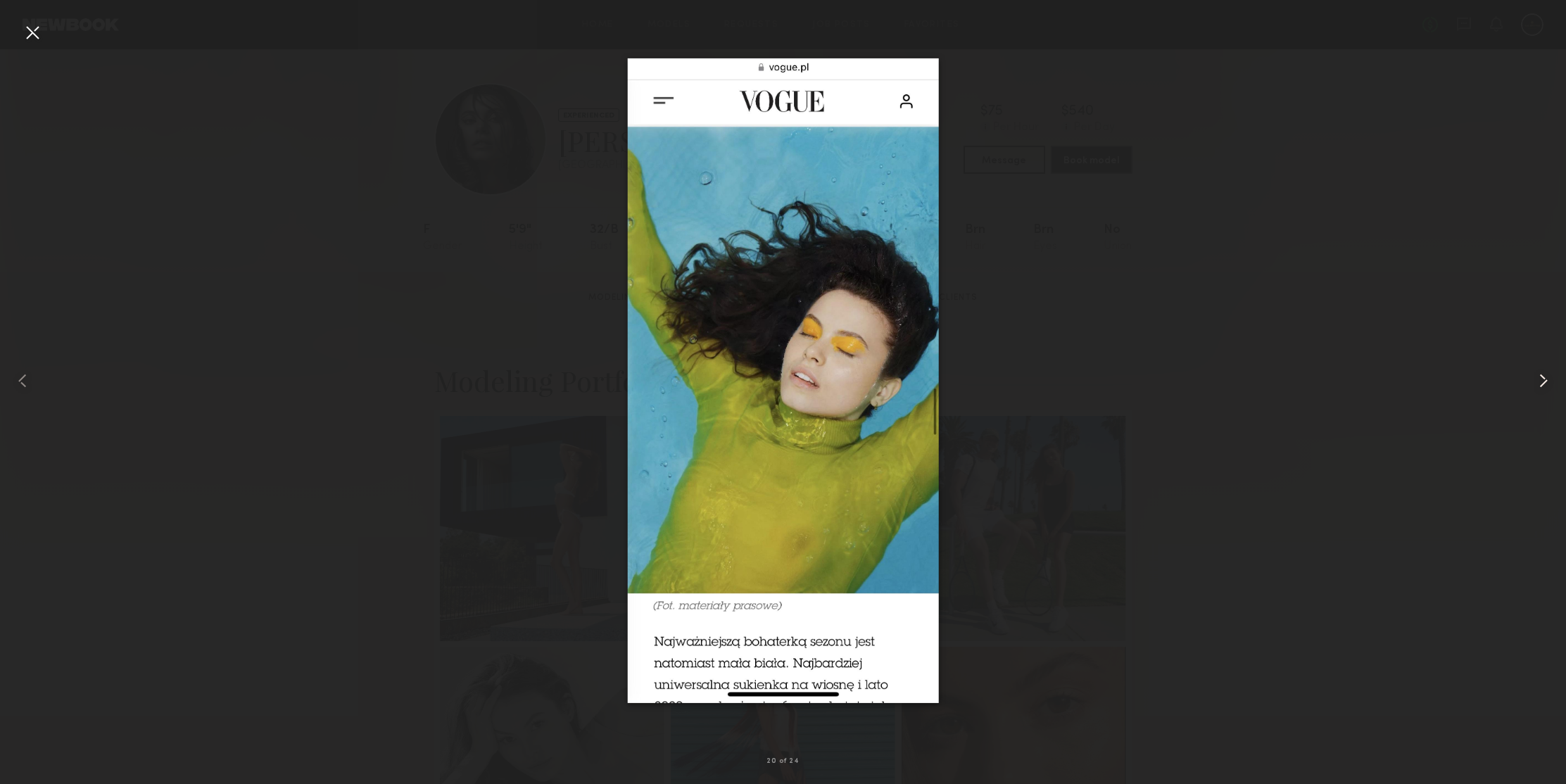
click at [1546, 383] on common-icon at bounding box center [1543, 380] width 22 height 22
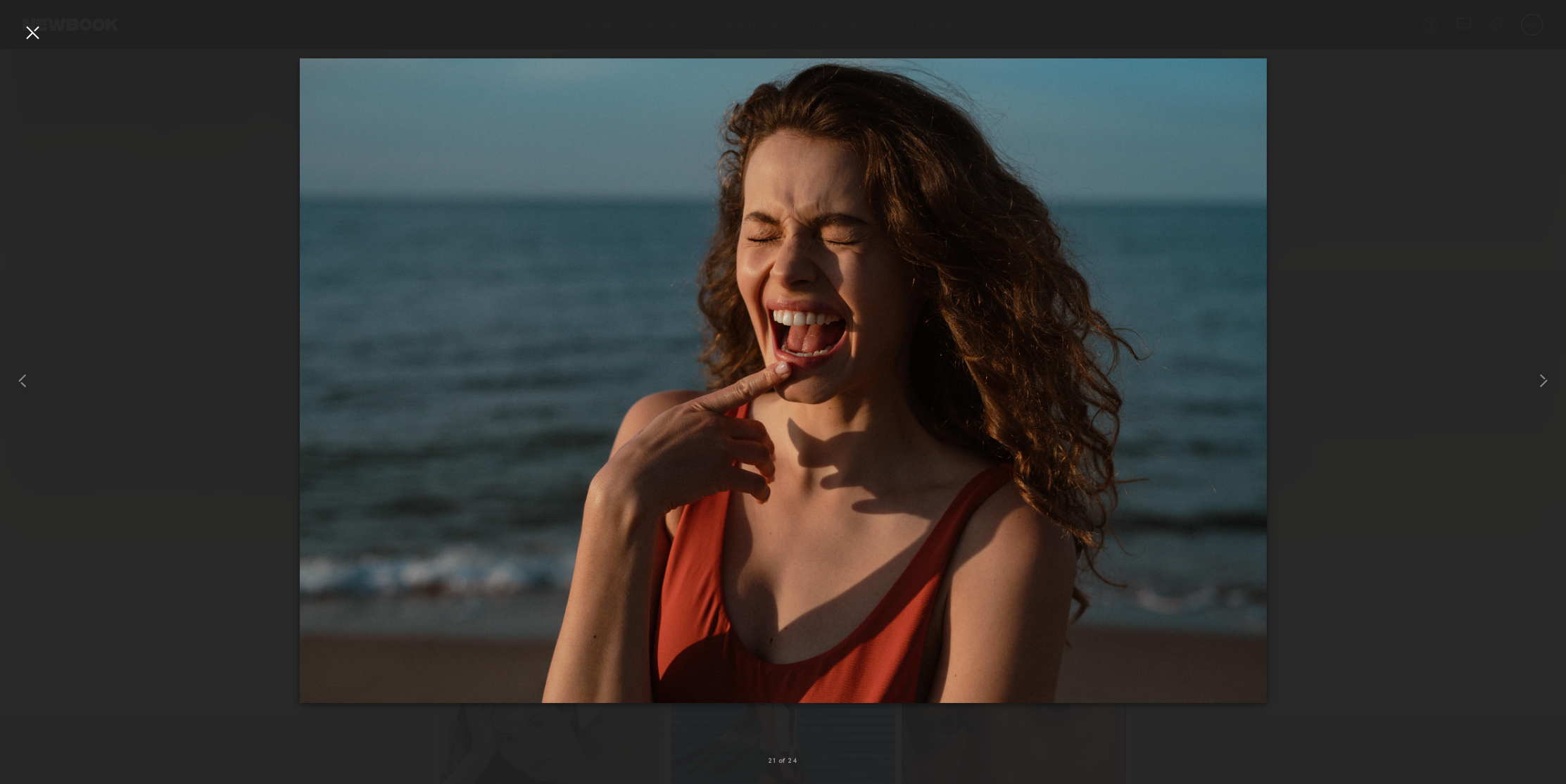
click at [30, 27] on div at bounding box center [33, 32] width 22 height 22
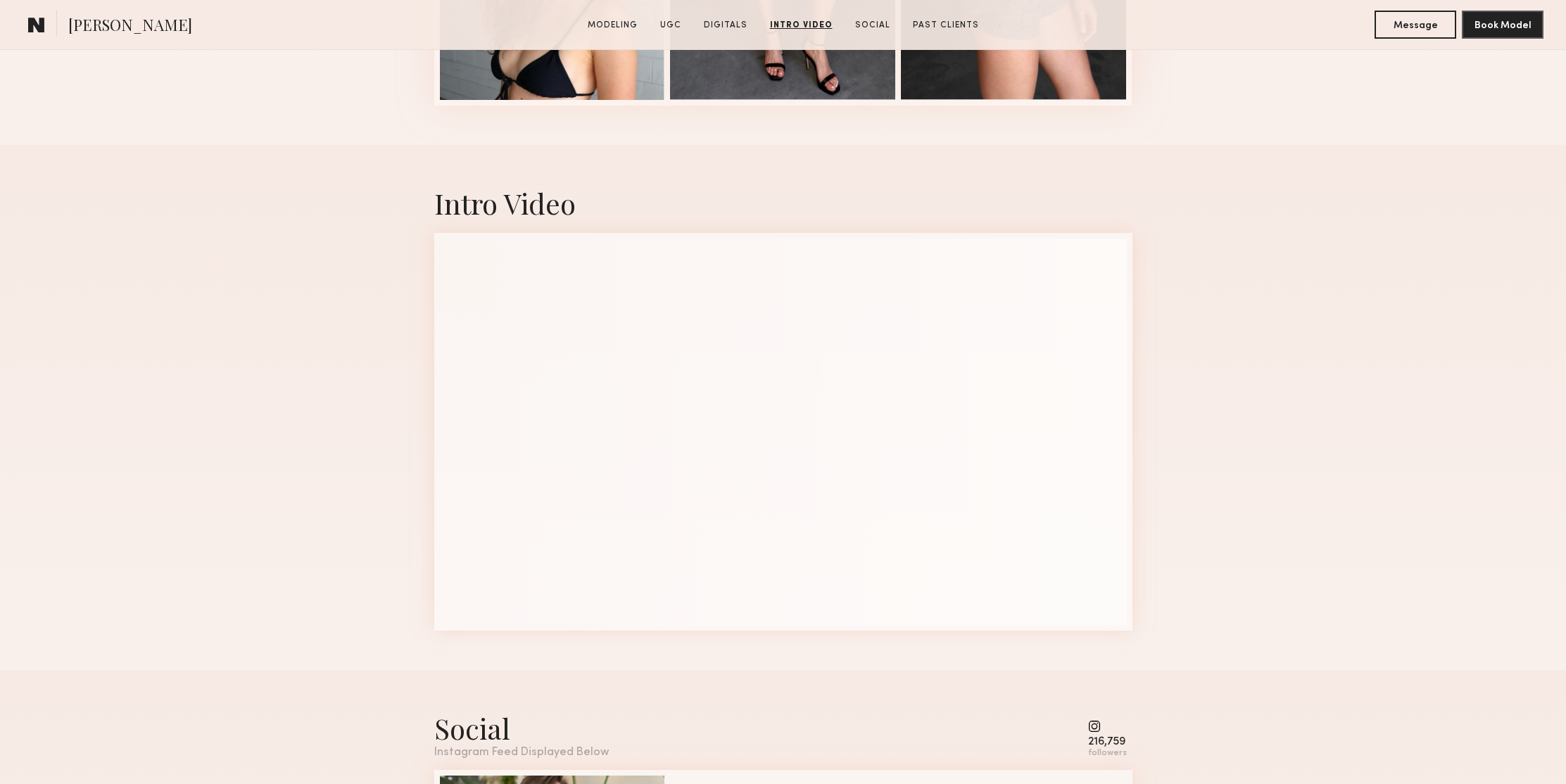
scroll to position [2871, 0]
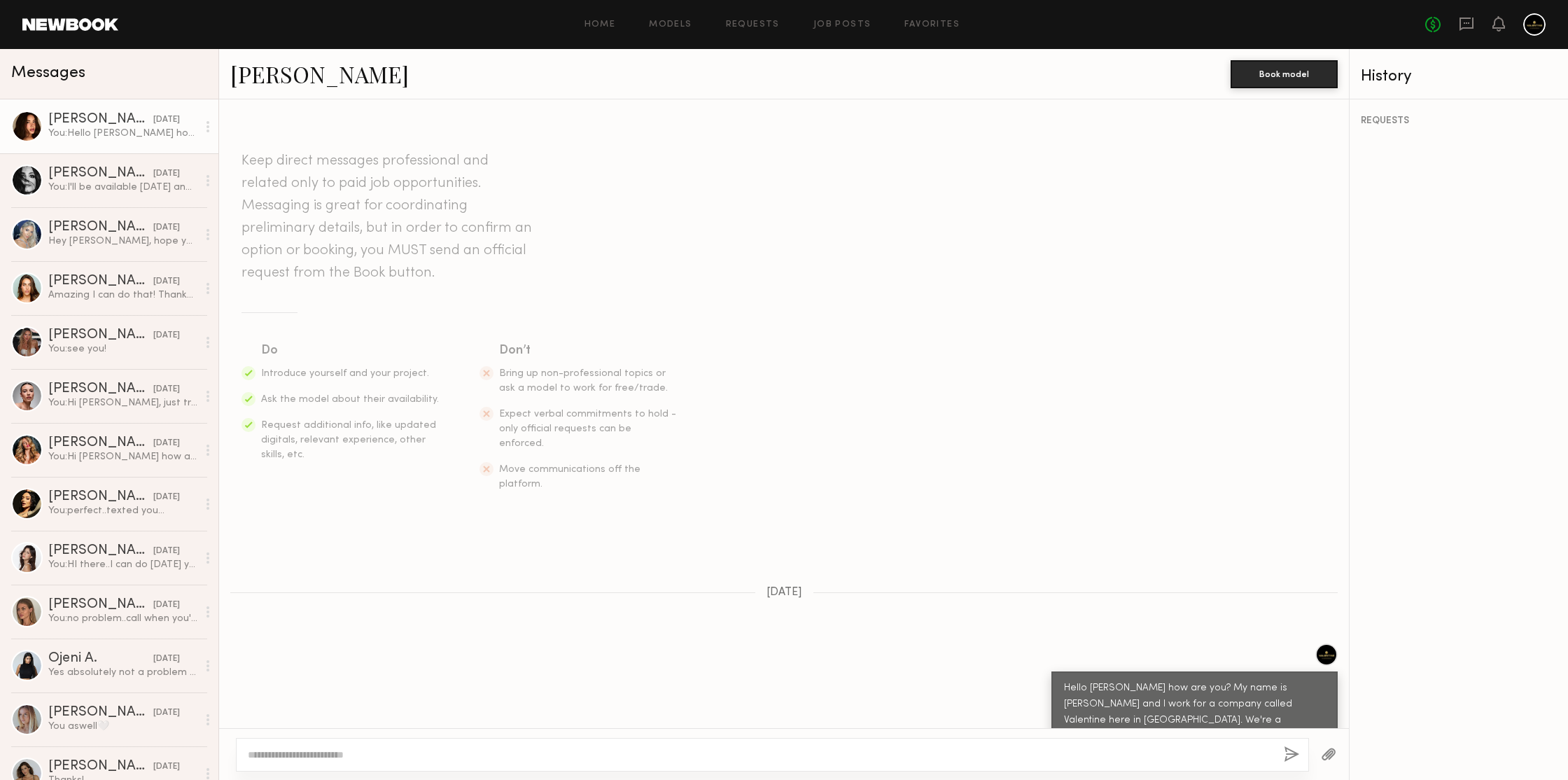
scroll to position [72, 0]
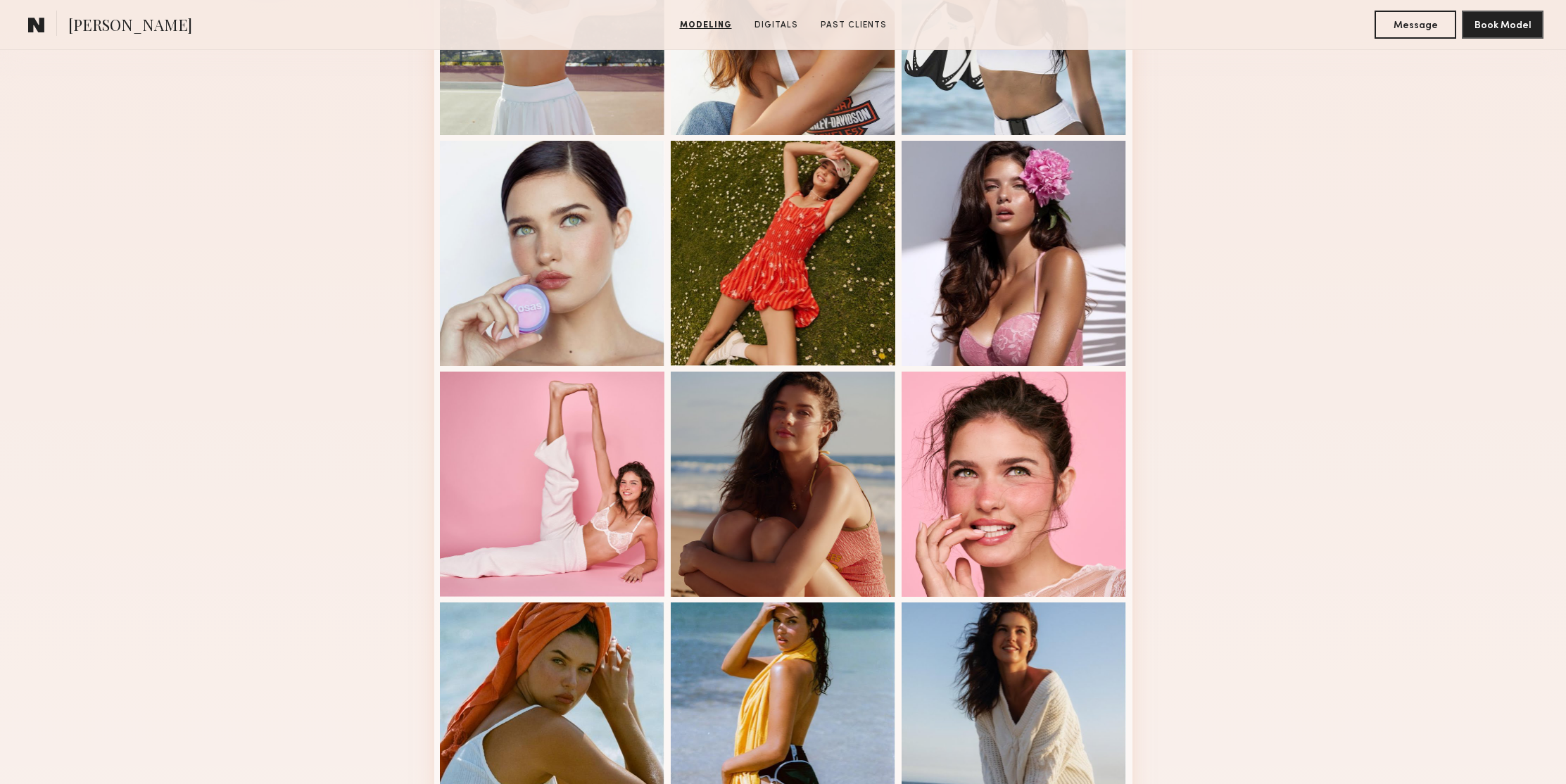
scroll to position [889, 0]
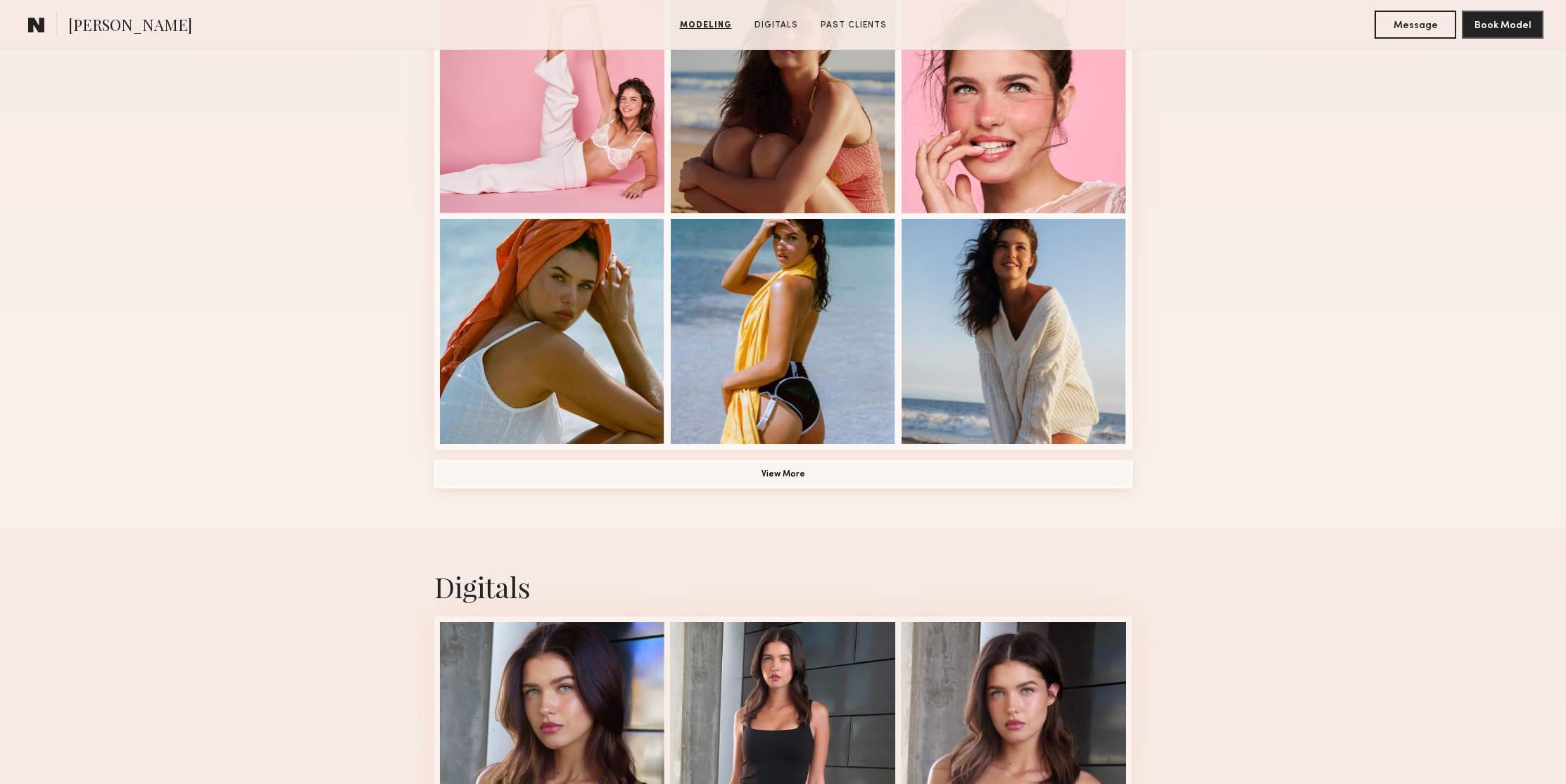
click at [784, 474] on button "View More" at bounding box center [783, 474] width 698 height 28
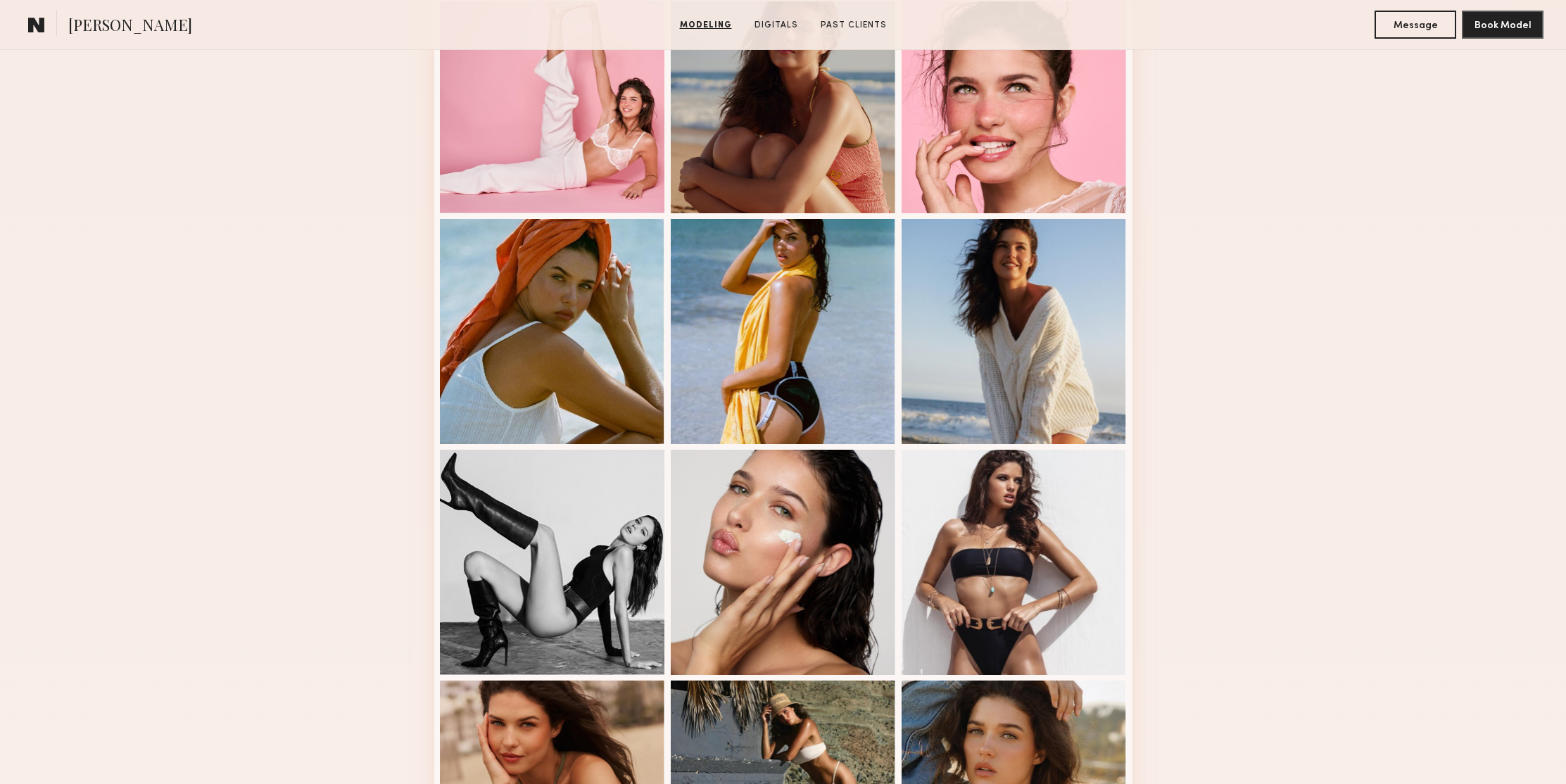
click at [1249, 321] on div "Modeling Portfolio" at bounding box center [783, 422] width 1566 height 1978
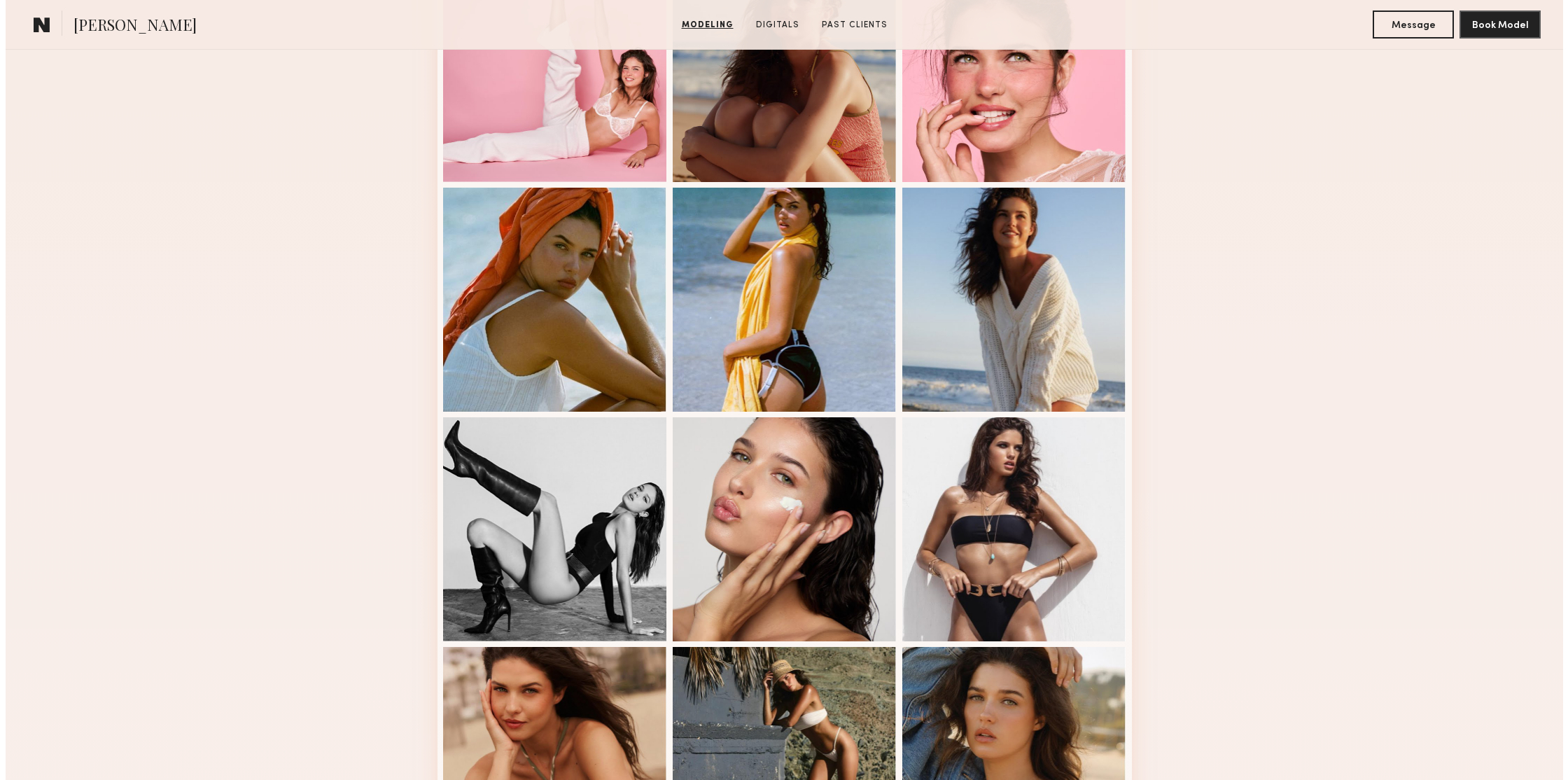
scroll to position [0, 0]
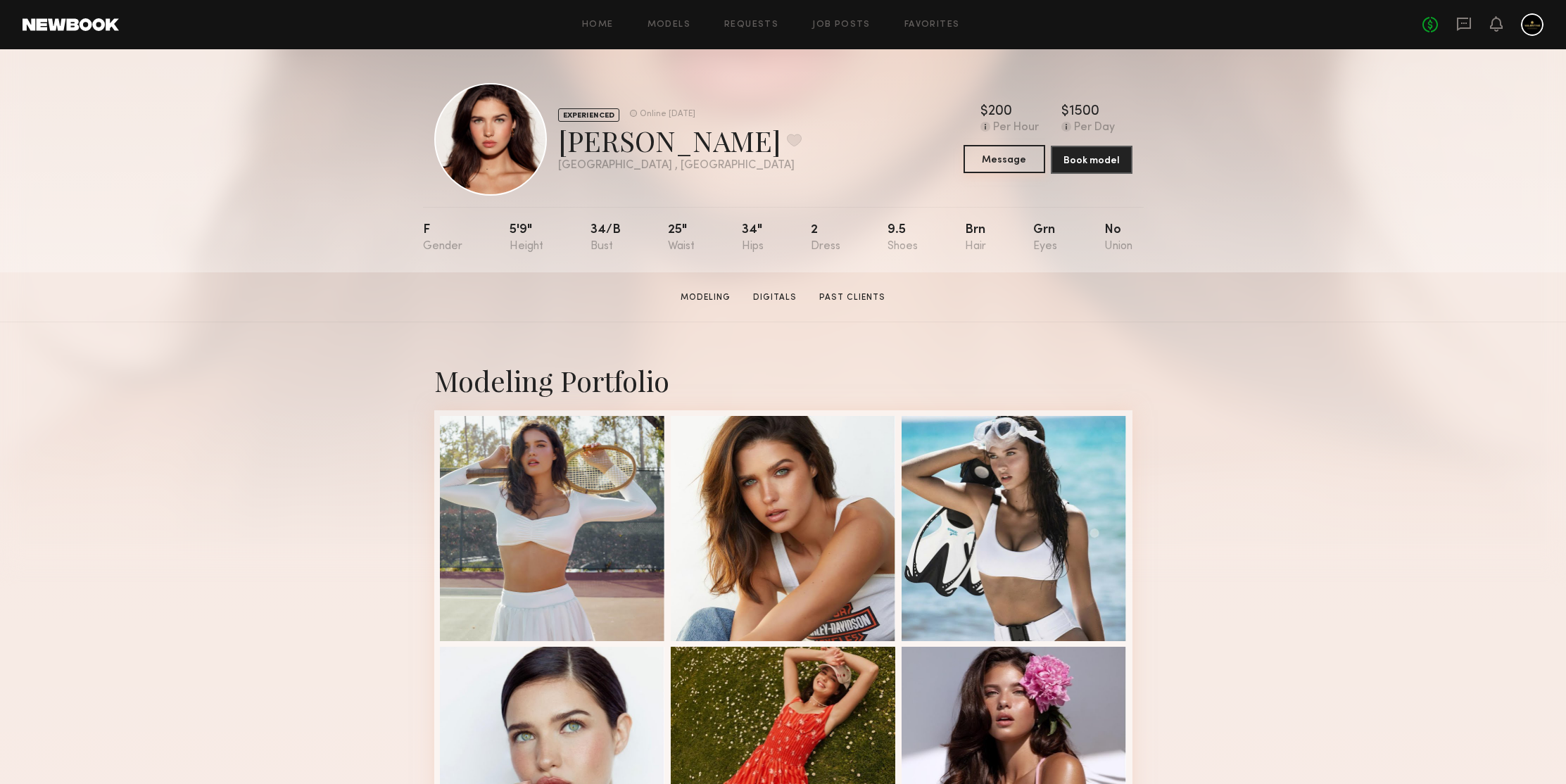
click at [982, 169] on button "Message" at bounding box center [1003, 158] width 81 height 28
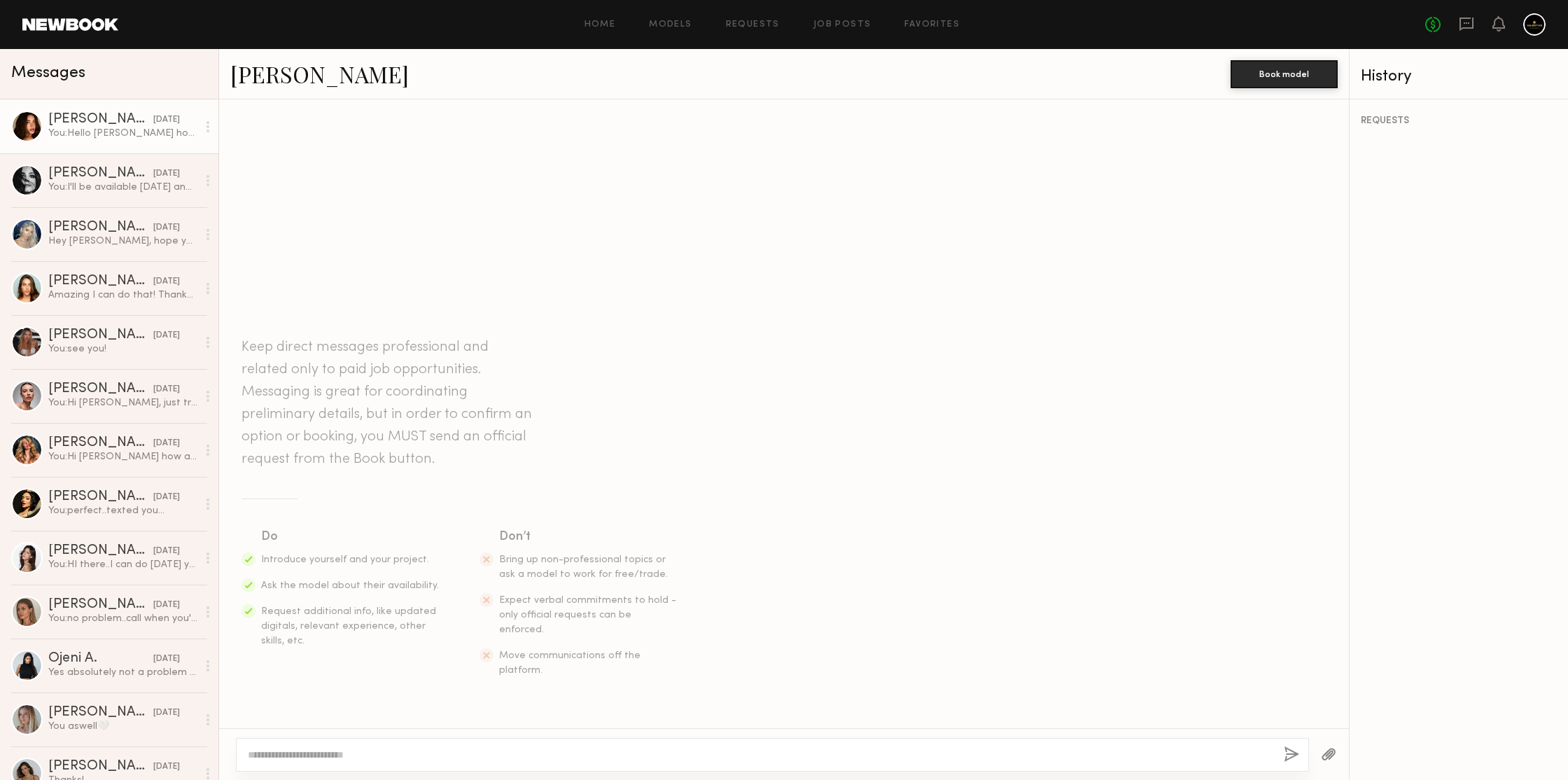
click at [69, 115] on div "[PERSON_NAME]" at bounding box center [100, 119] width 105 height 14
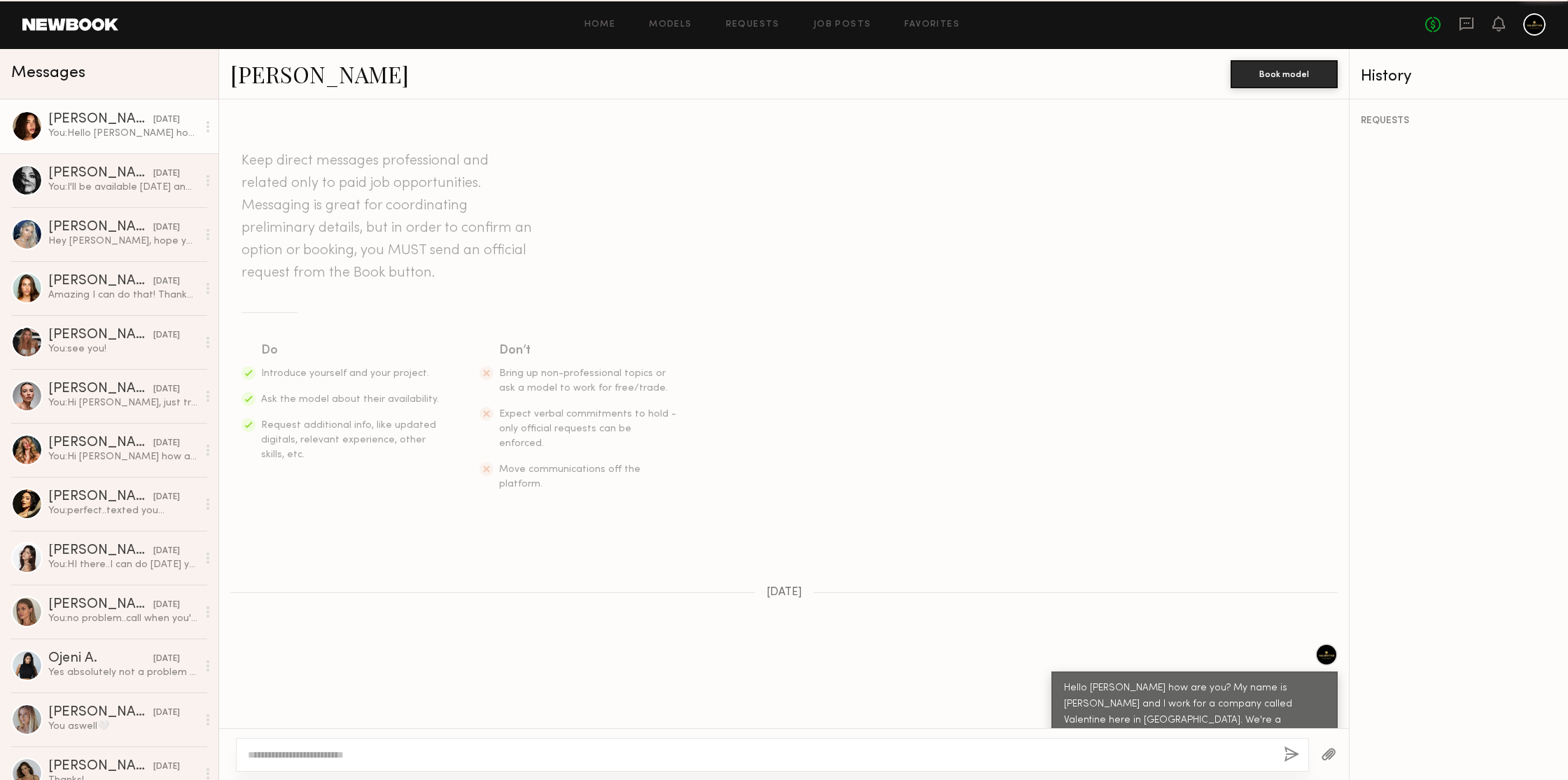
scroll to position [72, 0]
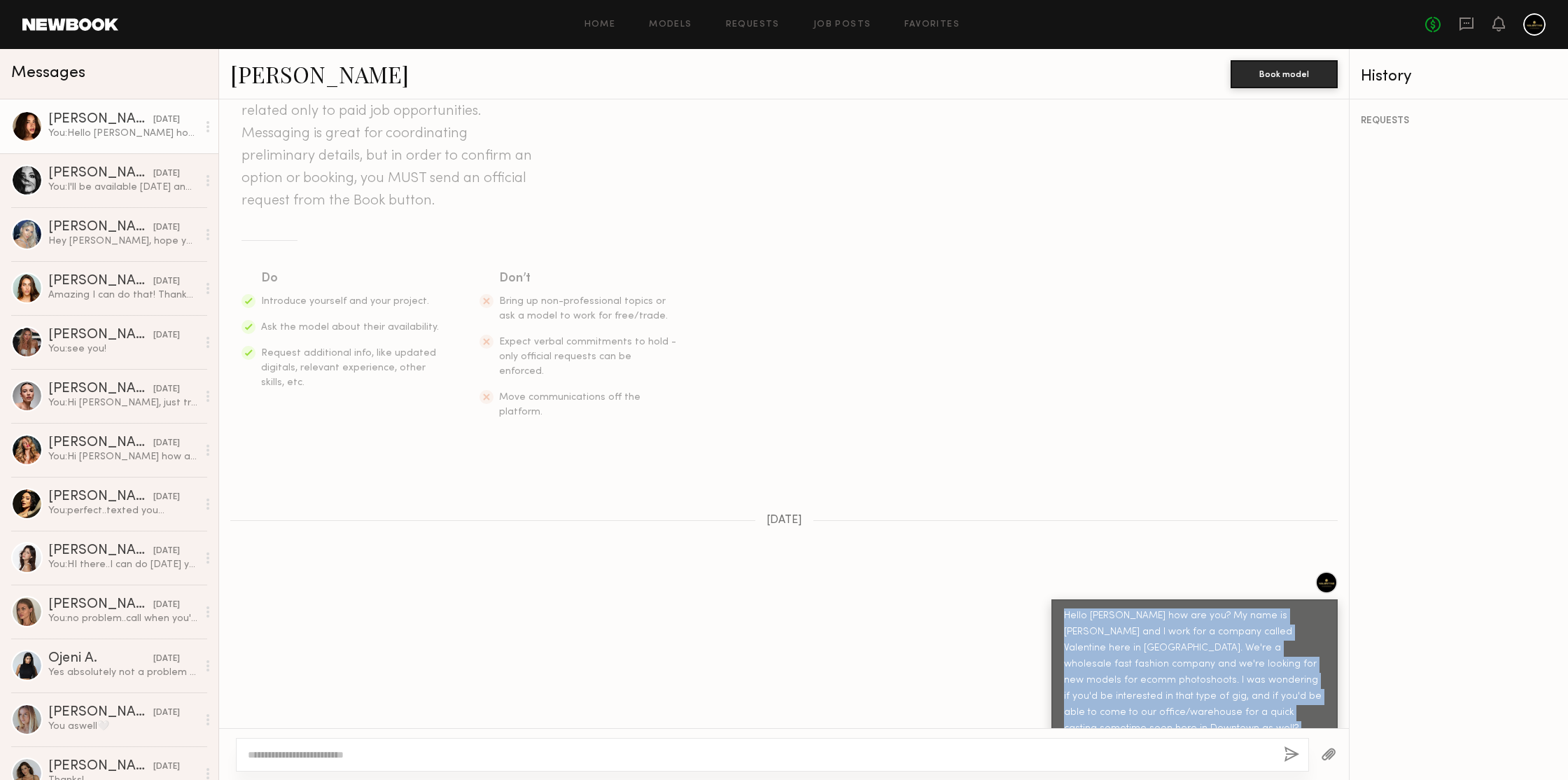
drag, startPoint x: 1238, startPoint y: 706, endPoint x: 1041, endPoint y: 578, distance: 234.9
click at [1052, 599] on div "Hello [PERSON_NAME] how are you? My name is [PERSON_NAME] and I work for a comp…" at bounding box center [1195, 680] width 287 height 162
copy div "Hello [PERSON_NAME] how are you? My name is [PERSON_NAME] and I work for a comp…"
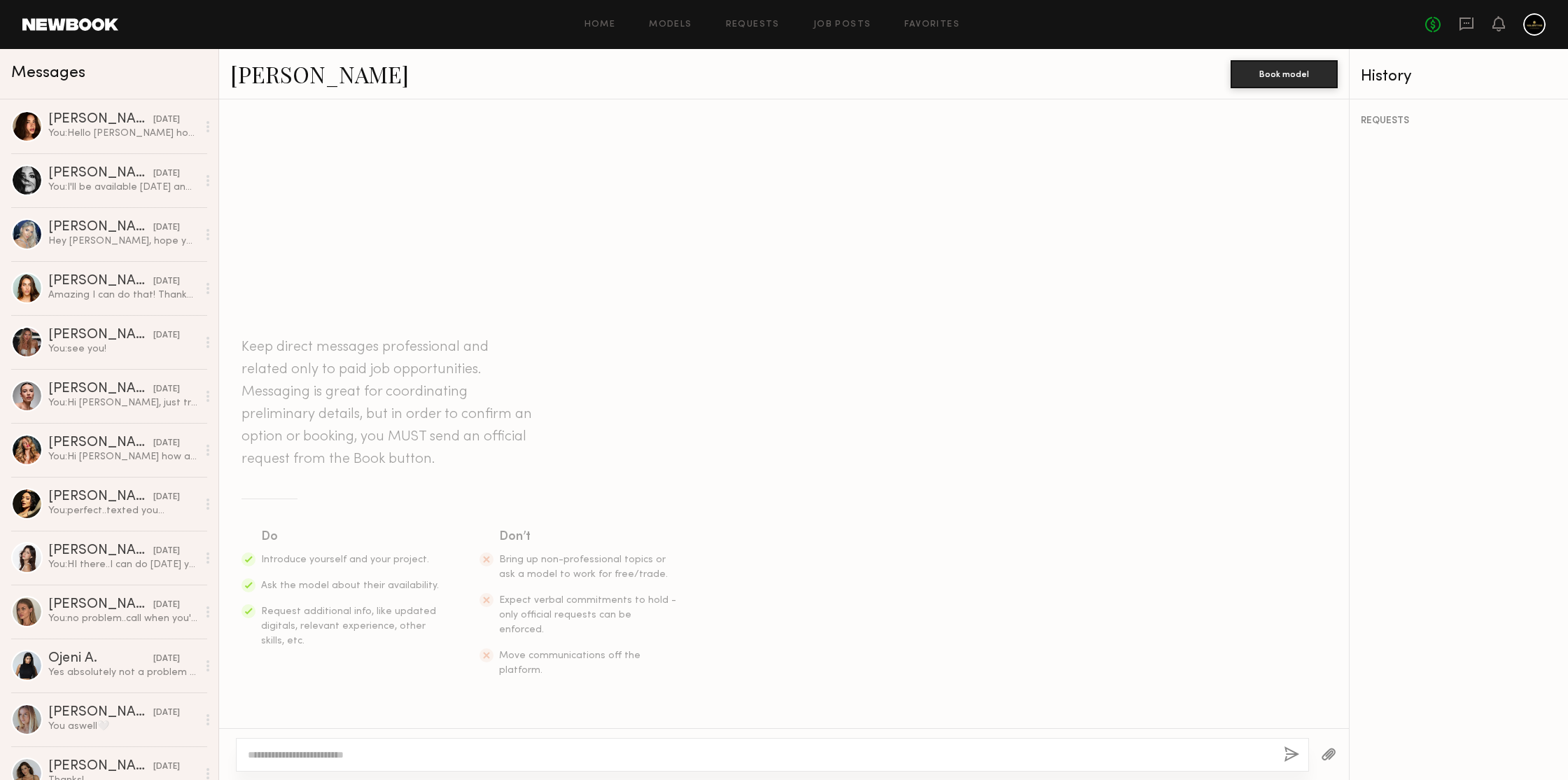
click at [373, 754] on textarea at bounding box center [760, 754] width 1025 height 14
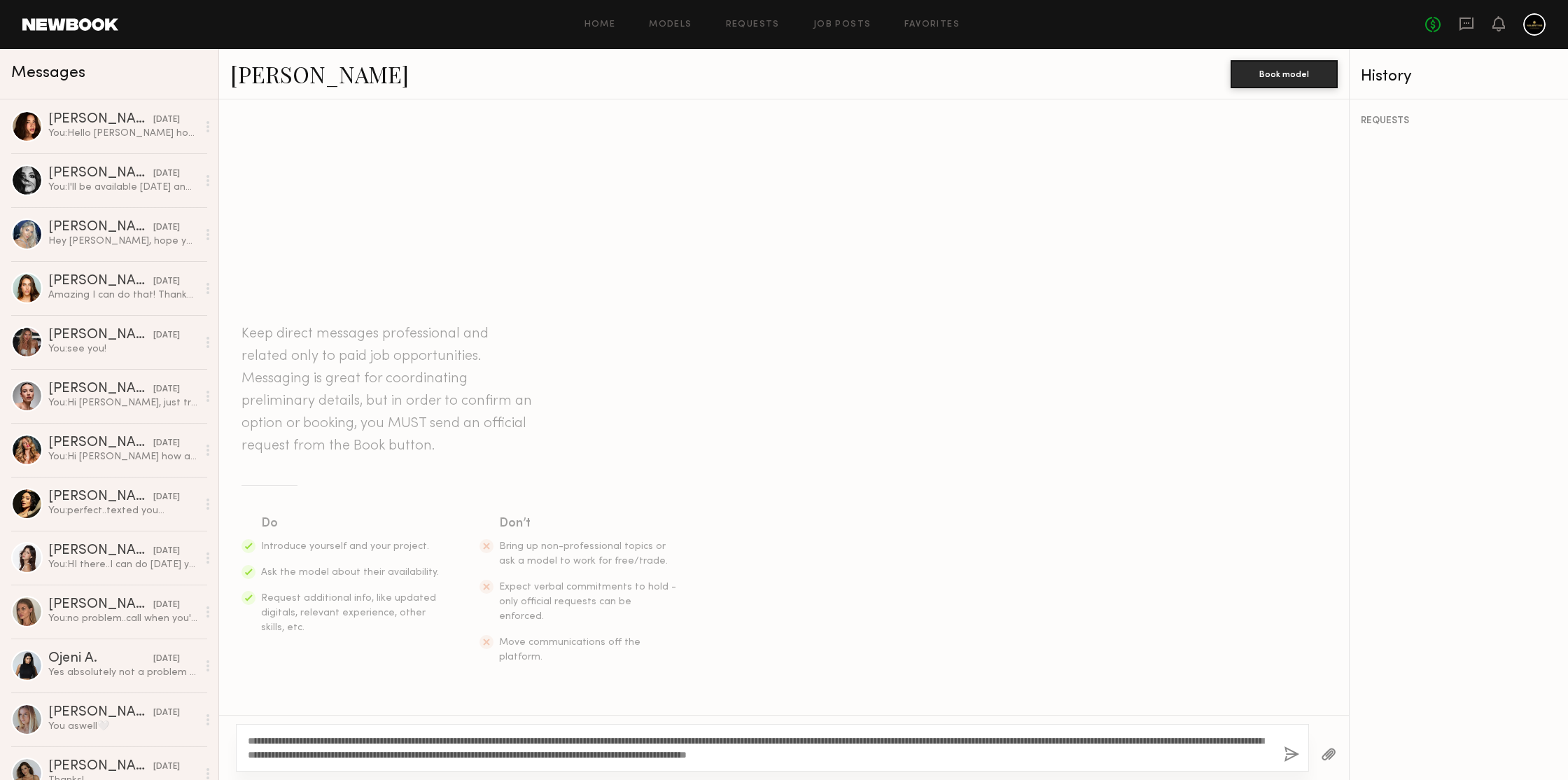
click at [287, 736] on textarea "**********" at bounding box center [760, 747] width 1025 height 28
click at [661, 745] on textarea "**********" at bounding box center [760, 747] width 1025 height 28
type textarea "**********"
click at [1293, 754] on button "button" at bounding box center [1291, 754] width 15 height 18
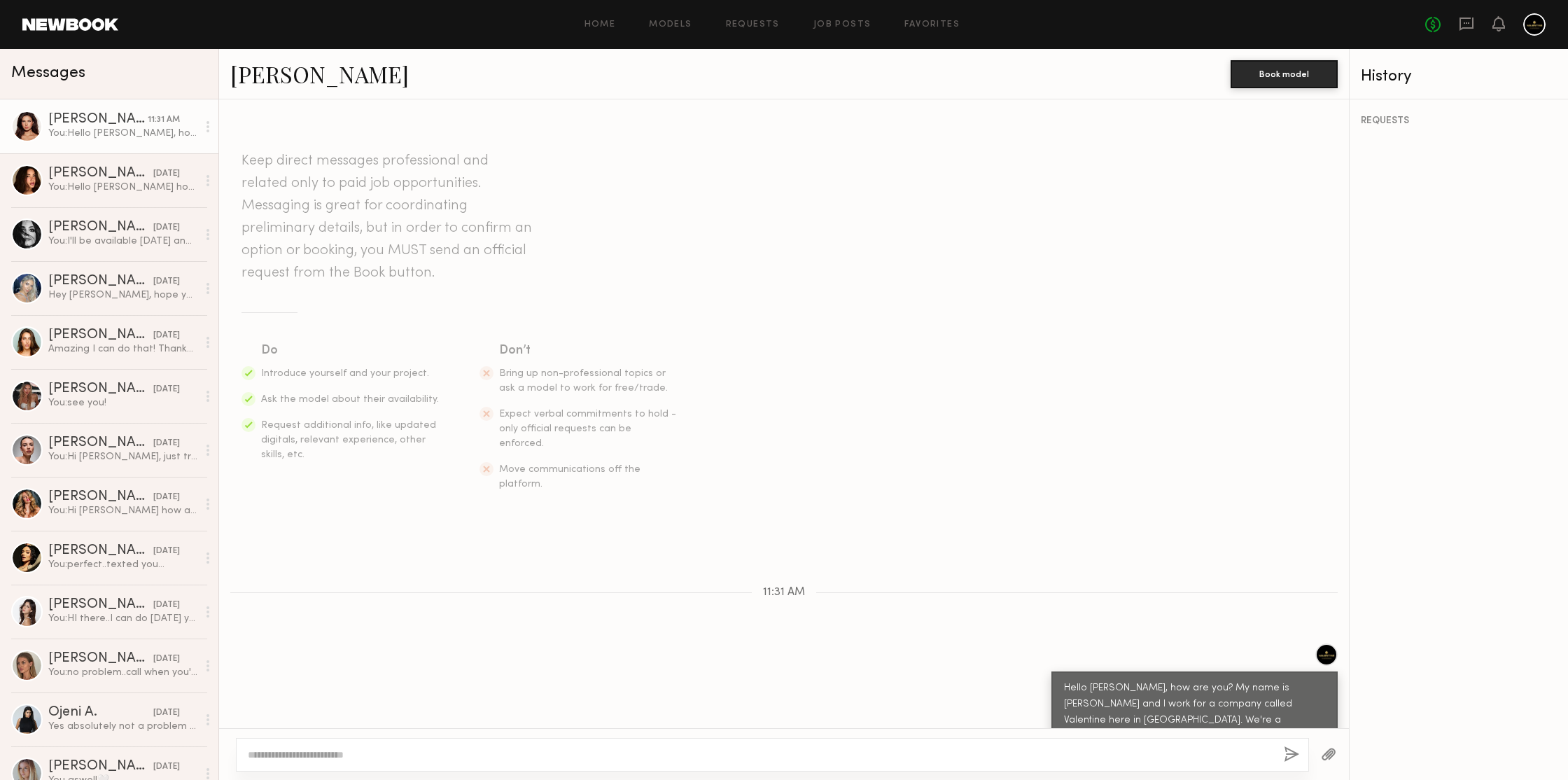
scroll to position [72, 0]
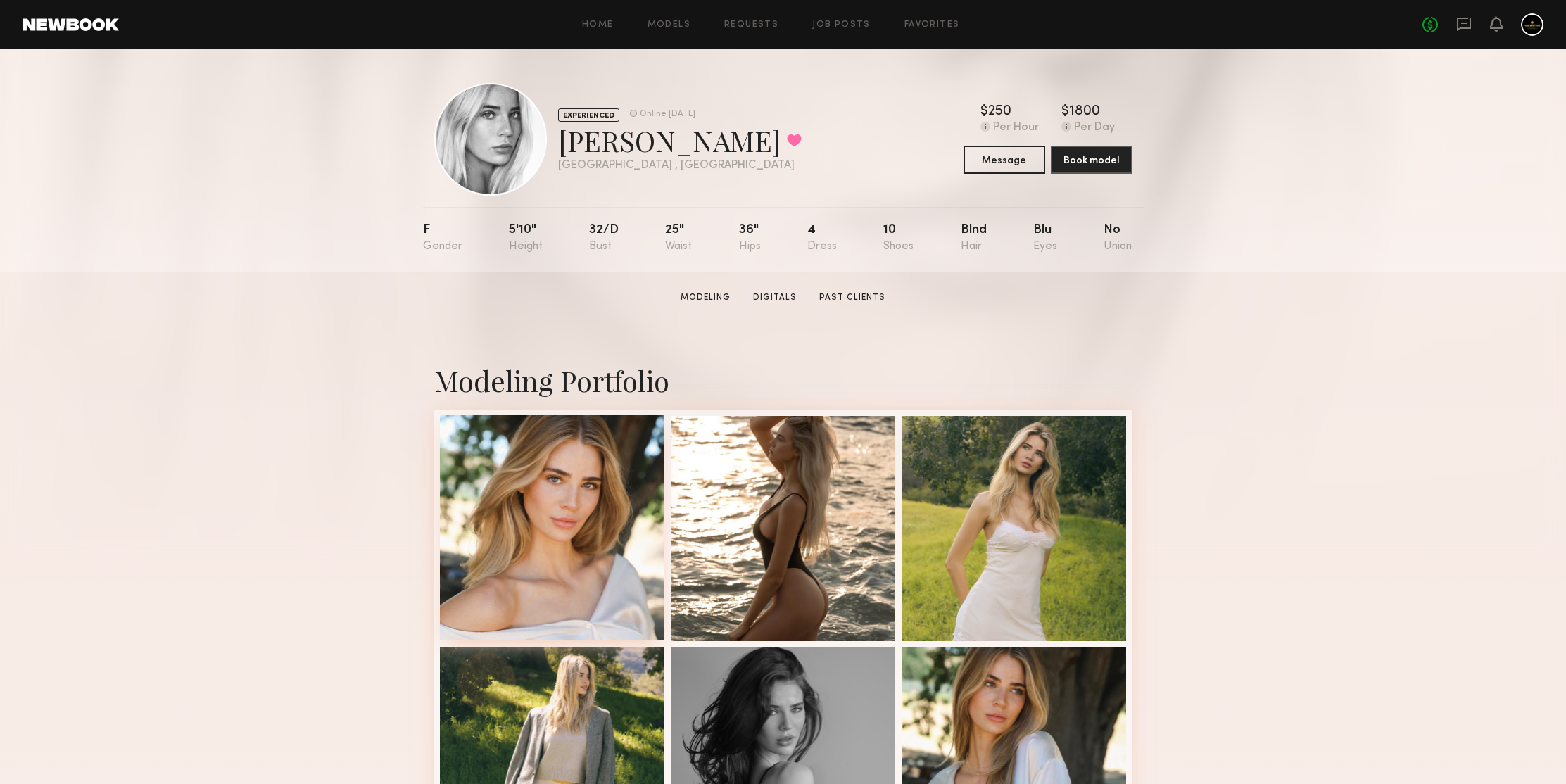
click at [587, 454] on div at bounding box center [552, 527] width 225 height 225
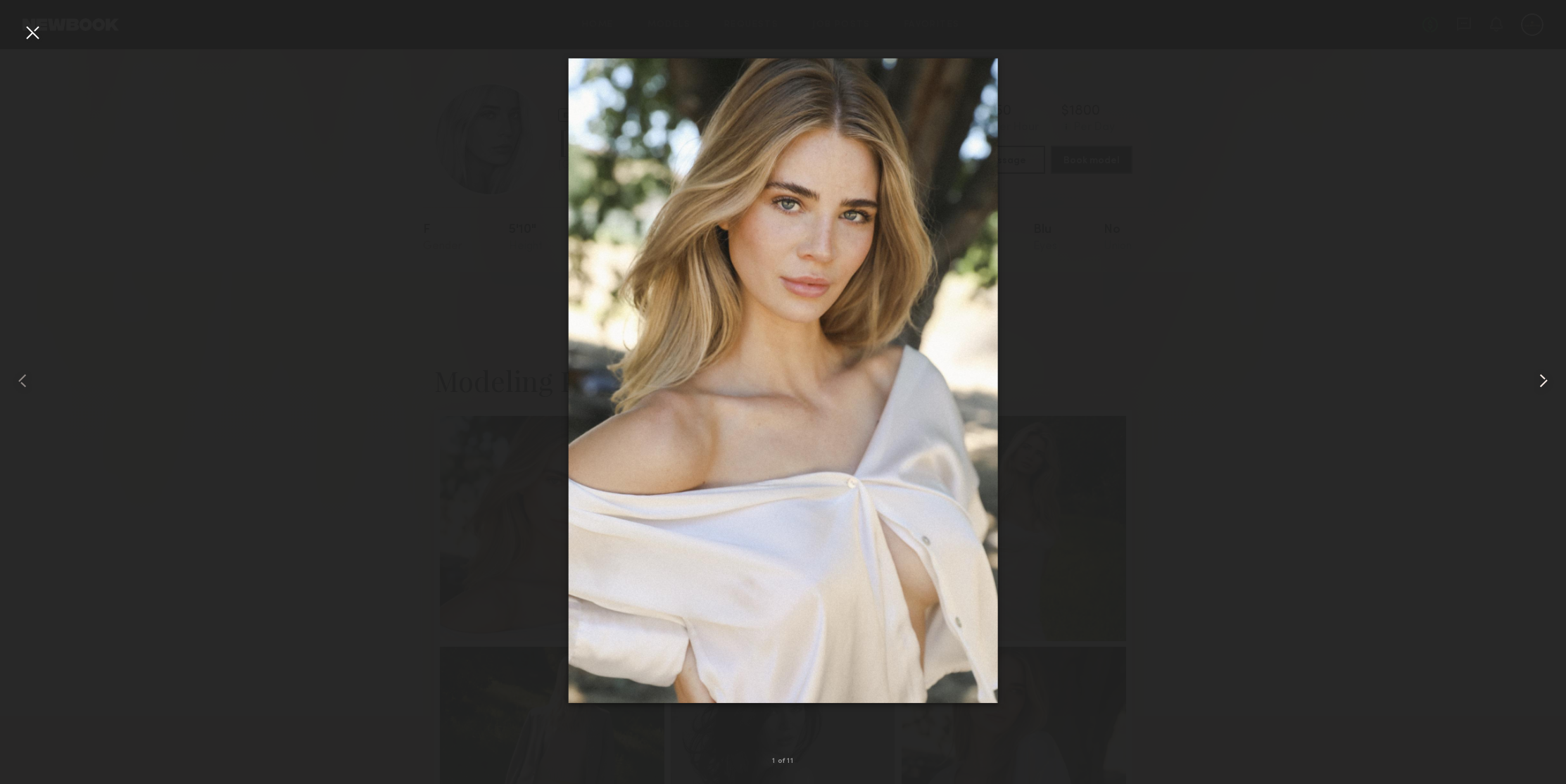
click at [1545, 375] on common-icon at bounding box center [1543, 380] width 22 height 22
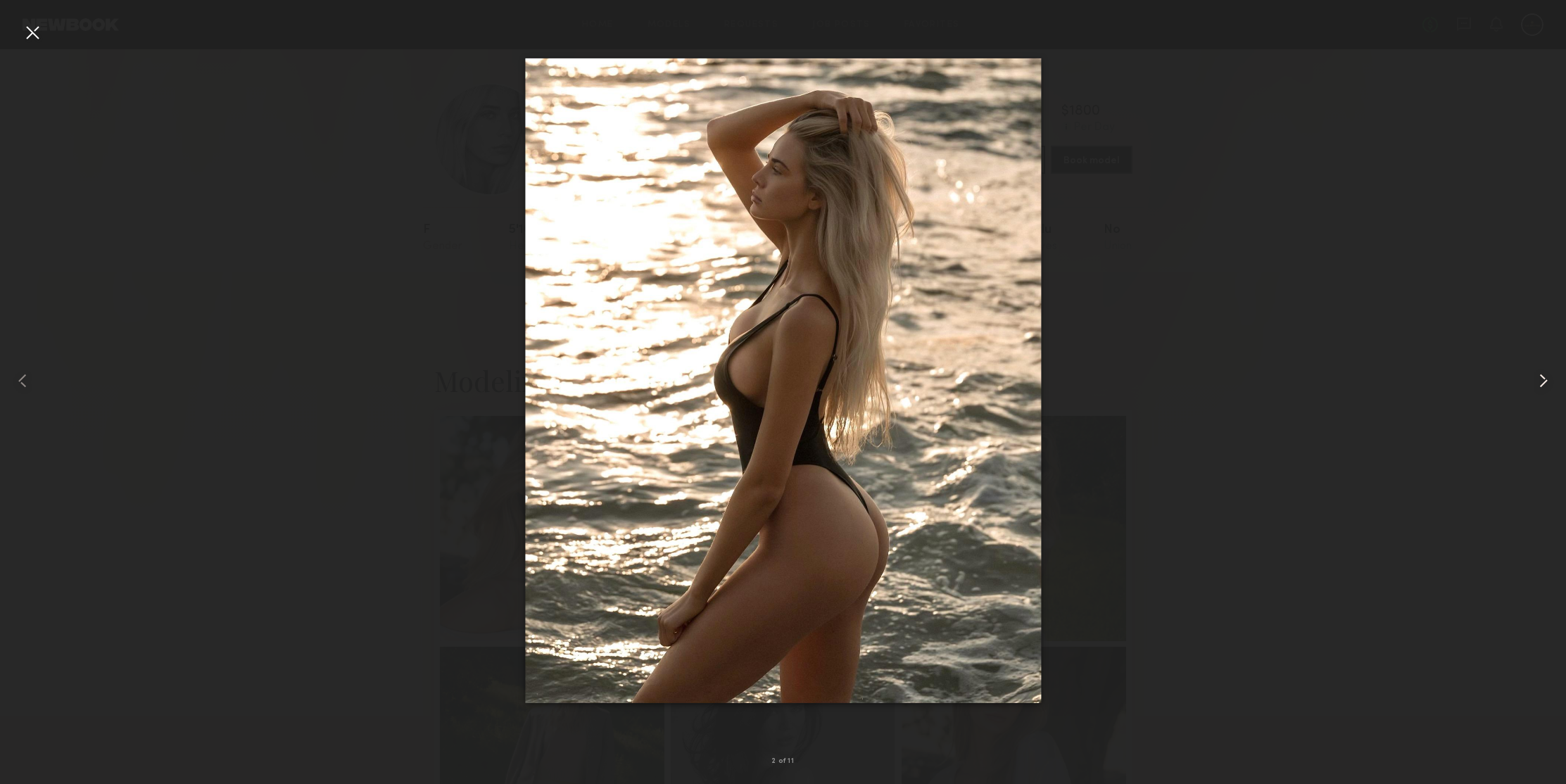
click at [1545, 375] on common-icon at bounding box center [1543, 380] width 22 height 22
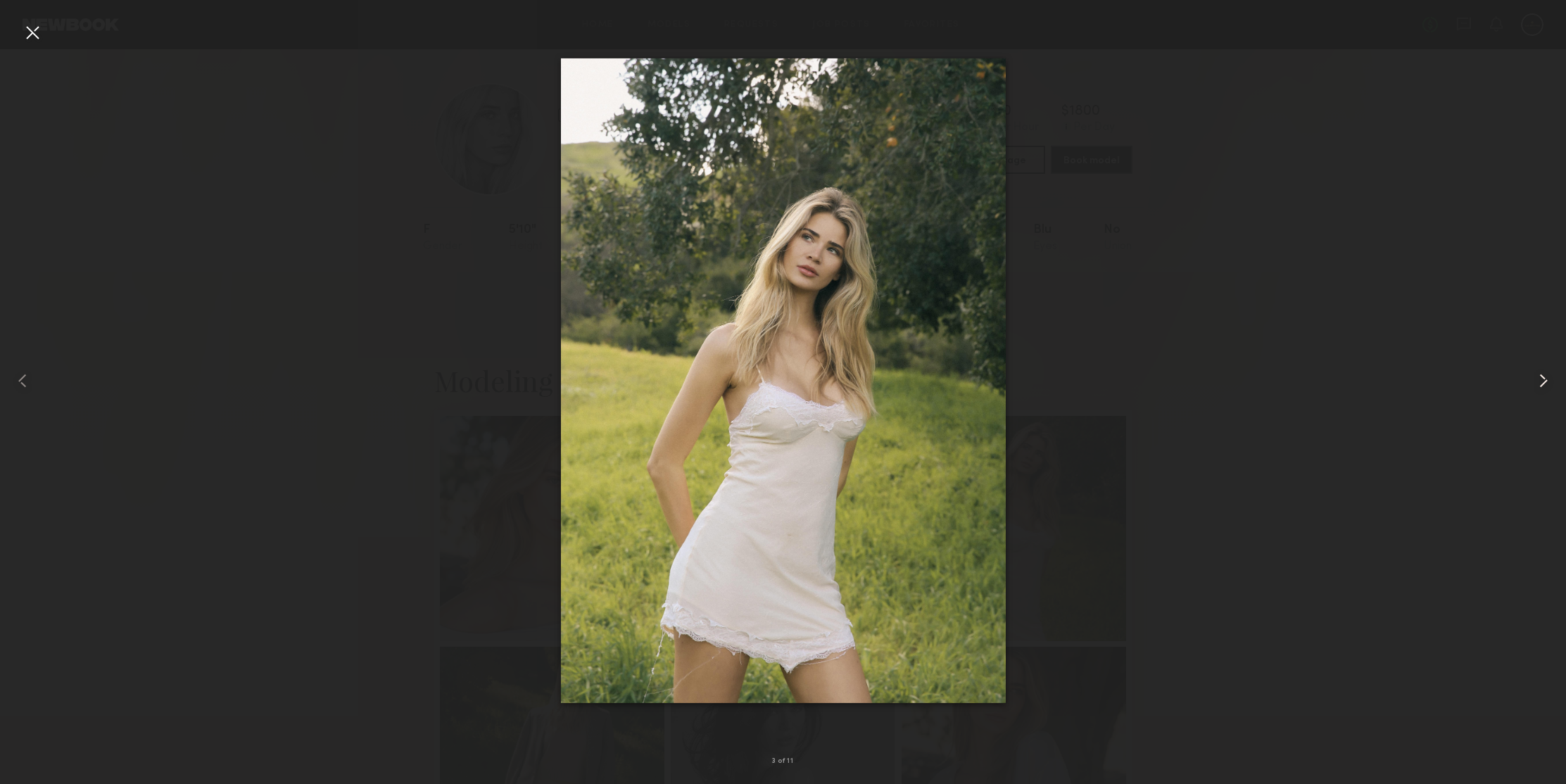
click at [1545, 375] on common-icon at bounding box center [1543, 380] width 22 height 22
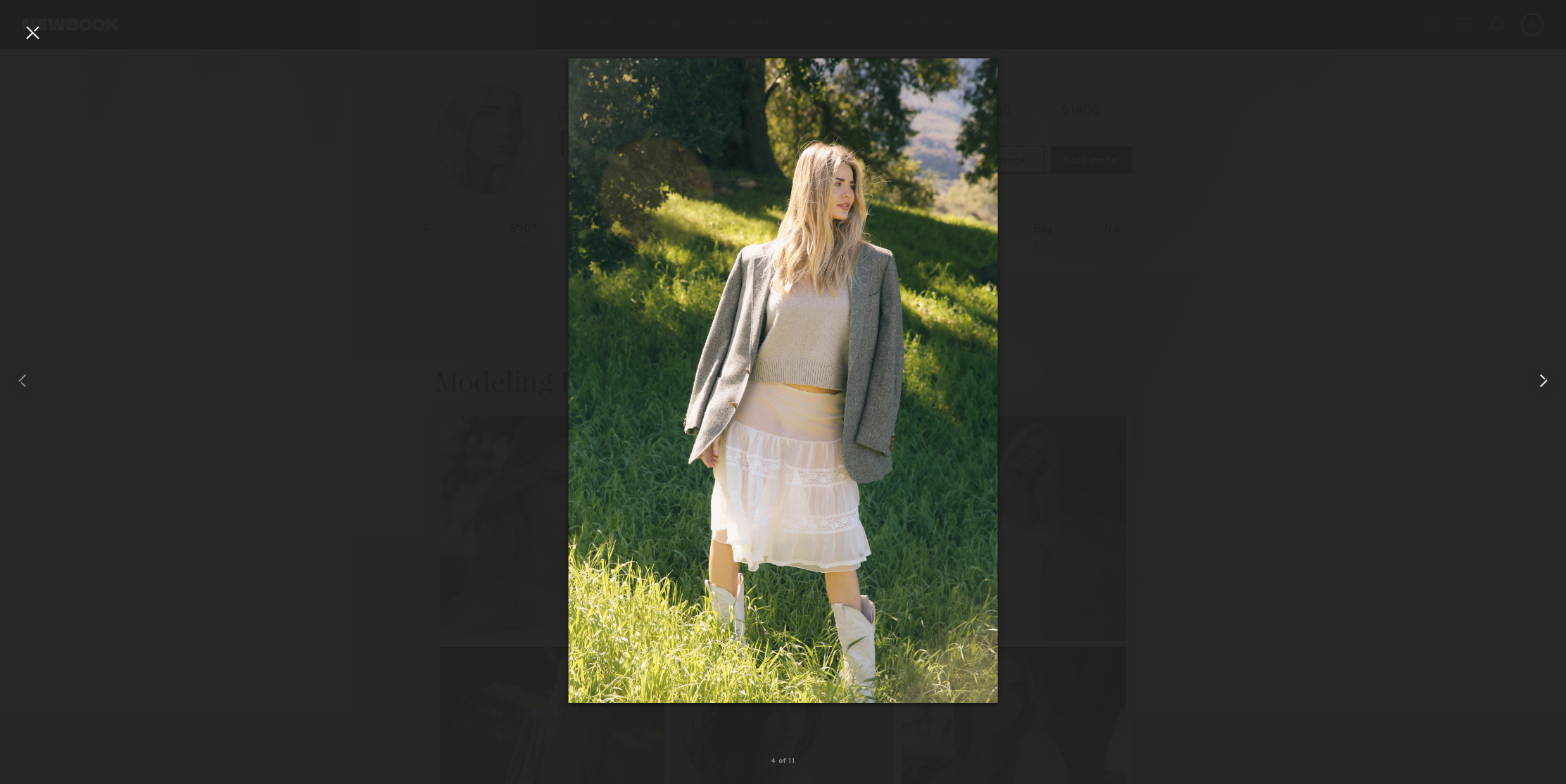
click at [1545, 375] on common-icon at bounding box center [1543, 380] width 22 height 22
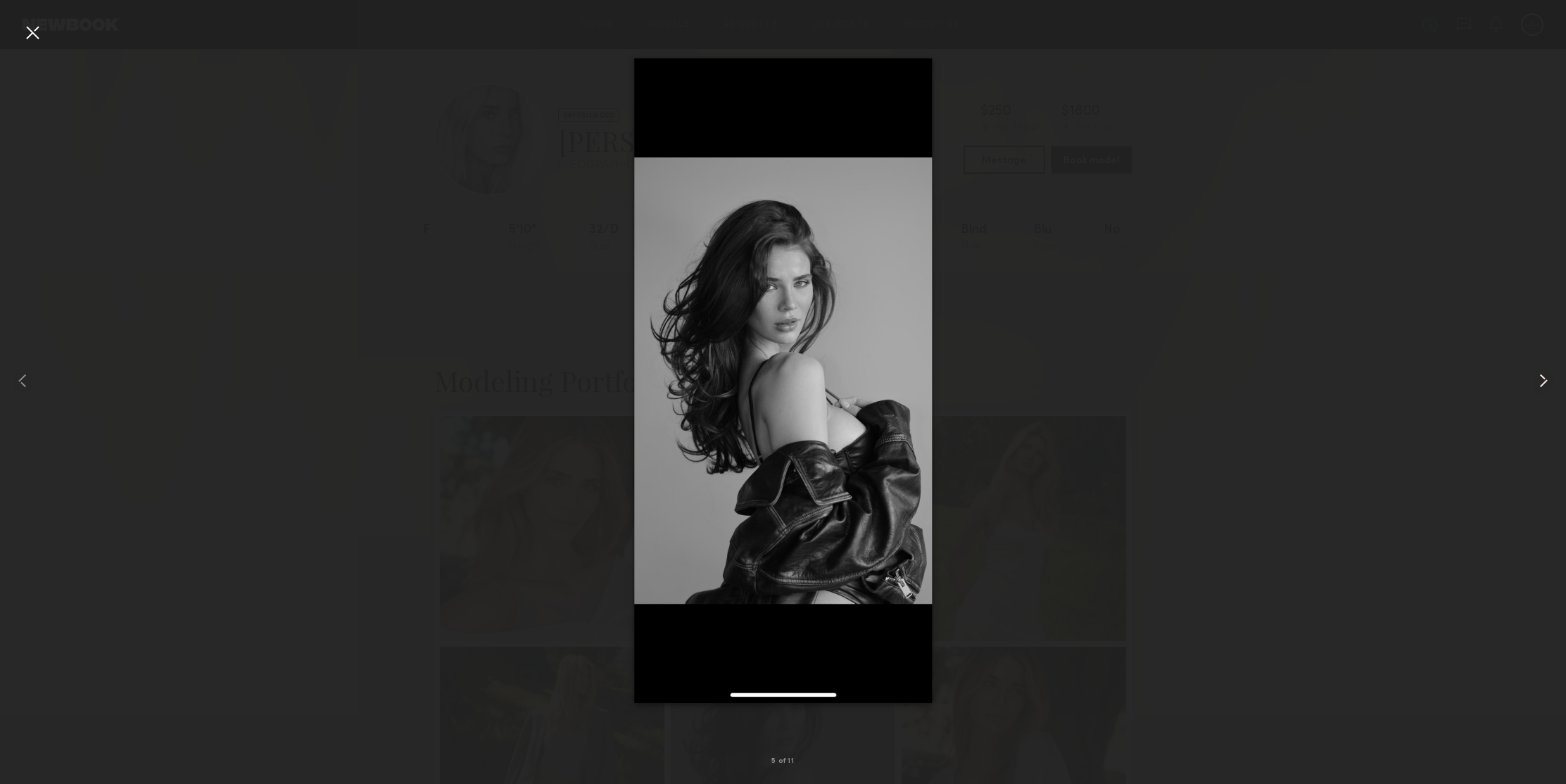
click at [1545, 375] on common-icon at bounding box center [1543, 380] width 22 height 22
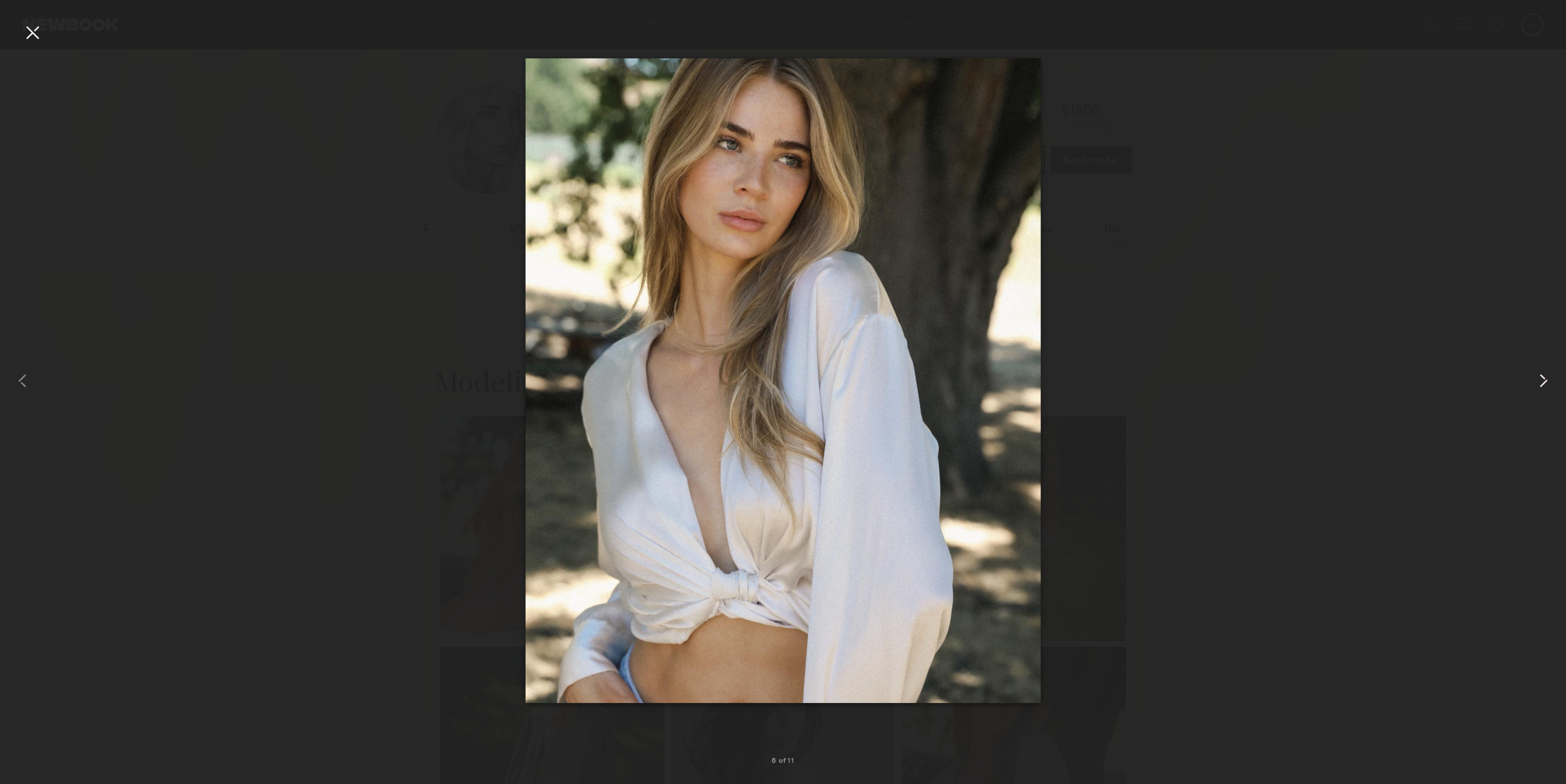
click at [1545, 375] on common-icon at bounding box center [1543, 380] width 22 height 22
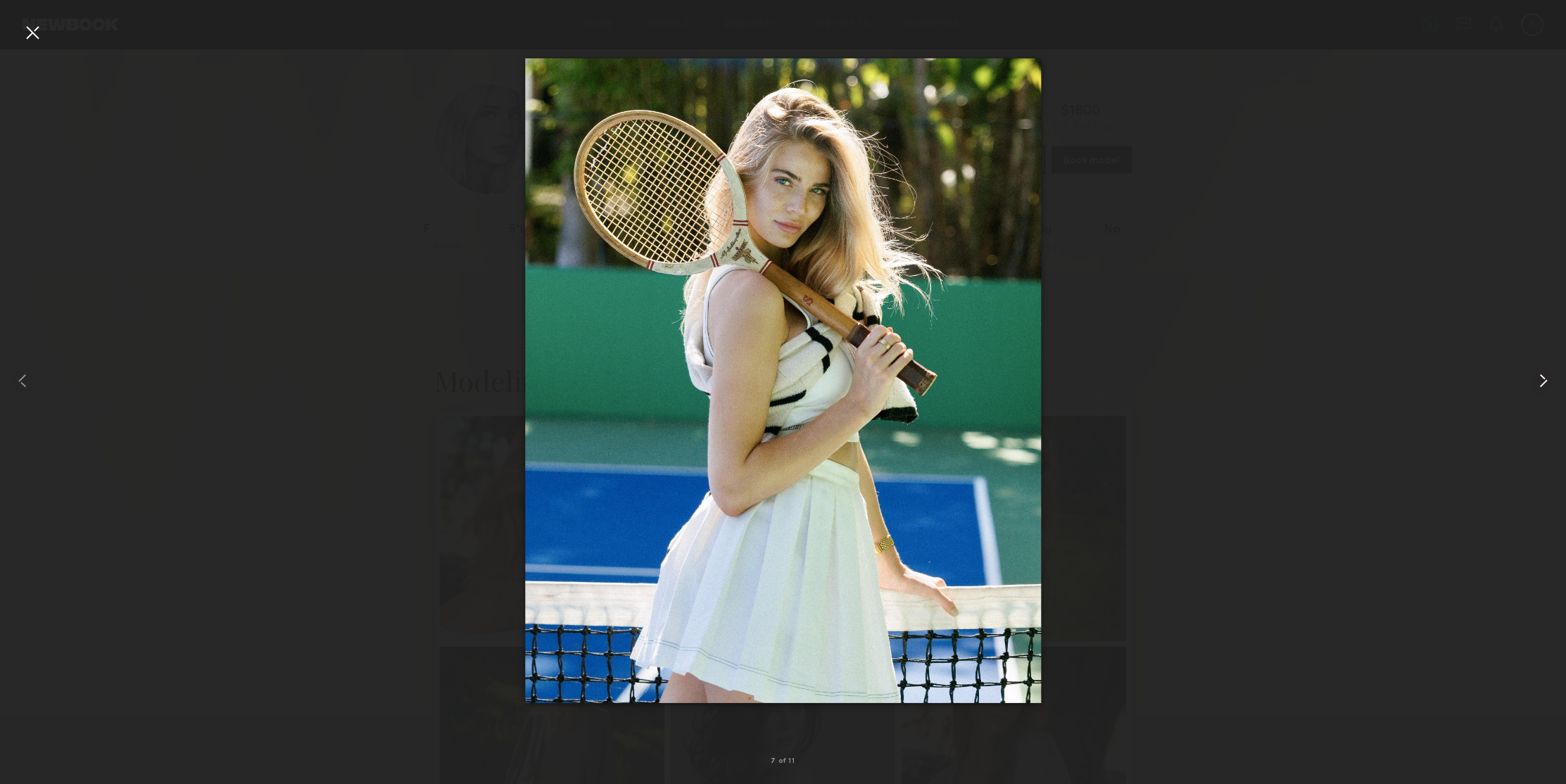
click at [1545, 375] on common-icon at bounding box center [1543, 380] width 22 height 22
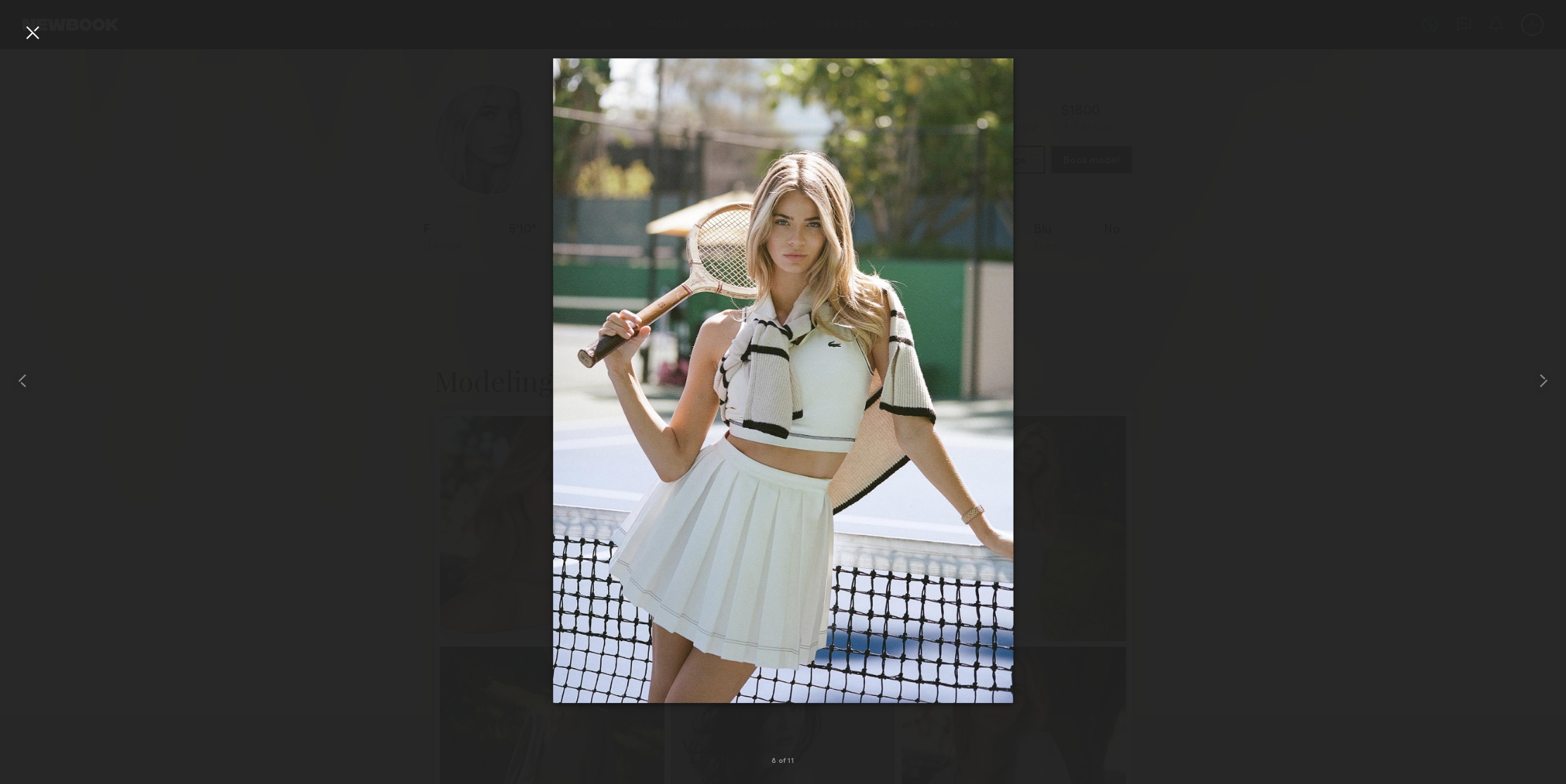
click at [35, 26] on div at bounding box center [33, 32] width 22 height 22
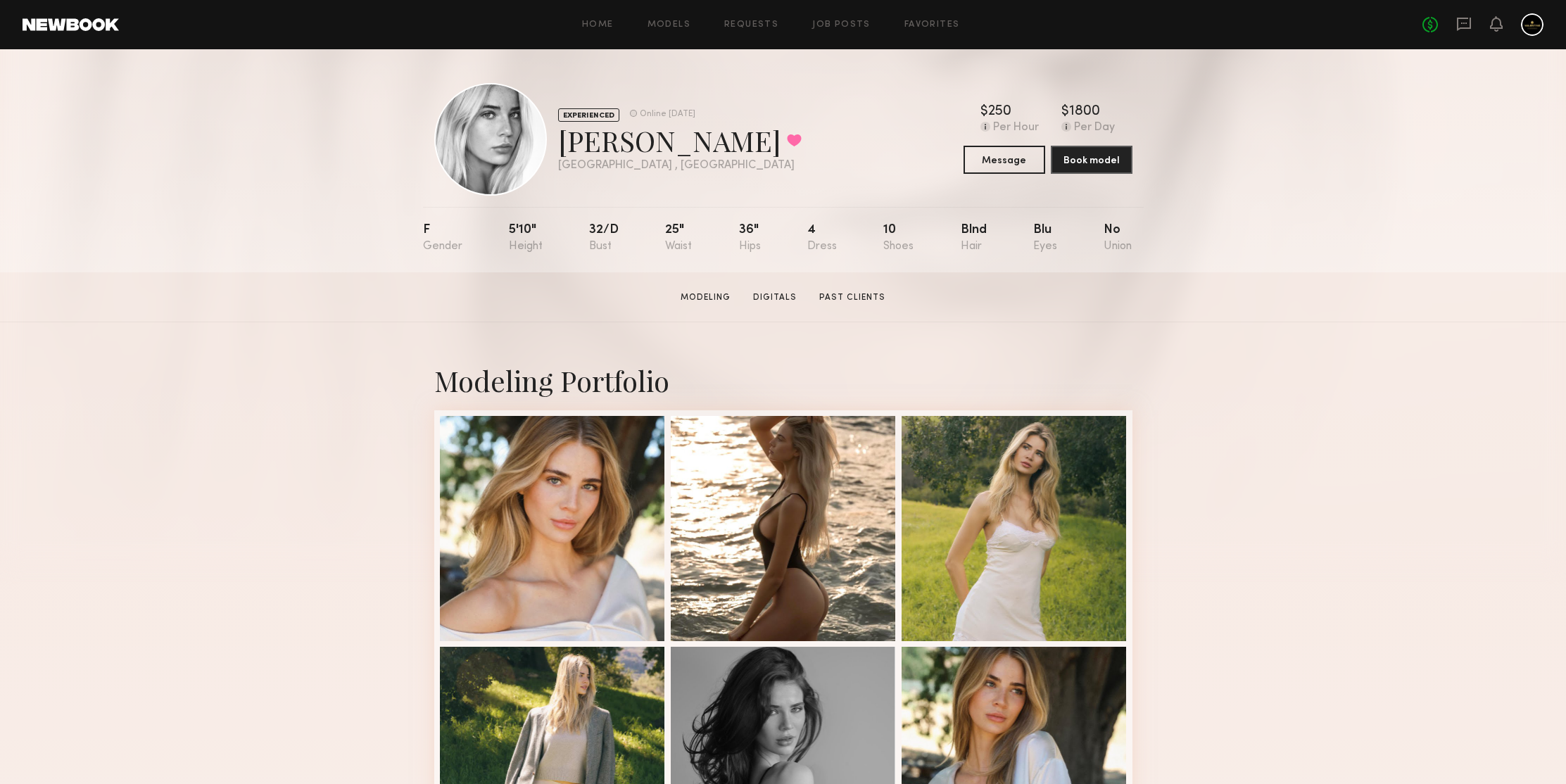
drag, startPoint x: 338, startPoint y: 162, endPoint x: 350, endPoint y: 143, distance: 22.5
click at [339, 162] on div "EXPERIENCED Online 2wk ago Hannah T. Favorited Los Angeles , CA Online 2wk ago …" at bounding box center [783, 161] width 1566 height 223
click at [229, 209] on div "EXPERIENCED Online 2wk ago Hannah T. Favorited Los Angeles , CA Online 2wk ago …" at bounding box center [783, 161] width 1566 height 223
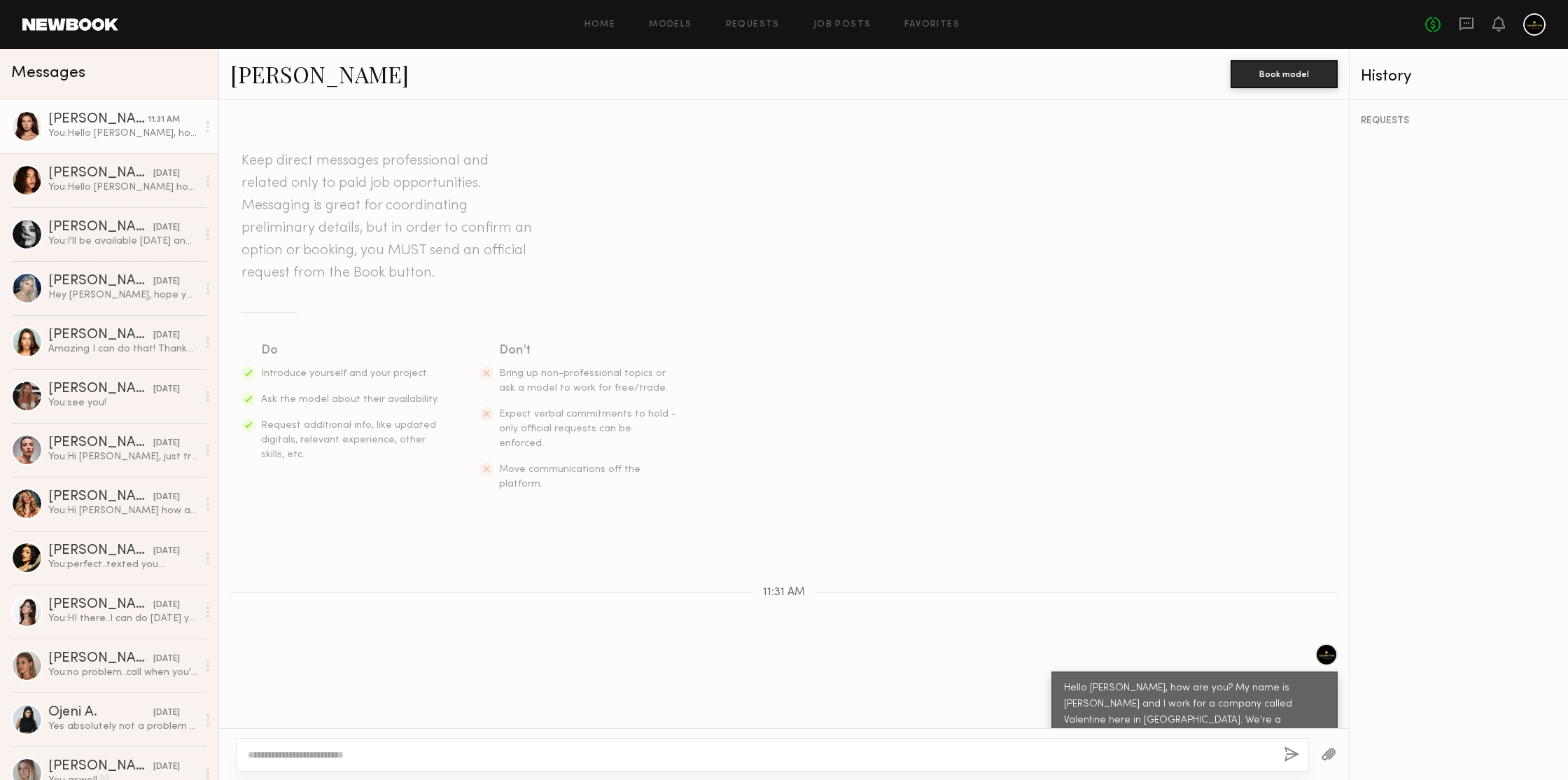
scroll to position [72, 0]
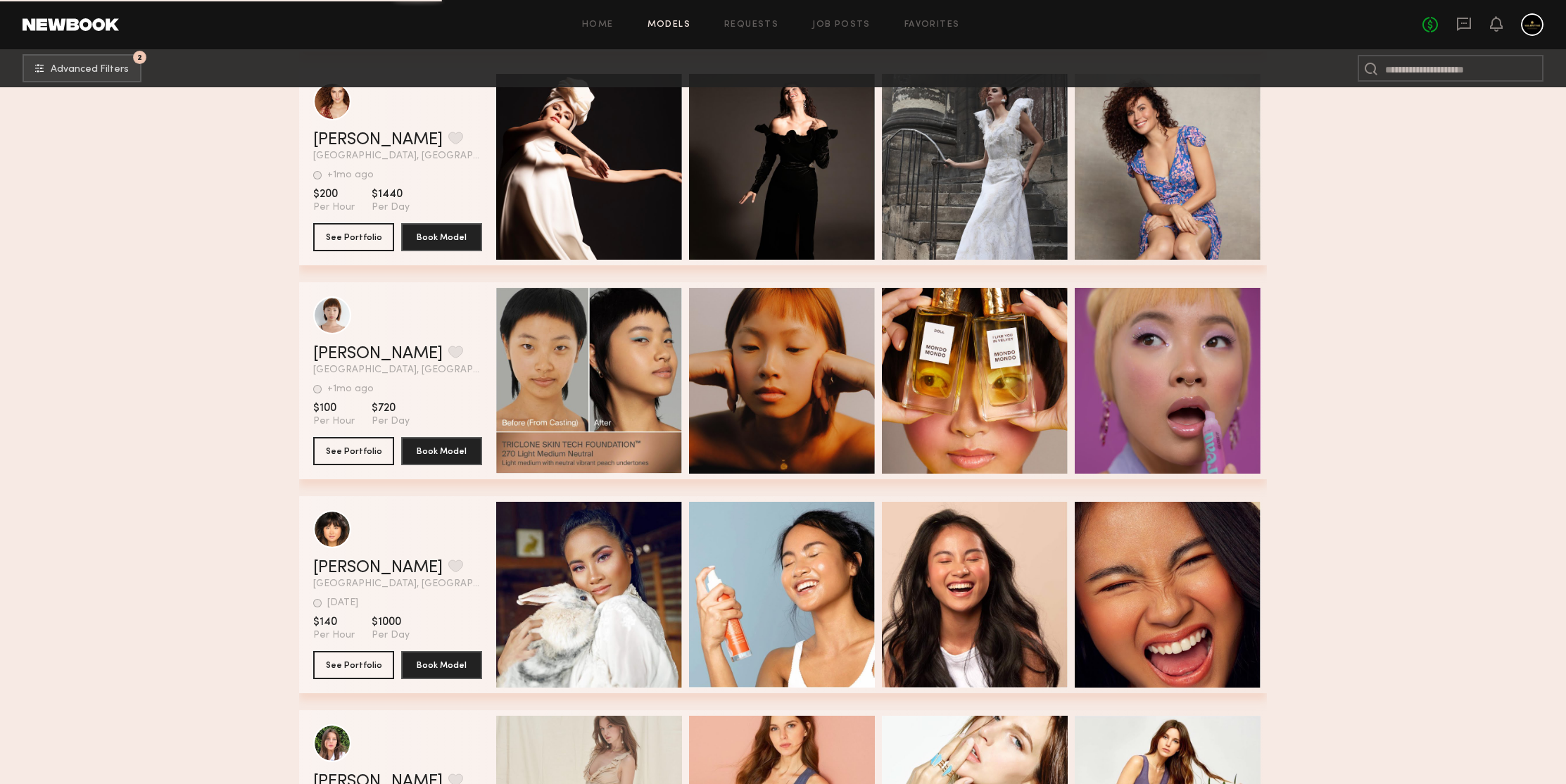
scroll to position [179214, 0]
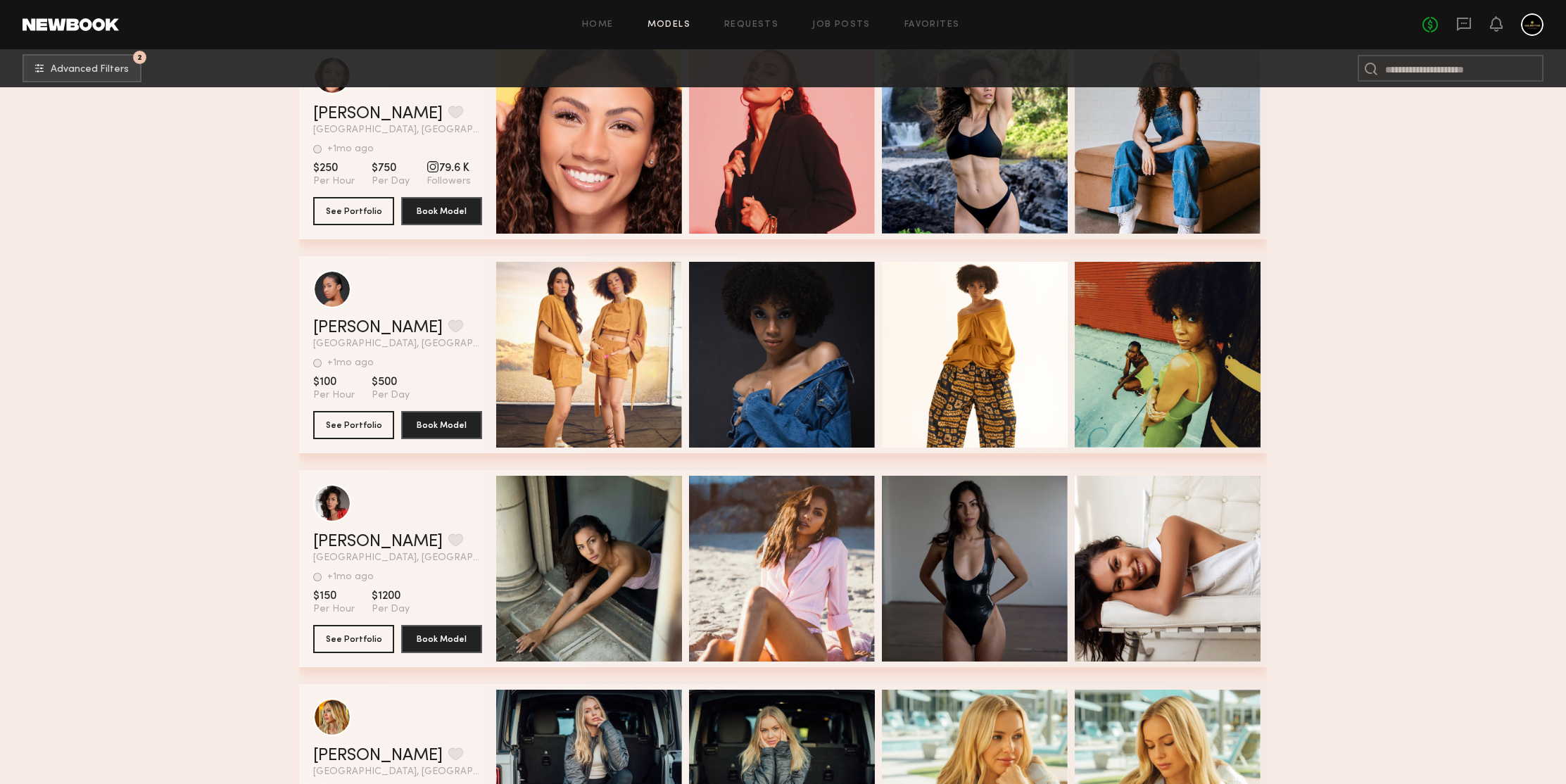
scroll to position [180570, 0]
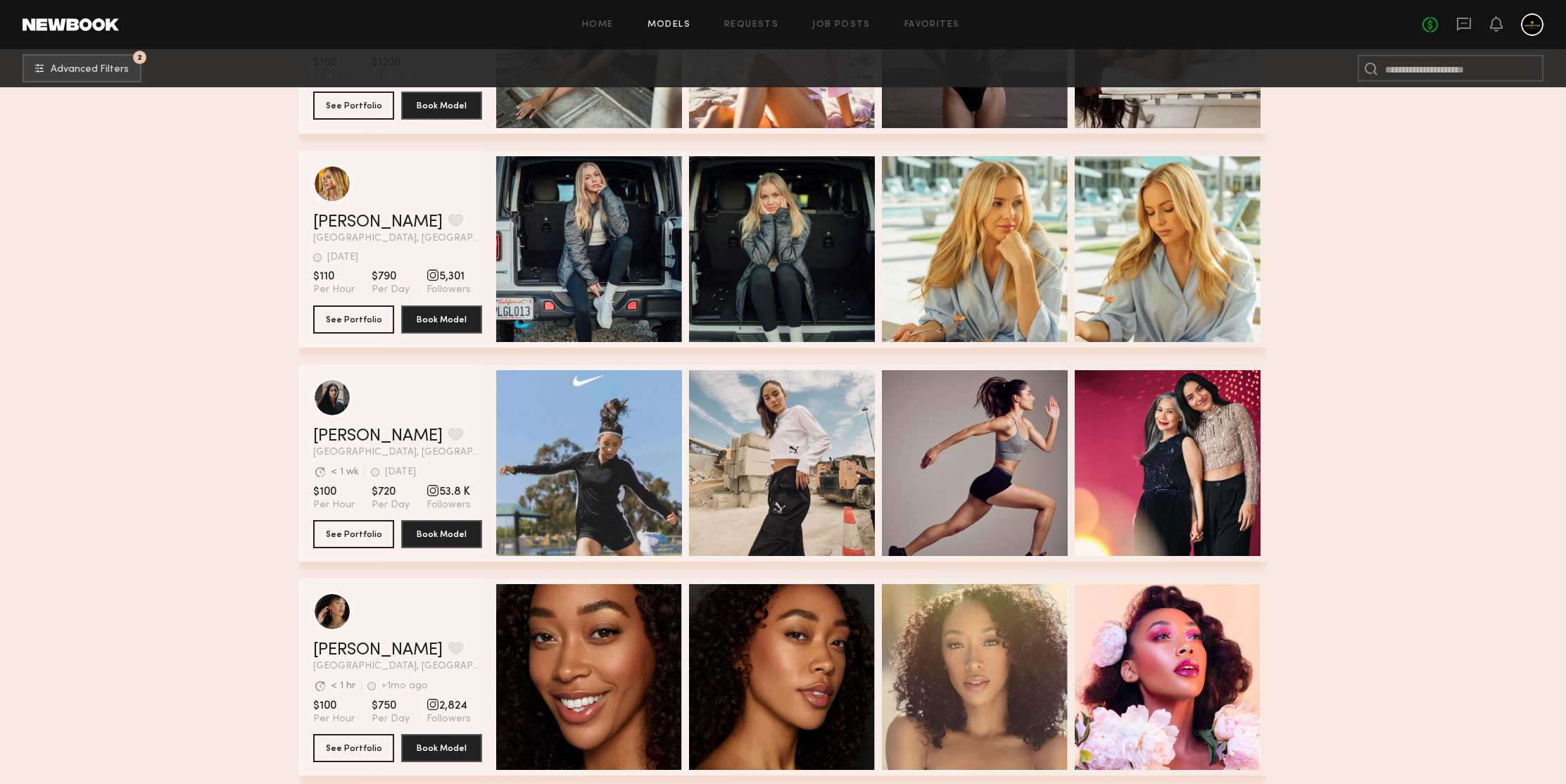
scroll to position [181166, 0]
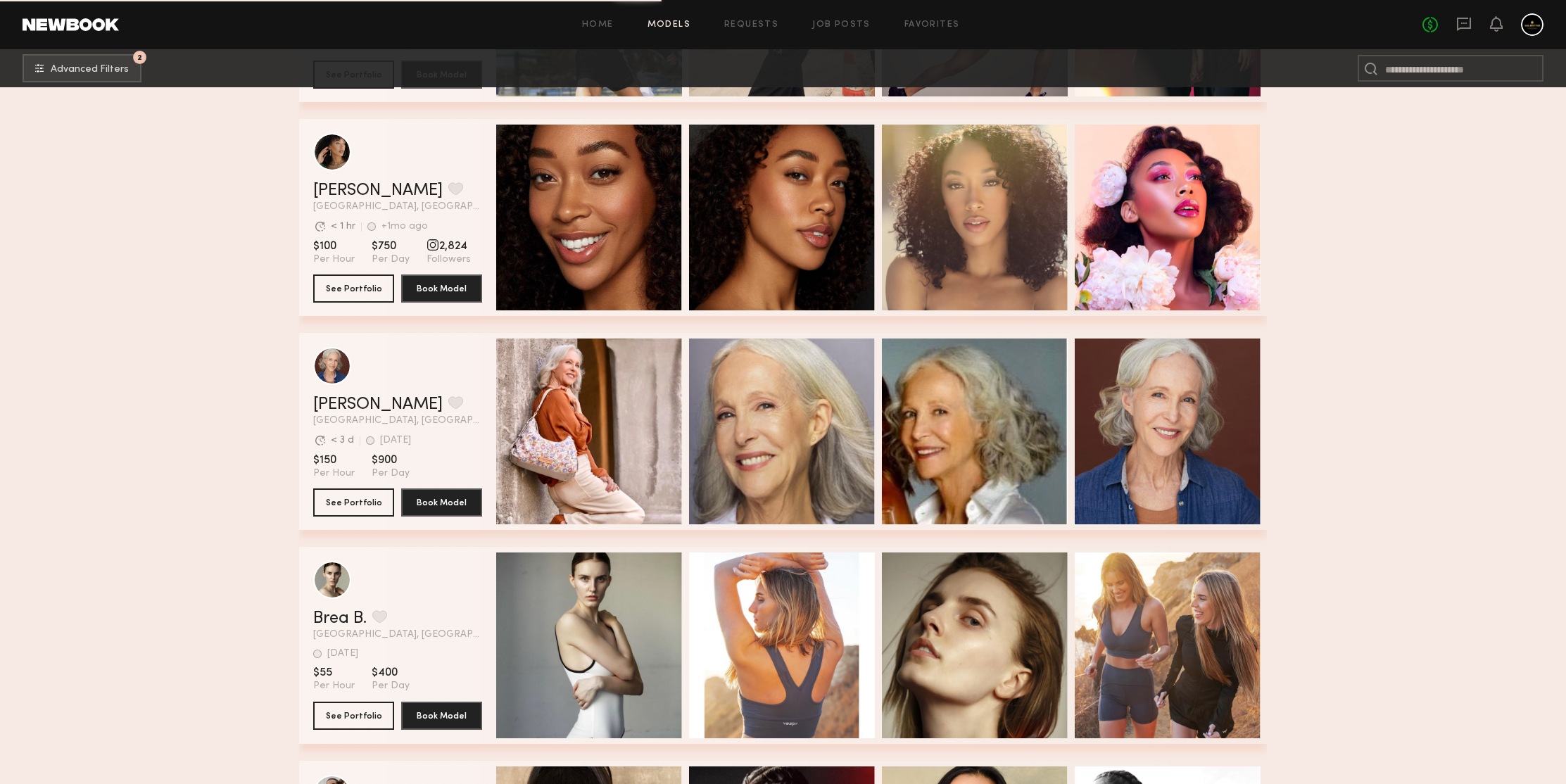
scroll to position [181920, 0]
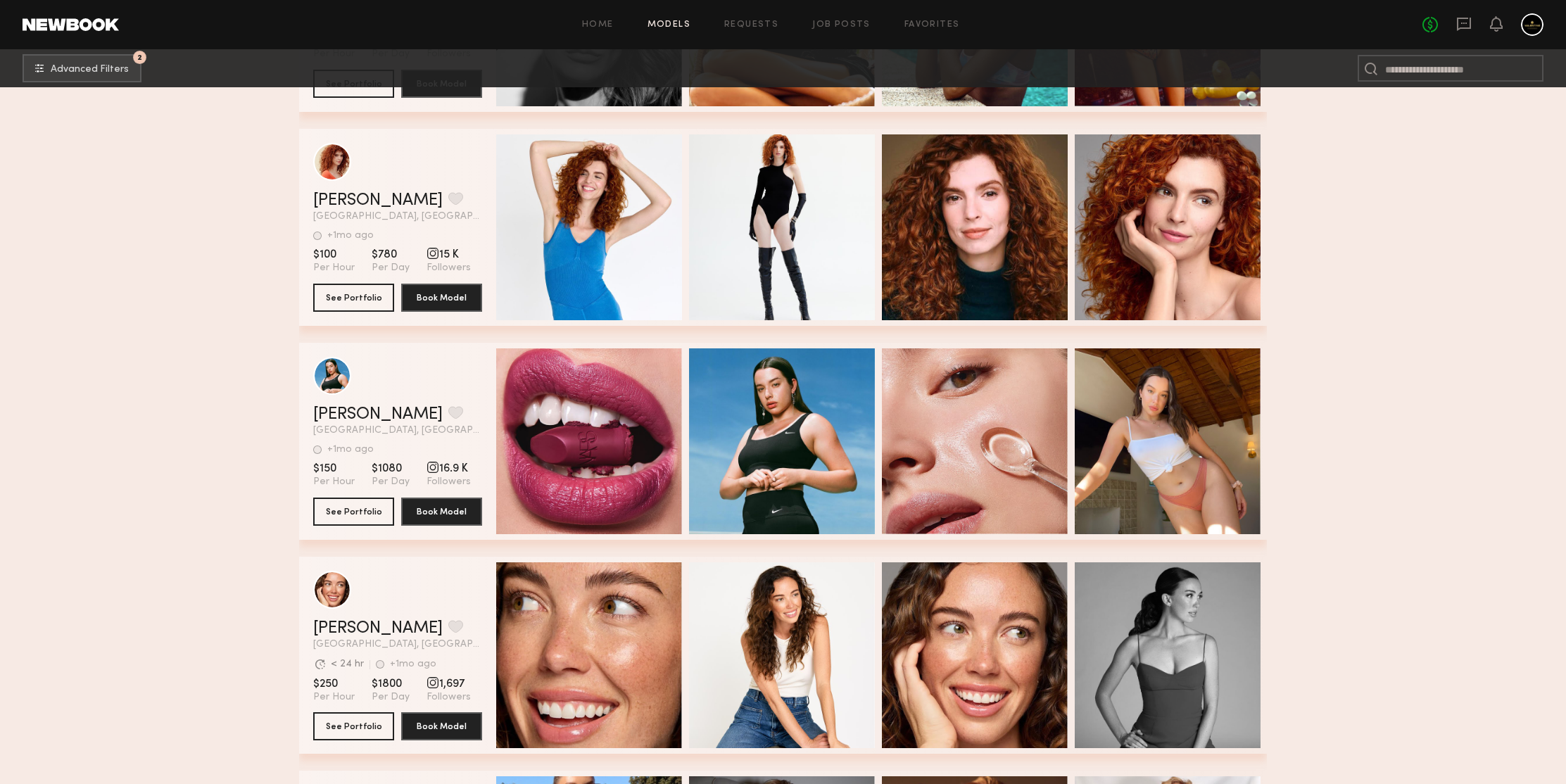
scroll to position [183500, 0]
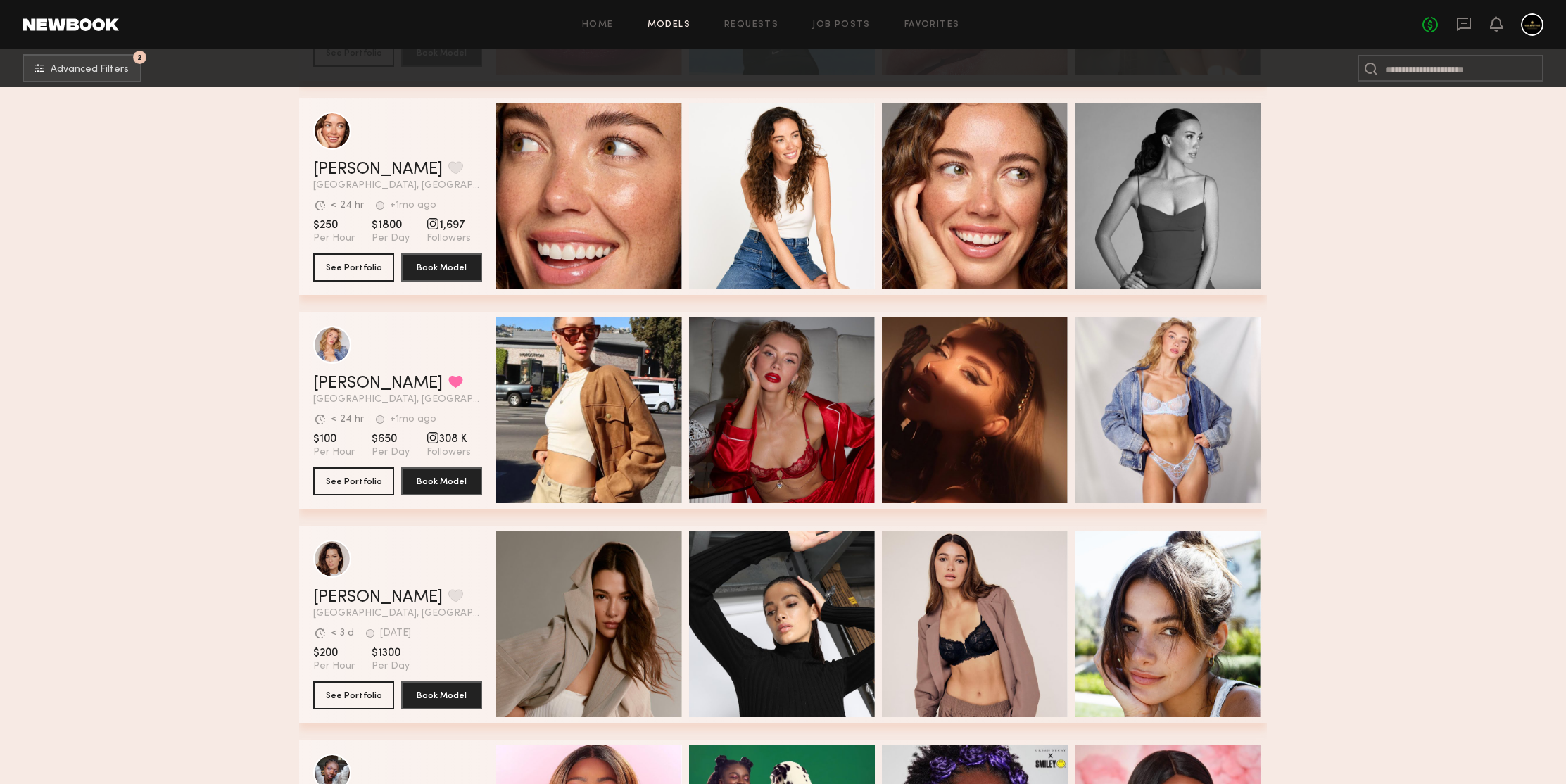
drag, startPoint x: 360, startPoint y: 479, endPoint x: 178, endPoint y: 324, distance: 239.1
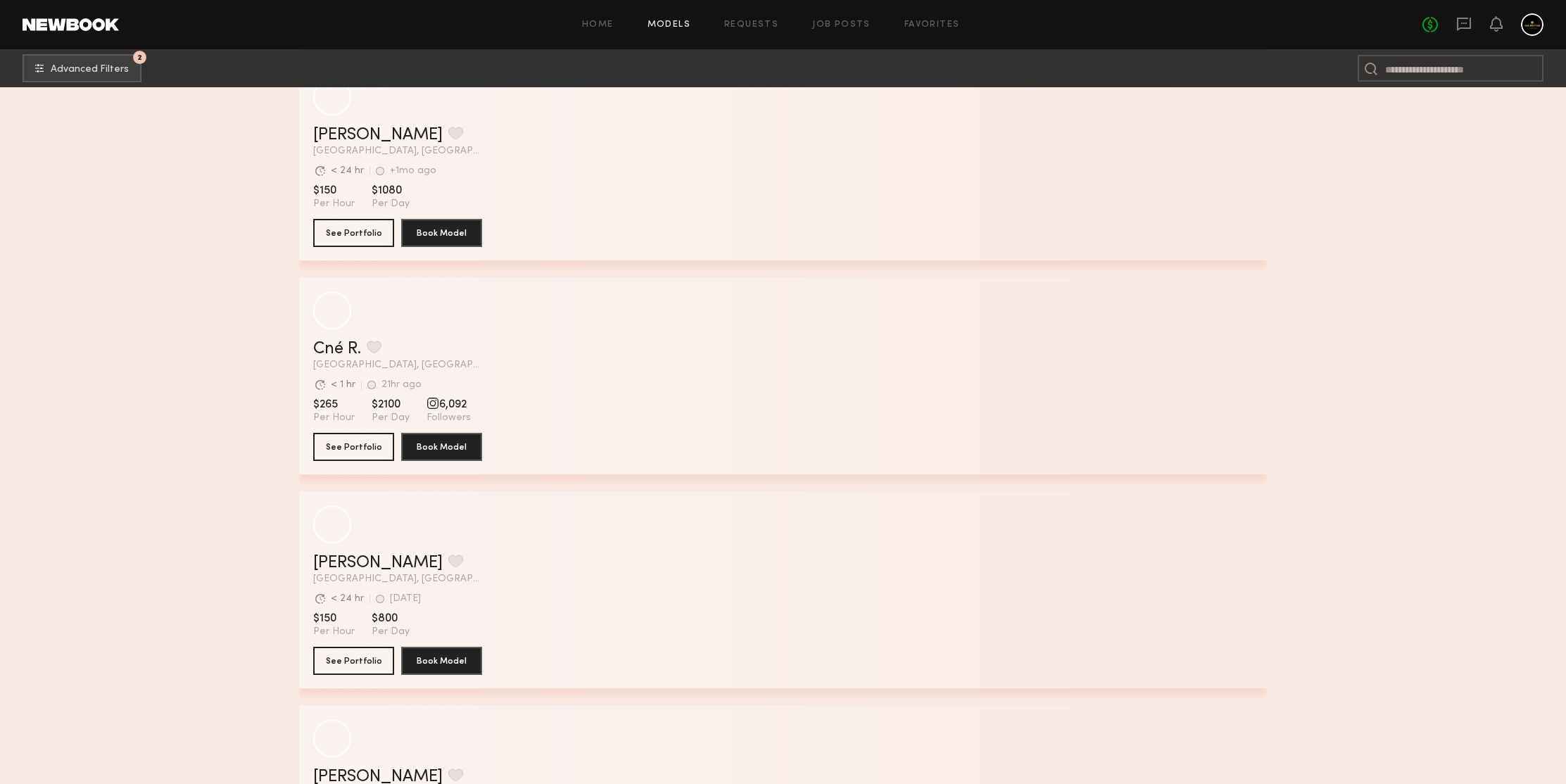
scroll to position [185744, 0]
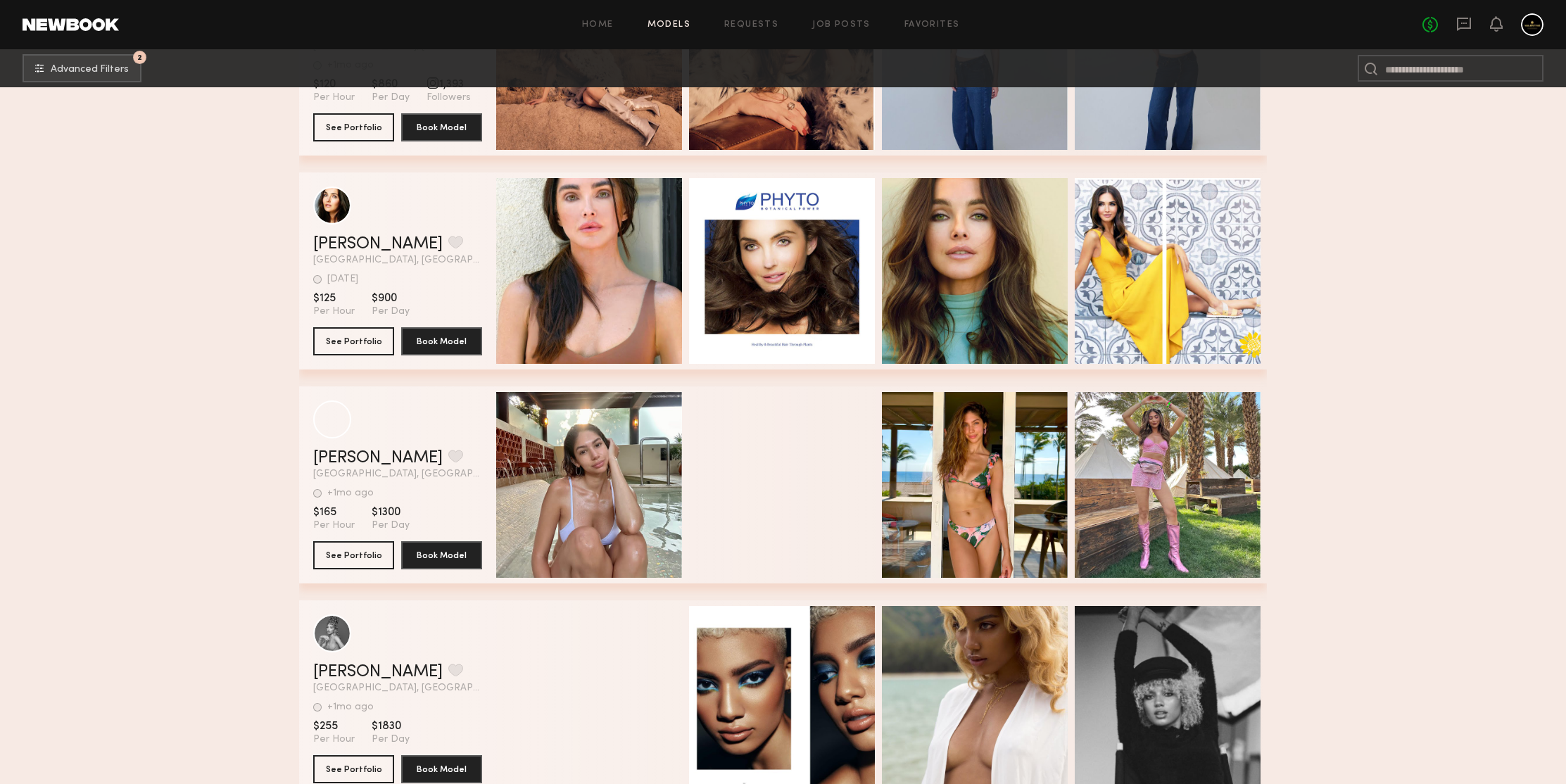
scroll to position [187774, 0]
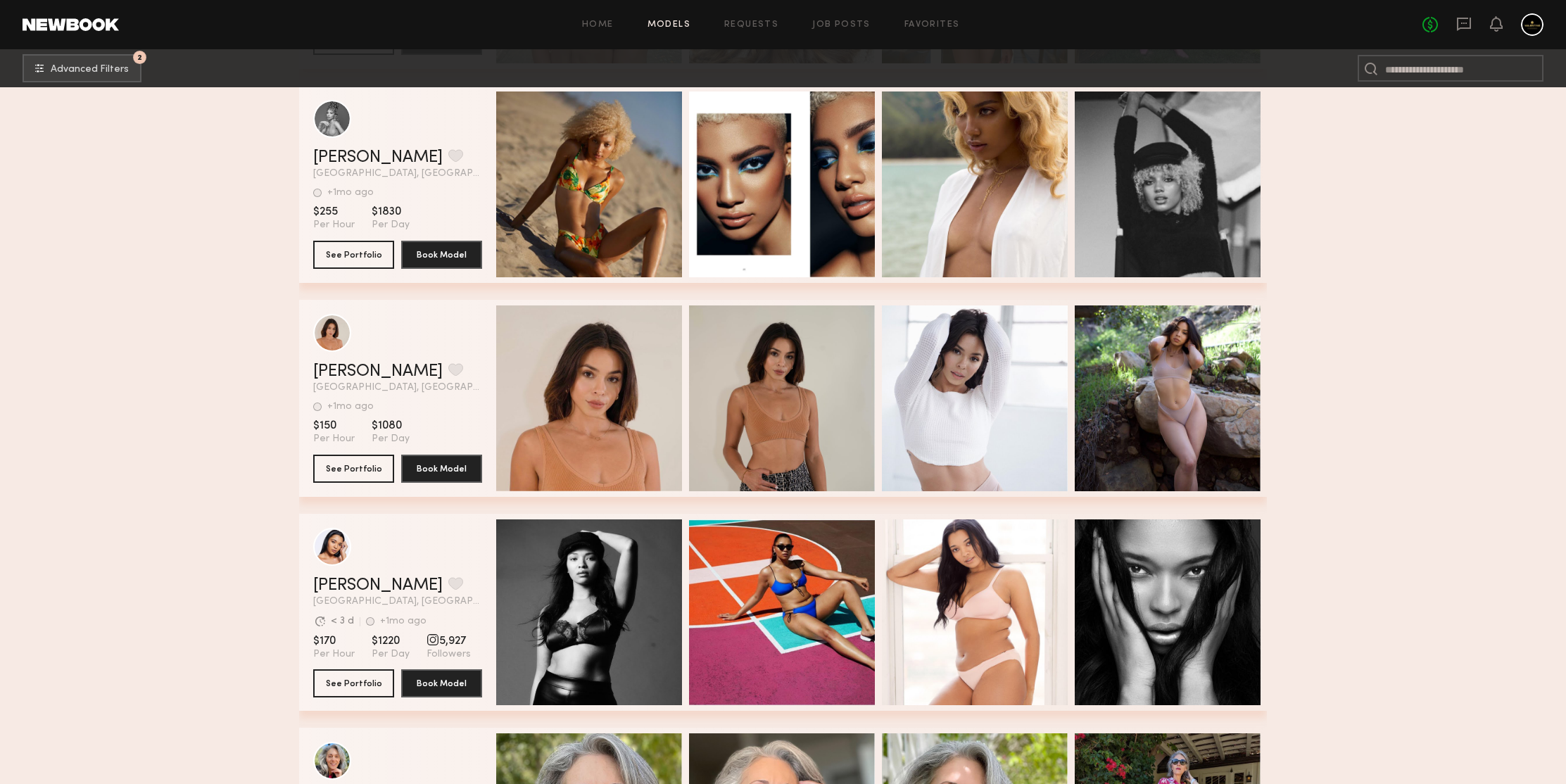
scroll to position [188287, 0]
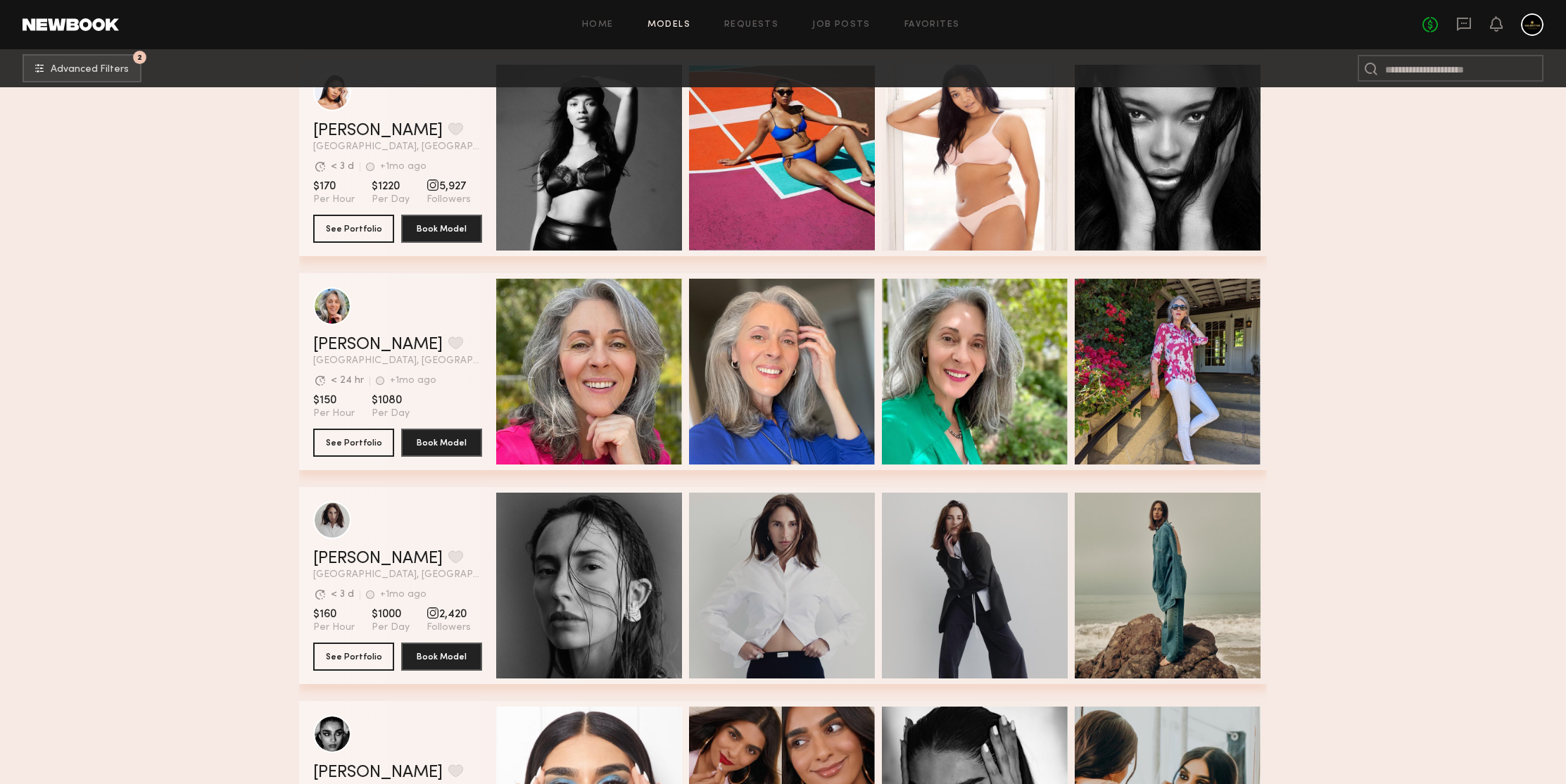
scroll to position [188399, 0]
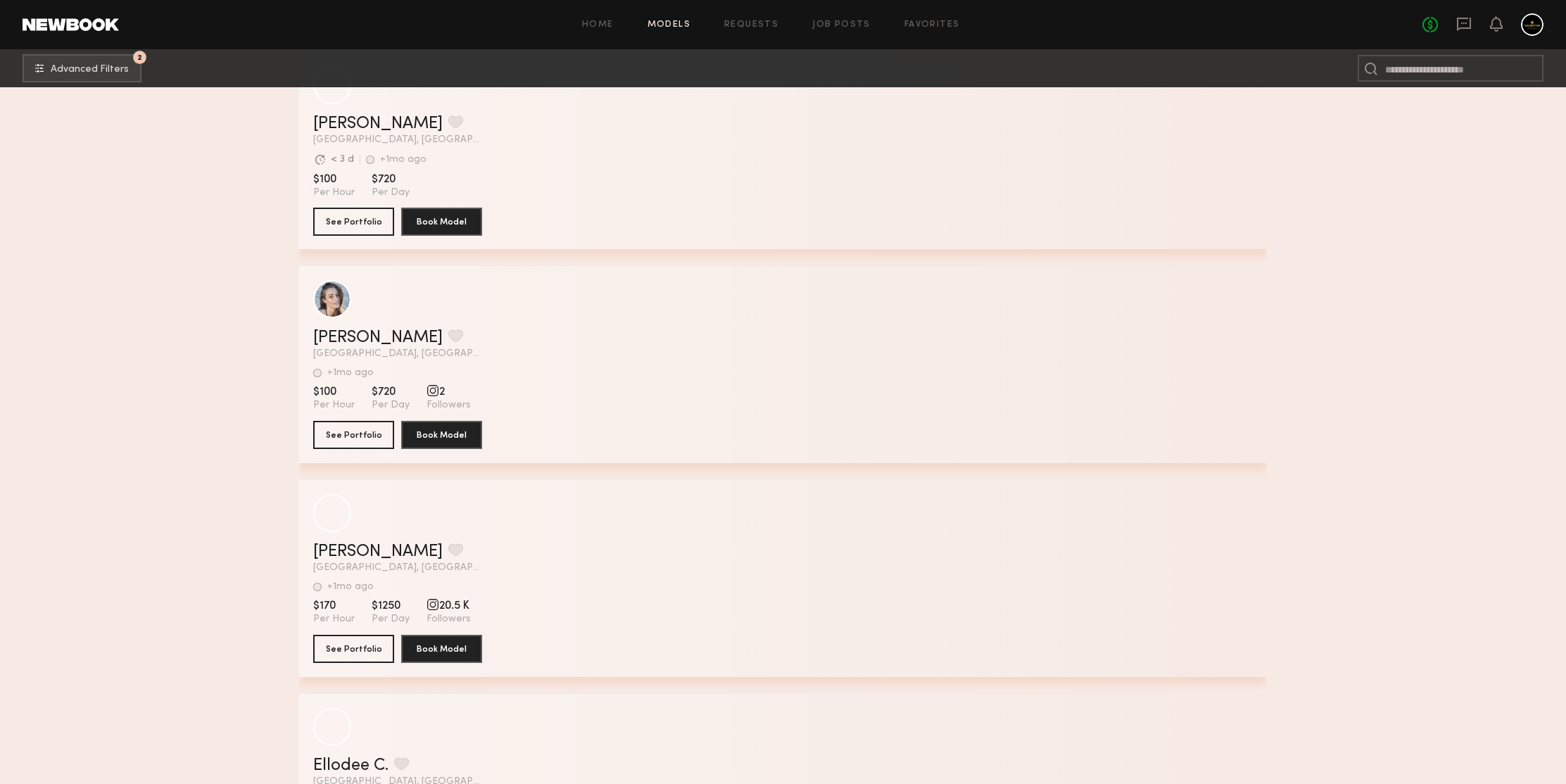
scroll to position [191315, 0]
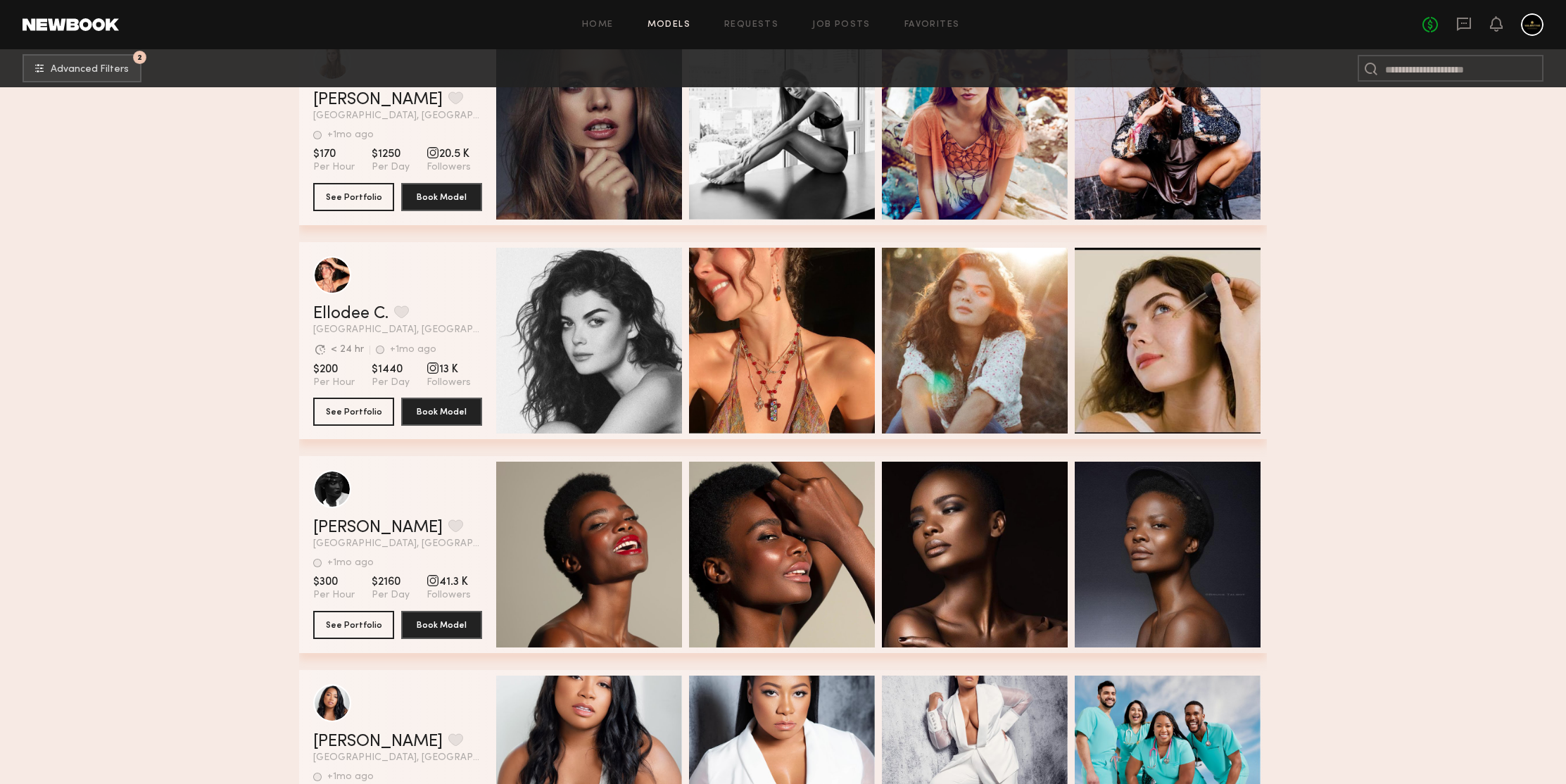
scroll to position [191768, 0]
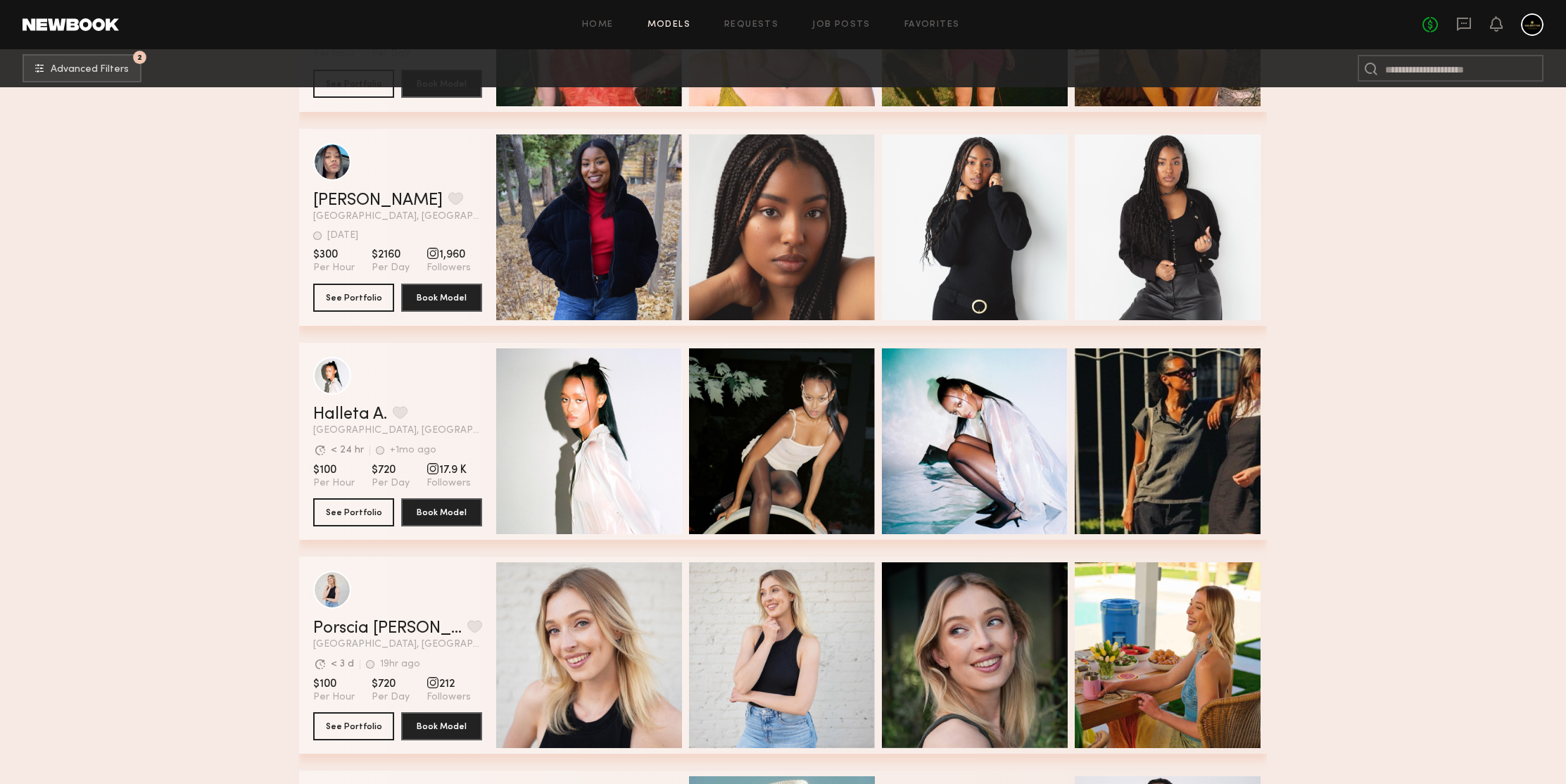
scroll to position [193828, 0]
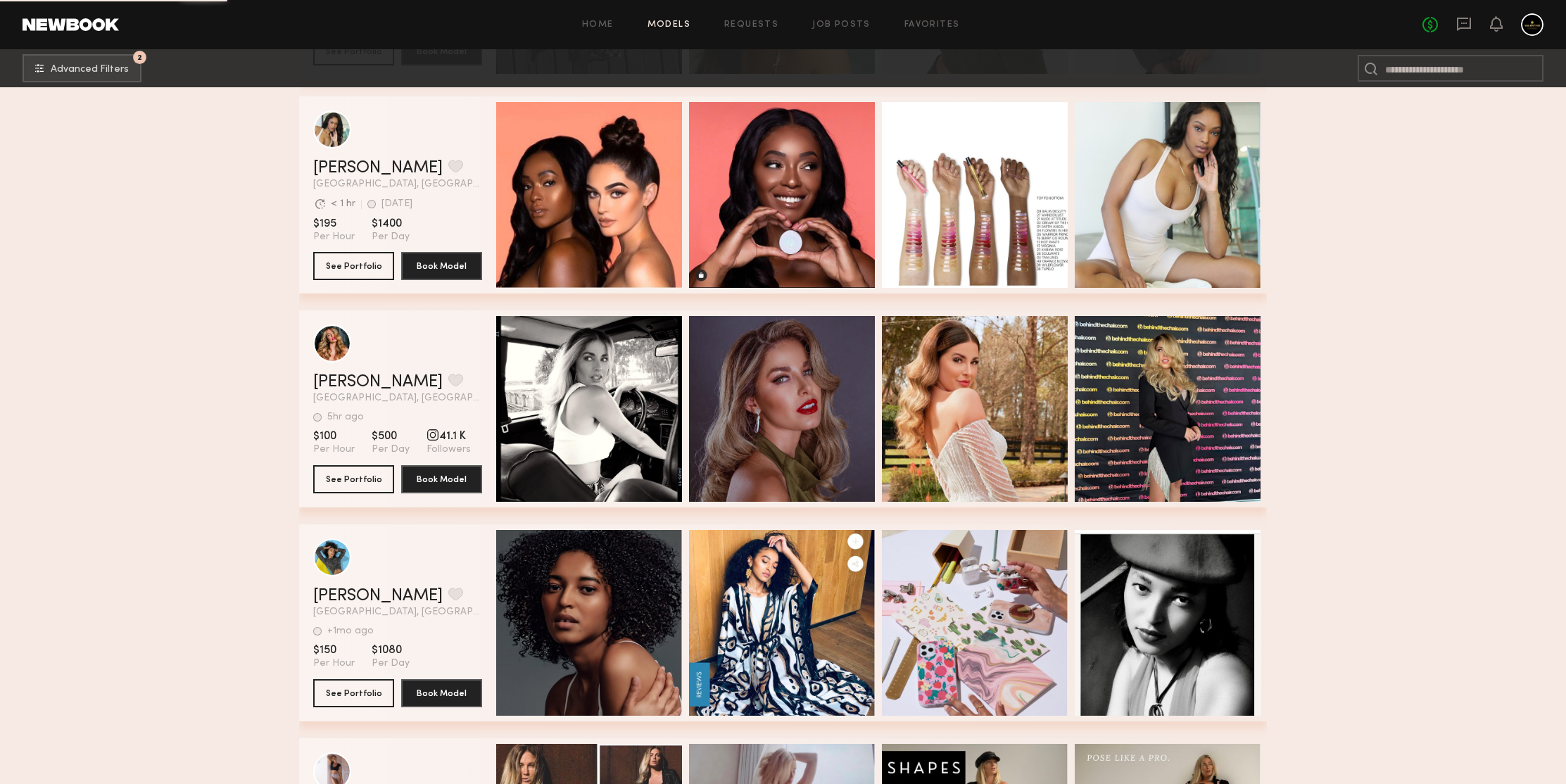
scroll to position [194611, 0]
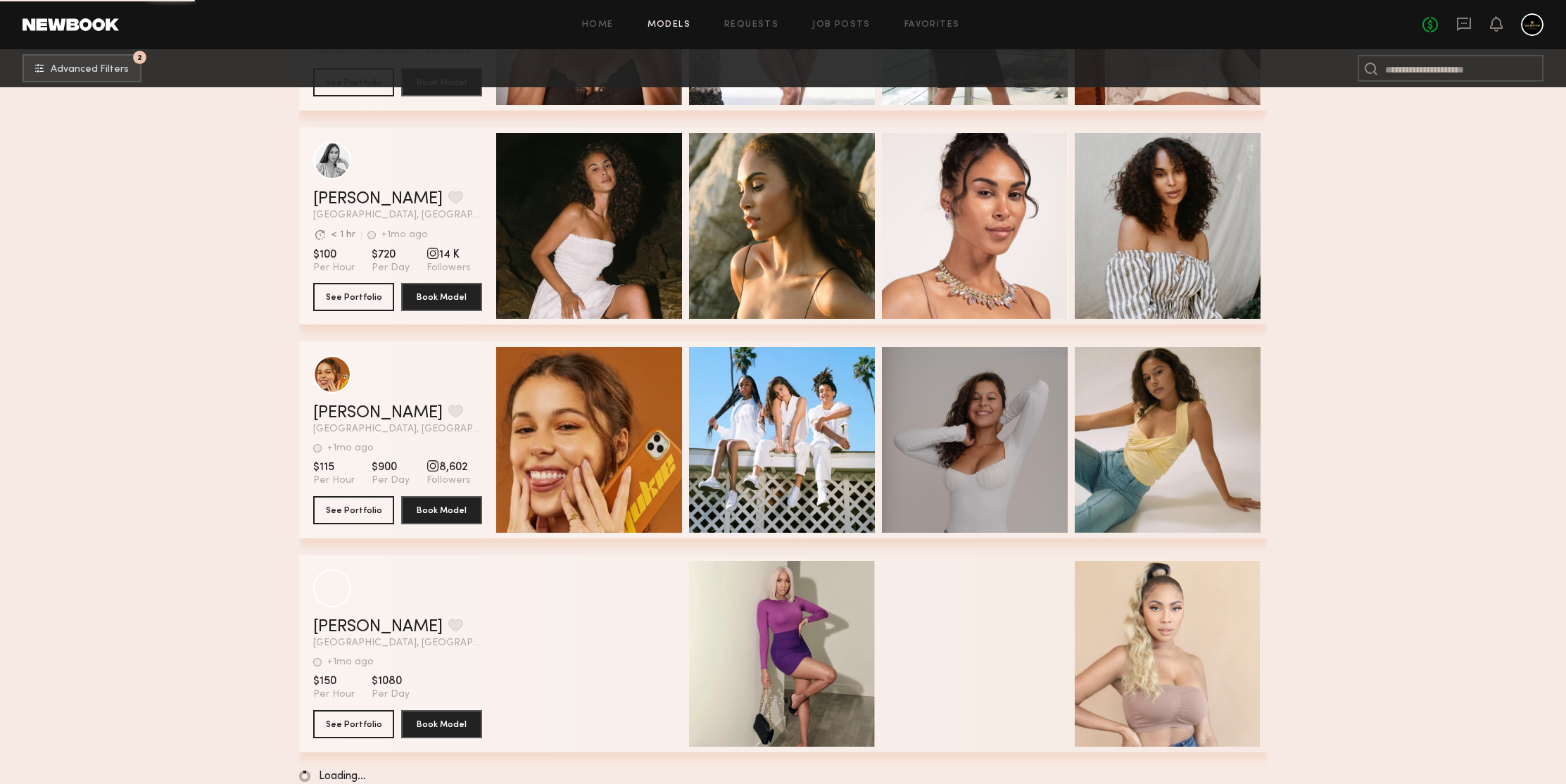
scroll to position [197177, 0]
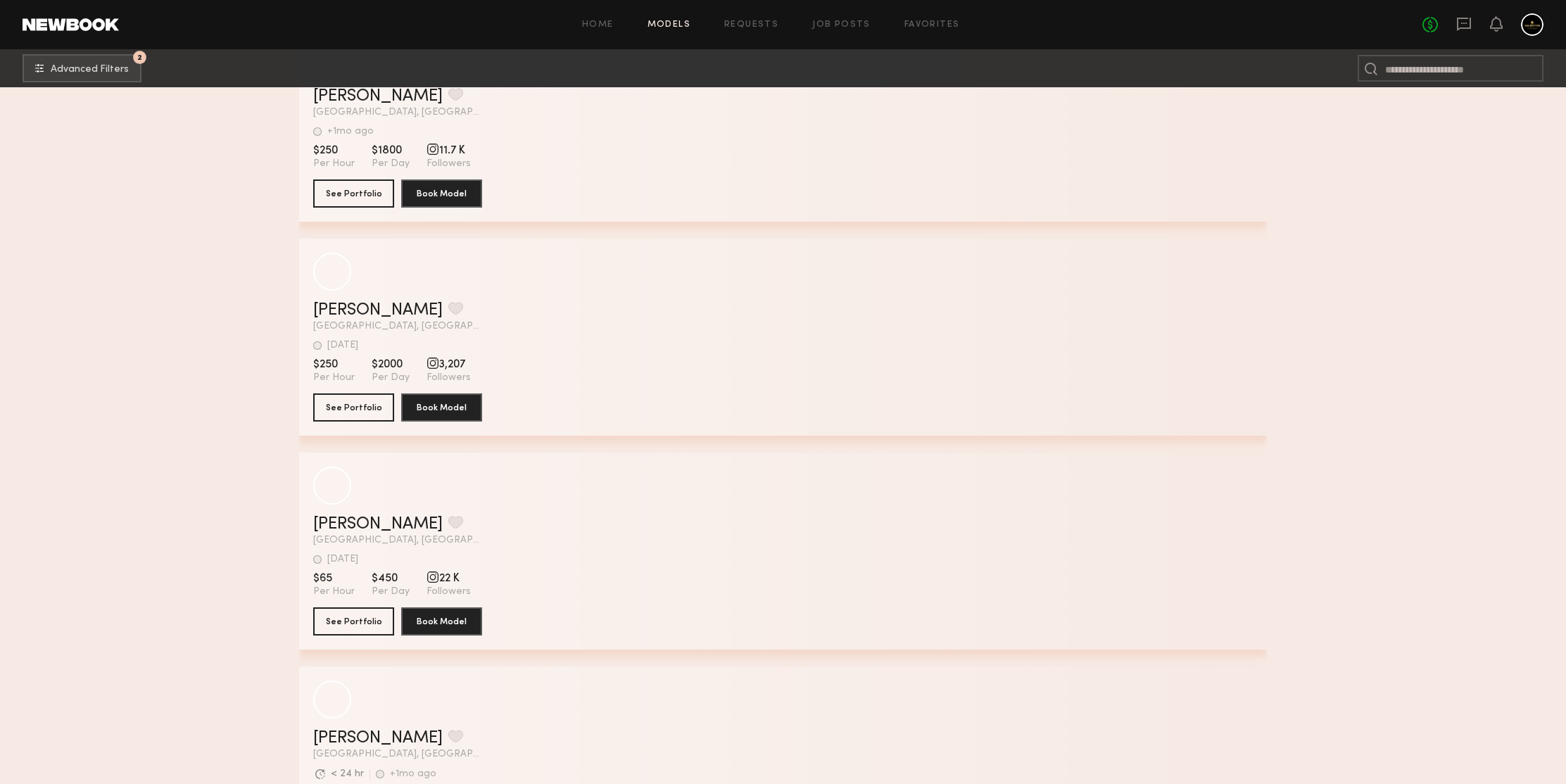
scroll to position [200526, 0]
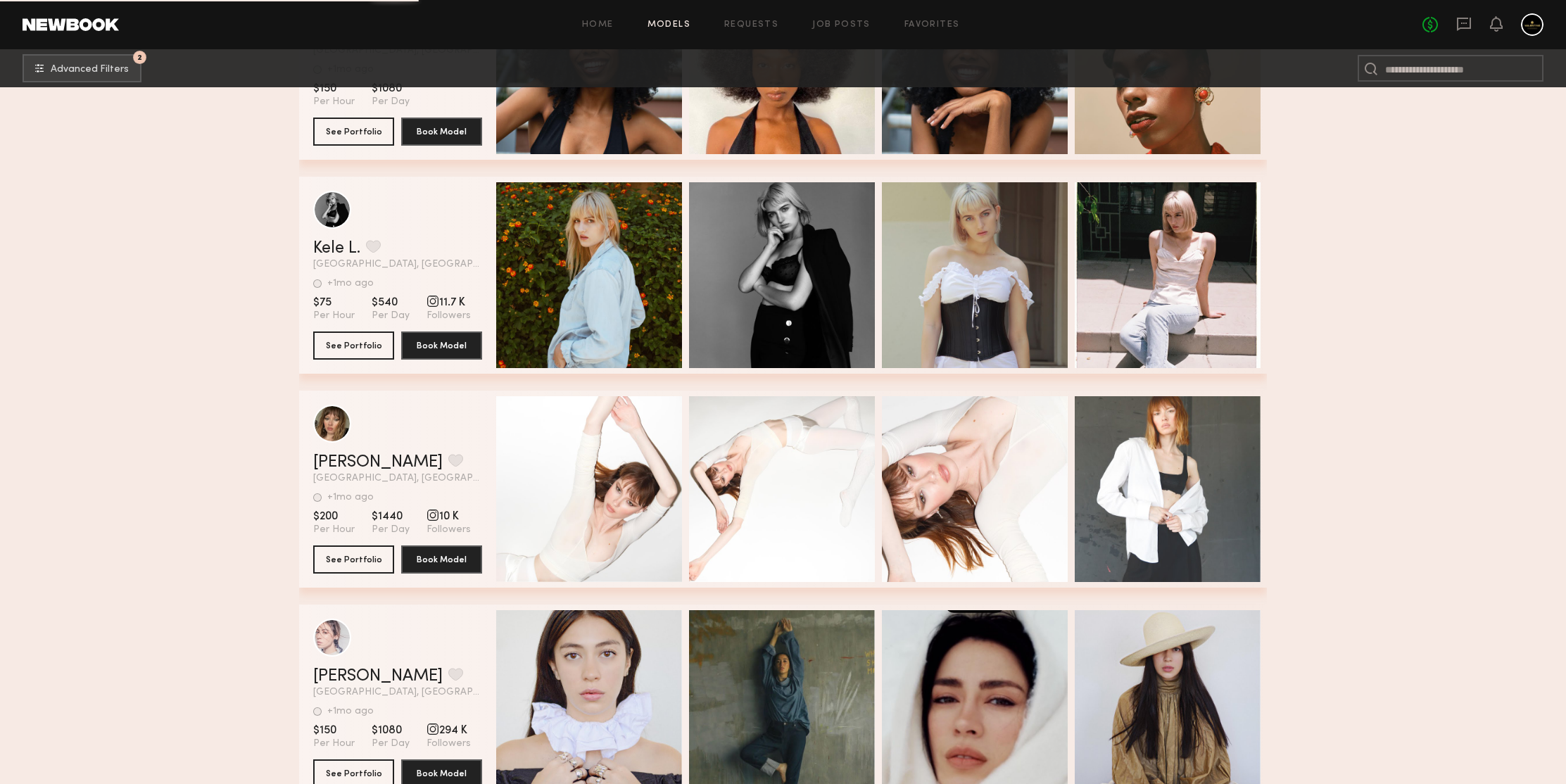
scroll to position [202310, 0]
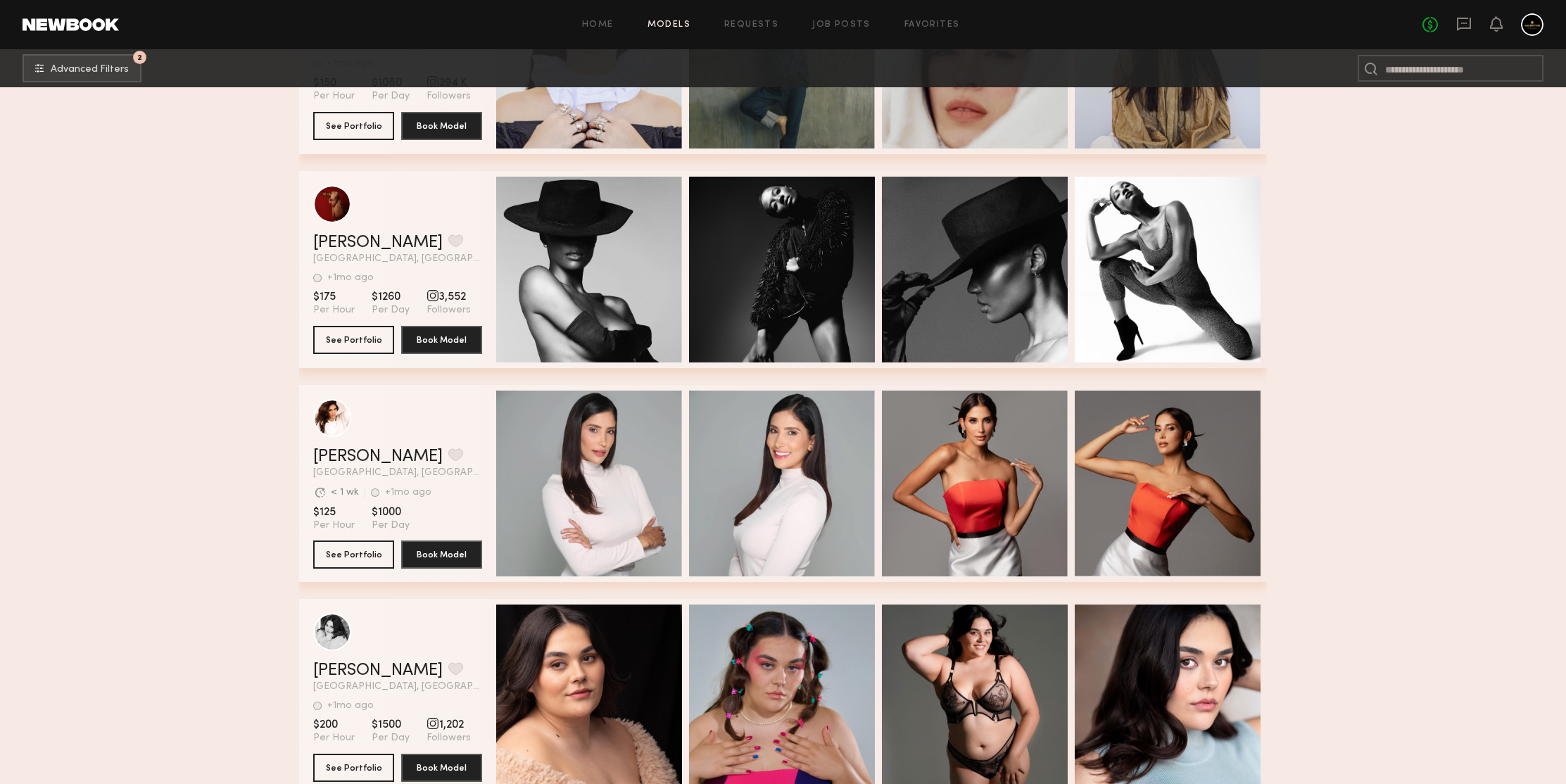
scroll to position [202676, 0]
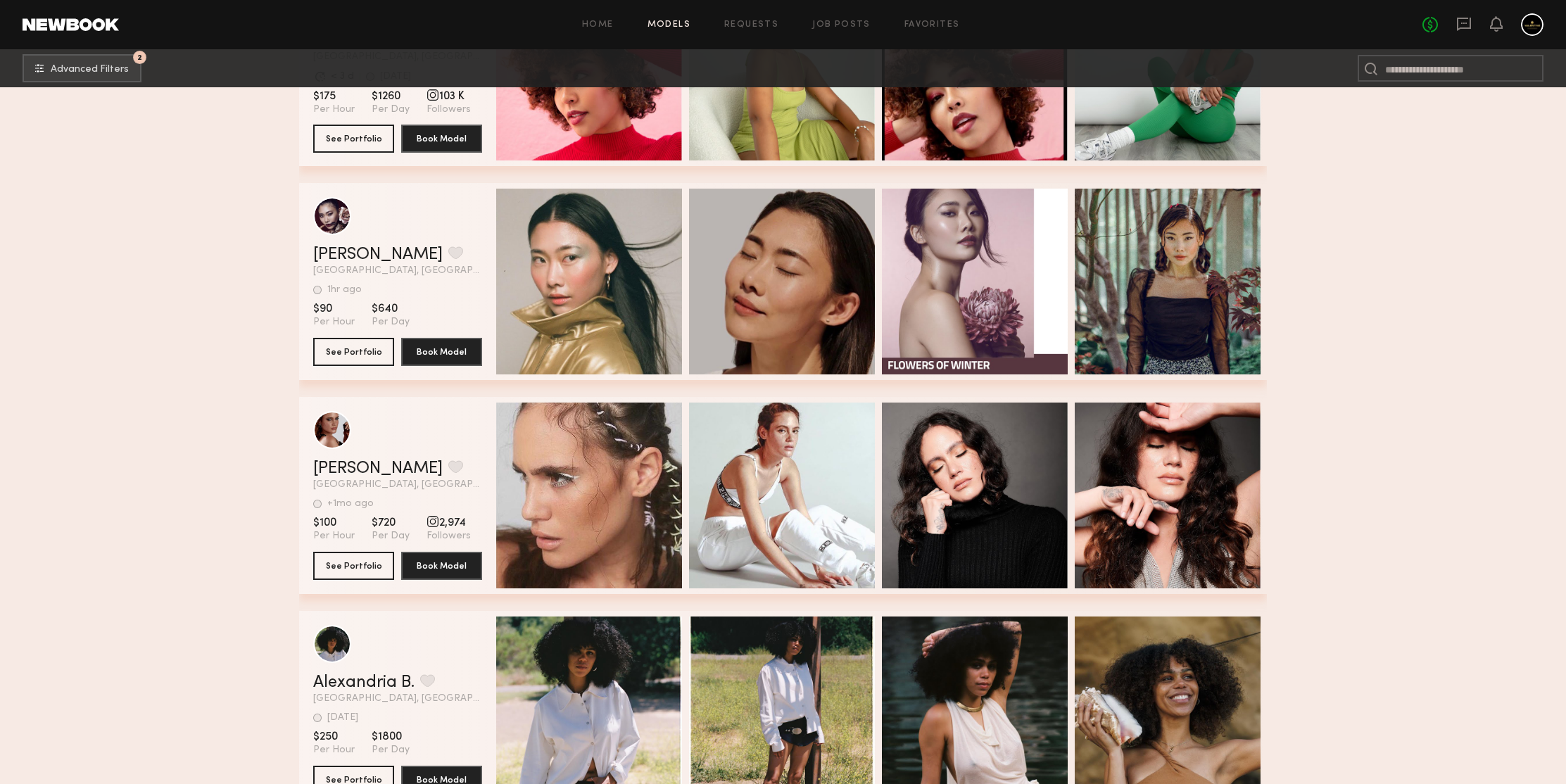
scroll to position [203146, 0]
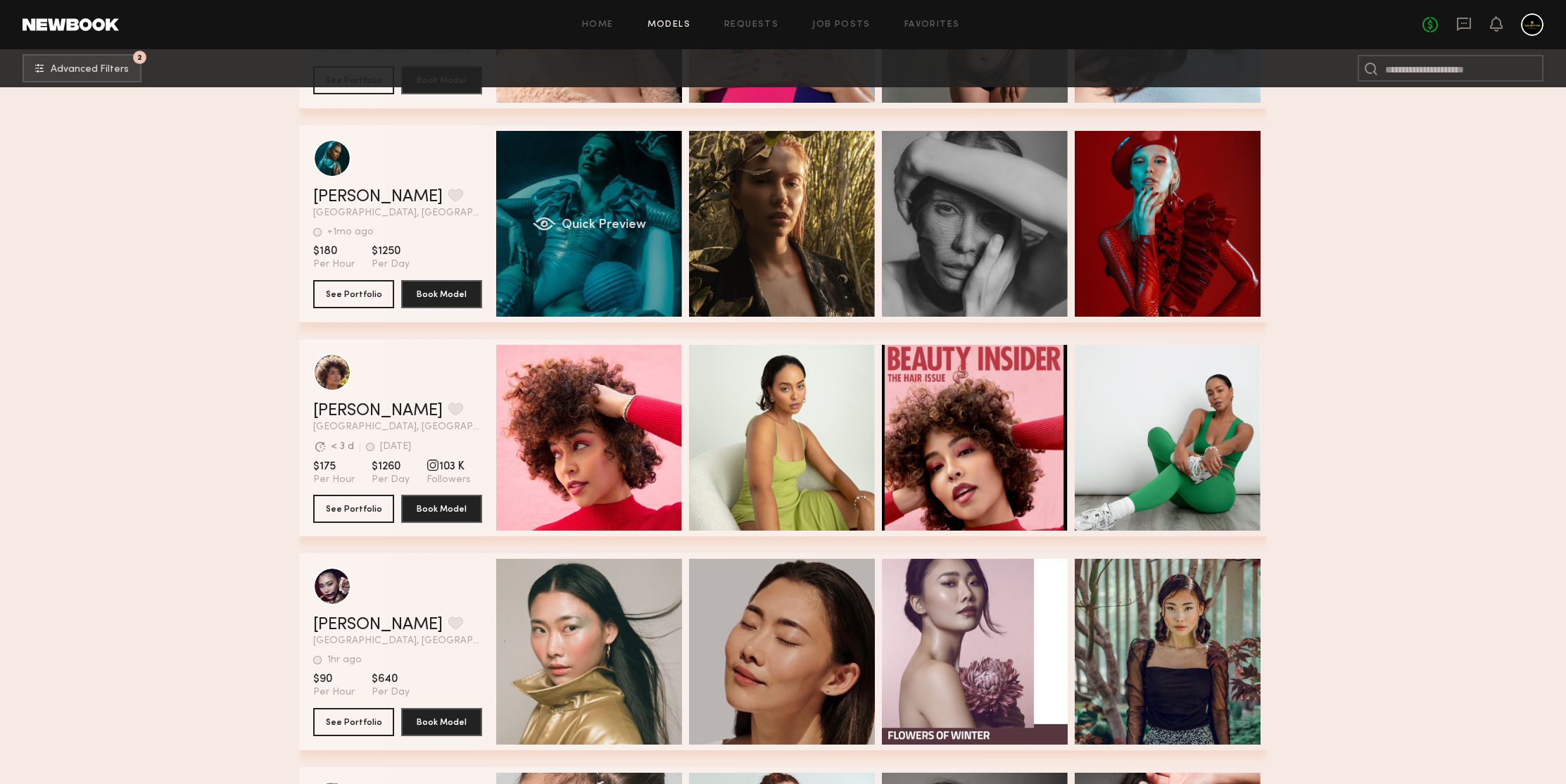
click at [628, 184] on div "Quick Preview" at bounding box center [588, 223] width 186 height 186
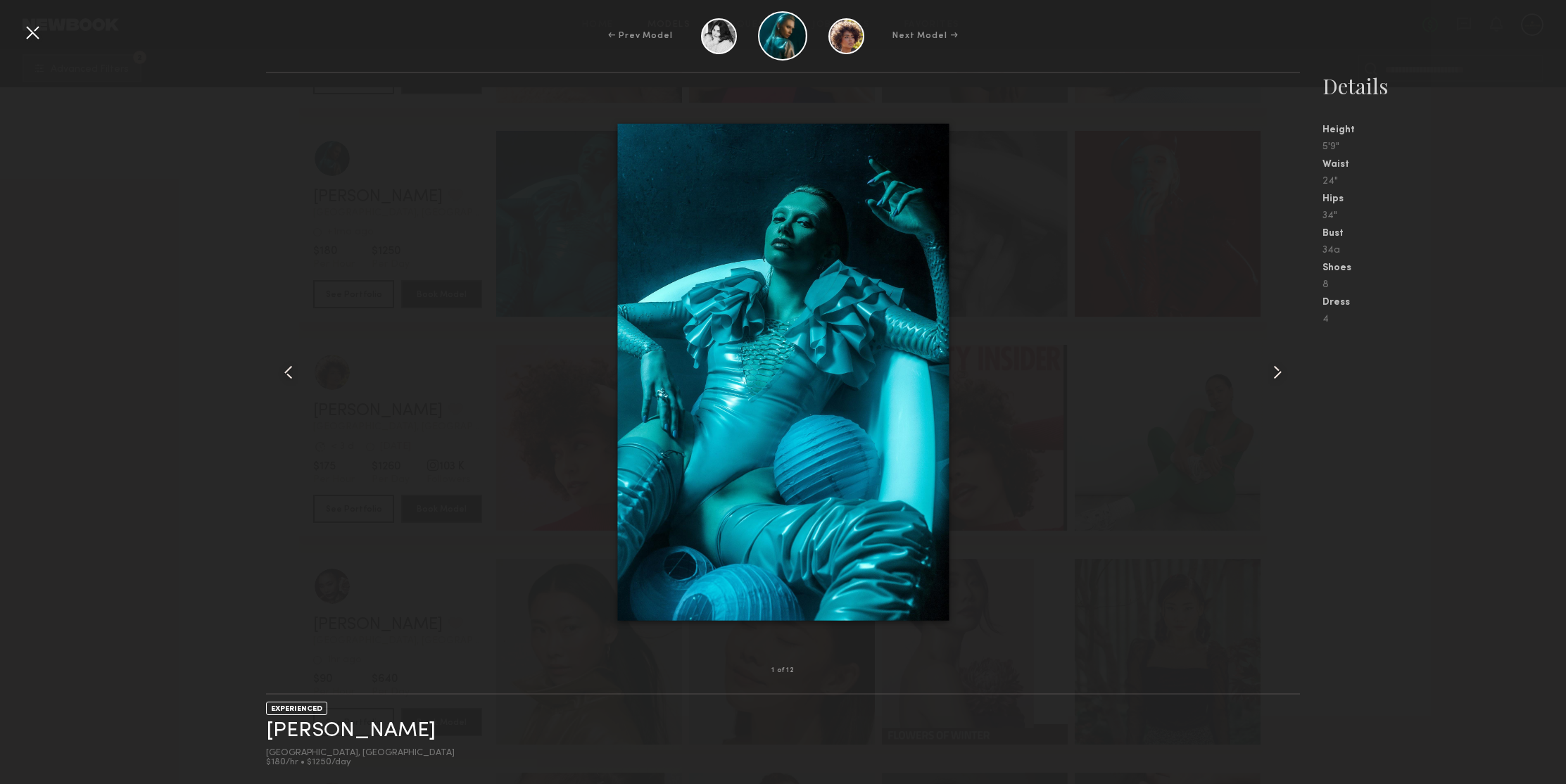
click at [1272, 372] on common-icon at bounding box center [1277, 372] width 22 height 22
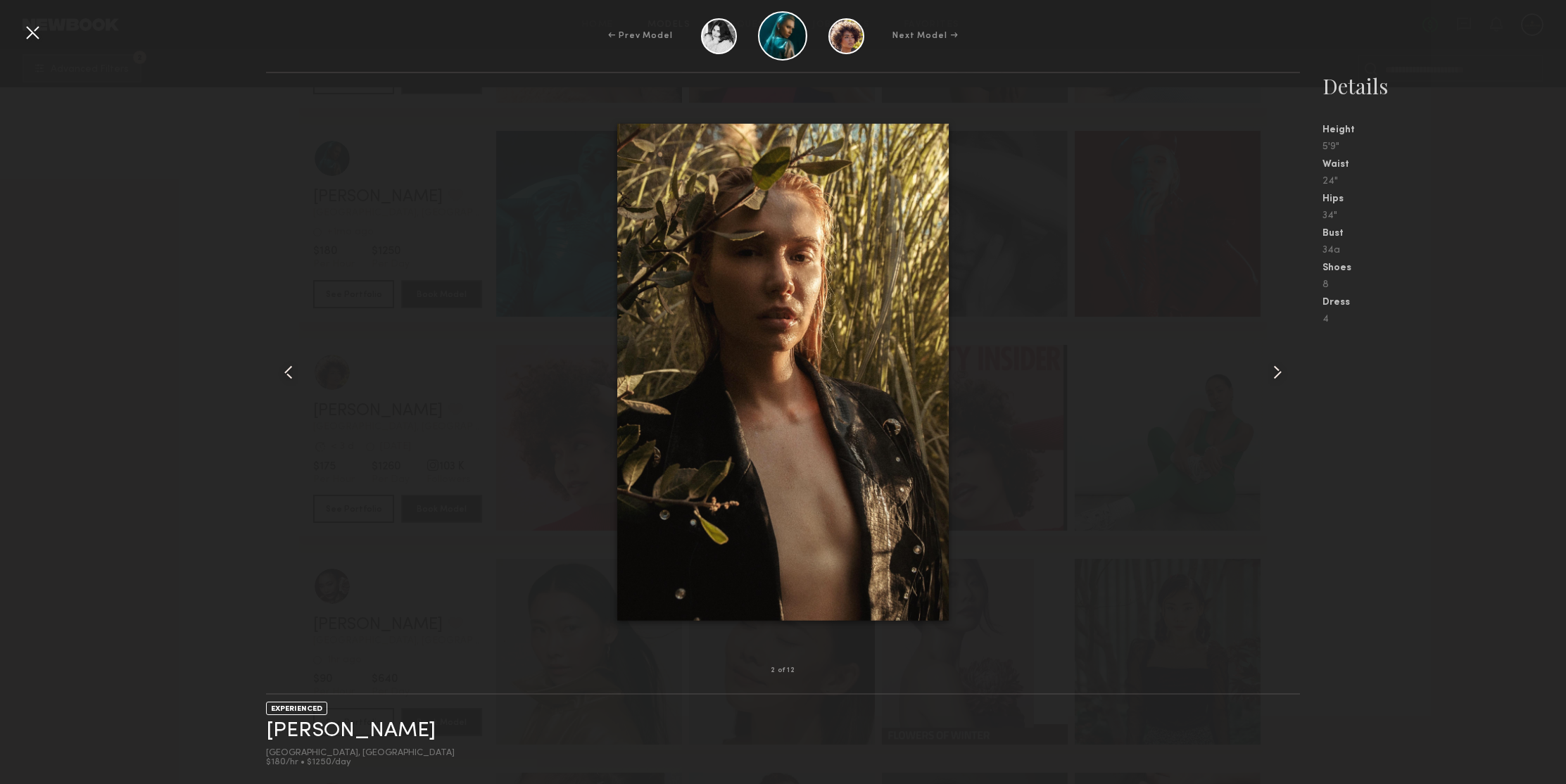
click at [1277, 370] on common-icon at bounding box center [1277, 372] width 22 height 22
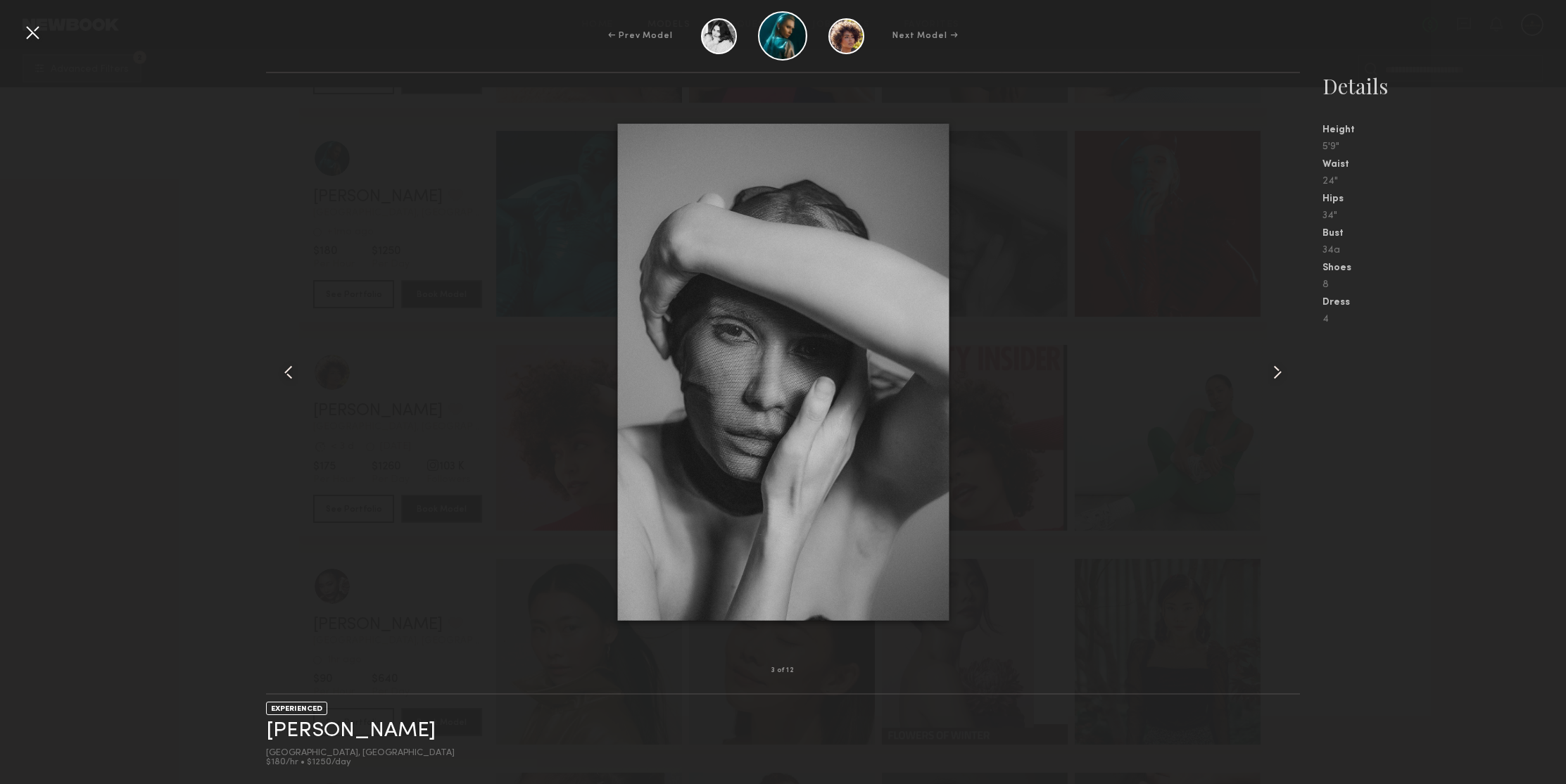
click at [1277, 370] on common-icon at bounding box center [1277, 372] width 22 height 22
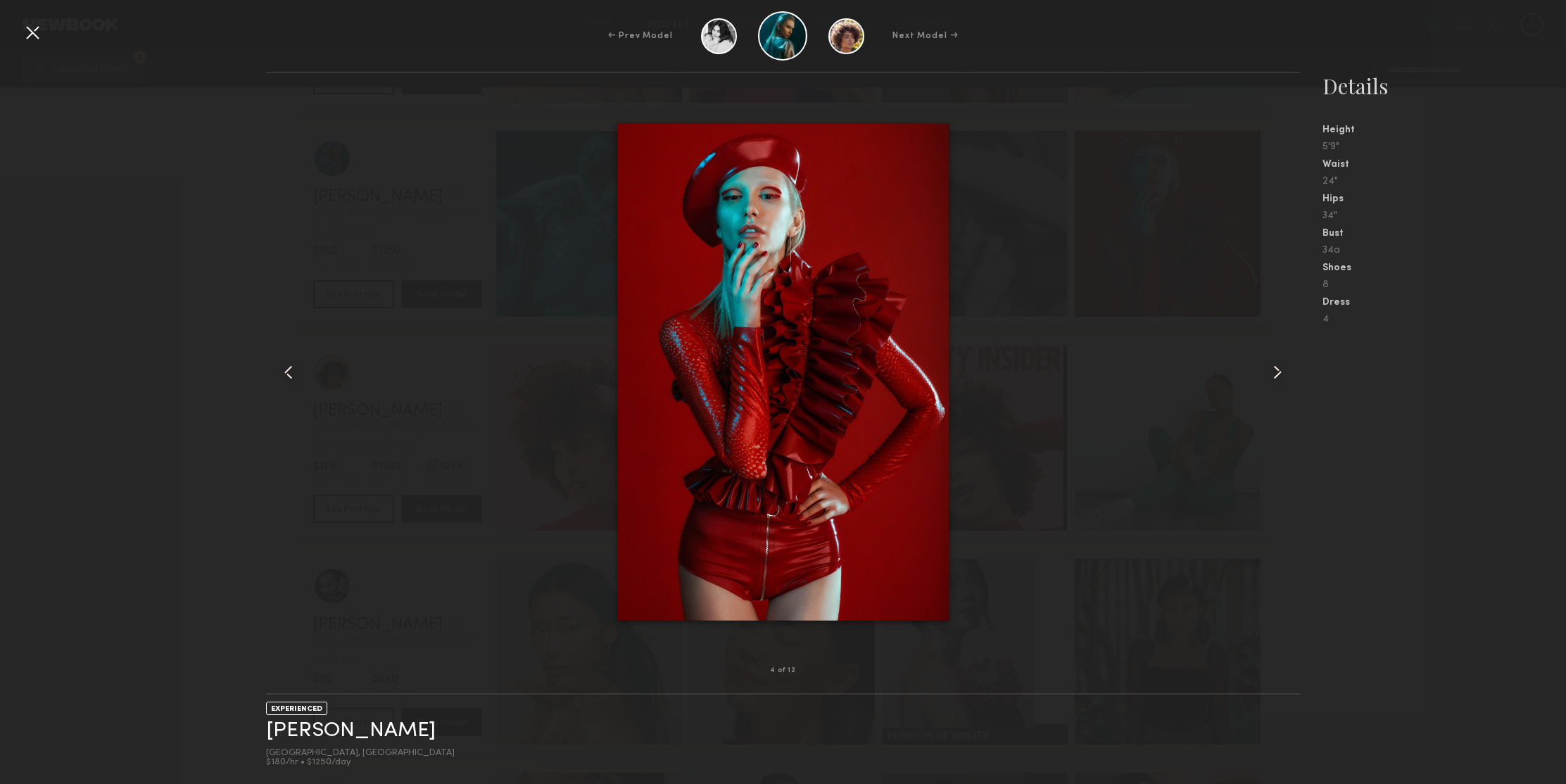
click at [1277, 370] on common-icon at bounding box center [1277, 372] width 22 height 22
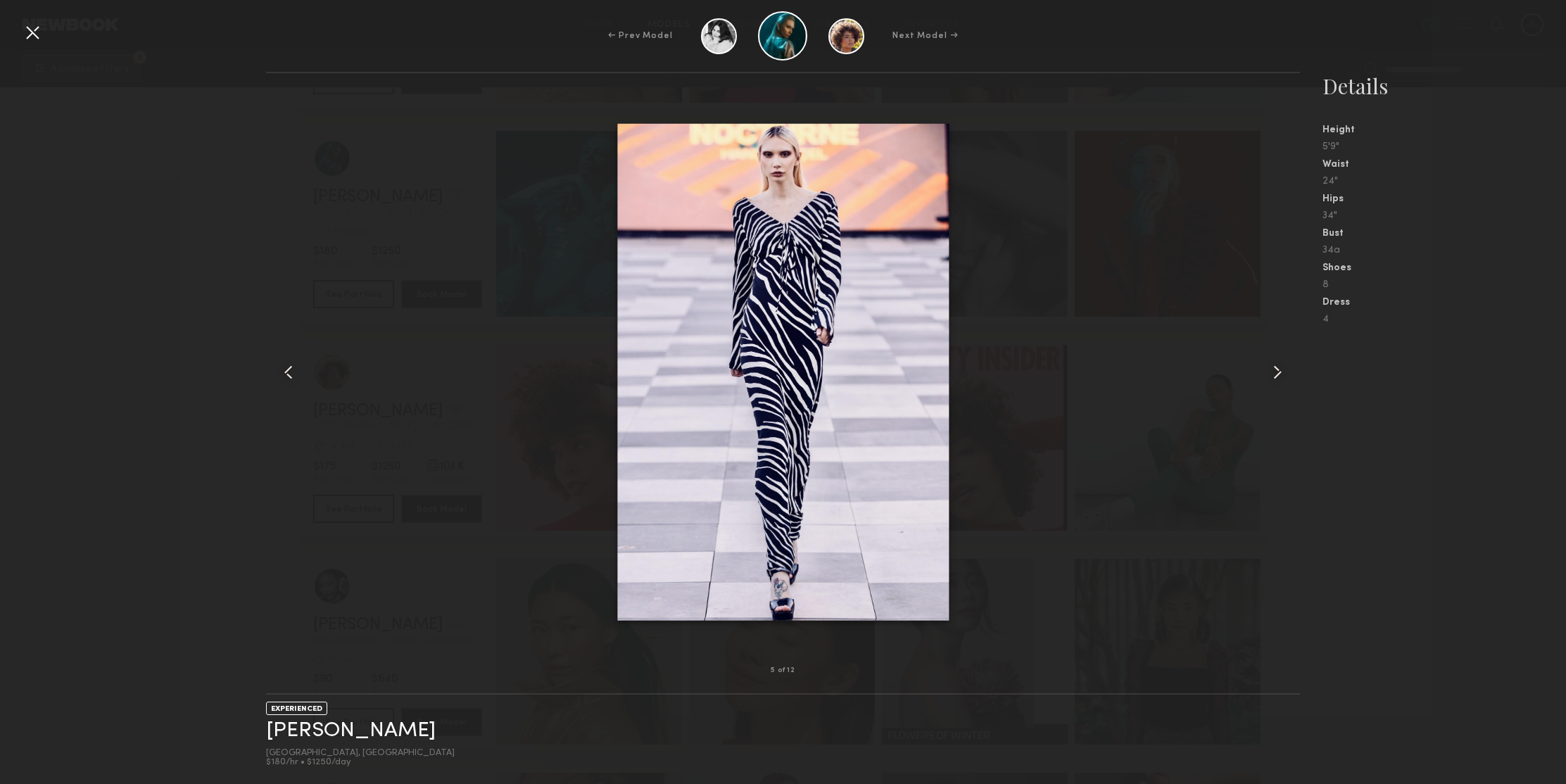
click at [1277, 370] on common-icon at bounding box center [1277, 372] width 22 height 22
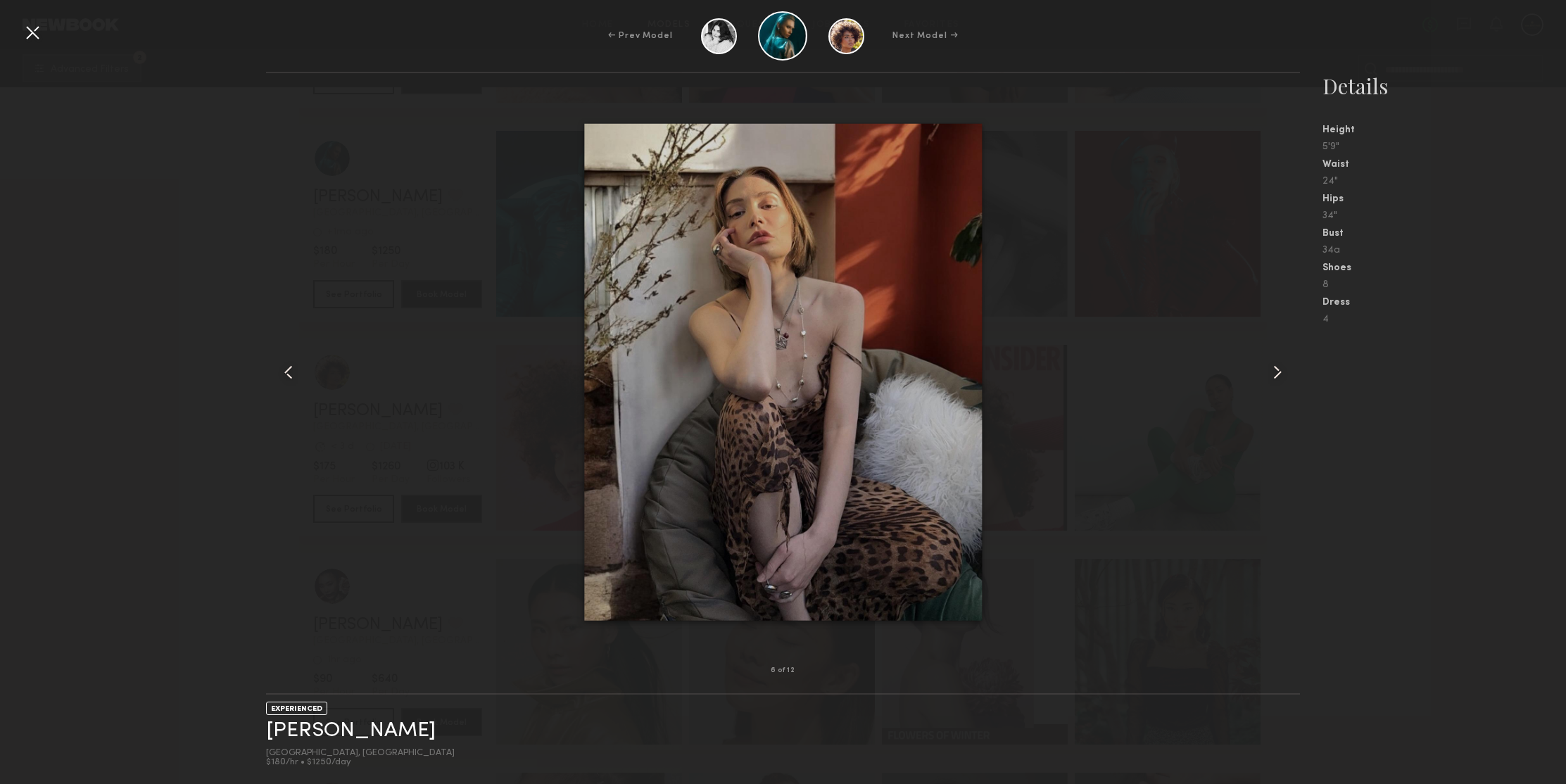
click at [1277, 370] on common-icon at bounding box center [1277, 372] width 22 height 22
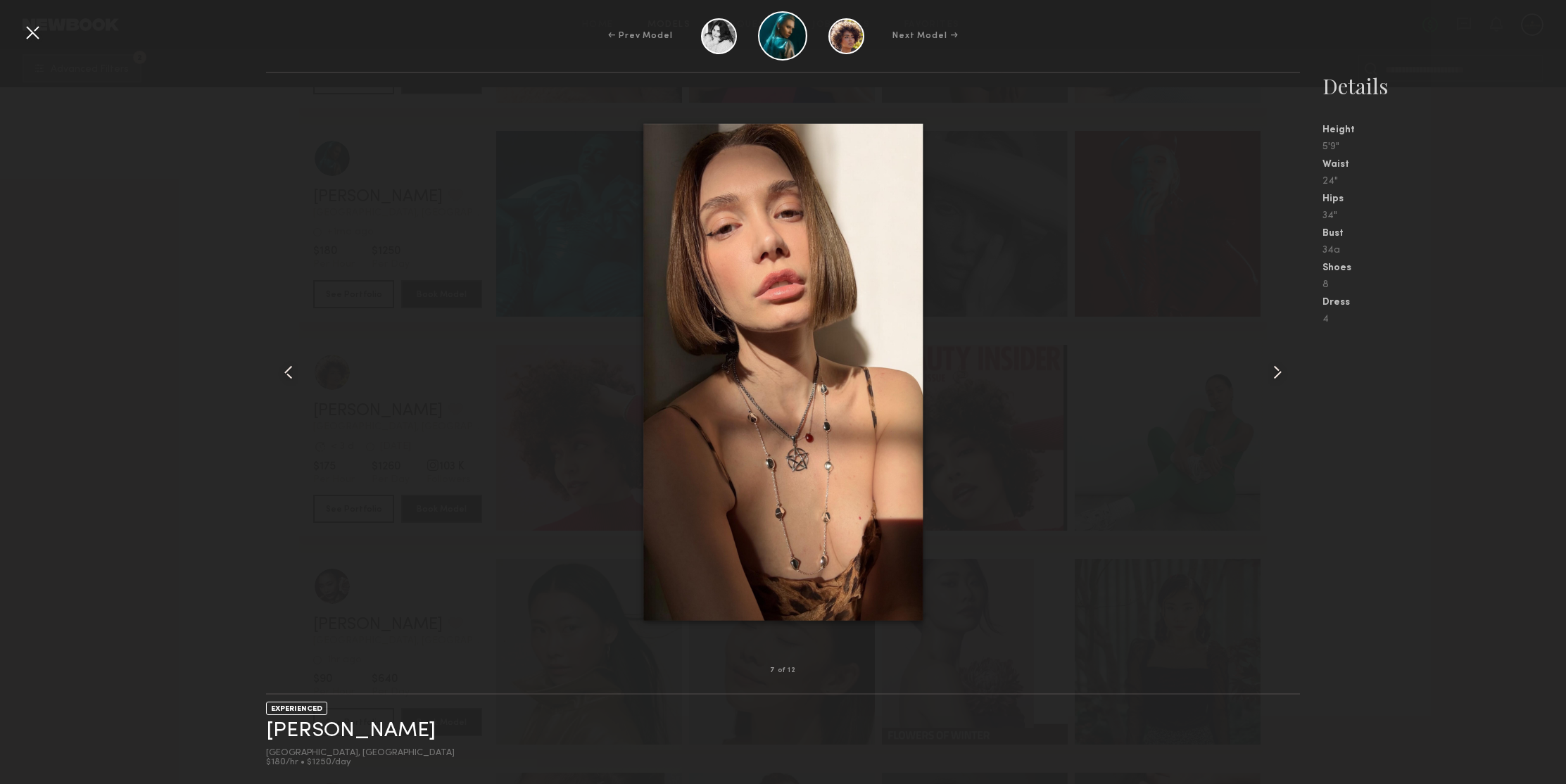
click at [1277, 370] on common-icon at bounding box center [1277, 372] width 22 height 22
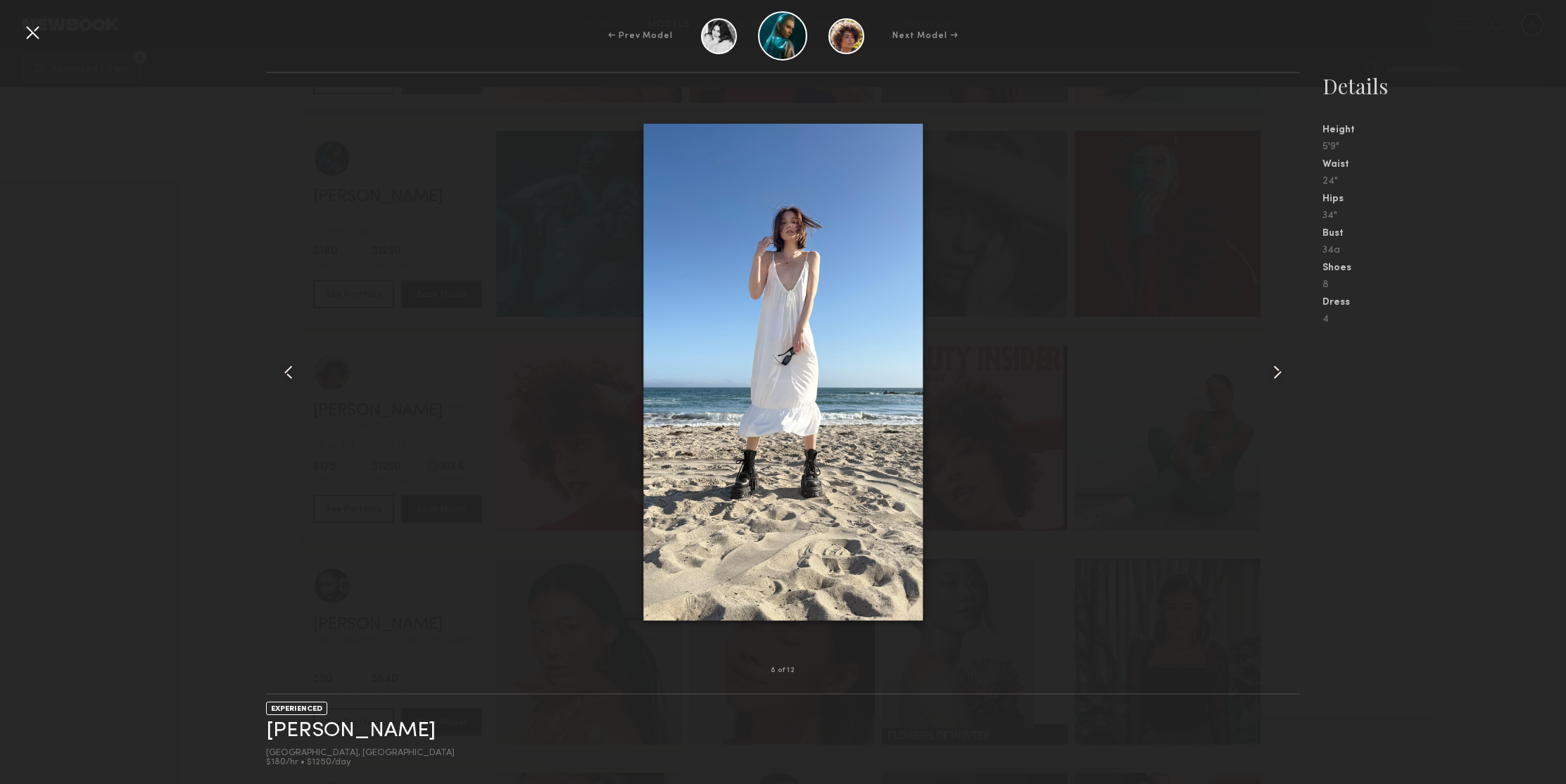
click at [1277, 370] on common-icon at bounding box center [1277, 372] width 22 height 22
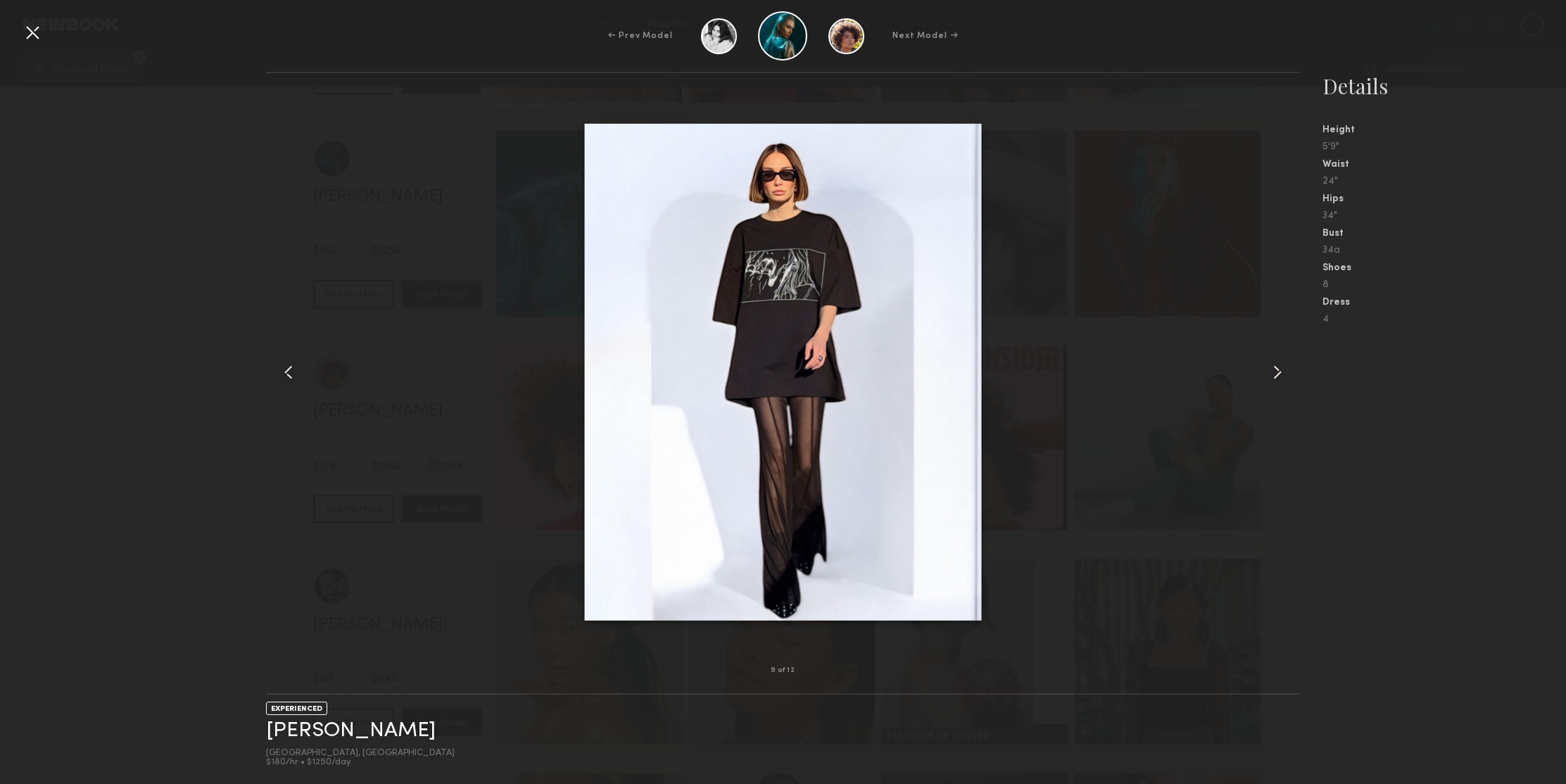
click at [1277, 370] on common-icon at bounding box center [1277, 372] width 22 height 22
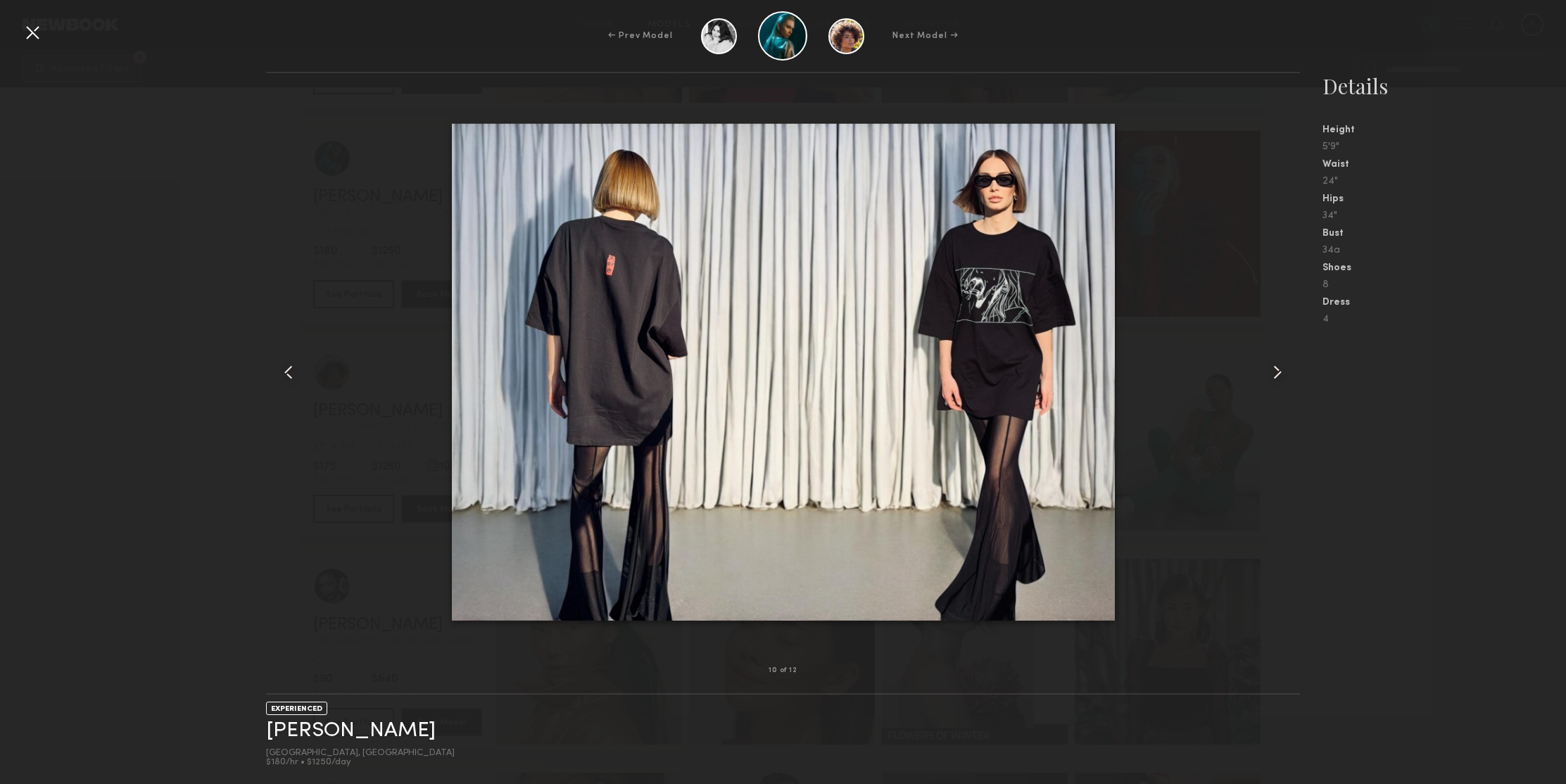
click at [1277, 370] on common-icon at bounding box center [1277, 372] width 22 height 22
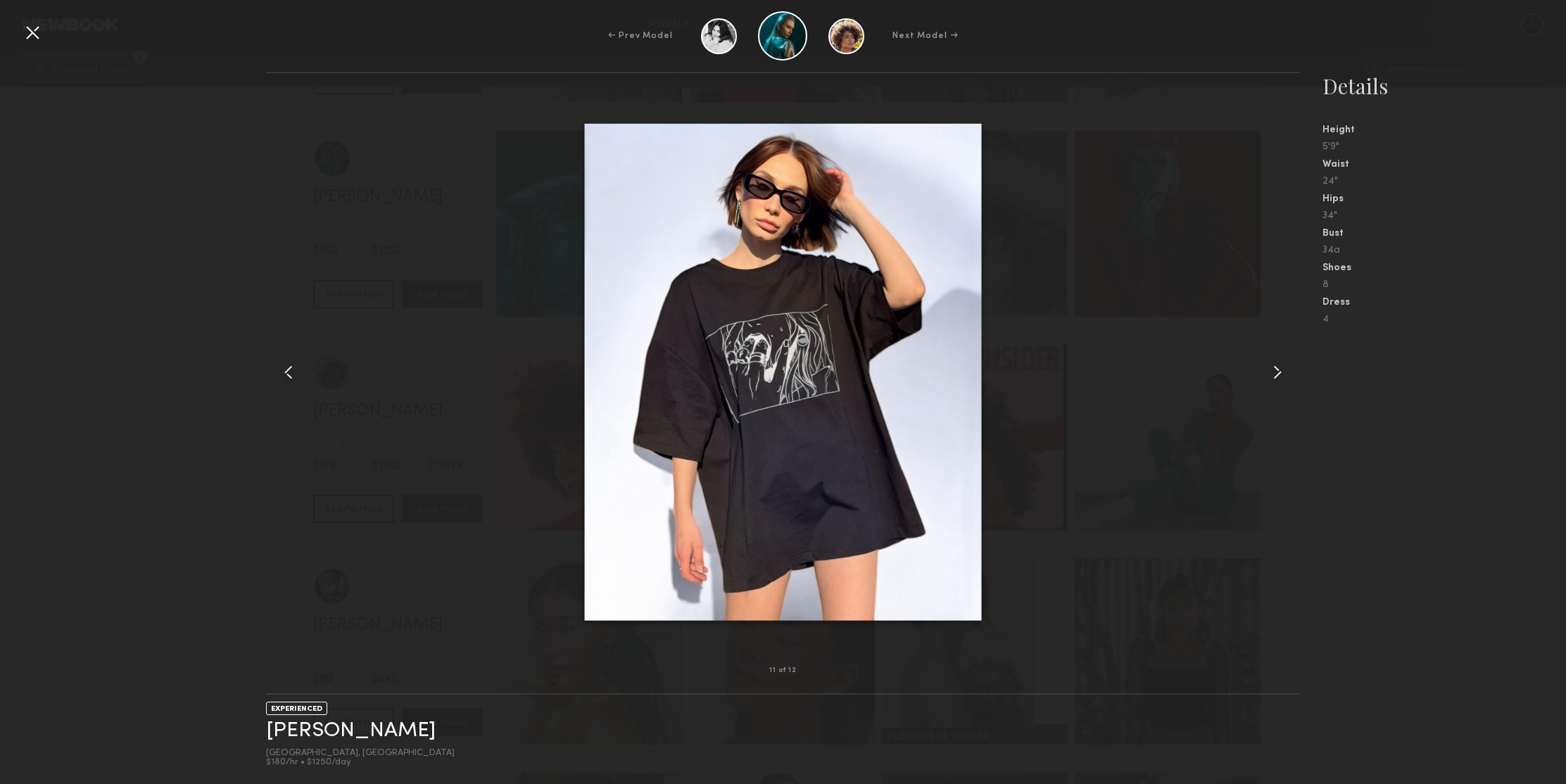
click at [1277, 370] on common-icon at bounding box center [1277, 372] width 22 height 22
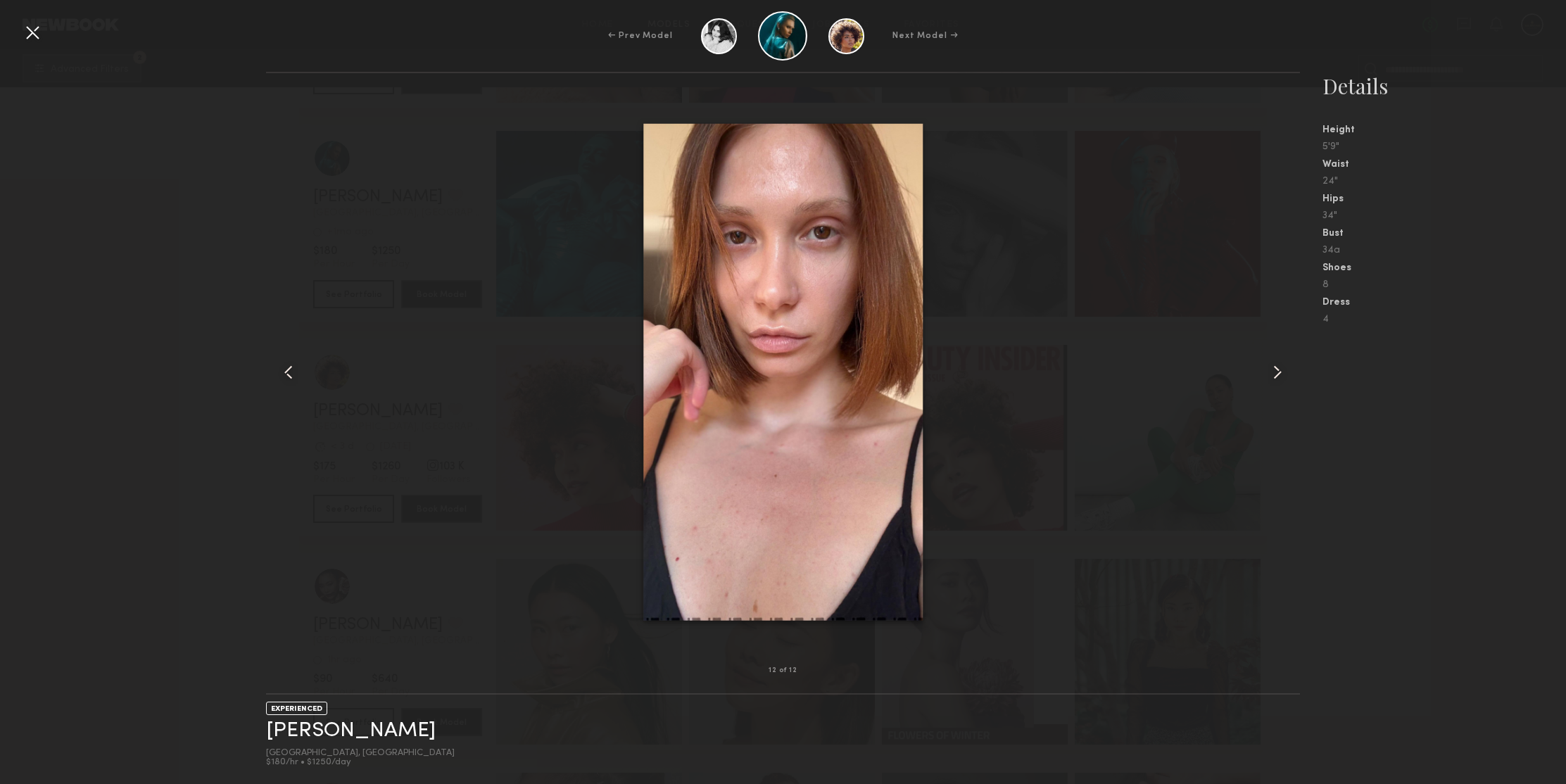
click at [1277, 370] on common-icon at bounding box center [1277, 372] width 22 height 22
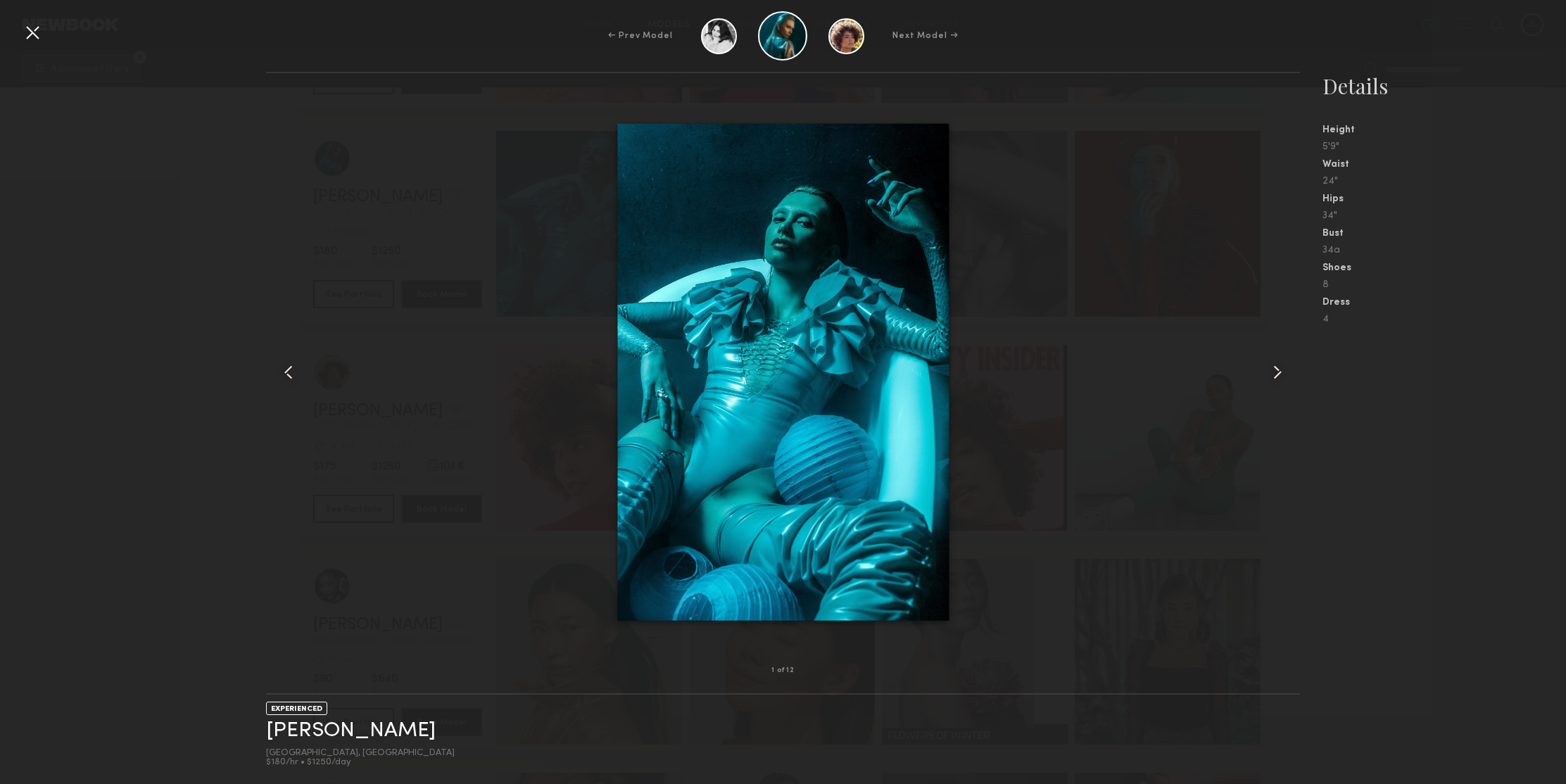
click at [1277, 370] on common-icon at bounding box center [1277, 372] width 22 height 22
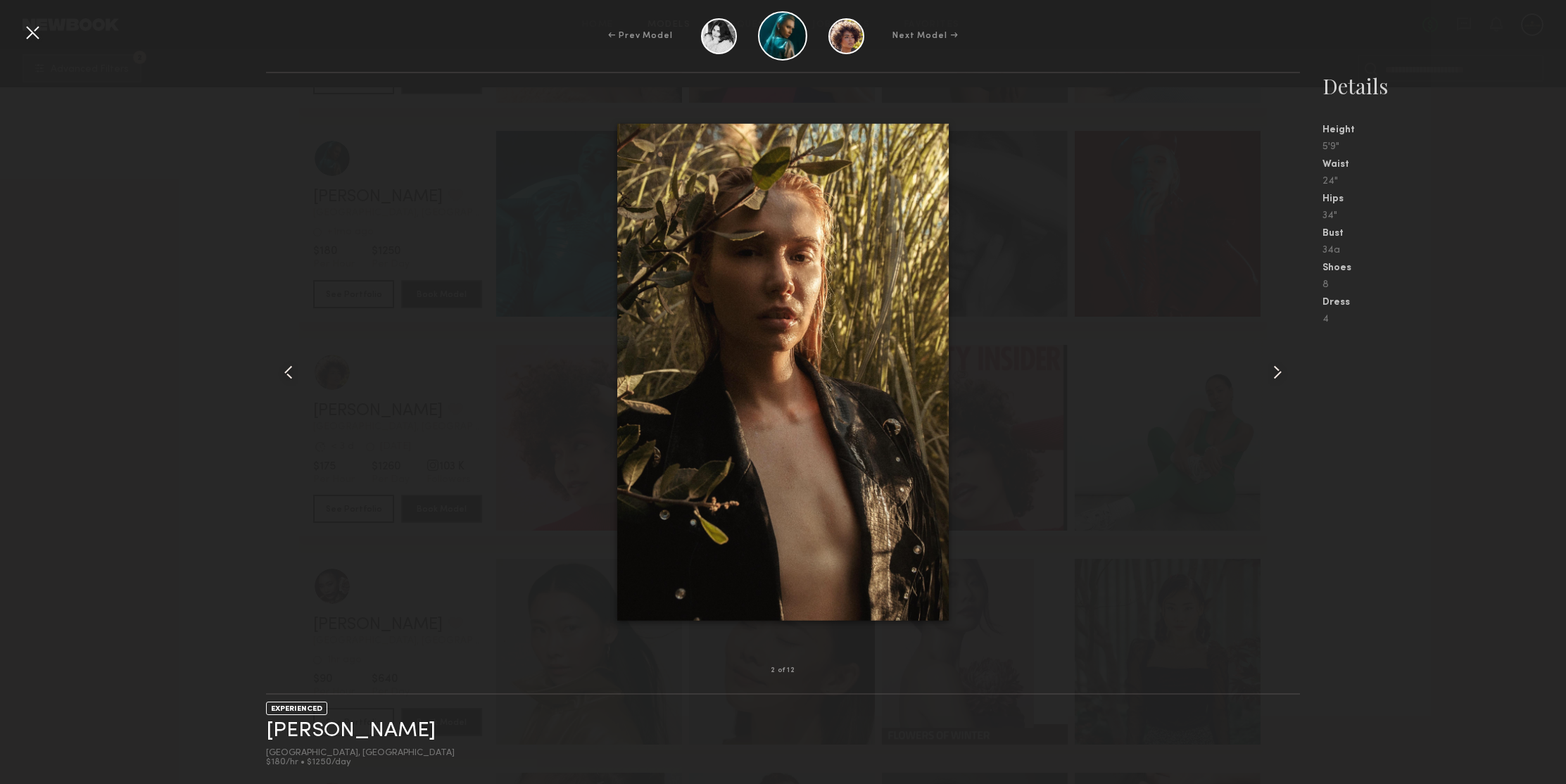
click at [38, 42] on div at bounding box center [33, 32] width 22 height 22
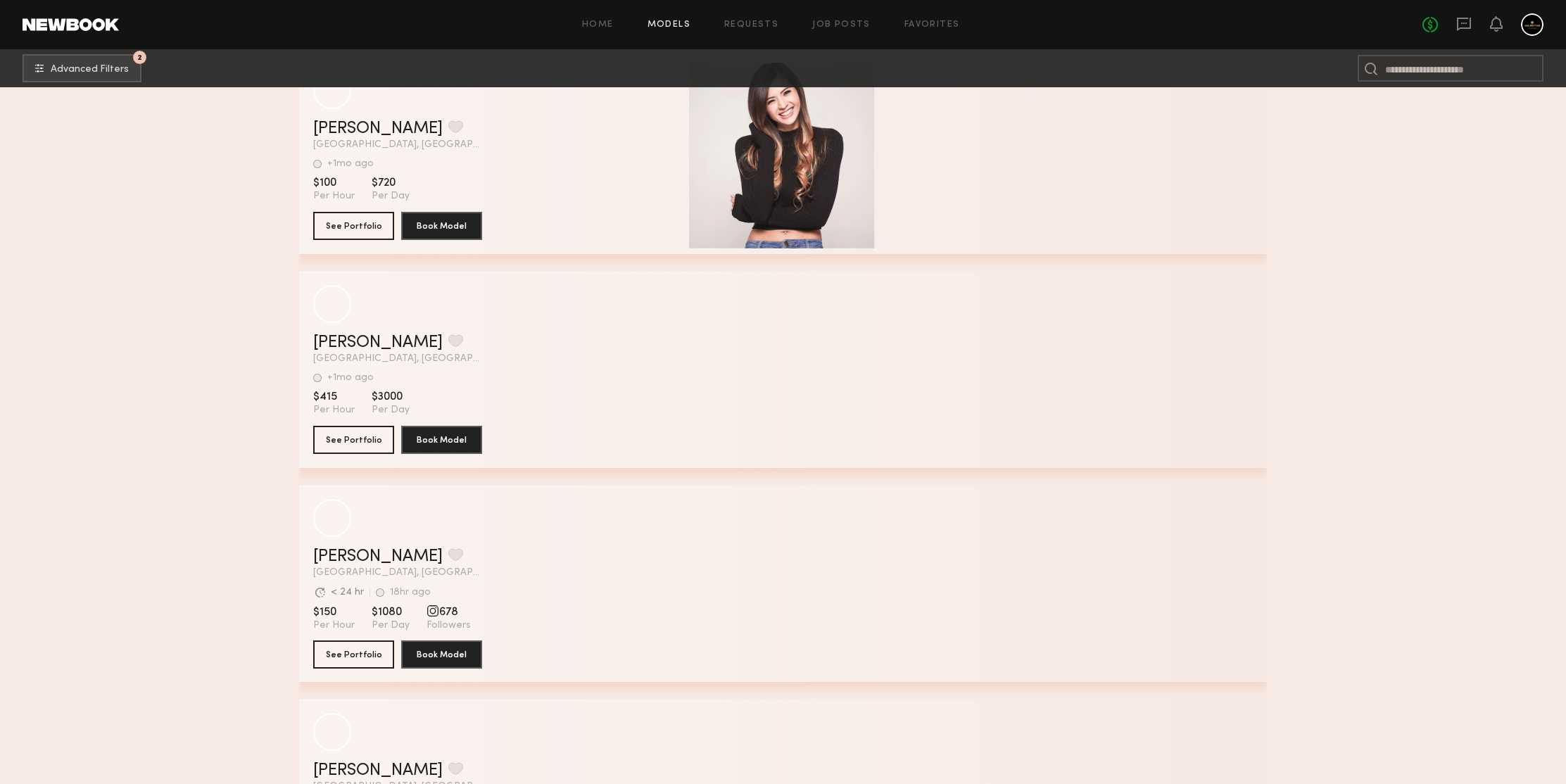
scroll to position [206138, 0]
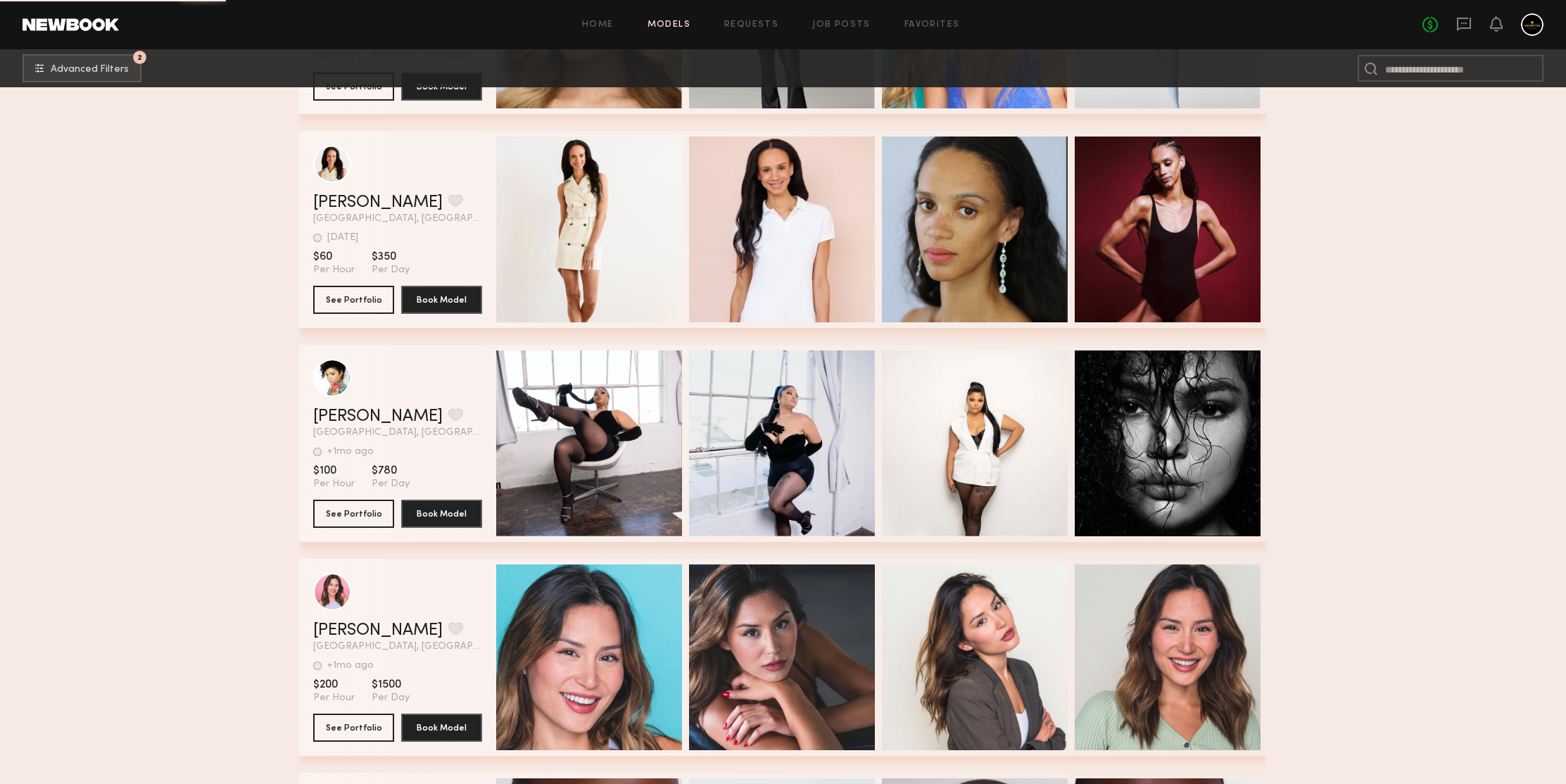
scroll to position [207442, 0]
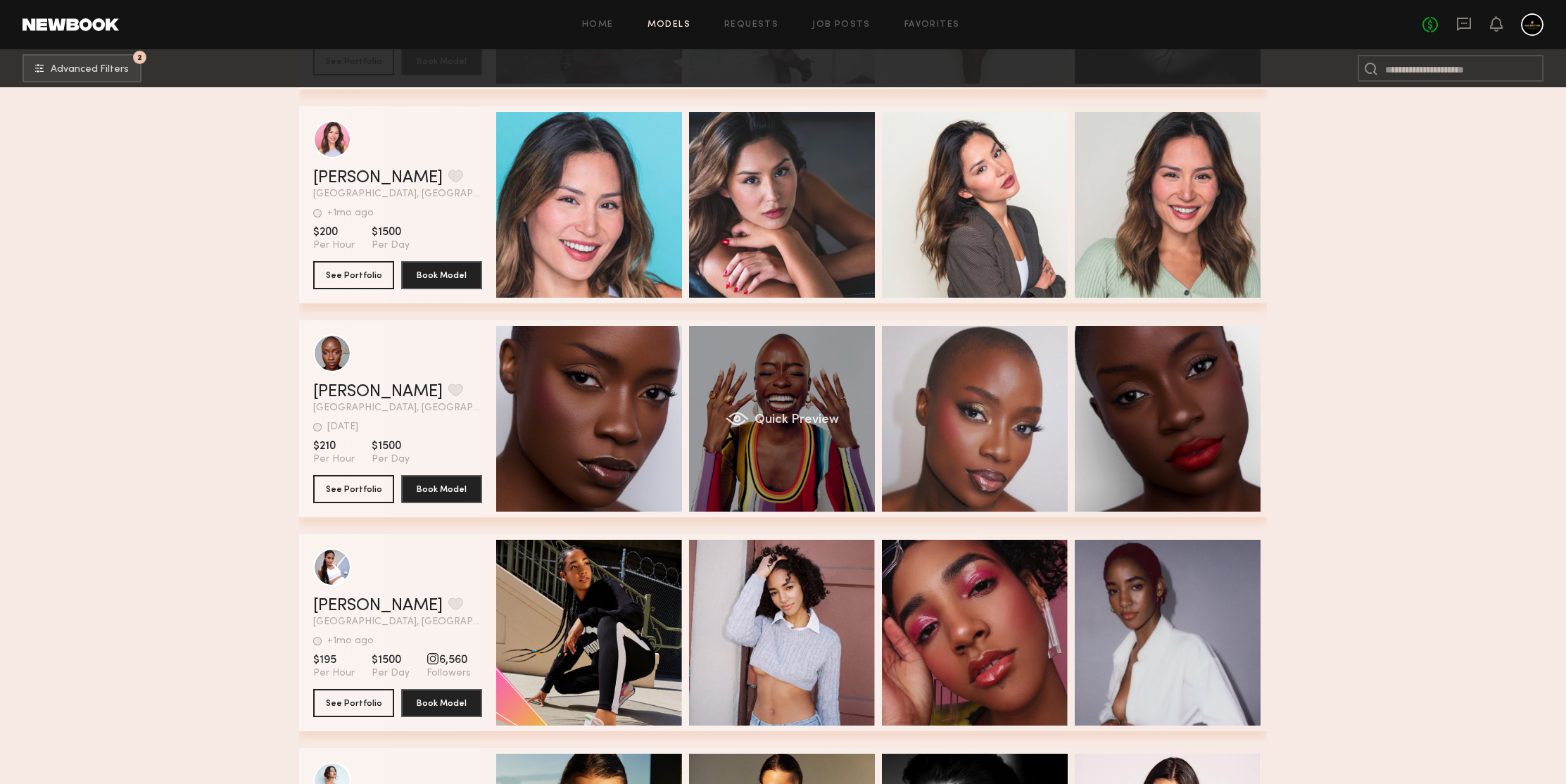
click at [768, 361] on div "Quick Preview" at bounding box center [782, 418] width 186 height 186
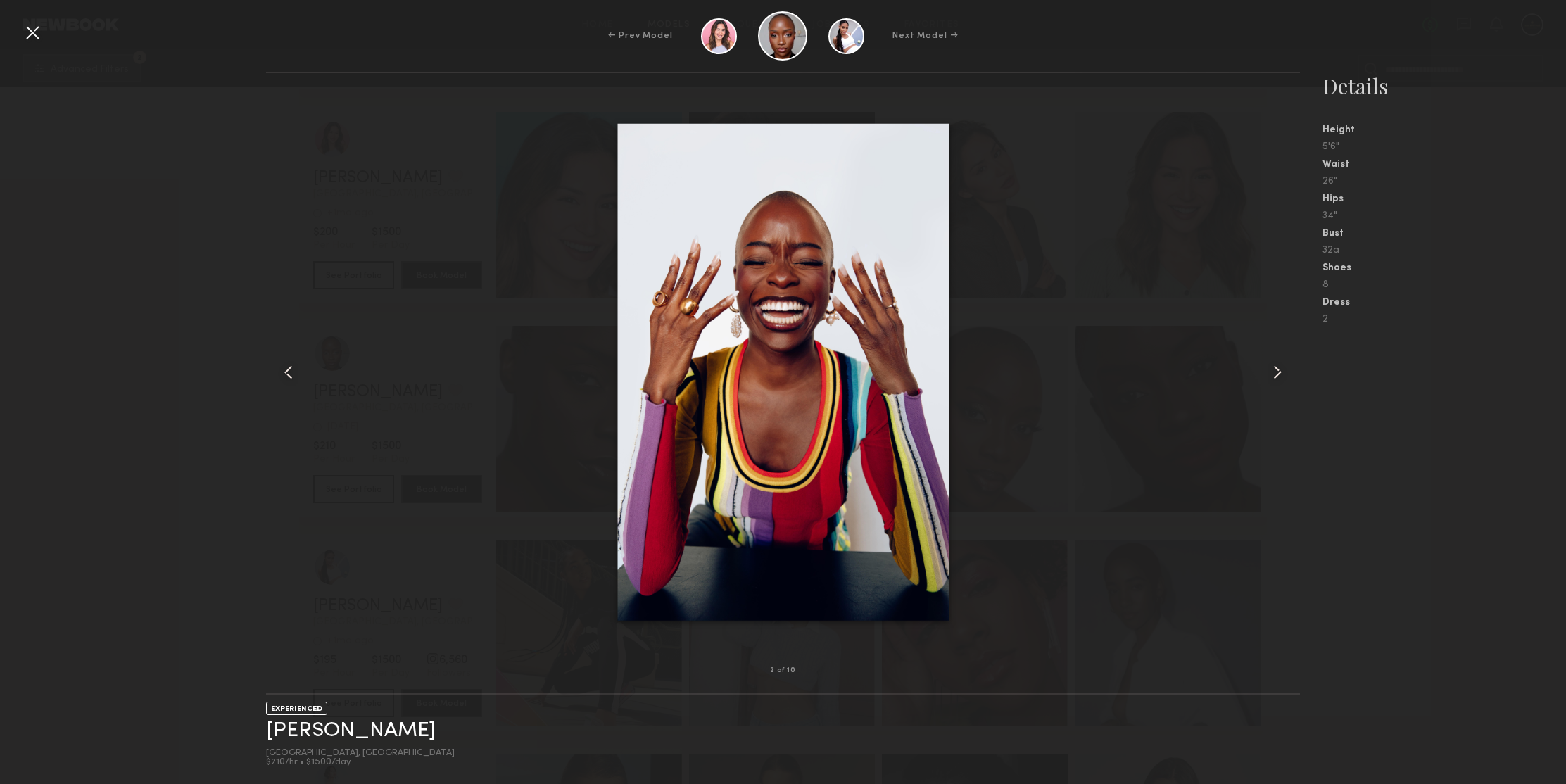
click at [1273, 371] on common-icon at bounding box center [1277, 372] width 22 height 22
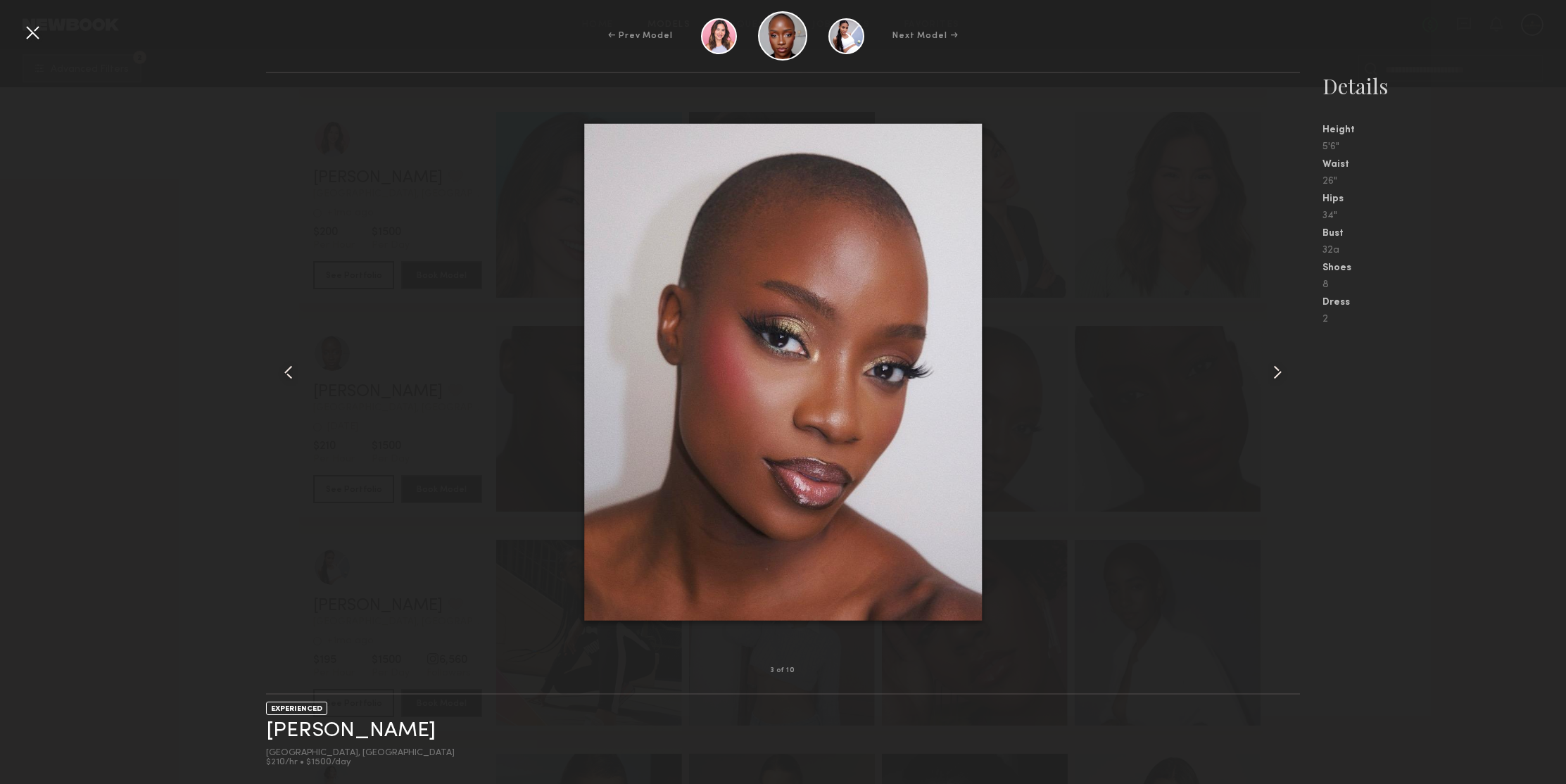
click at [1273, 371] on common-icon at bounding box center [1277, 372] width 22 height 22
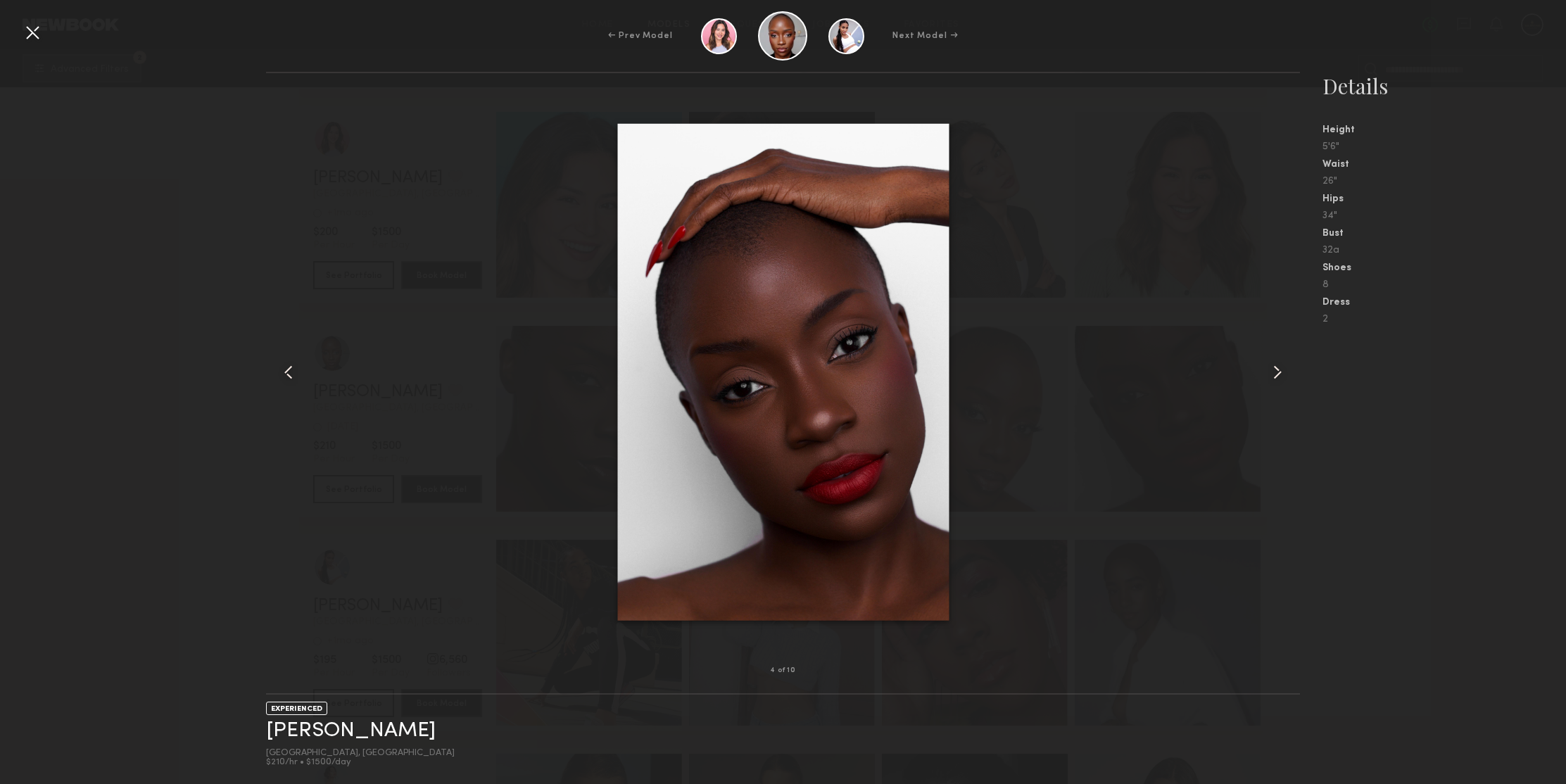
click at [1273, 371] on common-icon at bounding box center [1277, 372] width 22 height 22
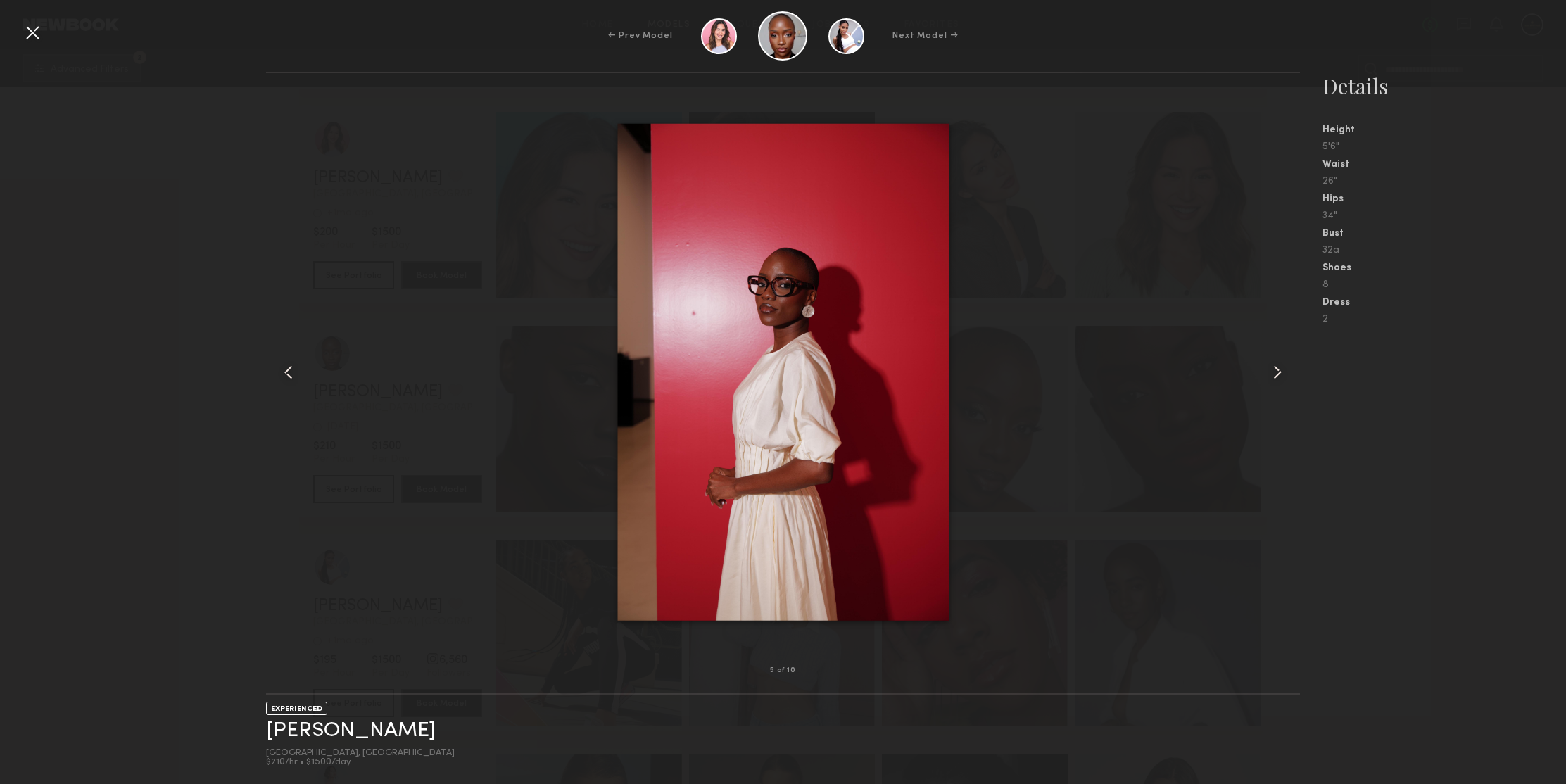
click at [1273, 371] on common-icon at bounding box center [1277, 372] width 22 height 22
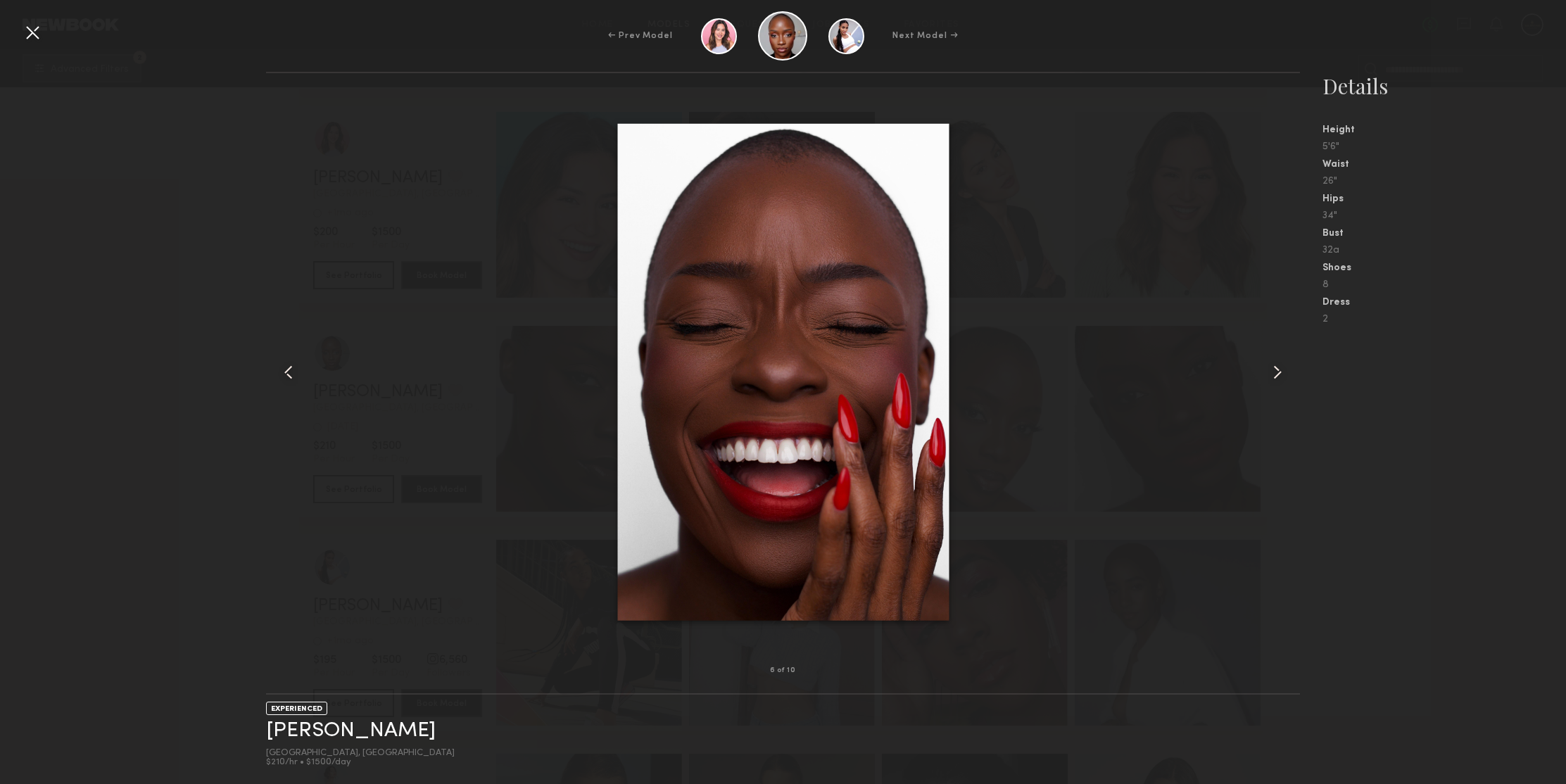
click at [1273, 371] on common-icon at bounding box center [1277, 372] width 22 height 22
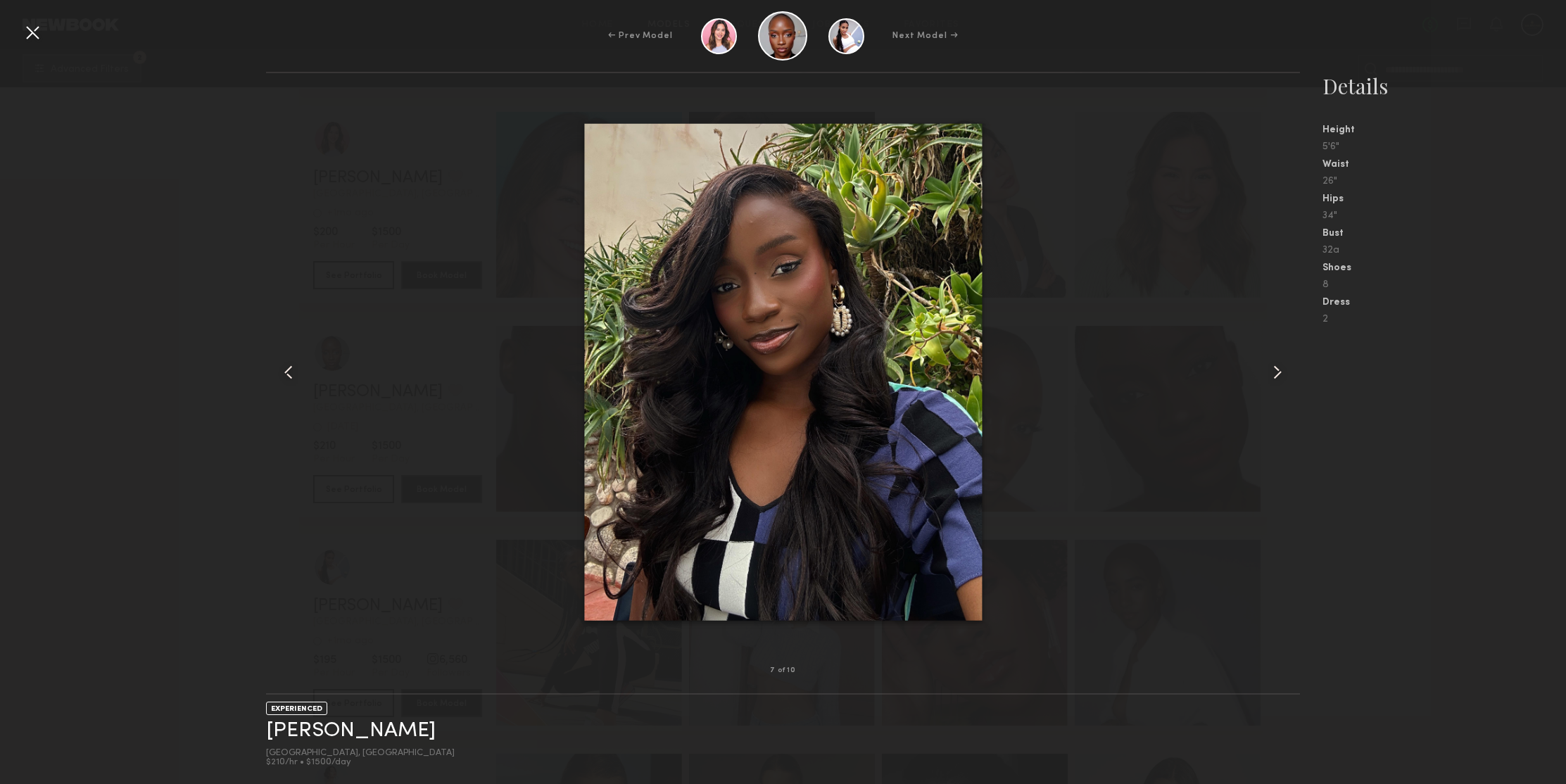
click at [1486, 346] on nb-gallery-model-stats "Details Height 5'6" Waist 26" Hips 34" Bust 32a Shoes 8 Dress 2" at bounding box center [1433, 427] width 266 height 712
click at [33, 31] on div at bounding box center [33, 32] width 22 height 22
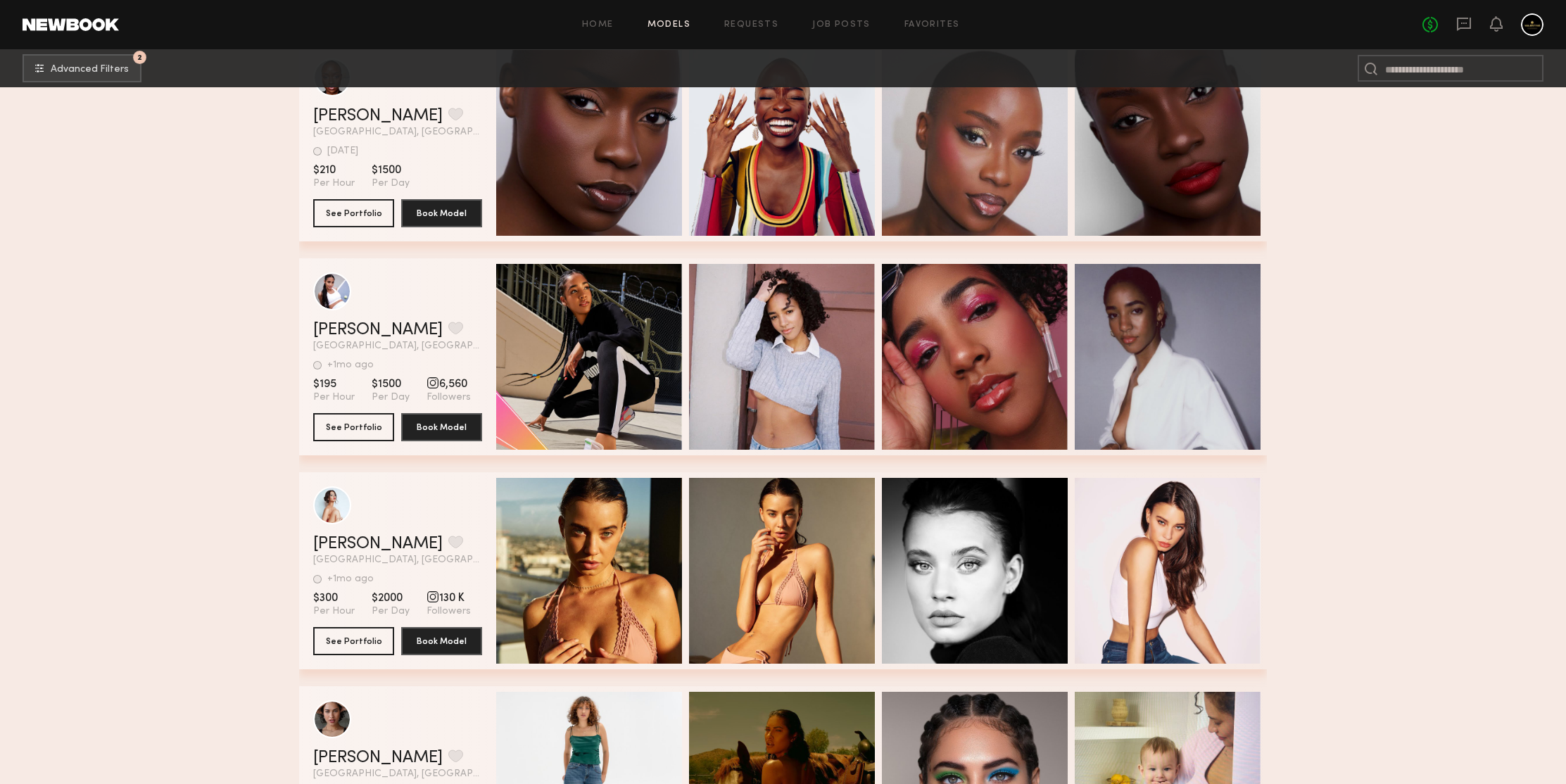
scroll to position [208217, 0]
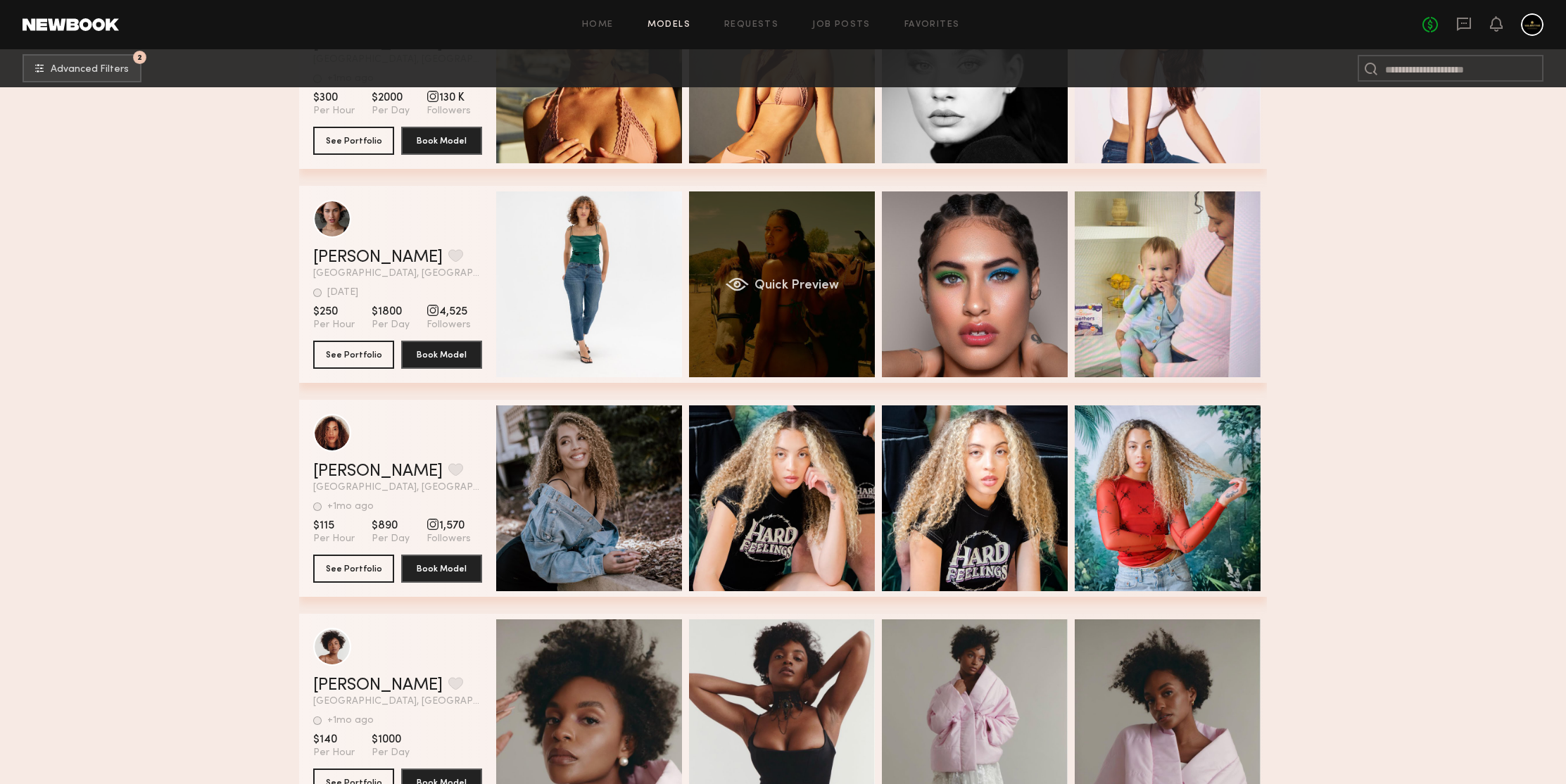
click at [789, 231] on div "Quick Preview" at bounding box center [782, 284] width 186 height 186
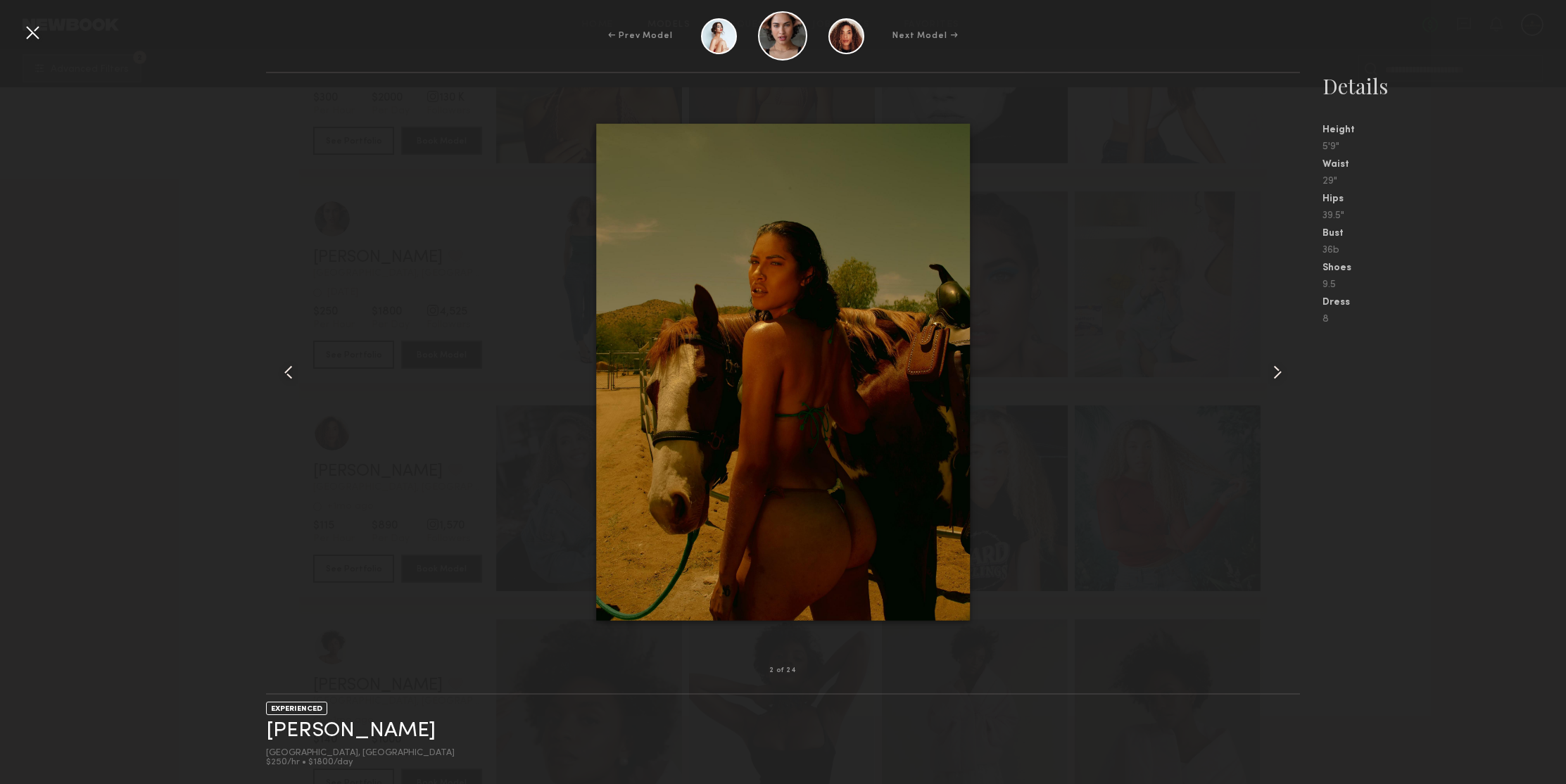
click at [36, 32] on div at bounding box center [33, 32] width 22 height 22
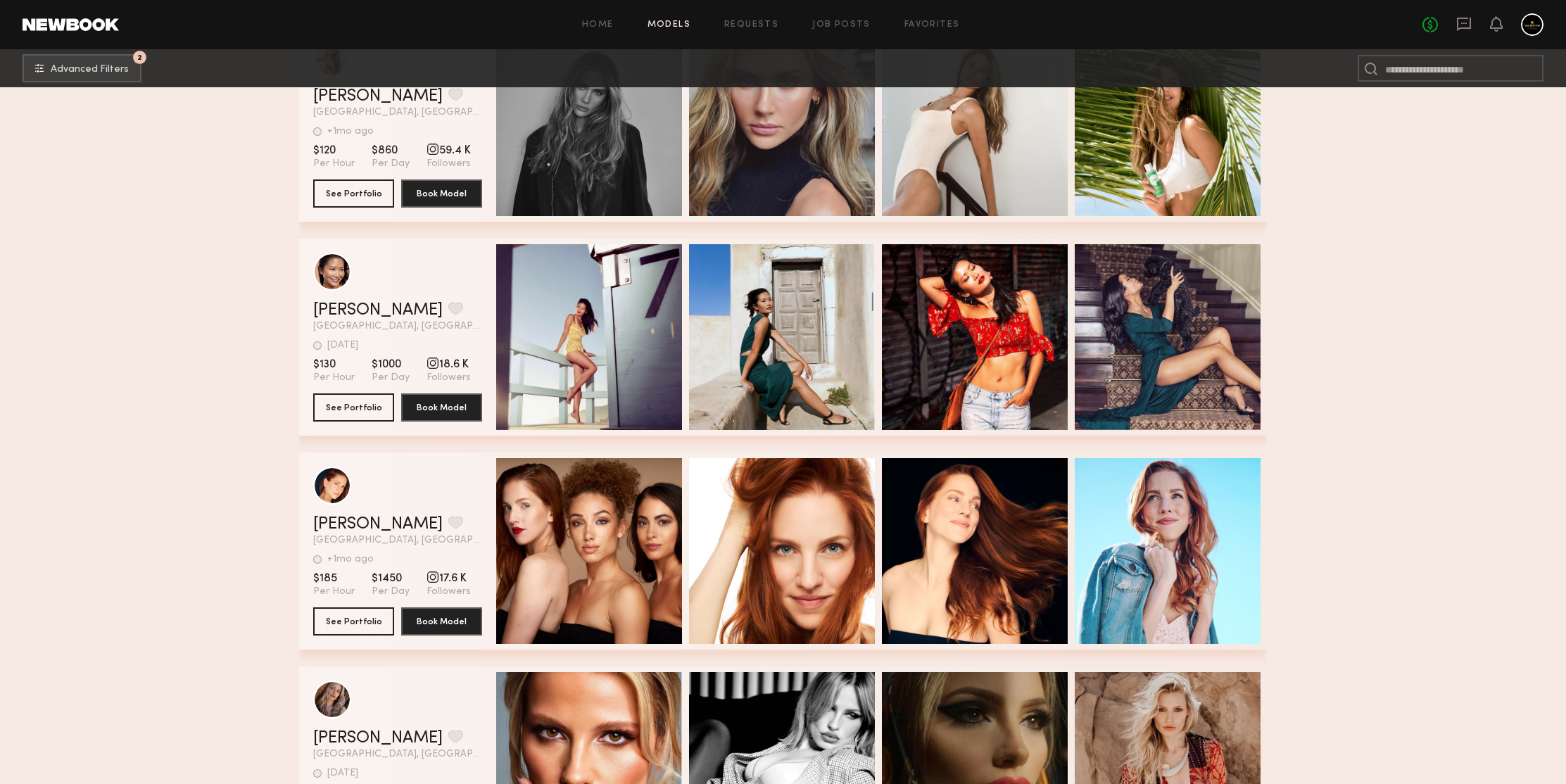
scroll to position [209165, 0]
